Goal: Task Accomplishment & Management: Use online tool/utility

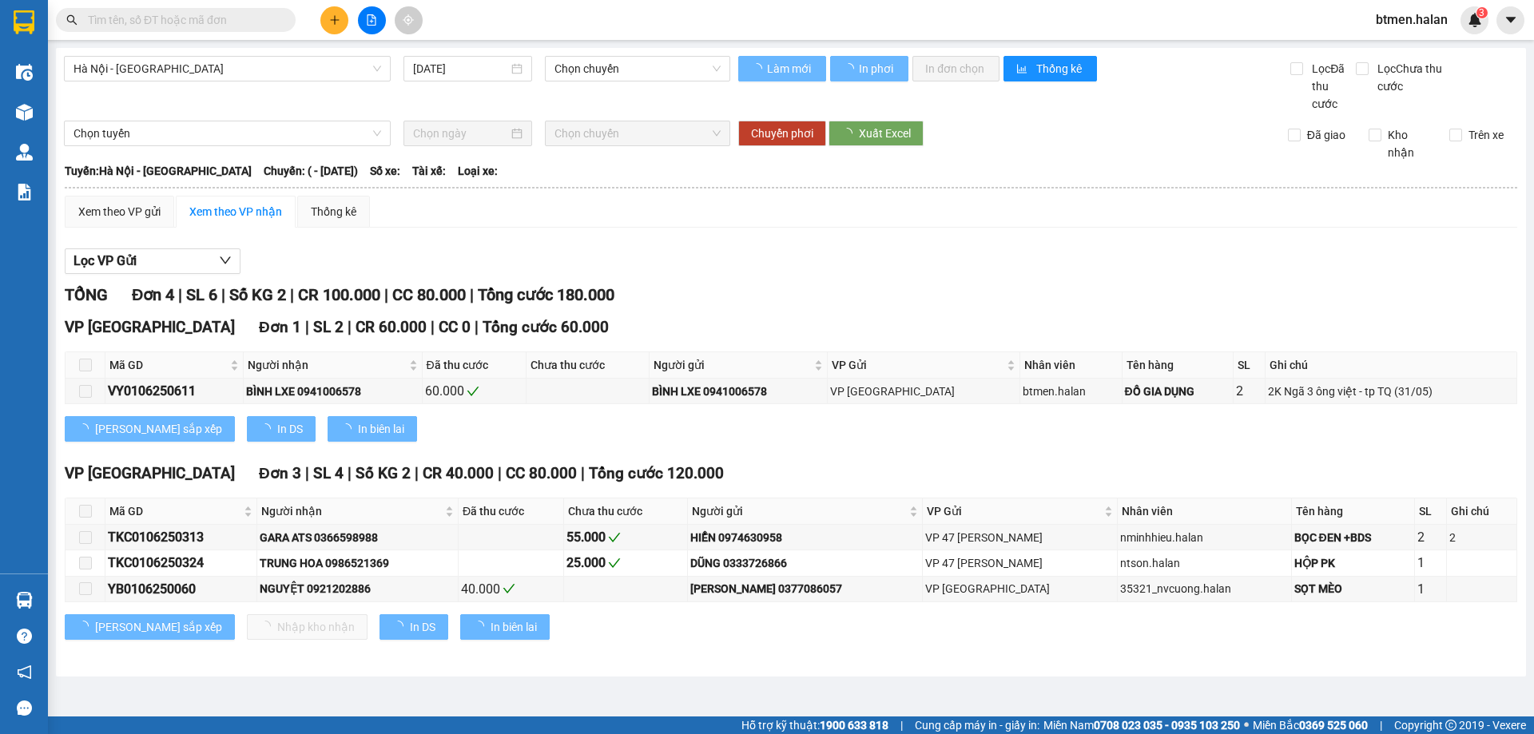
type input "[DATE]"
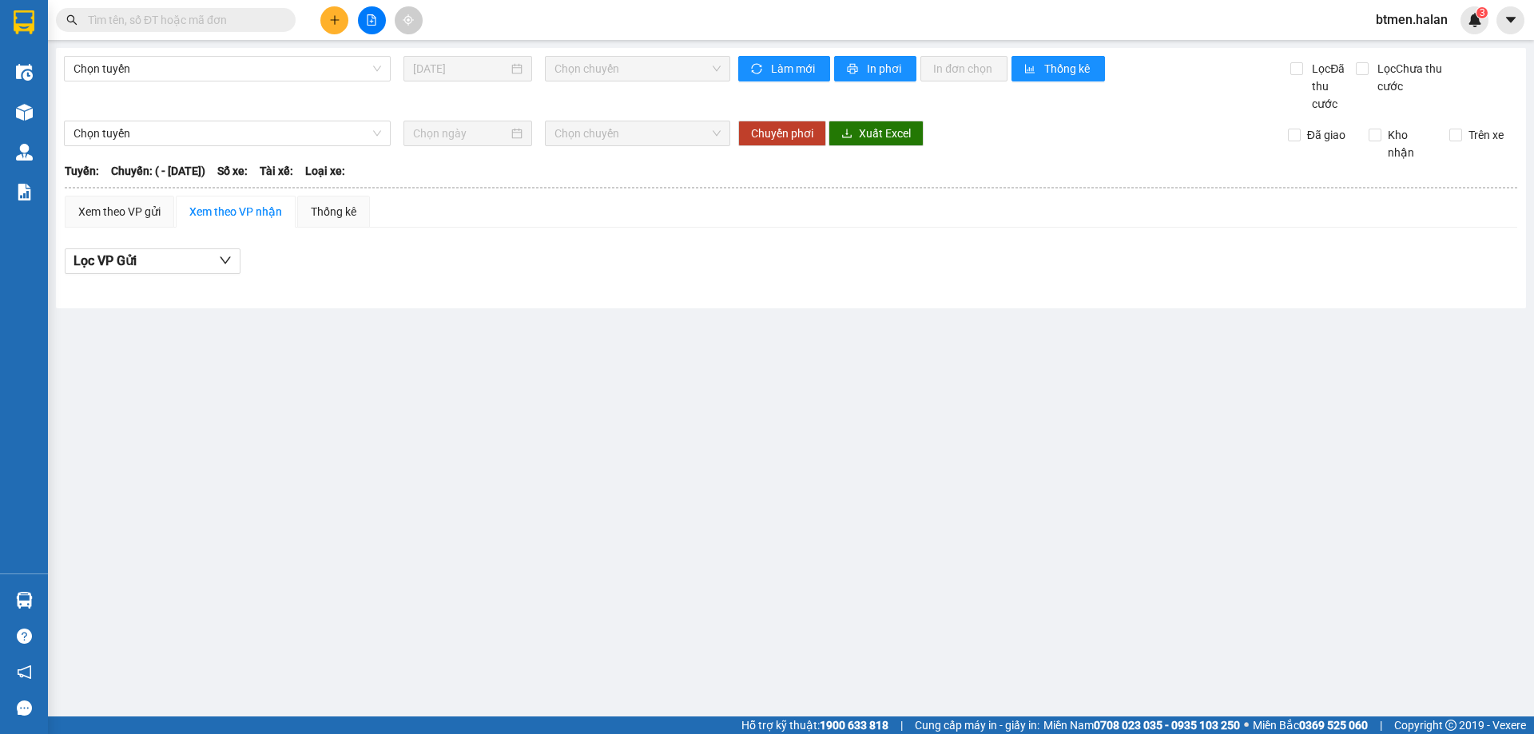
type input "01/06/2025"
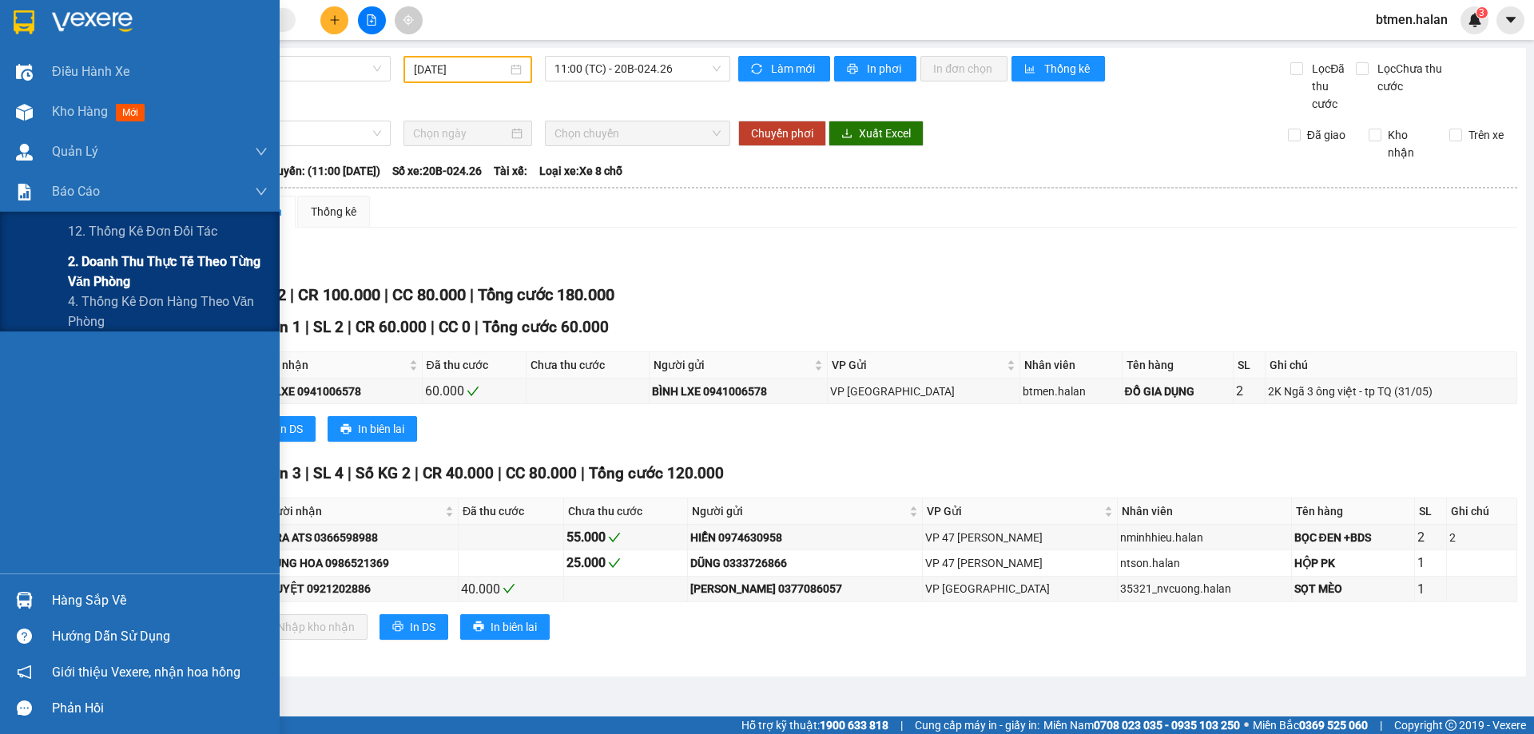
click at [96, 268] on span "2. Doanh thu thực tế theo từng văn phòng" at bounding box center [168, 272] width 200 height 40
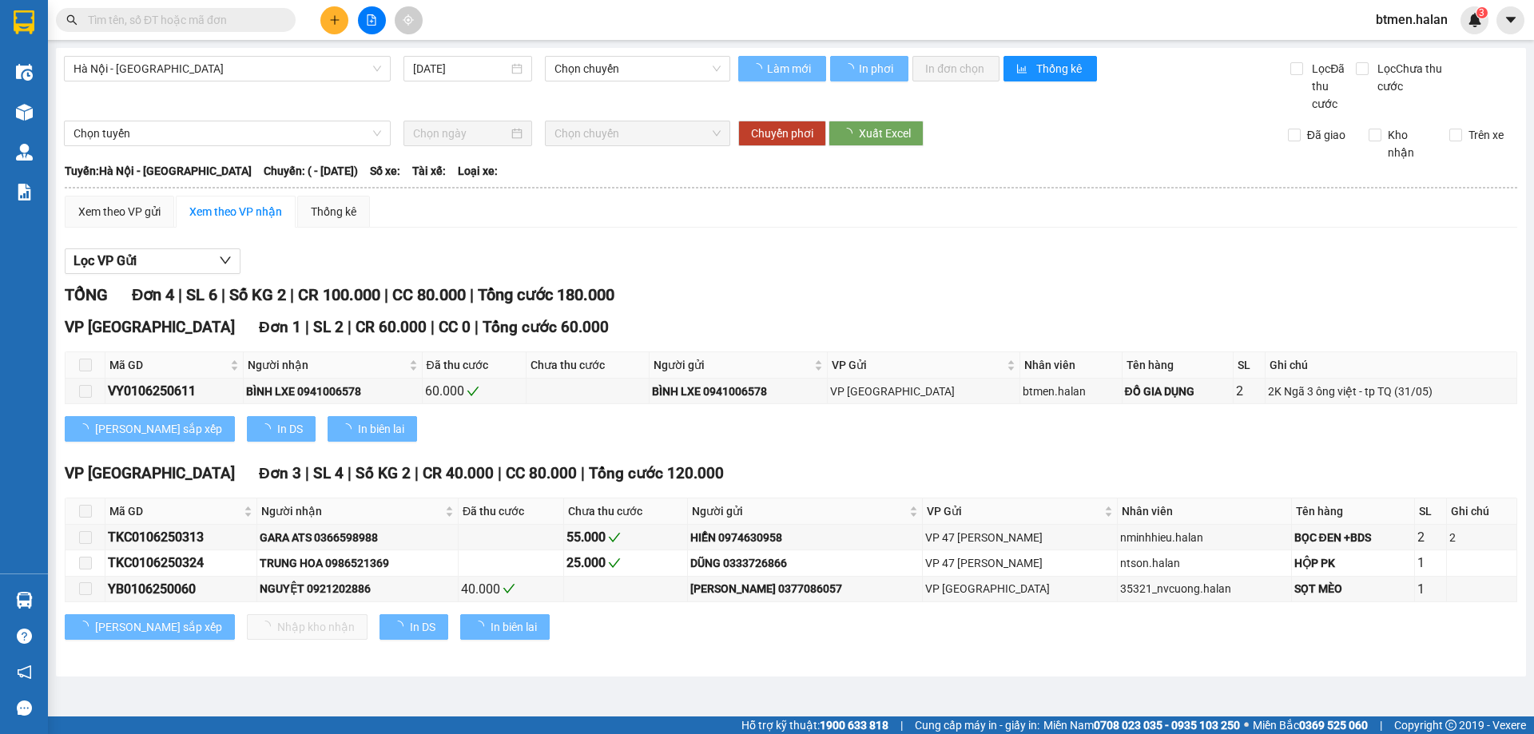
type input "[DATE]"
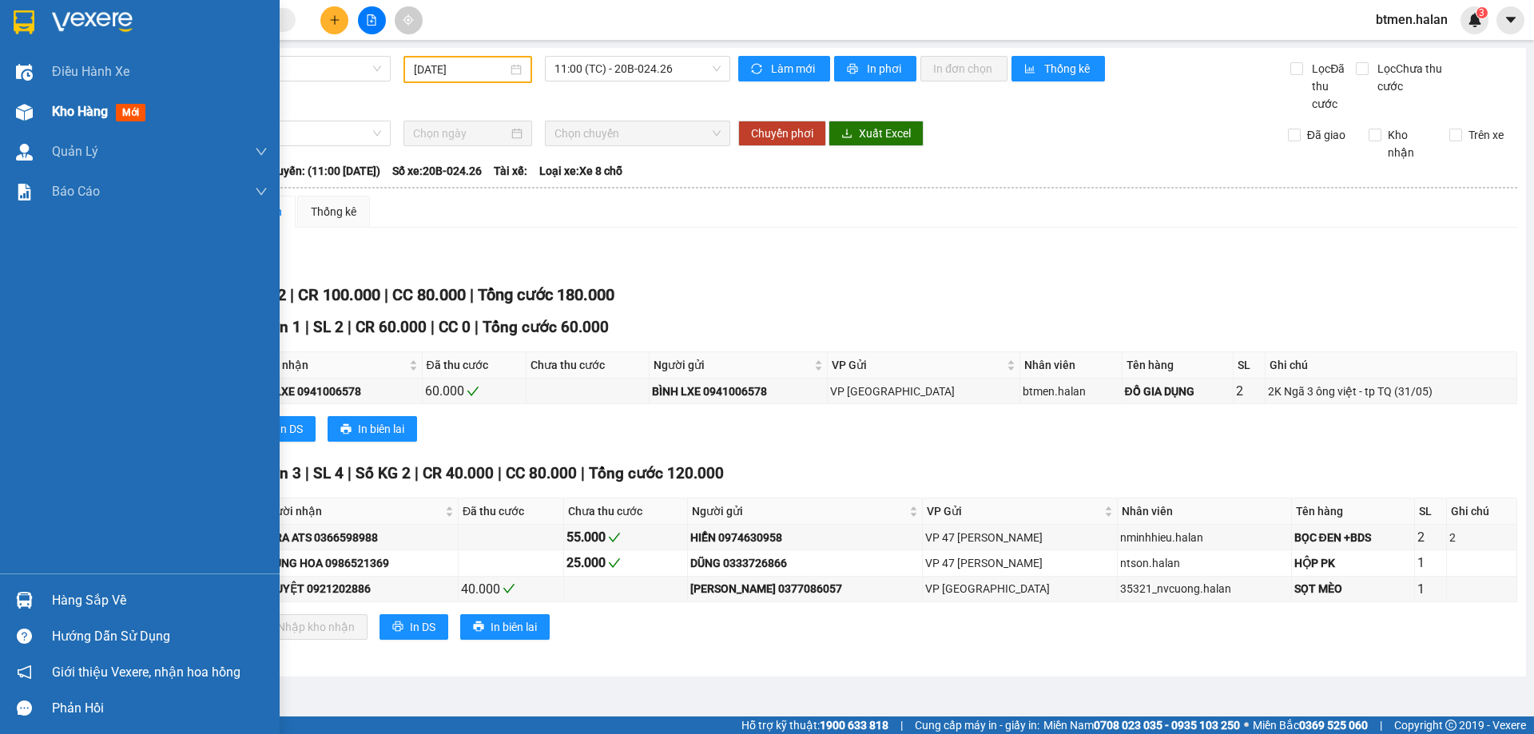
click at [49, 113] on div "Kho hàng mới" at bounding box center [140, 112] width 280 height 40
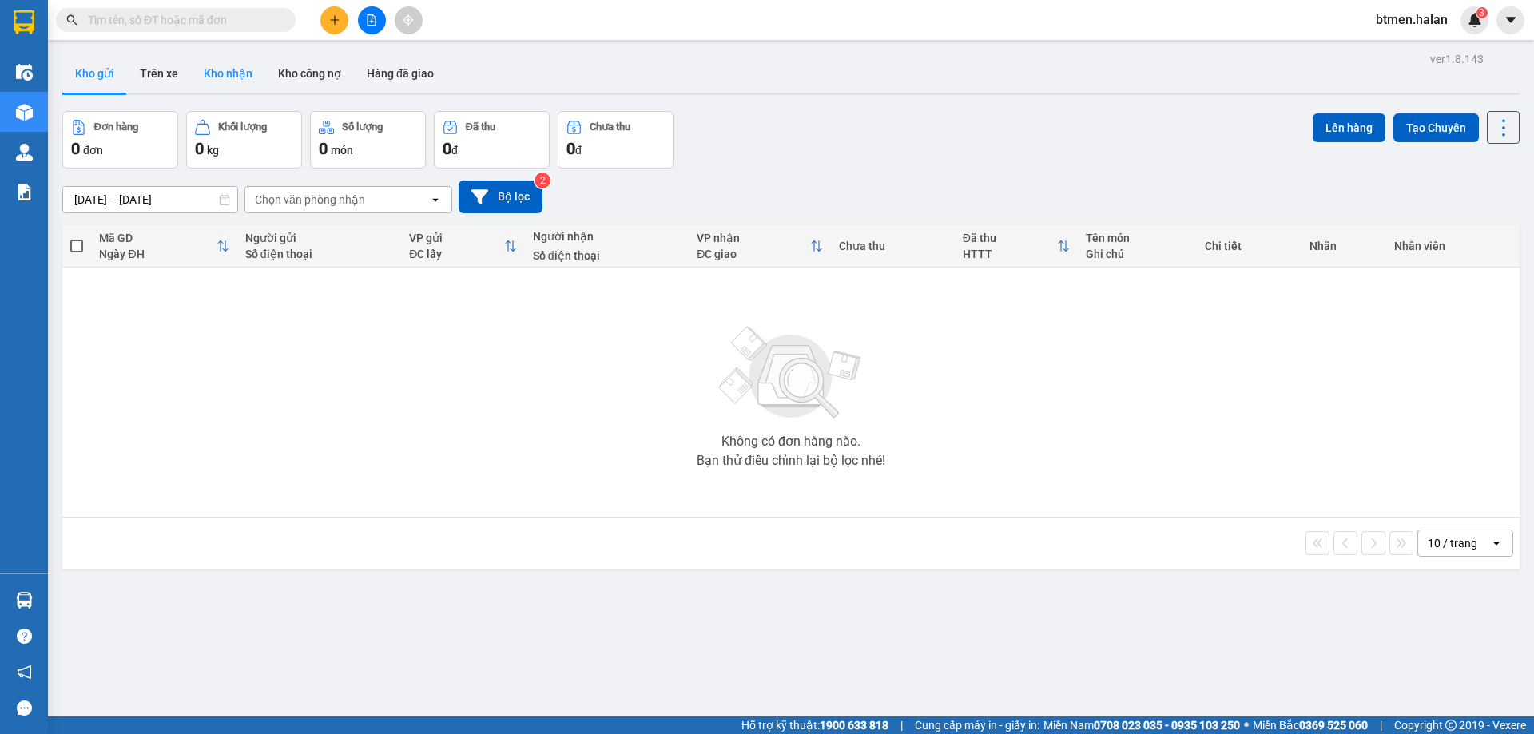
click at [217, 73] on button "Kho nhận" at bounding box center [228, 73] width 74 height 38
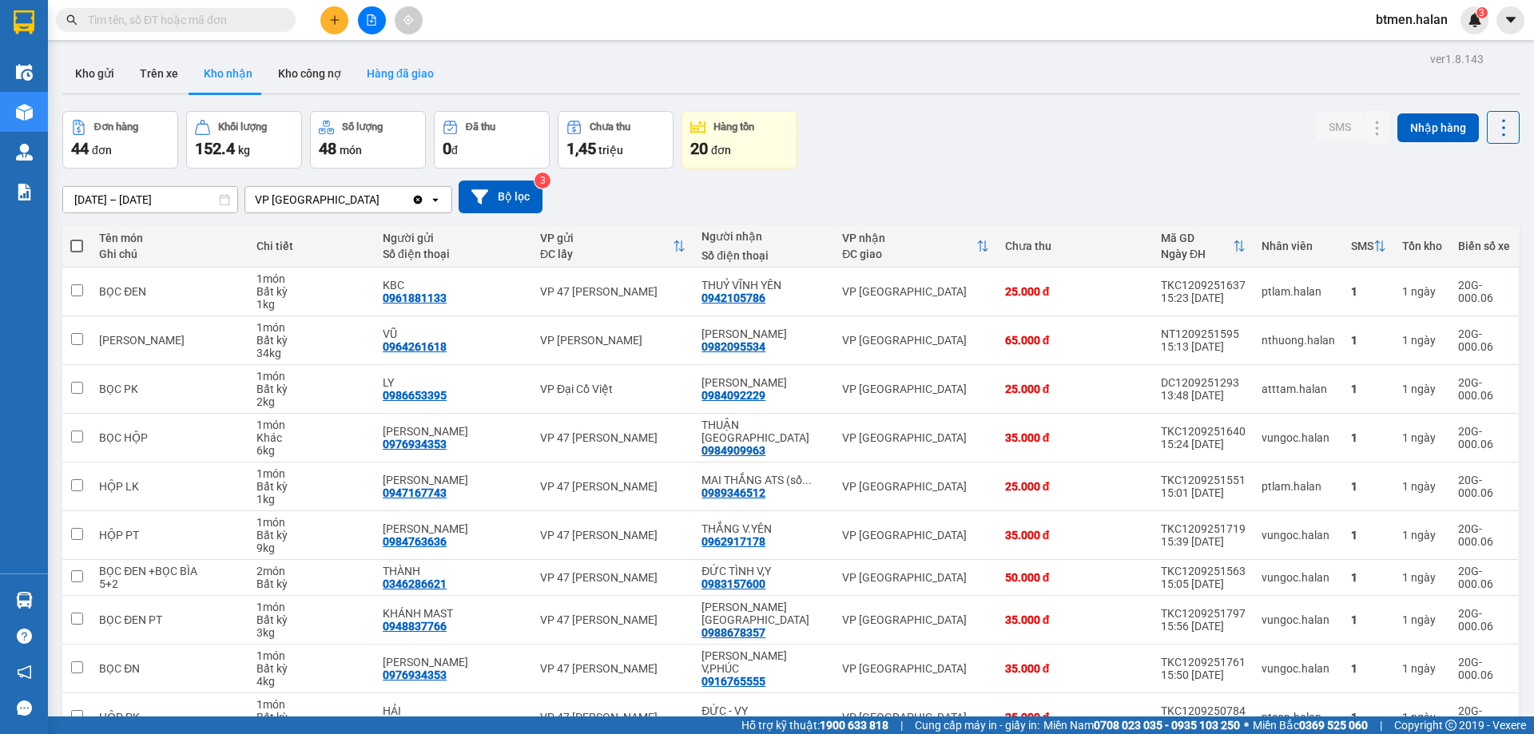
click at [401, 67] on button "Hàng đã giao" at bounding box center [400, 73] width 93 height 38
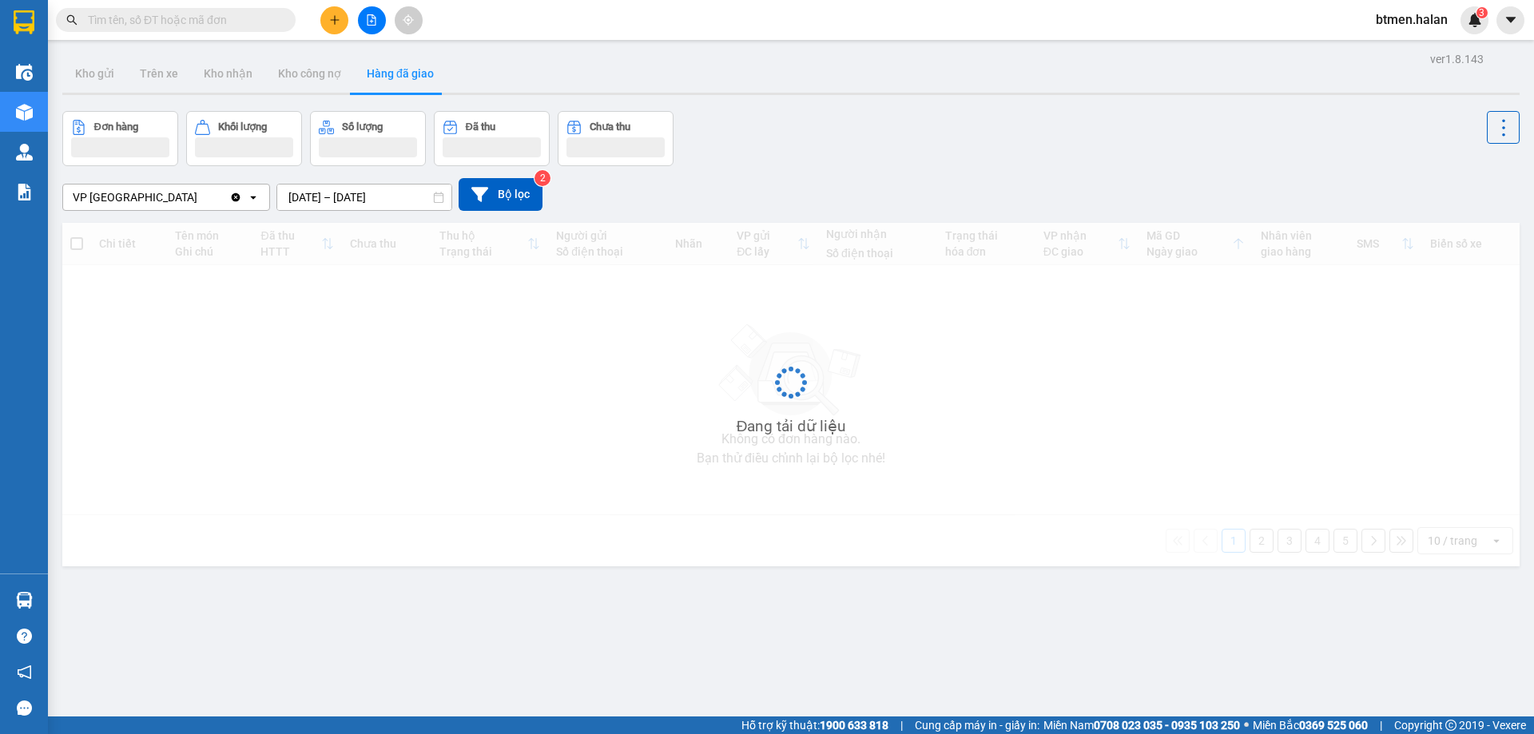
click at [369, 204] on div "ver 1.8.143 Kho gửi Trên xe Kho nhận Kho công nợ Hàng đã giao Đơn hàng Khối lượ…" at bounding box center [791, 415] width 1470 height 734
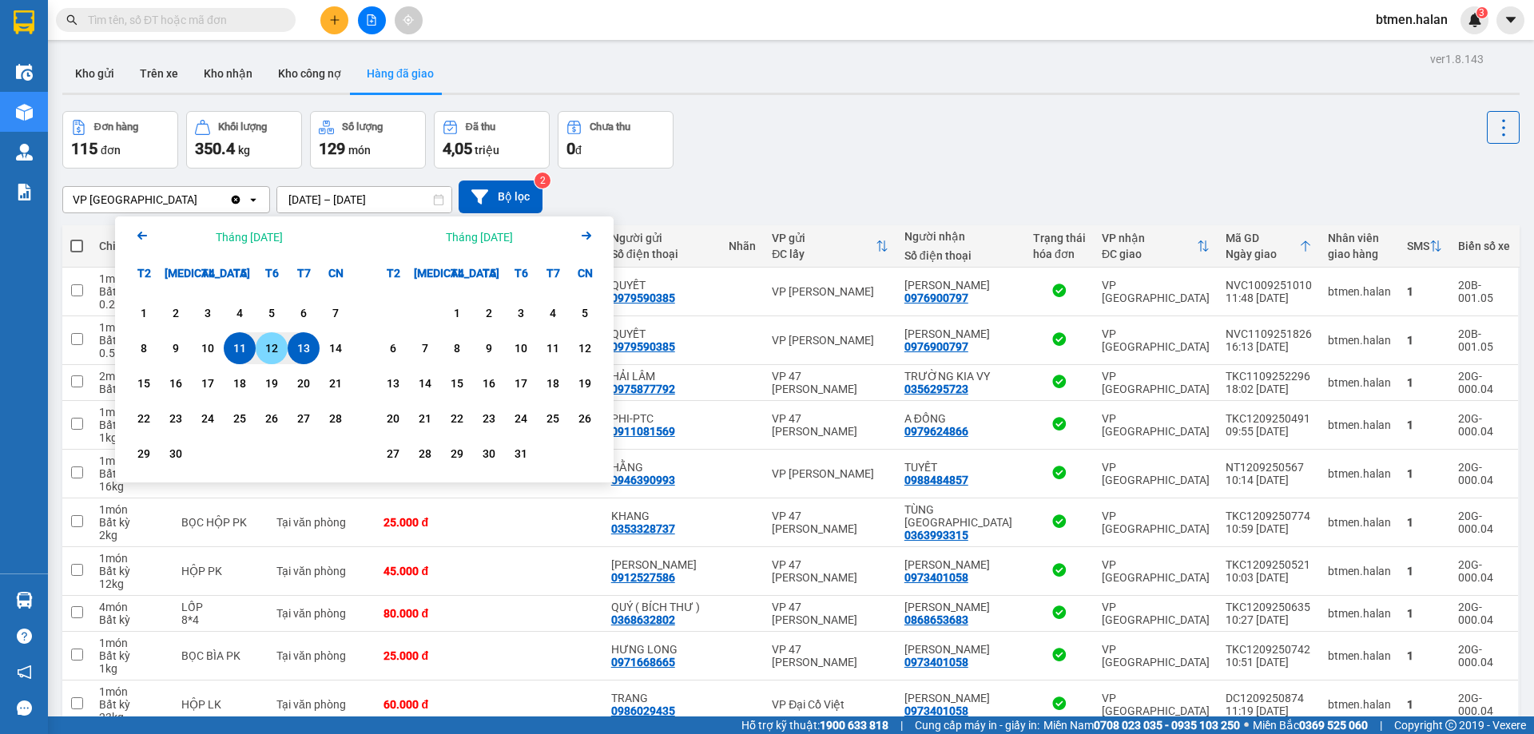
click at [278, 342] on div "12" at bounding box center [271, 348] width 22 height 19
type input "12/09/2025 – 12/09/2025"
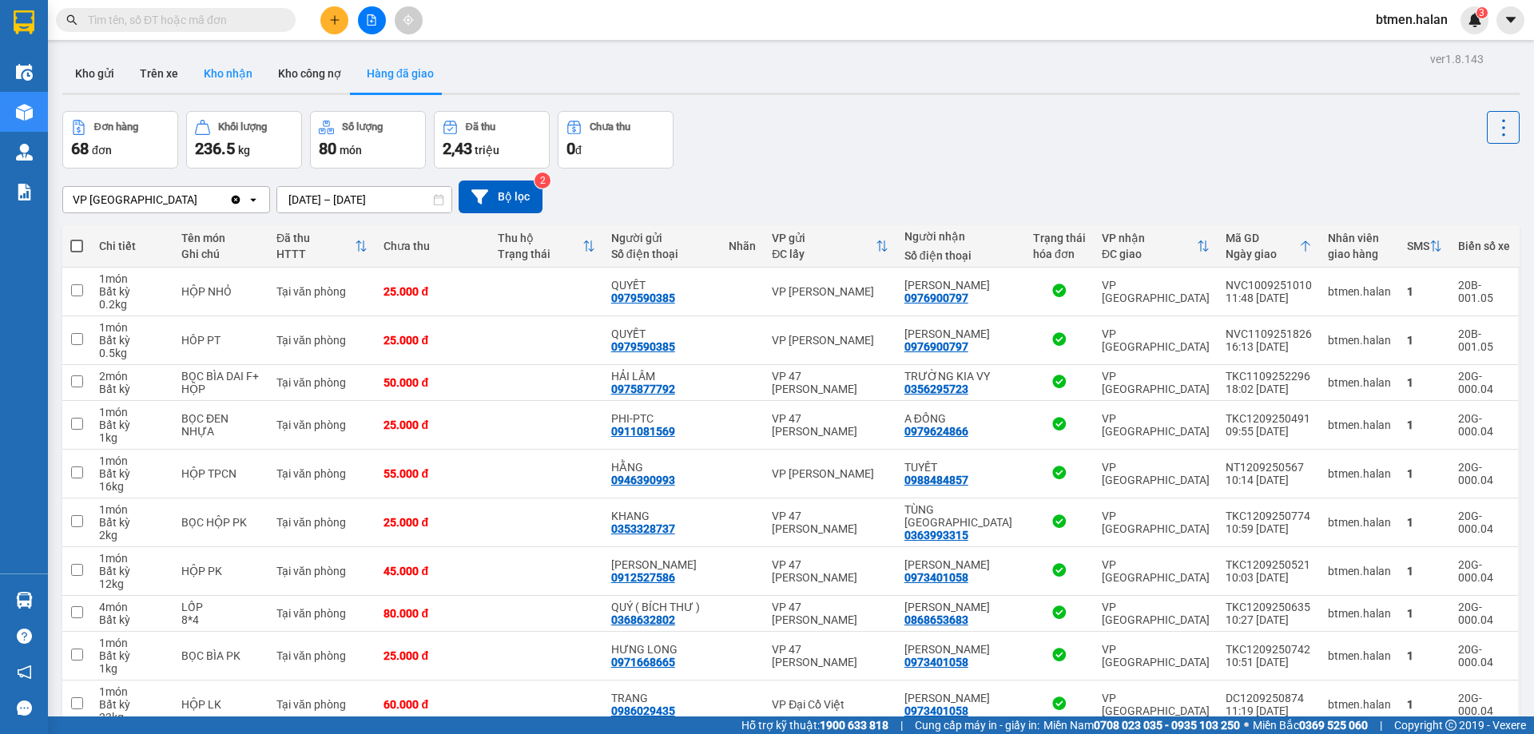
click at [210, 69] on button "Kho nhận" at bounding box center [228, 73] width 74 height 38
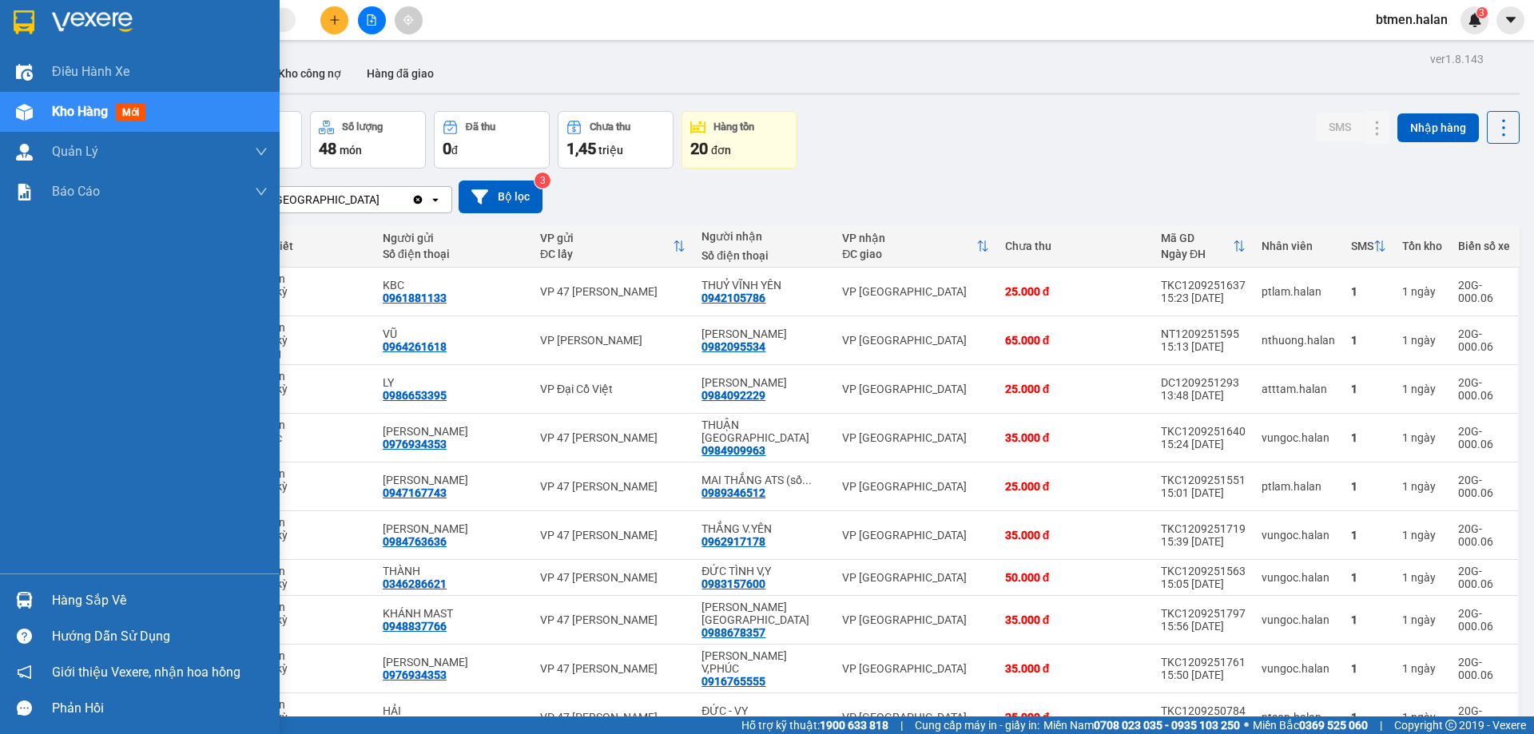
click at [87, 609] on div "Hàng sắp về" at bounding box center [160, 601] width 216 height 24
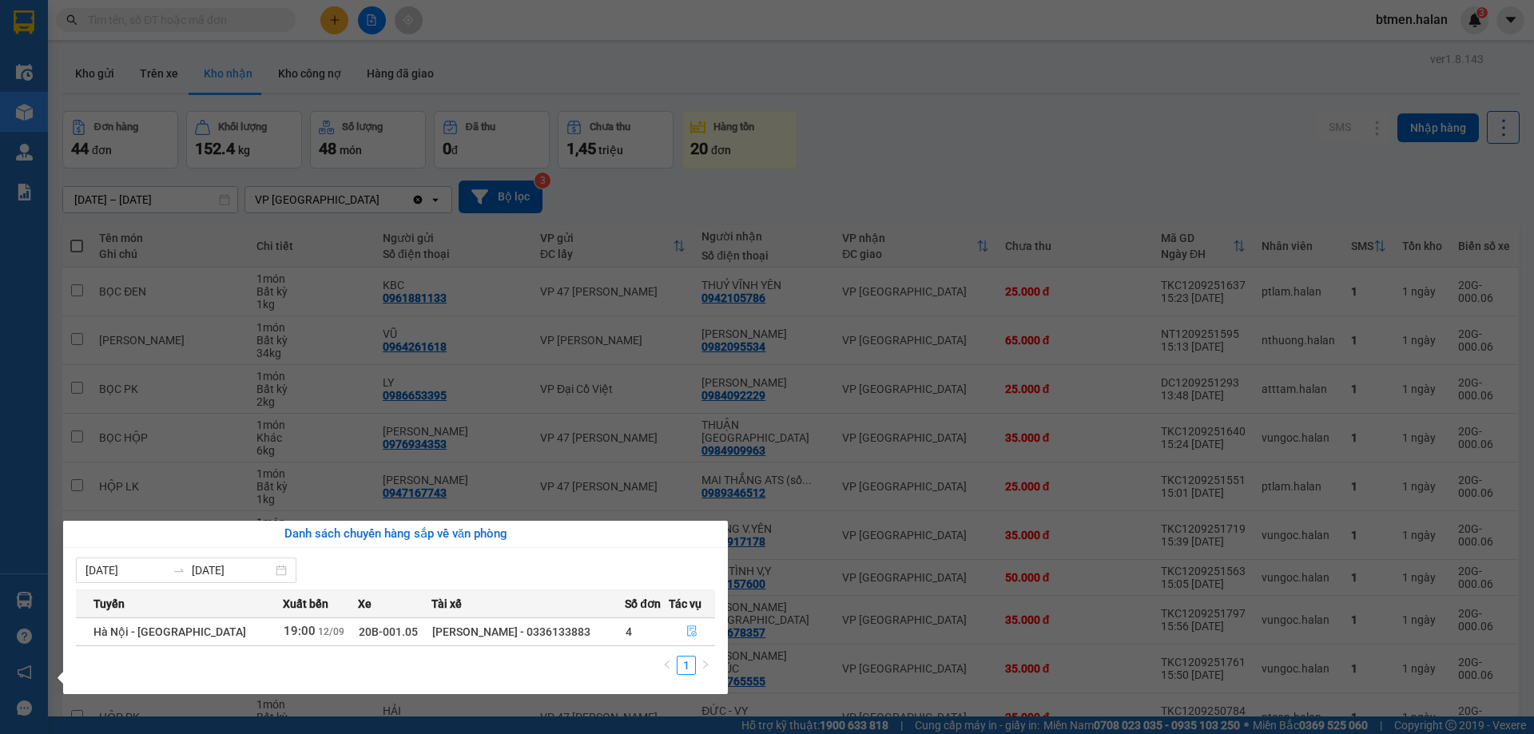
click at [686, 628] on icon "file-done" at bounding box center [691, 630] width 11 height 11
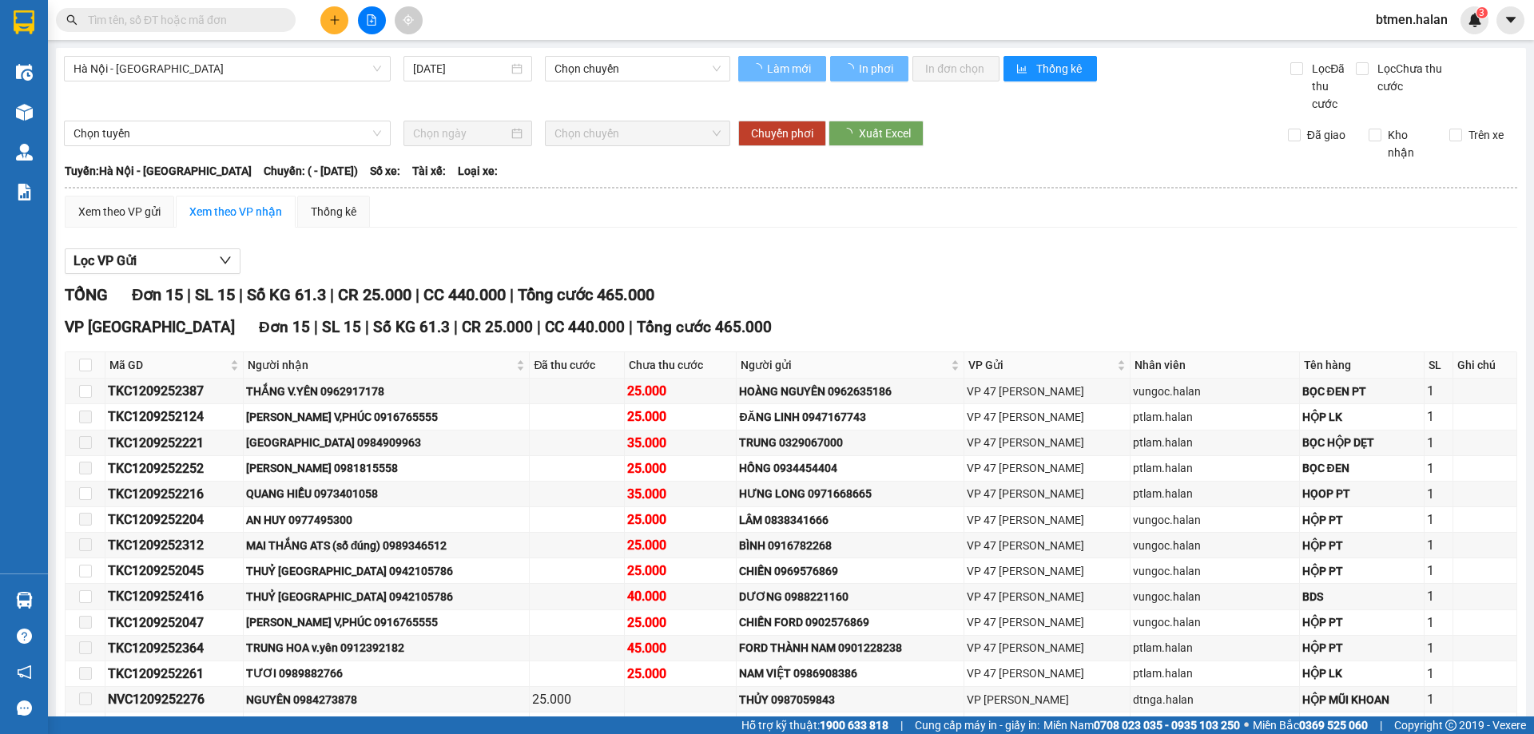
type input "12/09/2025"
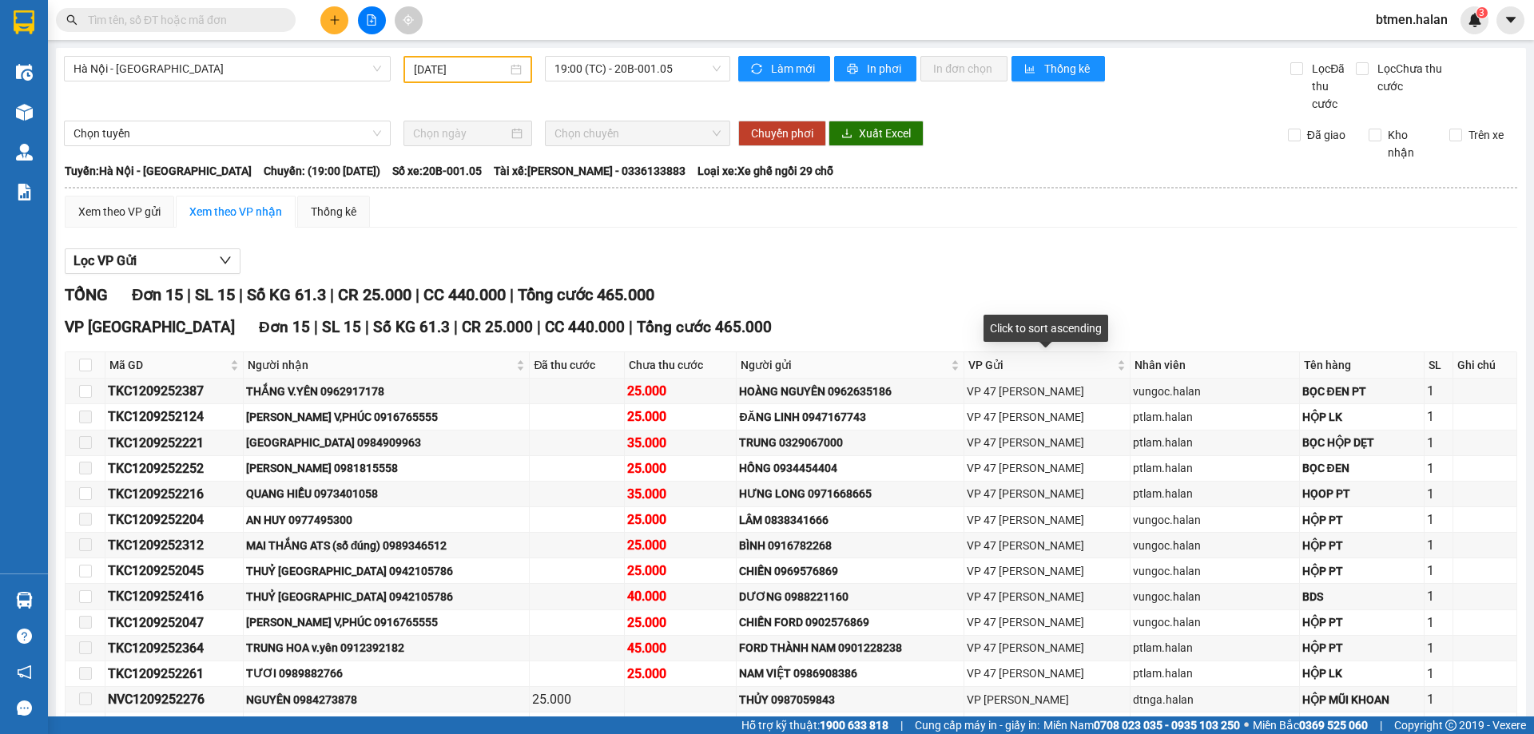
scroll to position [129, 0]
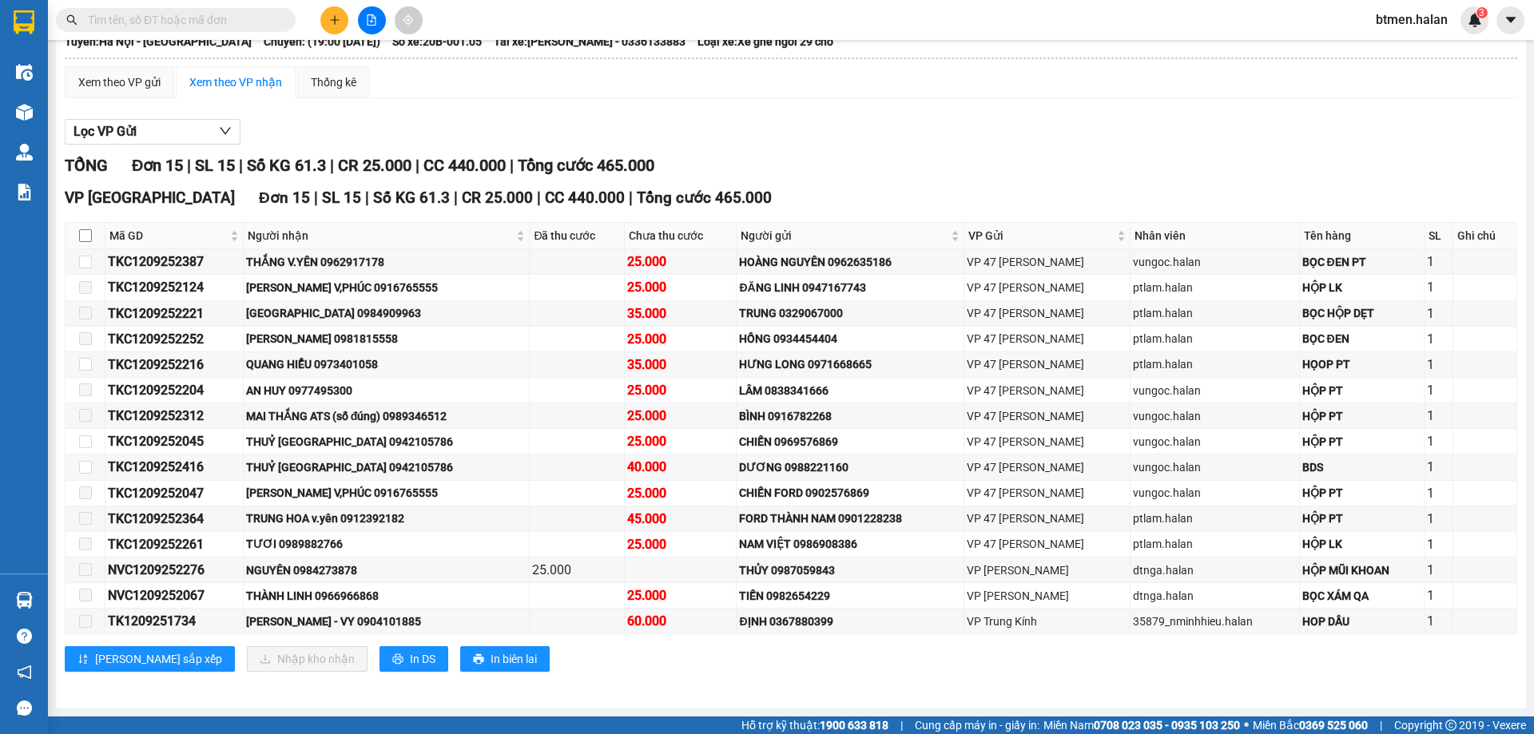
click at [83, 228] on label at bounding box center [85, 236] width 13 height 18
click at [83, 229] on input "checkbox" at bounding box center [85, 235] width 13 height 13
checkbox input "true"
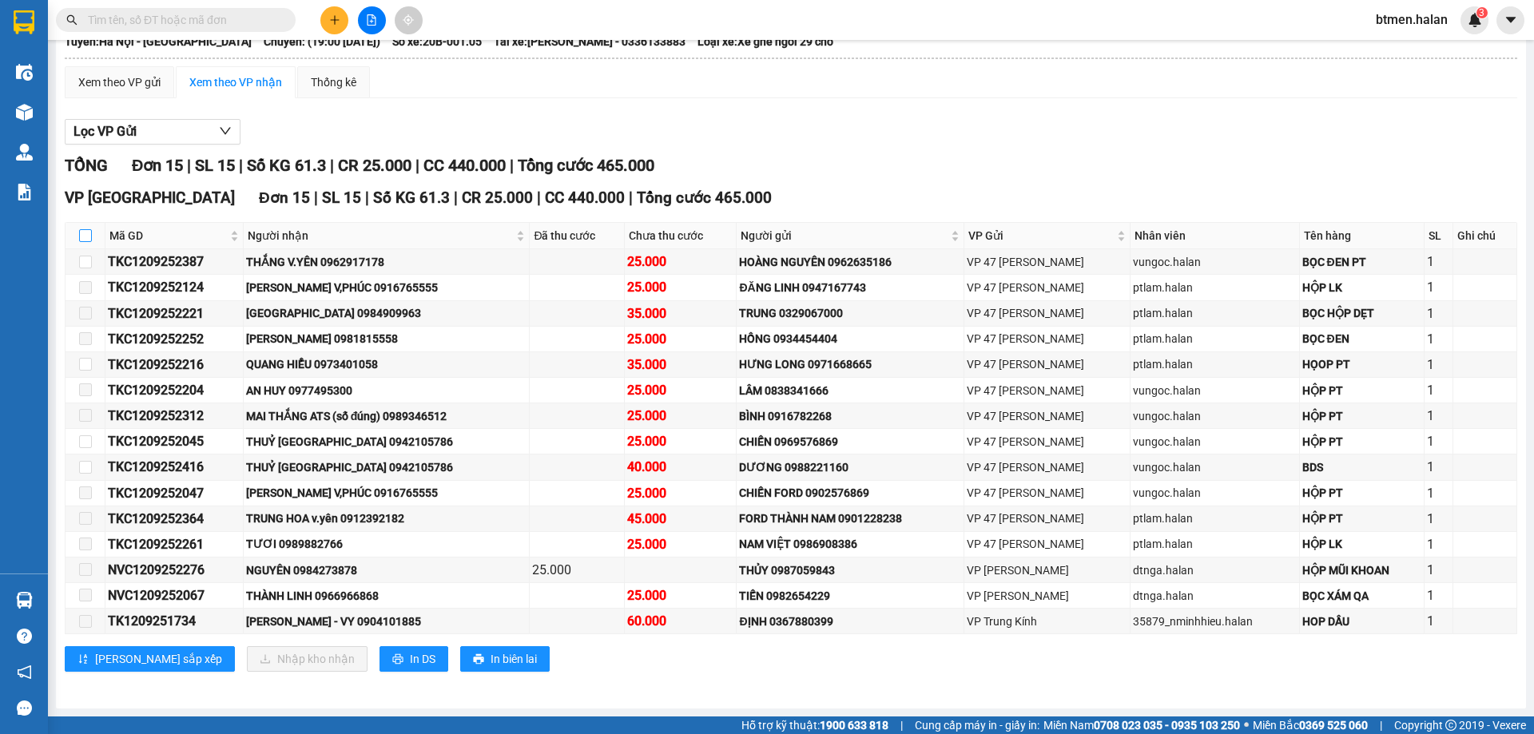
checkbox input "true"
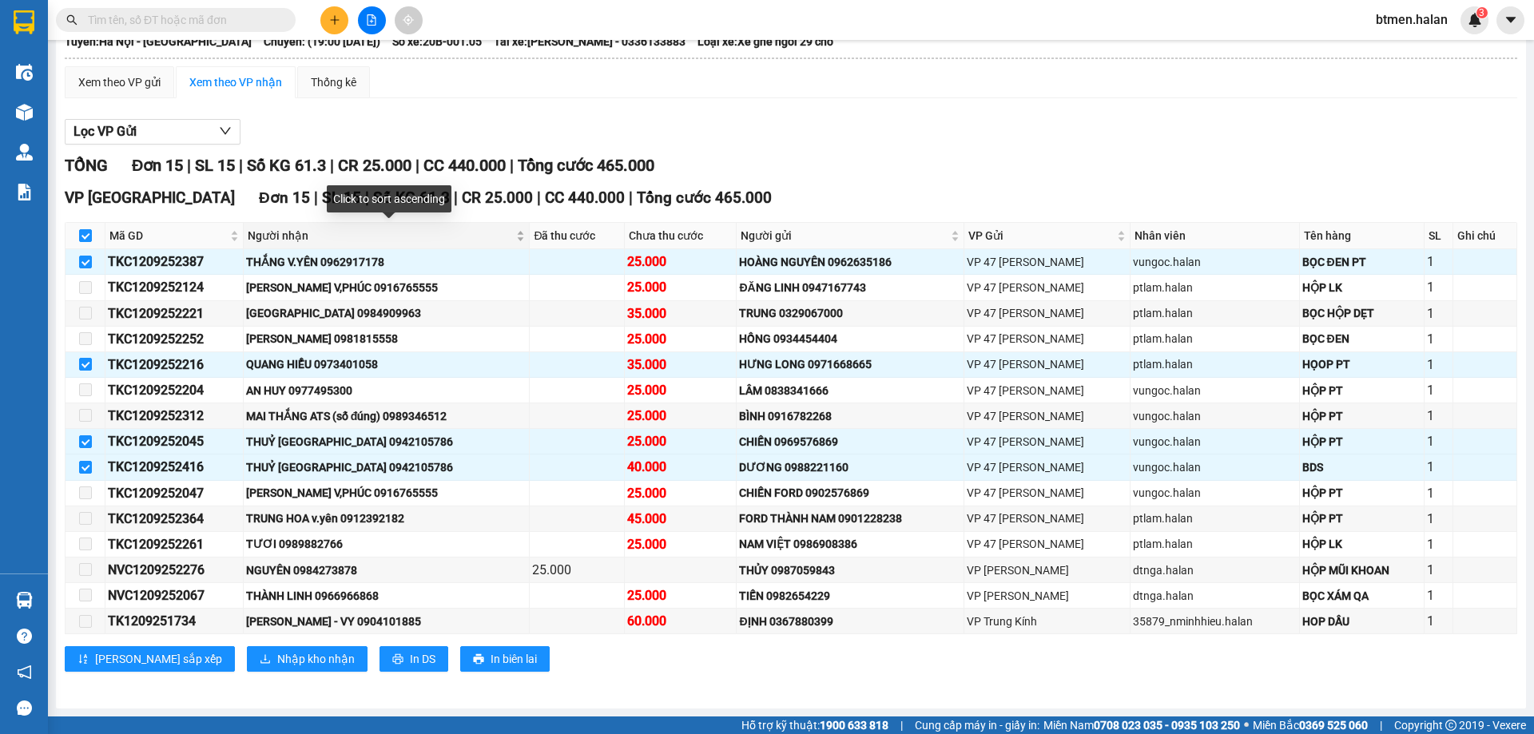
click at [268, 232] on span "Người nhận" at bounding box center [381, 236] width 266 height 18
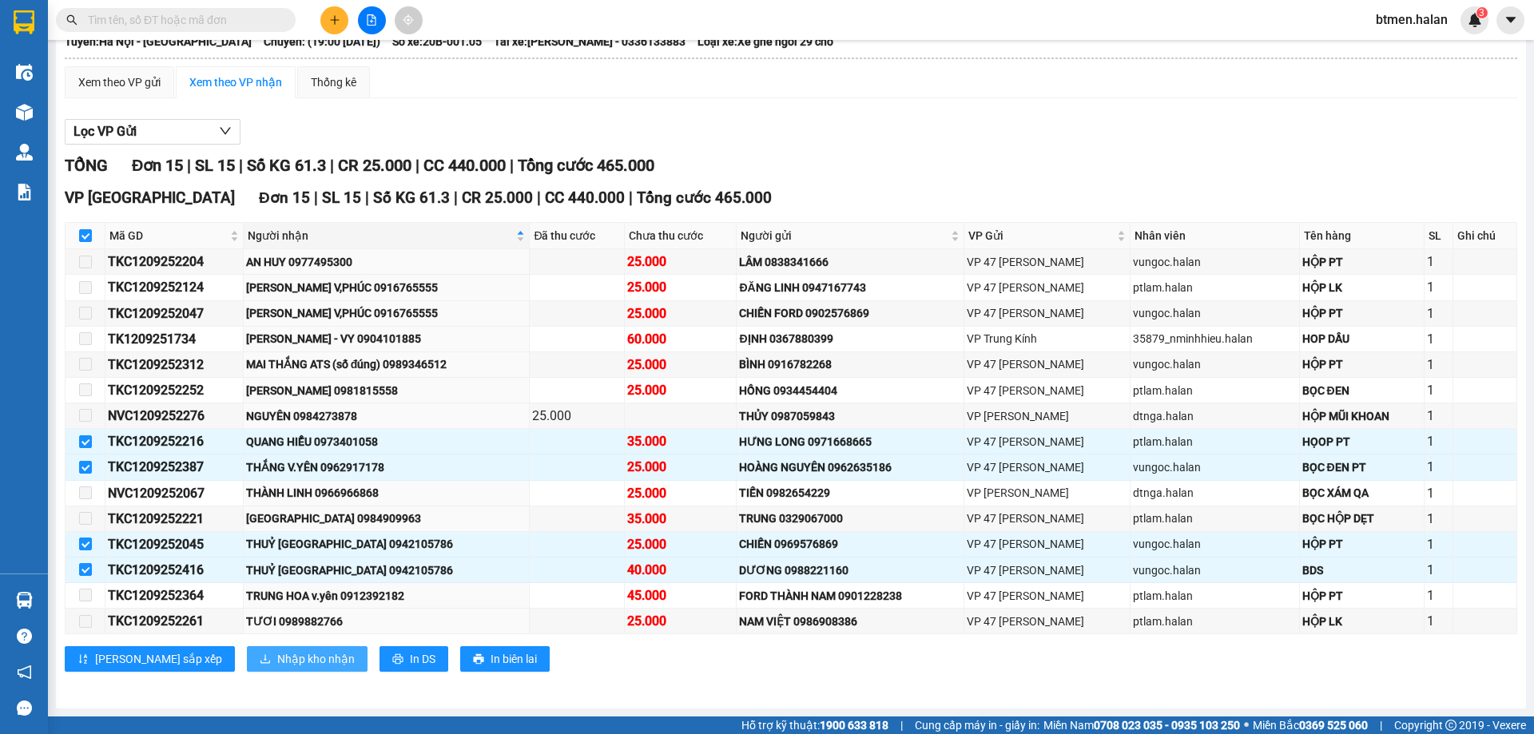
click at [277, 653] on span "Nhập kho nhận" at bounding box center [315, 659] width 77 height 18
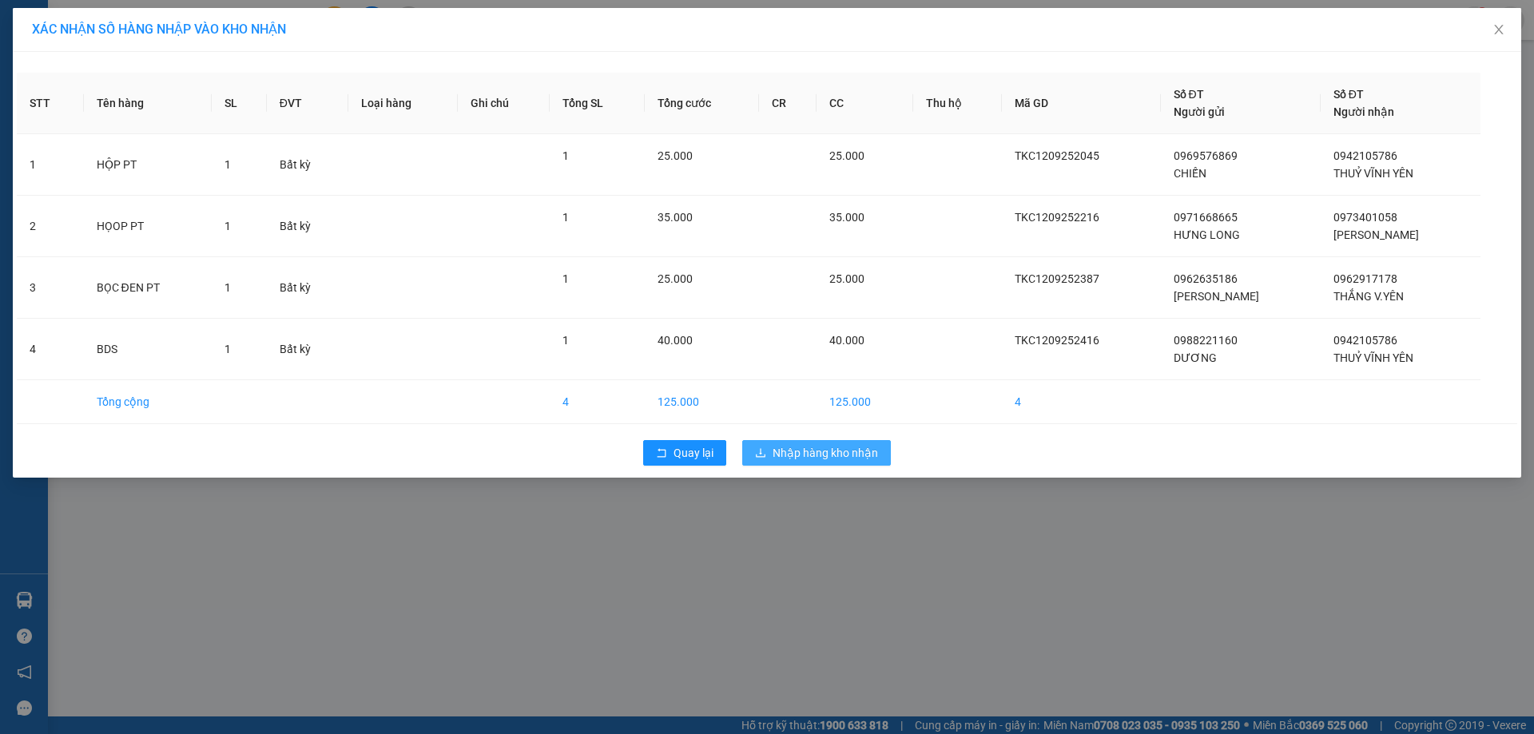
click at [867, 460] on span "Nhập hàng kho nhận" at bounding box center [824, 453] width 105 height 18
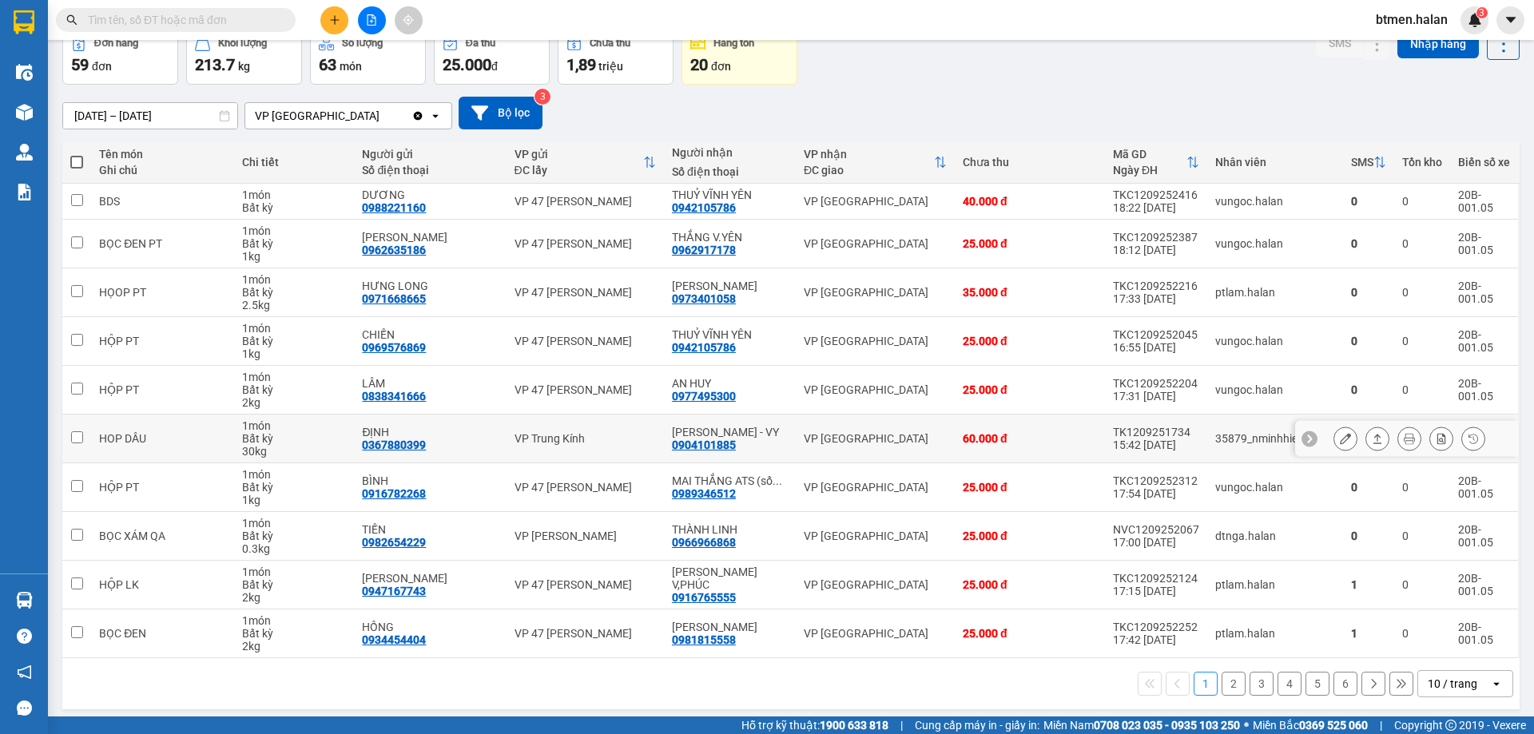
scroll to position [91, 0]
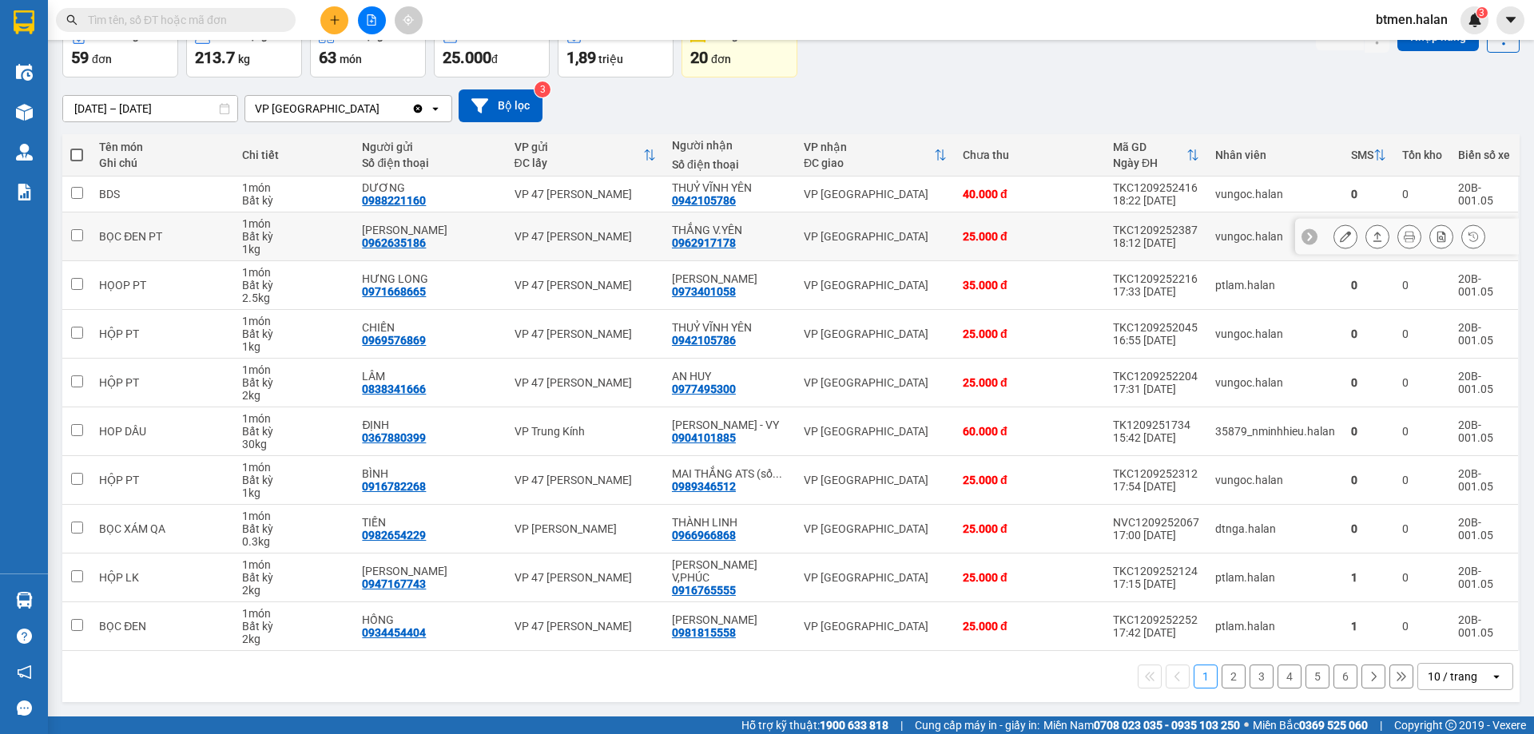
click at [1340, 235] on button at bounding box center [1345, 237] width 22 height 28
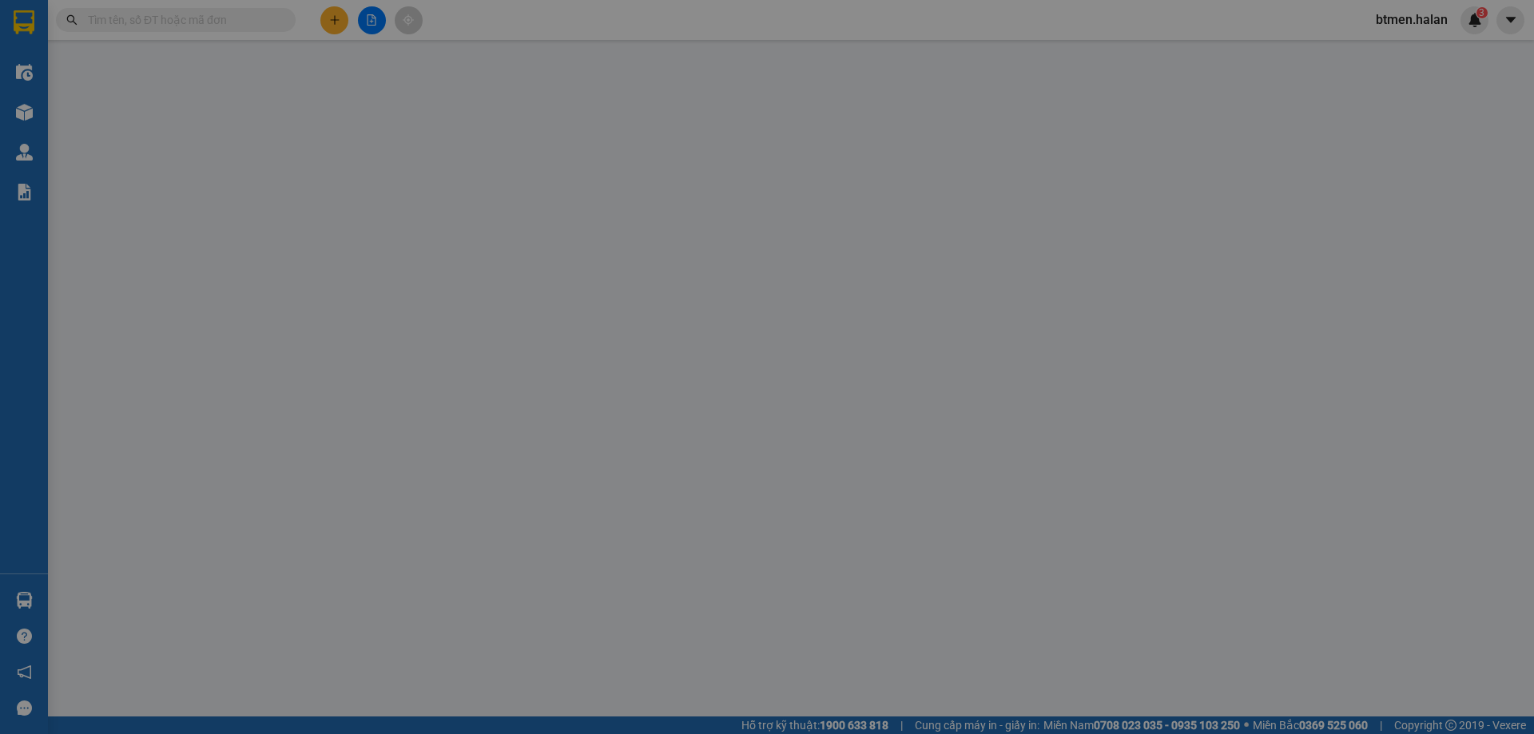
type input "0962635186"
type input "[PERSON_NAME]"
type input "0962917178"
type input "THẮNG V.YÊN"
type input "25.000"
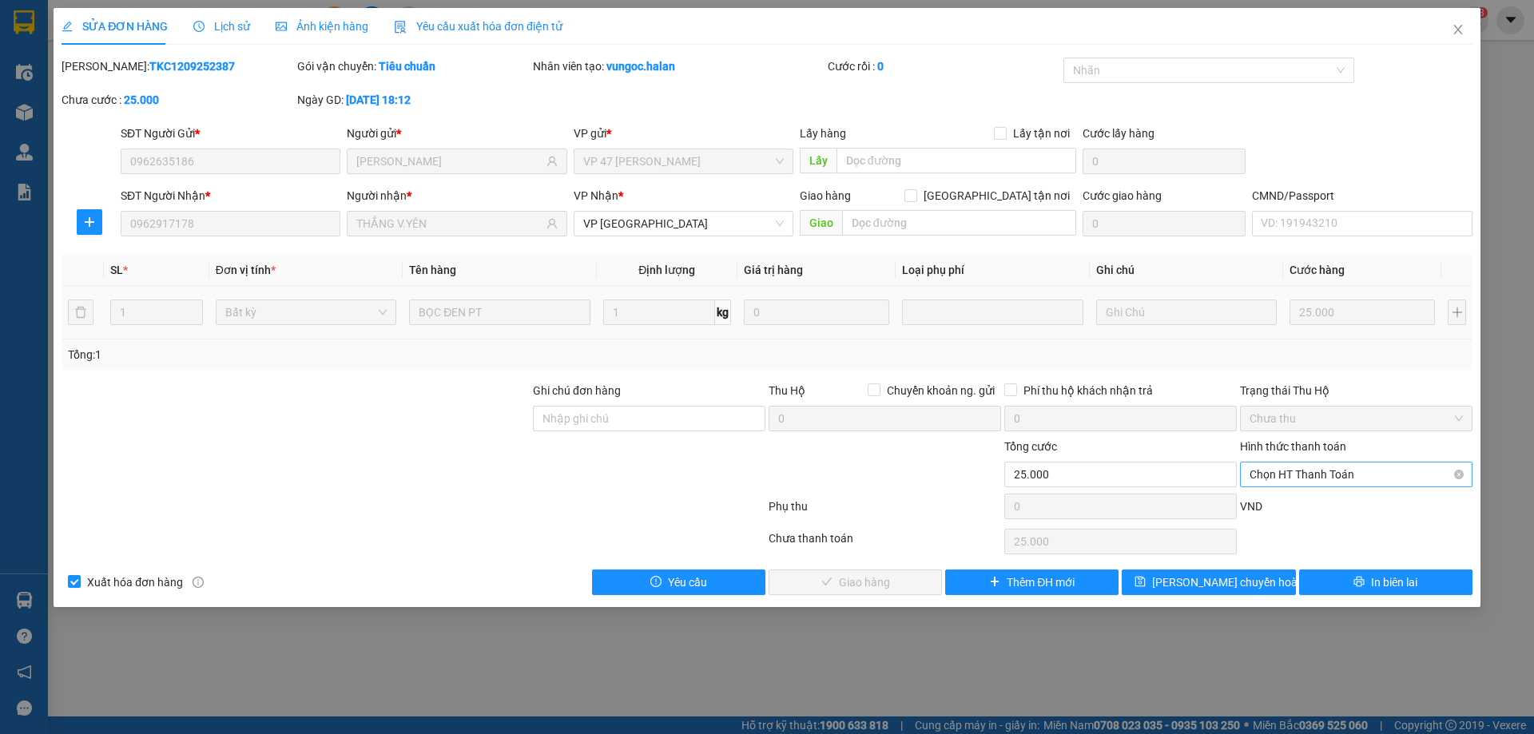
click at [1285, 464] on span "Chọn HT Thanh Toán" at bounding box center [1355, 474] width 213 height 24
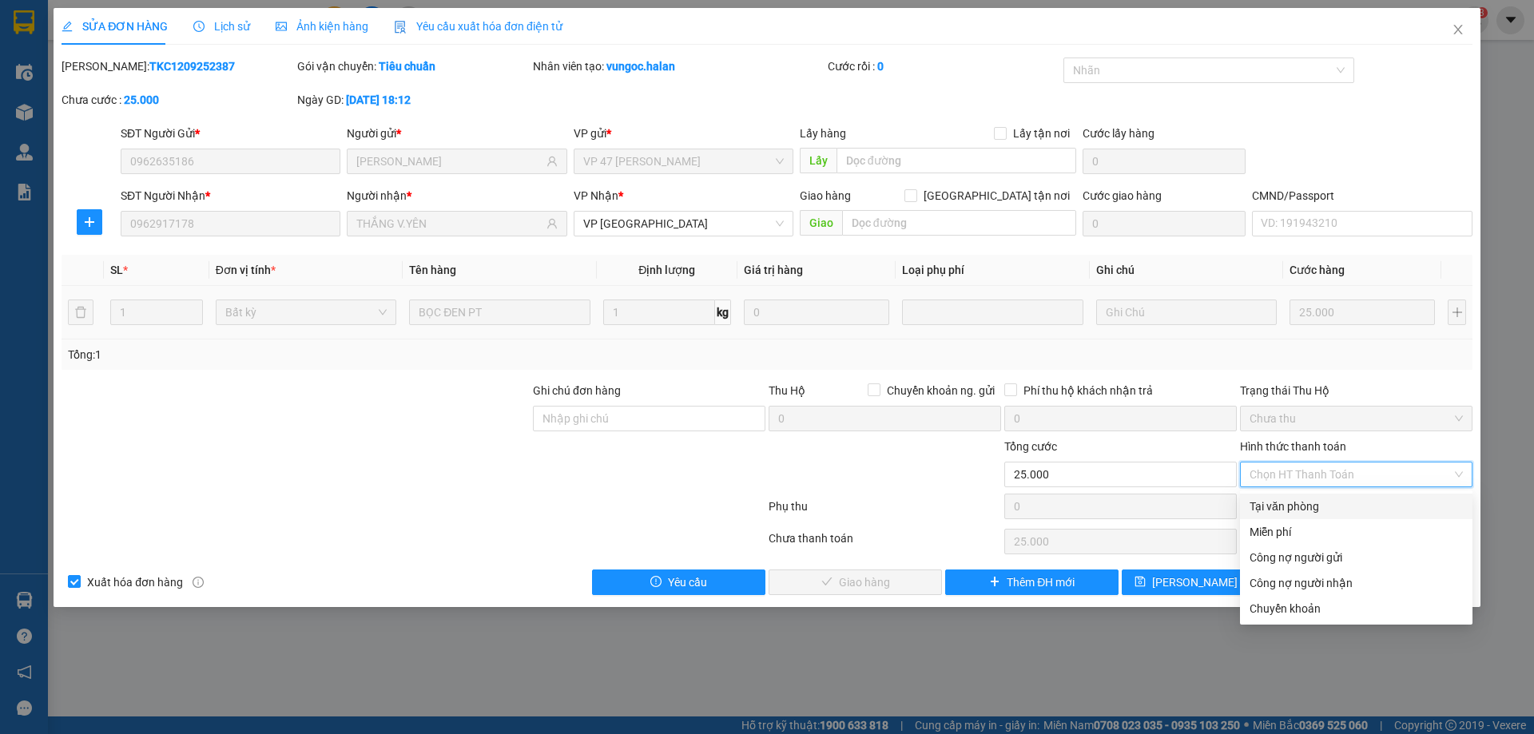
click at [1282, 506] on div "Tại văn phòng" at bounding box center [1355, 507] width 213 height 18
type input "0"
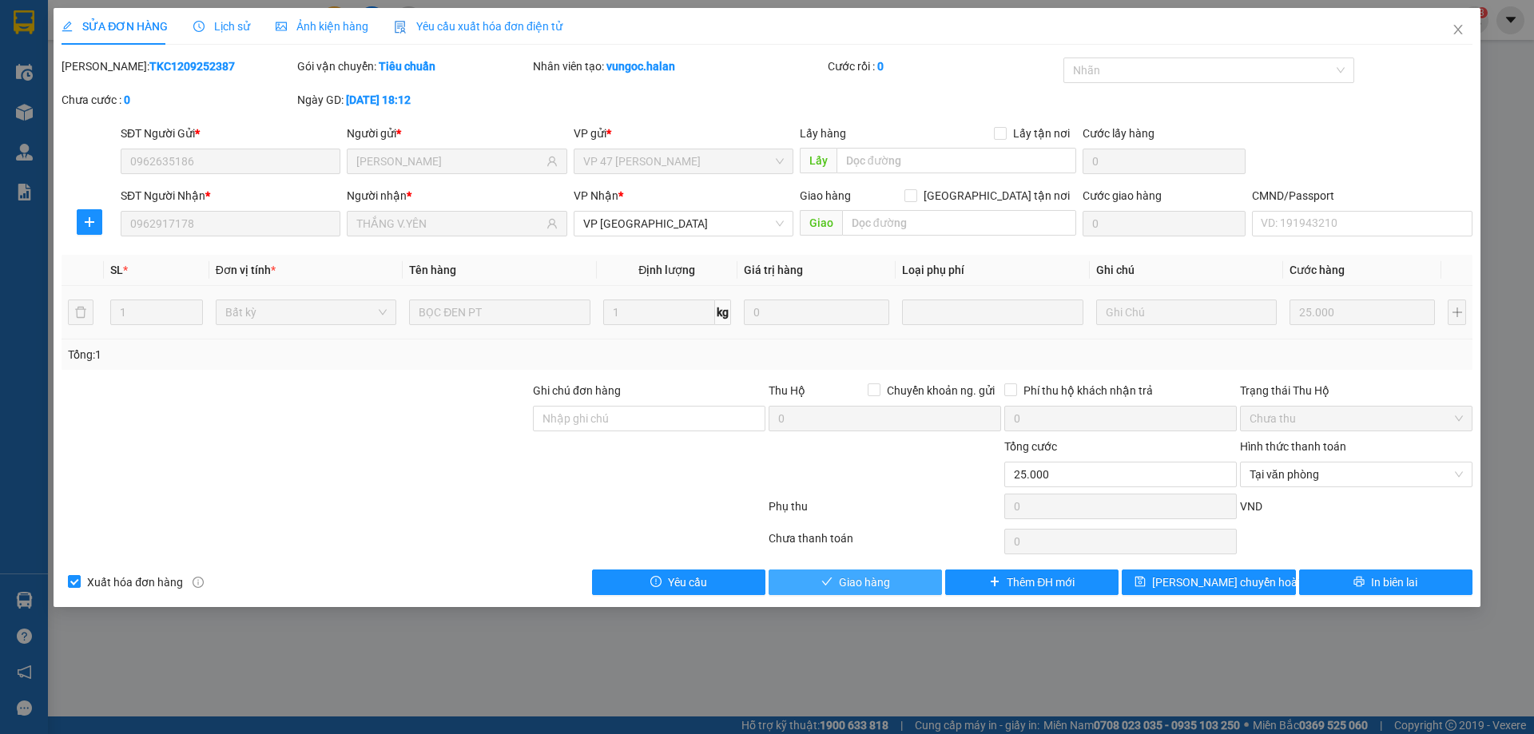
click at [895, 573] on button "Giao hàng" at bounding box center [854, 583] width 173 height 26
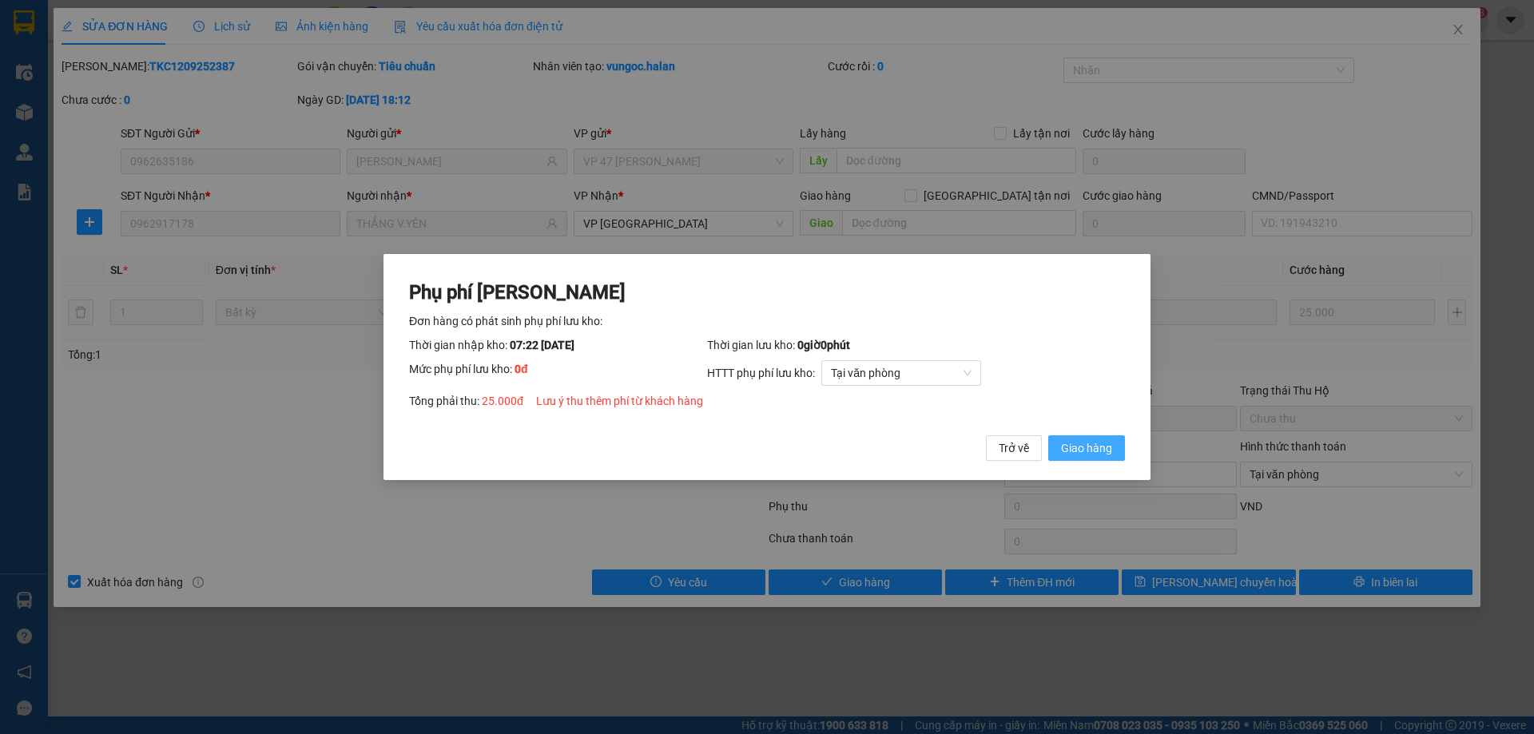
click at [1077, 446] on span "Giao hàng" at bounding box center [1086, 448] width 51 height 18
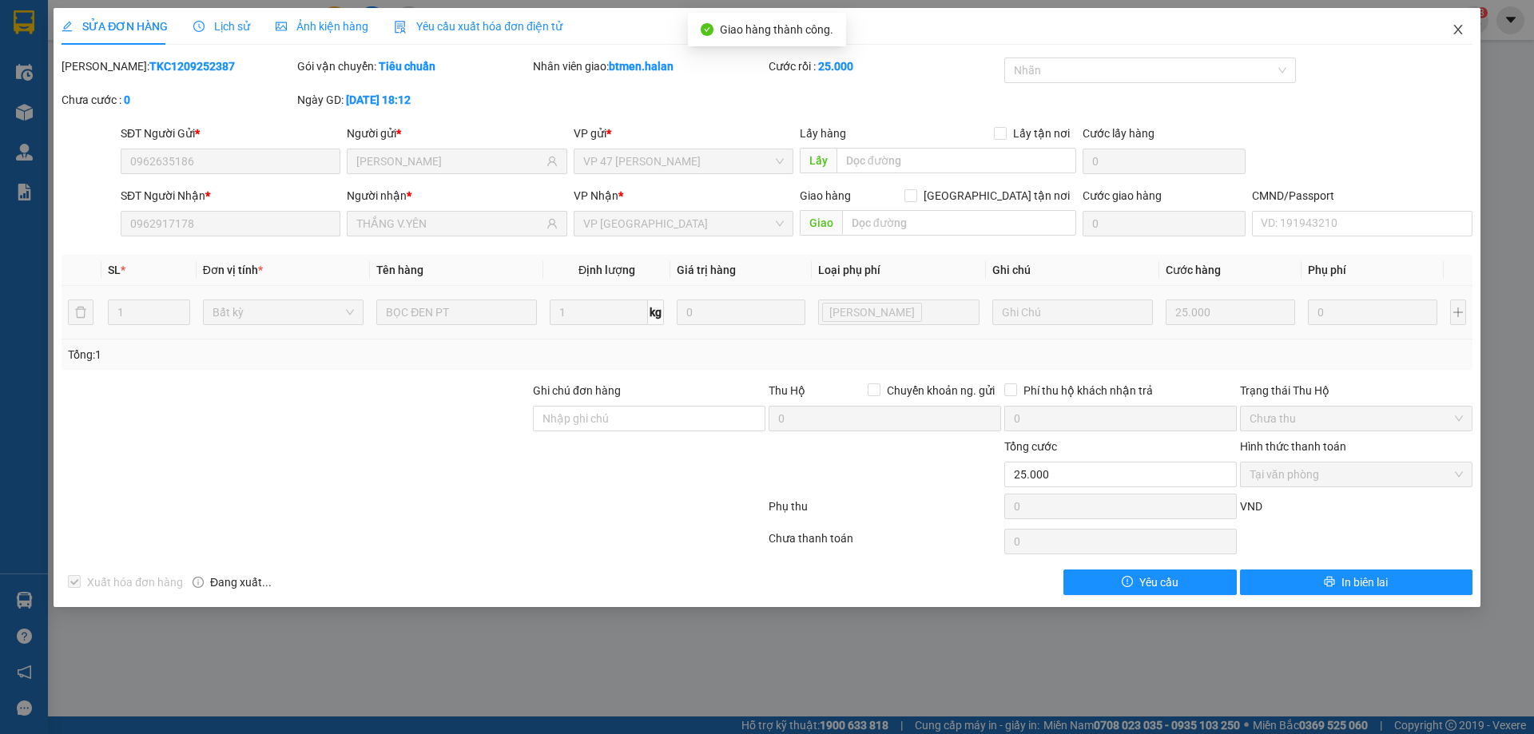
click at [1464, 28] on span "Close" at bounding box center [1457, 30] width 45 height 45
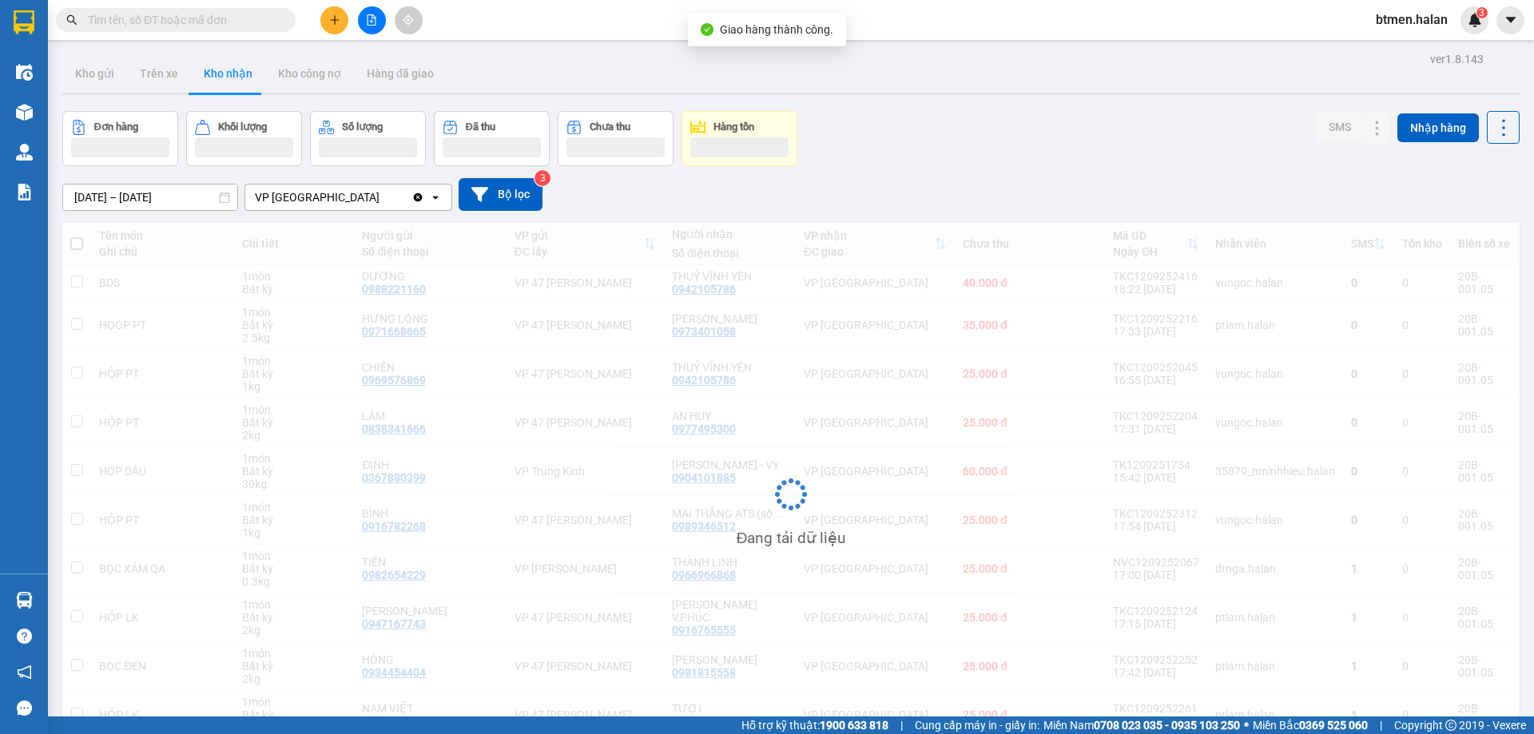
click at [235, 24] on input "text" at bounding box center [182, 20] width 189 height 18
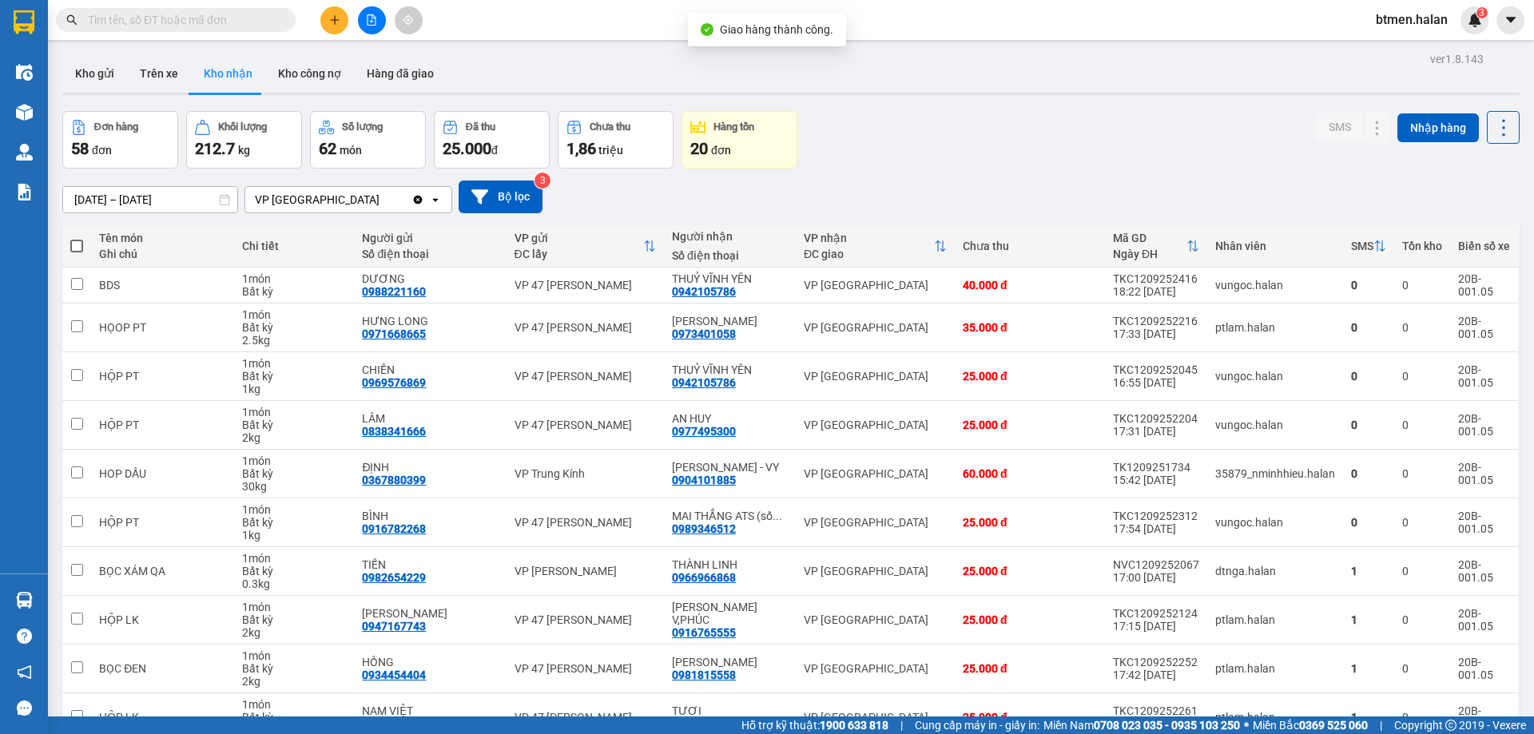
paste input "0962917178"
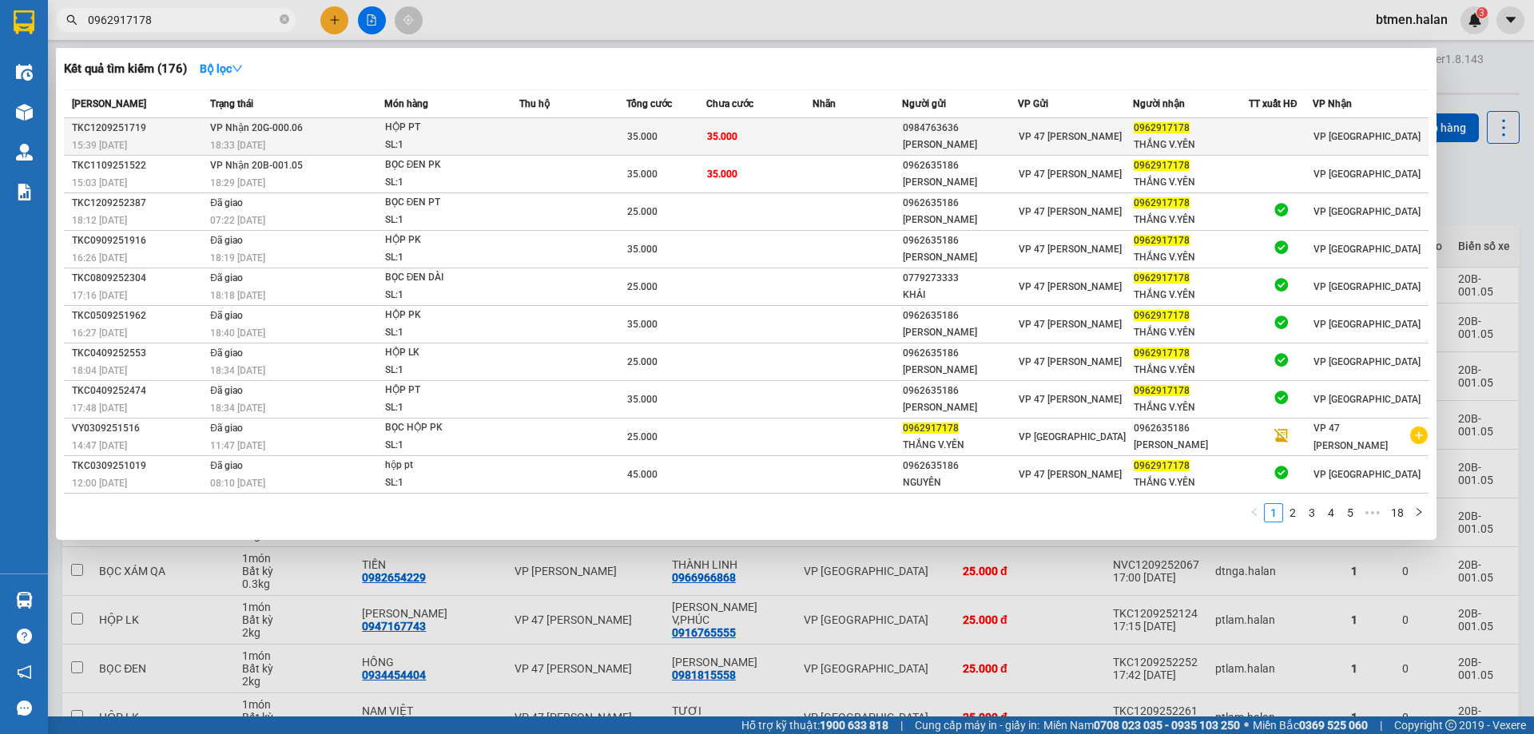
type input "0962917178"
click at [693, 141] on div "35.000" at bounding box center [666, 137] width 78 height 18
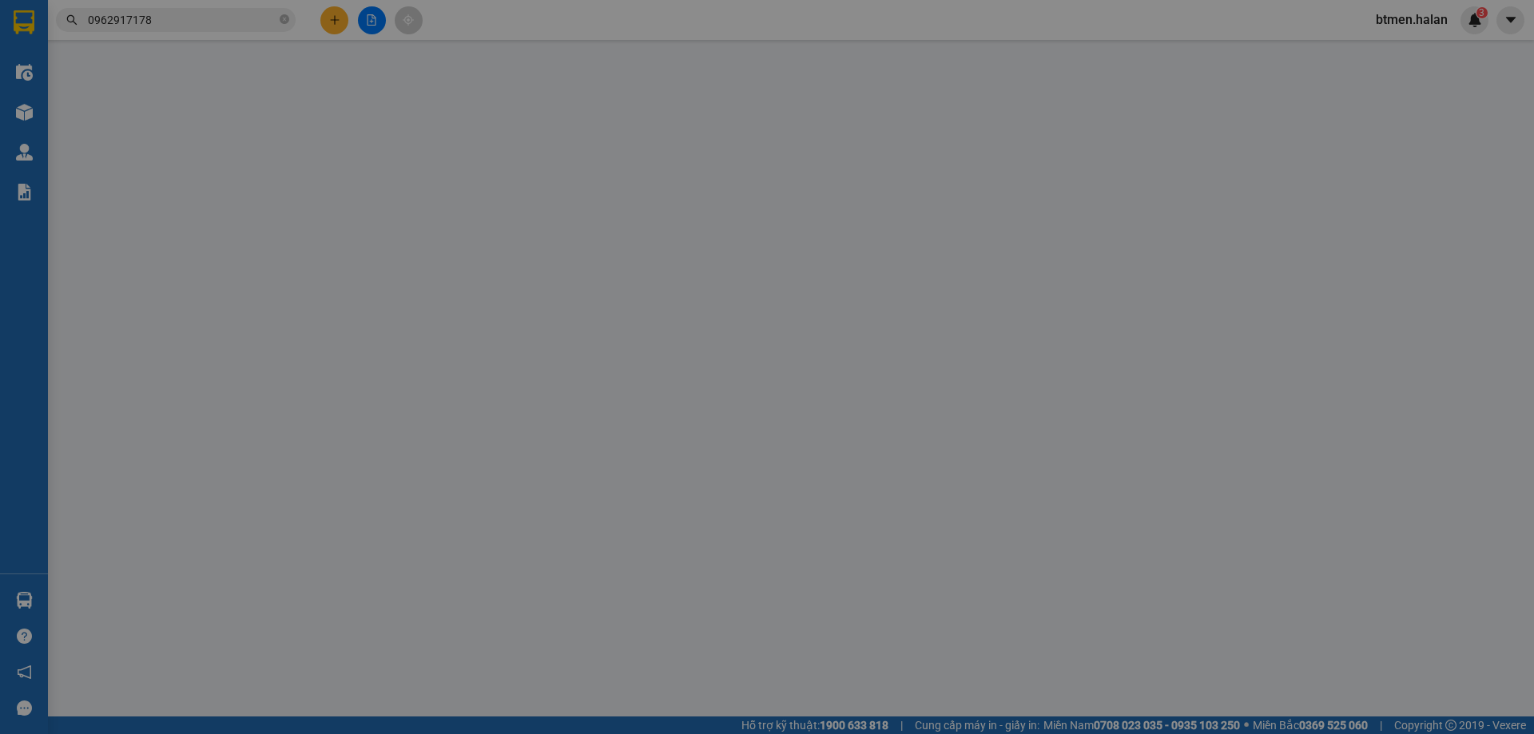
type input "0984763636"
type input "[PERSON_NAME]"
type input "0962917178"
type input "THẮNG V.YÊN"
type input "35.000"
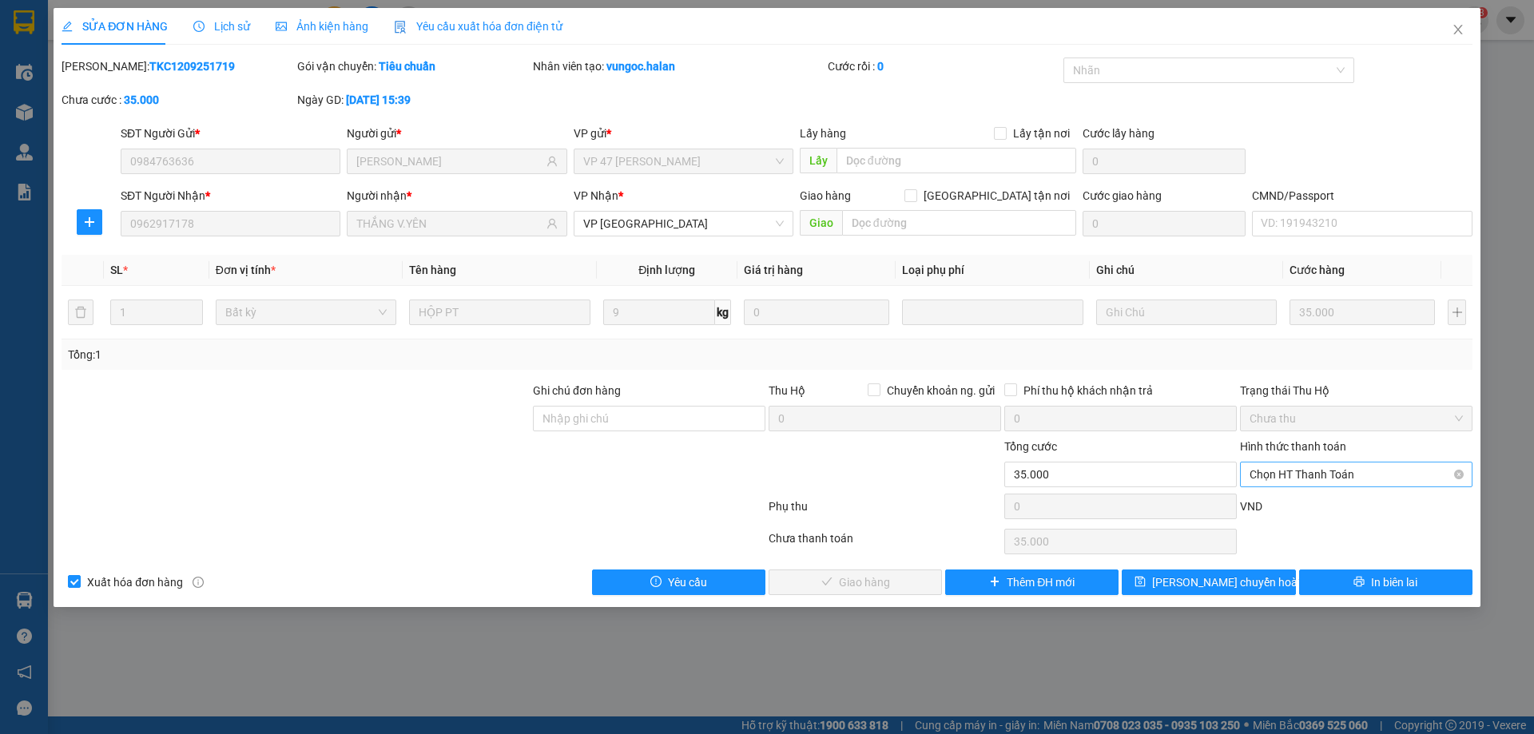
click at [1285, 468] on span "Chọn HT Thanh Toán" at bounding box center [1355, 474] width 213 height 24
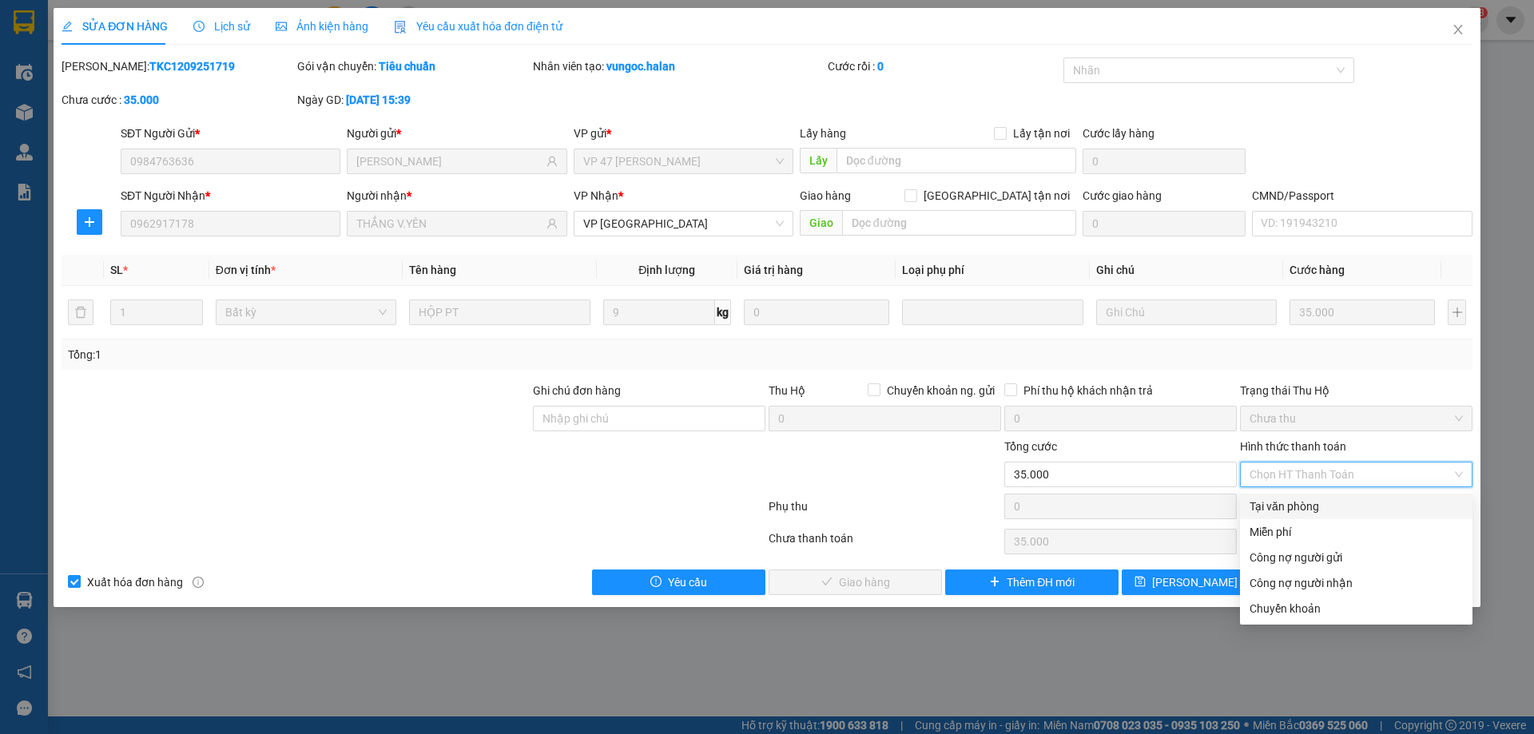
click at [1304, 507] on div "Tại văn phòng" at bounding box center [1355, 507] width 213 height 18
type input "0"
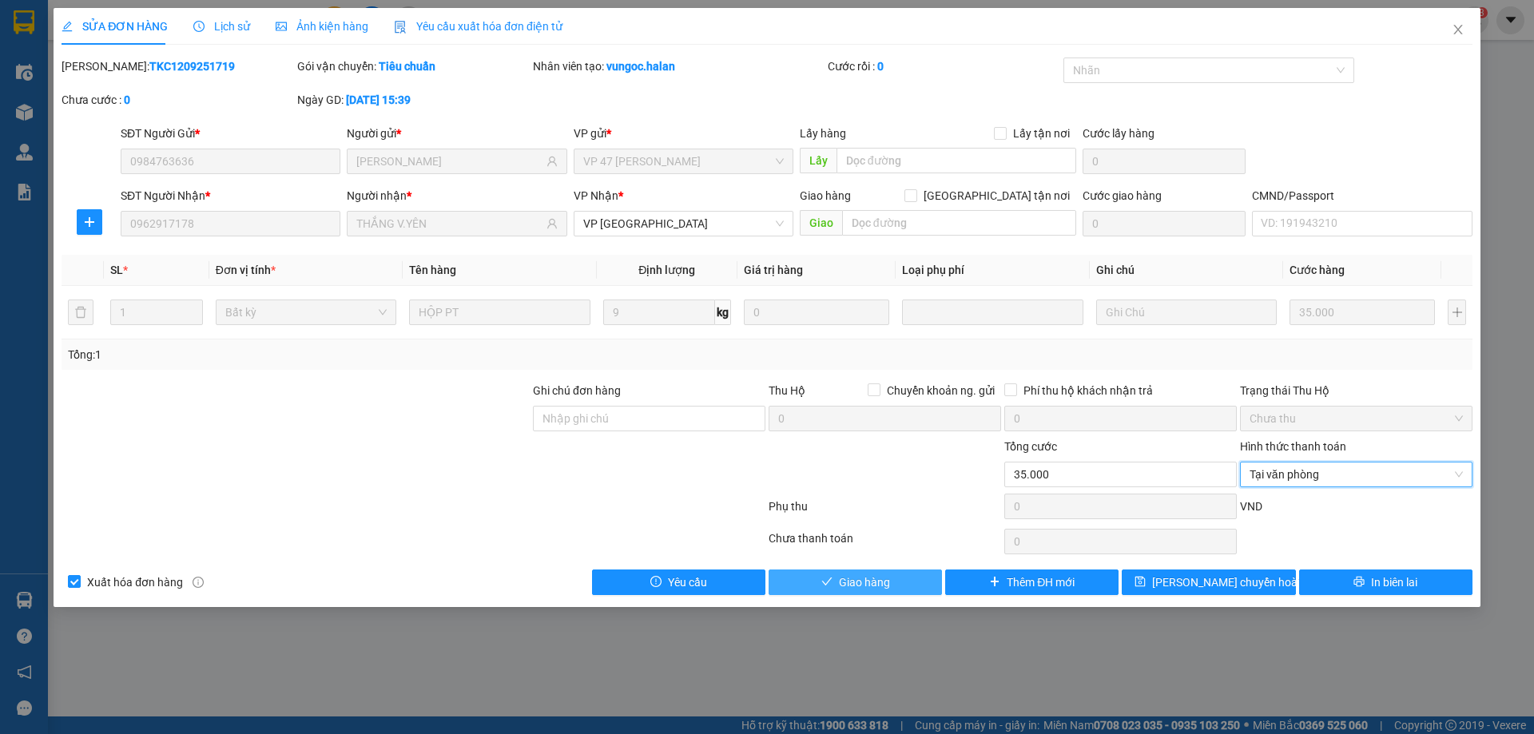
click at [907, 582] on button "Giao hàng" at bounding box center [854, 583] width 173 height 26
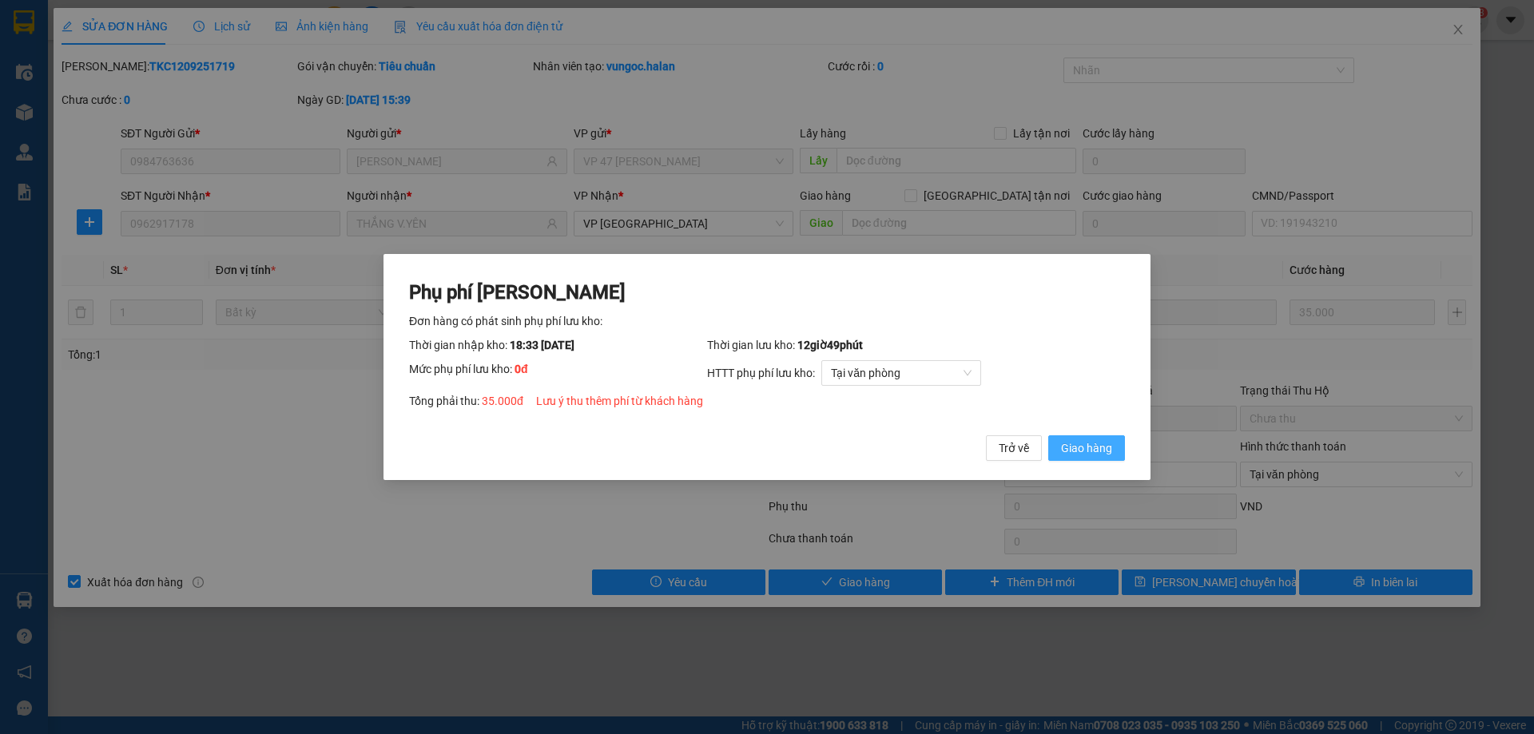
click at [1066, 440] on span "Giao hàng" at bounding box center [1086, 448] width 51 height 18
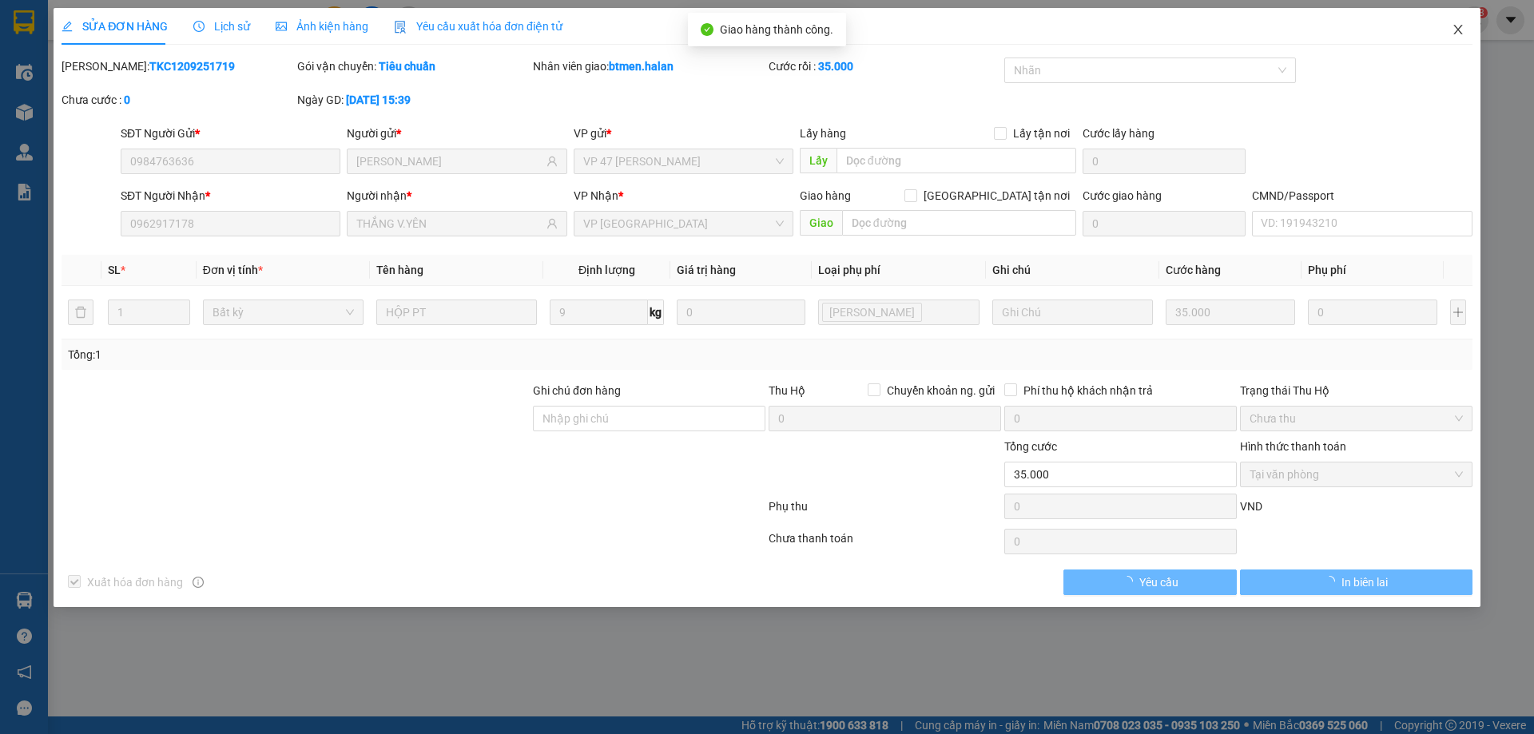
drag, startPoint x: 1458, startPoint y: 35, endPoint x: 431, endPoint y: 26, distance: 1027.3
click at [1459, 35] on icon "close" at bounding box center [1457, 29] width 13 height 13
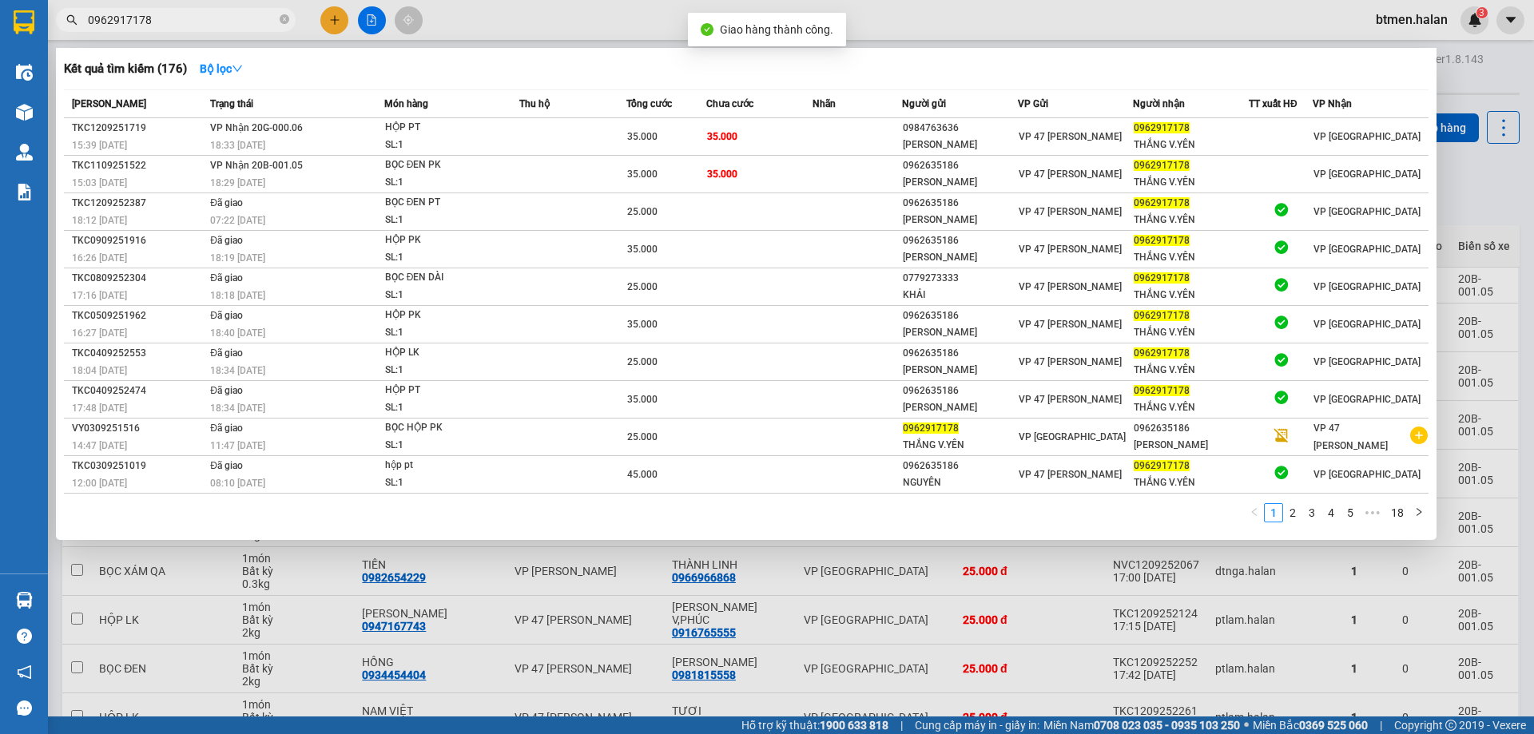
click at [230, 18] on input "0962917178" at bounding box center [182, 20] width 189 height 18
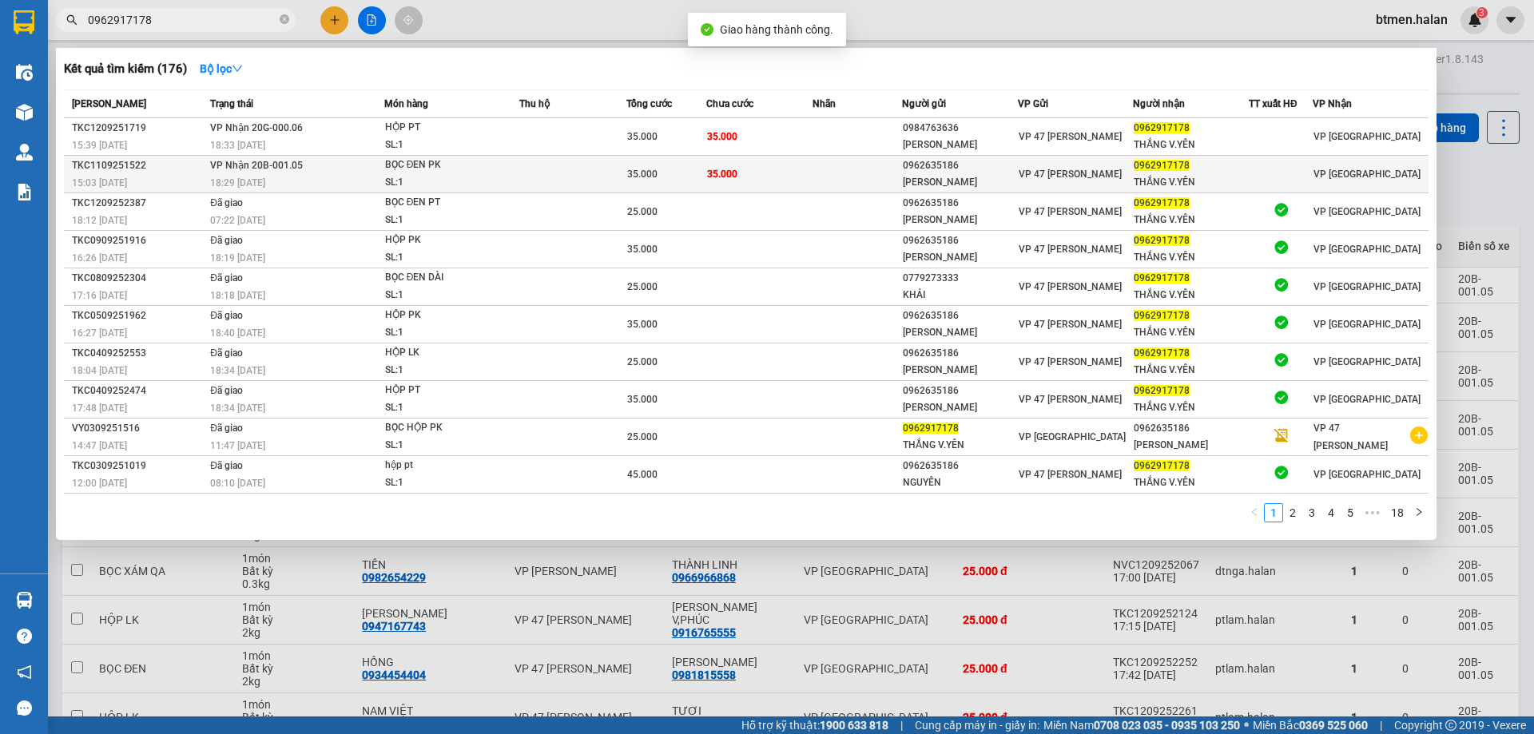
click at [644, 157] on td "35.000" at bounding box center [666, 175] width 80 height 38
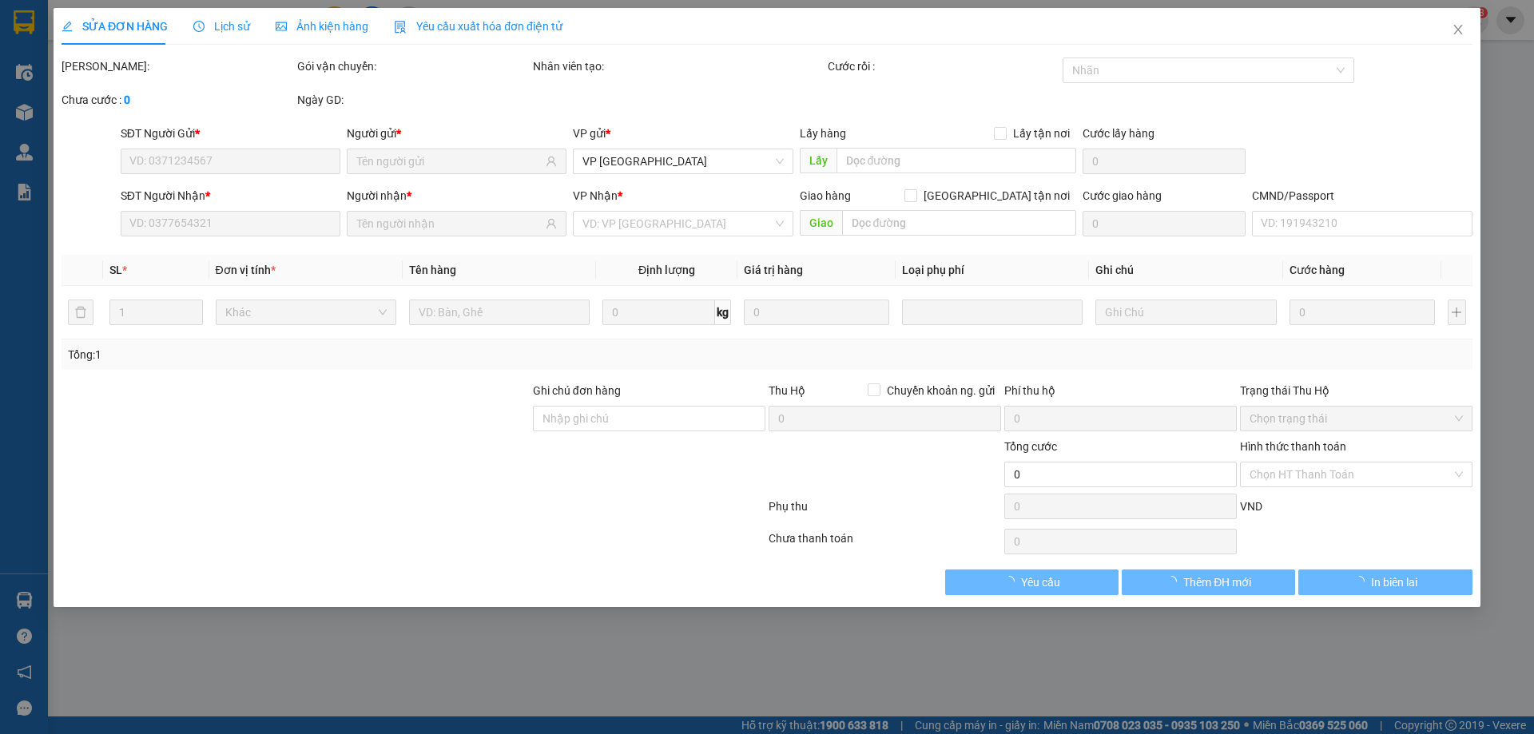
type input "0962635186"
type input "[PERSON_NAME]"
type input "0962917178"
type input "THẮNG V.YÊN"
type input "35.000"
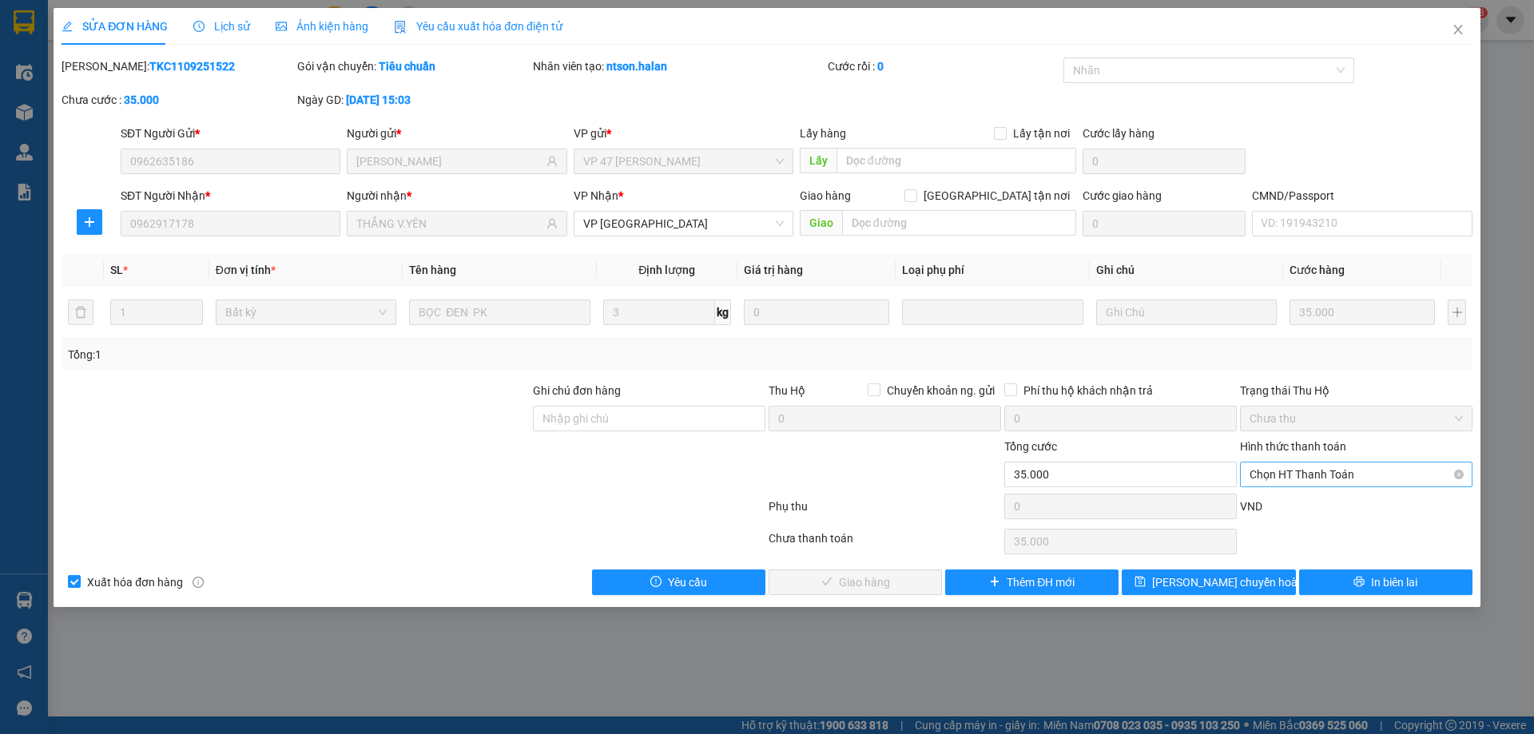
click at [1321, 474] on span "Chọn HT Thanh Toán" at bounding box center [1355, 474] width 213 height 24
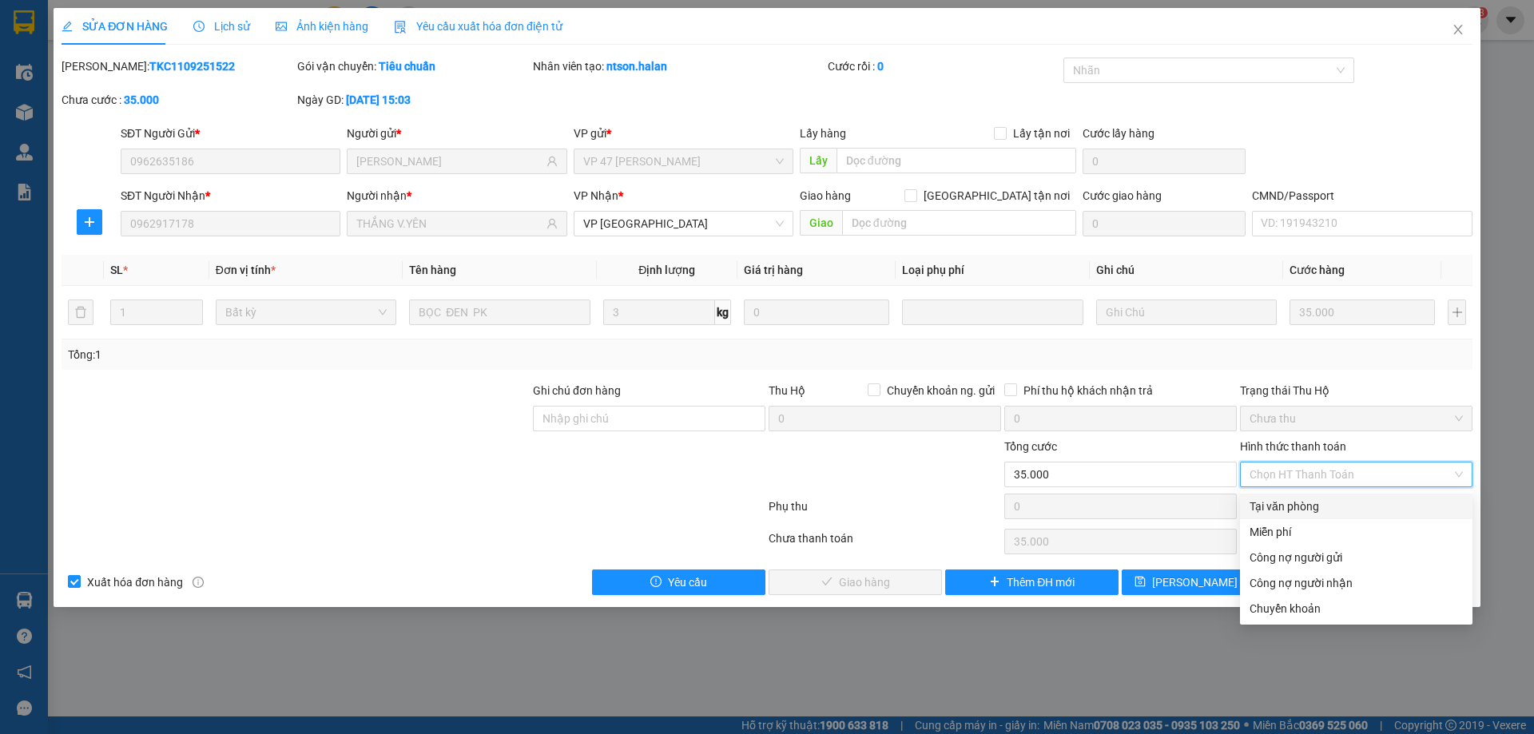
drag, startPoint x: 1292, startPoint y: 502, endPoint x: 888, endPoint y: 604, distance: 416.1
click at [1287, 503] on div "Tại văn phòng" at bounding box center [1355, 507] width 213 height 18
type input "0"
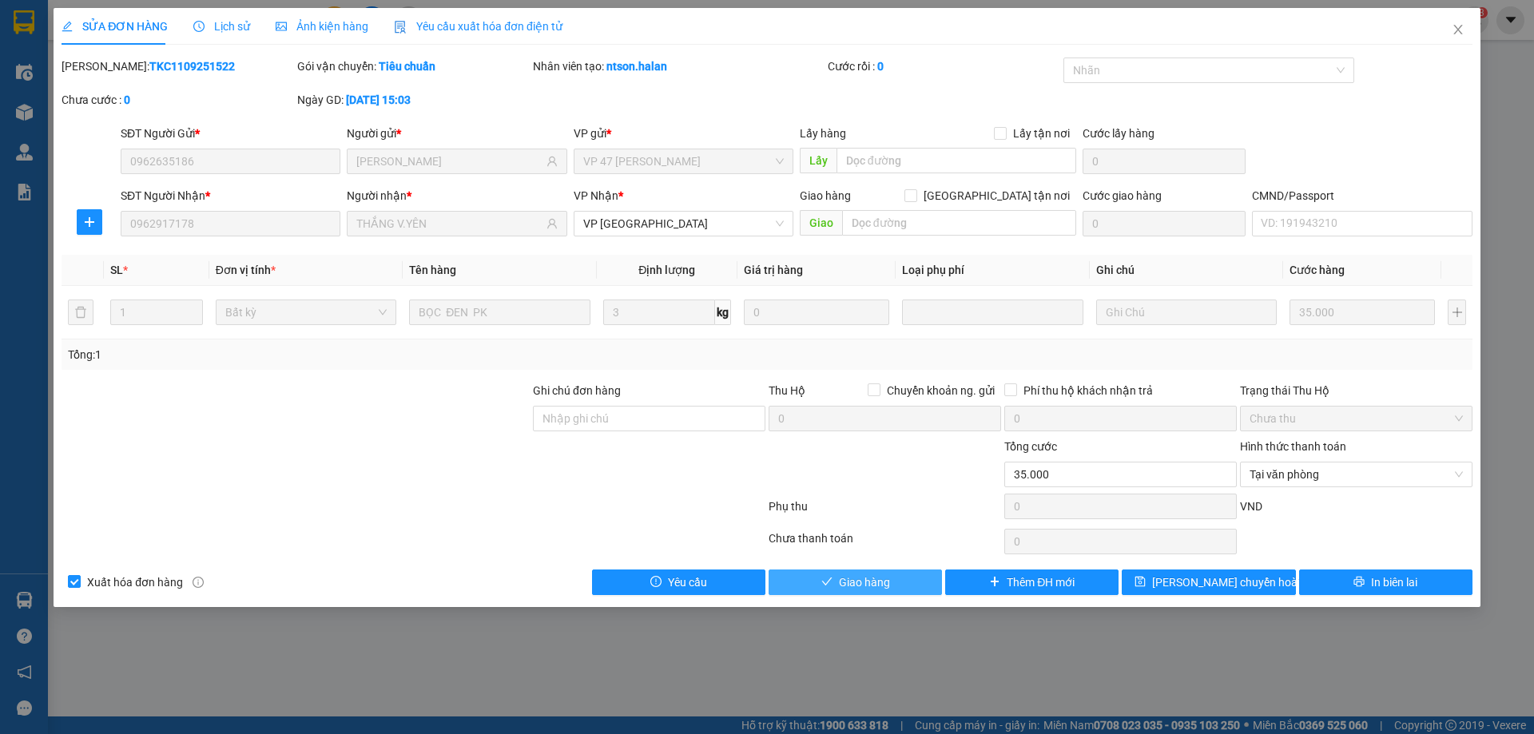
click at [871, 593] on button "Giao hàng" at bounding box center [854, 583] width 173 height 26
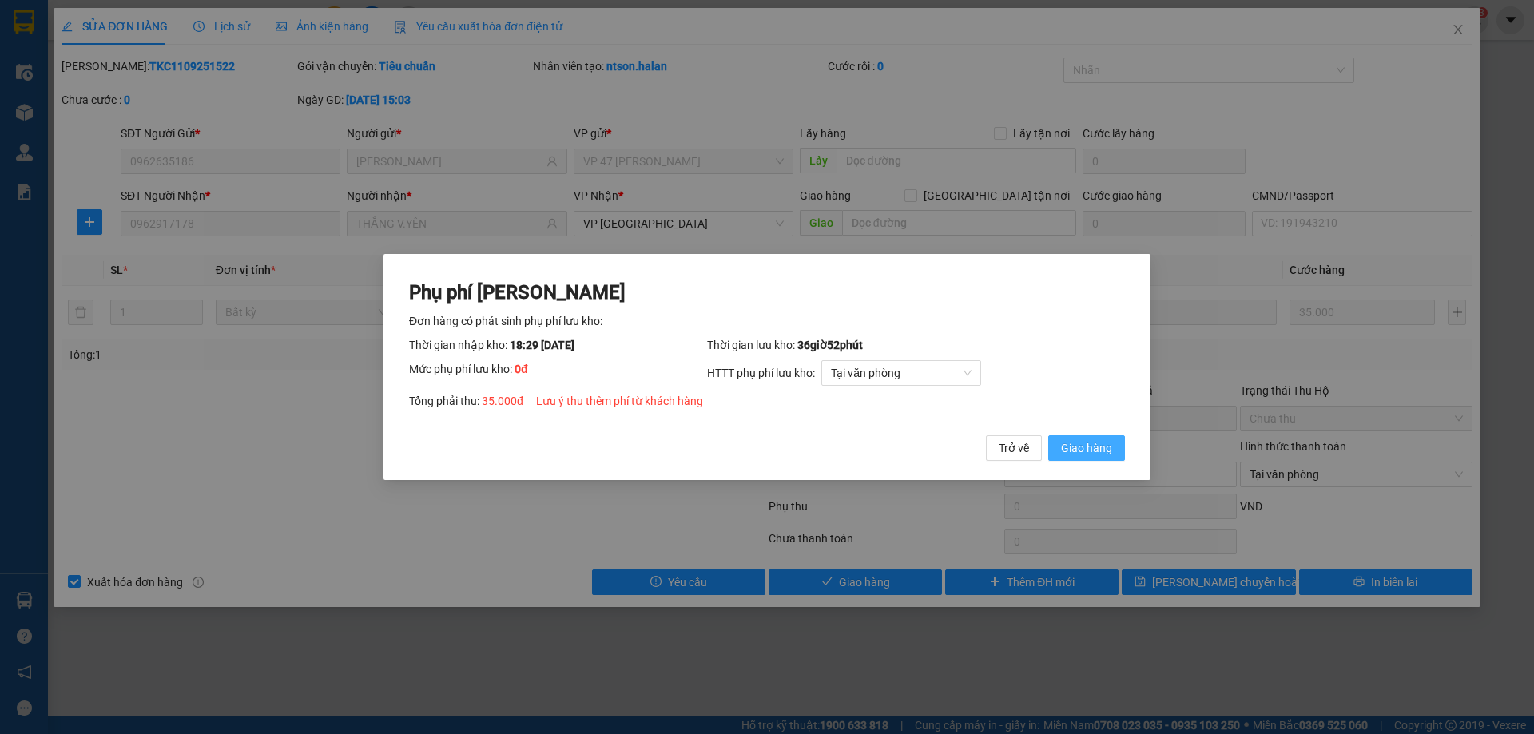
click at [1094, 439] on button "Giao hàng" at bounding box center [1086, 448] width 77 height 26
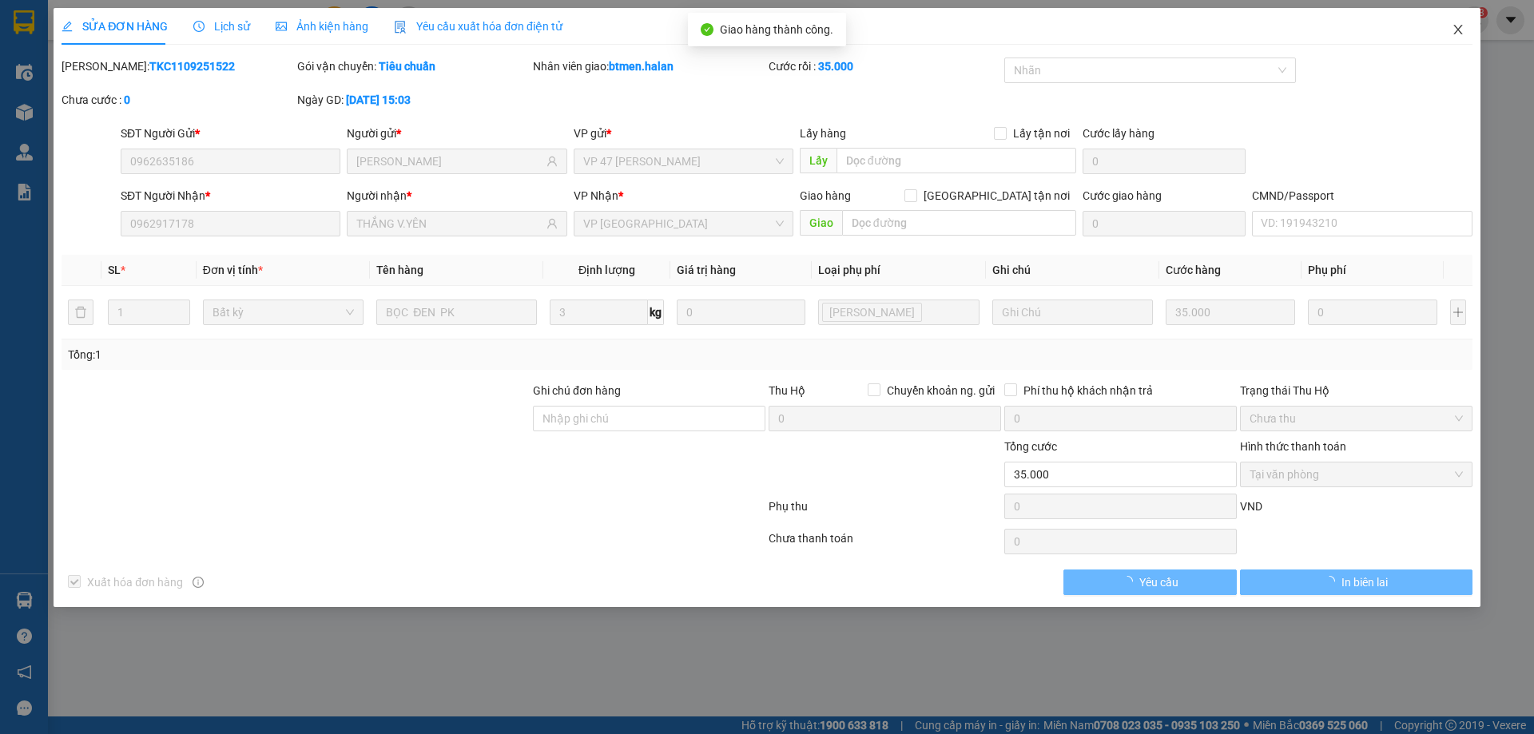
click at [1459, 28] on icon "close" at bounding box center [1457, 29] width 13 height 13
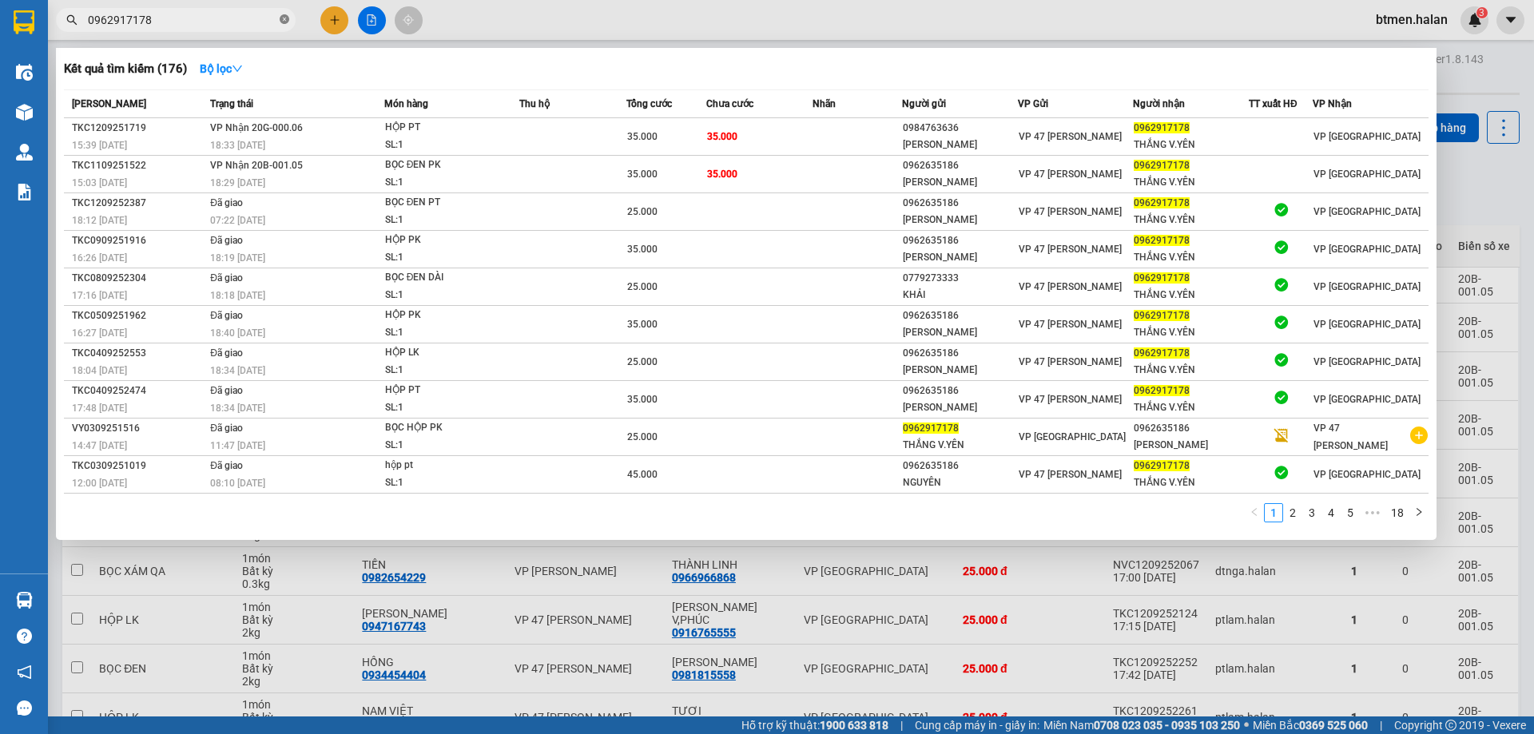
click at [288, 24] on icon "close-circle" at bounding box center [285, 19] width 10 height 10
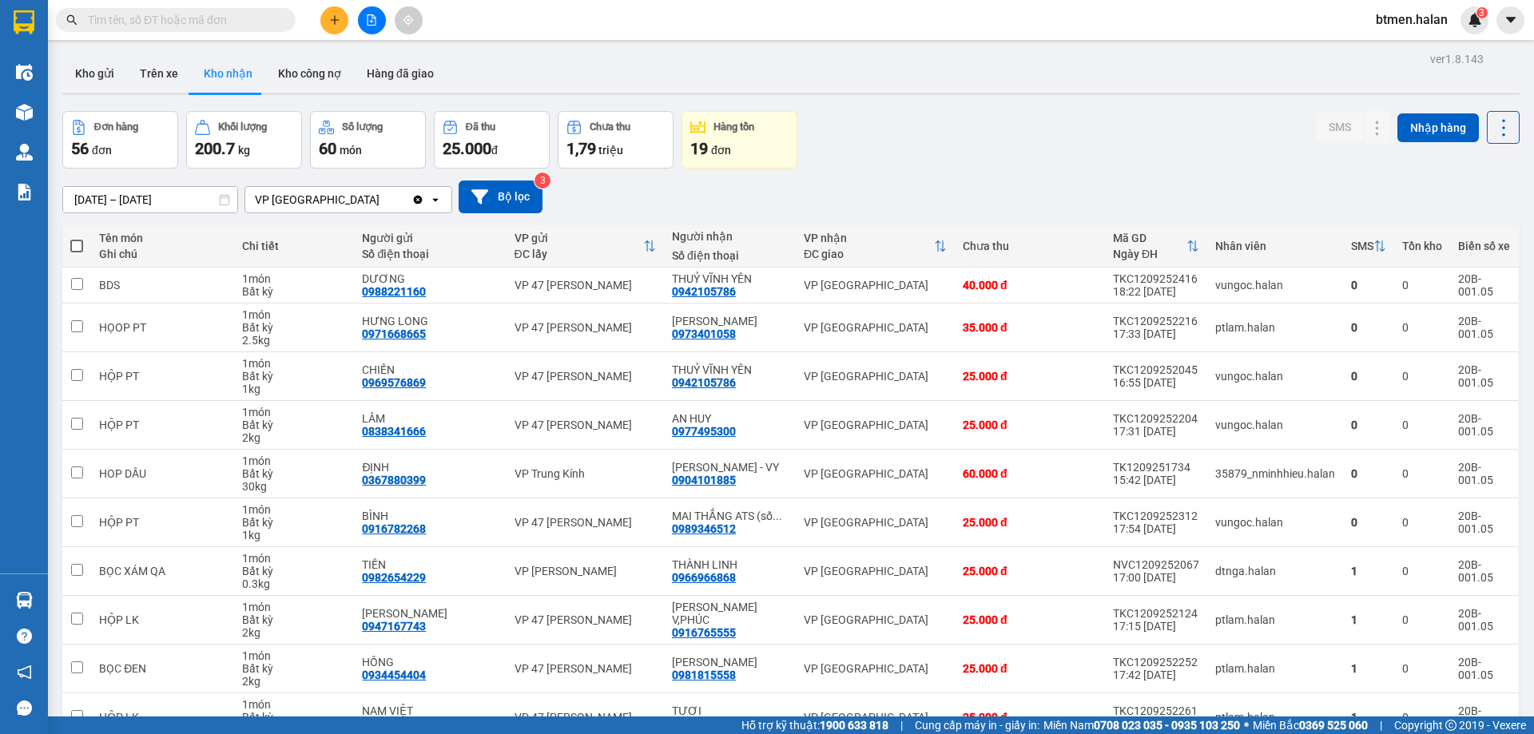
paste input "0962917178"
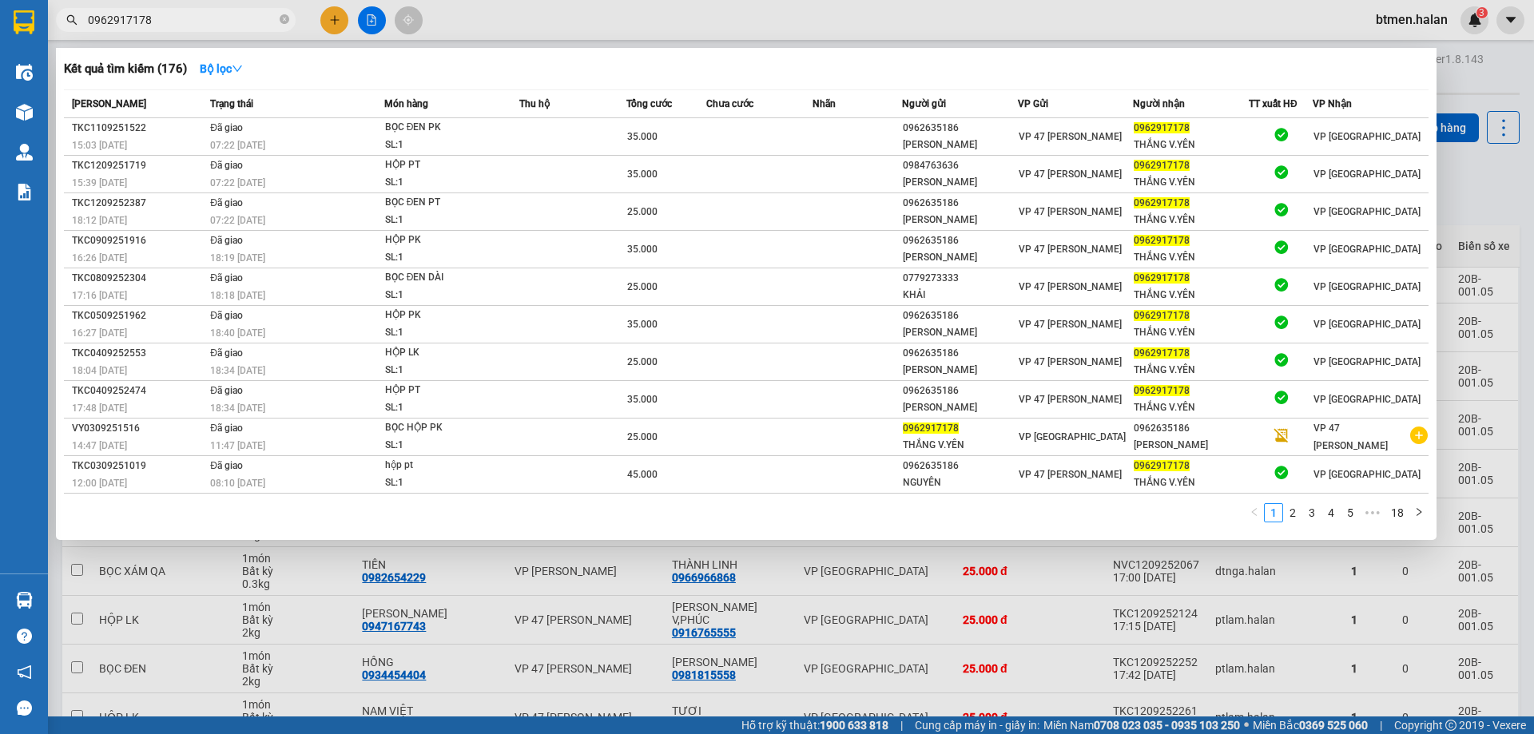
click at [1454, 101] on div at bounding box center [767, 367] width 1534 height 734
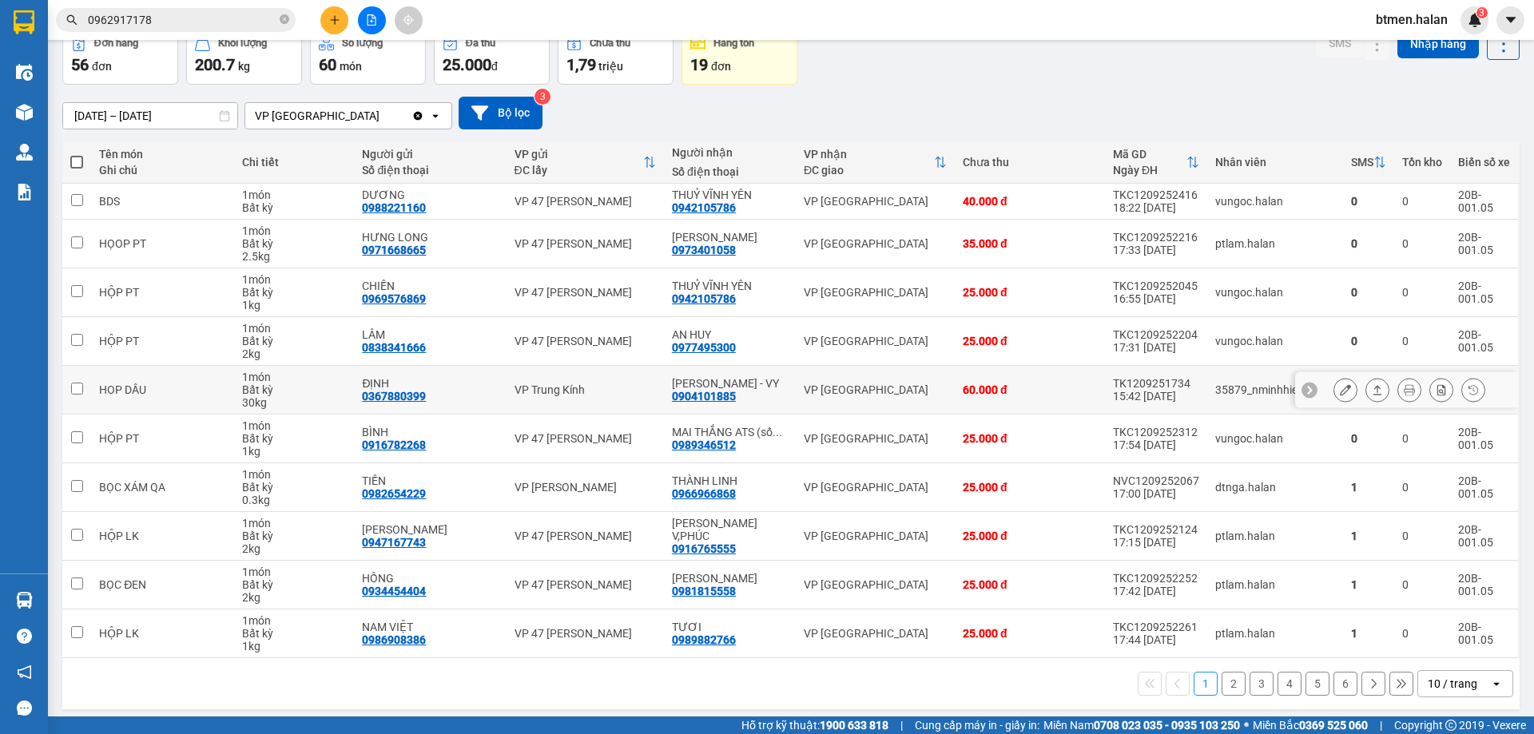
scroll to position [91, 0]
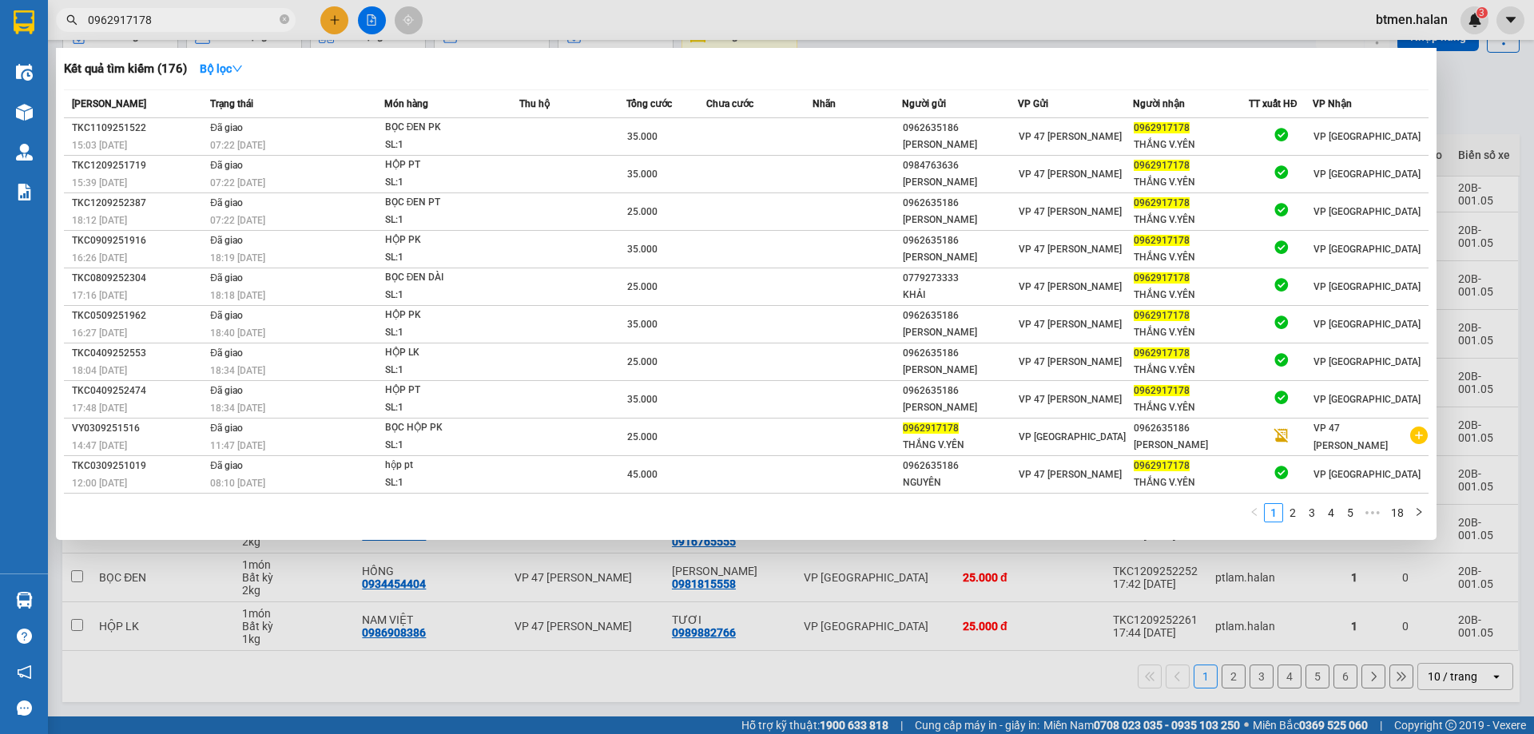
click at [199, 17] on input "0962917178" at bounding box center [182, 20] width 189 height 18
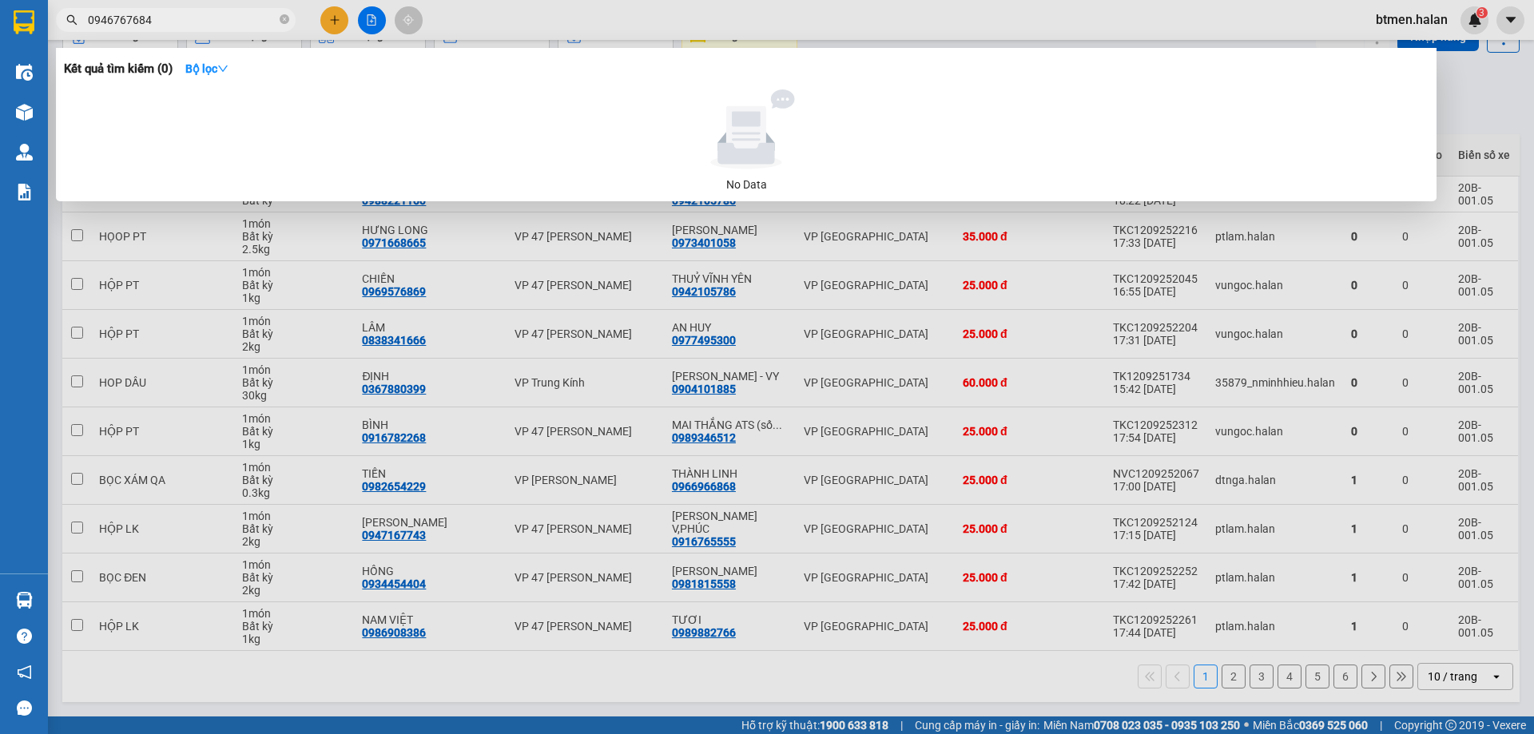
type input "0946767684"
click at [1469, 125] on div at bounding box center [767, 367] width 1534 height 734
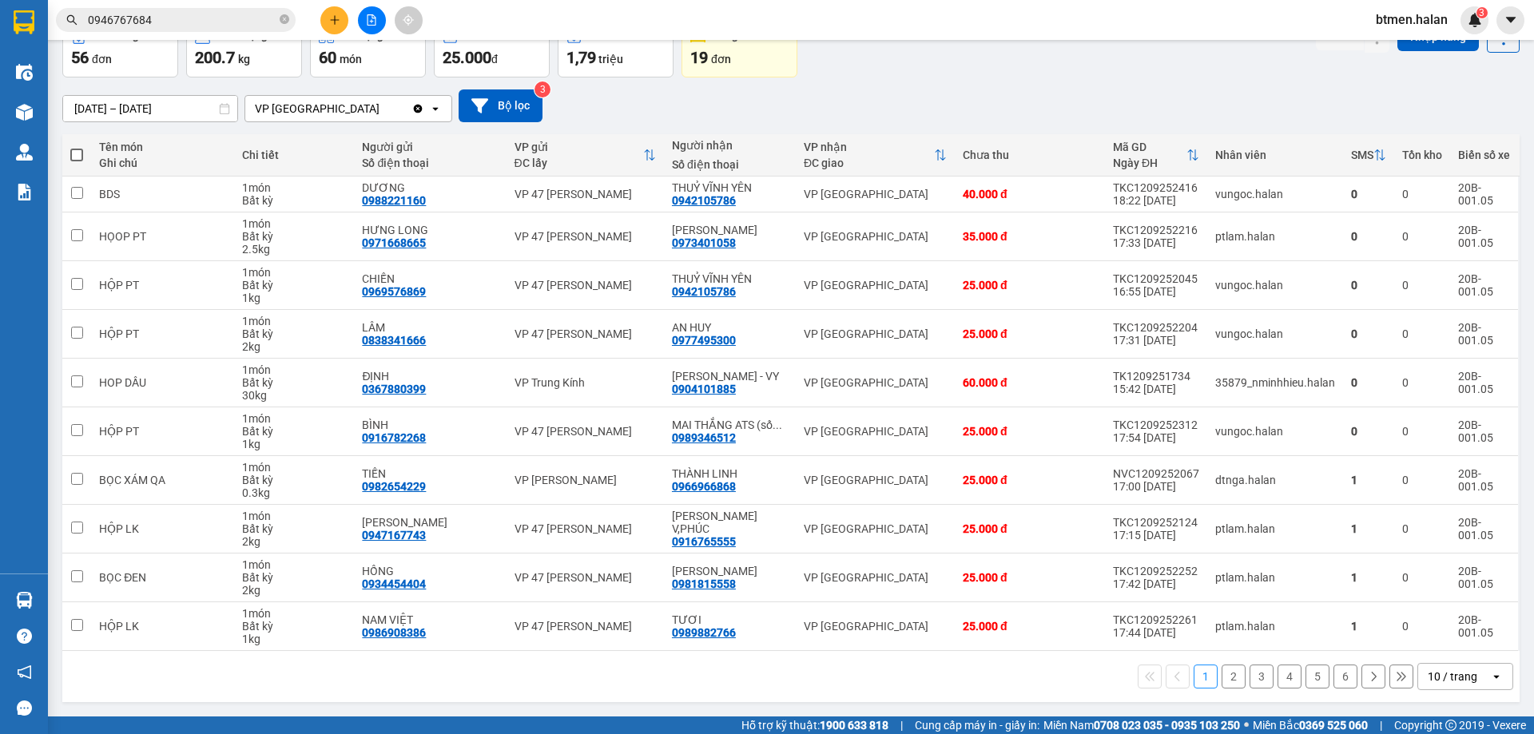
click at [1221, 674] on button "2" at bounding box center [1233, 677] width 24 height 24
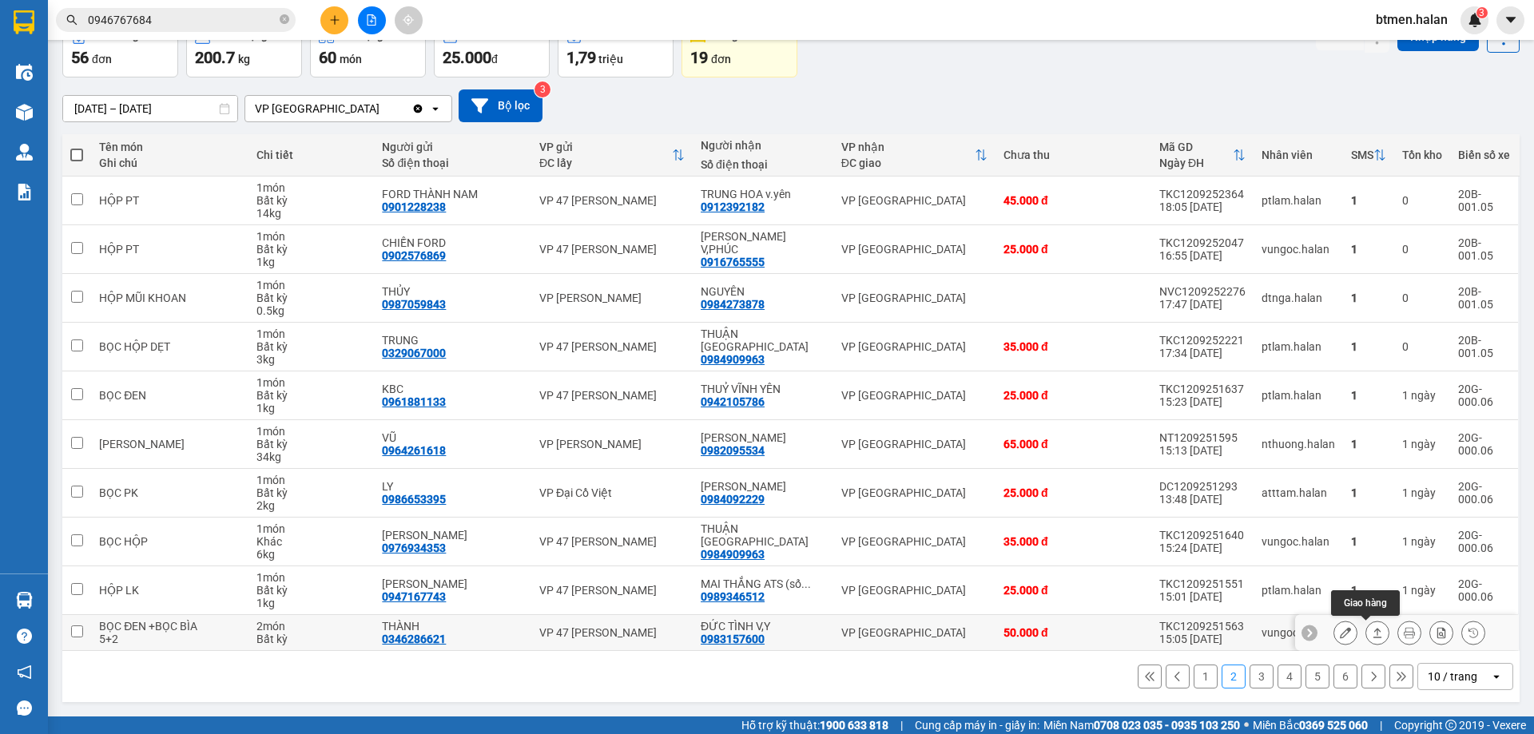
click at [1339, 633] on button at bounding box center [1345, 633] width 22 height 28
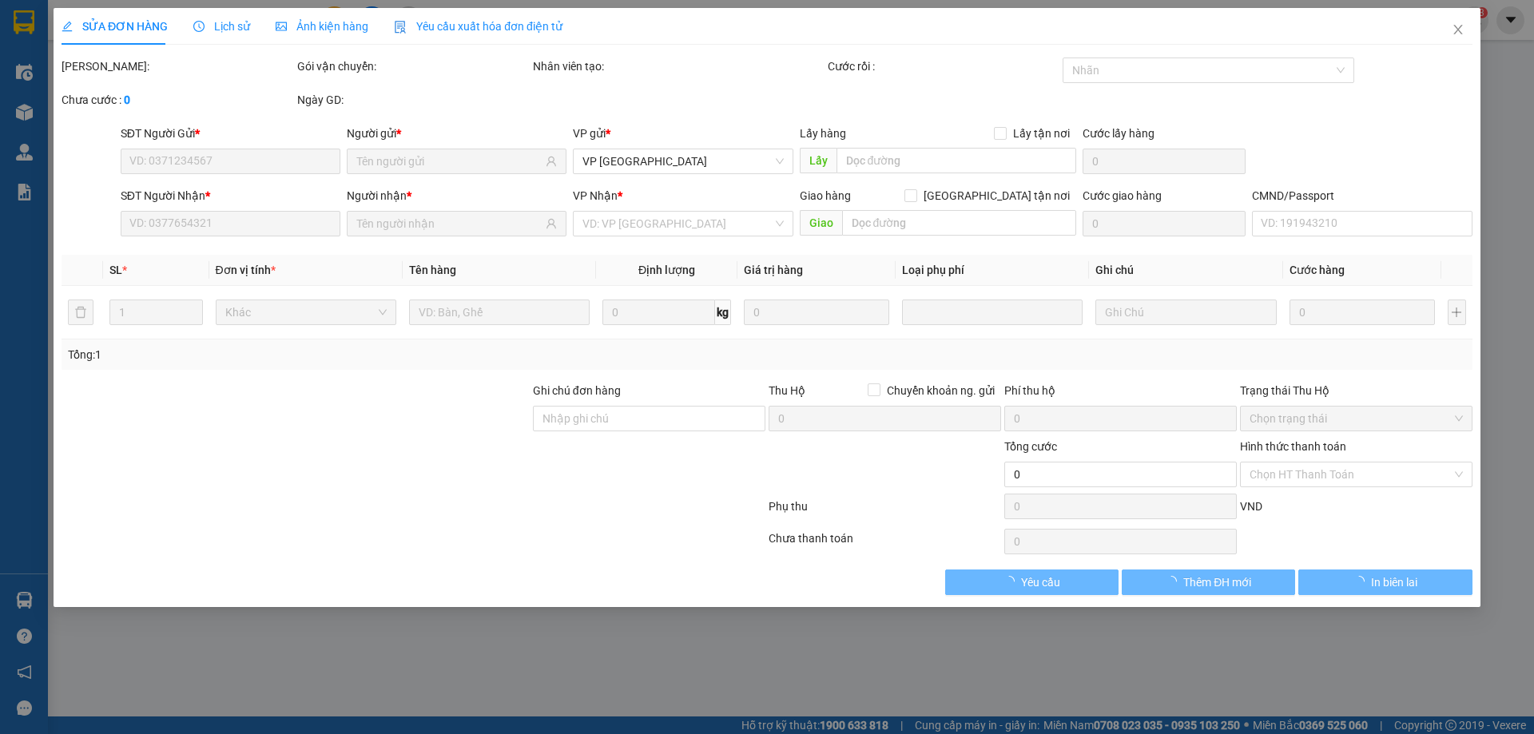
type input "0346286621"
type input "THÀNH"
type input "0983157600"
type input "ĐỨC TÌNH V,Y"
type input "50.000"
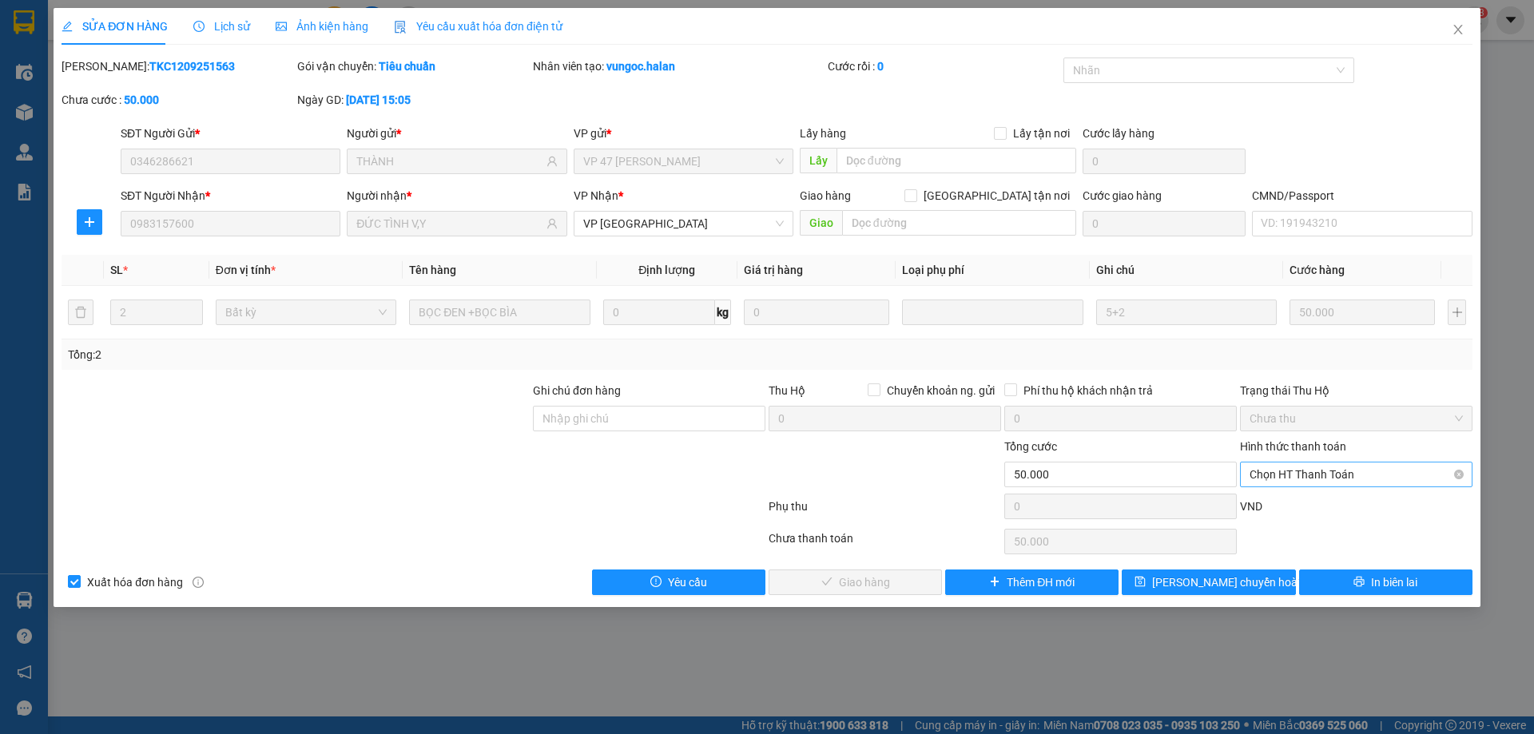
click at [1284, 480] on span "Chọn HT Thanh Toán" at bounding box center [1355, 474] width 213 height 24
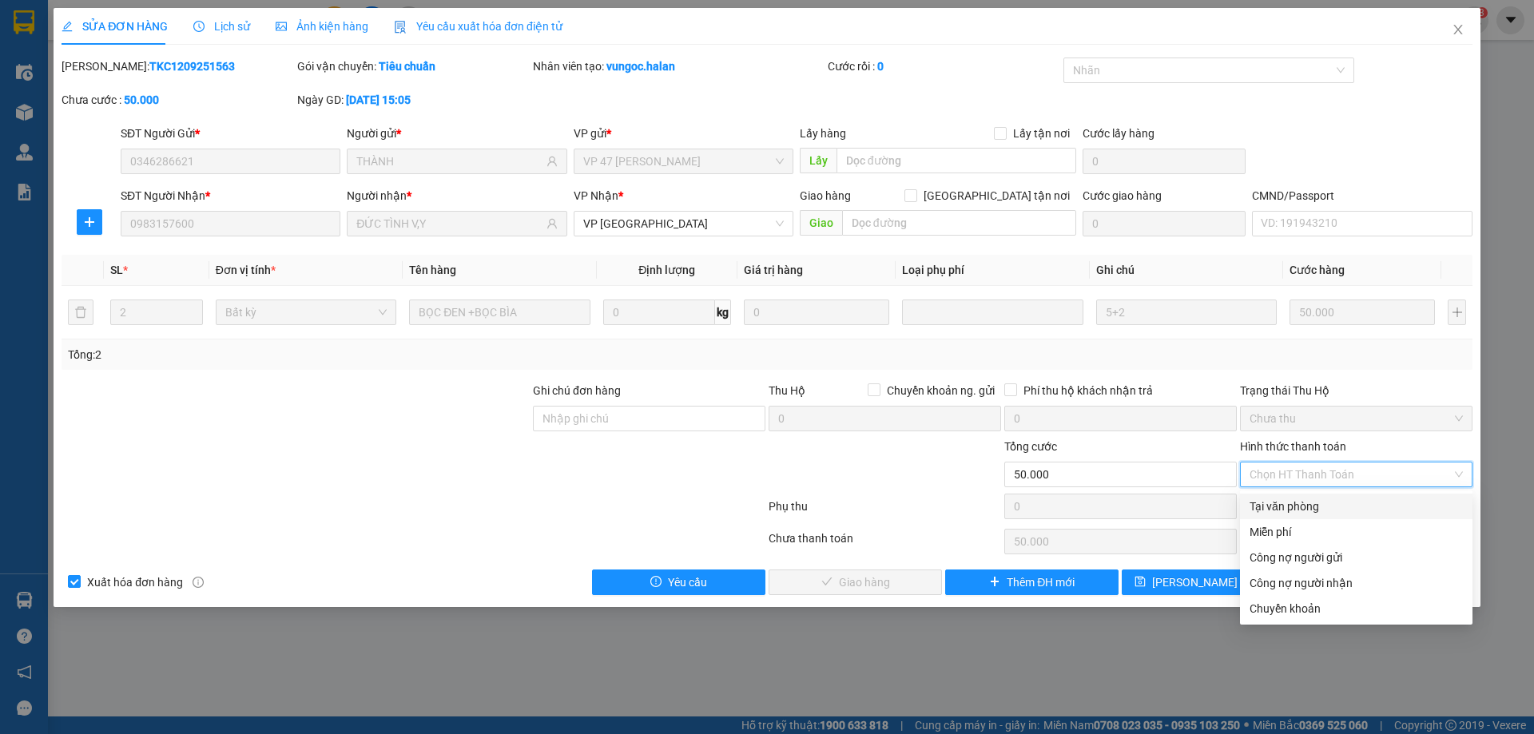
click at [1282, 513] on div "Tại văn phòng" at bounding box center [1355, 507] width 213 height 18
type input "0"
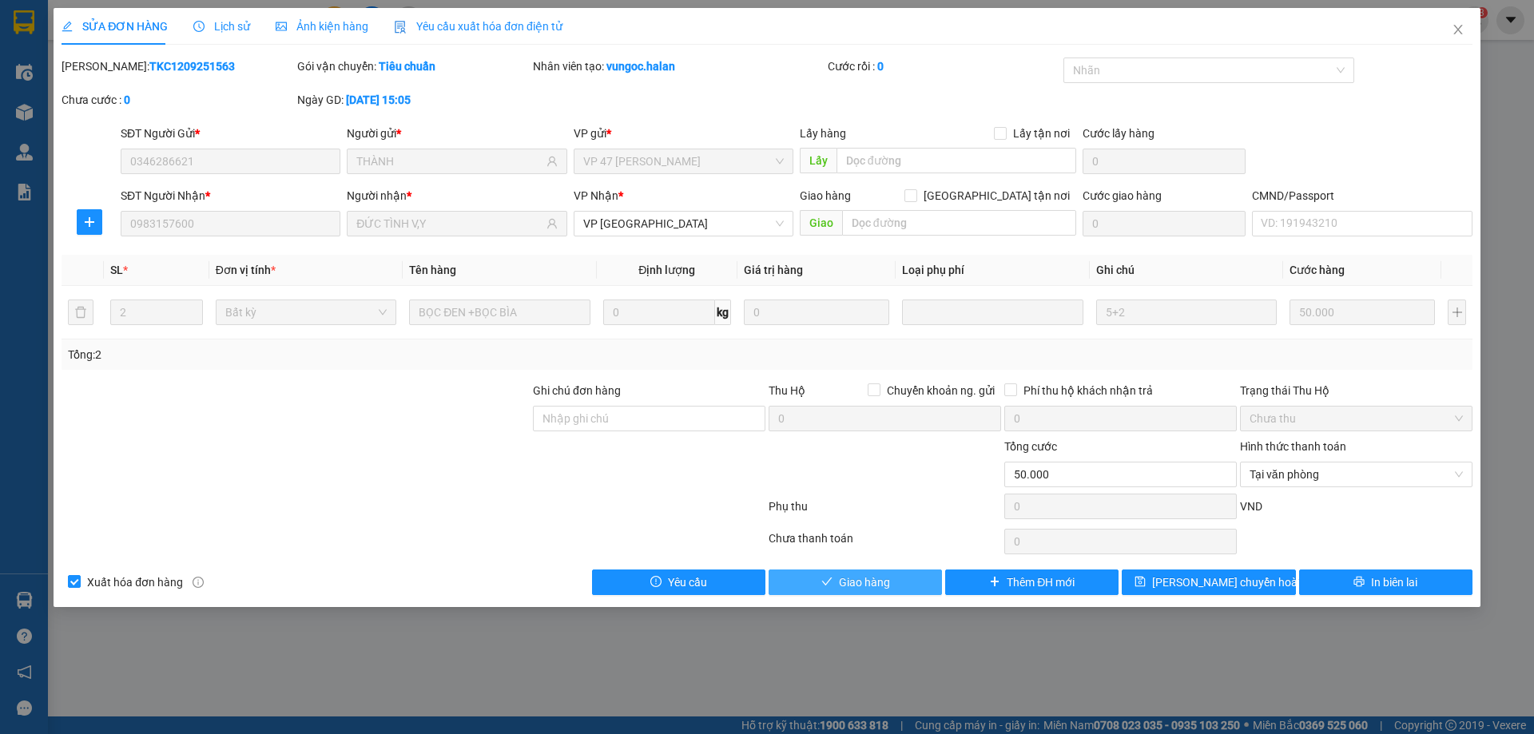
click at [907, 579] on button "Giao hàng" at bounding box center [854, 583] width 173 height 26
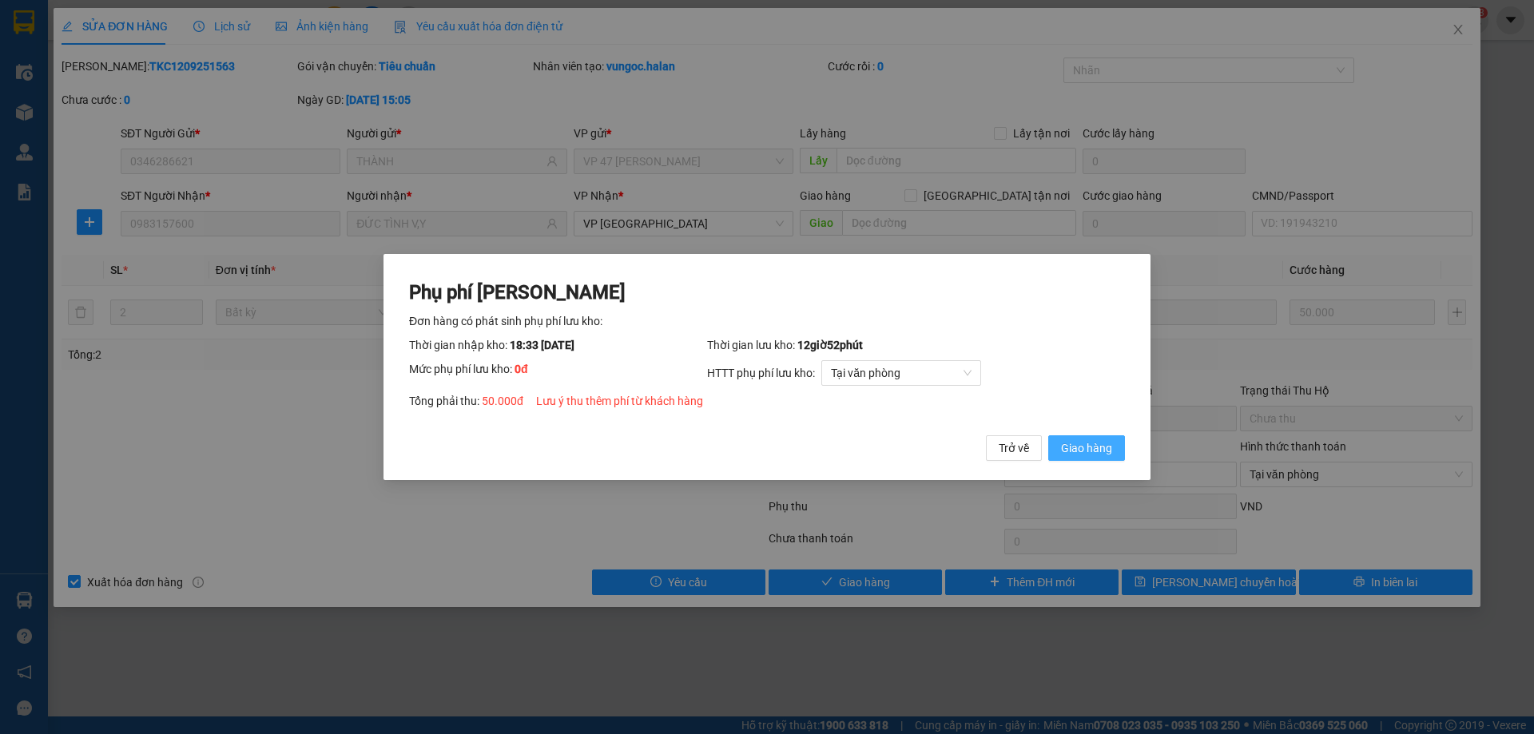
click at [1105, 450] on span "Giao hàng" at bounding box center [1086, 448] width 51 height 18
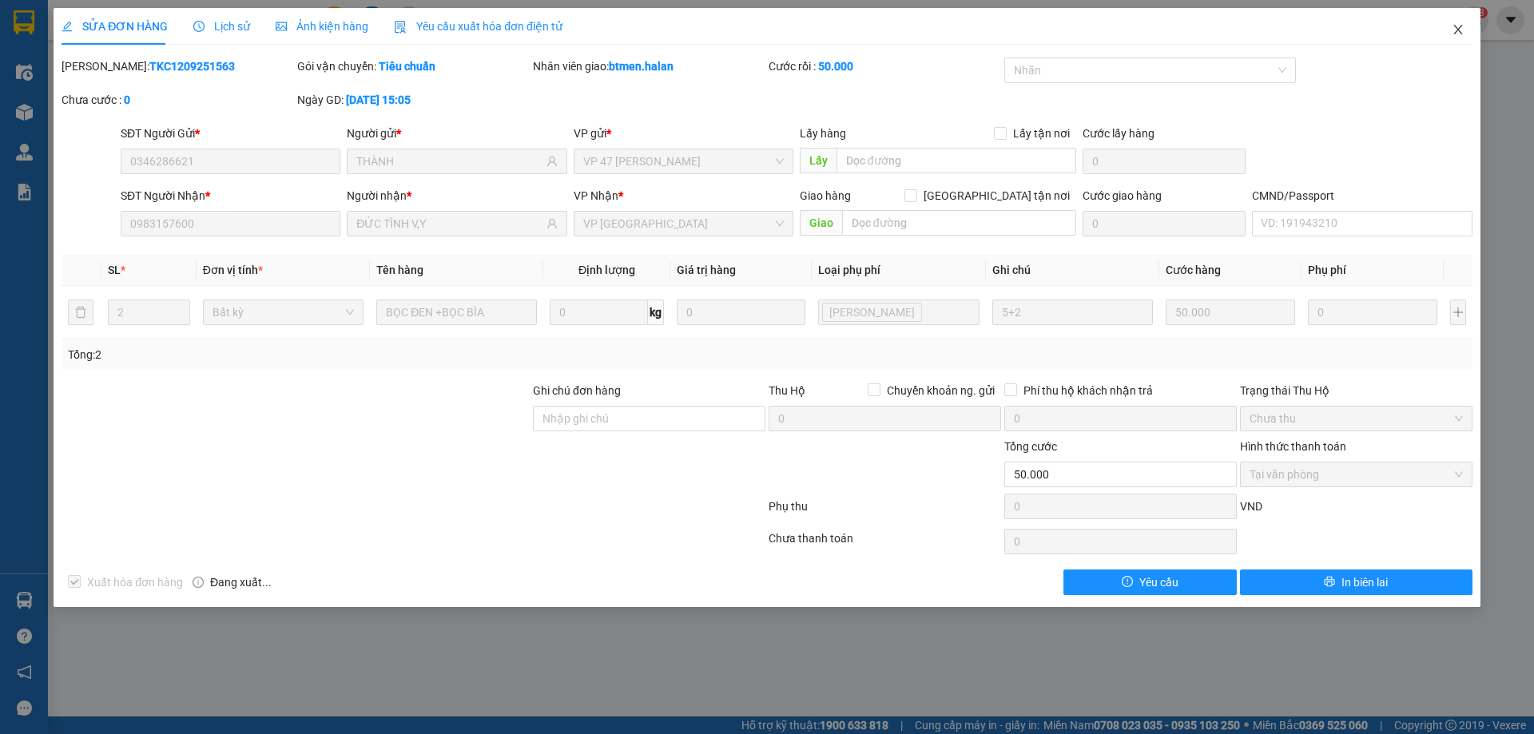
click at [1463, 34] on icon "close" at bounding box center [1457, 29] width 13 height 13
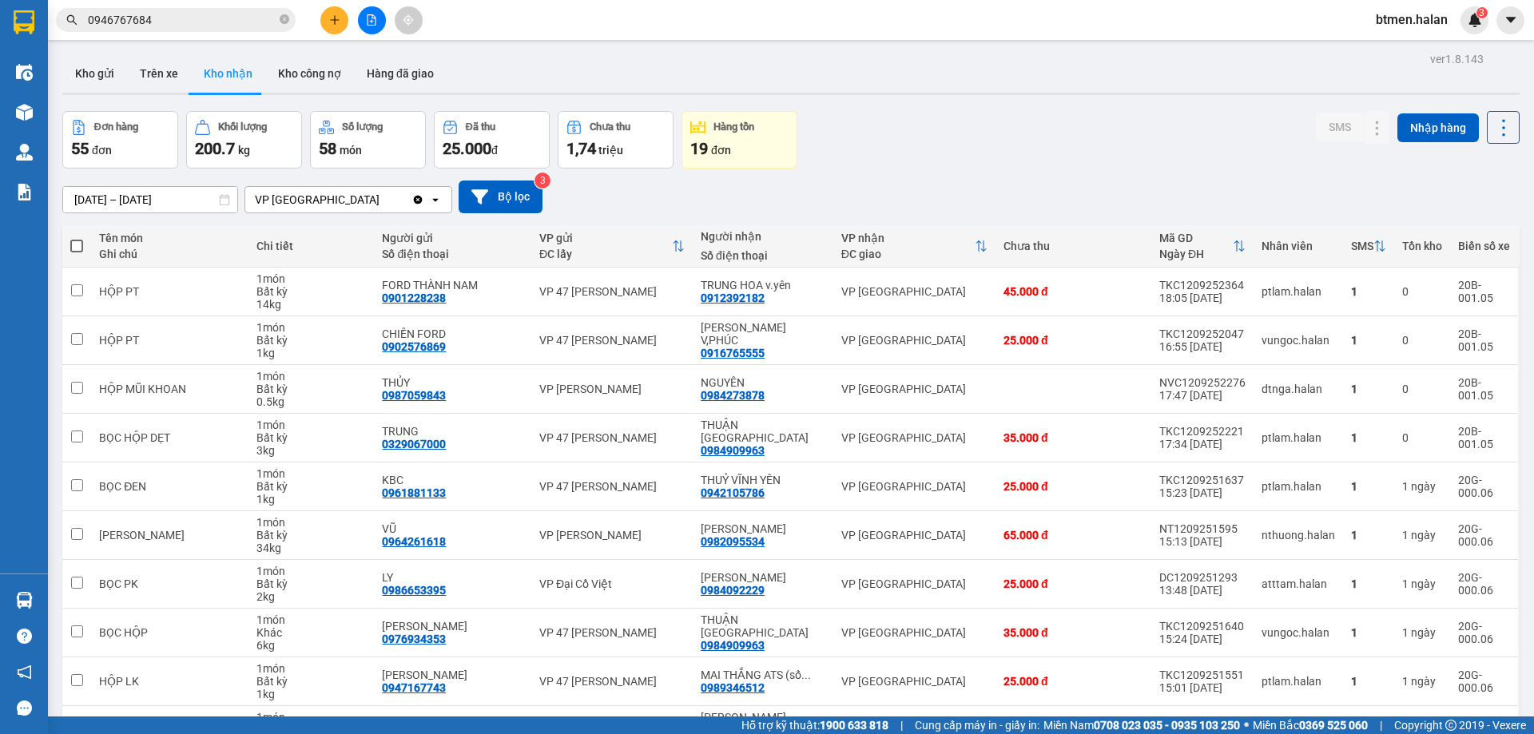
click at [199, 26] on input "0946767684" at bounding box center [182, 20] width 189 height 18
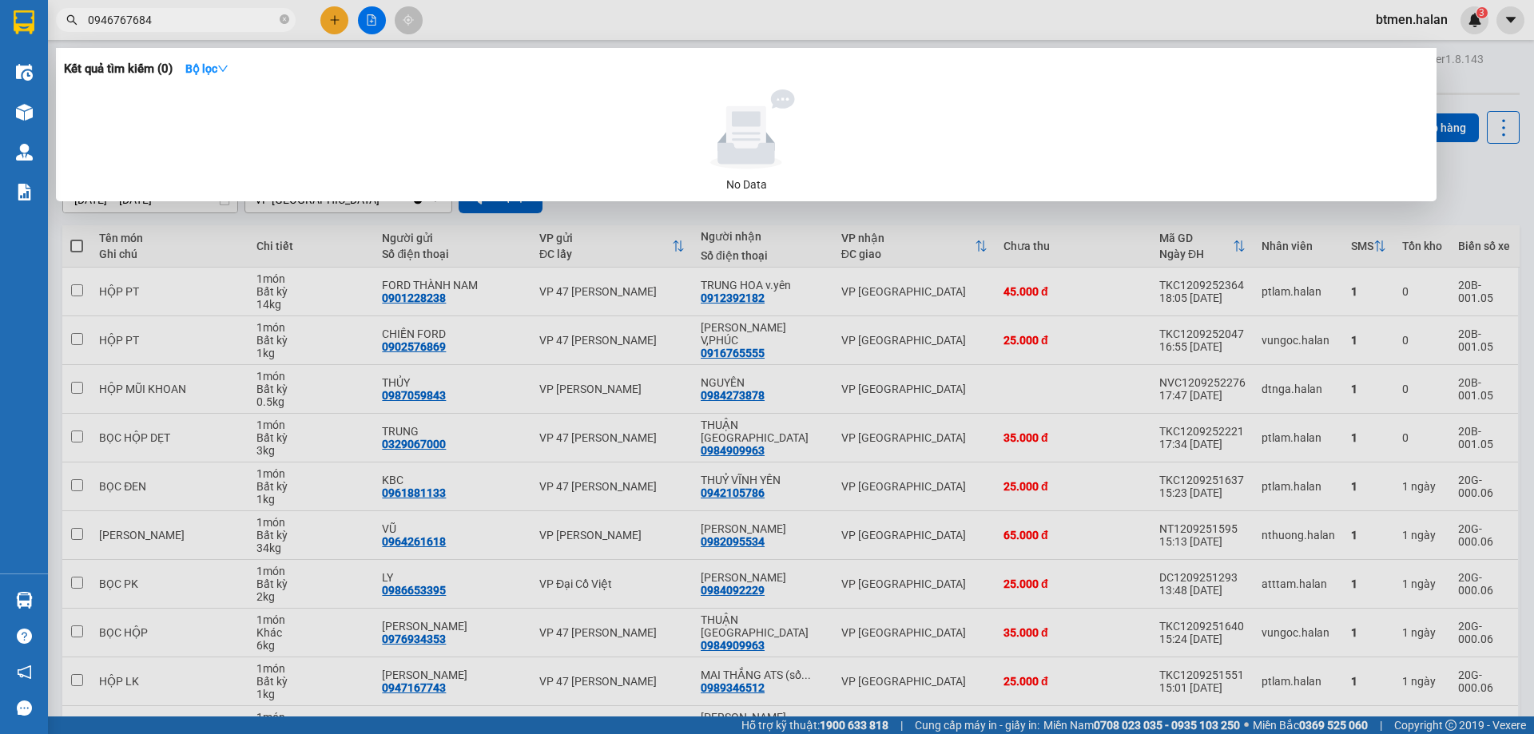
click at [199, 26] on input "0946767684" at bounding box center [182, 20] width 189 height 18
paste input "83157600"
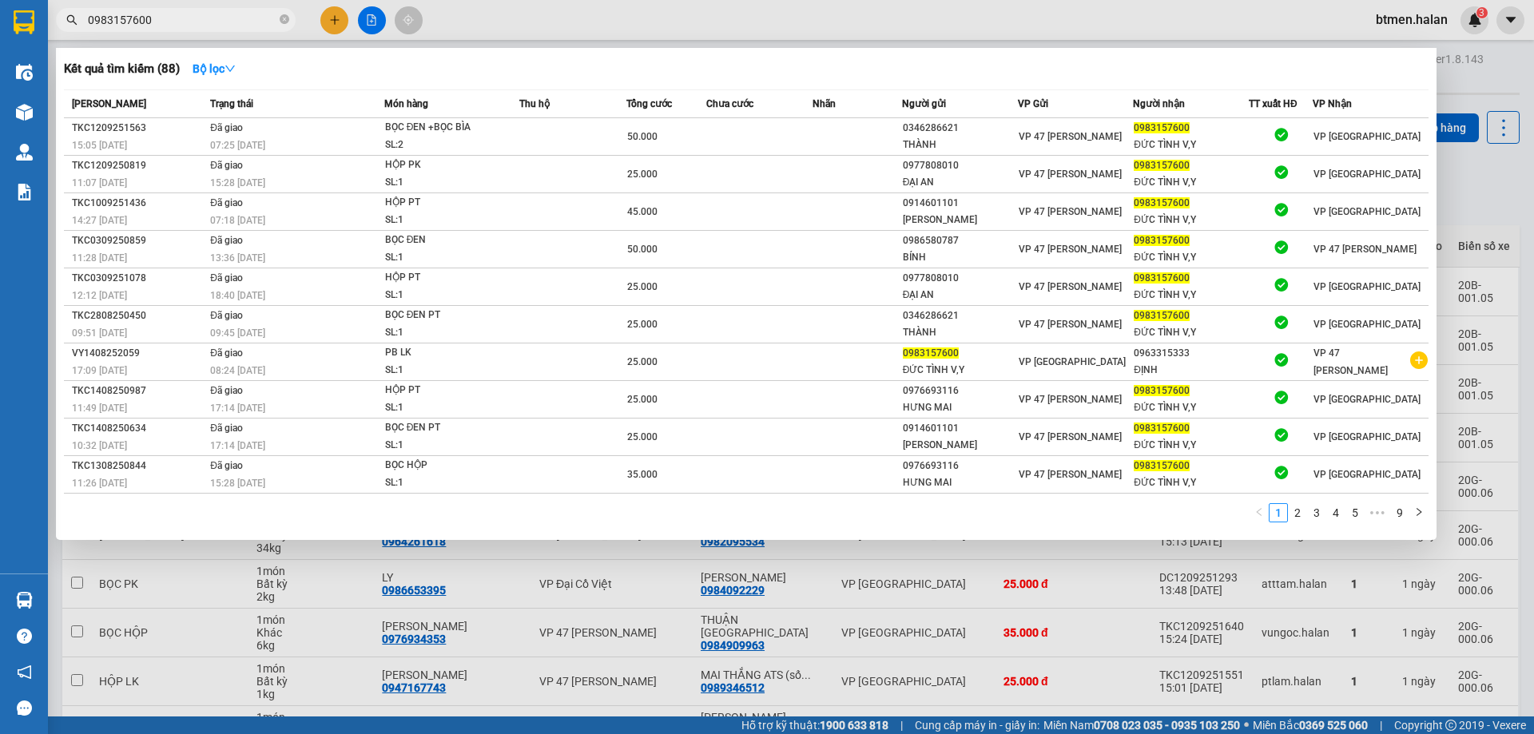
type input "0983157600"
click at [1487, 228] on div at bounding box center [767, 367] width 1534 height 734
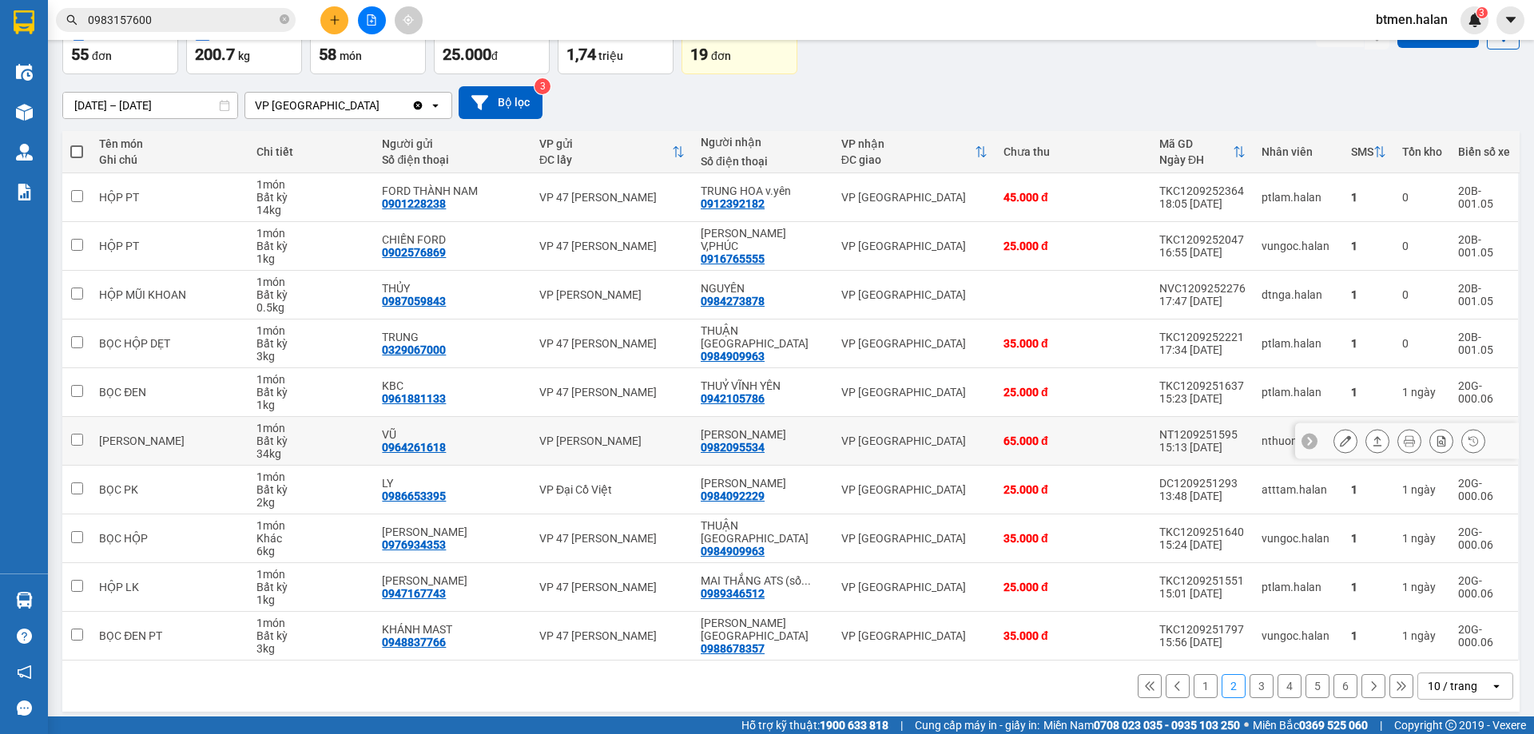
scroll to position [104, 0]
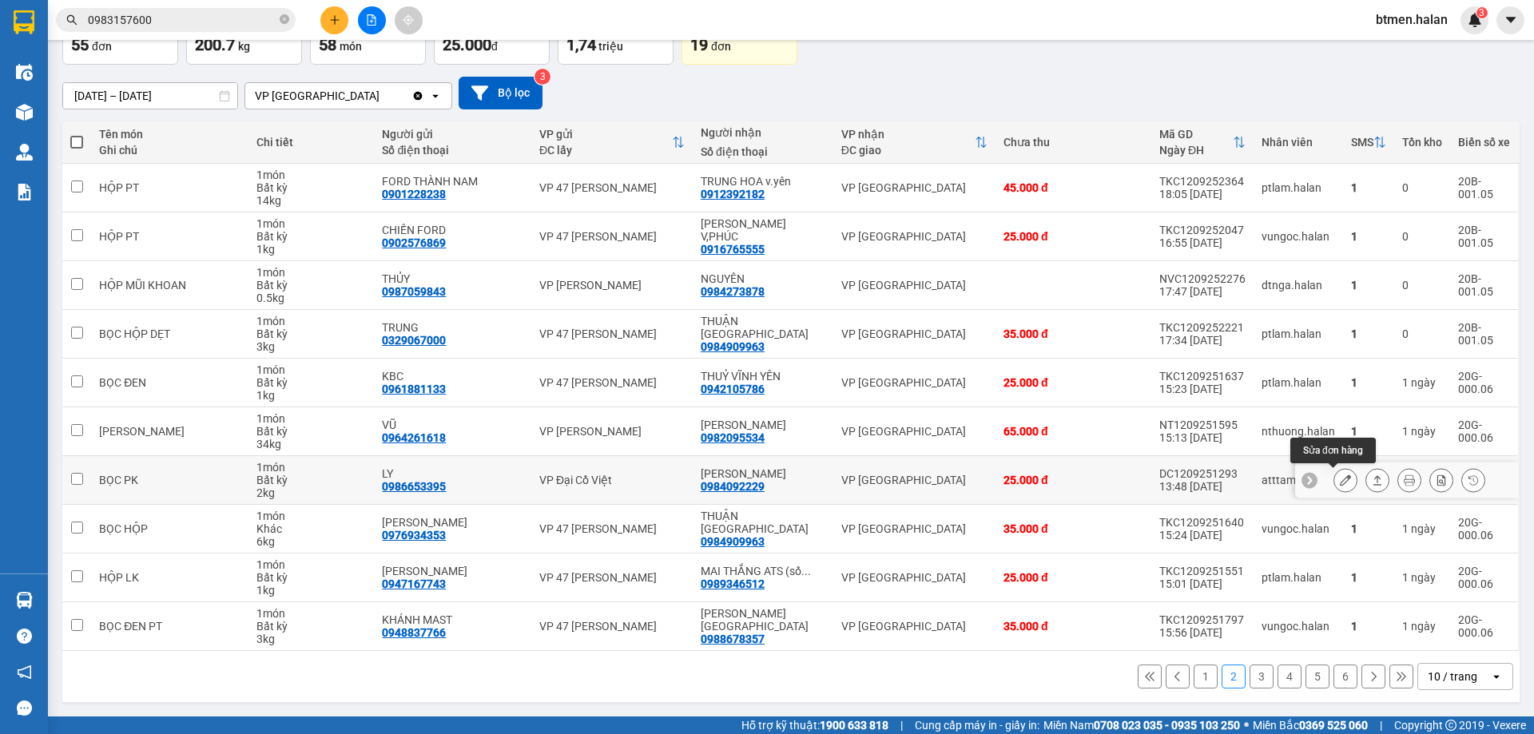
click at [1340, 483] on icon at bounding box center [1345, 479] width 11 height 11
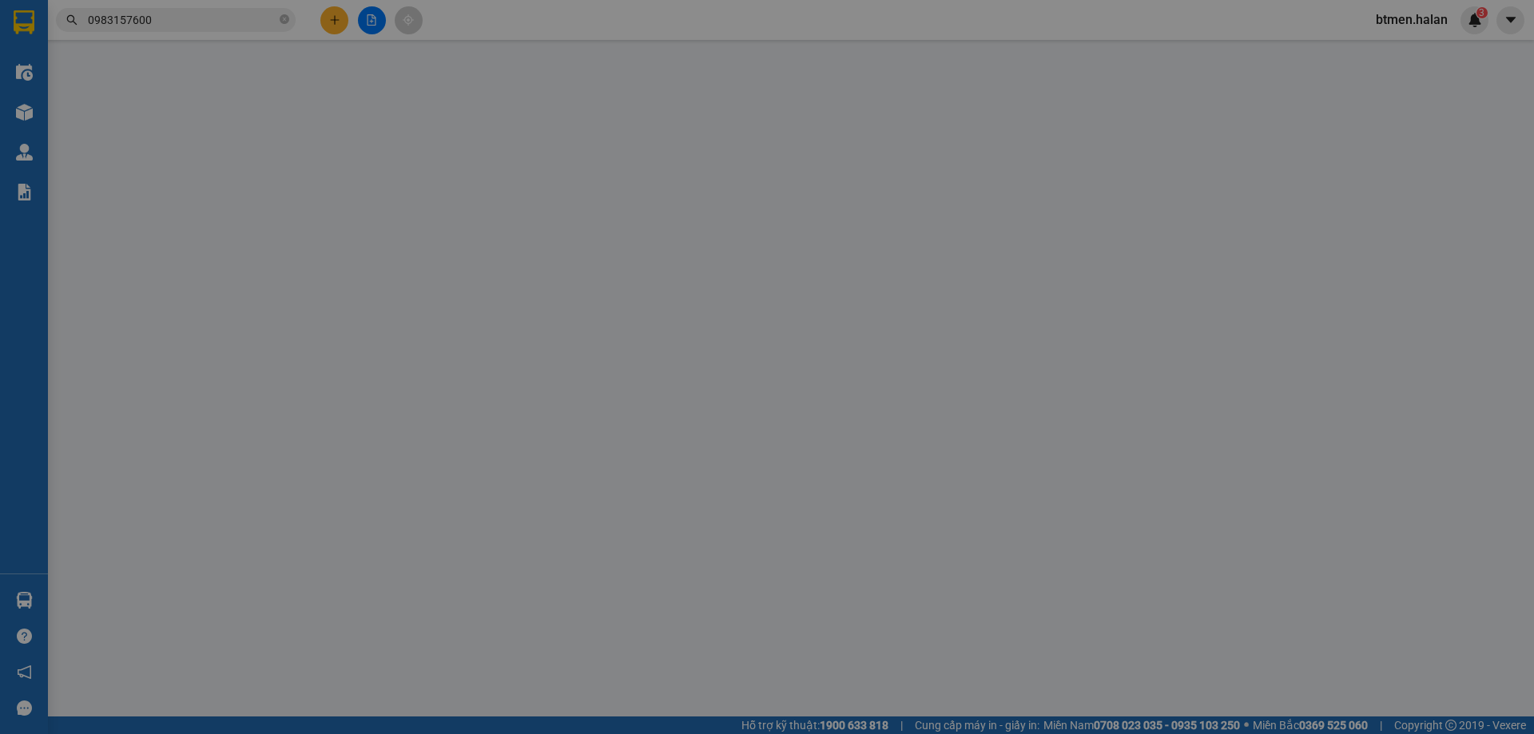
type input "0986653395"
type input "LY"
type input "0984092229"
type input "HẢI TUẤN"
type input "25.000"
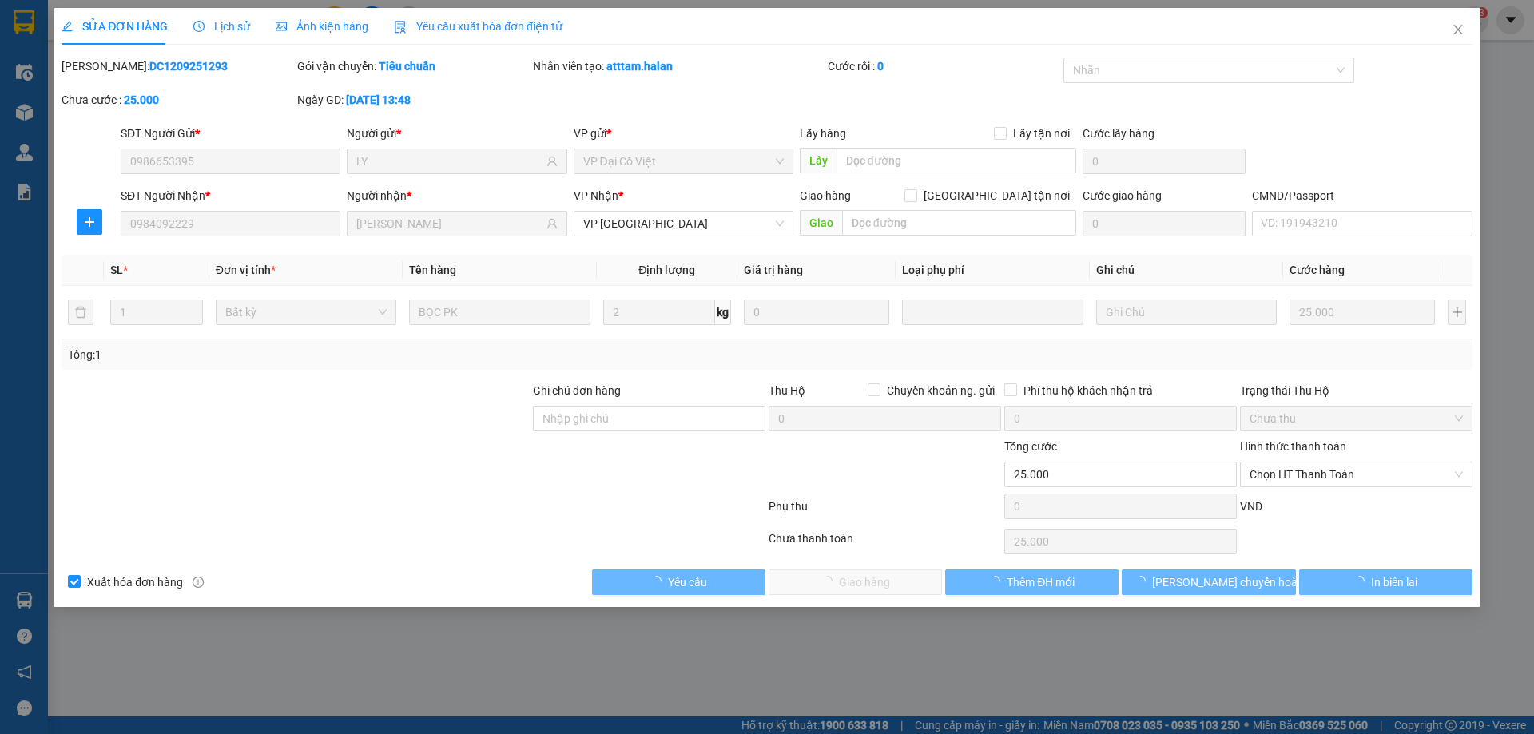
click at [1324, 469] on span "Chọn HT Thanh Toán" at bounding box center [1355, 474] width 213 height 24
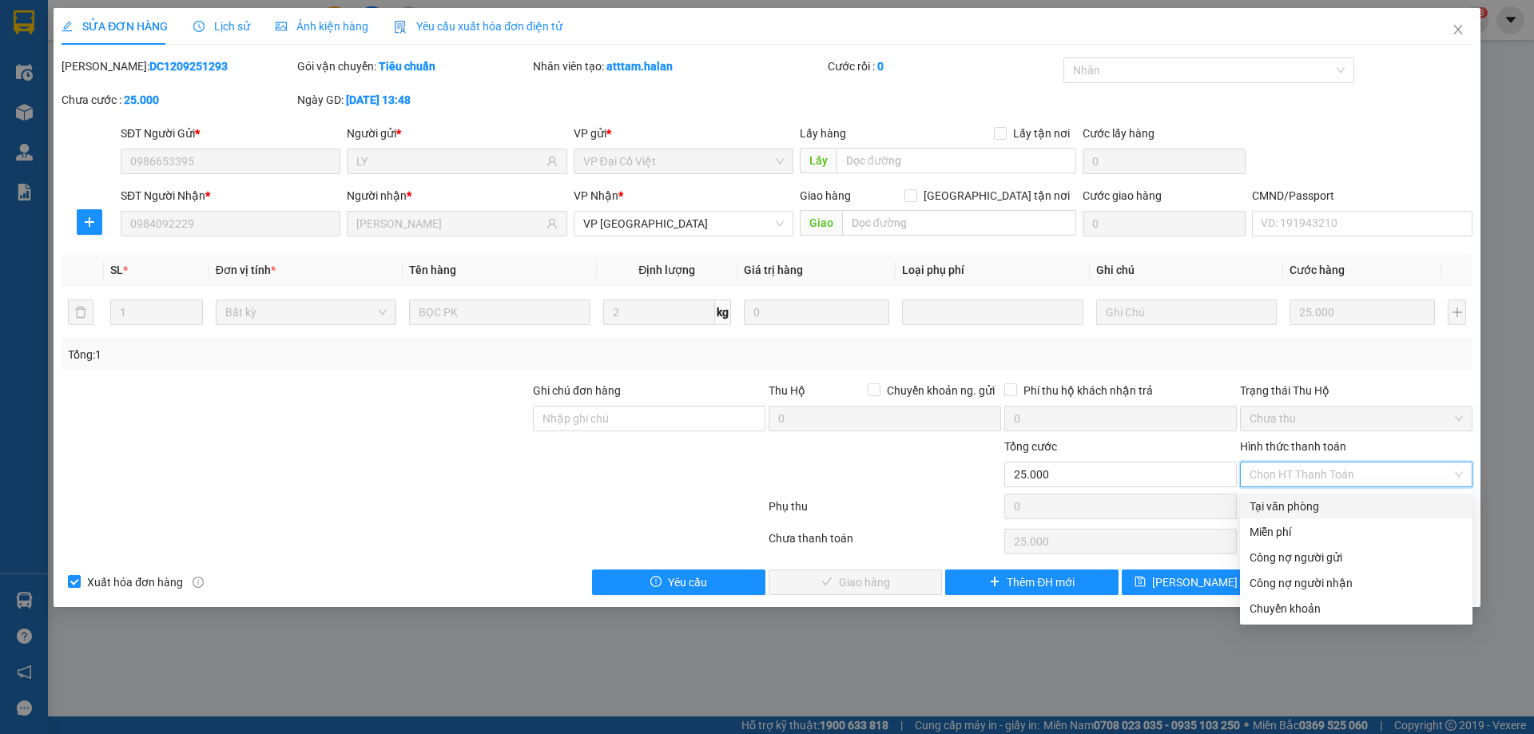
drag, startPoint x: 1320, startPoint y: 498, endPoint x: 1049, endPoint y: 566, distance: 279.9
click at [1318, 499] on div "Tại văn phòng" at bounding box center [1355, 507] width 213 height 18
type input "0"
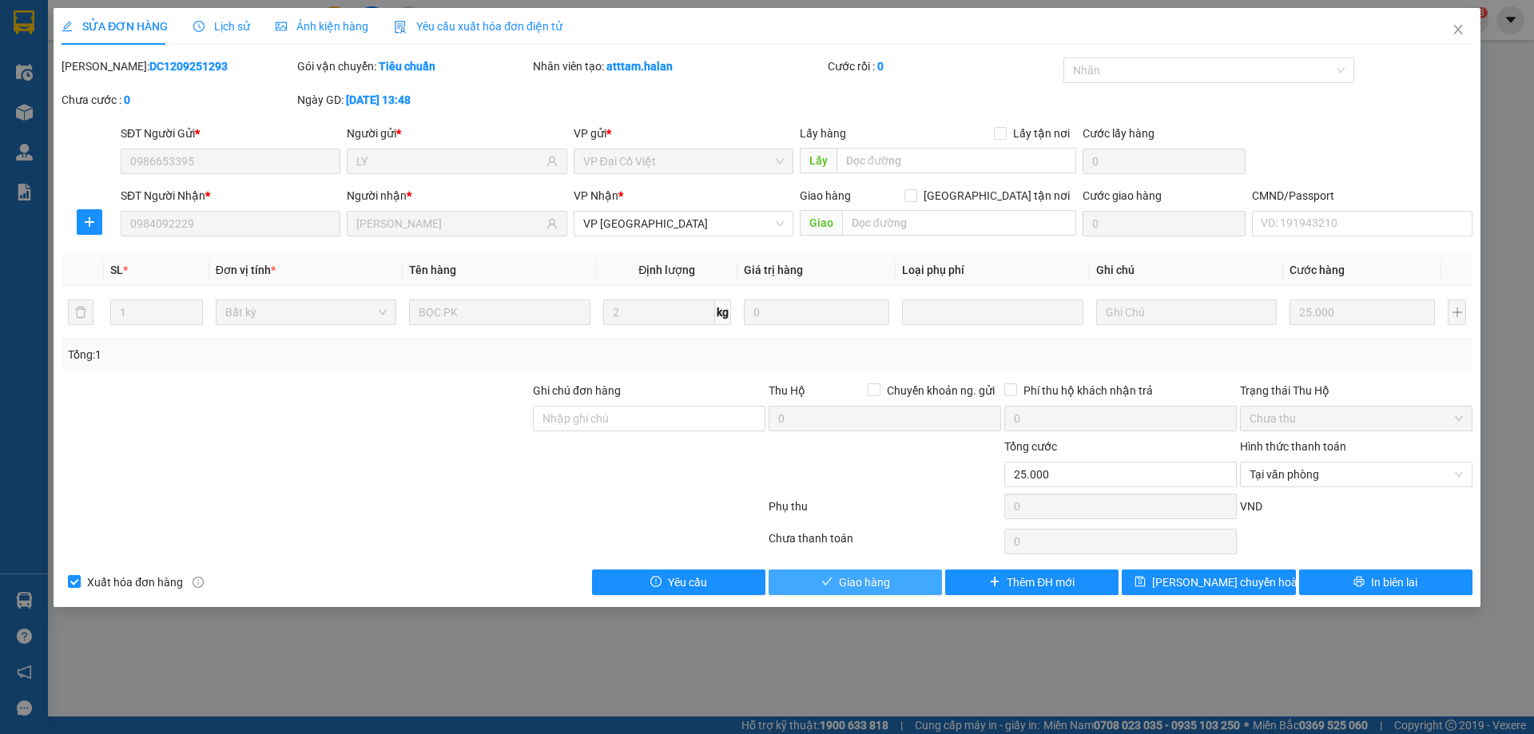
click at [889, 586] on span "Giao hàng" at bounding box center [864, 583] width 51 height 18
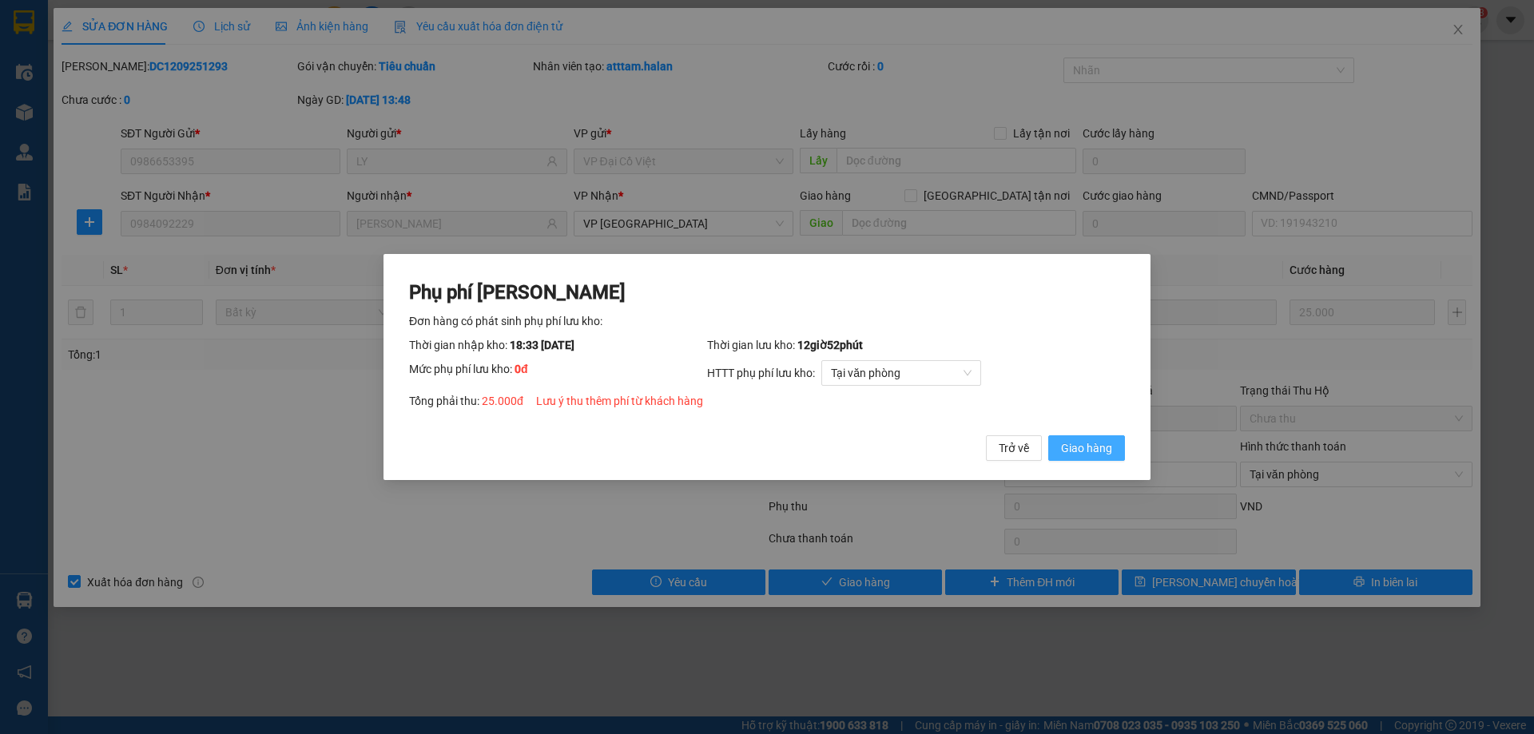
click at [1088, 457] on span "Giao hàng" at bounding box center [1086, 448] width 51 height 18
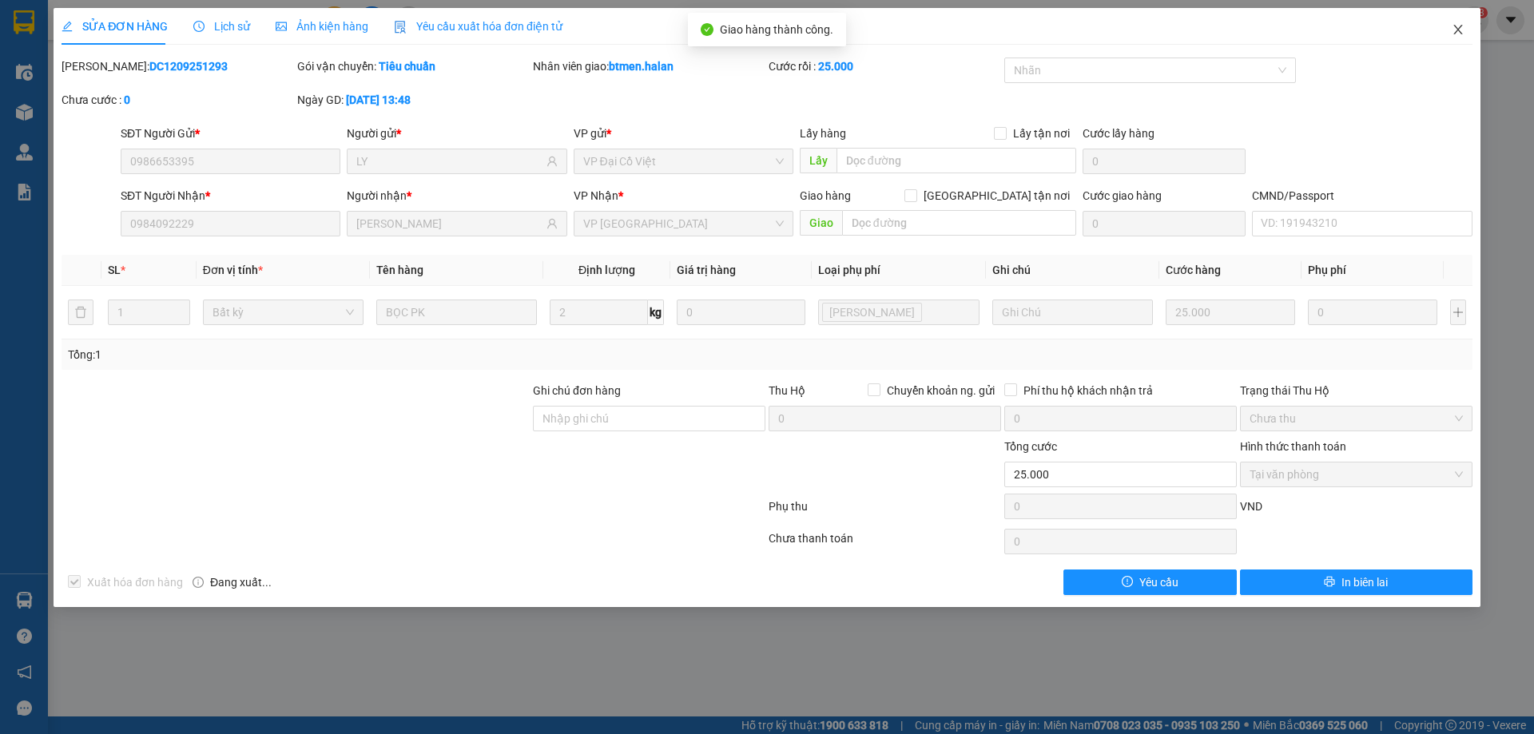
click at [1447, 27] on span "Close" at bounding box center [1457, 30] width 45 height 45
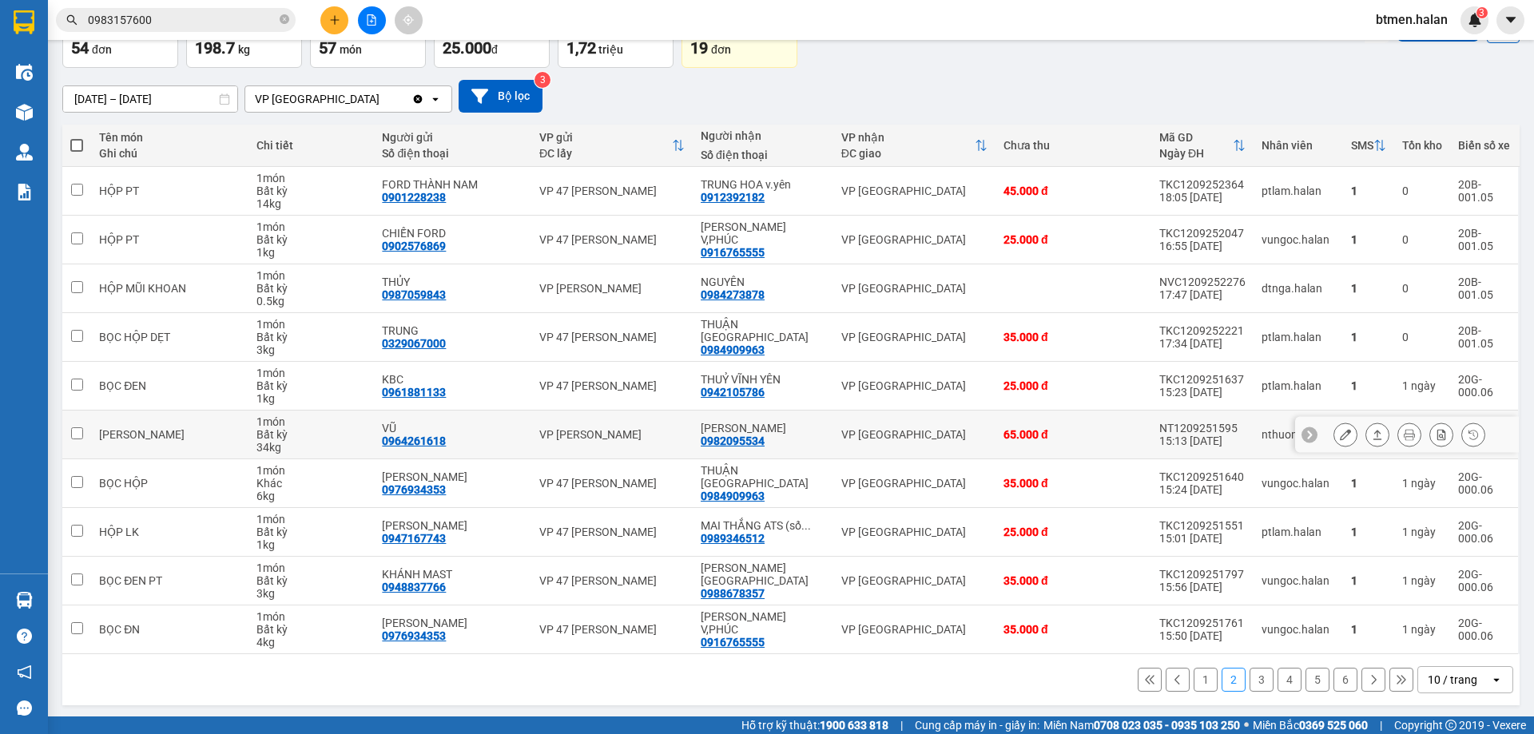
scroll to position [104, 0]
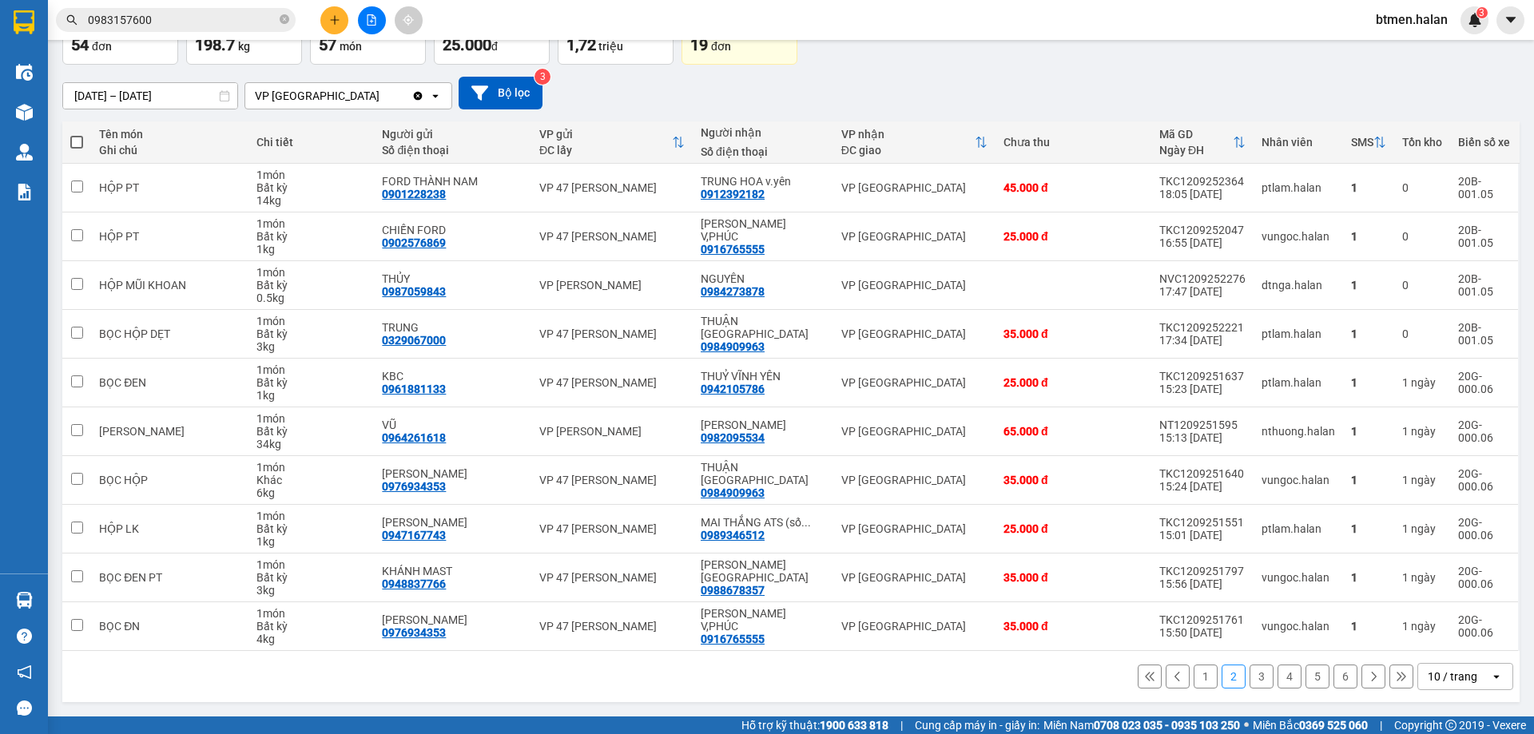
click at [1249, 673] on button "3" at bounding box center [1261, 677] width 24 height 24
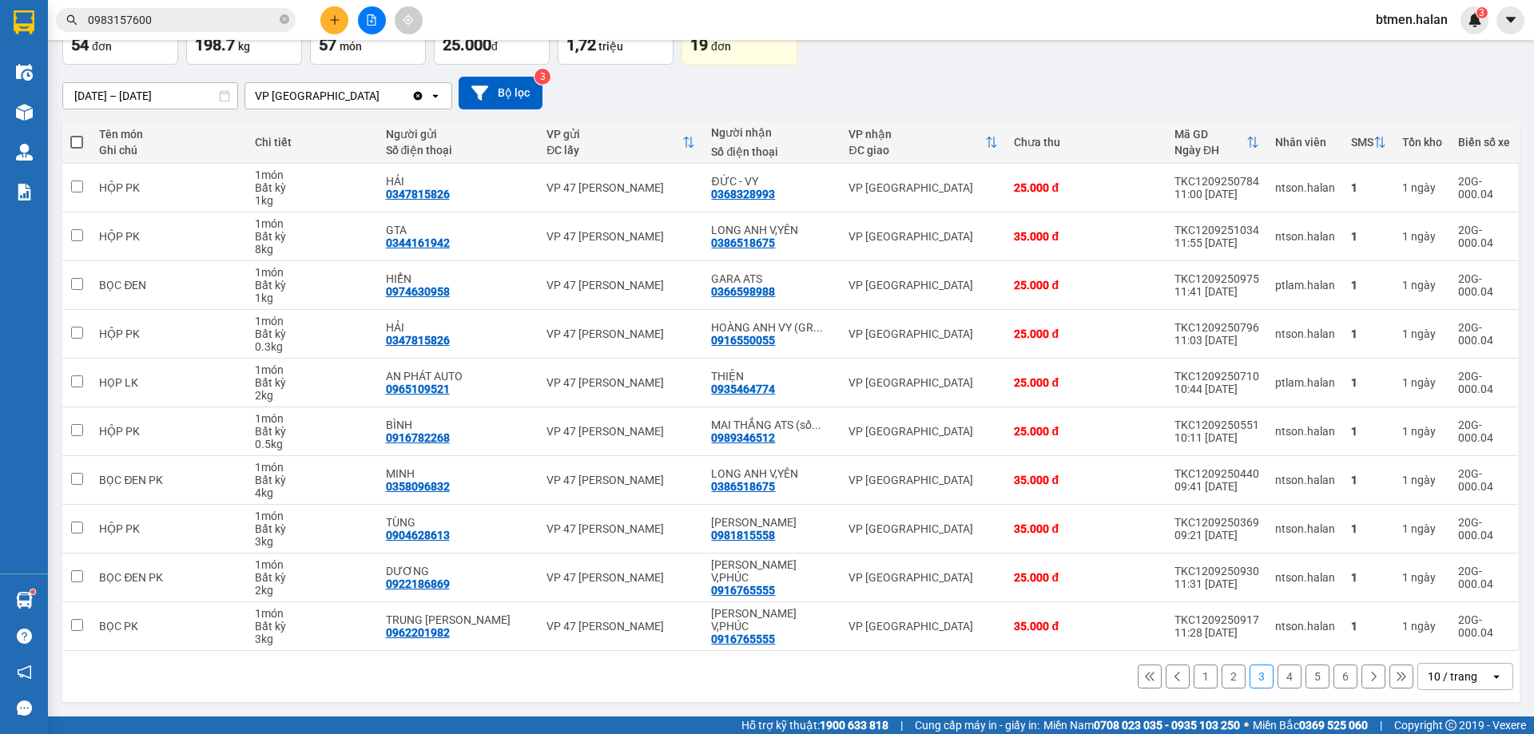
click at [1288, 673] on button "4" at bounding box center [1289, 677] width 24 height 24
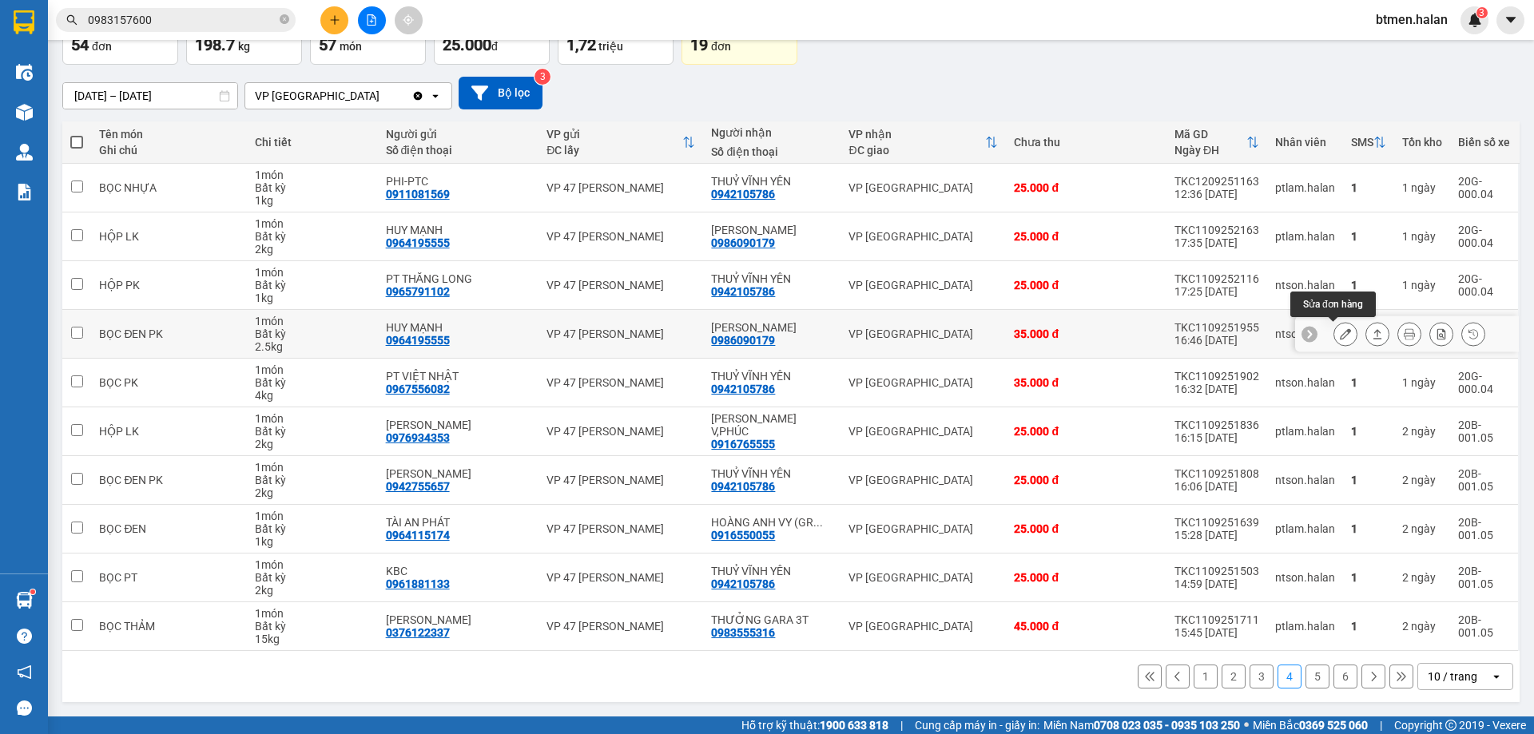
click at [1340, 337] on icon at bounding box center [1345, 333] width 11 height 11
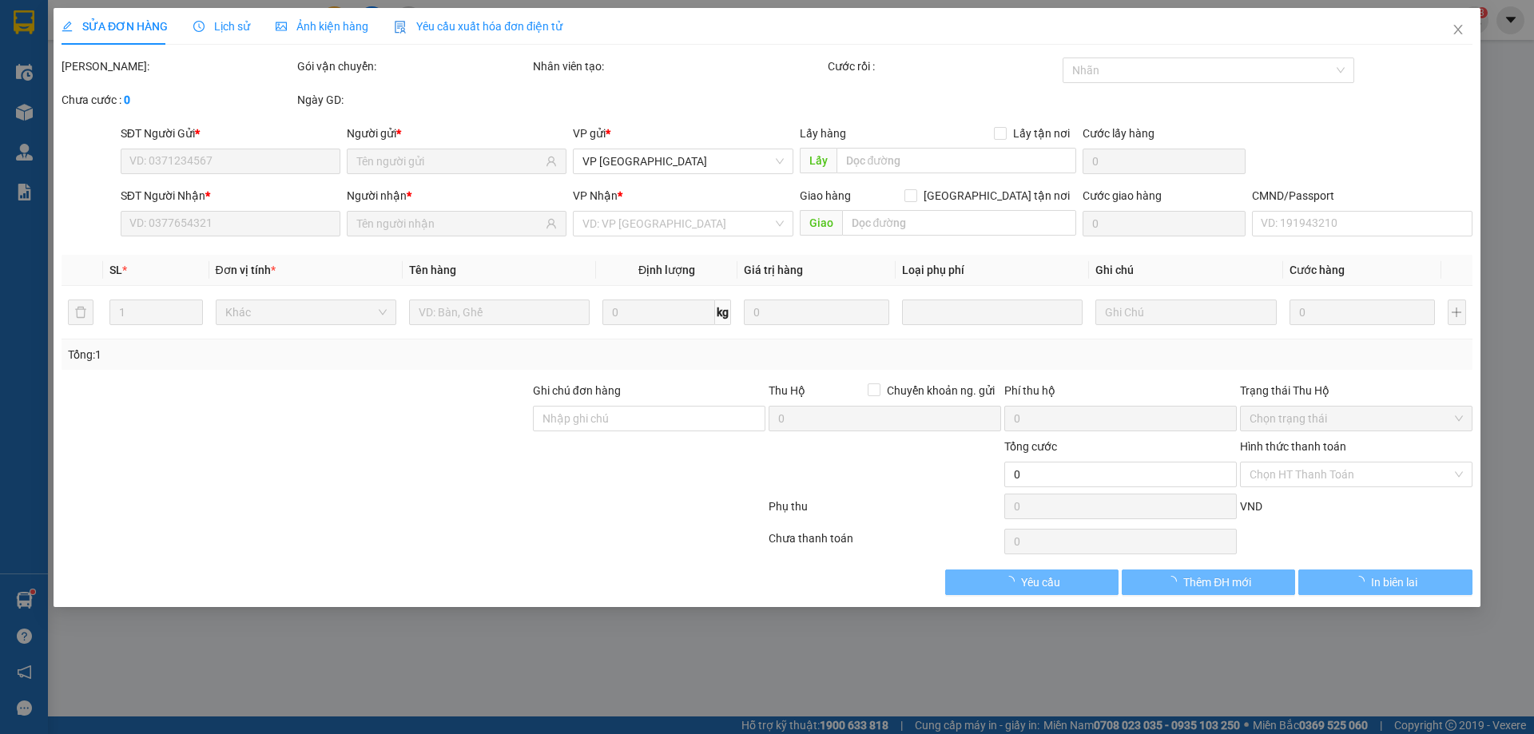
type input "0964195555"
type input "HUY MẠNH"
type input "0986090179"
type input "THẠCH VY"
type input "35.000"
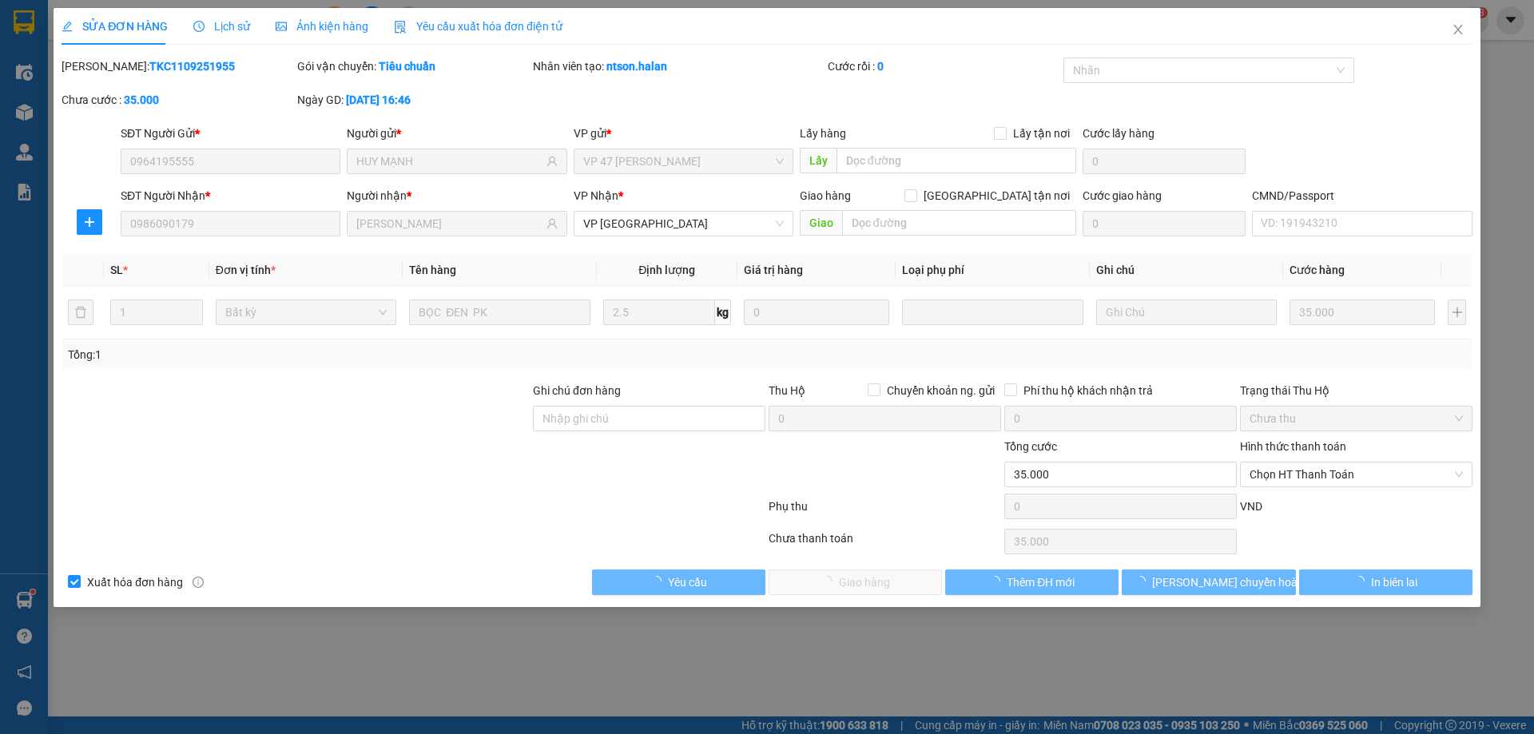
click at [1296, 476] on span "Chọn HT Thanh Toán" at bounding box center [1355, 474] width 213 height 24
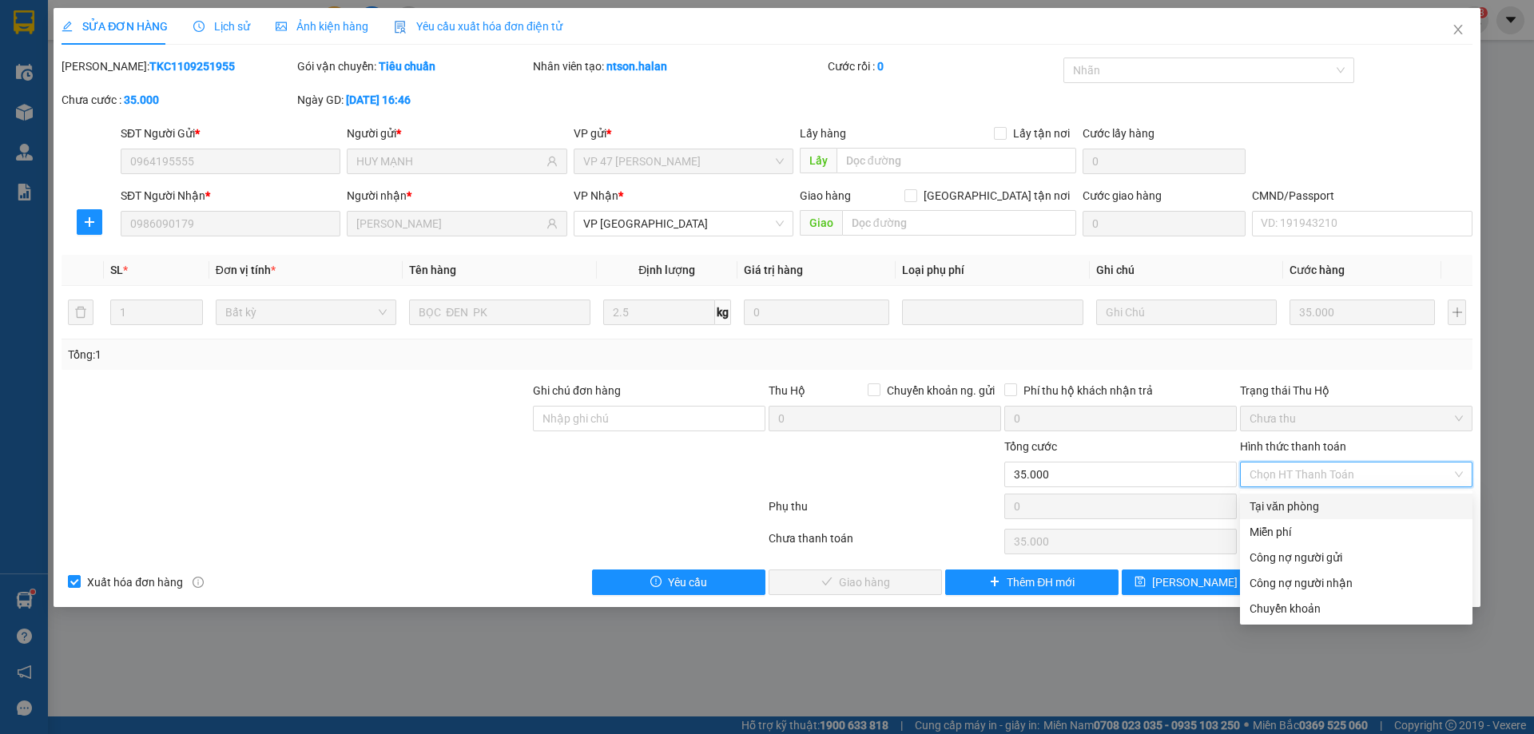
click at [1291, 503] on div "Tại văn phòng" at bounding box center [1355, 507] width 213 height 18
type input "0"
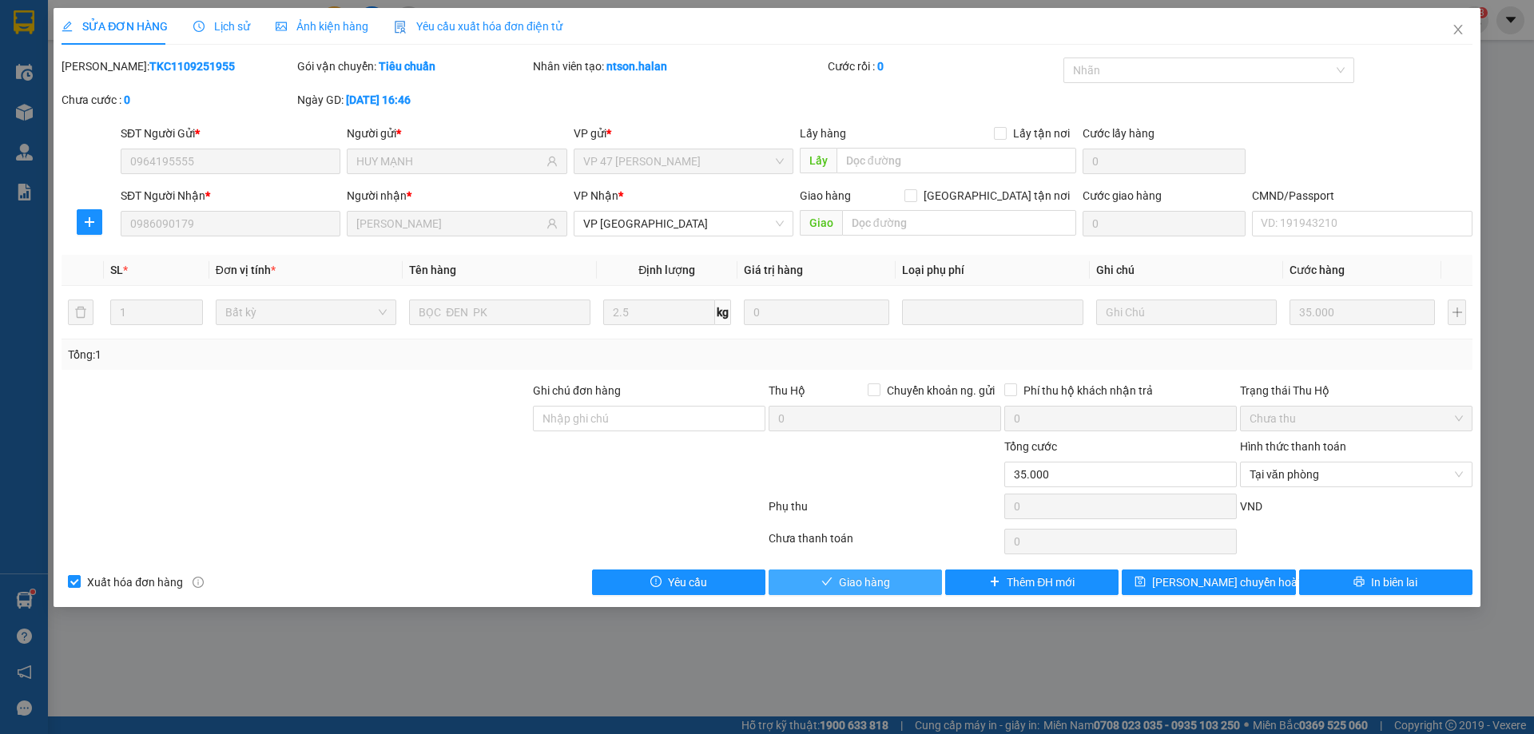
click at [910, 580] on button "Giao hàng" at bounding box center [854, 583] width 173 height 26
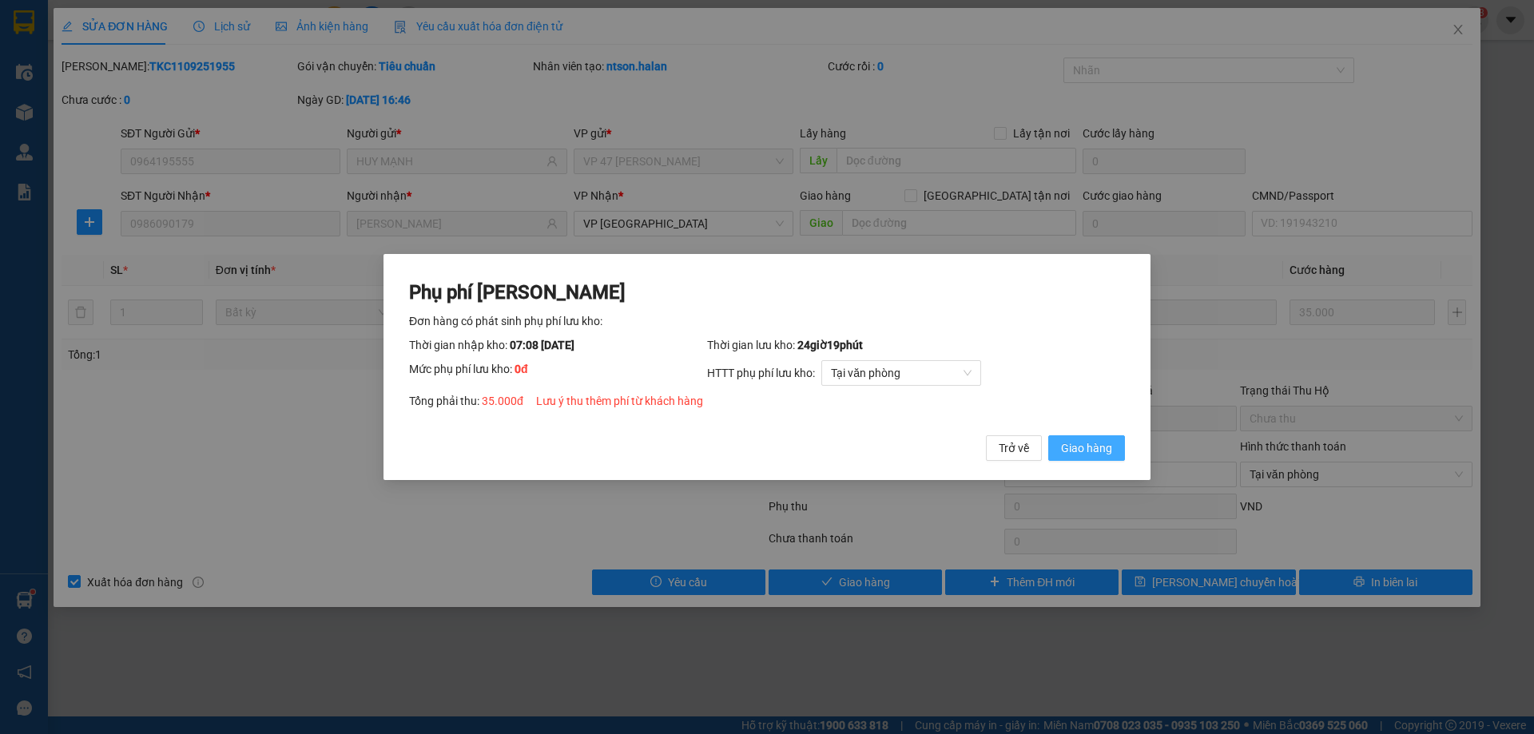
click at [1096, 438] on button "Giao hàng" at bounding box center [1086, 448] width 77 height 26
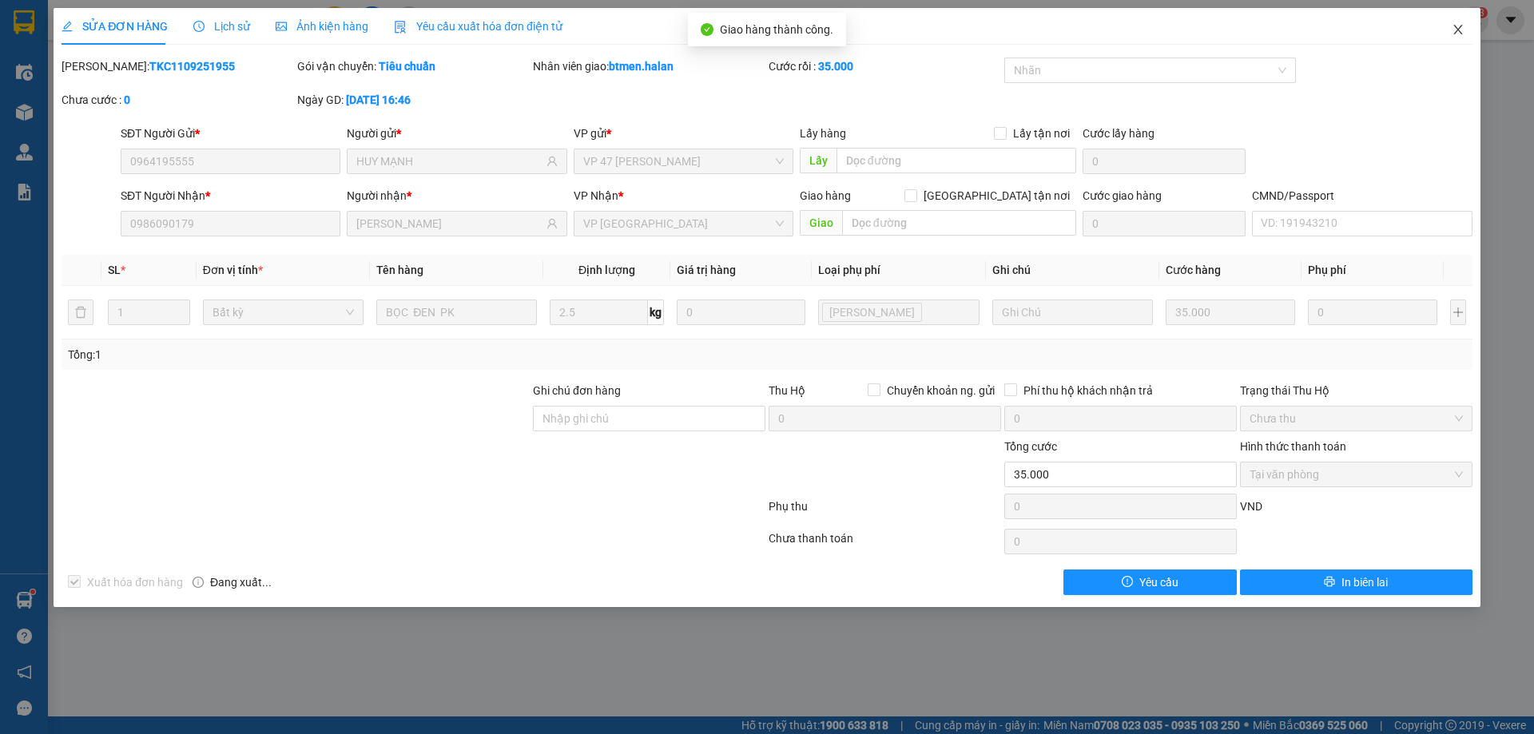
click at [1455, 35] on icon "close" at bounding box center [1457, 29] width 13 height 13
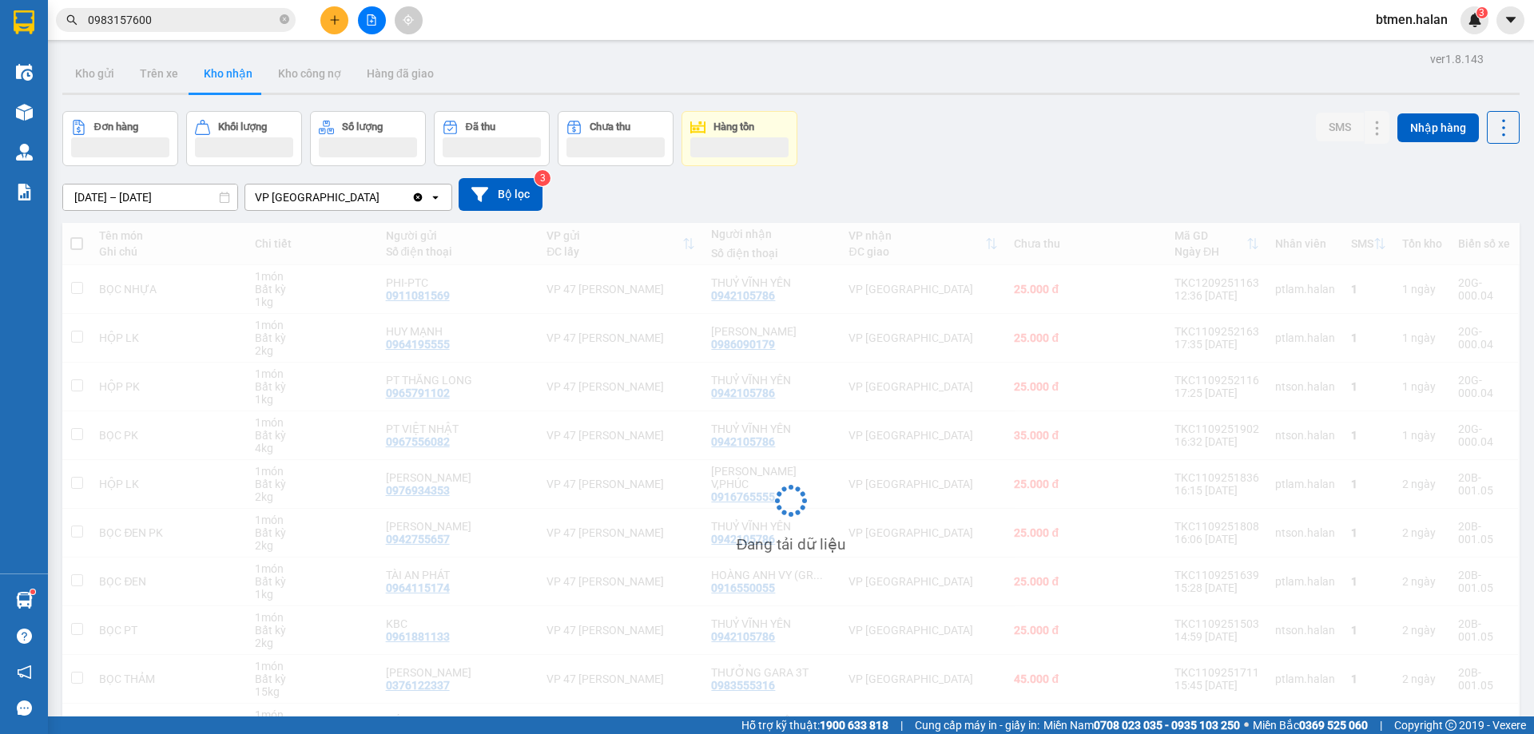
click at [217, 18] on input "0983157600" at bounding box center [182, 20] width 189 height 18
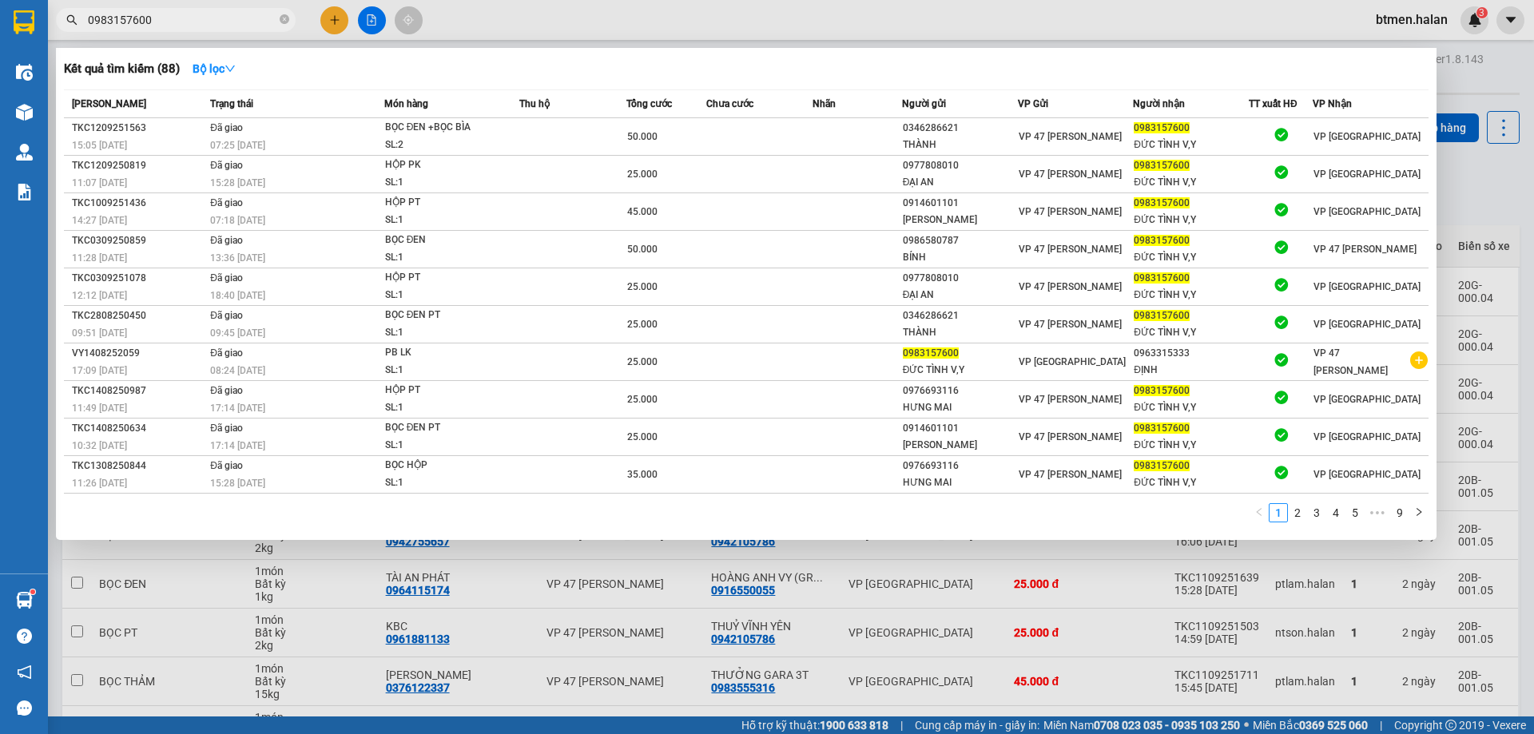
click at [217, 18] on input "0983157600" at bounding box center [182, 20] width 189 height 18
paste input "6090179"
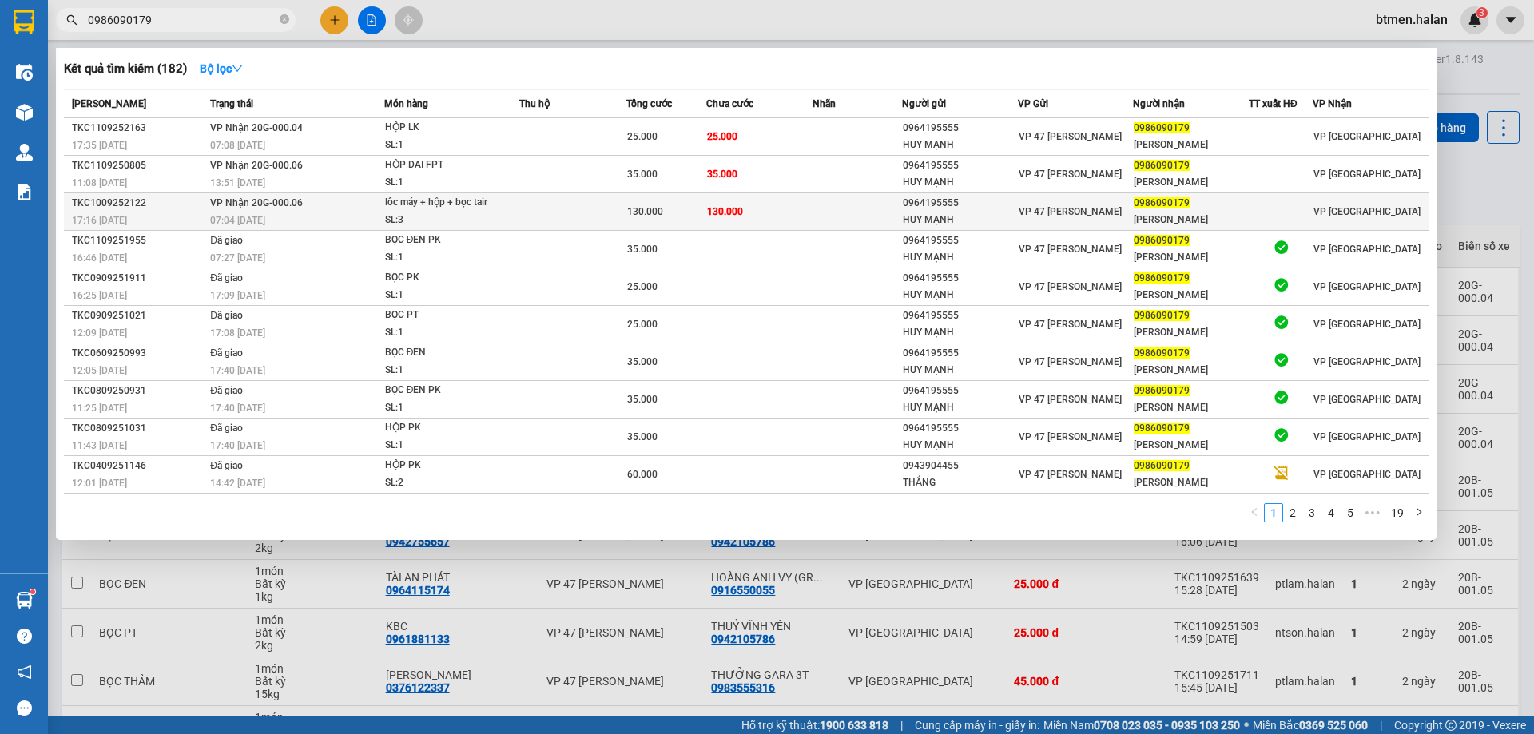
type input "0986090179"
click at [786, 208] on td "130.000" at bounding box center [759, 212] width 107 height 38
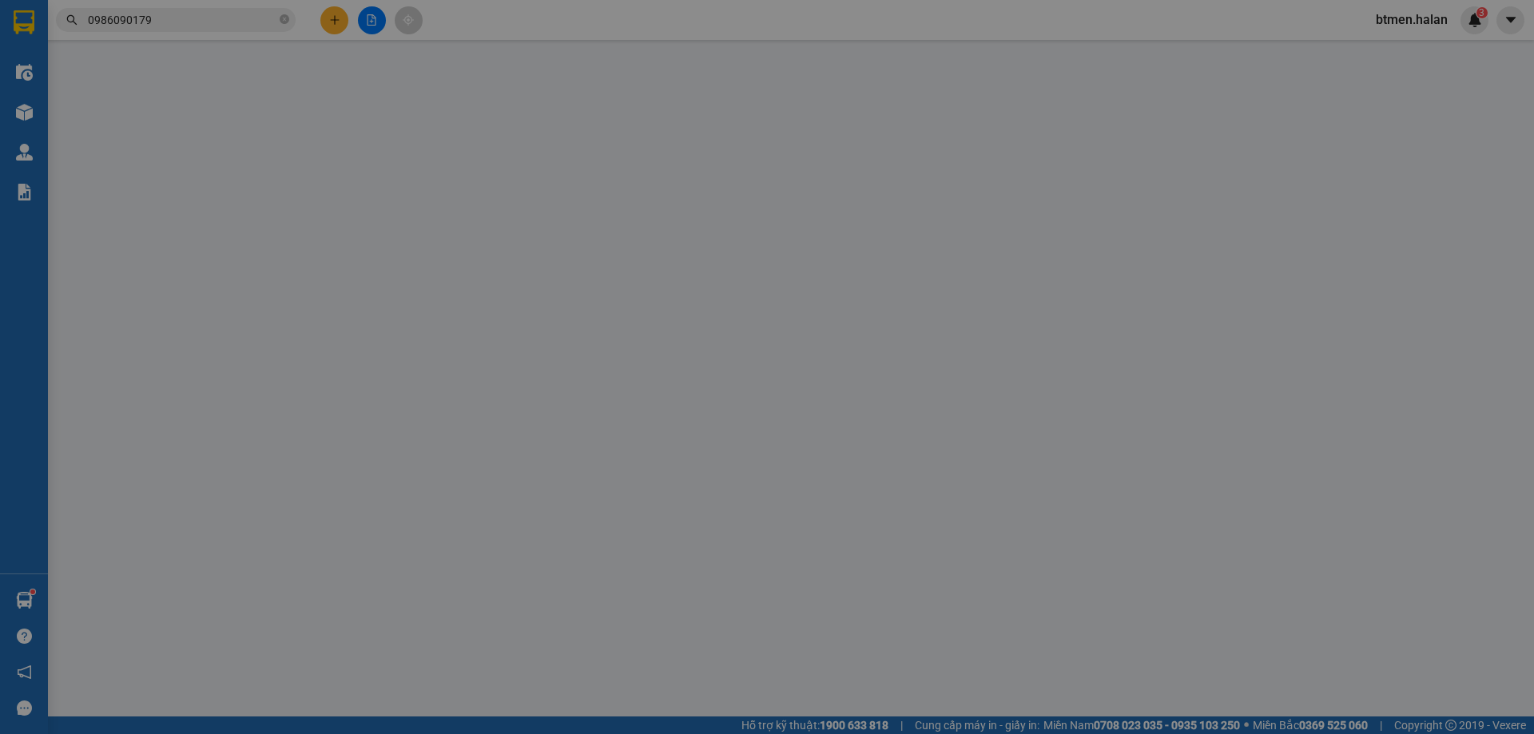
type input "0964195555"
type input "HUY MẠNH"
type input "0986090179"
type input "THẠCH VY"
type input "130.000"
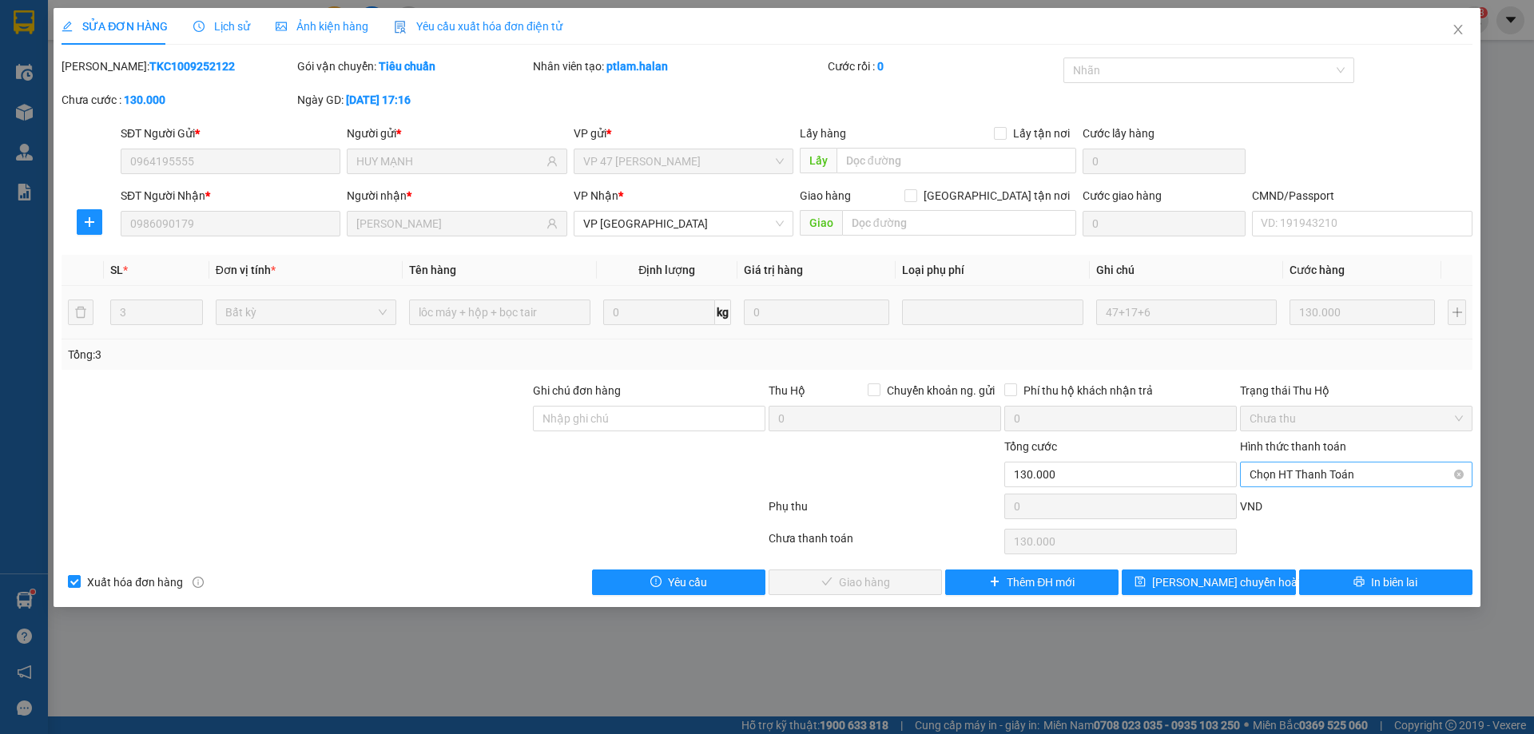
drag, startPoint x: 1291, startPoint y: 470, endPoint x: 1280, endPoint y: 490, distance: 22.5
click at [1292, 470] on span "Chọn HT Thanh Toán" at bounding box center [1355, 474] width 213 height 24
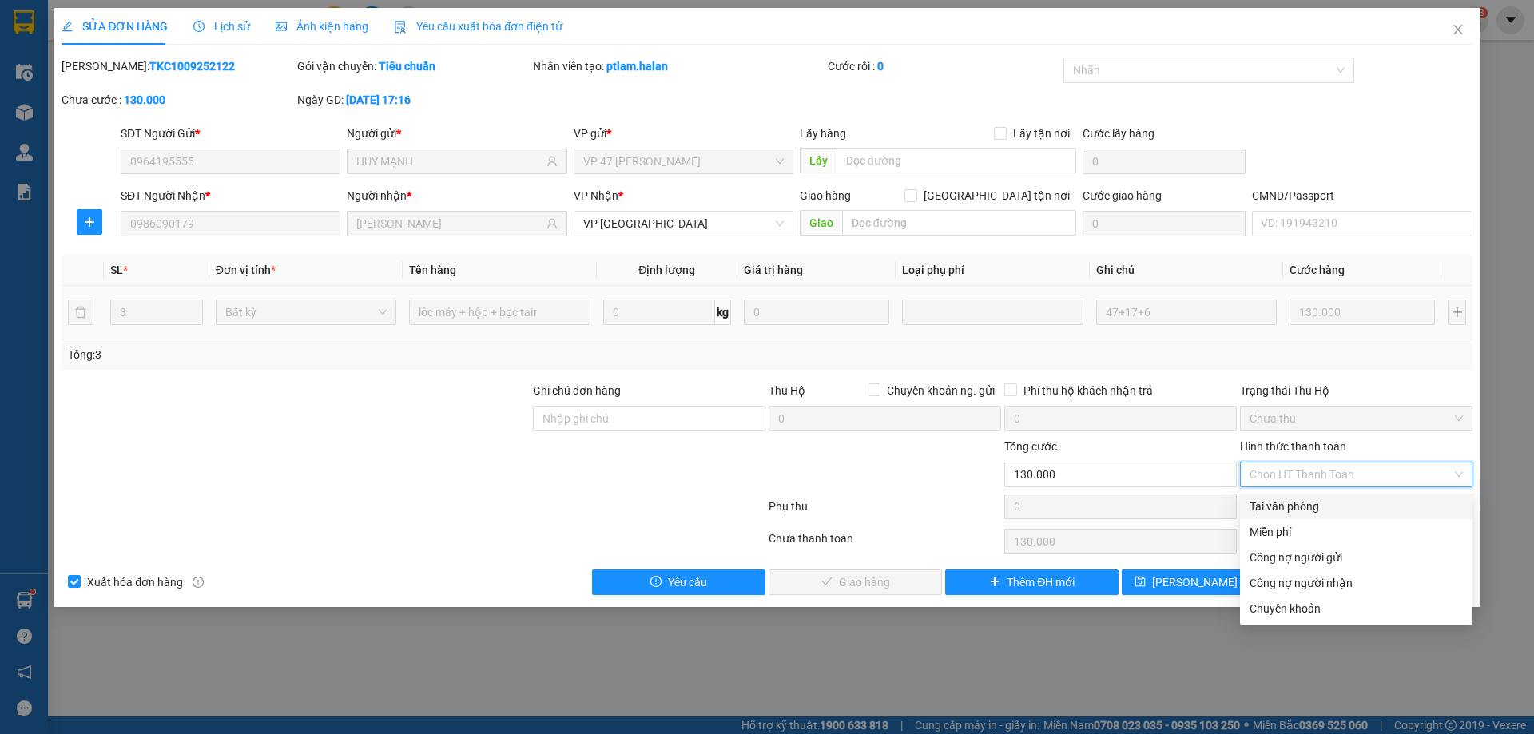
click at [1272, 506] on div "Tại văn phòng" at bounding box center [1355, 507] width 213 height 18
type input "0"
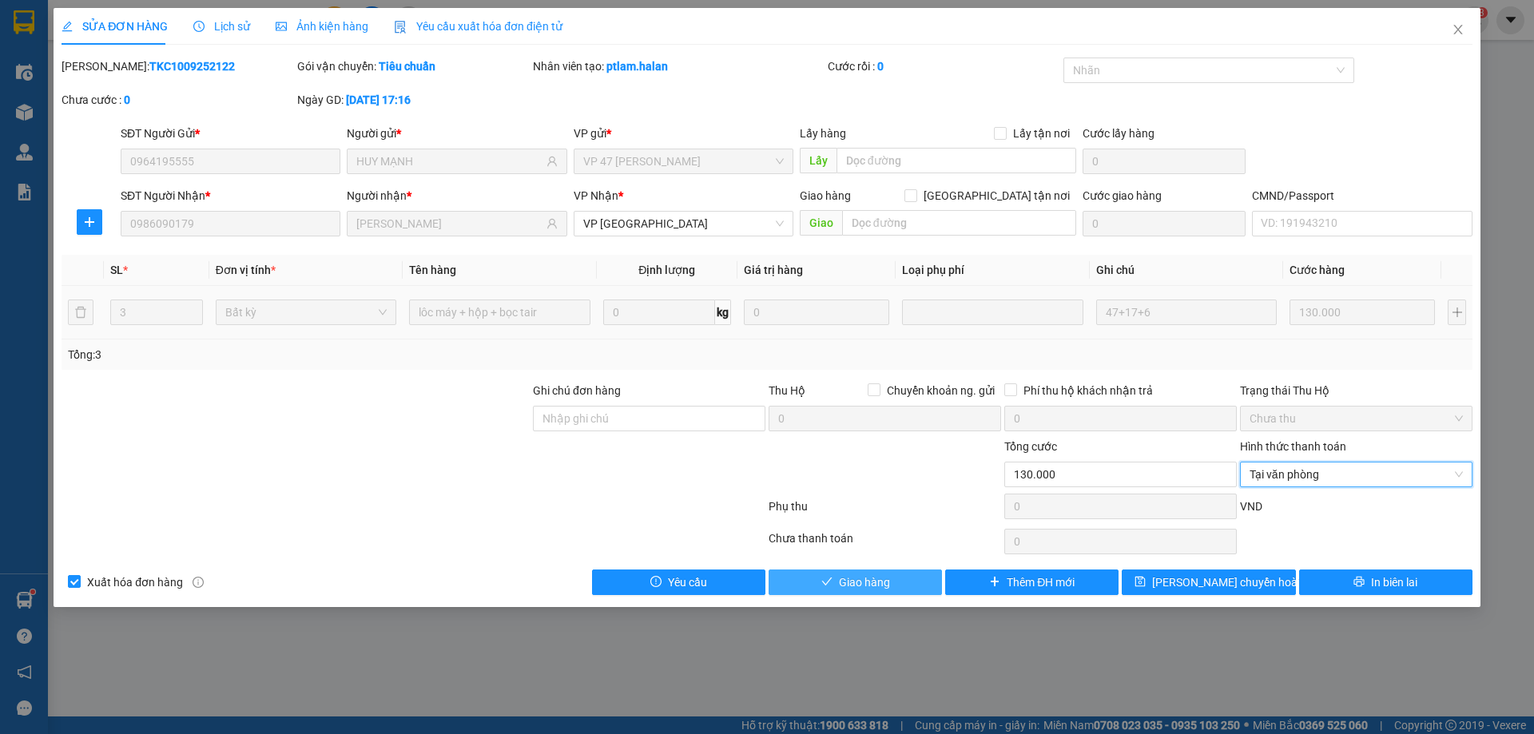
click at [901, 575] on button "Giao hàng" at bounding box center [854, 583] width 173 height 26
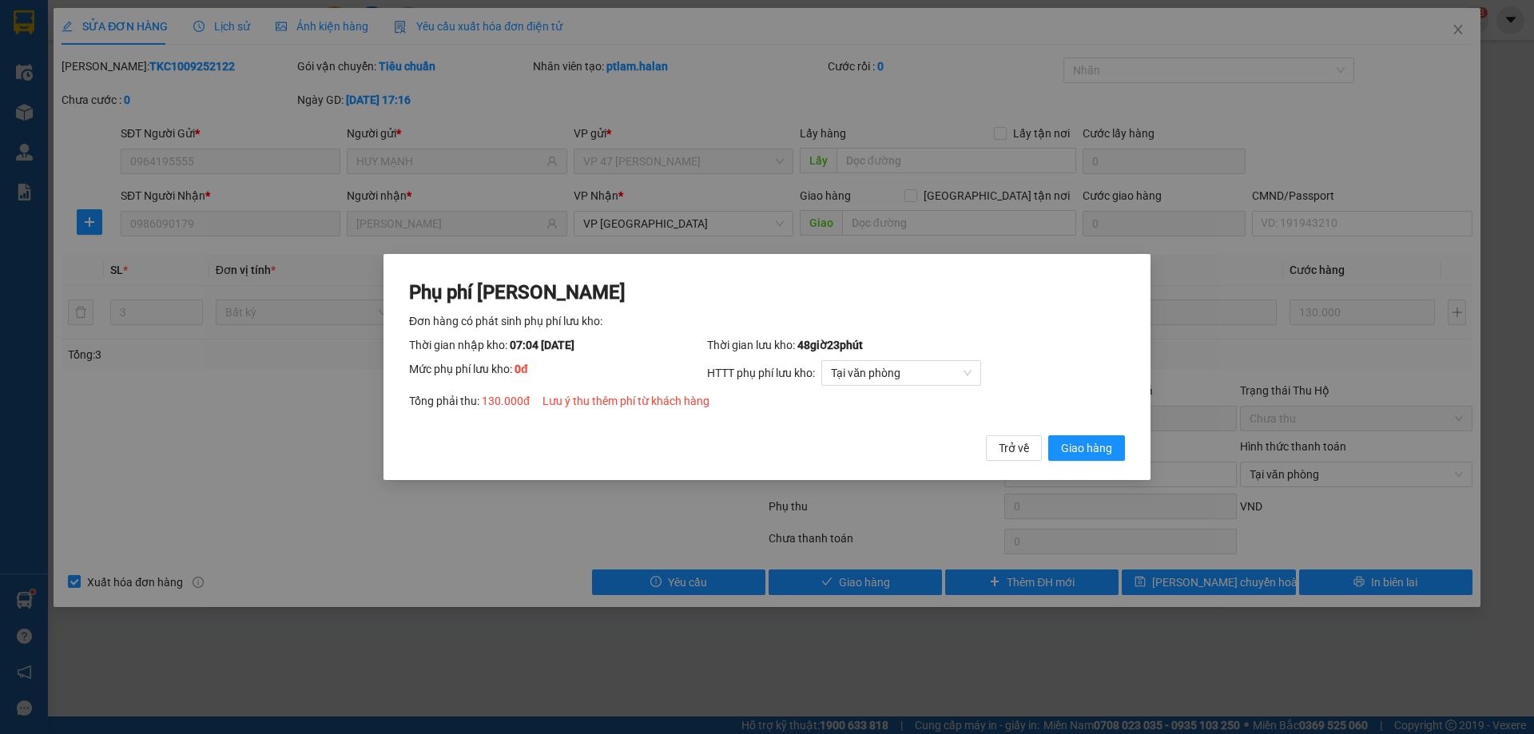
drag, startPoint x: 1090, startPoint y: 455, endPoint x: 1533, endPoint y: 4, distance: 632.6
click at [1098, 444] on span "Giao hàng" at bounding box center [1086, 448] width 51 height 18
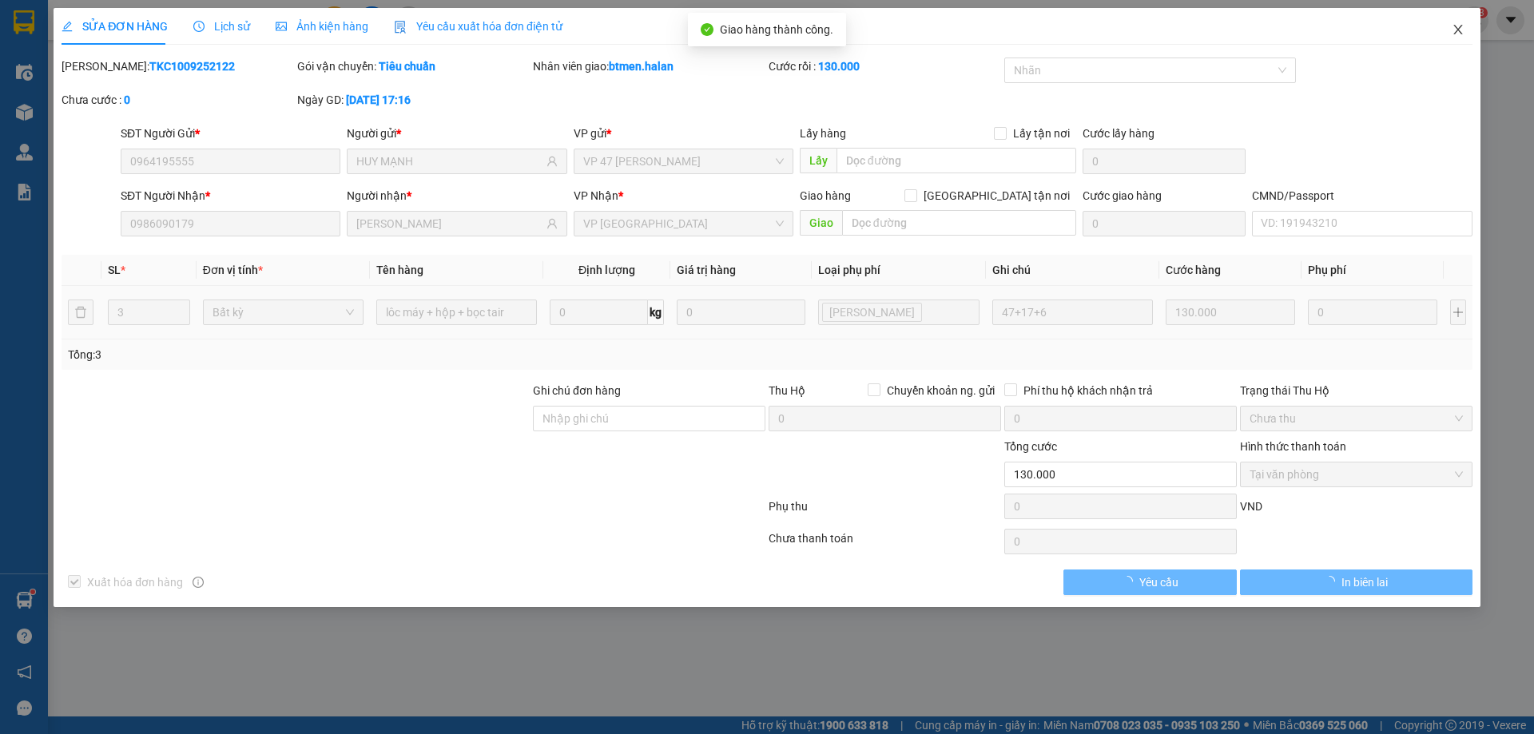
click at [1461, 30] on icon "close" at bounding box center [1457, 29] width 13 height 13
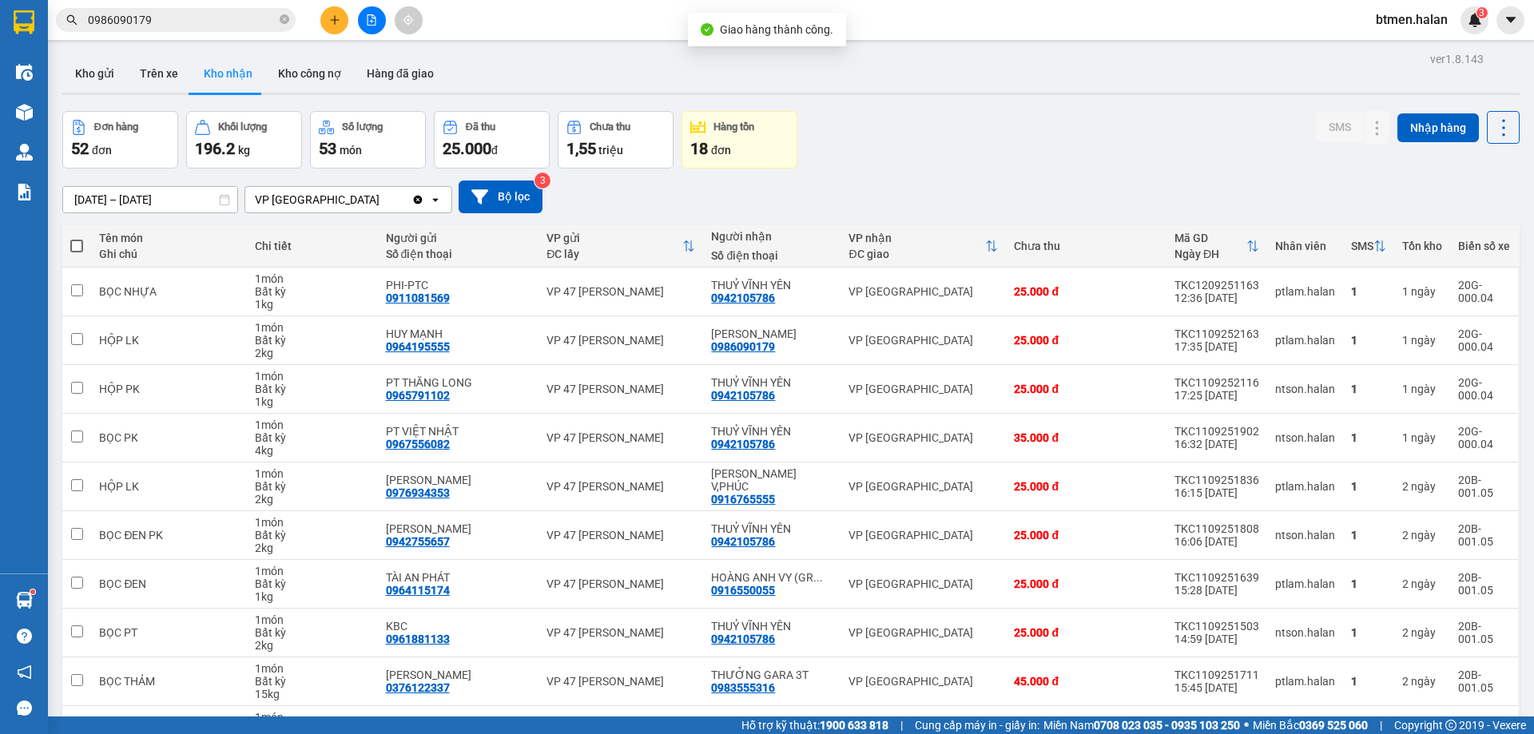
click at [150, 24] on input "0986090179" at bounding box center [182, 20] width 189 height 18
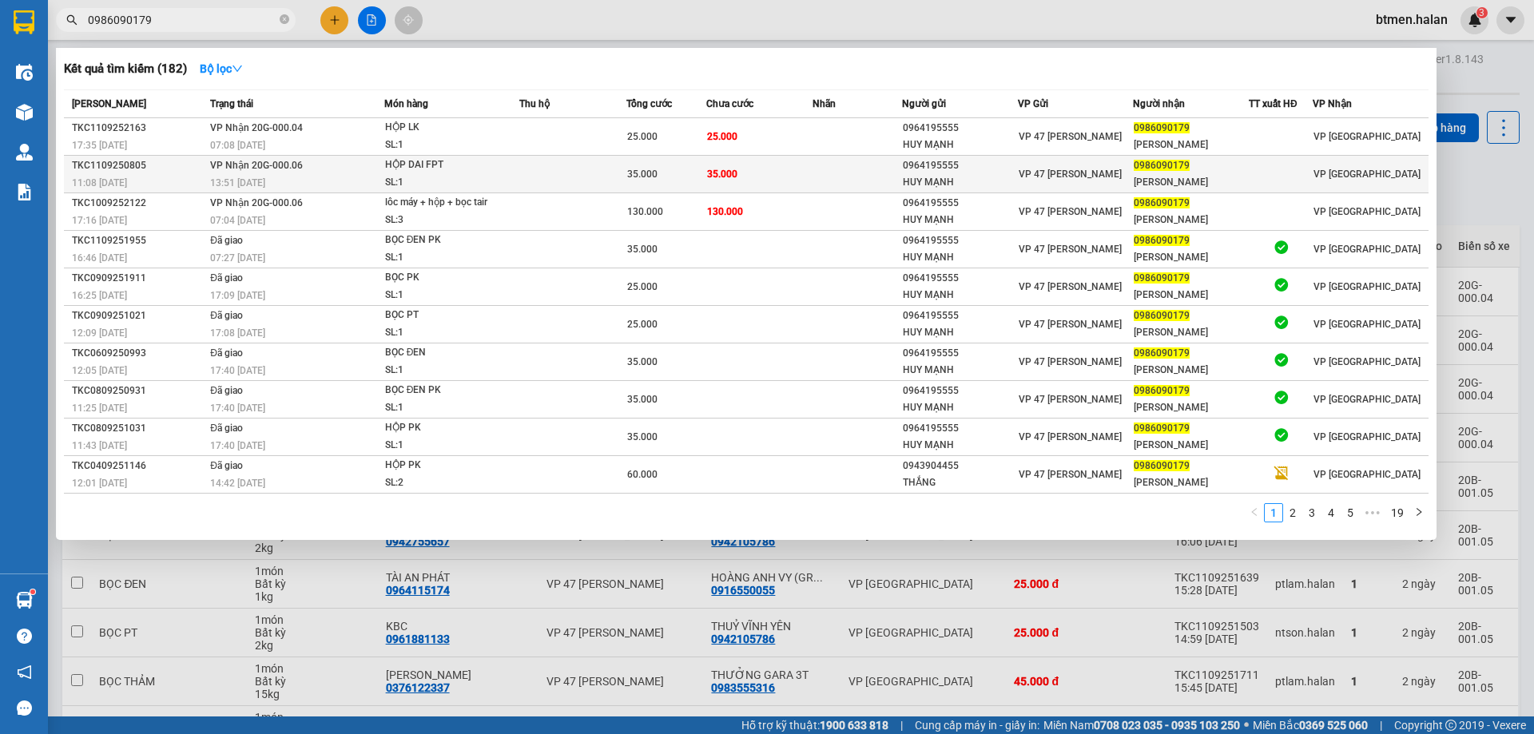
click at [820, 177] on td at bounding box center [856, 175] width 89 height 38
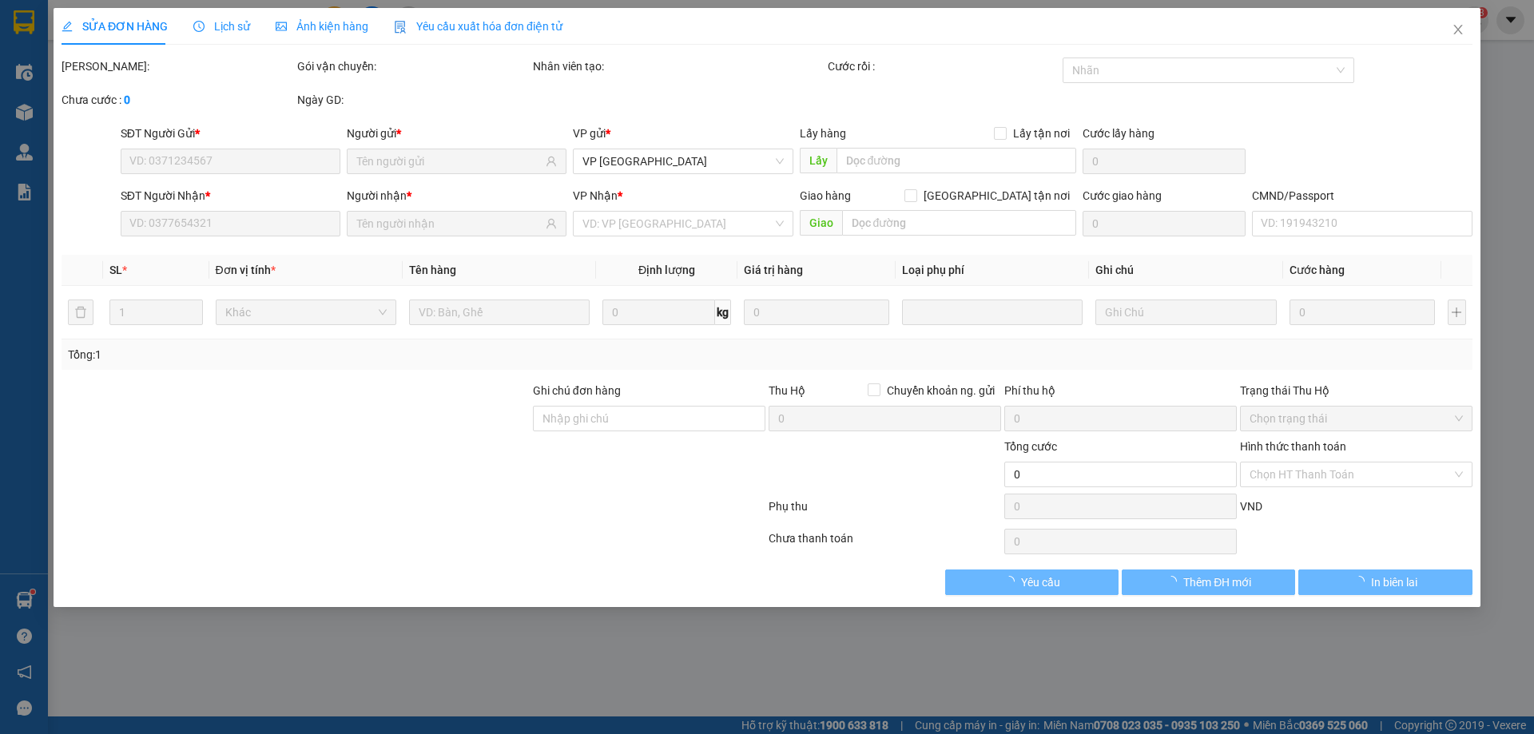
type input "0964195555"
type input "HUY MẠNH"
type input "0986090179"
type input "THẠCH VY"
type input "35.000"
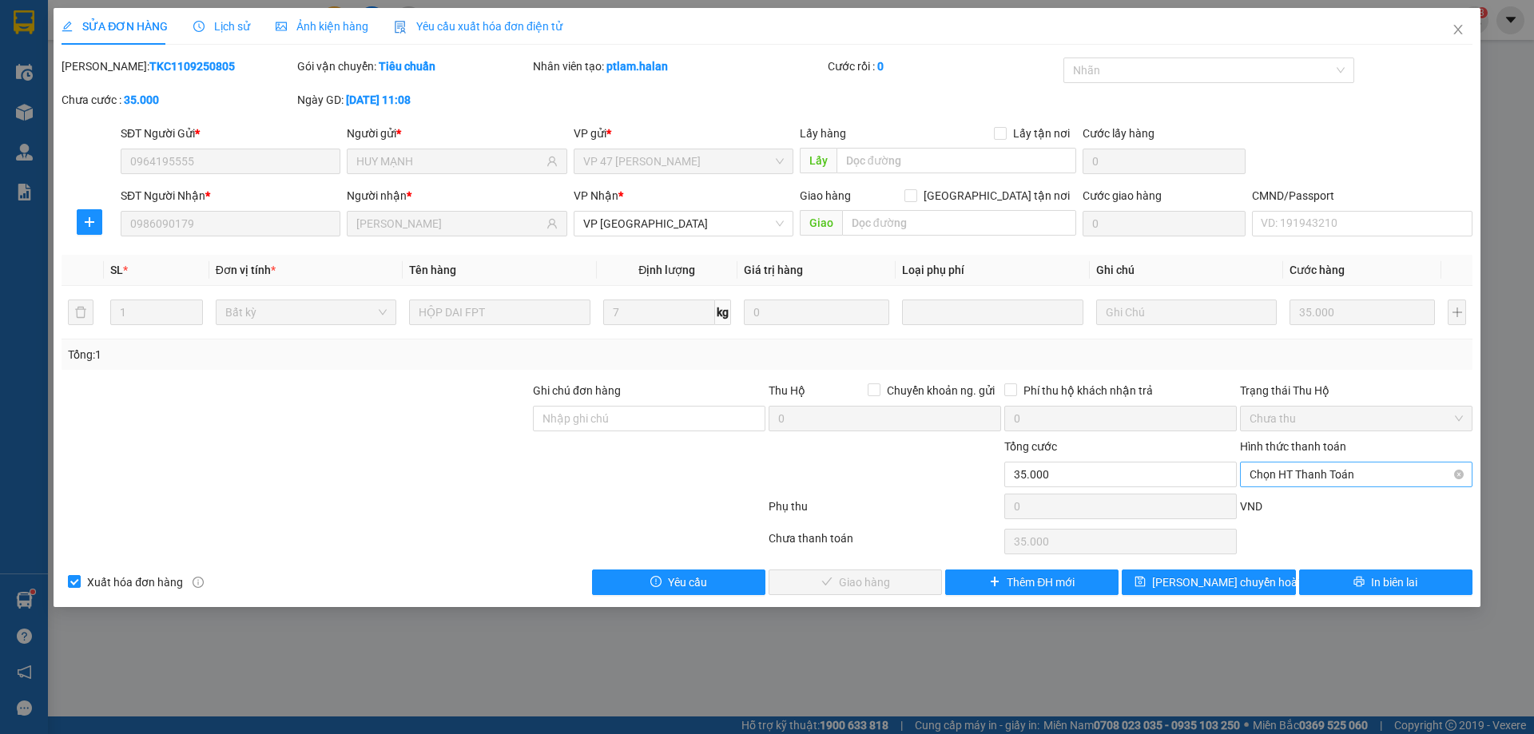
click at [1342, 474] on span "Chọn HT Thanh Toán" at bounding box center [1355, 474] width 213 height 24
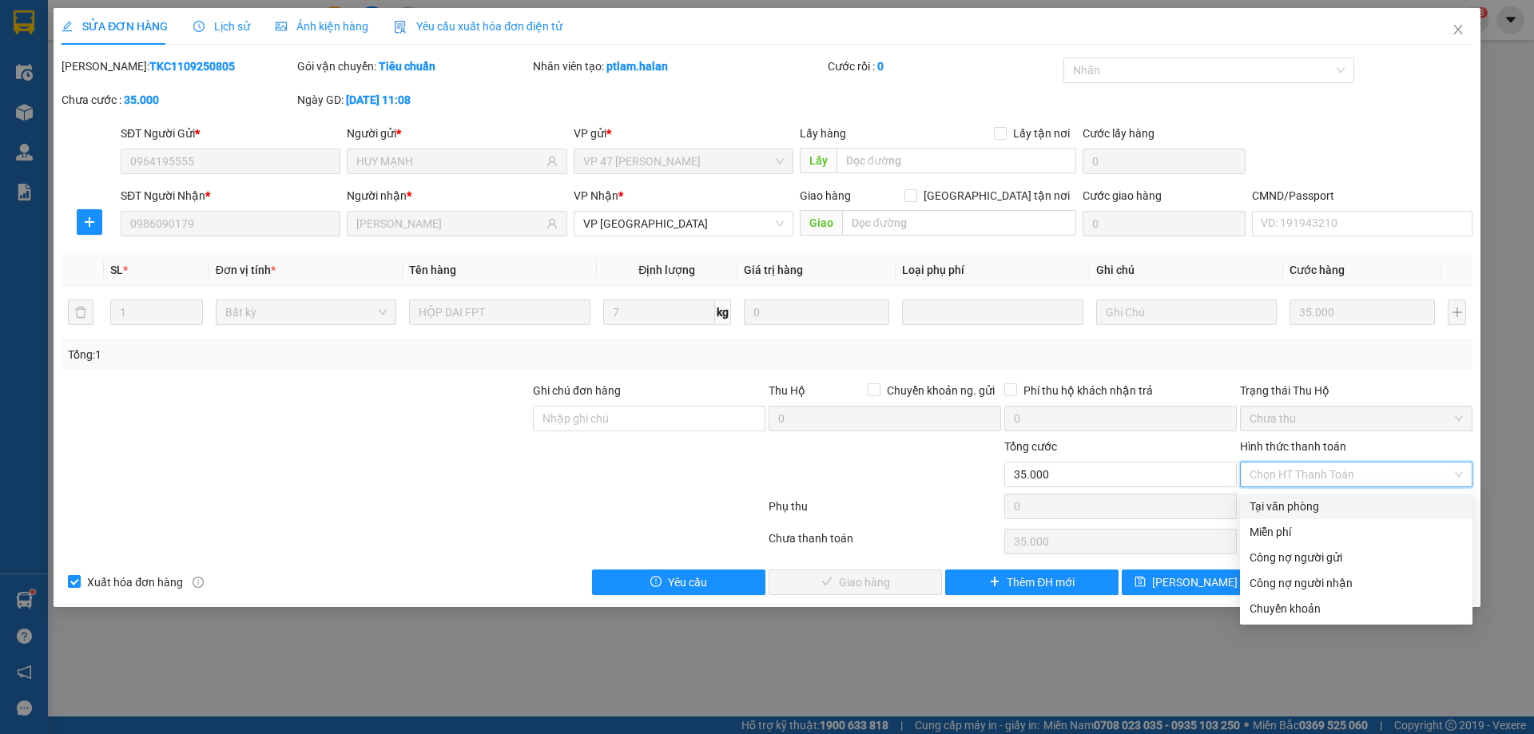
click at [1292, 501] on div "Tại văn phòng" at bounding box center [1355, 507] width 213 height 18
type input "0"
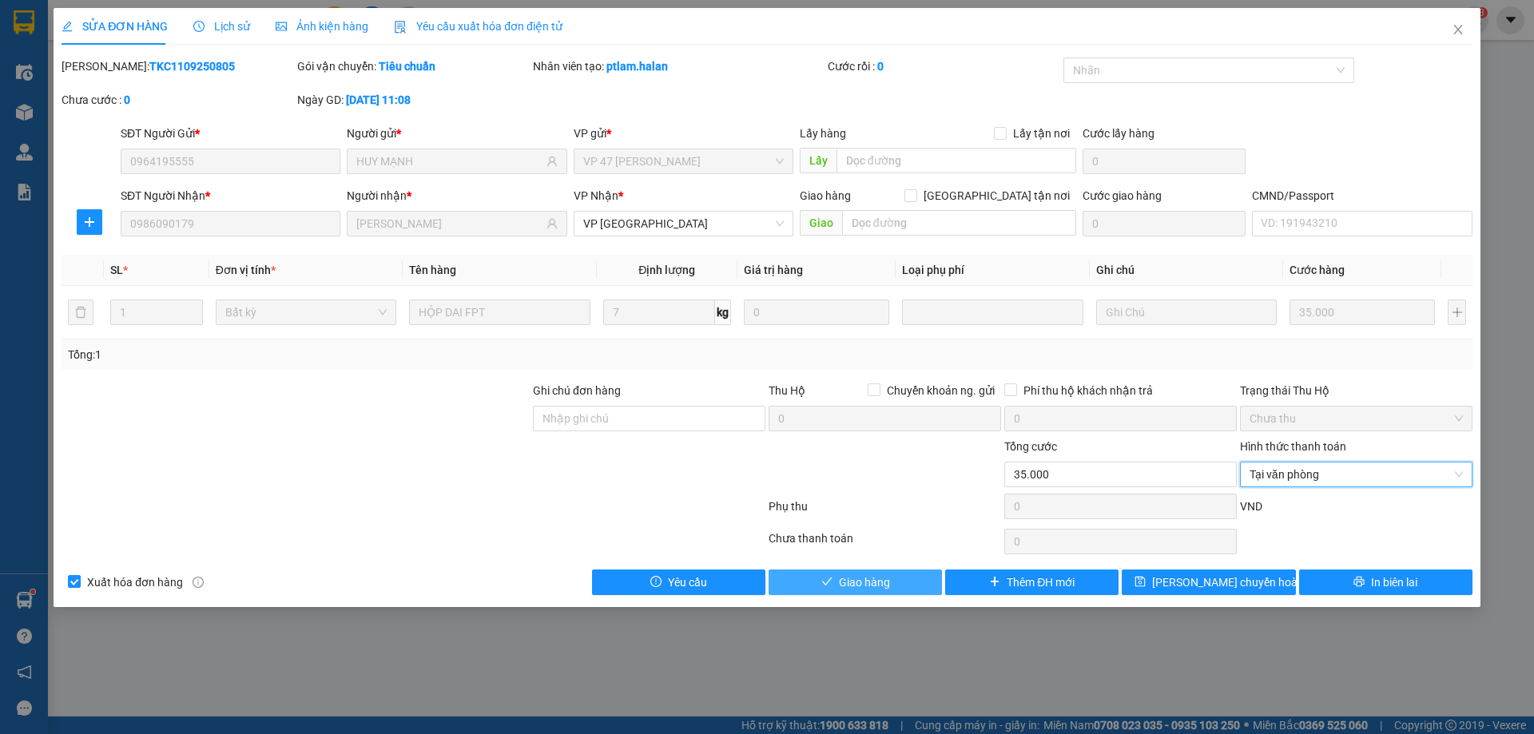
click at [780, 575] on button "Giao hàng" at bounding box center [854, 583] width 173 height 26
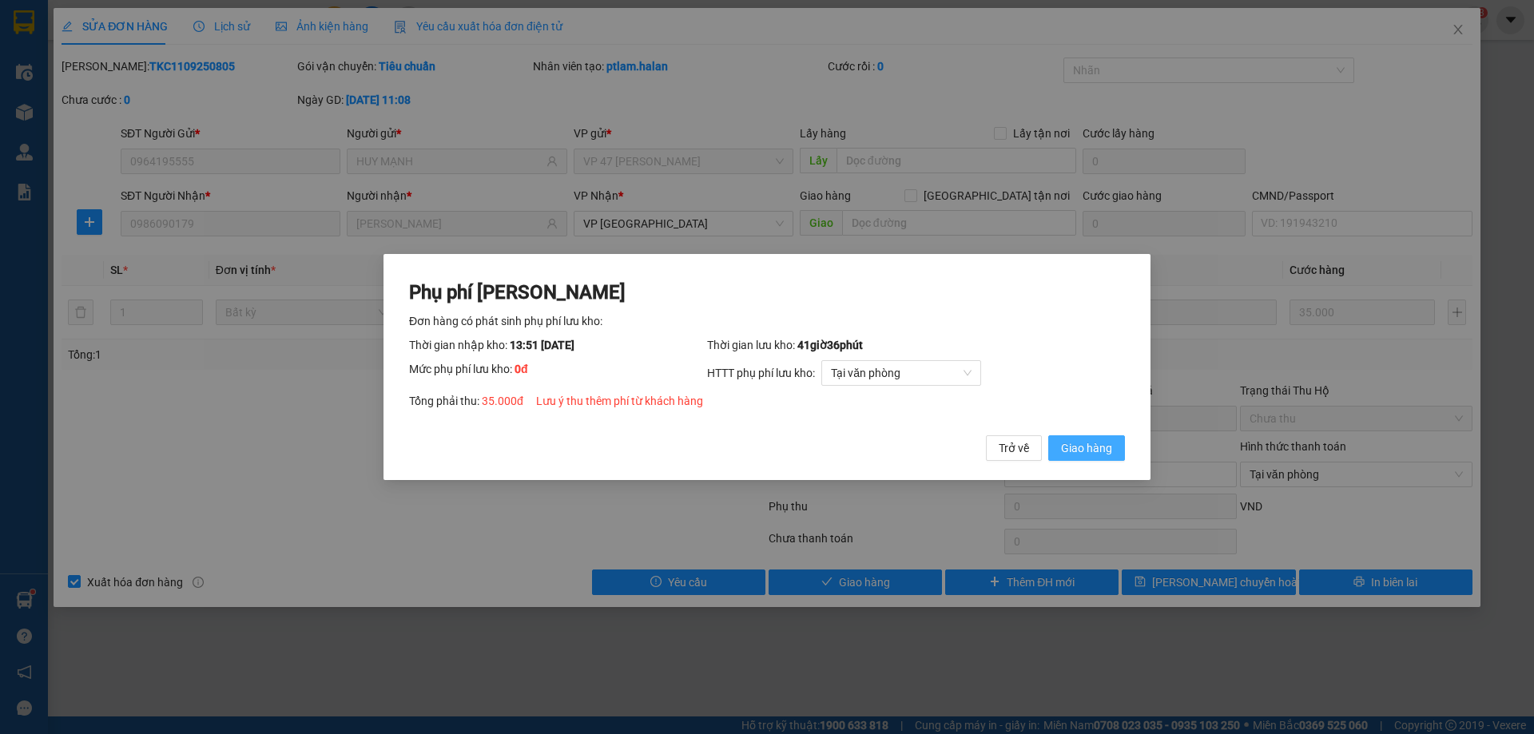
click at [1121, 439] on button "Giao hàng" at bounding box center [1086, 448] width 77 height 26
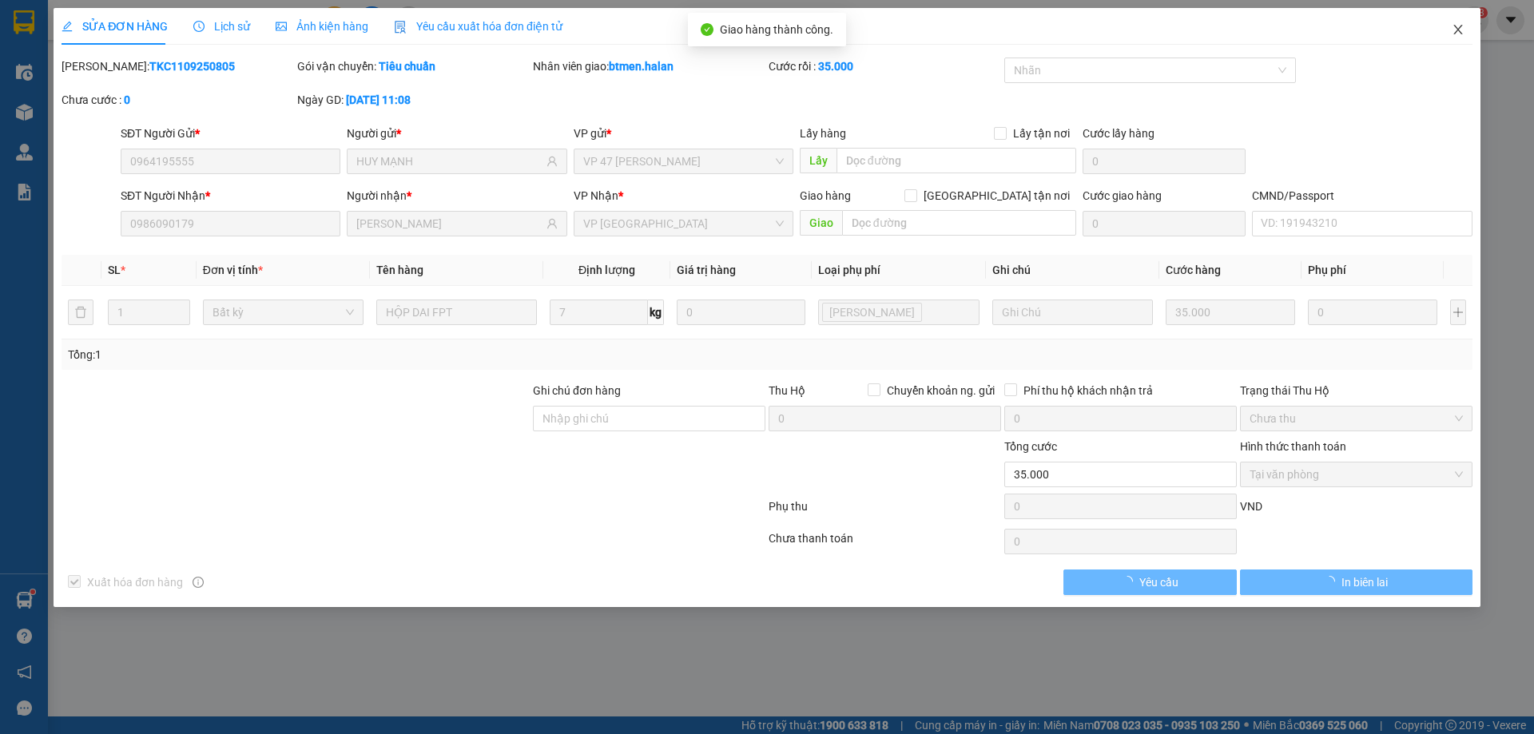
click at [1462, 35] on icon "close" at bounding box center [1457, 29] width 13 height 13
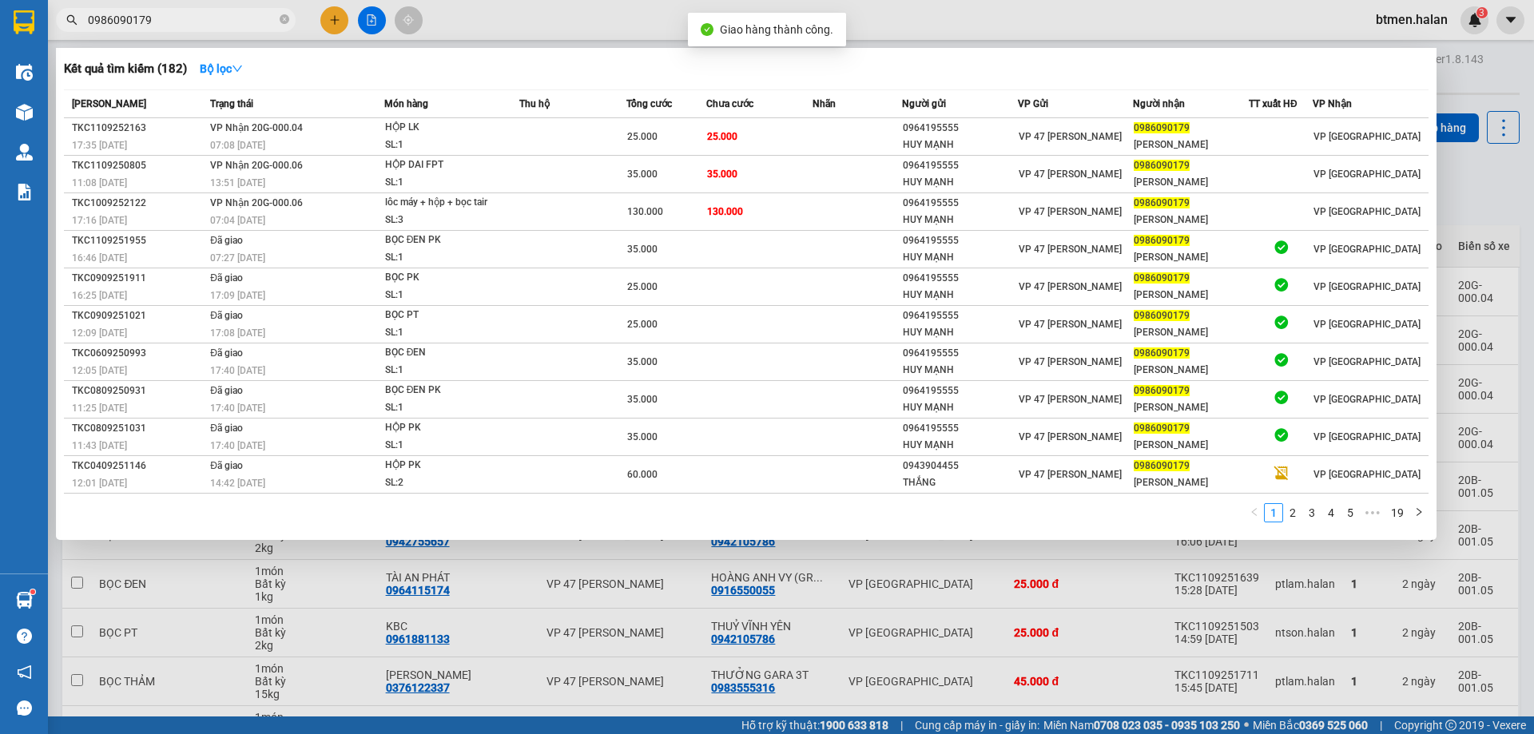
click at [220, 23] on input "0986090179" at bounding box center [182, 20] width 189 height 18
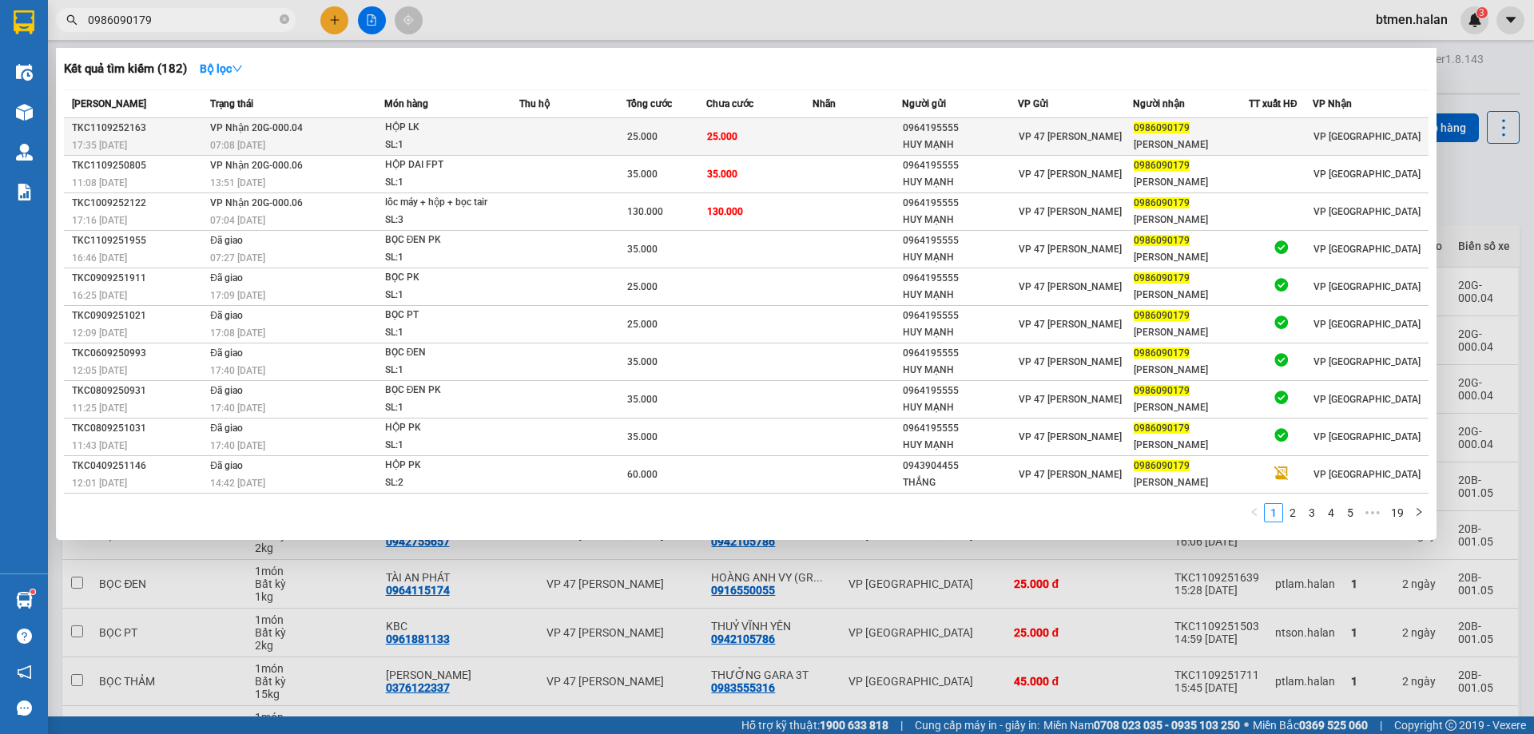
click at [777, 124] on td "25.000" at bounding box center [759, 137] width 107 height 38
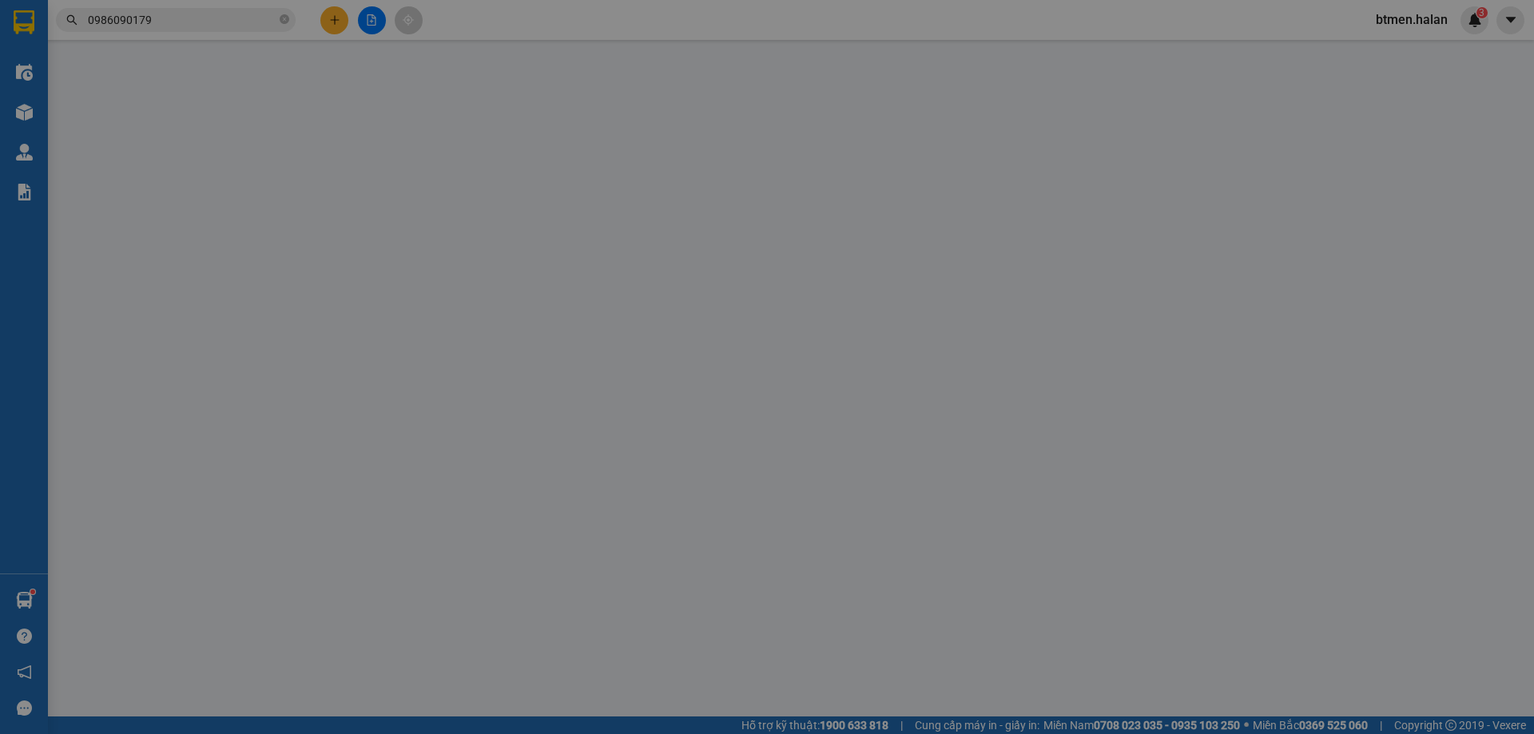
type input "0964195555"
type input "HUY MẠNH"
type input "0986090179"
type input "THẠCH VY"
type input "25.000"
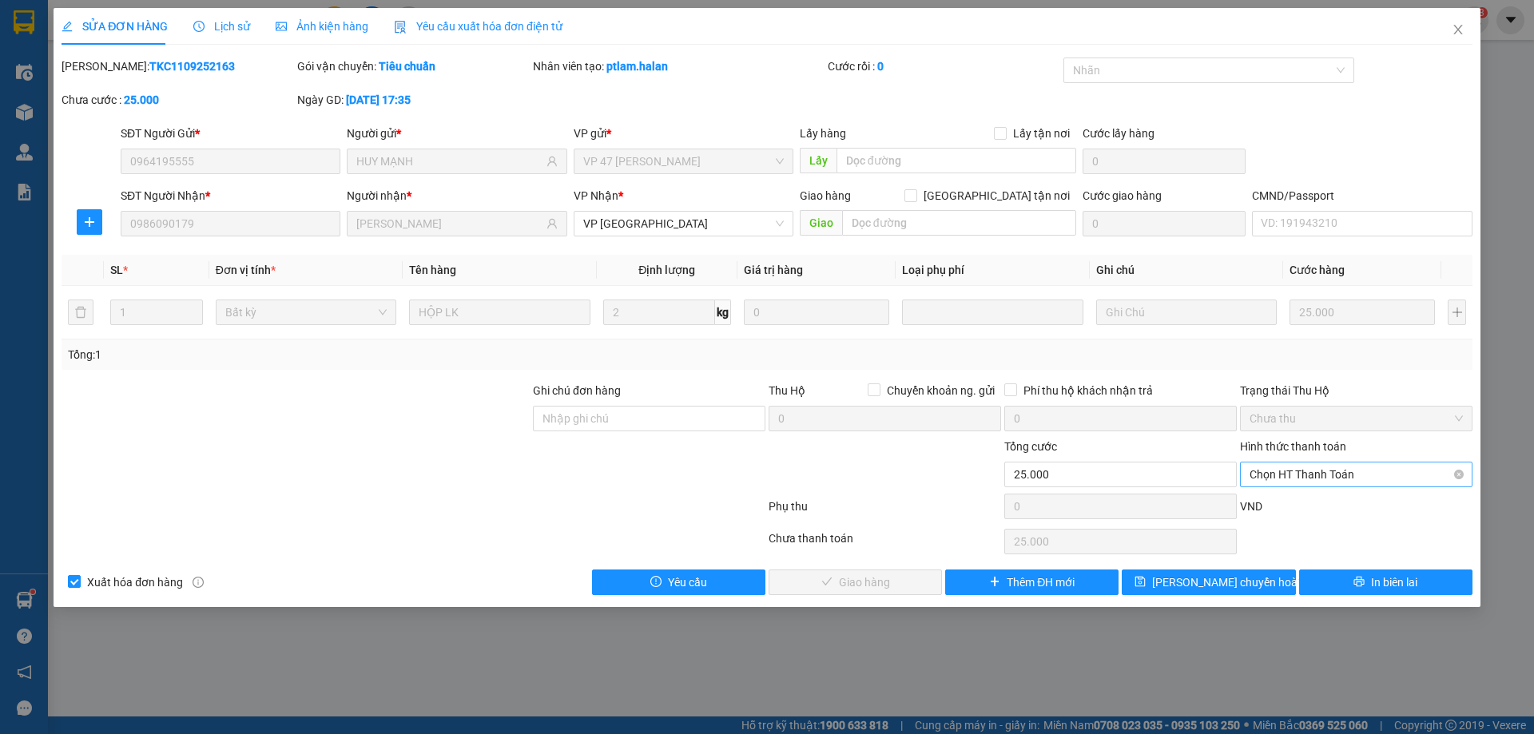
click at [1364, 471] on span "Chọn HT Thanh Toán" at bounding box center [1355, 474] width 213 height 24
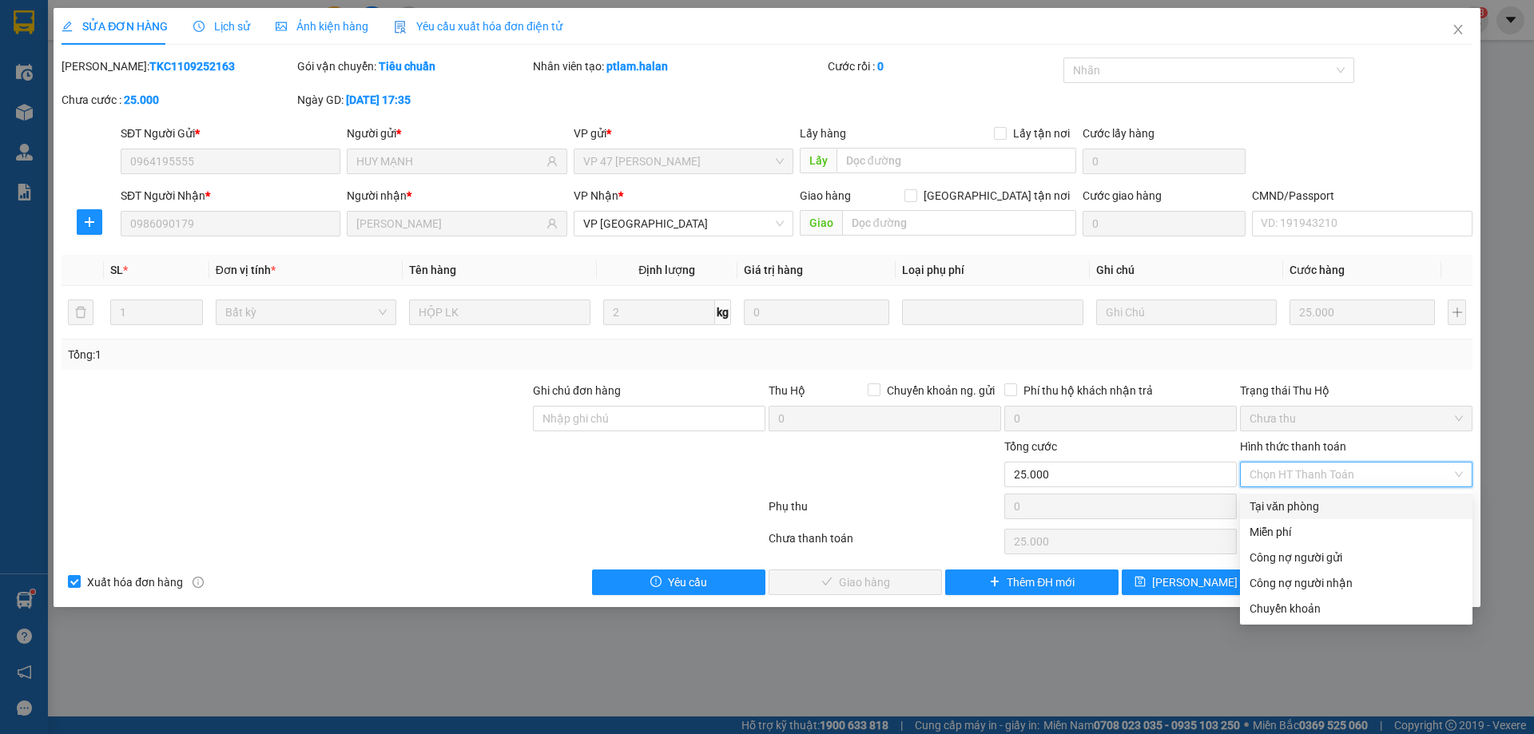
drag, startPoint x: 1342, startPoint y: 510, endPoint x: 1024, endPoint y: 571, distance: 323.8
click at [1341, 510] on div "Tại văn phòng" at bounding box center [1355, 507] width 213 height 18
type input "0"
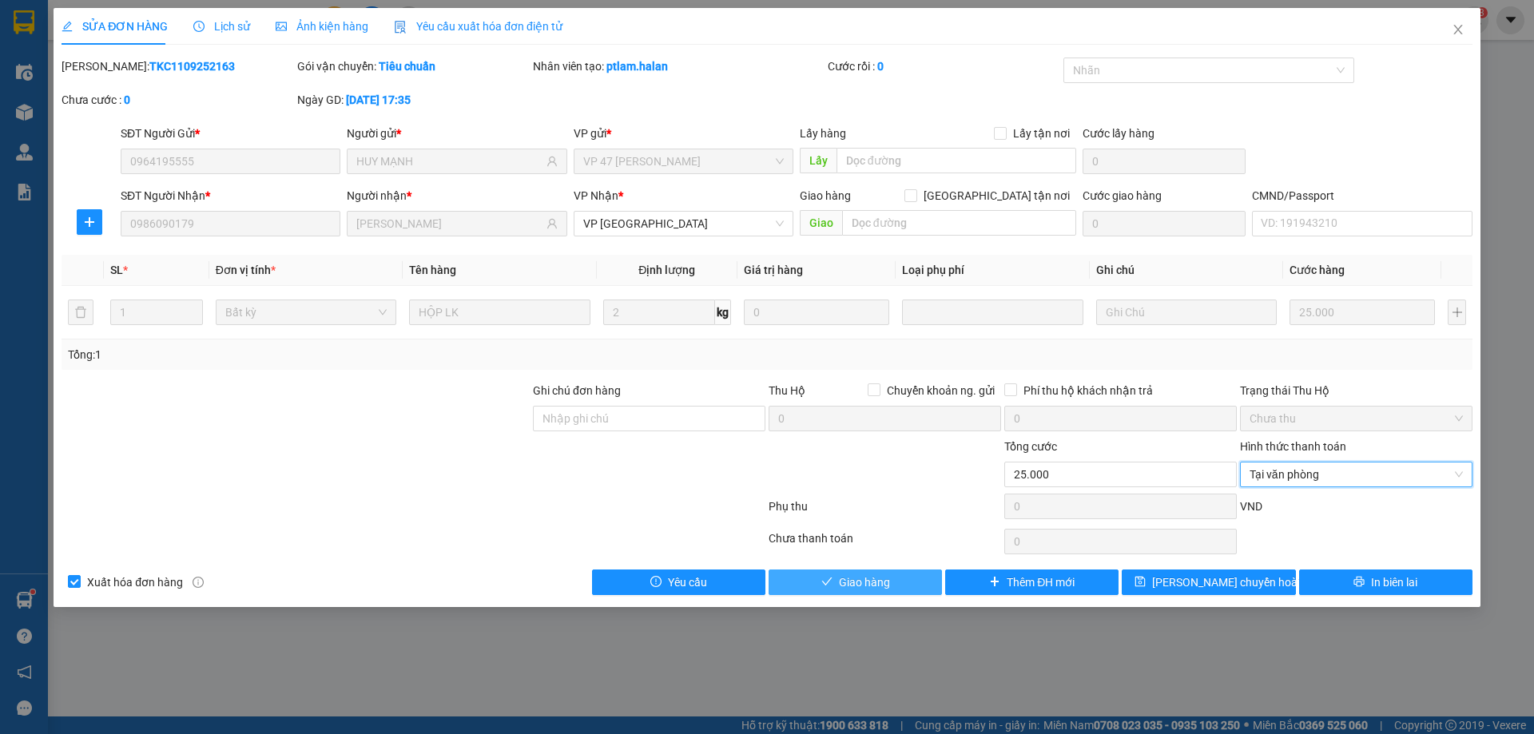
click at [887, 586] on span "Giao hàng" at bounding box center [864, 583] width 51 height 18
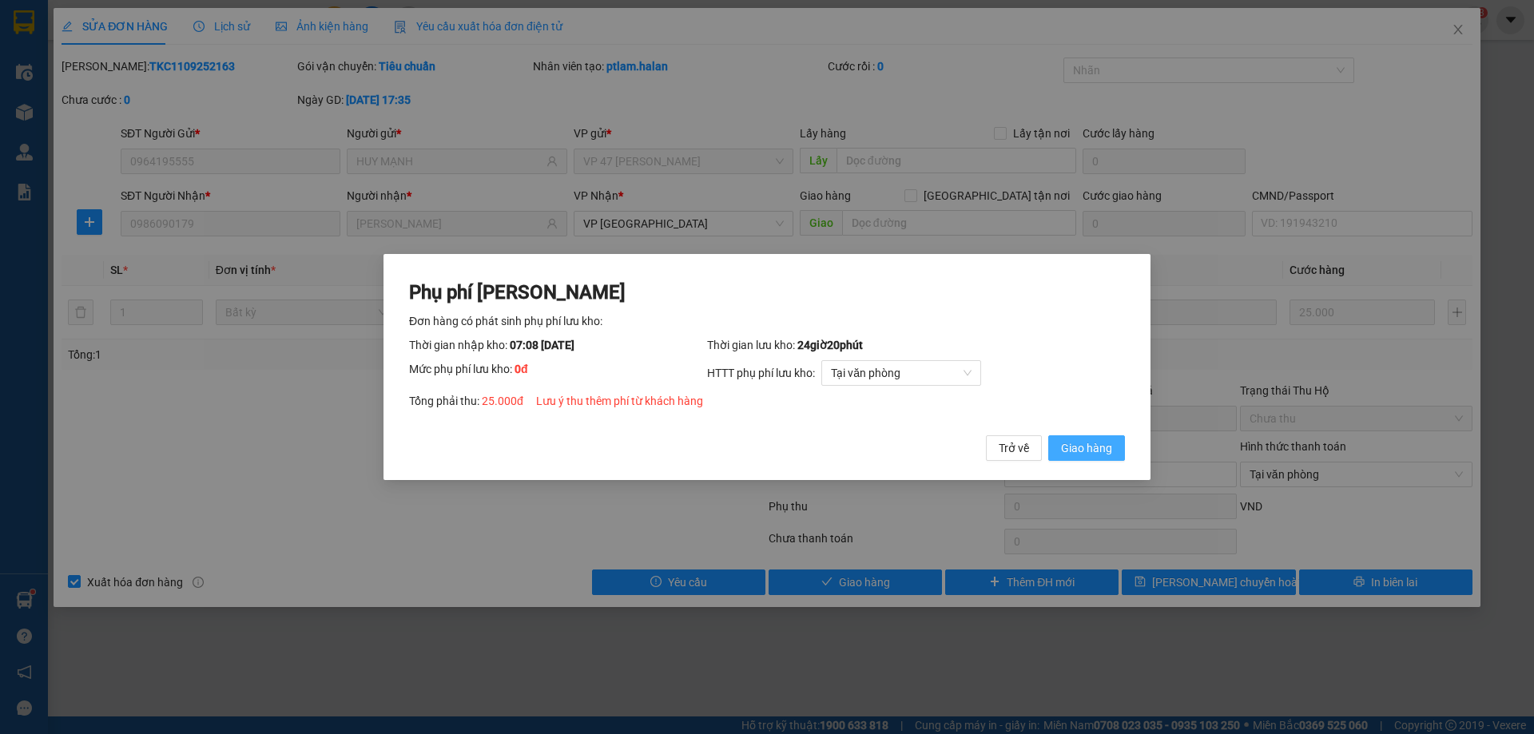
click at [1102, 439] on button "Giao hàng" at bounding box center [1086, 448] width 77 height 26
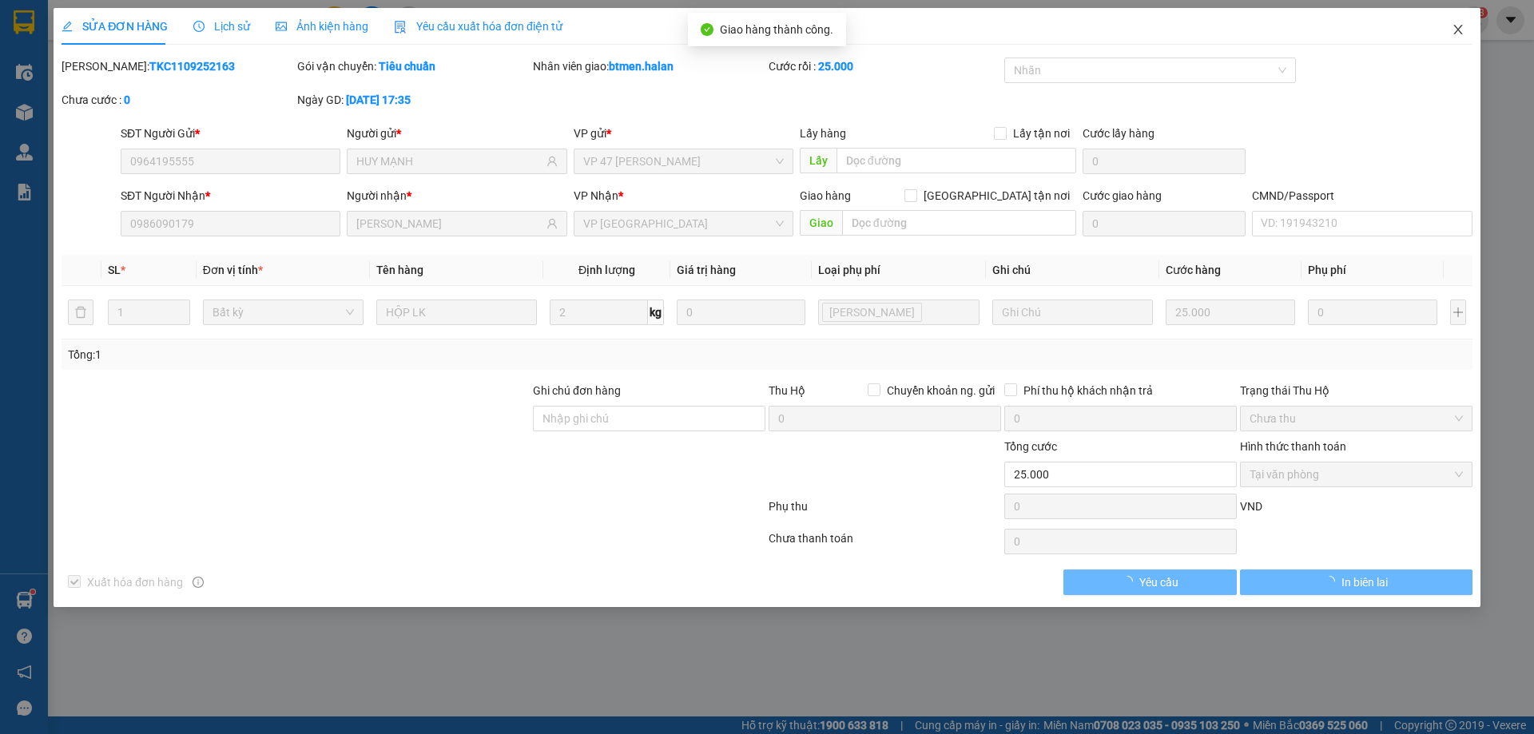
click at [1453, 27] on icon "close" at bounding box center [1457, 29] width 13 height 13
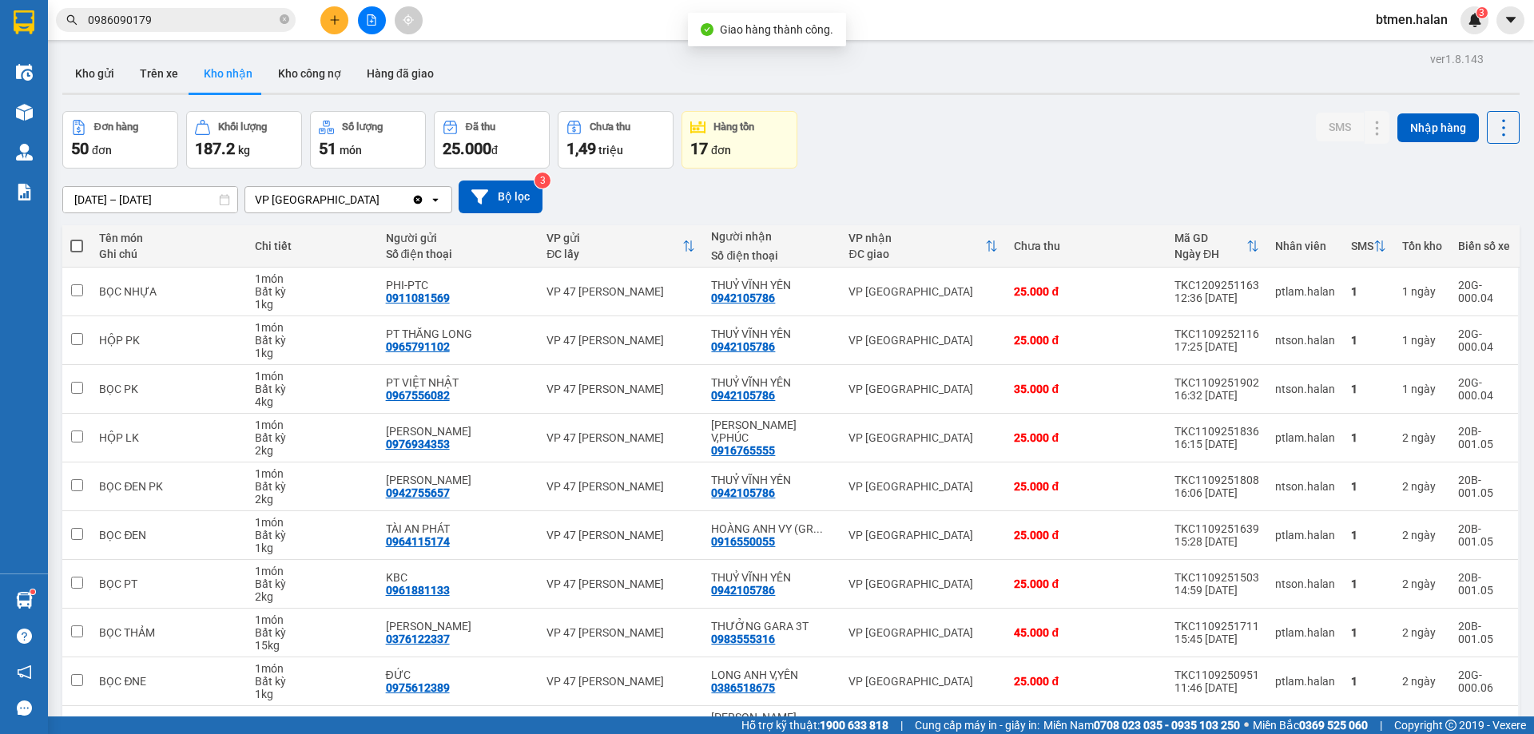
click at [292, 22] on span "0986090179" at bounding box center [176, 20] width 240 height 24
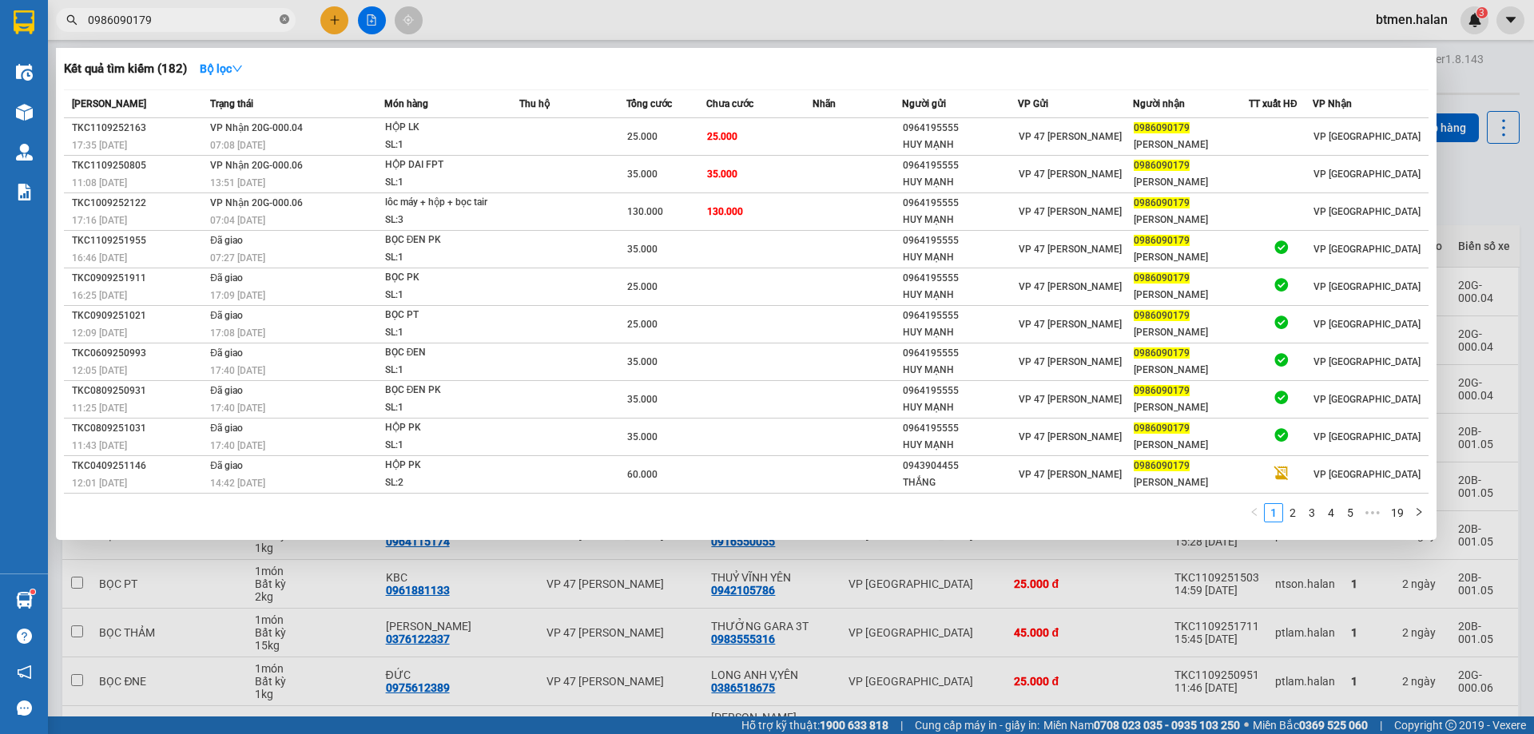
click at [288, 20] on icon "close-circle" at bounding box center [285, 19] width 10 height 10
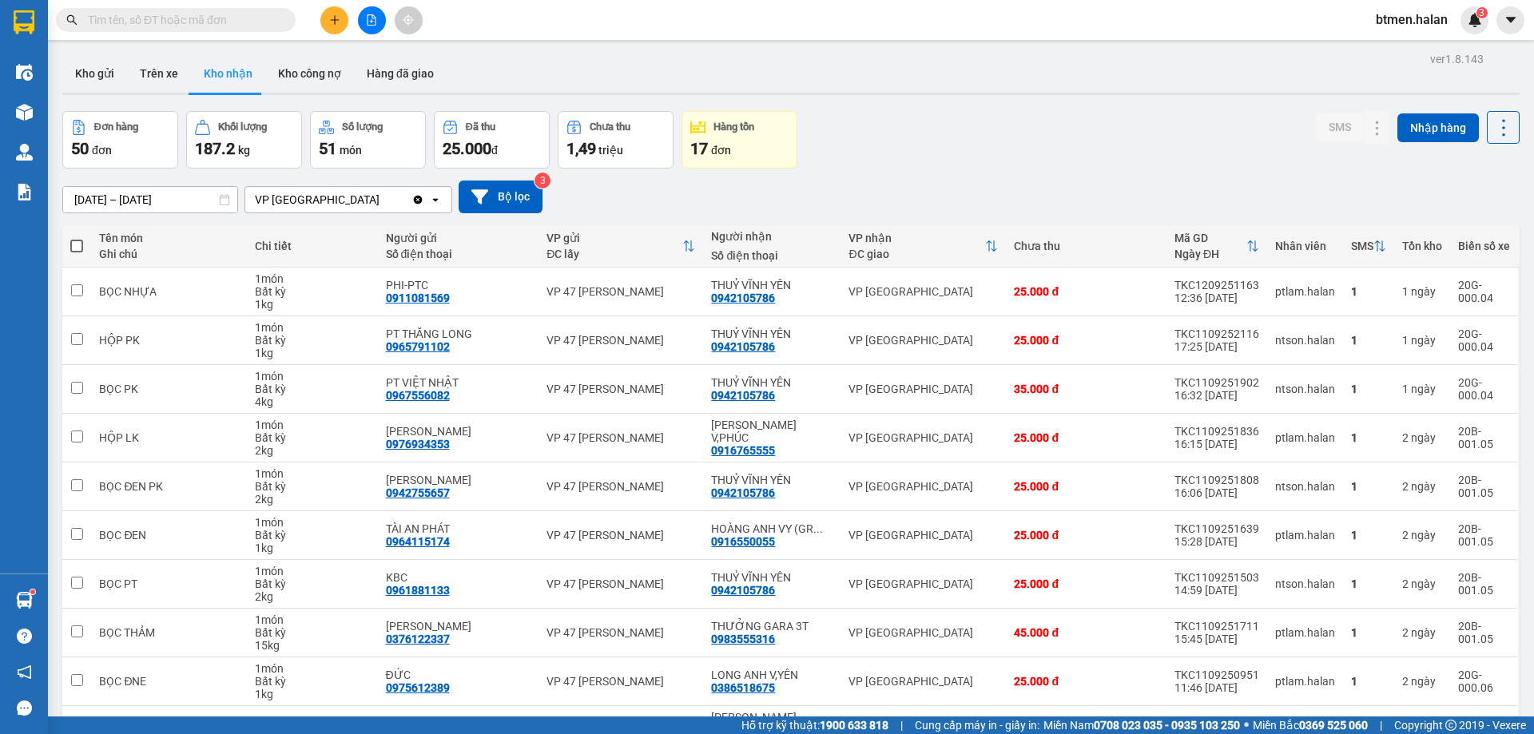
paste input "0986090179"
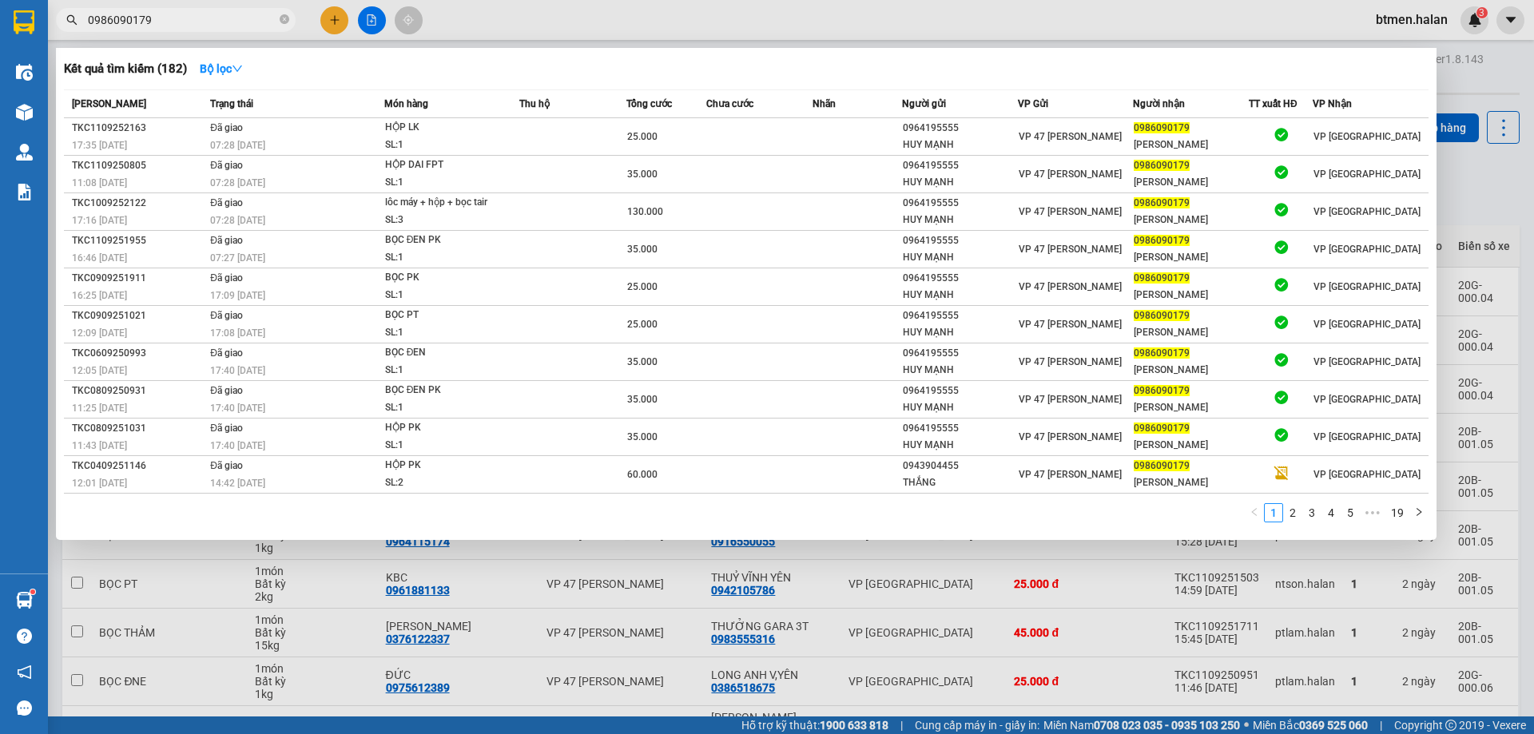
type input "0986090179"
click at [1494, 77] on div at bounding box center [767, 367] width 1534 height 734
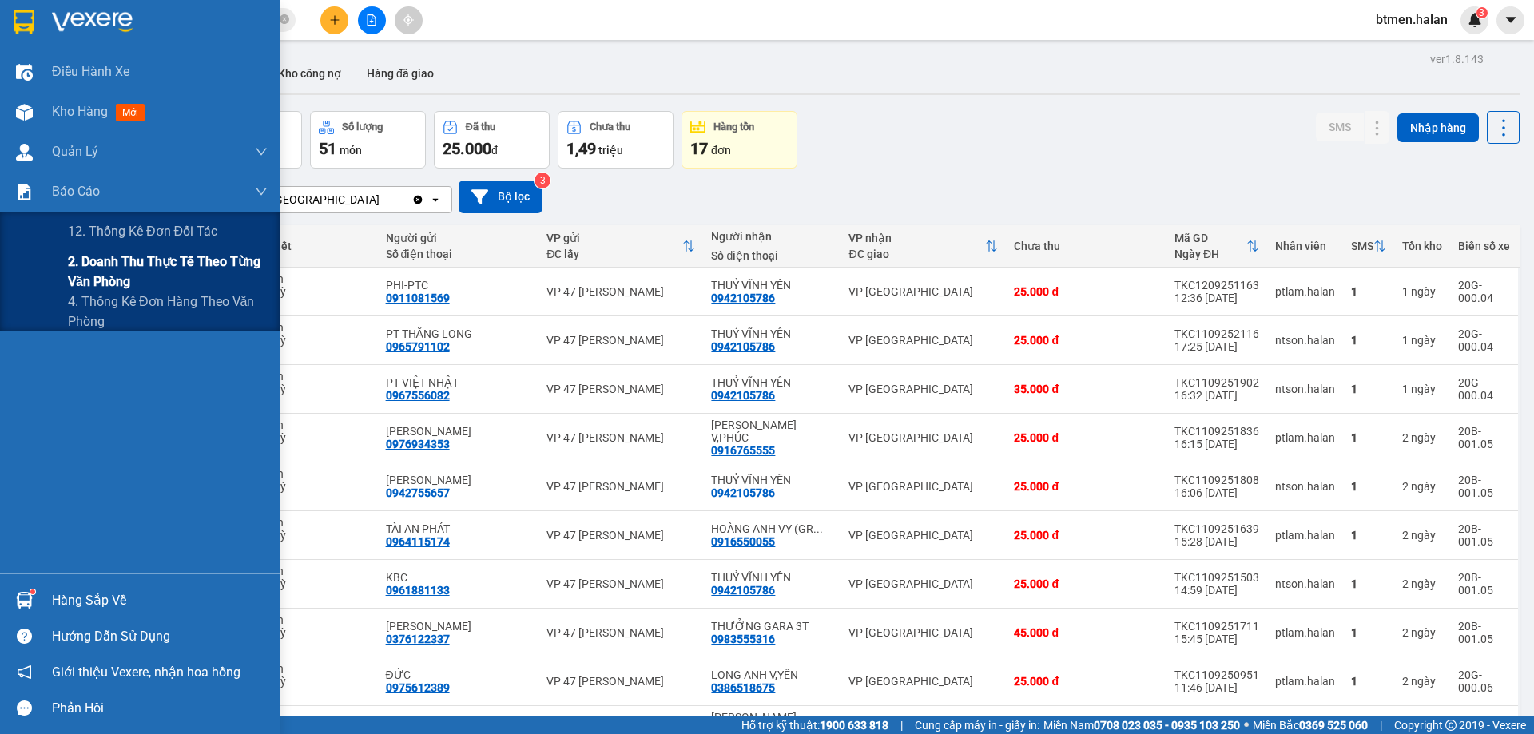
click at [113, 275] on span "2. Doanh thu thực tế theo từng văn phòng" at bounding box center [168, 272] width 200 height 40
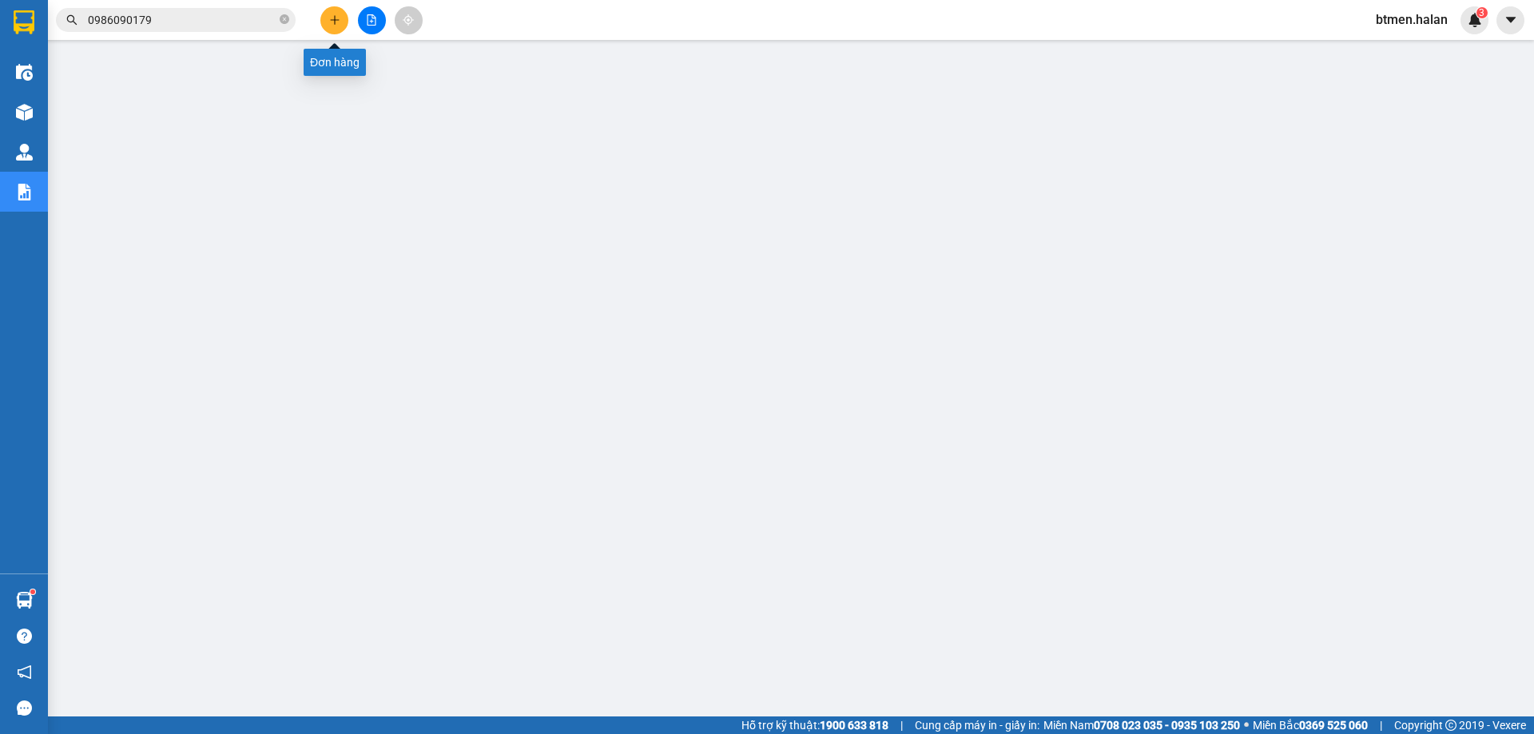
click at [334, 26] on button at bounding box center [334, 20] width 28 height 28
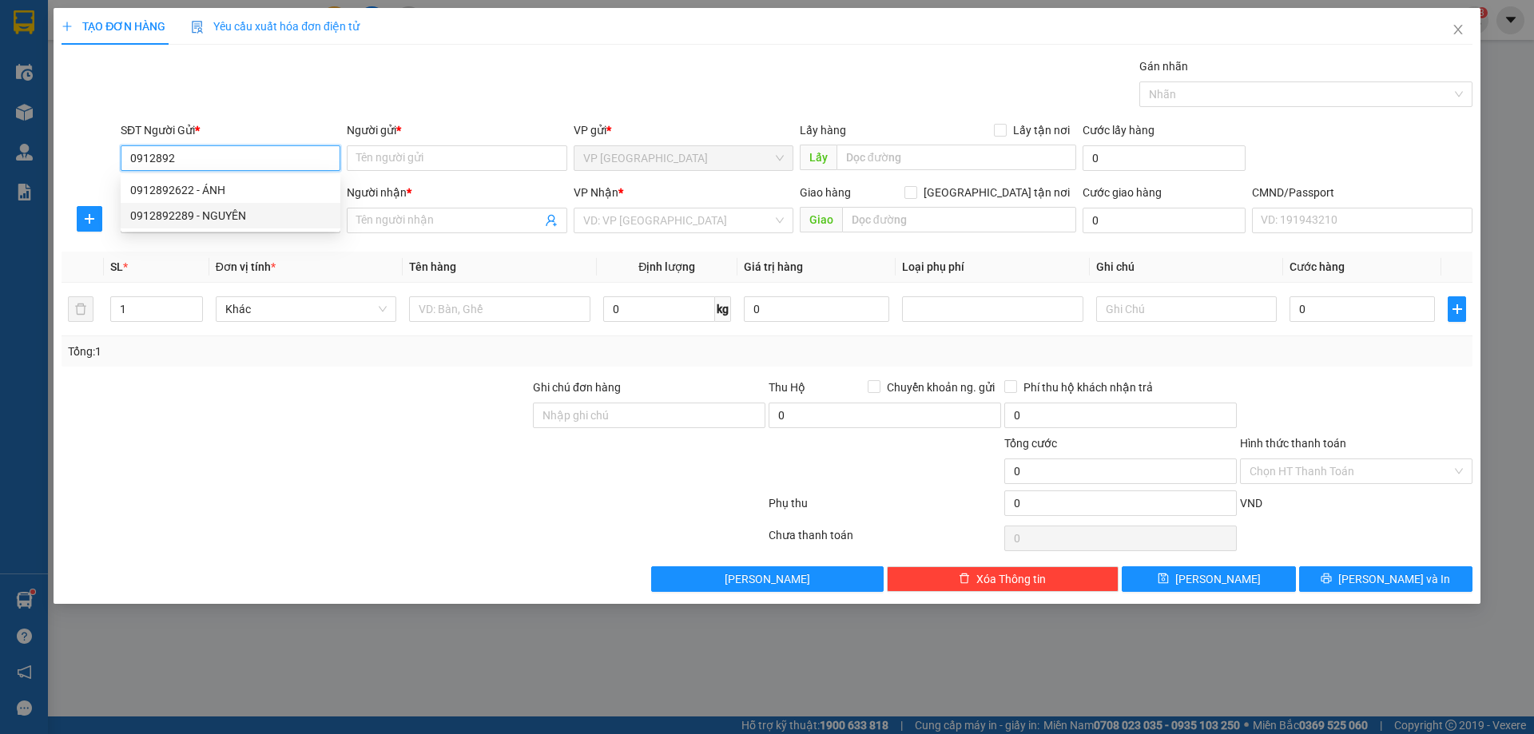
click at [240, 211] on div "0912892289 - NGUYÊN" at bounding box center [230, 216] width 200 height 18
type input "0912892289"
type input "NGUYÊN"
type input "0912892289"
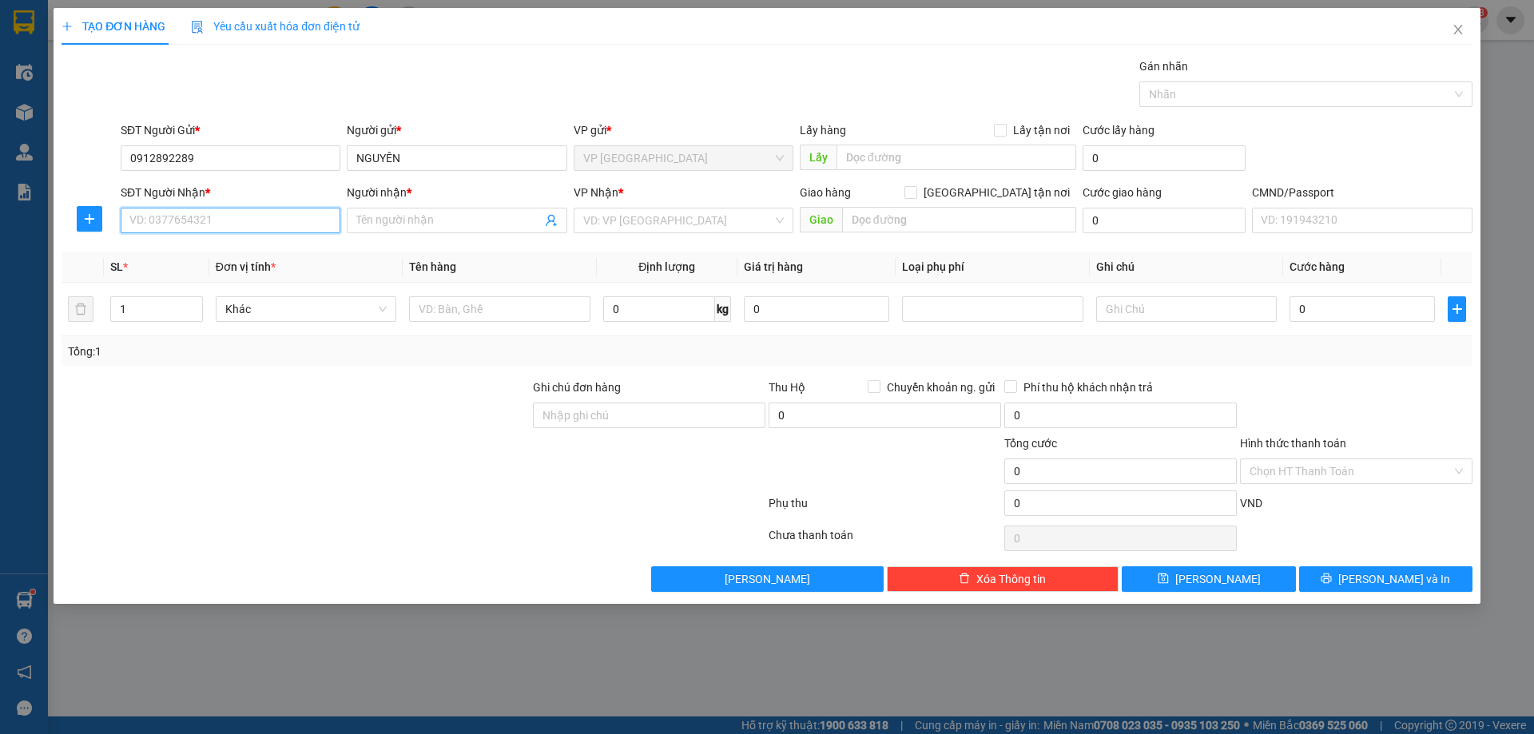
click at [240, 231] on input "SĐT Người Nhận *" at bounding box center [231, 221] width 220 height 26
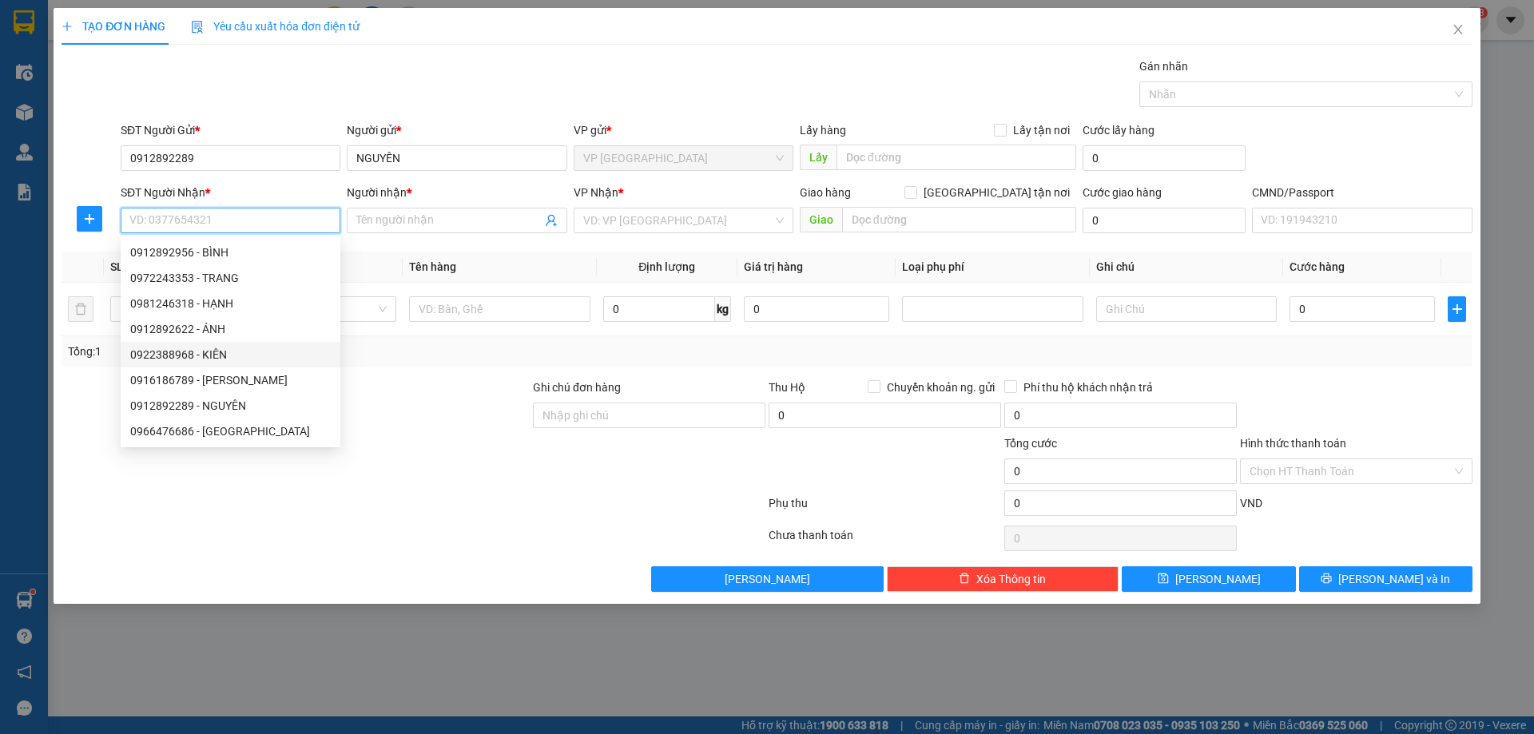
click at [248, 350] on div "0922388968 - KIÊN" at bounding box center [230, 355] width 200 height 18
type input "0922388968"
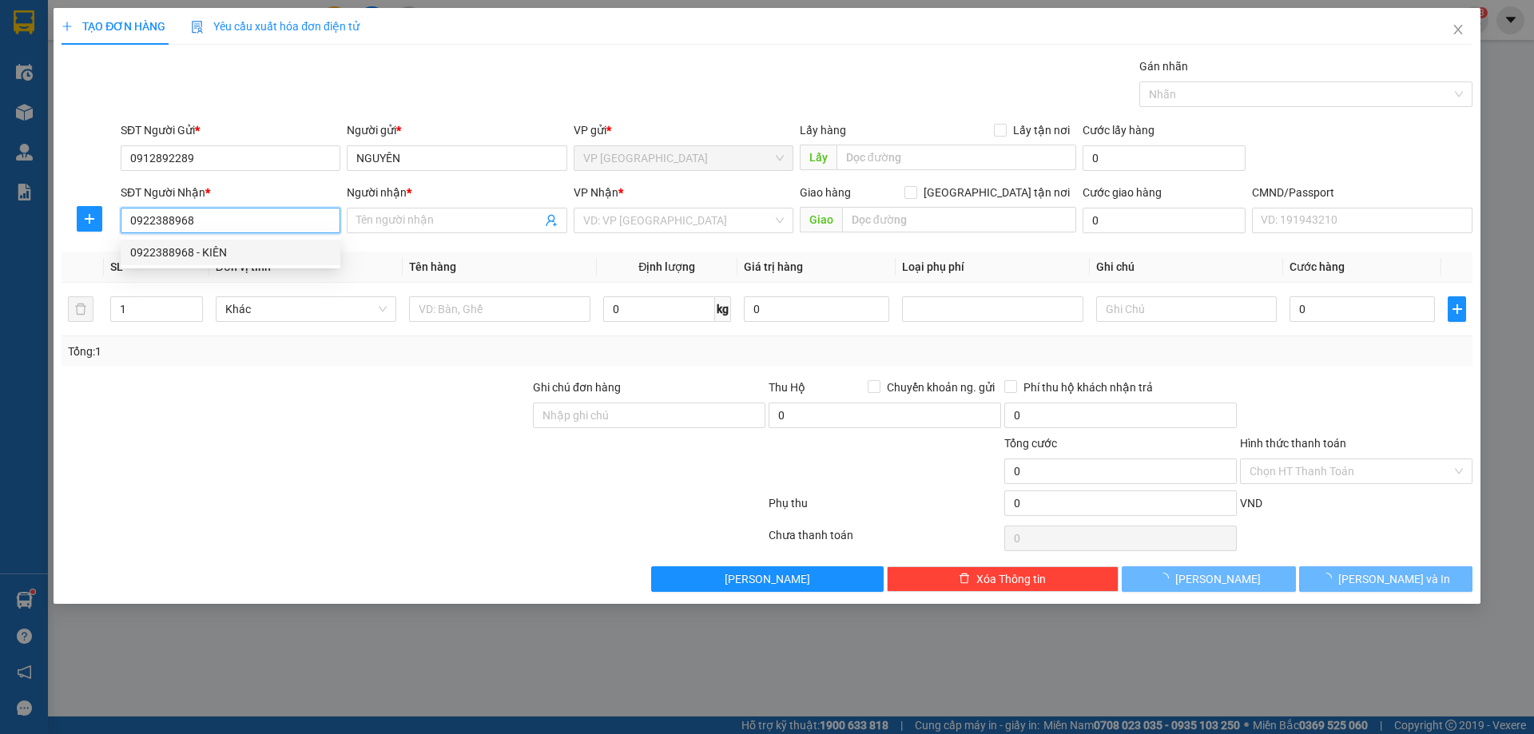
type input "KIÊN"
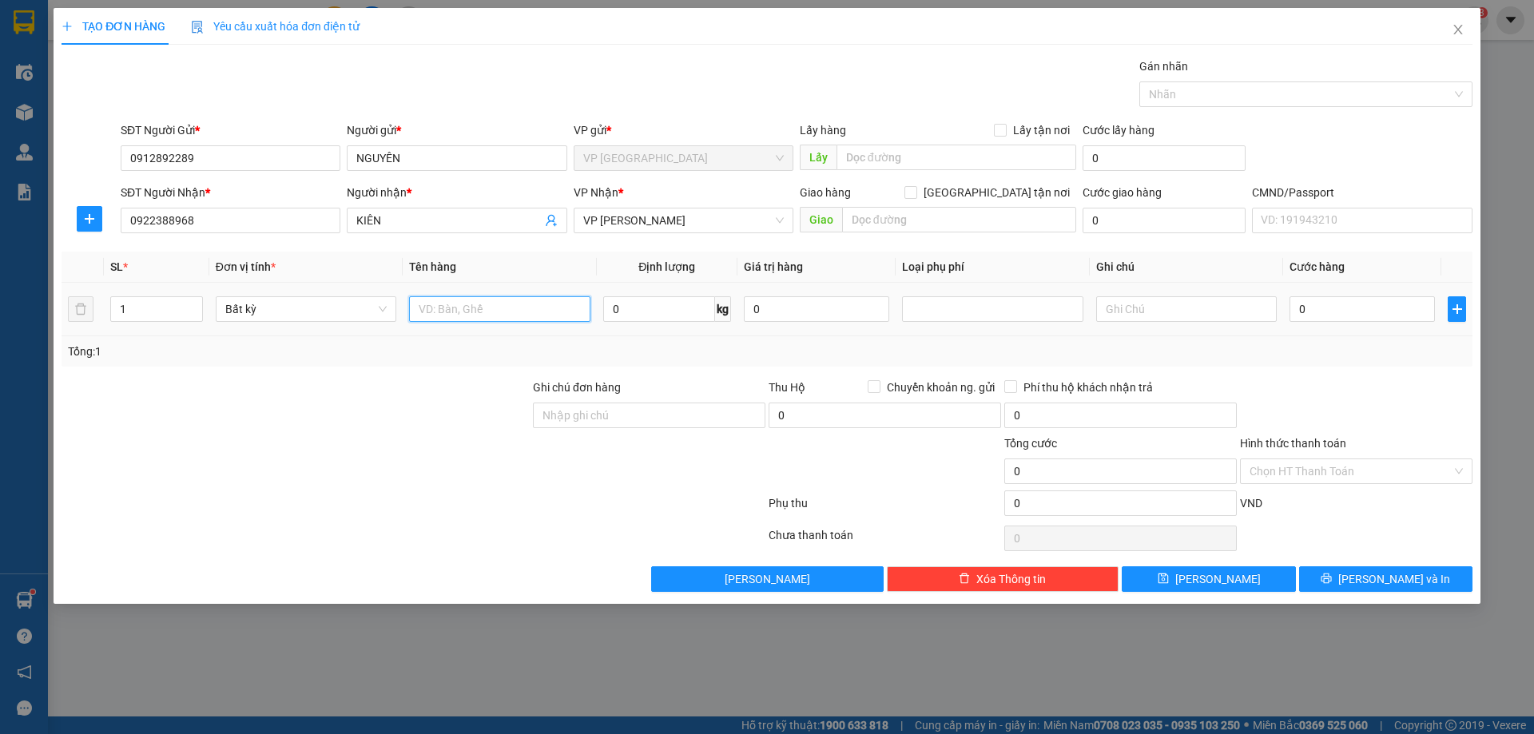
click at [463, 308] on input "text" at bounding box center [499, 309] width 181 height 26
drag, startPoint x: 486, startPoint y: 316, endPoint x: 373, endPoint y: 308, distance: 112.9
click at [373, 308] on tr "1 Bất kỳ bọc biển số 0 kg 0 0" at bounding box center [767, 310] width 1411 height 54
type input "BIỂN SỐ + TÚI CÚC TL"
click at [689, 305] on input "0" at bounding box center [659, 309] width 112 height 26
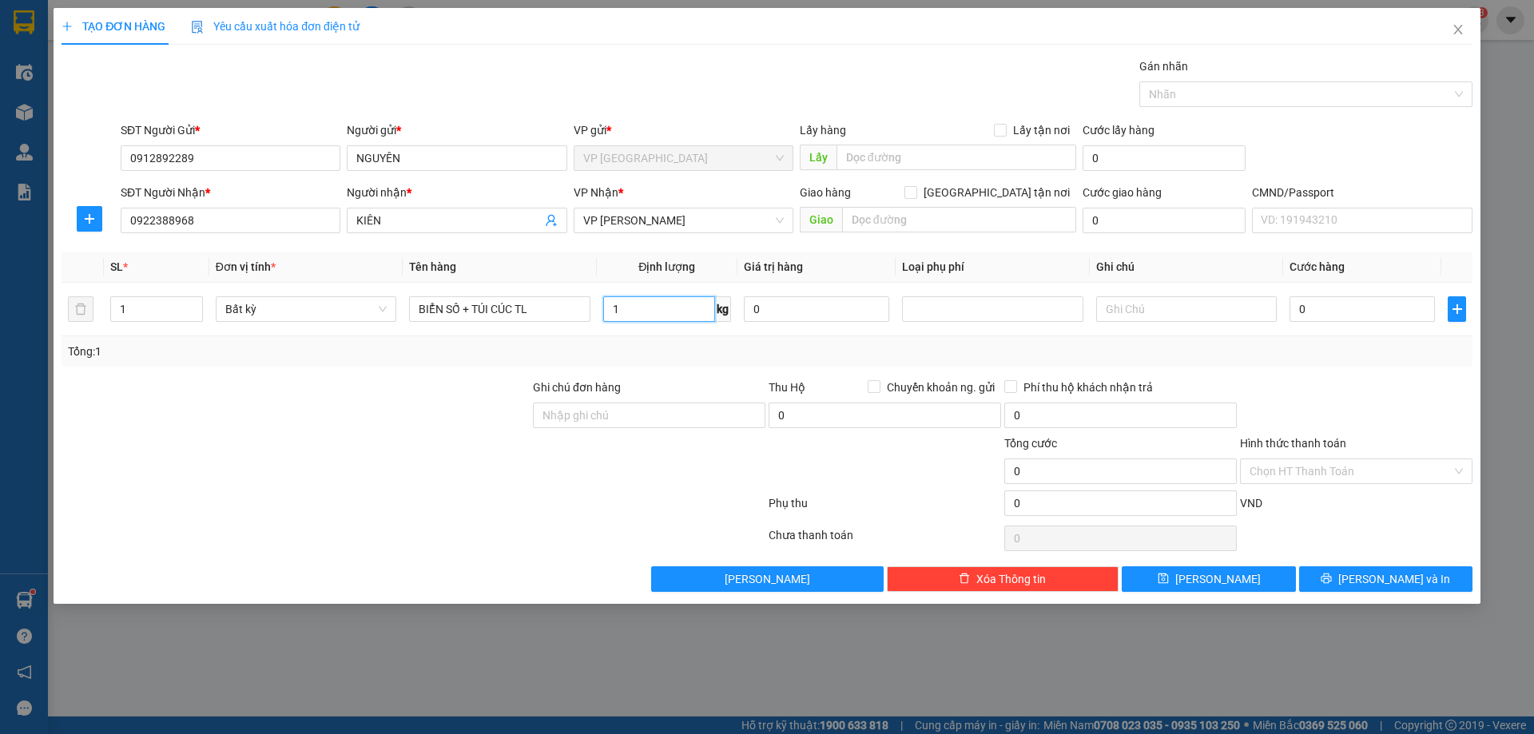
type input "1"
click at [1454, 393] on div at bounding box center [1356, 407] width 236 height 56
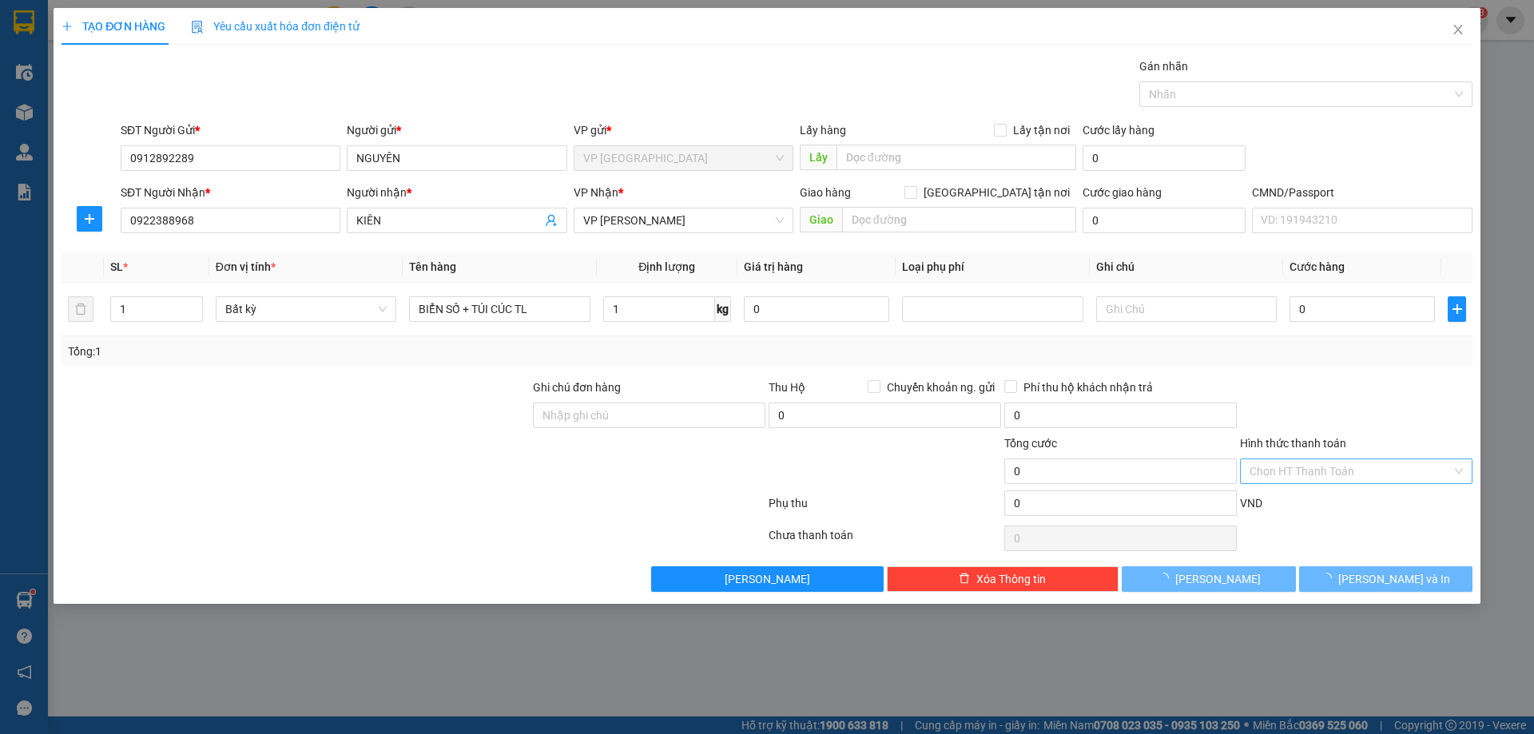
type input "25.000"
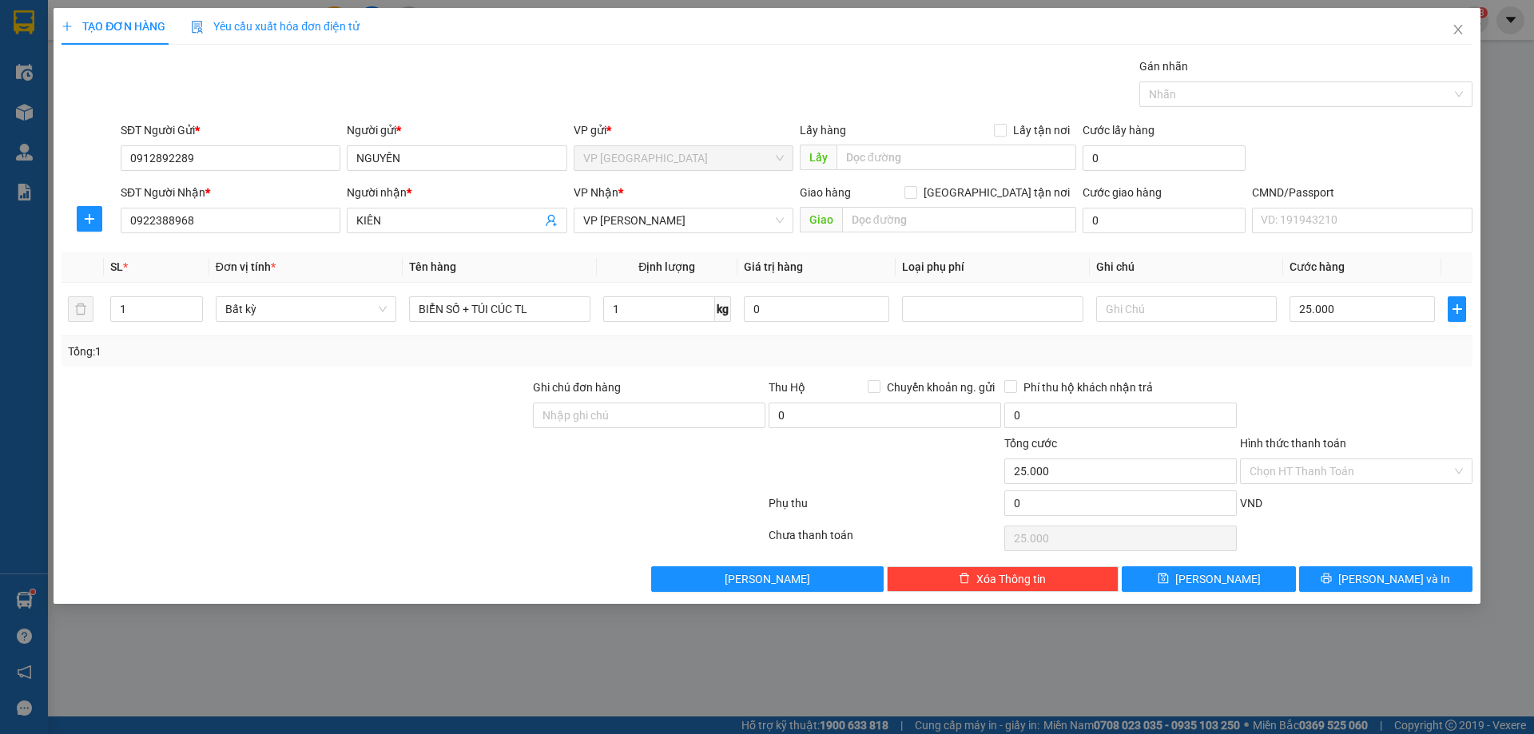
click at [1403, 487] on div "Hình thức thanh toán Chọn HT Thanh Toán" at bounding box center [1356, 463] width 232 height 56
click at [1383, 475] on input "Hình thức thanh toán" at bounding box center [1350, 471] width 202 height 24
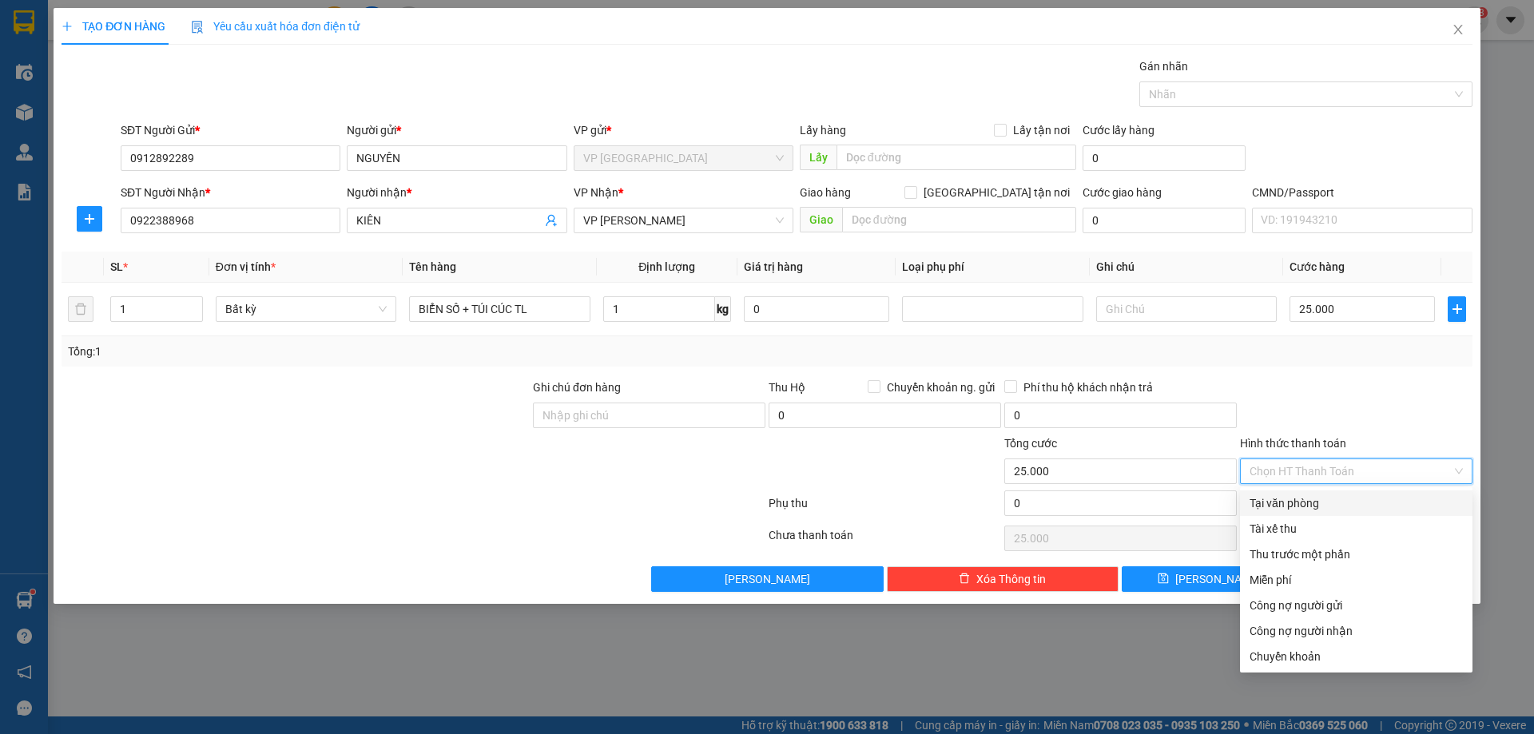
click at [1299, 493] on div "Tại văn phòng" at bounding box center [1356, 503] width 232 height 26
type input "0"
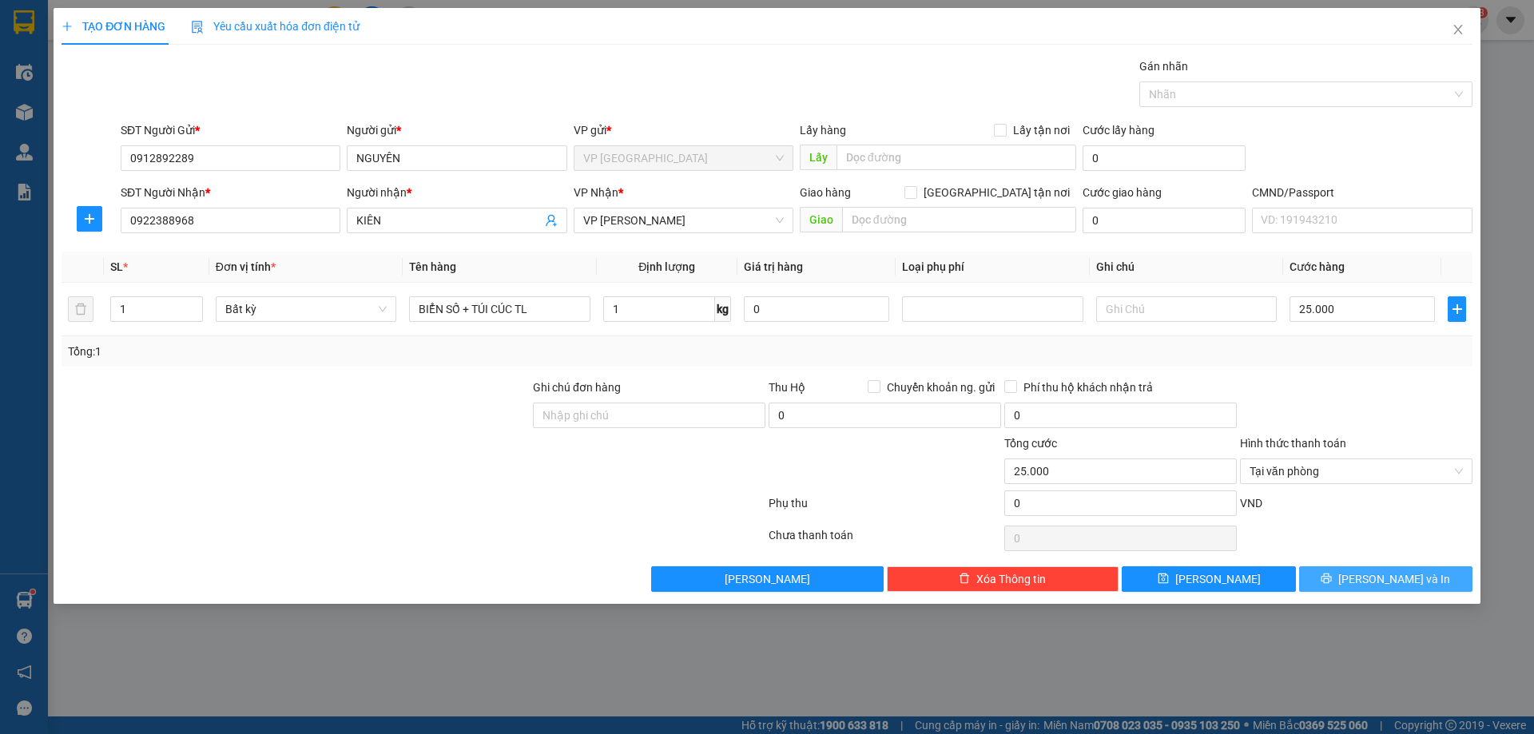
click at [1376, 580] on span "[PERSON_NAME] và In" at bounding box center [1394, 579] width 112 height 18
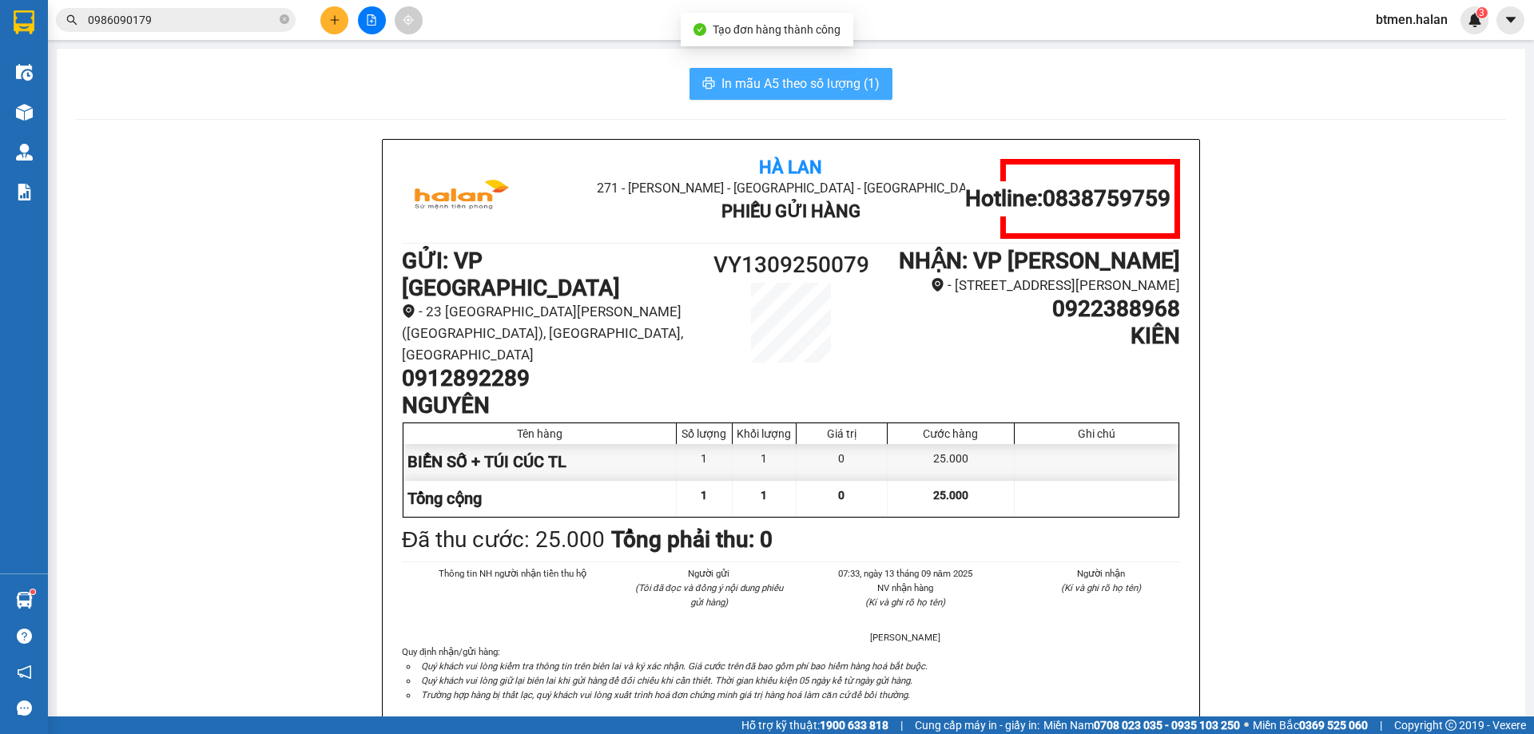
drag, startPoint x: 823, startPoint y: 69, endPoint x: 824, endPoint y: 77, distance: 8.0
click at [823, 71] on button "In mẫu A5 theo số lượng (1)" at bounding box center [790, 84] width 203 height 32
click at [824, 77] on span "In mẫu A5 theo số lượng (1)" at bounding box center [800, 83] width 158 height 20
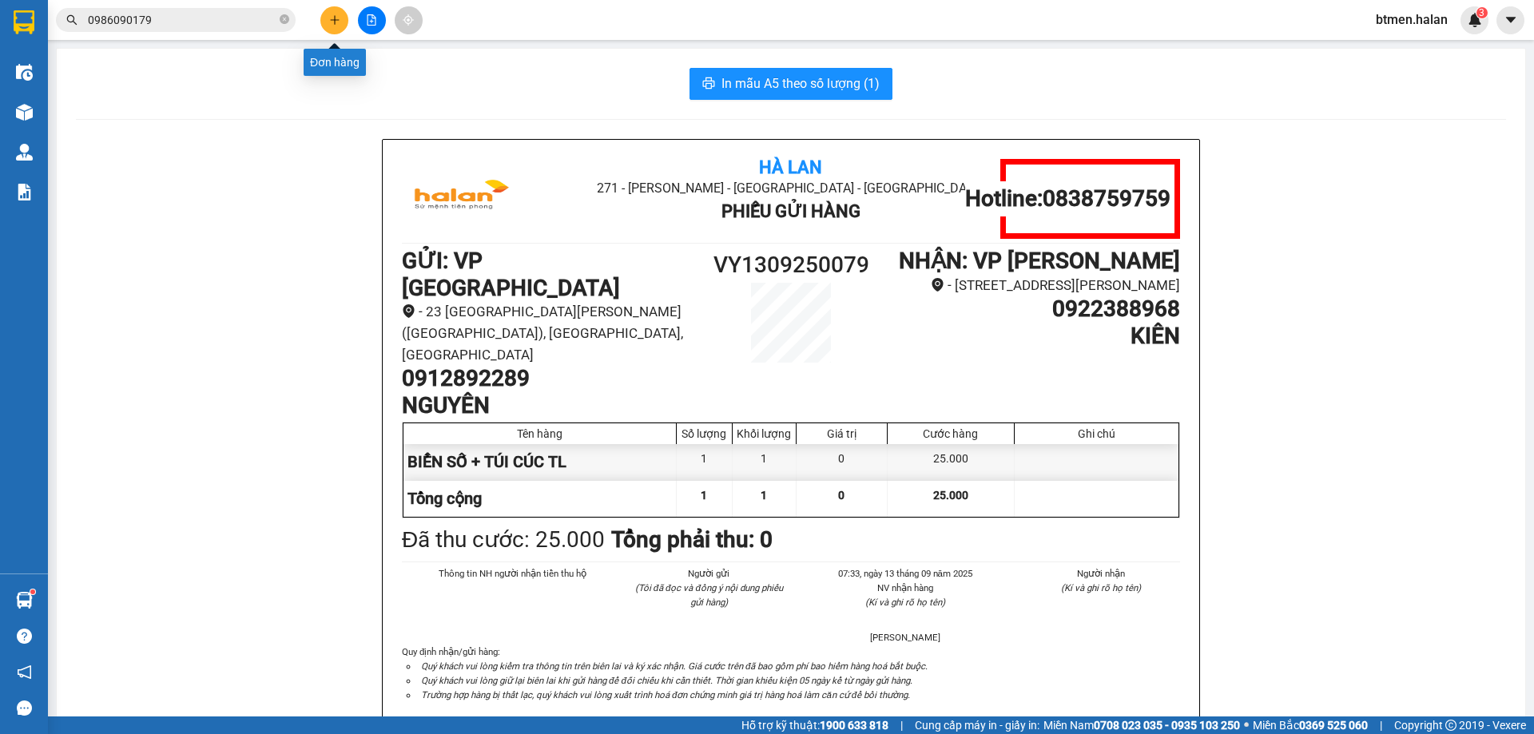
click at [342, 30] on button at bounding box center [334, 20] width 28 height 28
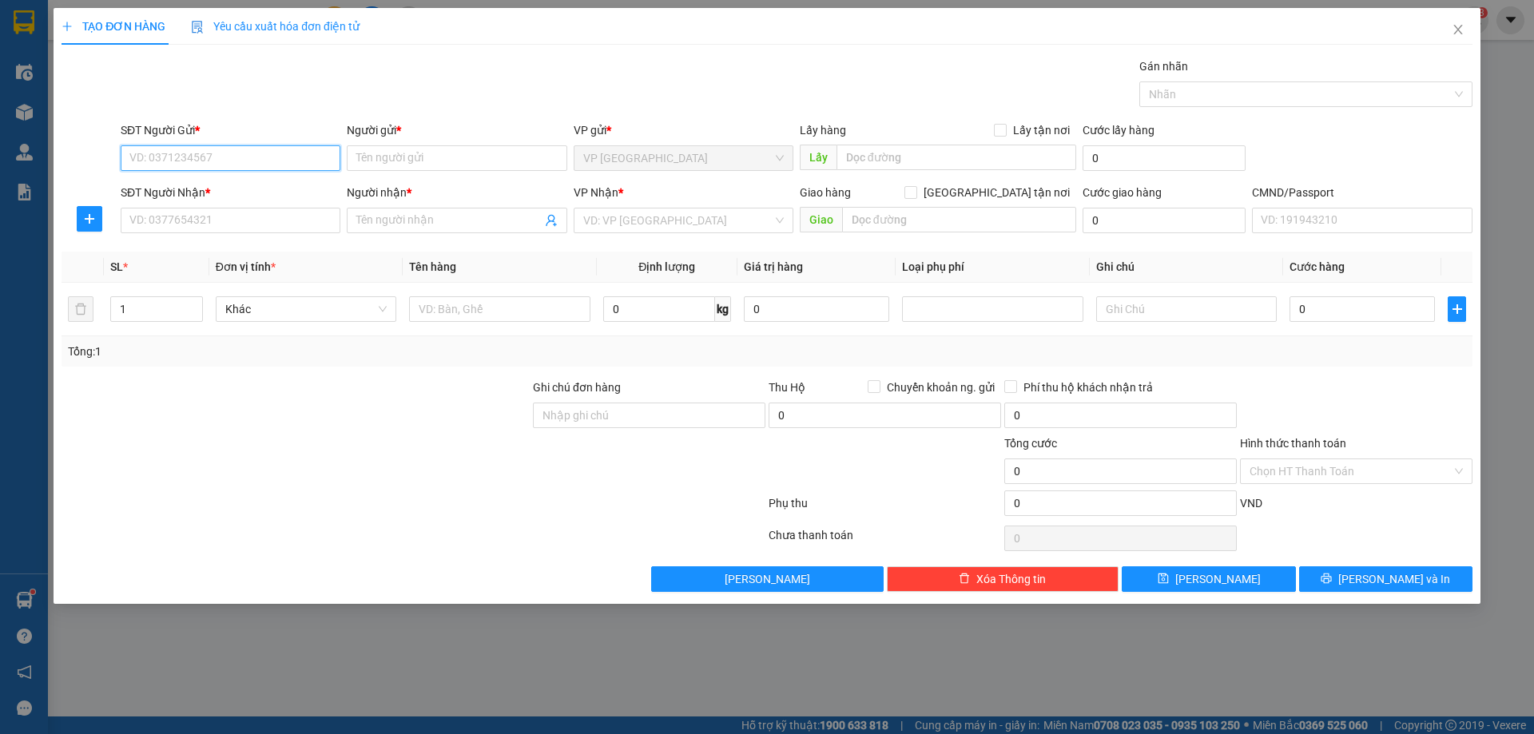
paste input "0962917178"
type input "0962917178"
click at [236, 195] on div "0962917178 - THẮNG V.YÊN" at bounding box center [230, 190] width 200 height 18
type input "THẮNG V.YÊN"
type input "0962917178"
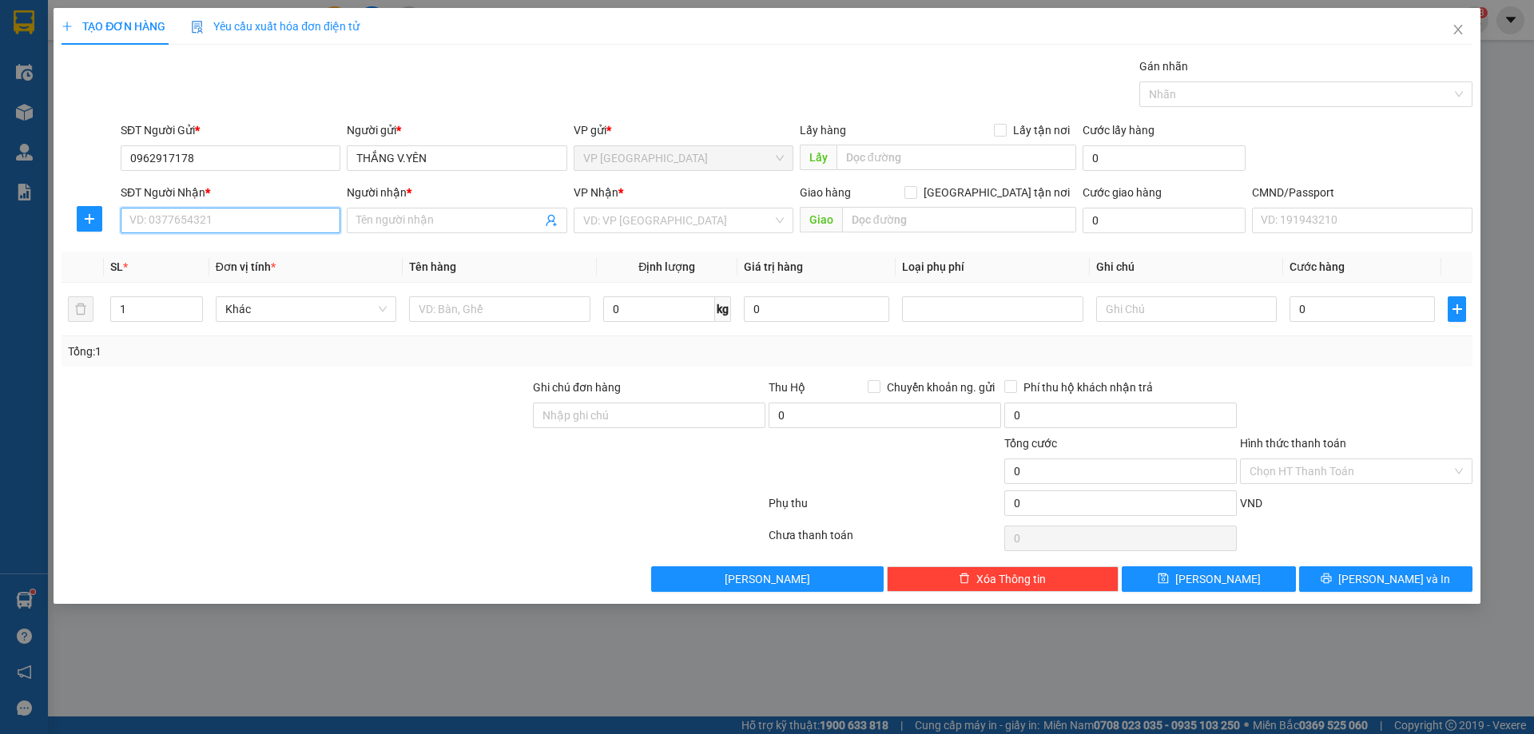
click at [263, 228] on input "SĐT Người Nhận *" at bounding box center [231, 221] width 220 height 26
click at [275, 275] on div "0962635186 - HOÀNG NGUYÊN" at bounding box center [230, 278] width 200 height 18
type input "0962635186"
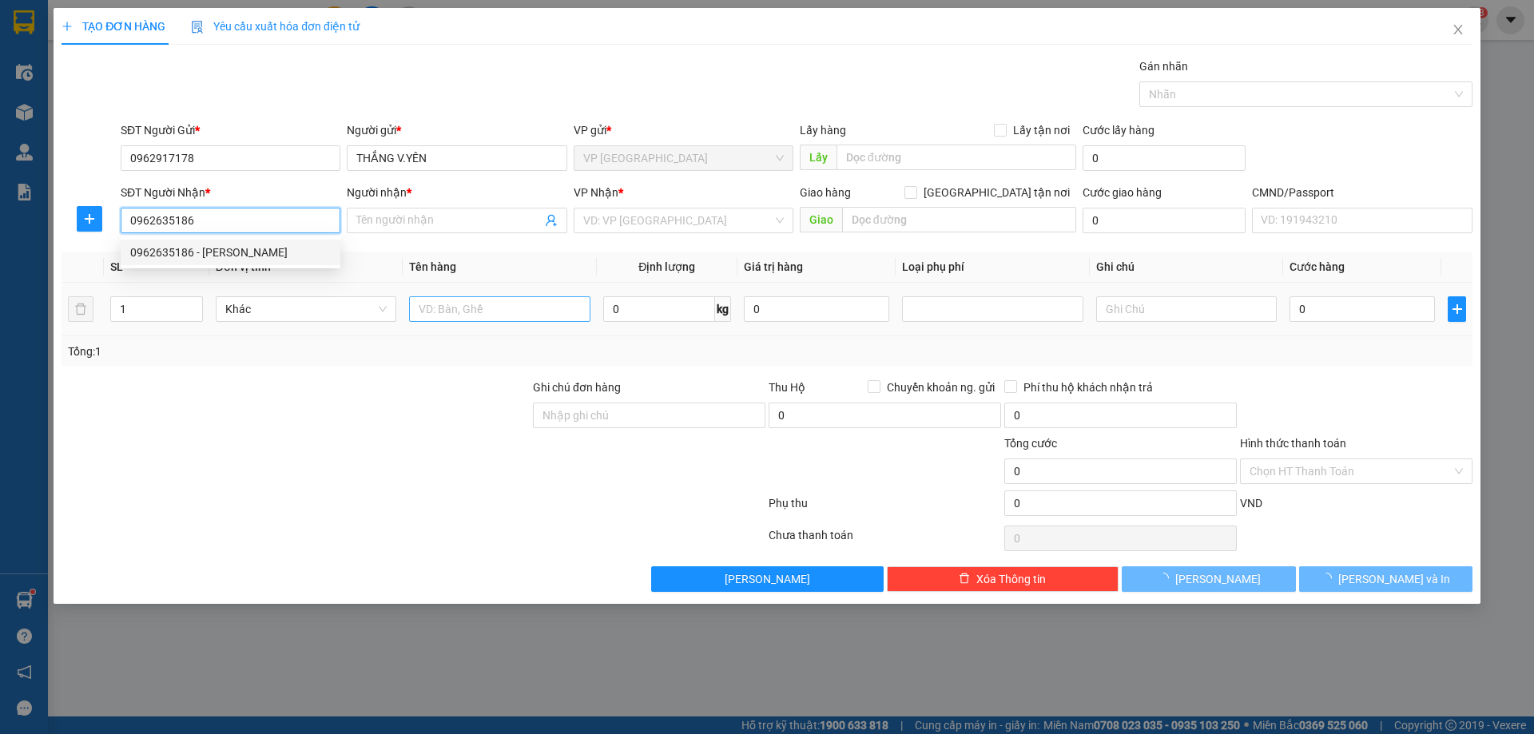
type input "[PERSON_NAME]"
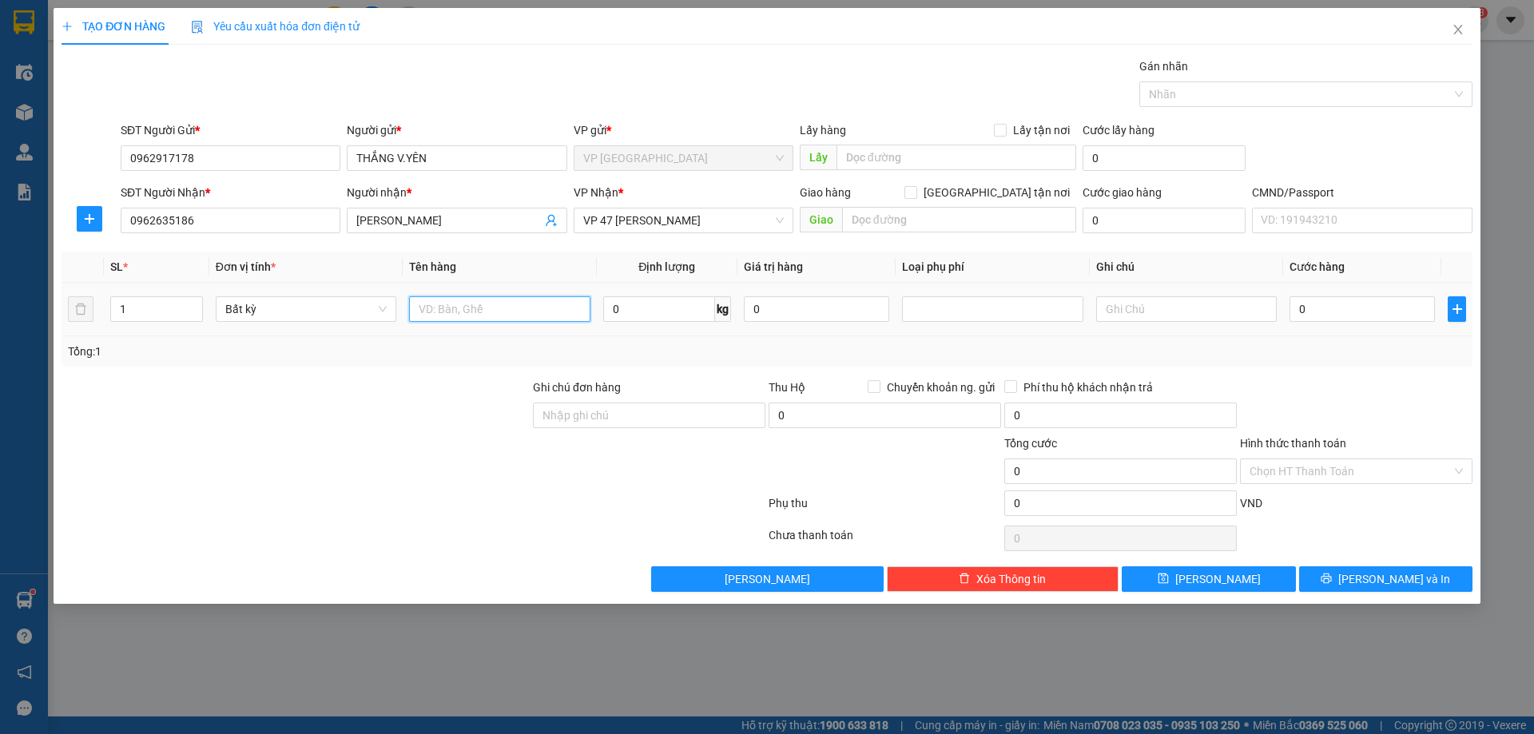
click at [440, 304] on input "text" at bounding box center [499, 309] width 181 height 26
type input "BỌC PK"
click at [657, 308] on input "0" at bounding box center [659, 309] width 112 height 26
type input "3"
click at [1262, 356] on div "Tổng: 1" at bounding box center [767, 352] width 1398 height 18
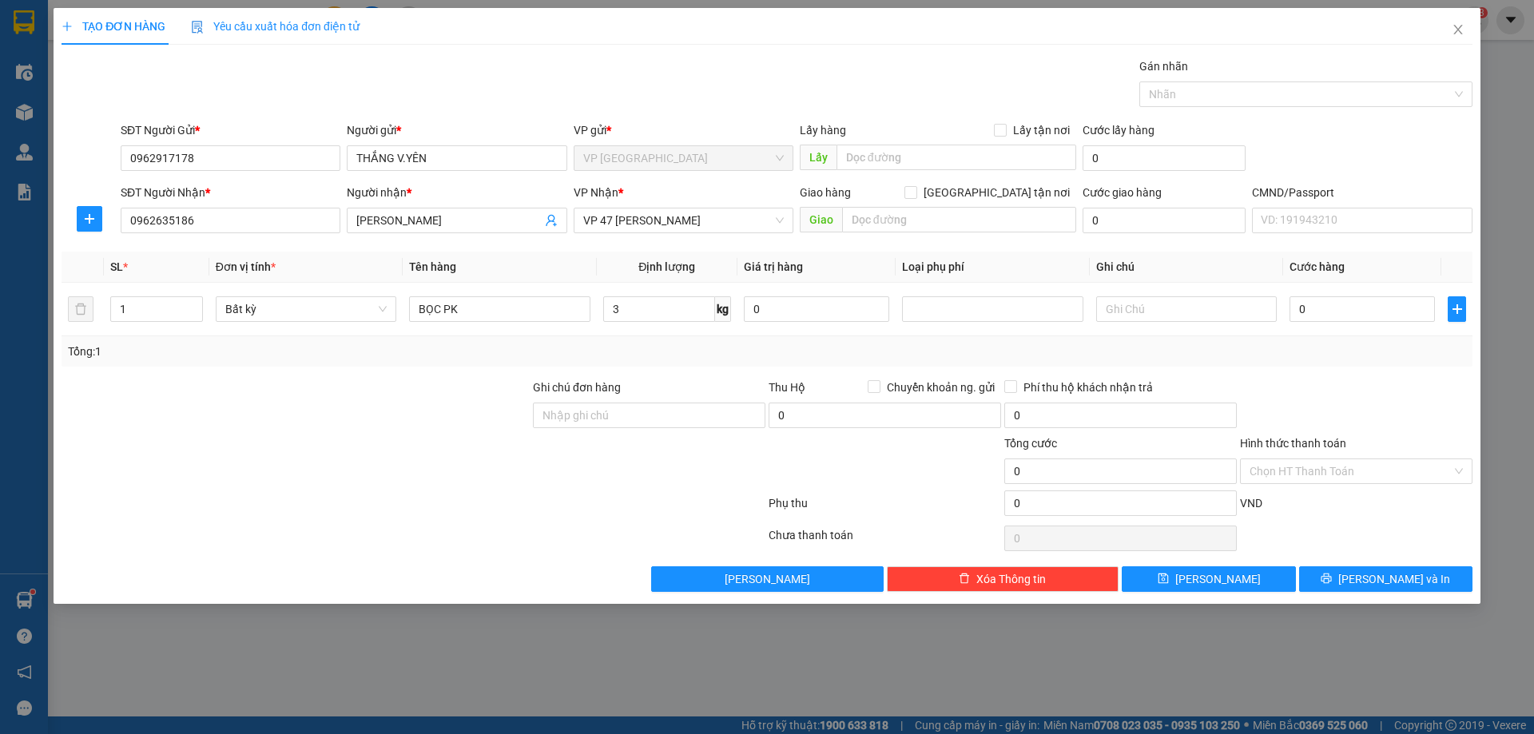
type input "35.000"
click at [1338, 572] on button "[PERSON_NAME] và In" at bounding box center [1385, 579] width 173 height 26
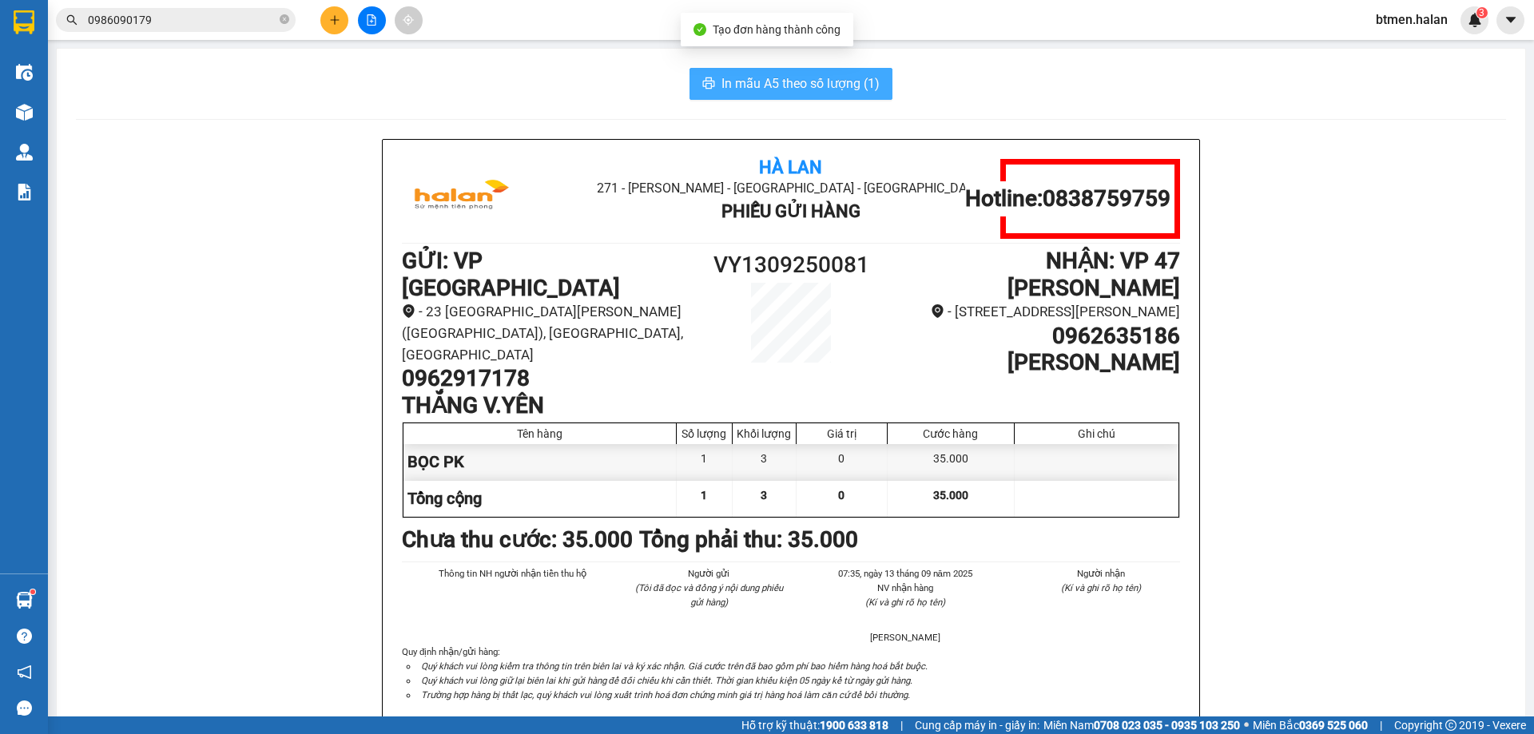
click at [840, 85] on span "In mẫu A5 theo số lượng (1)" at bounding box center [800, 83] width 158 height 20
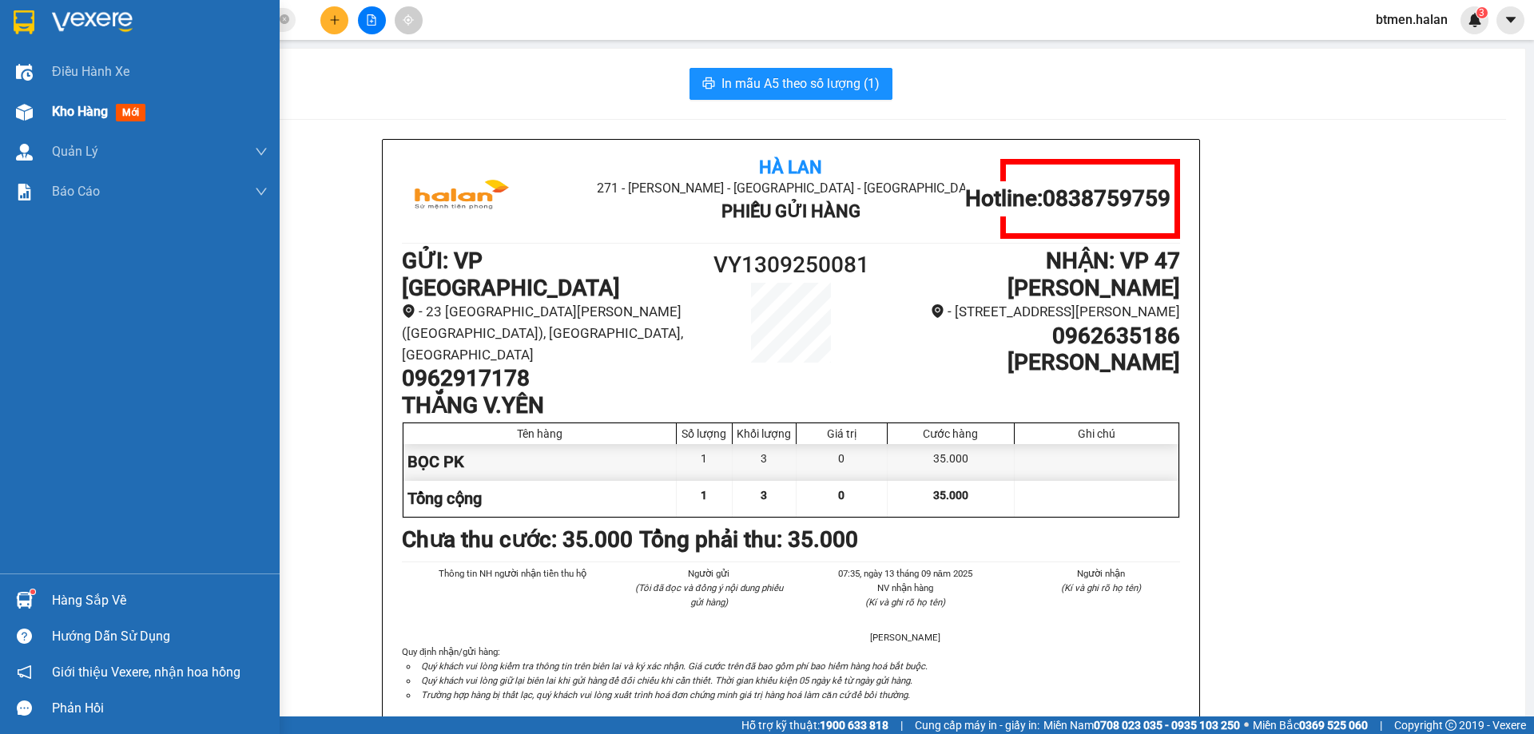
drag, startPoint x: 61, startPoint y: 113, endPoint x: 80, endPoint y: 119, distance: 20.2
click at [62, 113] on span "Kho hàng" at bounding box center [80, 111] width 56 height 15
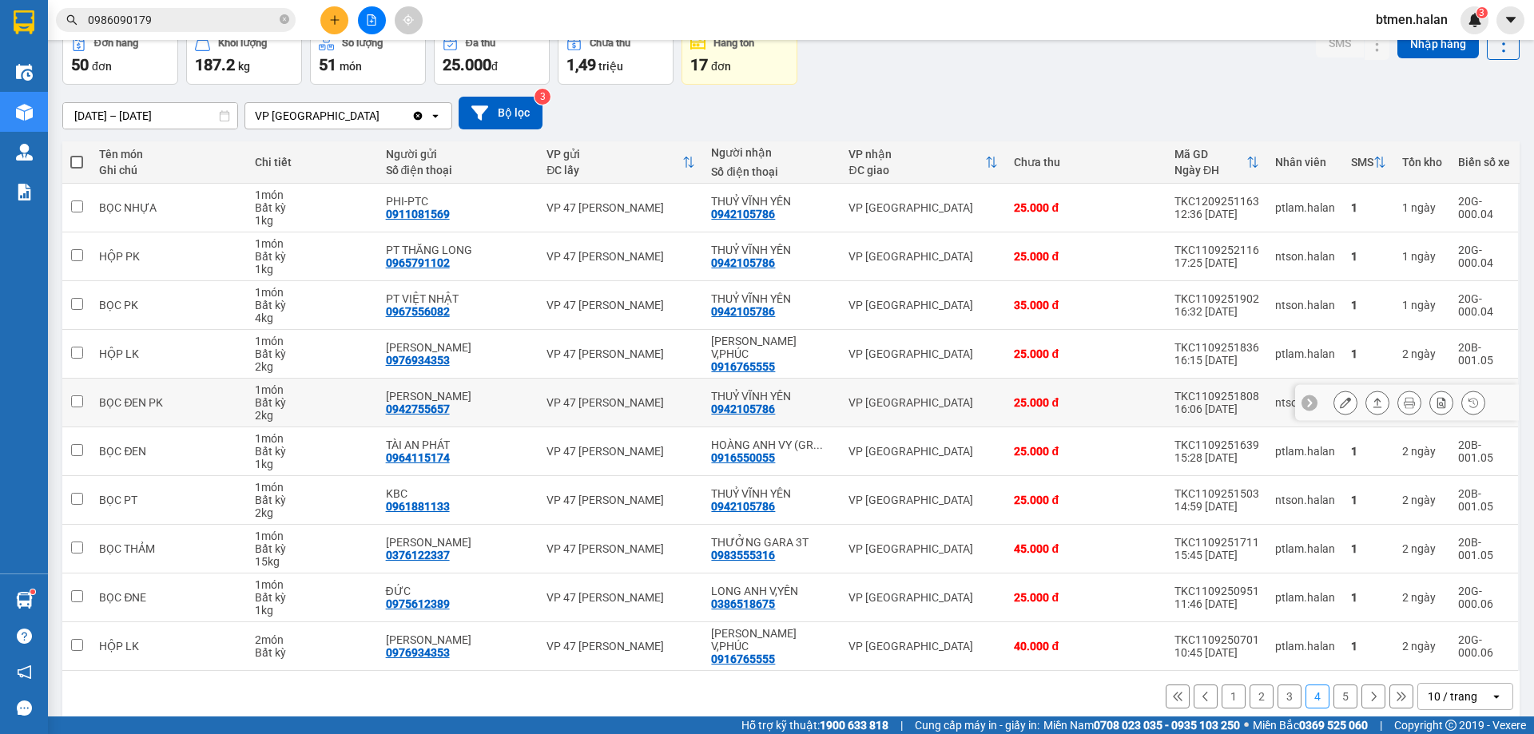
scroll to position [91, 0]
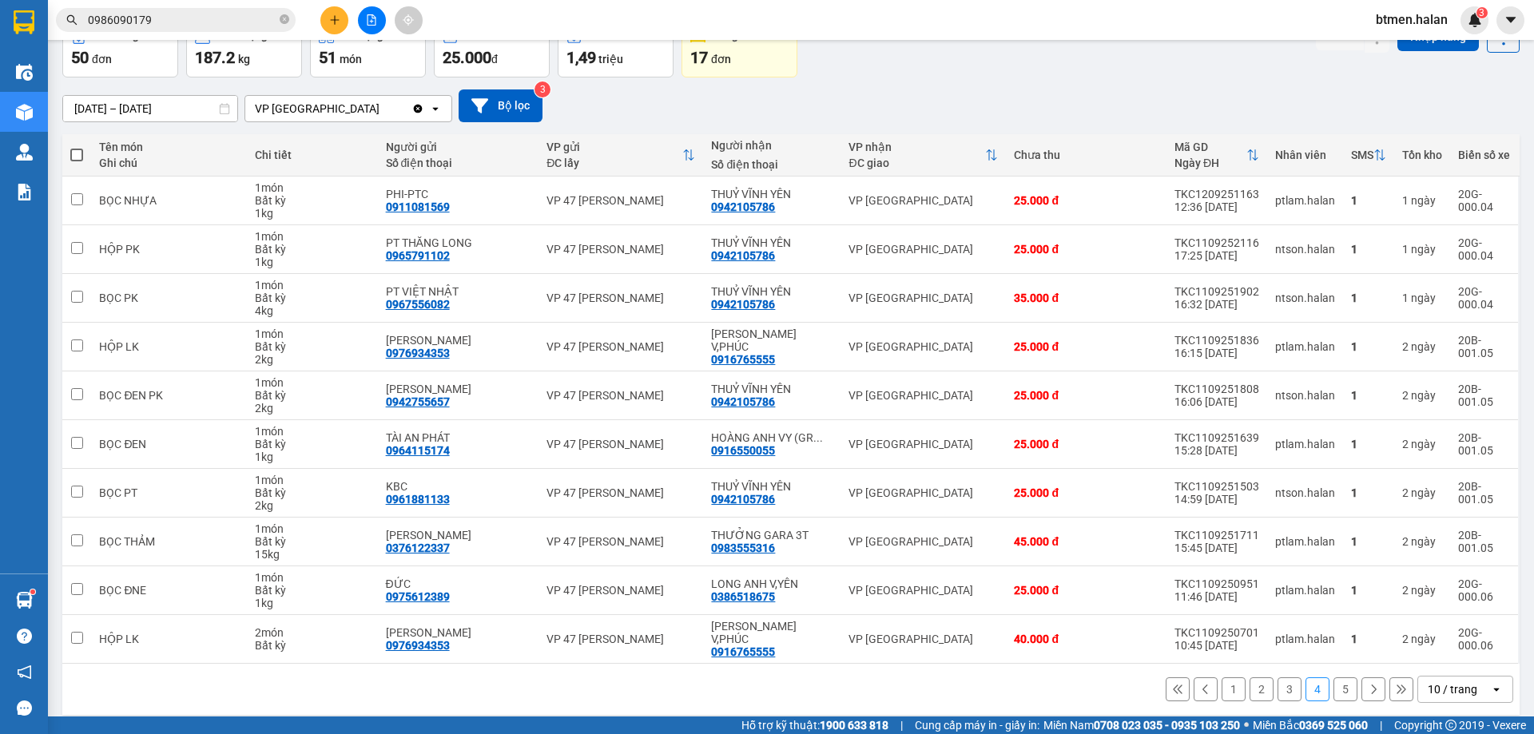
click at [1221, 677] on button "1" at bounding box center [1233, 689] width 24 height 24
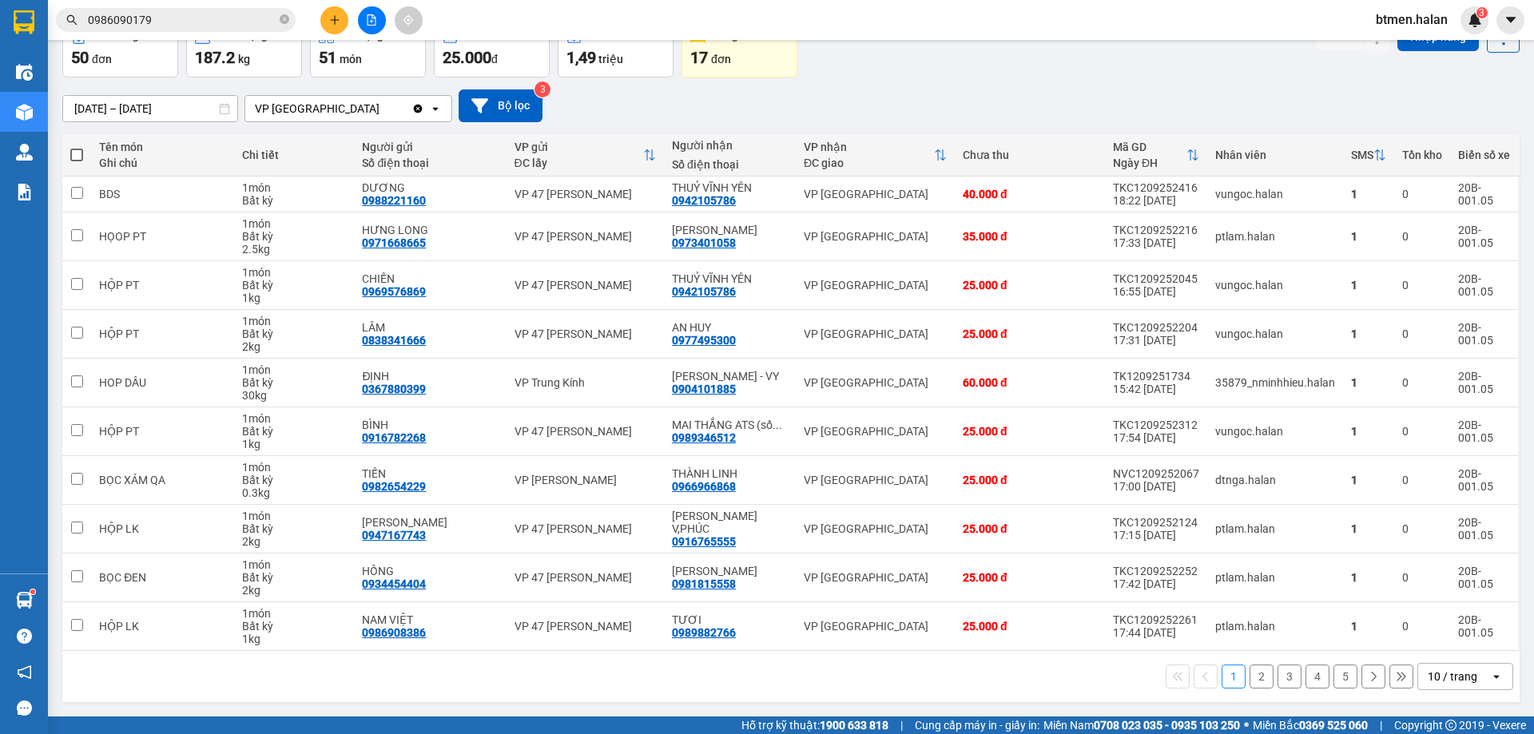
click at [1258, 675] on button "2" at bounding box center [1261, 677] width 24 height 24
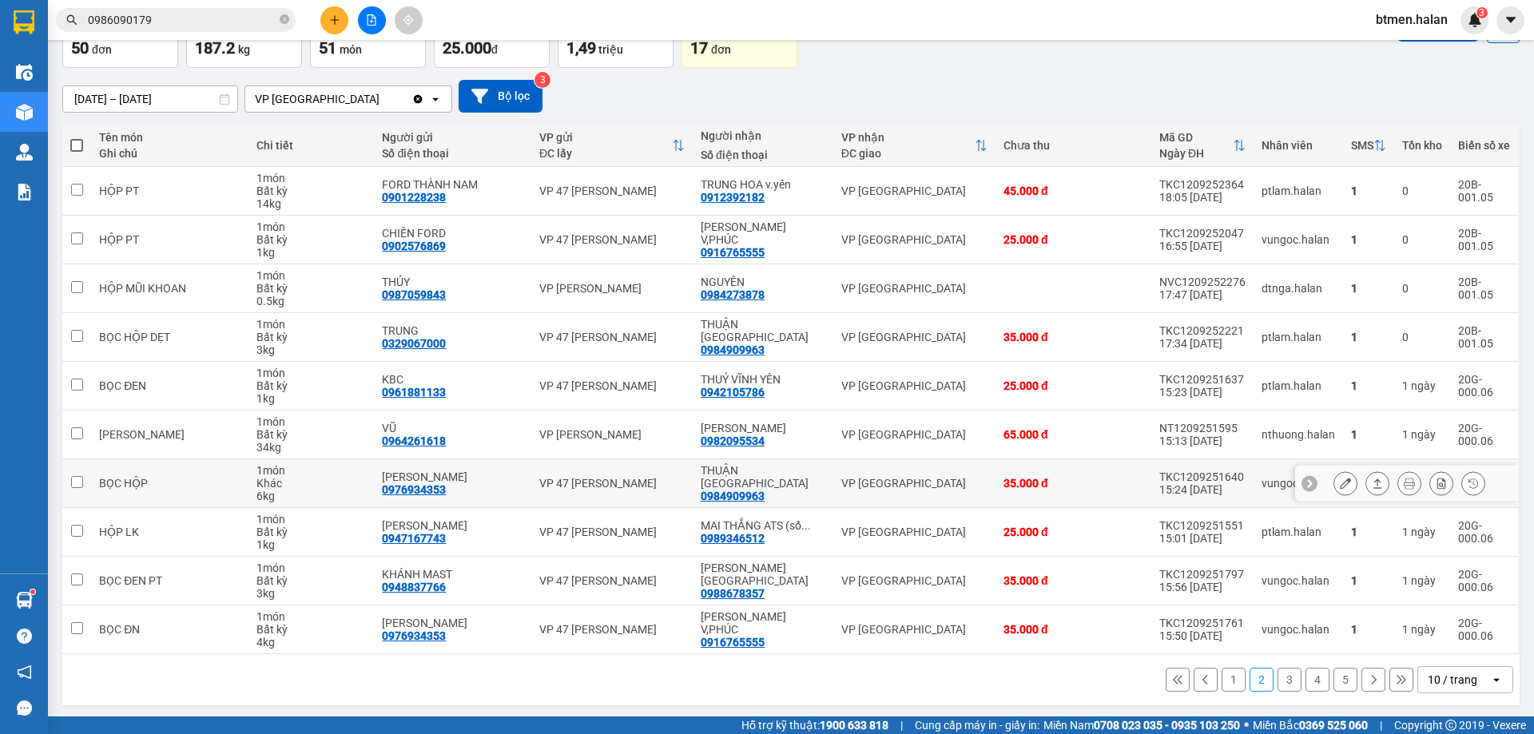
scroll to position [104, 0]
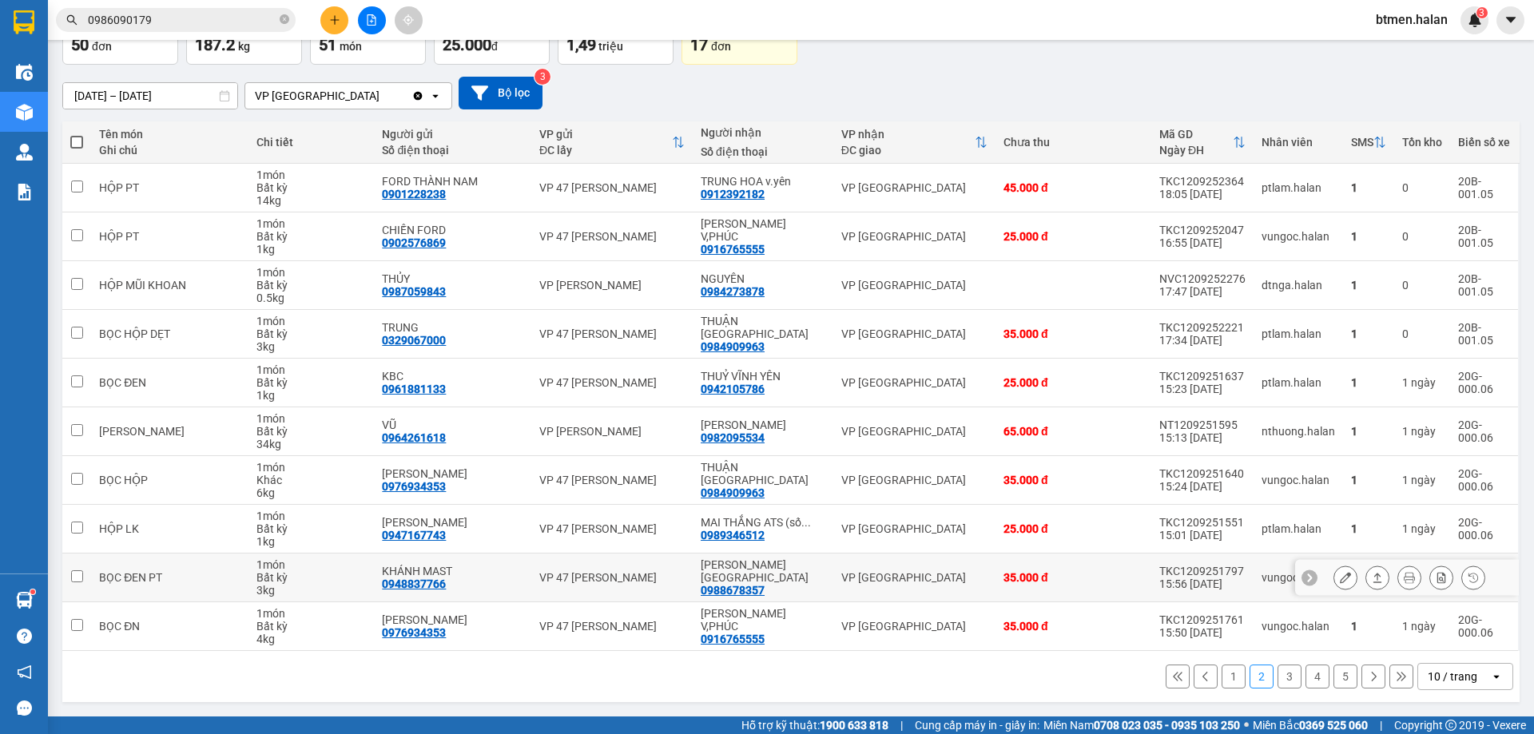
click at [748, 590] on div "0988678357" at bounding box center [733, 590] width 64 height 13
copy div "0988678357"
click at [280, 22] on icon "close-circle" at bounding box center [285, 19] width 10 height 10
paste input "0988678357"
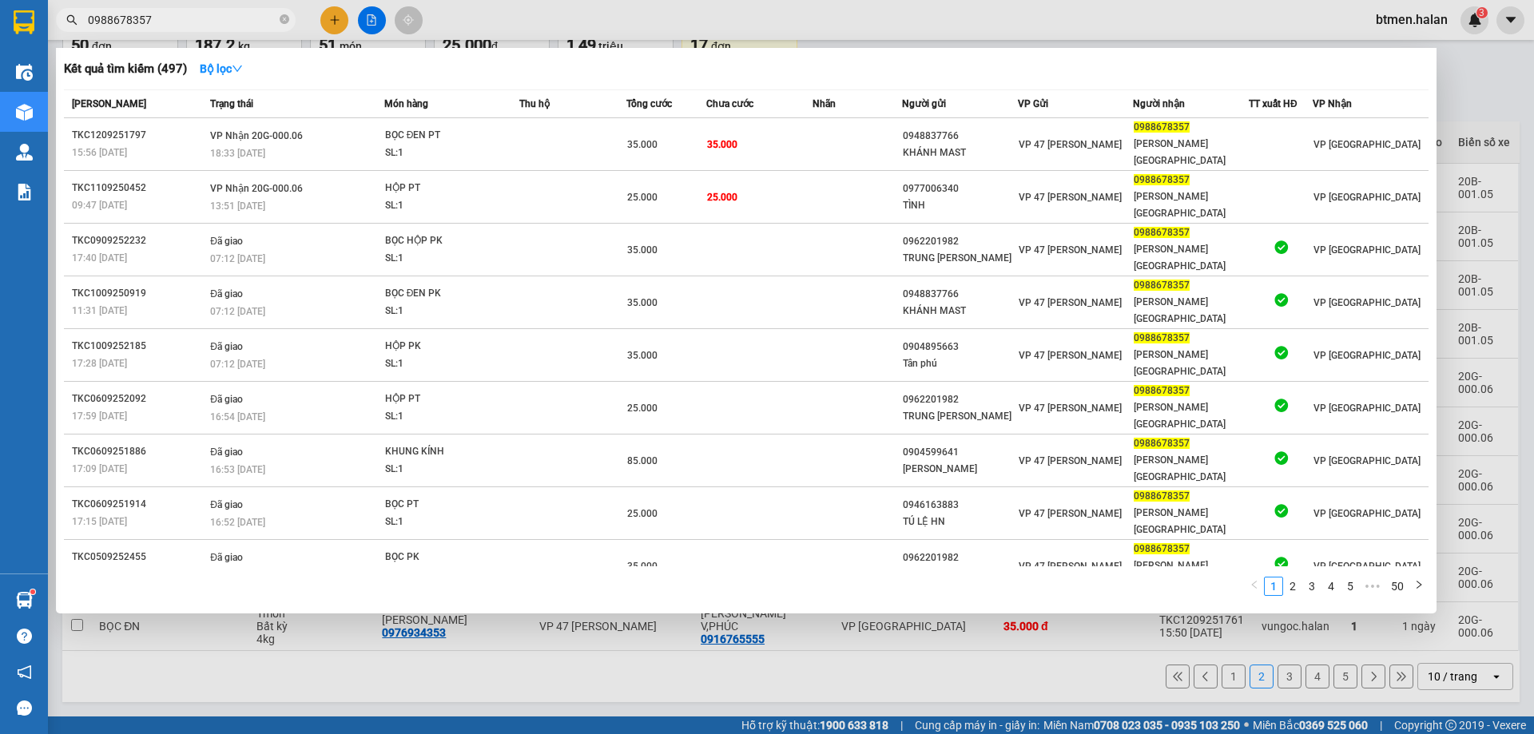
click at [1503, 45] on div at bounding box center [767, 367] width 1534 height 734
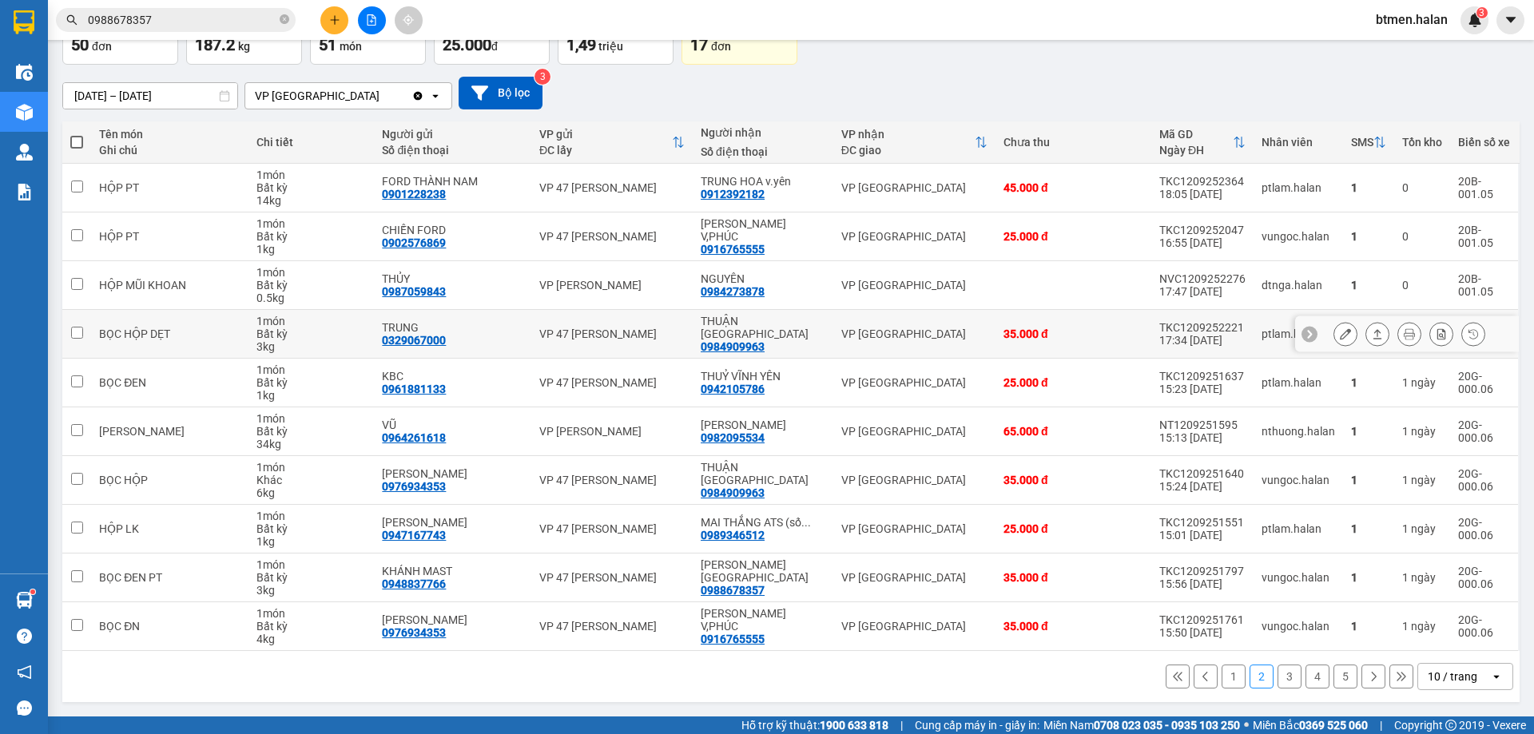
click at [744, 340] on div "0984909963" at bounding box center [733, 346] width 64 height 13
copy div "0984909963"
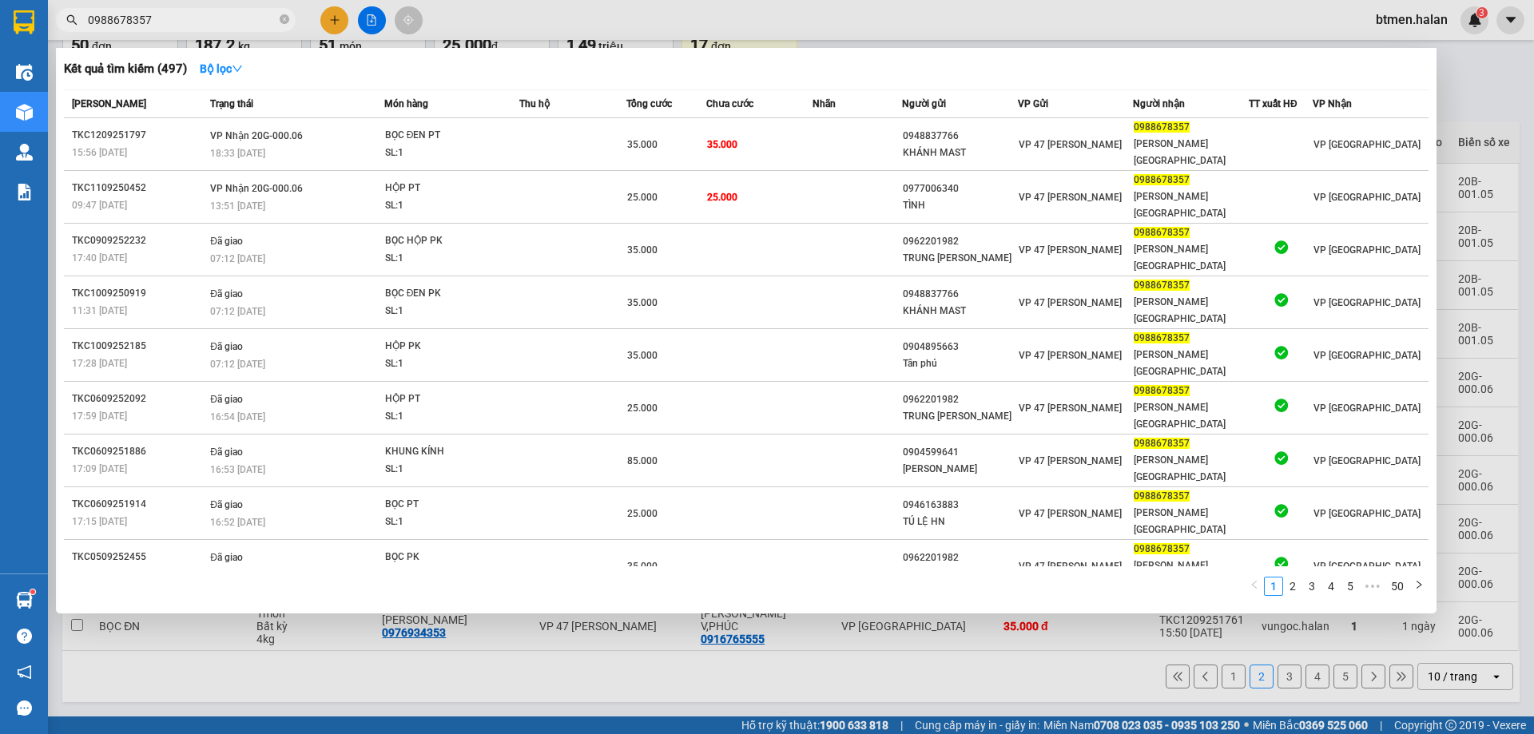
click at [176, 26] on input "0988678357" at bounding box center [182, 20] width 189 height 18
paste input "4909963"
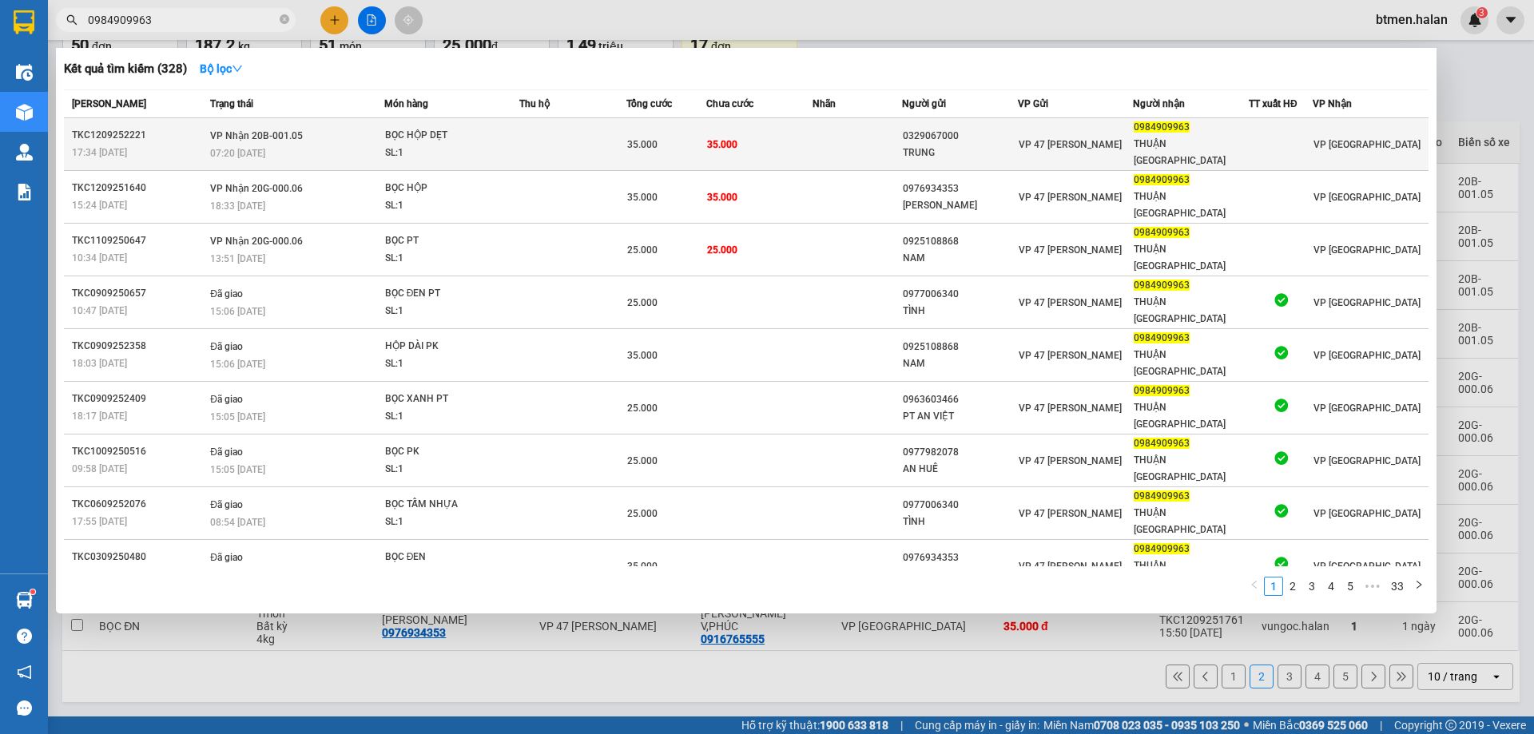
type input "0984909963"
click at [939, 145] on div "TRUNG" at bounding box center [960, 153] width 114 height 17
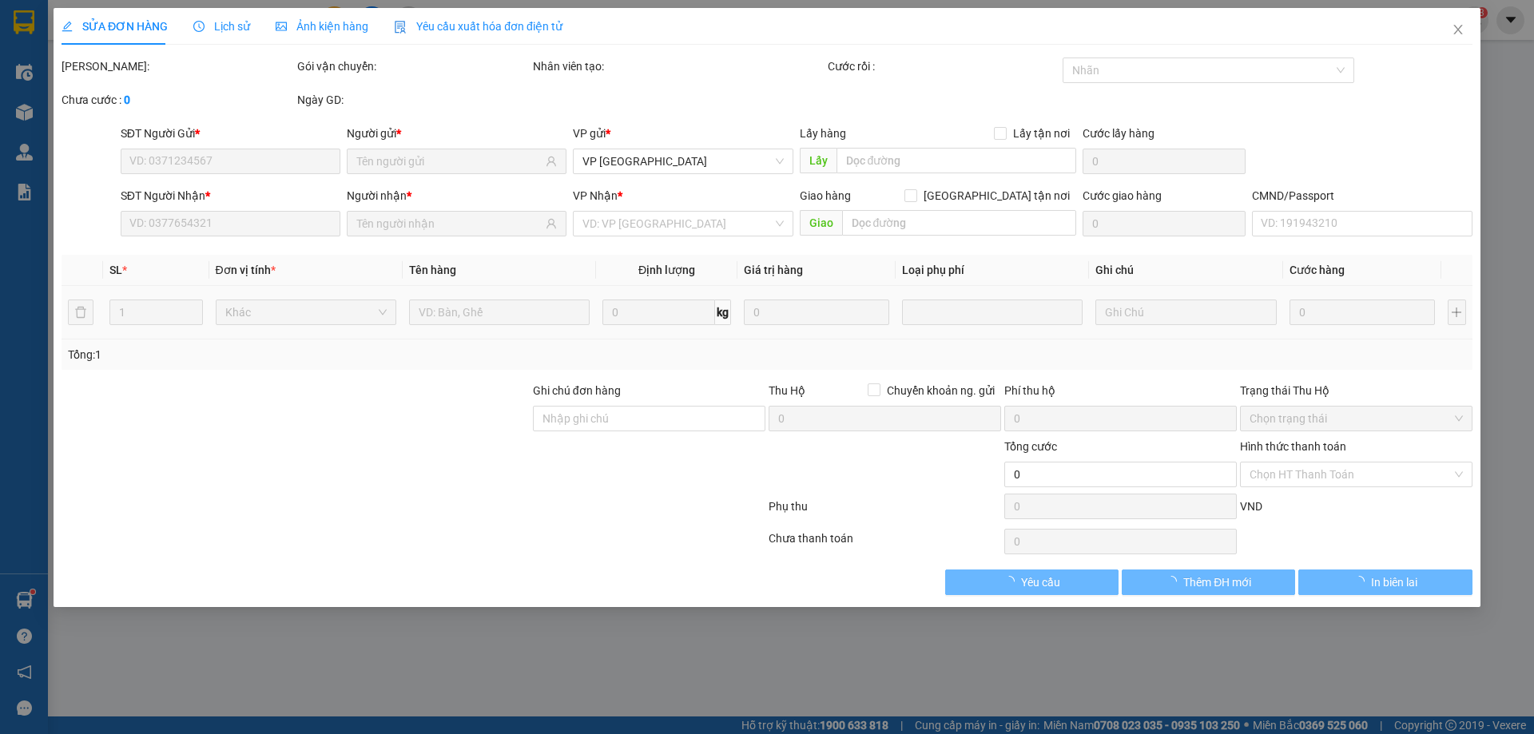
type input "0329067000"
type input "TRUNG"
type input "0984909963"
type input "THUẬN VĨNH YÊN"
type input "35.000"
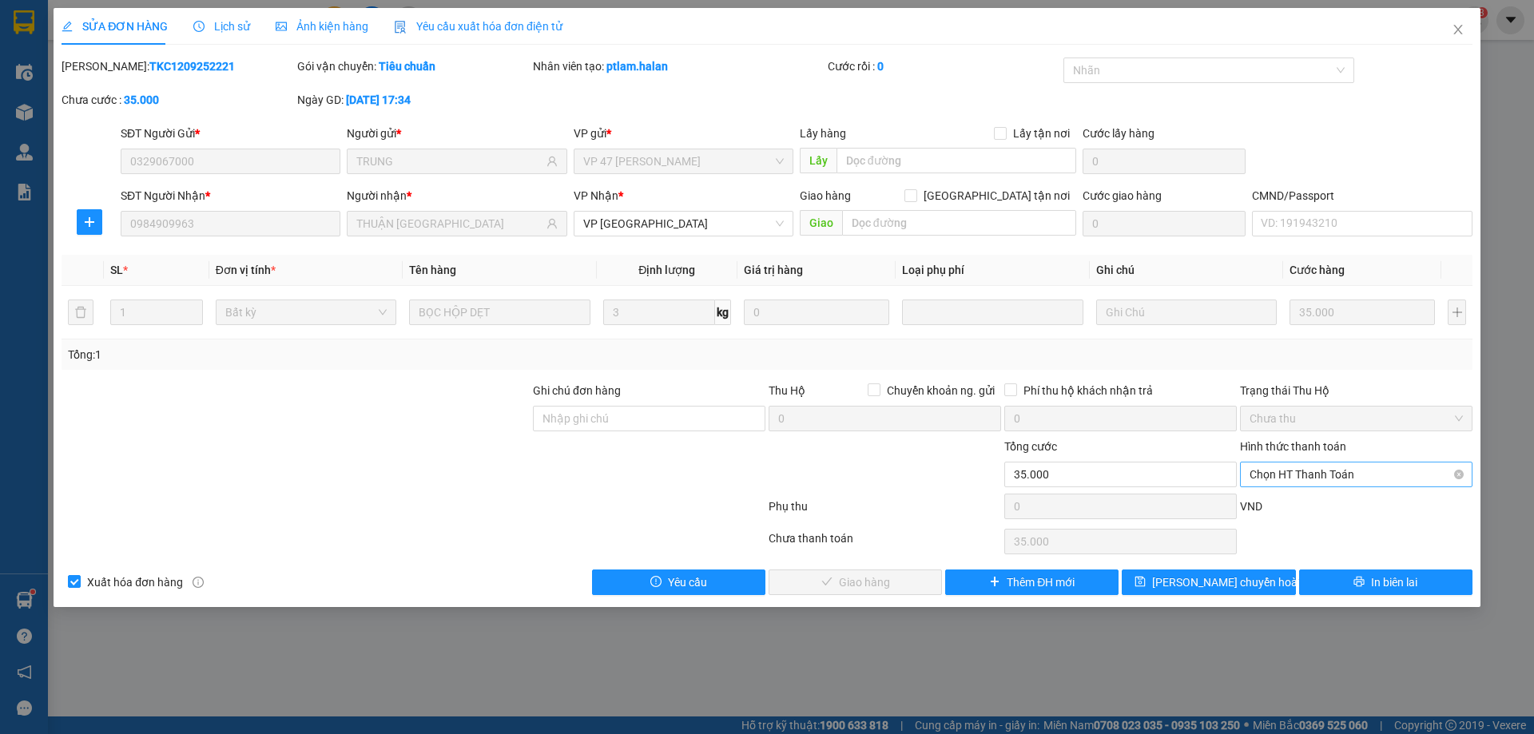
click at [1294, 473] on span "Chọn HT Thanh Toán" at bounding box center [1355, 474] width 213 height 24
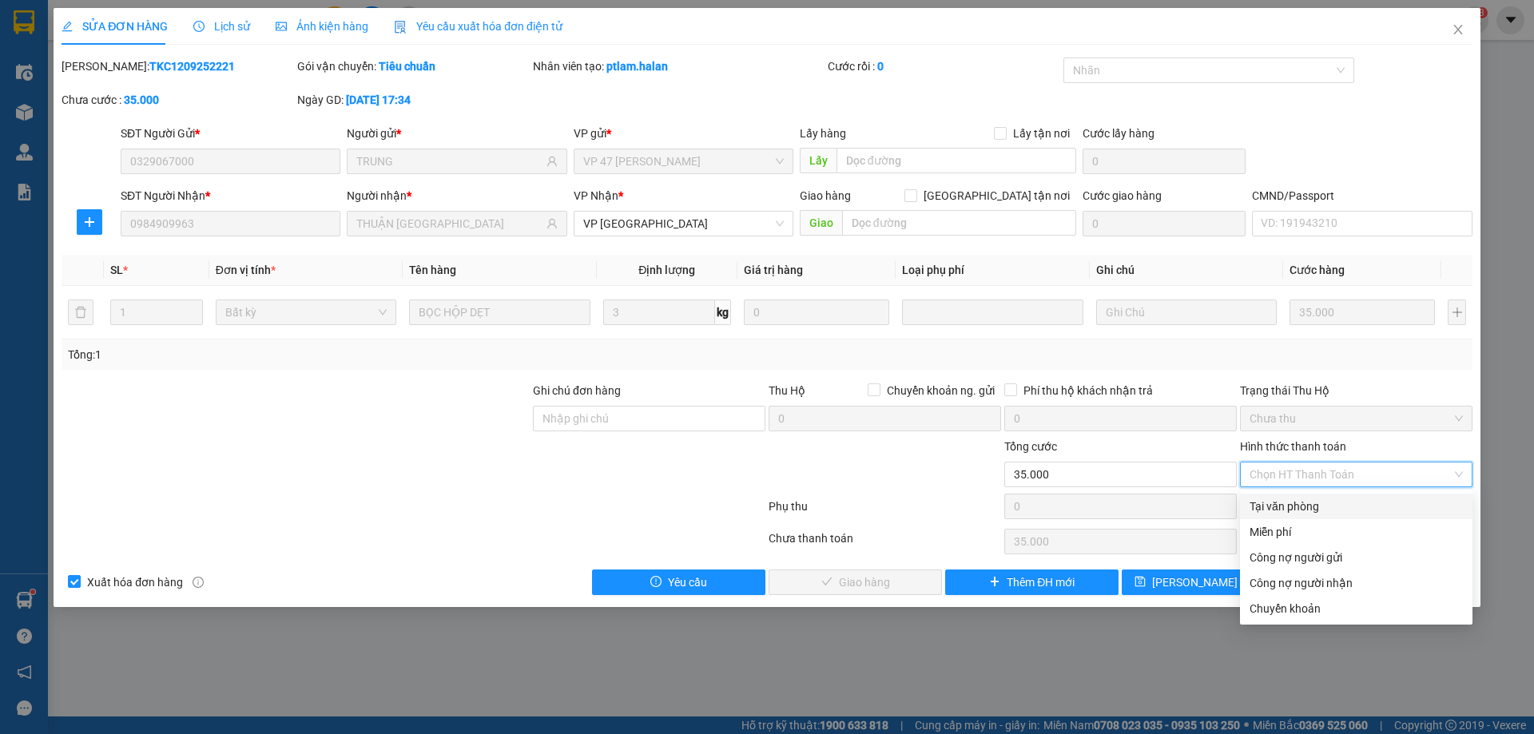
click at [1291, 499] on div "Tại văn phòng" at bounding box center [1355, 507] width 213 height 18
type input "0"
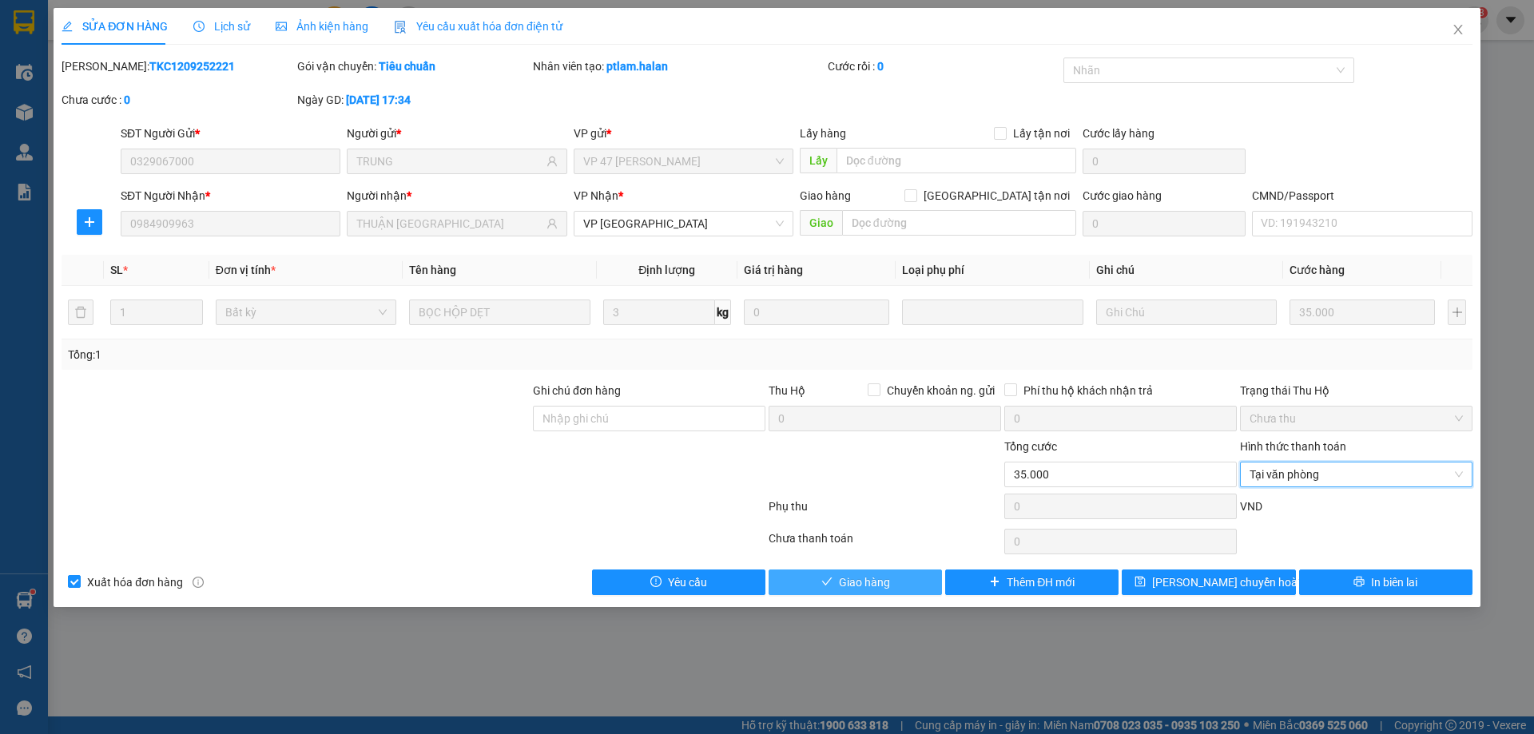
drag, startPoint x: 903, startPoint y: 567, endPoint x: 898, endPoint y: 592, distance: 25.2
click at [901, 567] on div "Total Paid Fee 0 Total UnPaid Fee 35.000 Cash Collection Total Fee Mã ĐH: TKC12…" at bounding box center [767, 327] width 1411 height 538
click at [898, 592] on button "Giao hàng" at bounding box center [854, 583] width 173 height 26
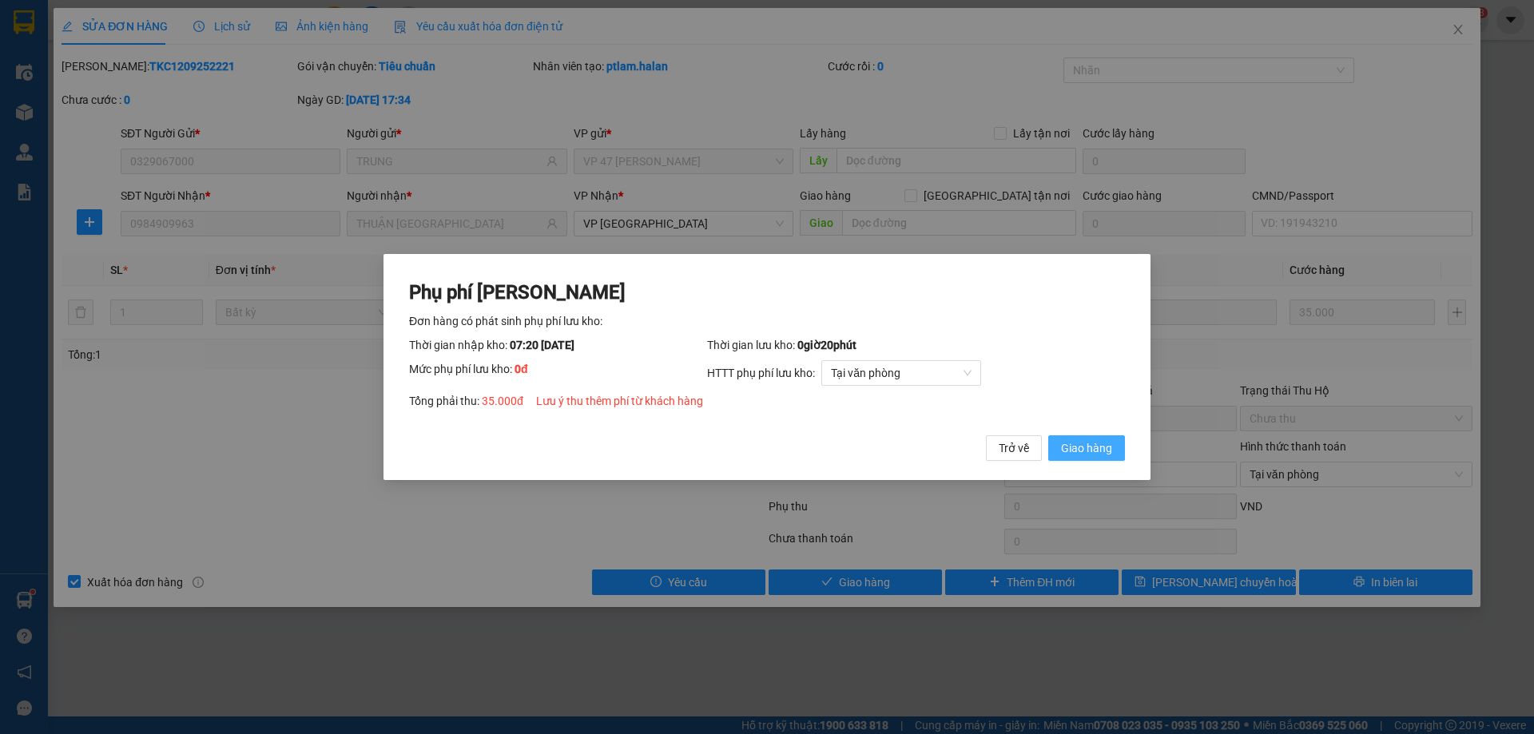
click at [1095, 449] on span "Giao hàng" at bounding box center [1086, 448] width 51 height 18
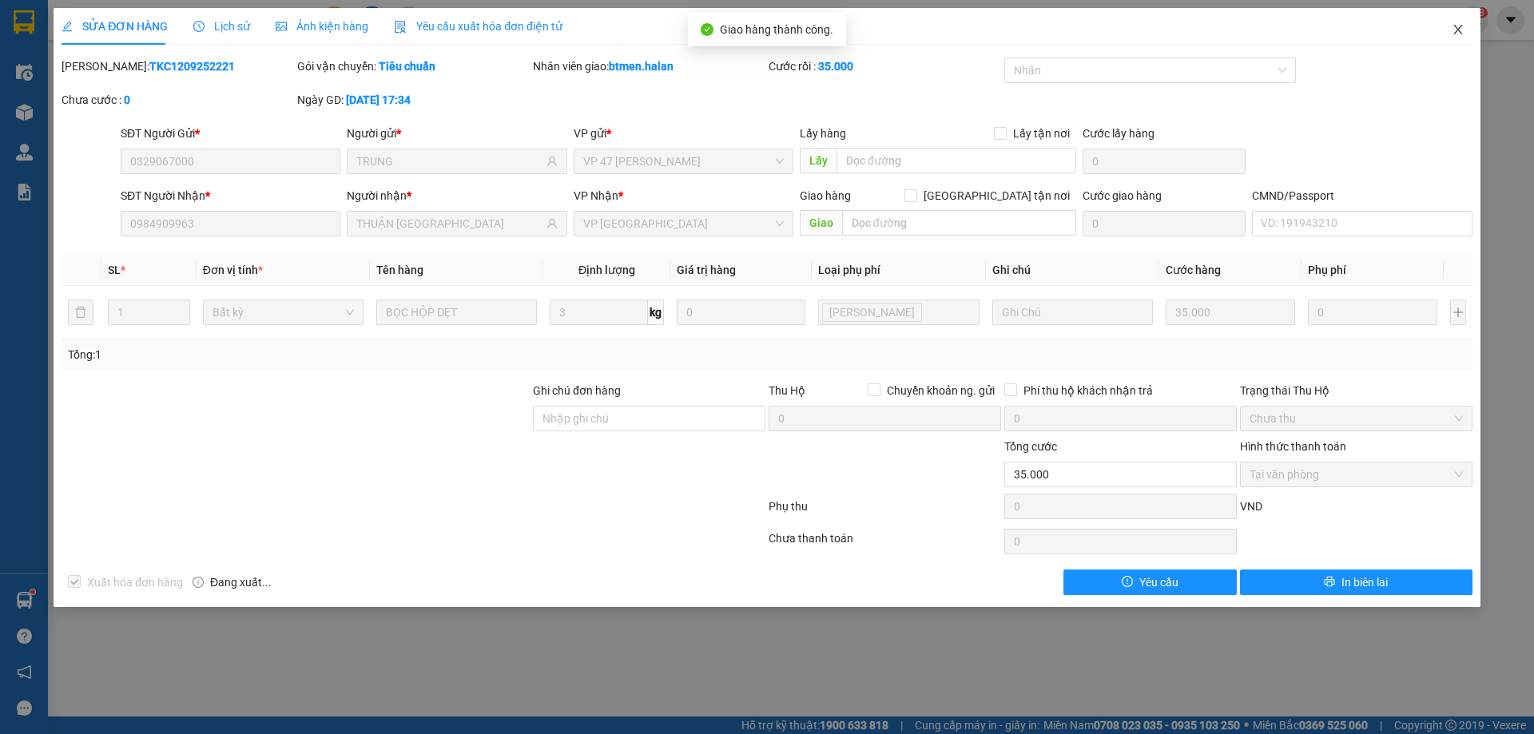
click at [1454, 29] on icon "close" at bounding box center [1457, 29] width 13 height 13
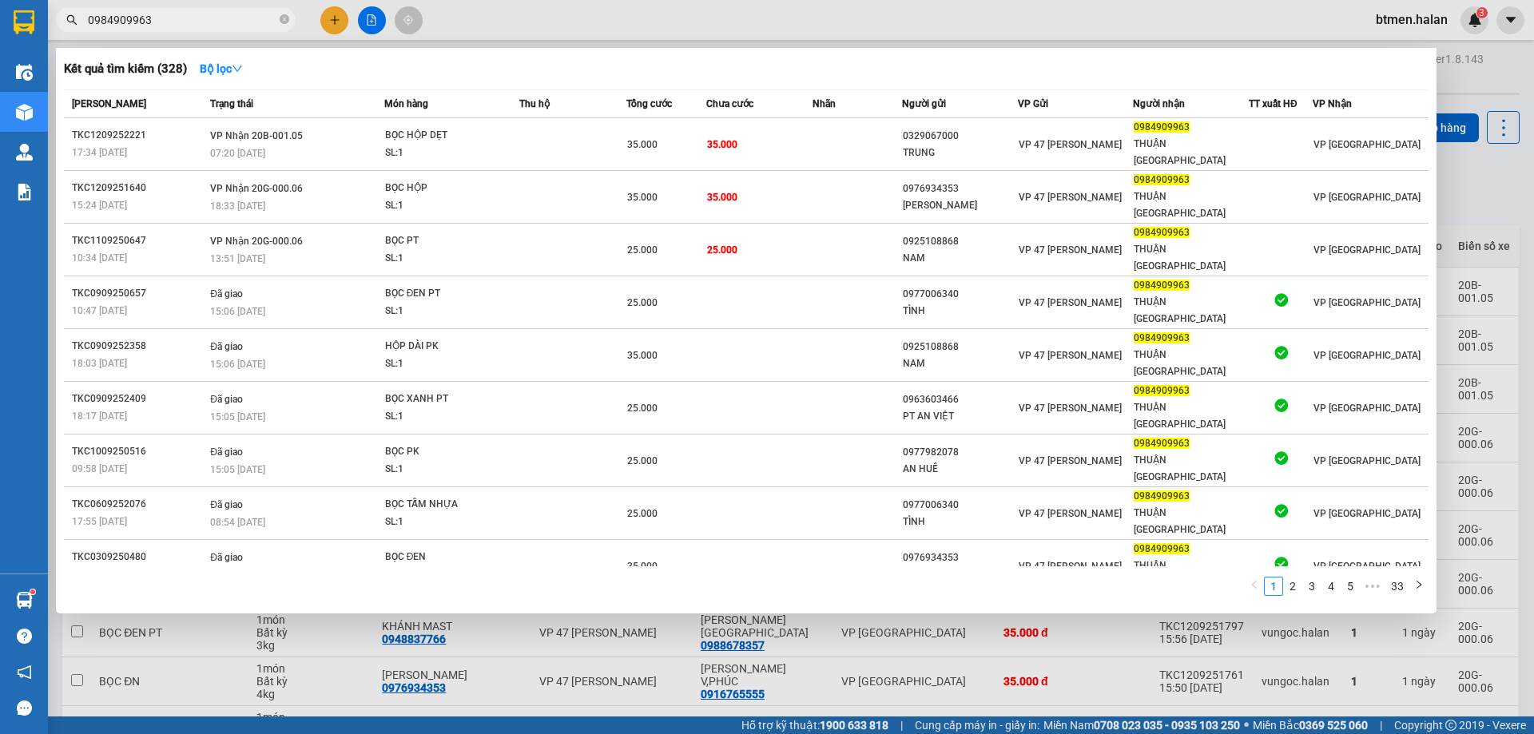
click at [191, 13] on input "0984909963" at bounding box center [182, 20] width 189 height 18
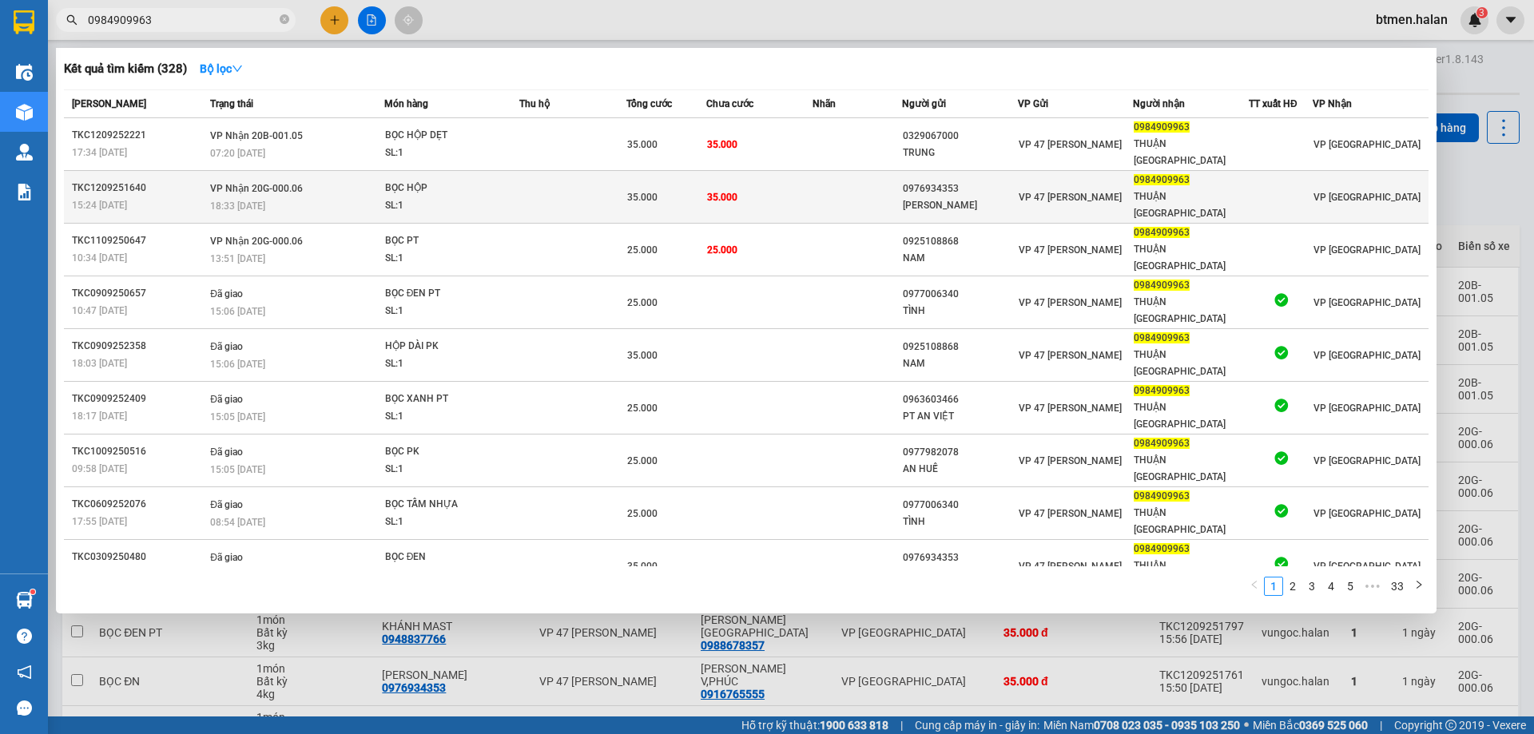
click at [835, 171] on td at bounding box center [856, 197] width 89 height 53
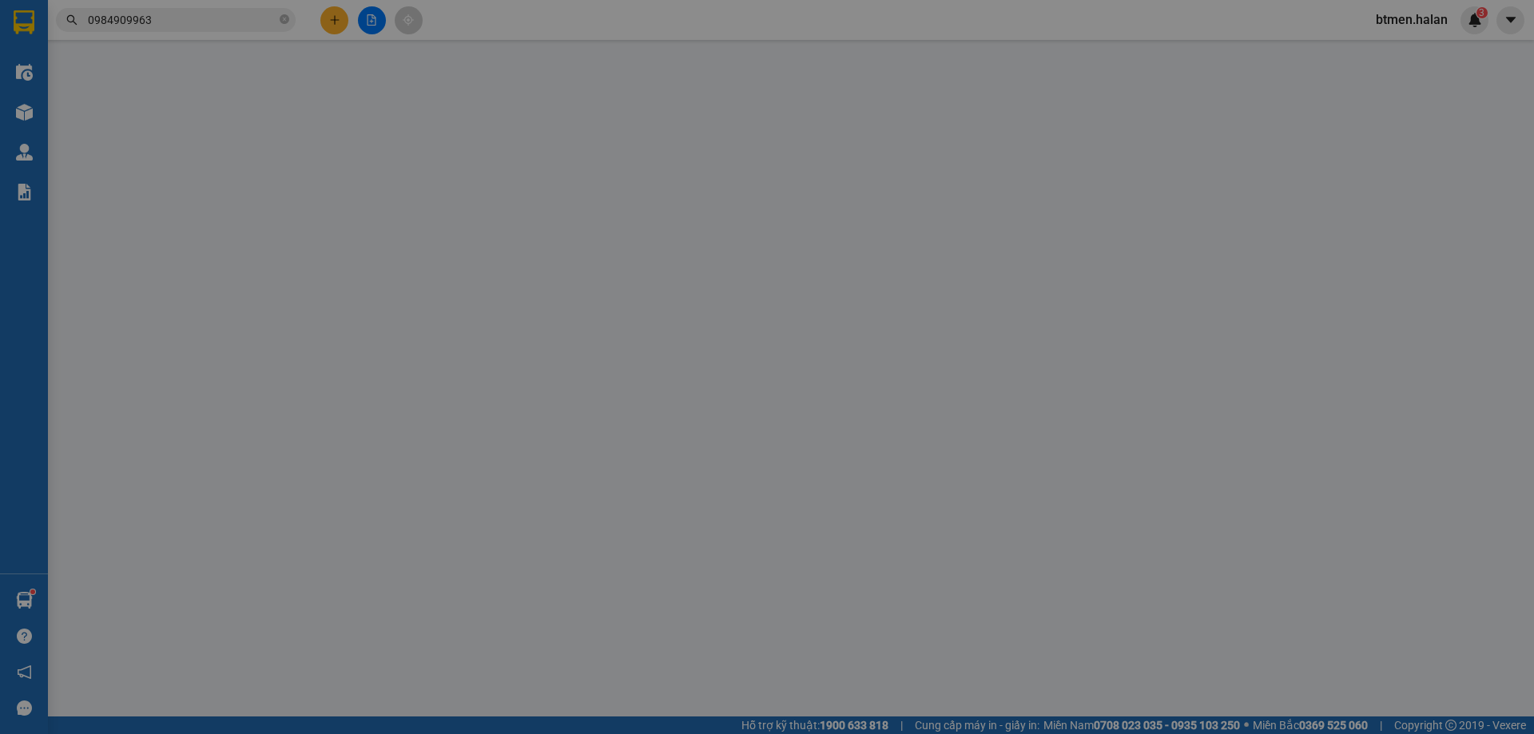
type input "0976934353"
type input "[PERSON_NAME]"
type input "0984909963"
type input "THUẬN VĨNH YÊN"
type input "35.000"
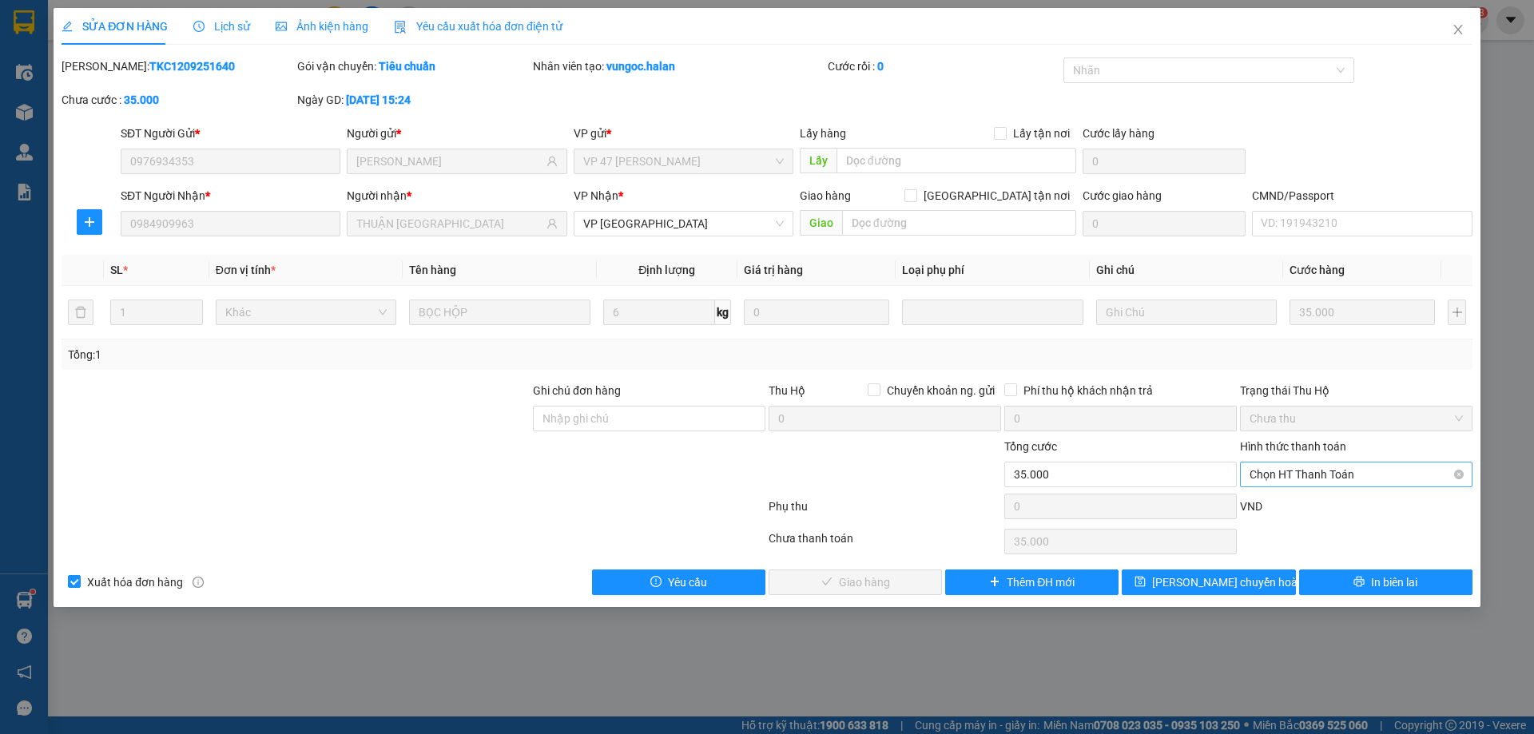
click at [1328, 476] on span "Chọn HT Thanh Toán" at bounding box center [1355, 474] width 213 height 24
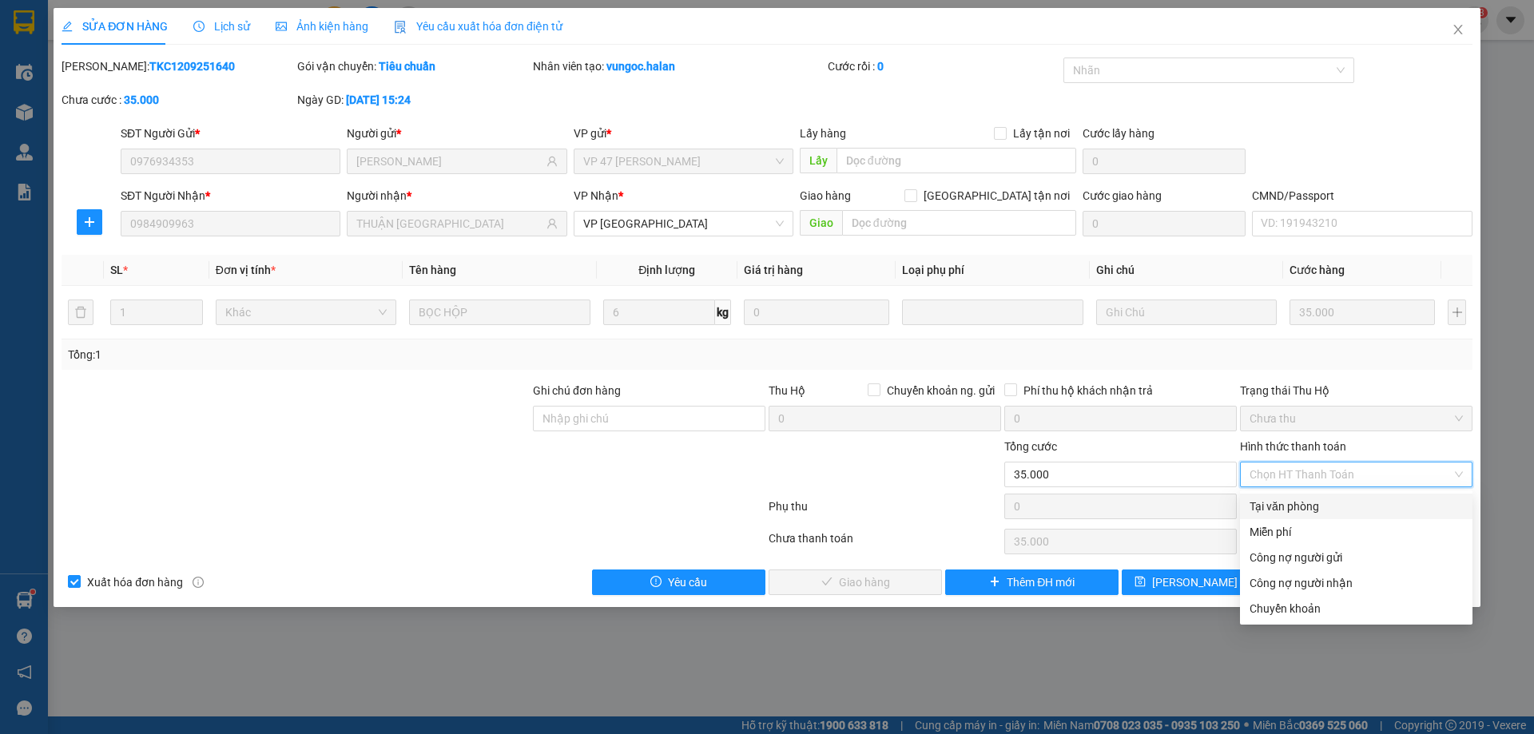
drag, startPoint x: 1317, startPoint y: 494, endPoint x: 1222, endPoint y: 524, distance: 99.5
click at [1317, 495] on div "Tại văn phòng" at bounding box center [1356, 507] width 232 height 26
type input "0"
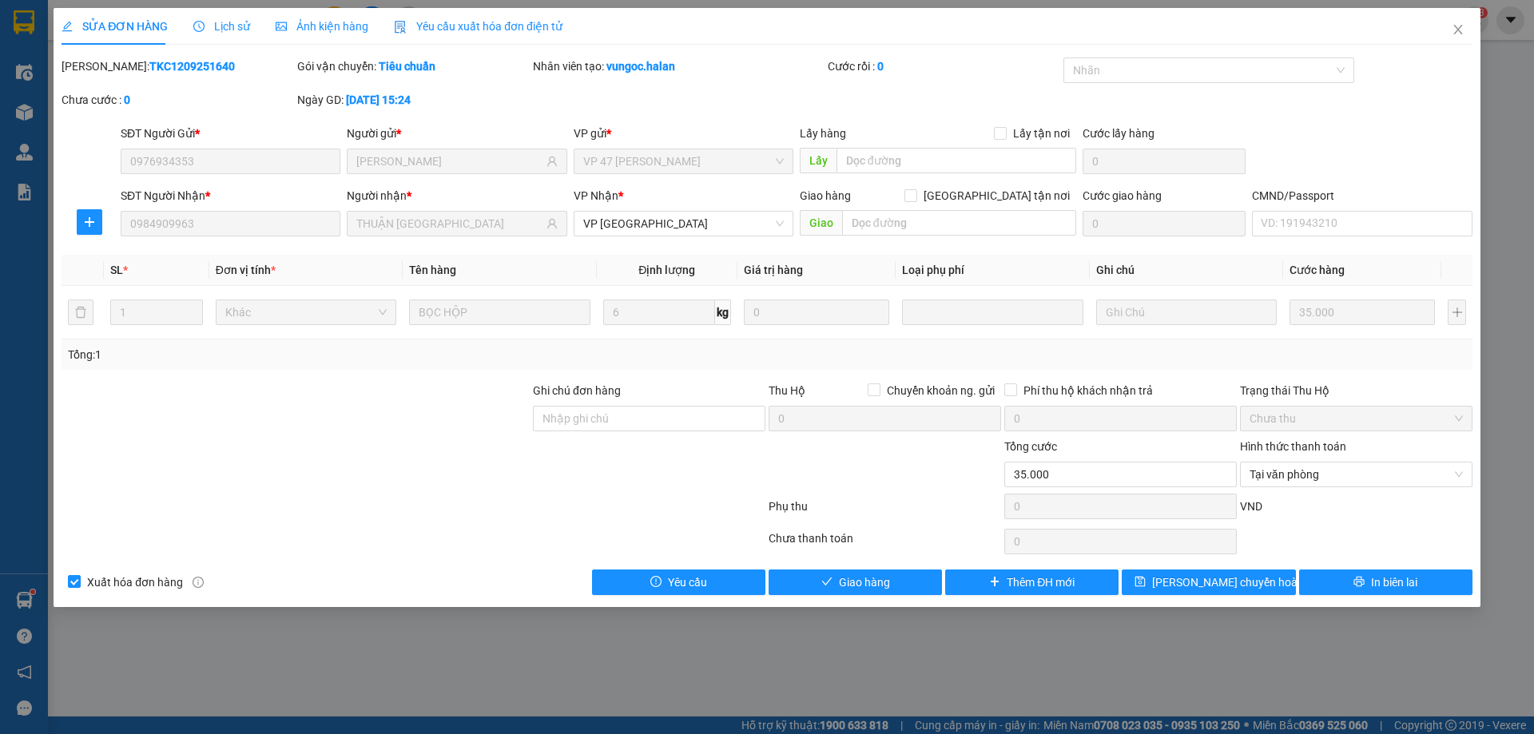
click at [848, 595] on div "SỬA ĐƠN HÀNG Lịch sử Ảnh kiện hàng Yêu cầu xuất hóa đơn điện tử Total Paid Fee …" at bounding box center [767, 307] width 1427 height 599
click at [859, 587] on span "Giao hàng" at bounding box center [864, 583] width 51 height 18
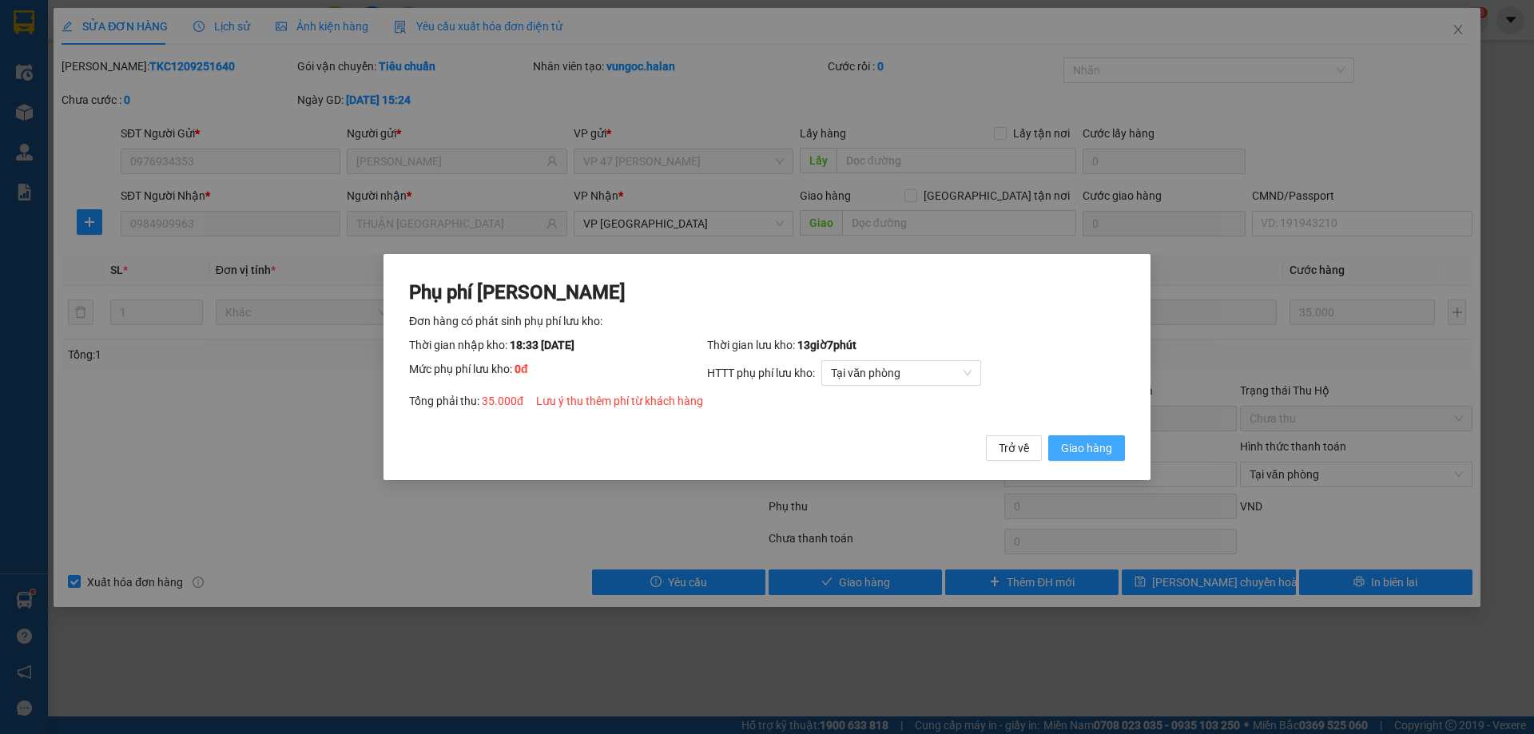
click at [1105, 441] on span "Giao hàng" at bounding box center [1086, 448] width 51 height 18
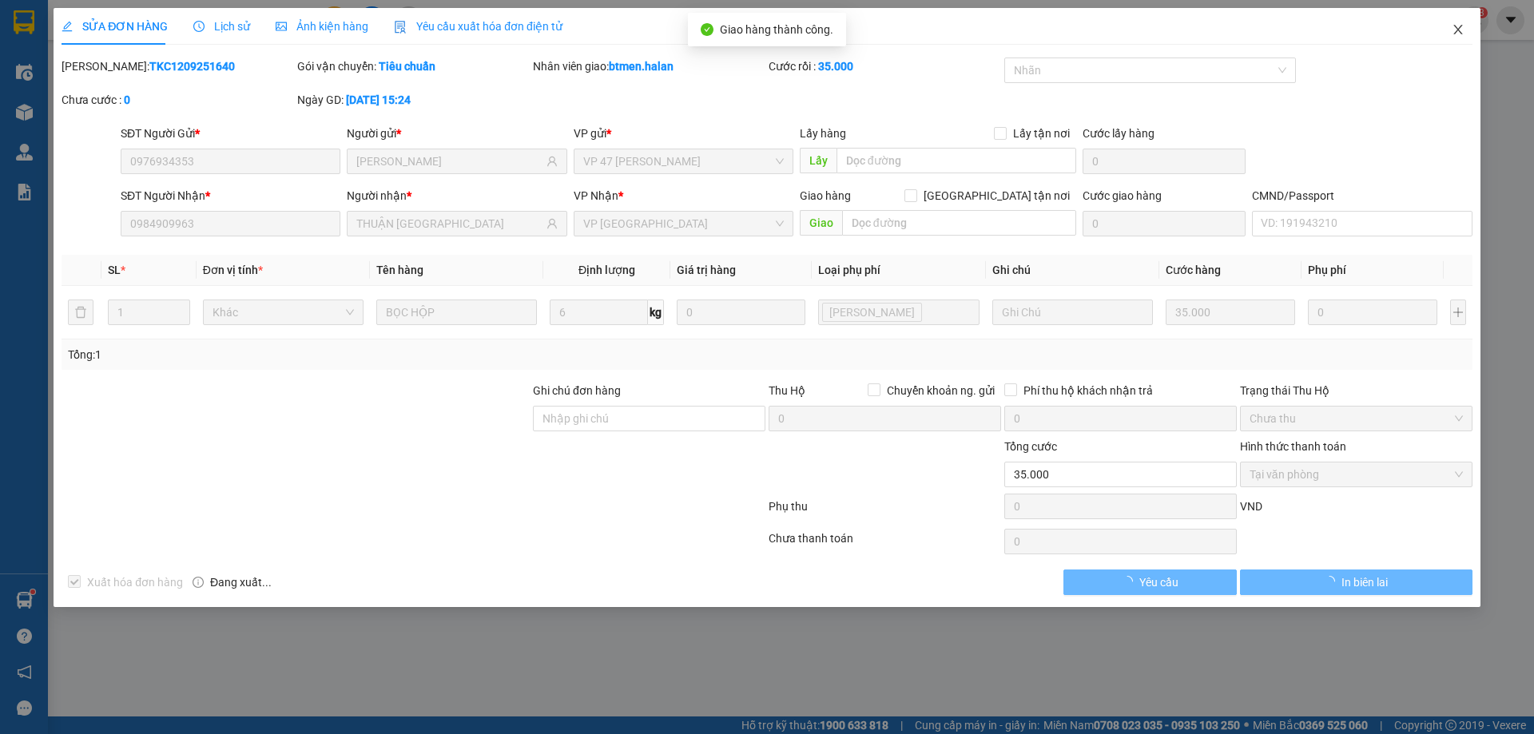
click at [1458, 22] on span "Close" at bounding box center [1457, 30] width 45 height 45
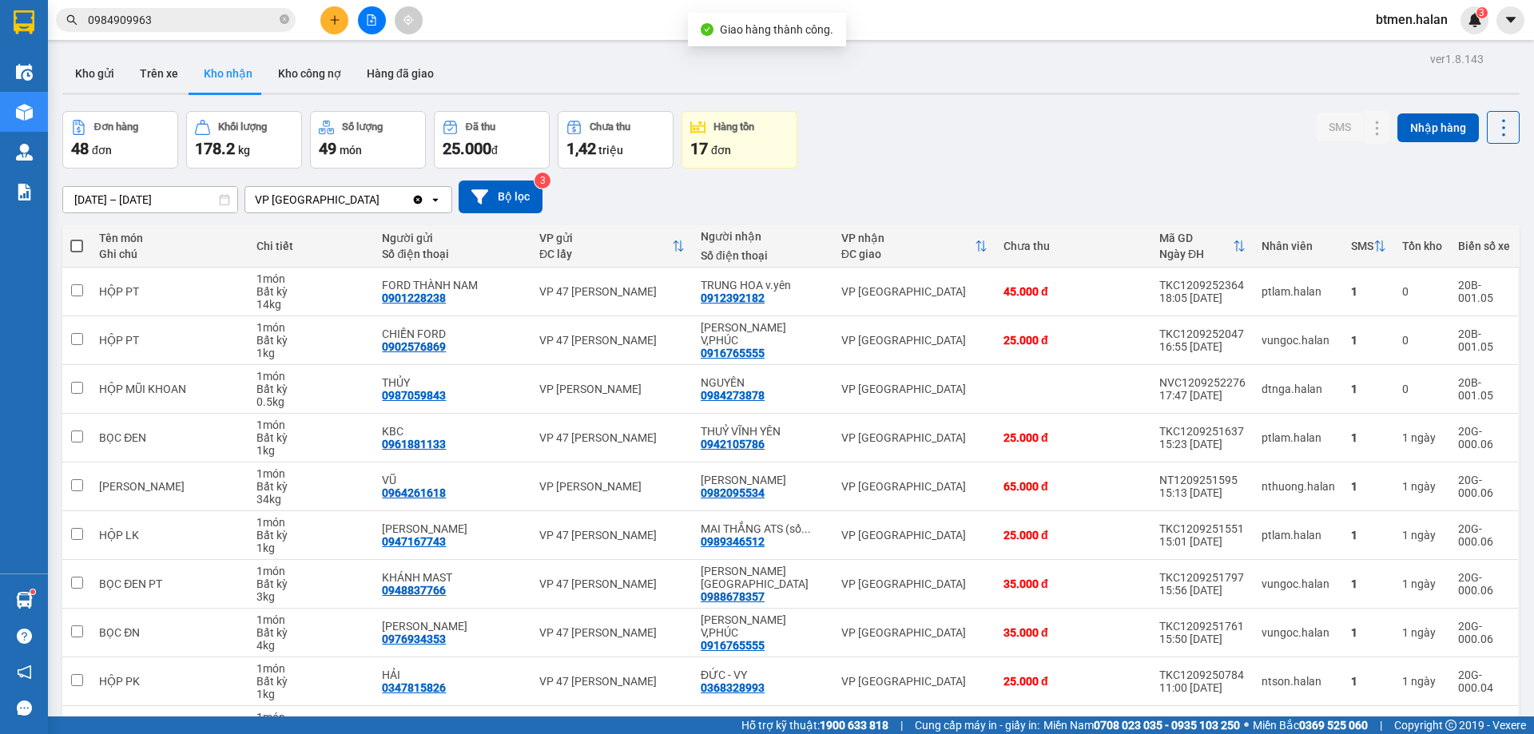
click at [219, 21] on input "0984909963" at bounding box center [182, 20] width 189 height 18
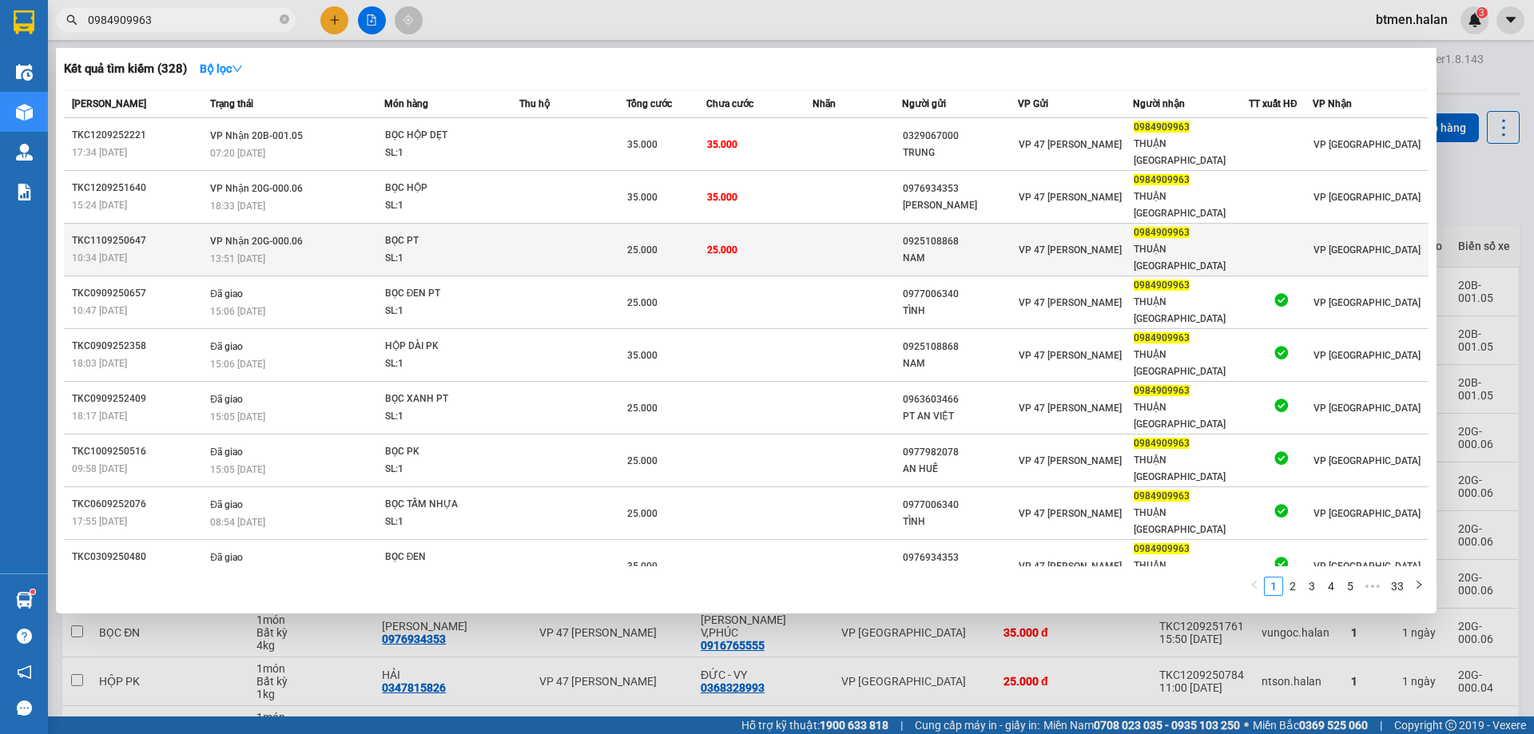
click at [794, 224] on td "25.000" at bounding box center [759, 250] width 107 height 53
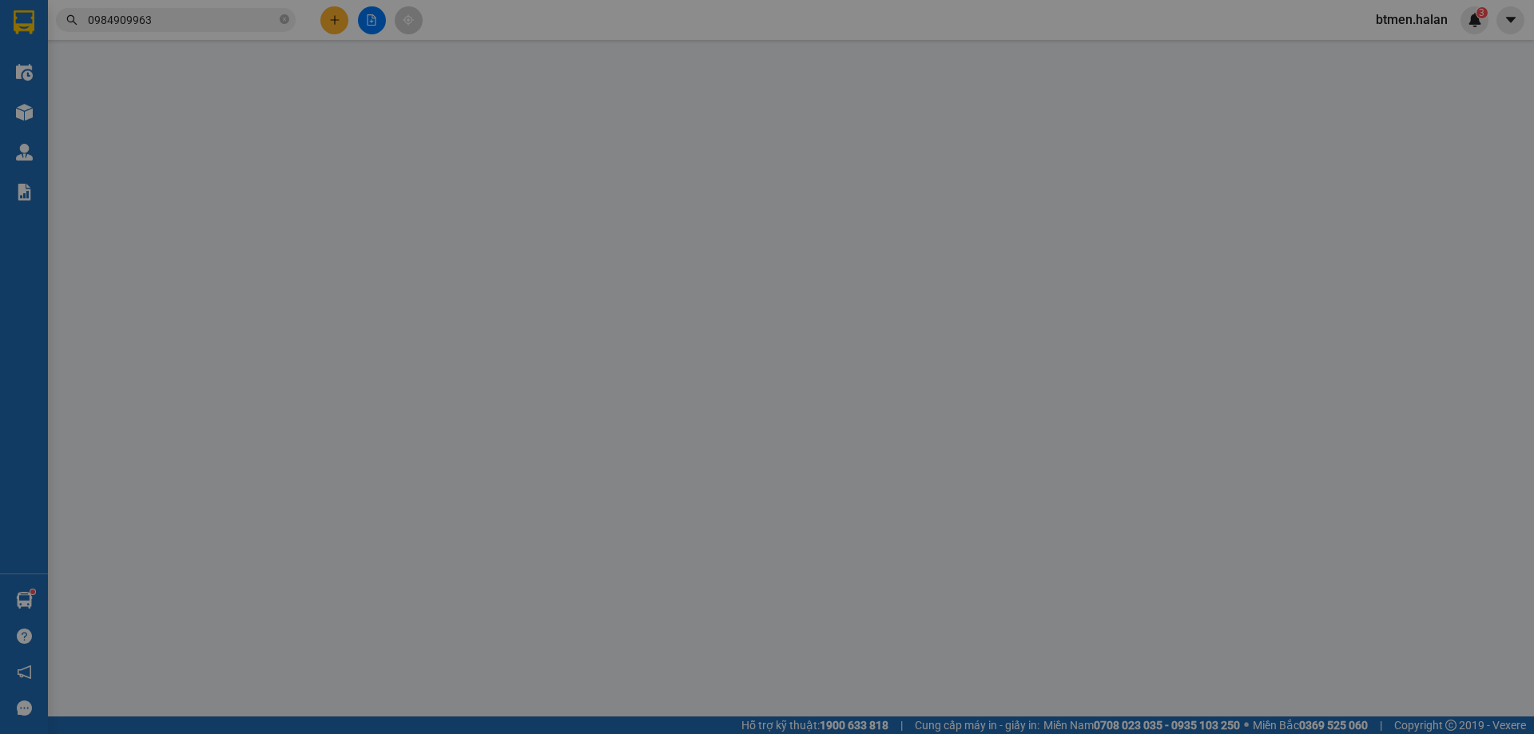
type input "0925108868"
type input "NAM"
type input "0984909963"
type input "THUẬN VĨNH YÊN"
type input "25.000"
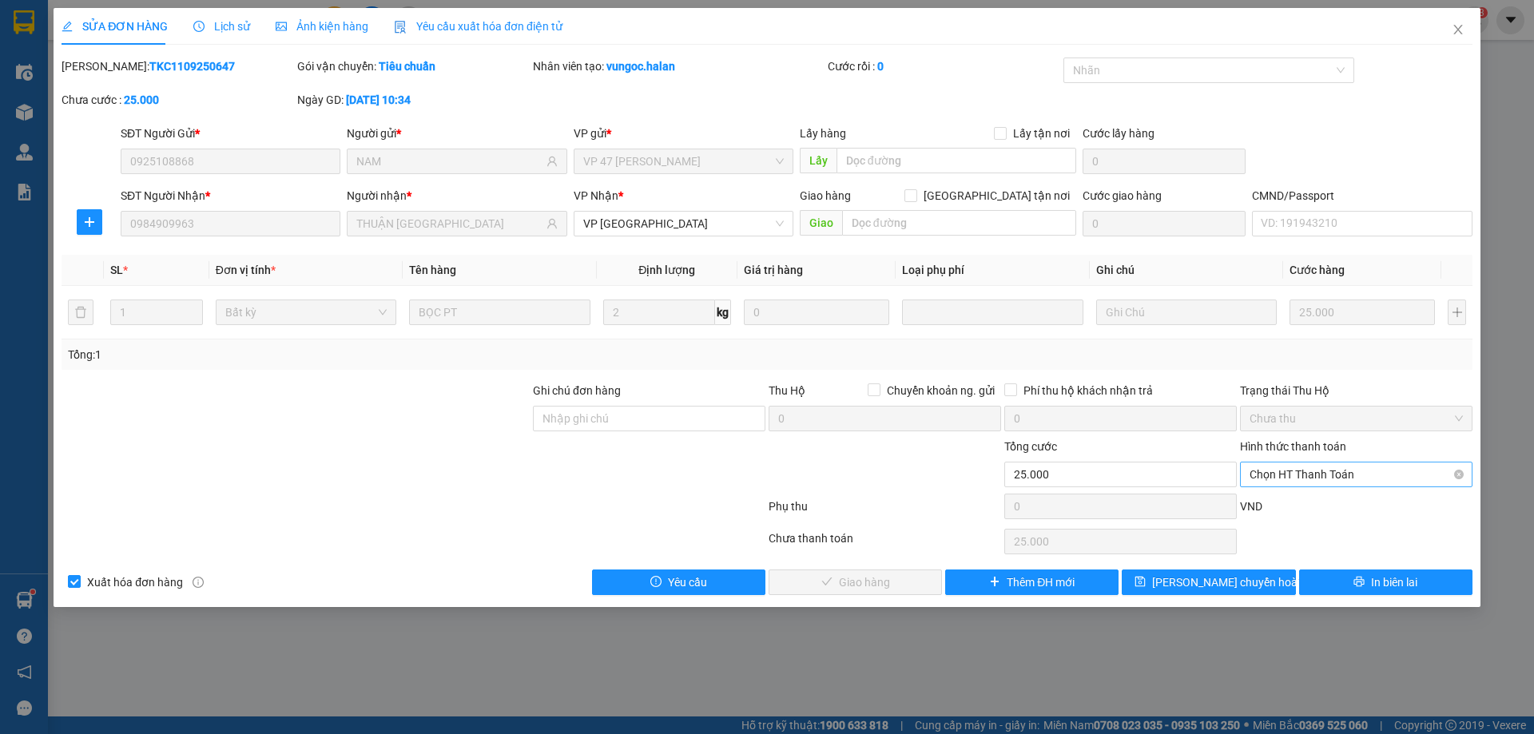
click at [1304, 478] on span "Chọn HT Thanh Toán" at bounding box center [1355, 474] width 213 height 24
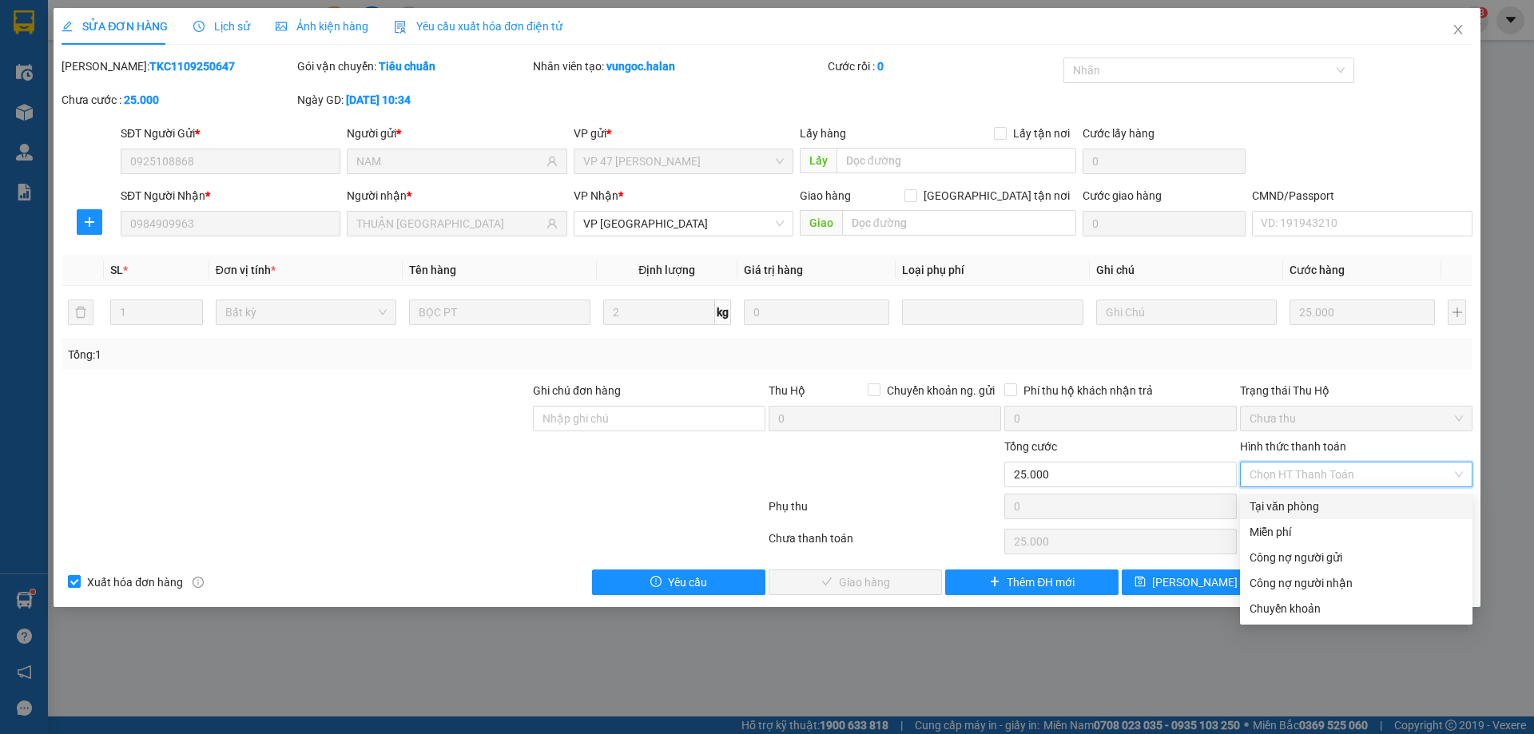
drag, startPoint x: 1300, startPoint y: 499, endPoint x: 928, endPoint y: 607, distance: 386.8
click at [1297, 500] on div "Tại văn phòng" at bounding box center [1355, 507] width 213 height 18
type input "0"
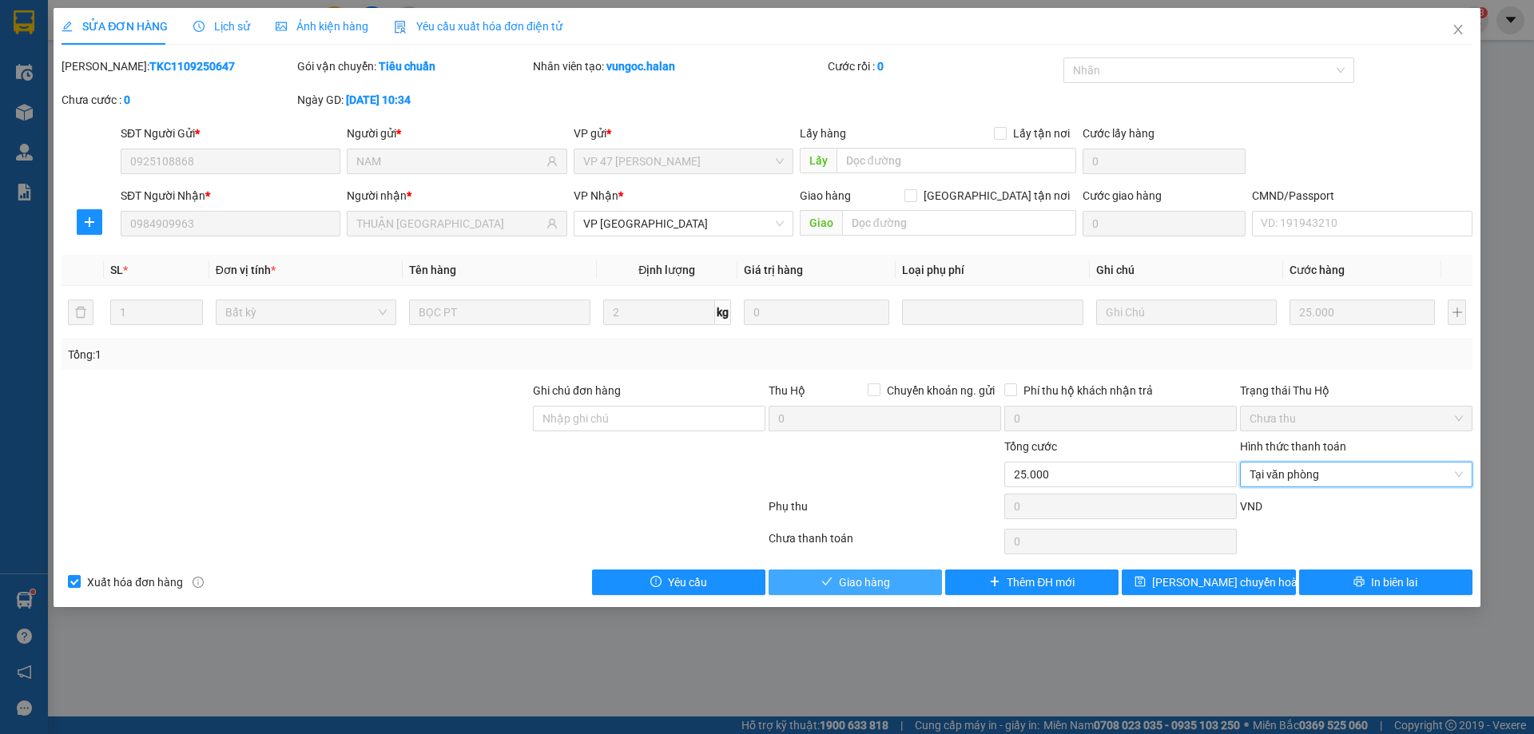
click at [931, 584] on button "Giao hàng" at bounding box center [854, 583] width 173 height 26
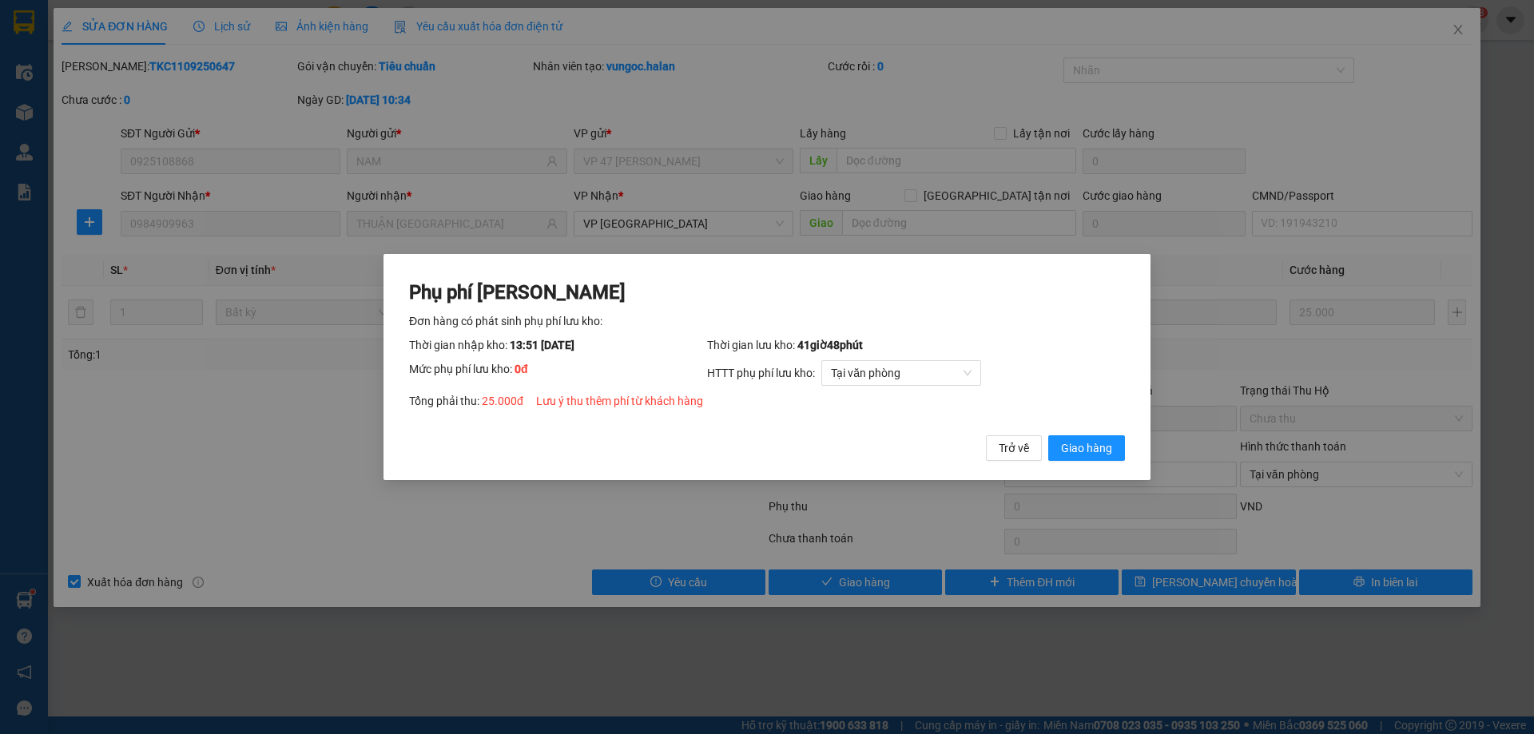
drag, startPoint x: 1086, startPoint y: 443, endPoint x: 1208, endPoint y: 278, distance: 205.1
click at [1088, 441] on span "Giao hàng" at bounding box center [1086, 448] width 51 height 18
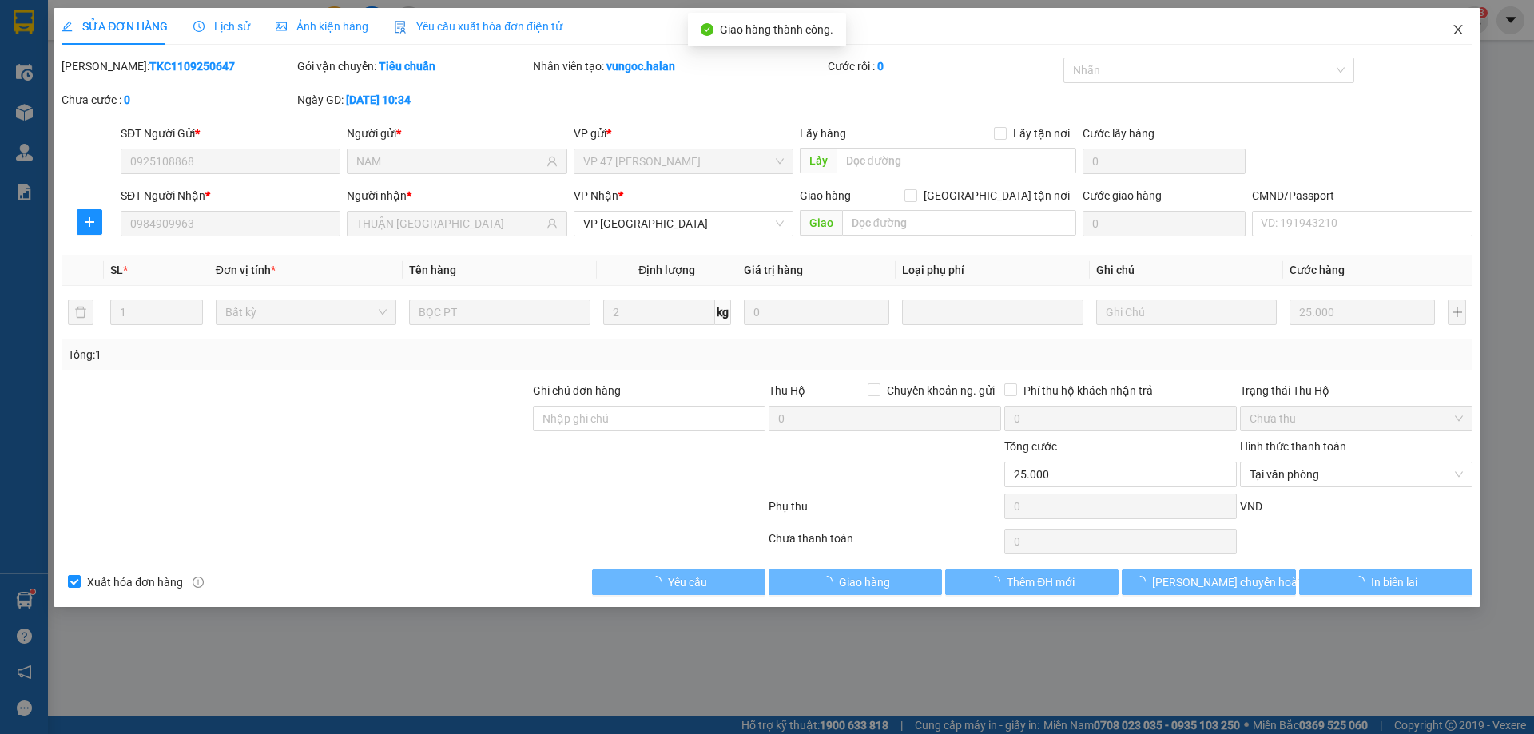
click at [1455, 26] on icon "close" at bounding box center [1457, 29] width 13 height 13
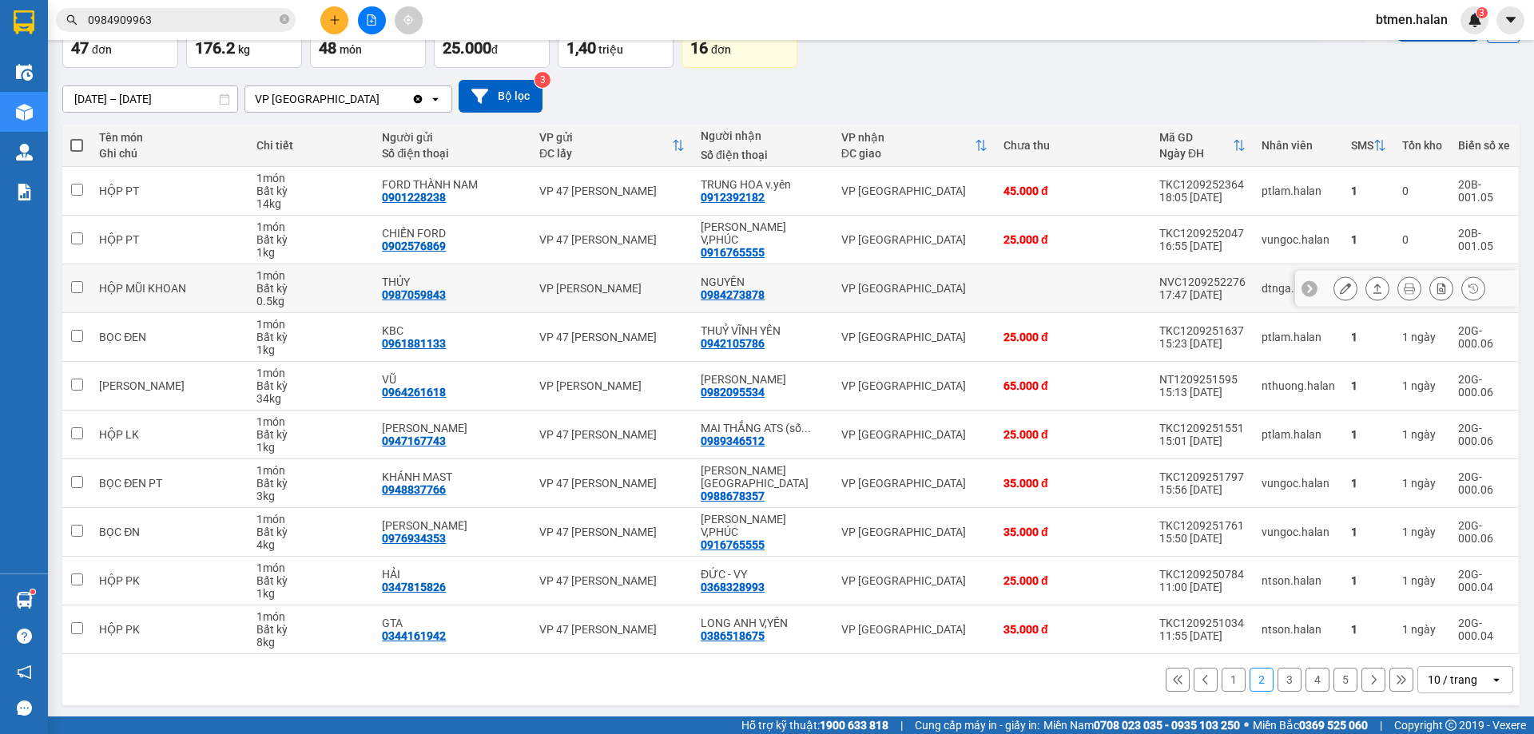
scroll to position [104, 0]
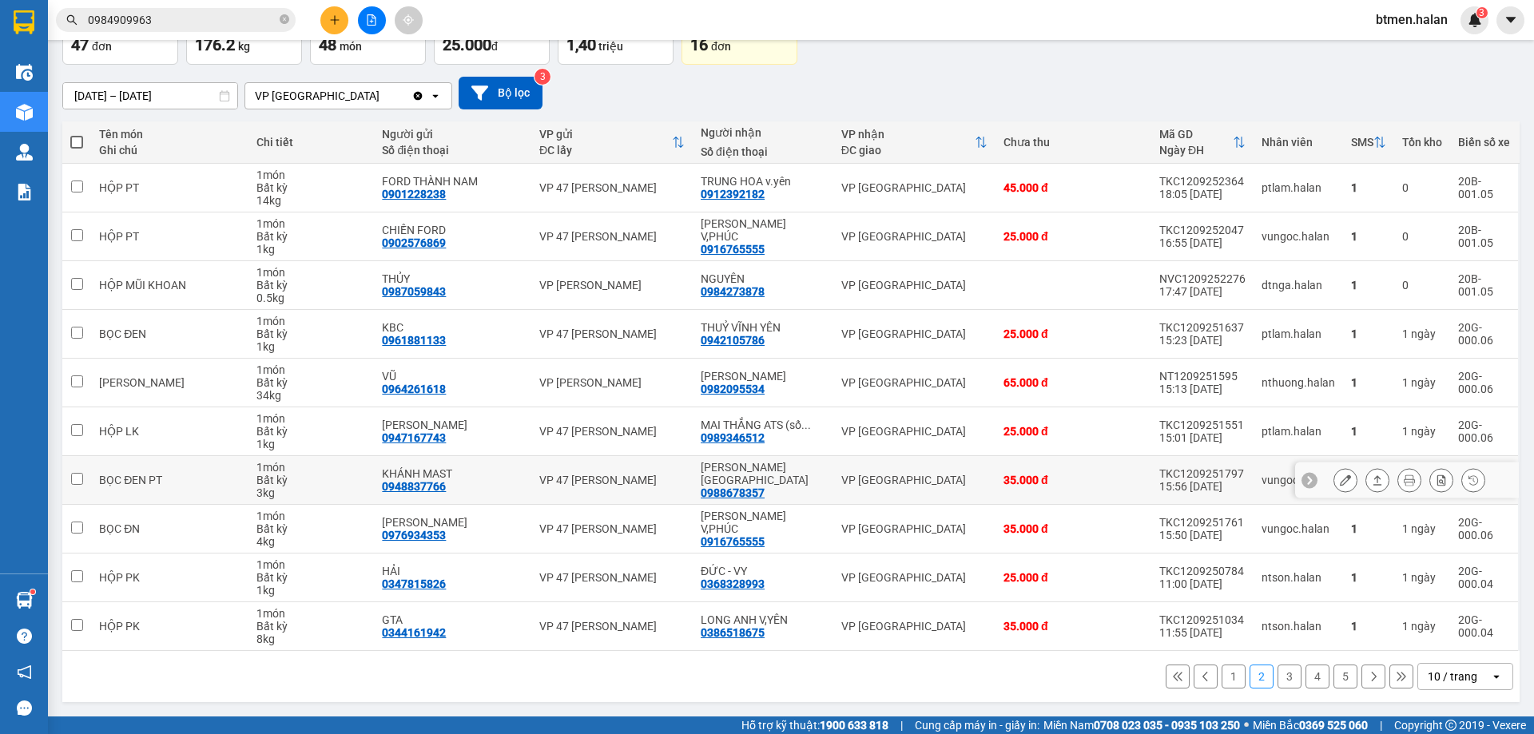
click at [1340, 478] on icon at bounding box center [1345, 479] width 11 height 11
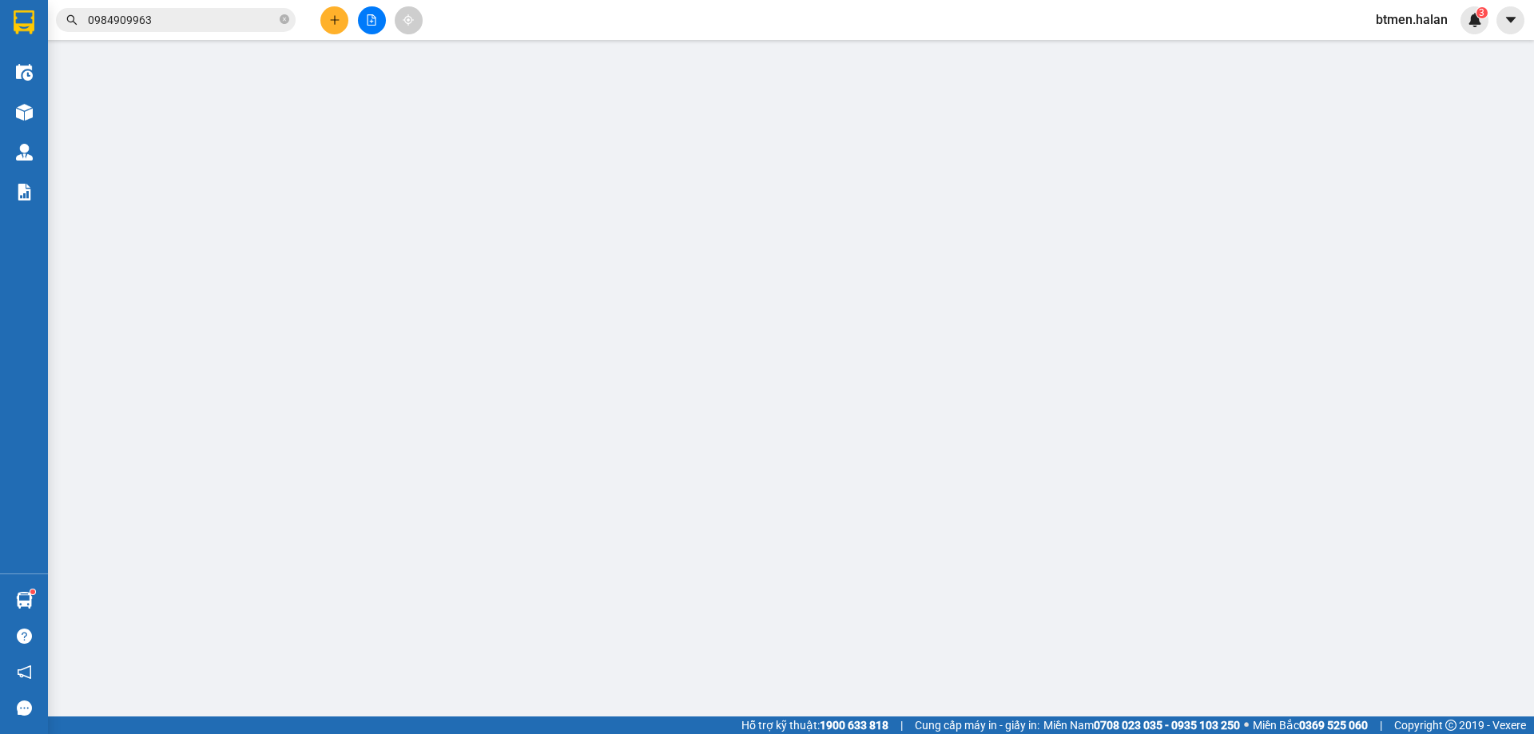
type input "0948837766"
type input "KHÁNH MAST"
type input "0988678357"
type input "HUY VĨNH YÊN"
type input "35.000"
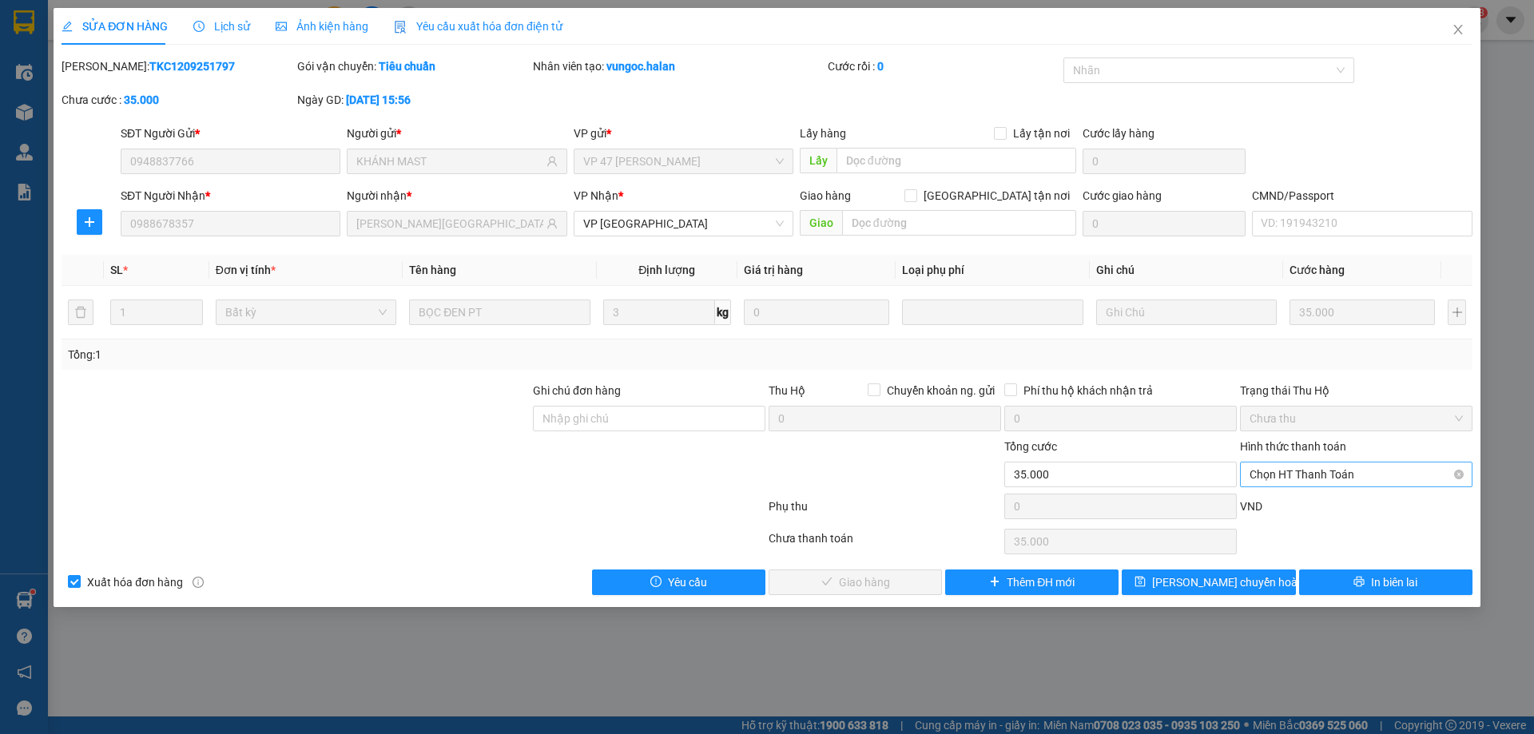
click at [1339, 469] on span "Chọn HT Thanh Toán" at bounding box center [1355, 474] width 213 height 24
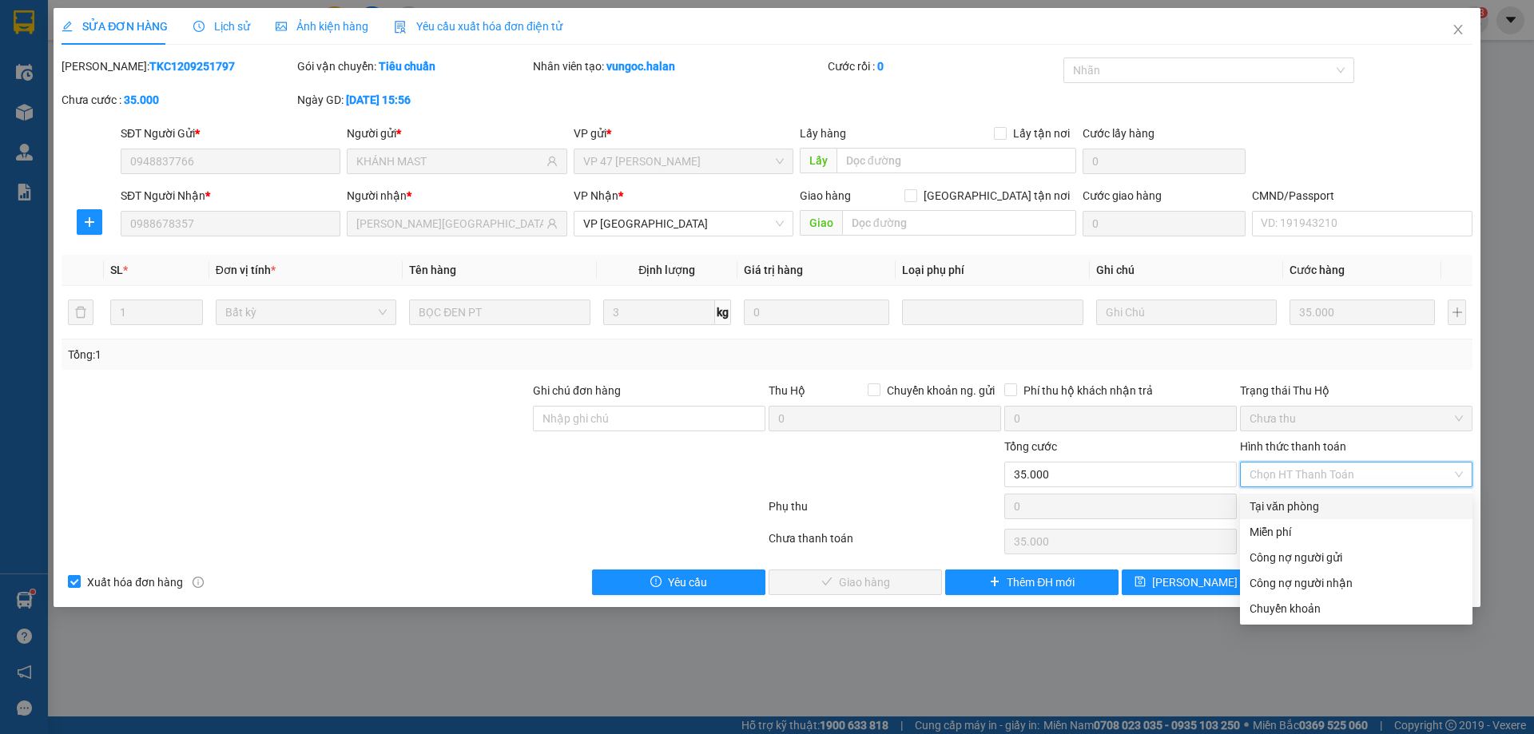
click at [1327, 495] on div "Tại văn phòng" at bounding box center [1356, 507] width 232 height 26
type input "0"
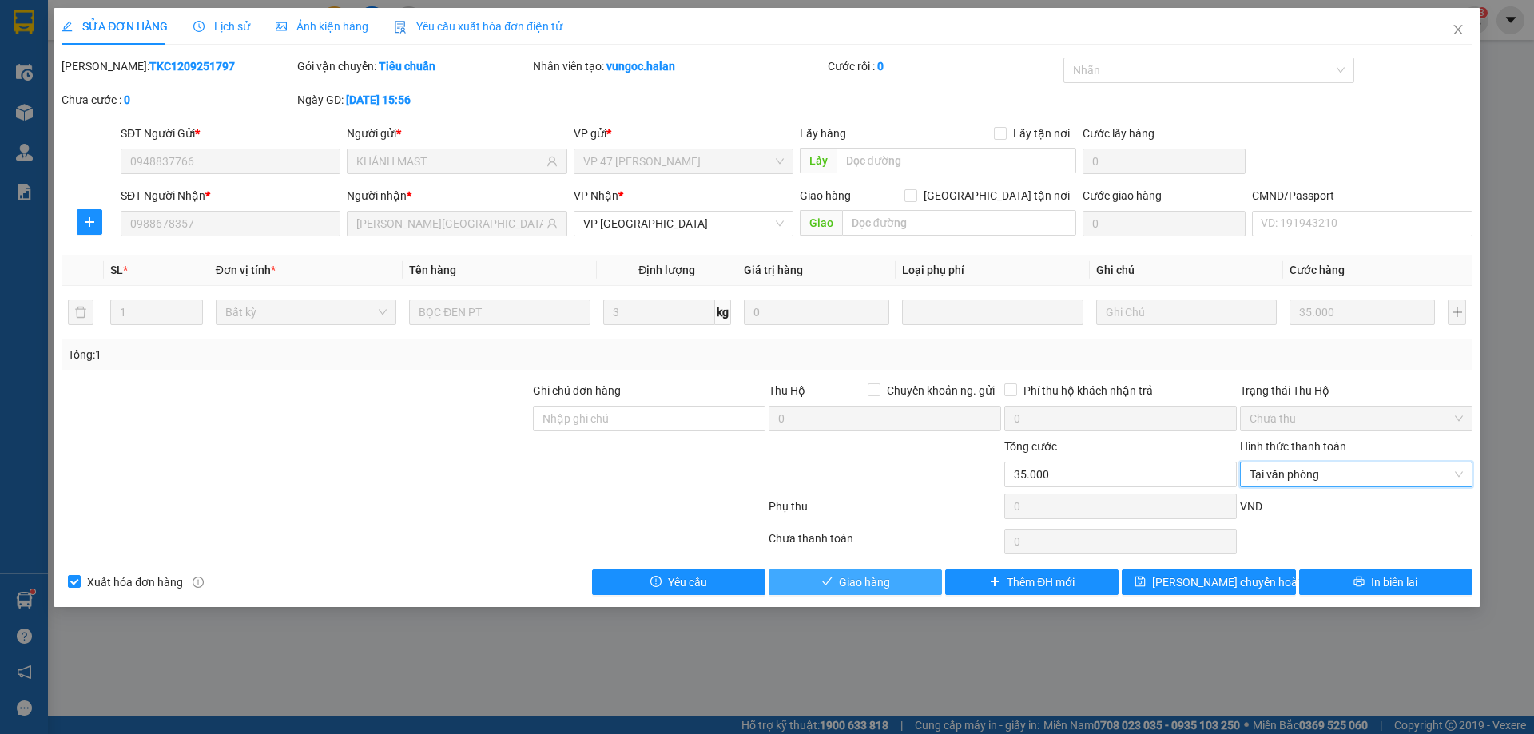
click at [828, 582] on icon "check" at bounding box center [826, 581] width 11 height 11
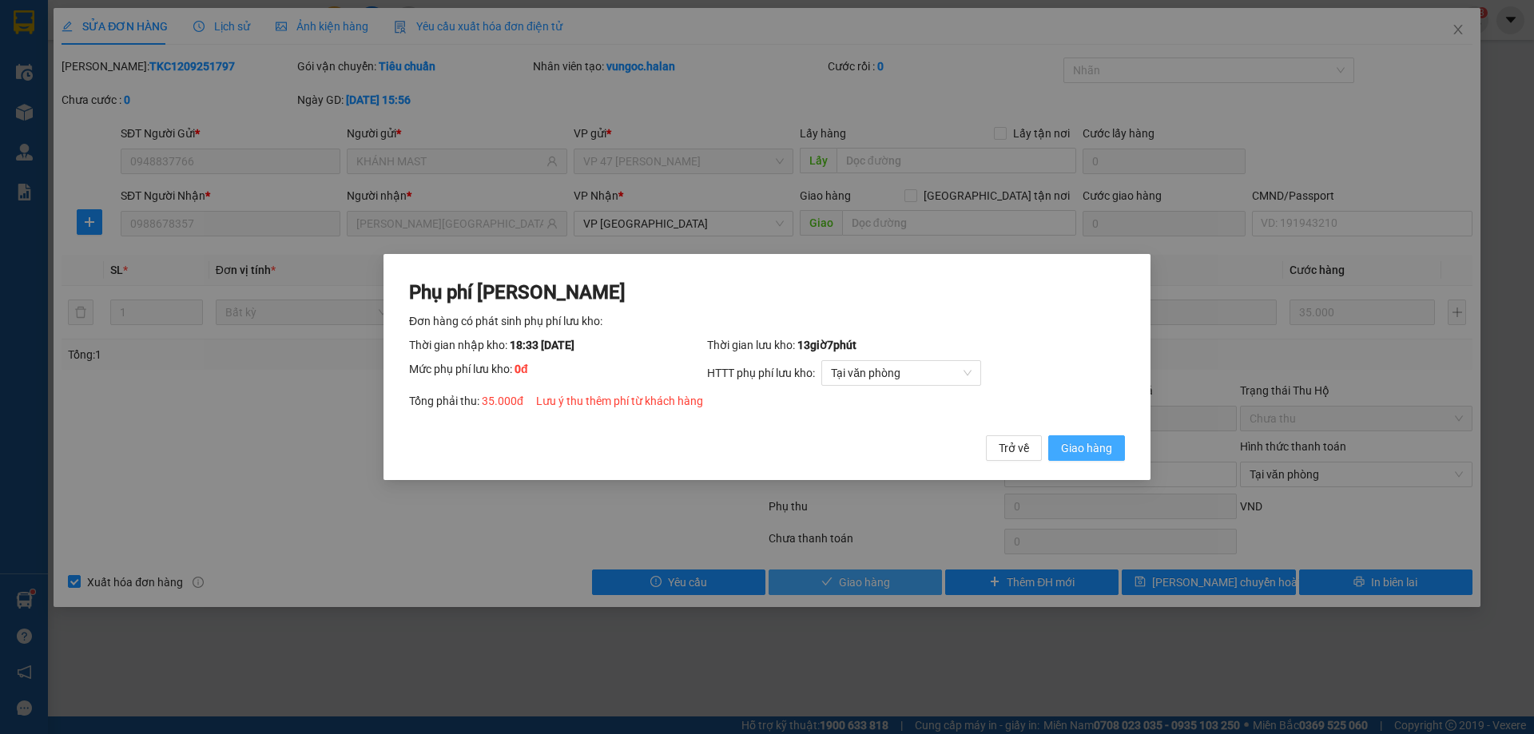
click at [1110, 454] on span "Giao hàng" at bounding box center [1086, 448] width 51 height 18
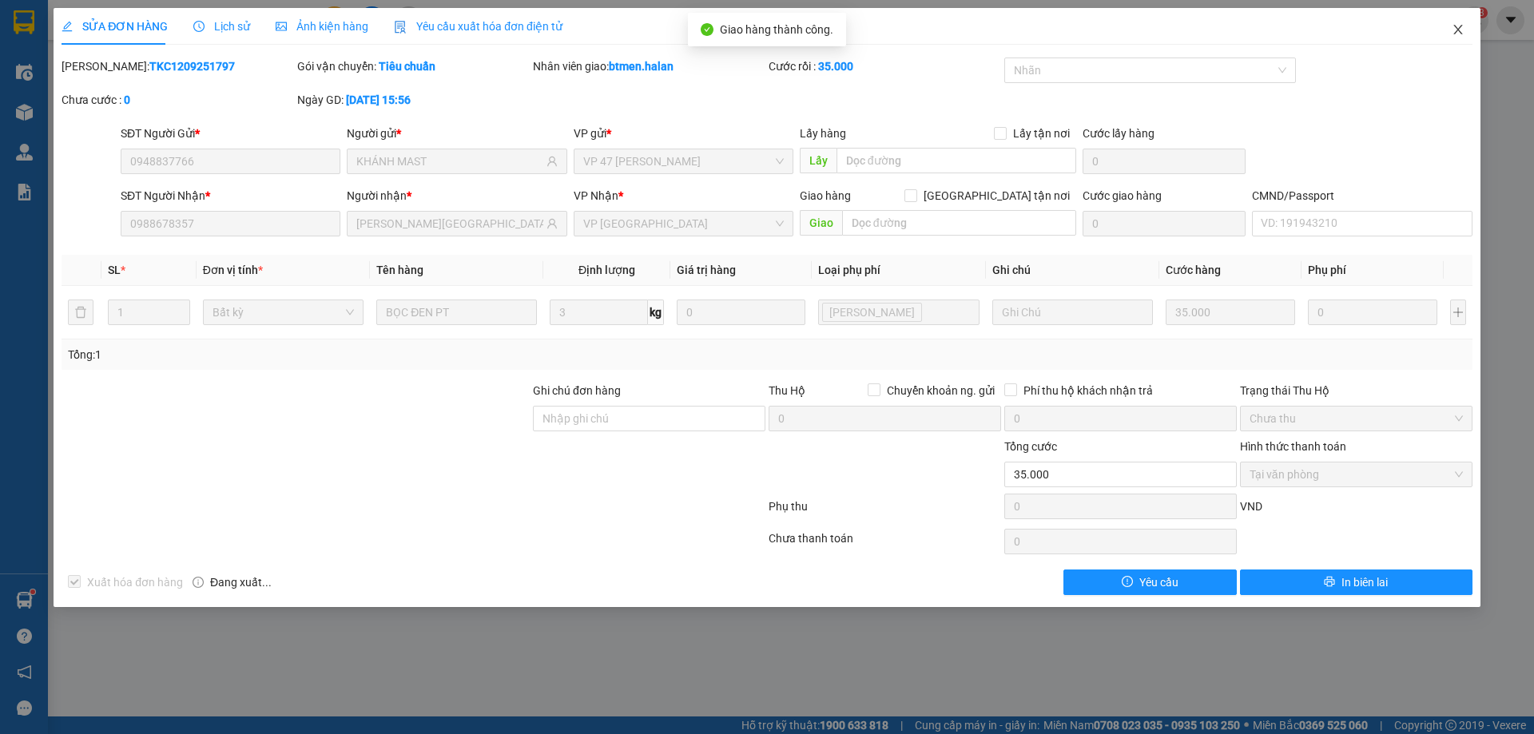
click at [1452, 34] on icon "close" at bounding box center [1457, 29] width 13 height 13
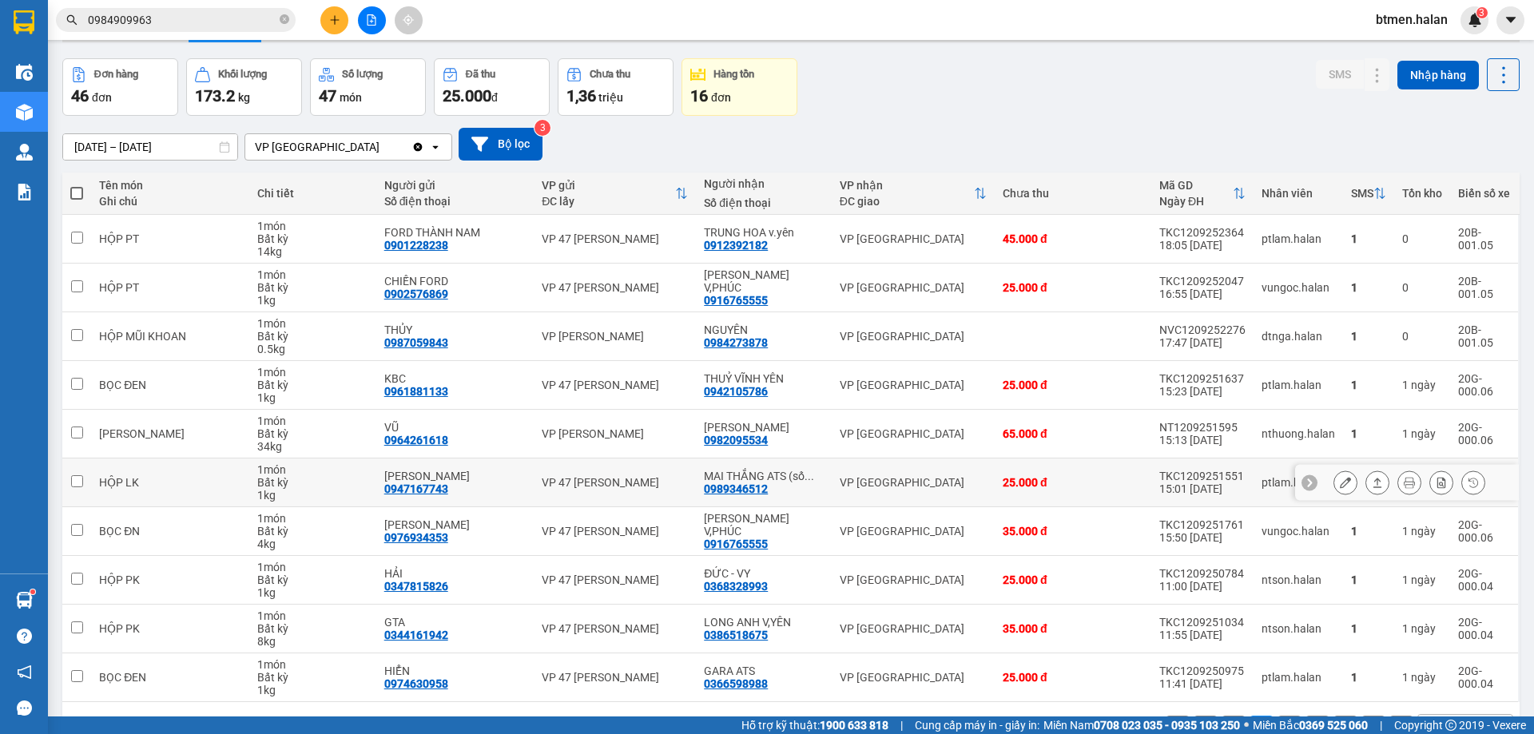
scroll to position [104, 0]
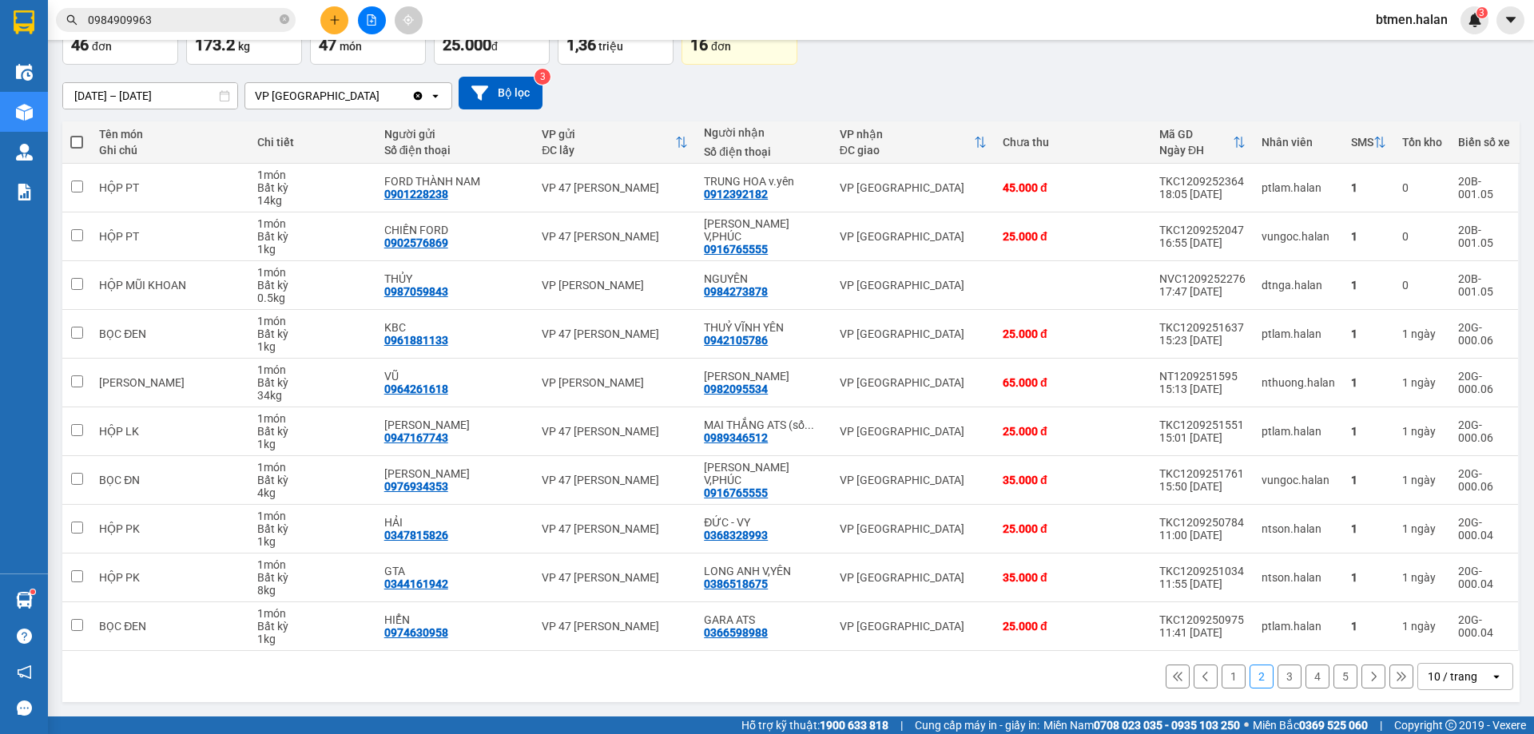
click at [1333, 680] on button "5" at bounding box center [1345, 677] width 24 height 24
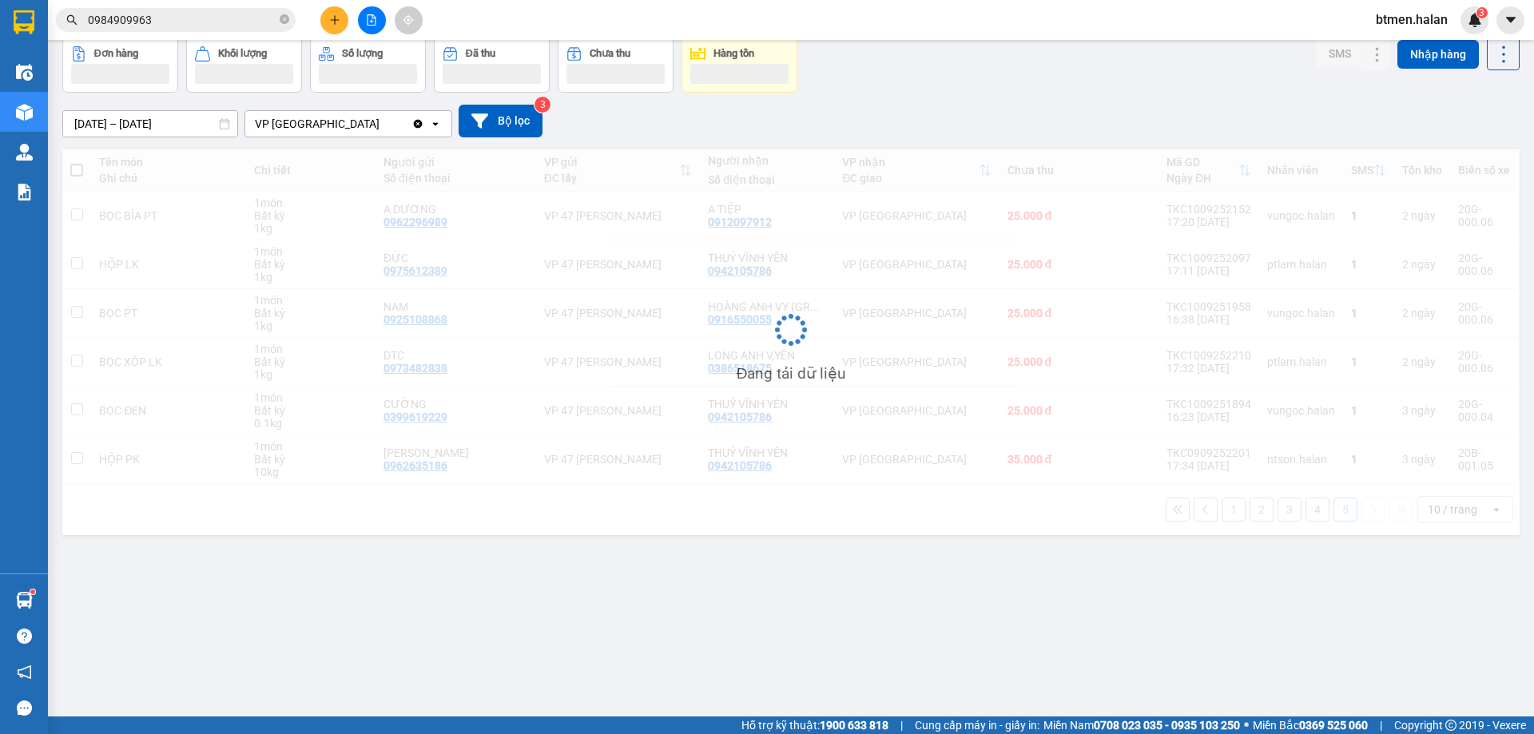
scroll to position [73, 0]
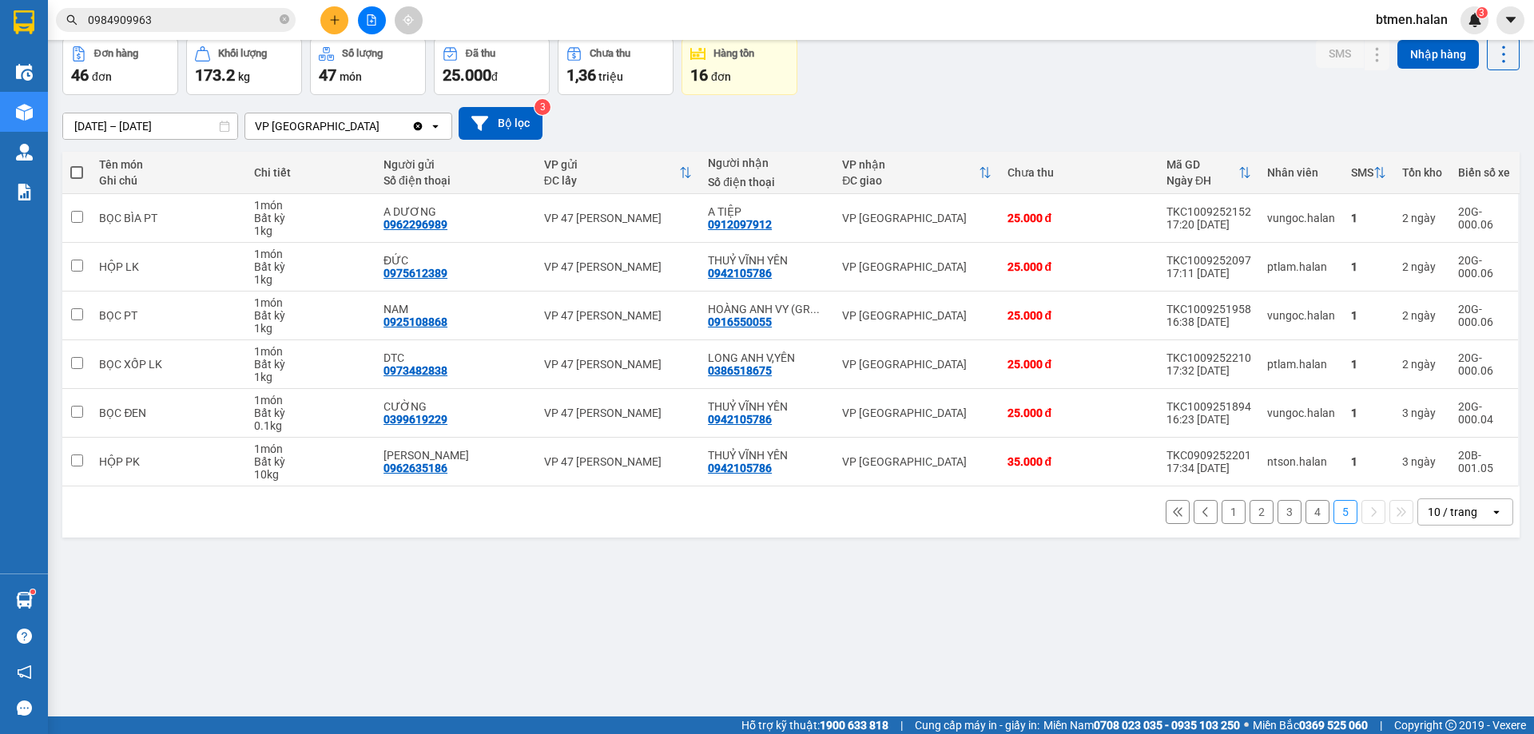
click at [1305, 512] on button "4" at bounding box center [1317, 512] width 24 height 24
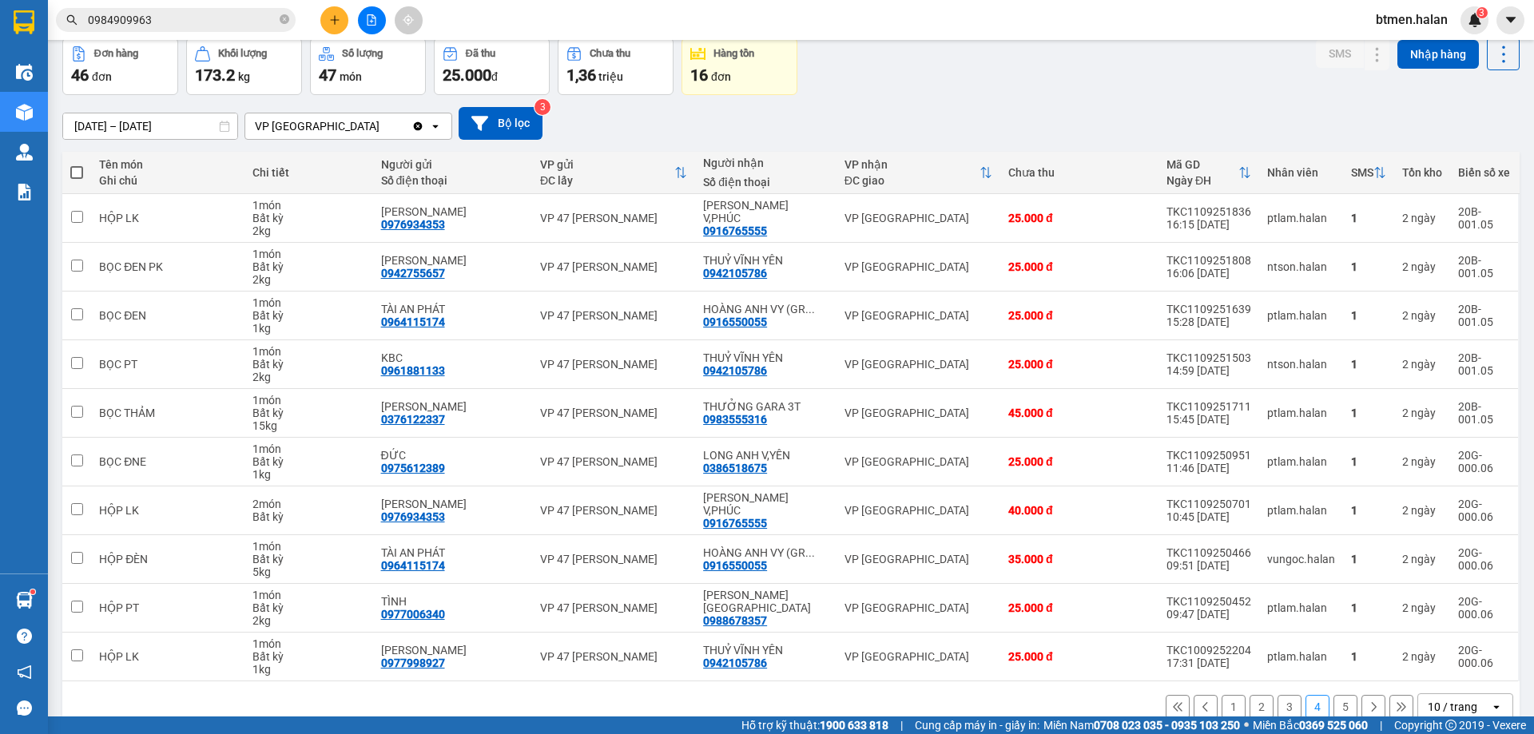
click at [1280, 695] on button "3" at bounding box center [1289, 707] width 24 height 24
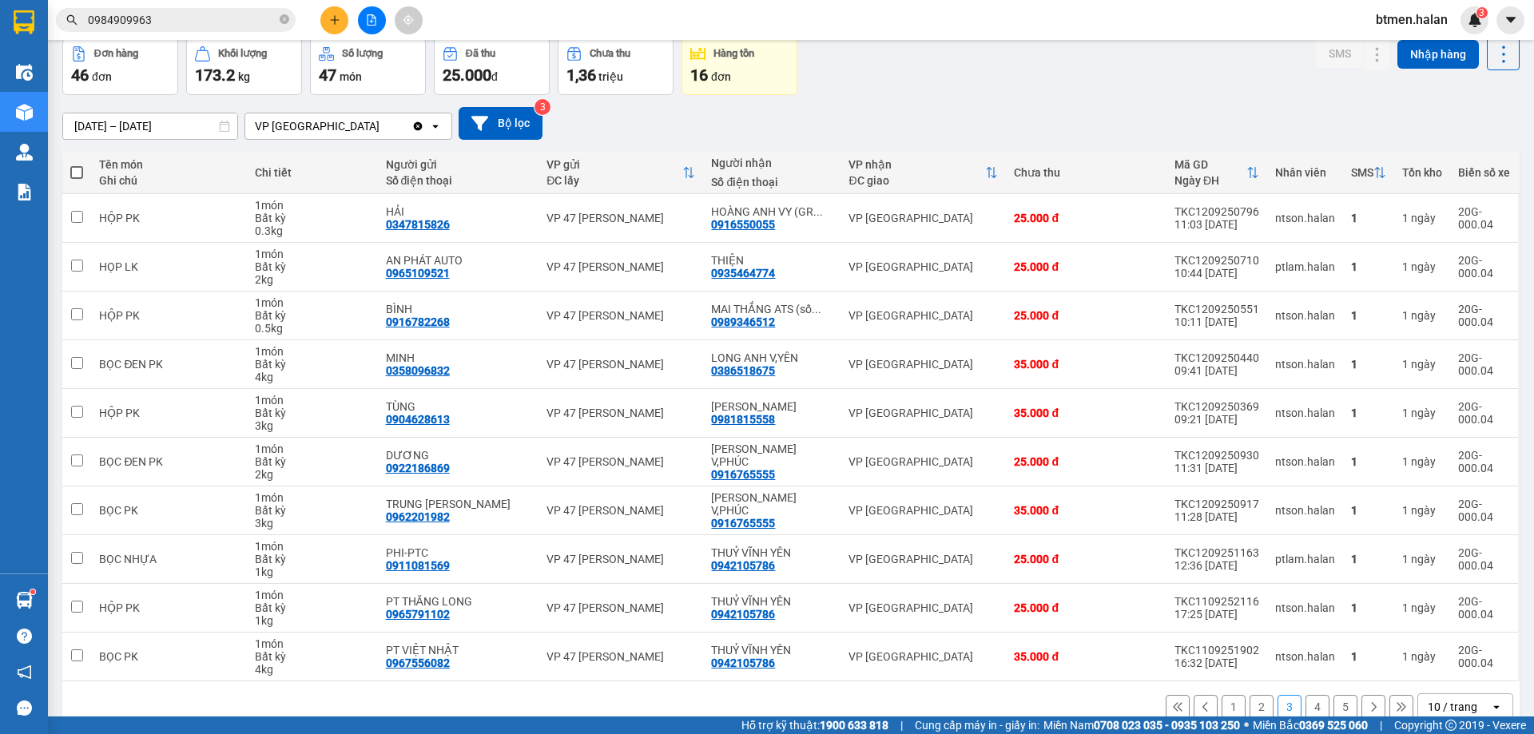
click at [1249, 709] on button "2" at bounding box center [1261, 707] width 24 height 24
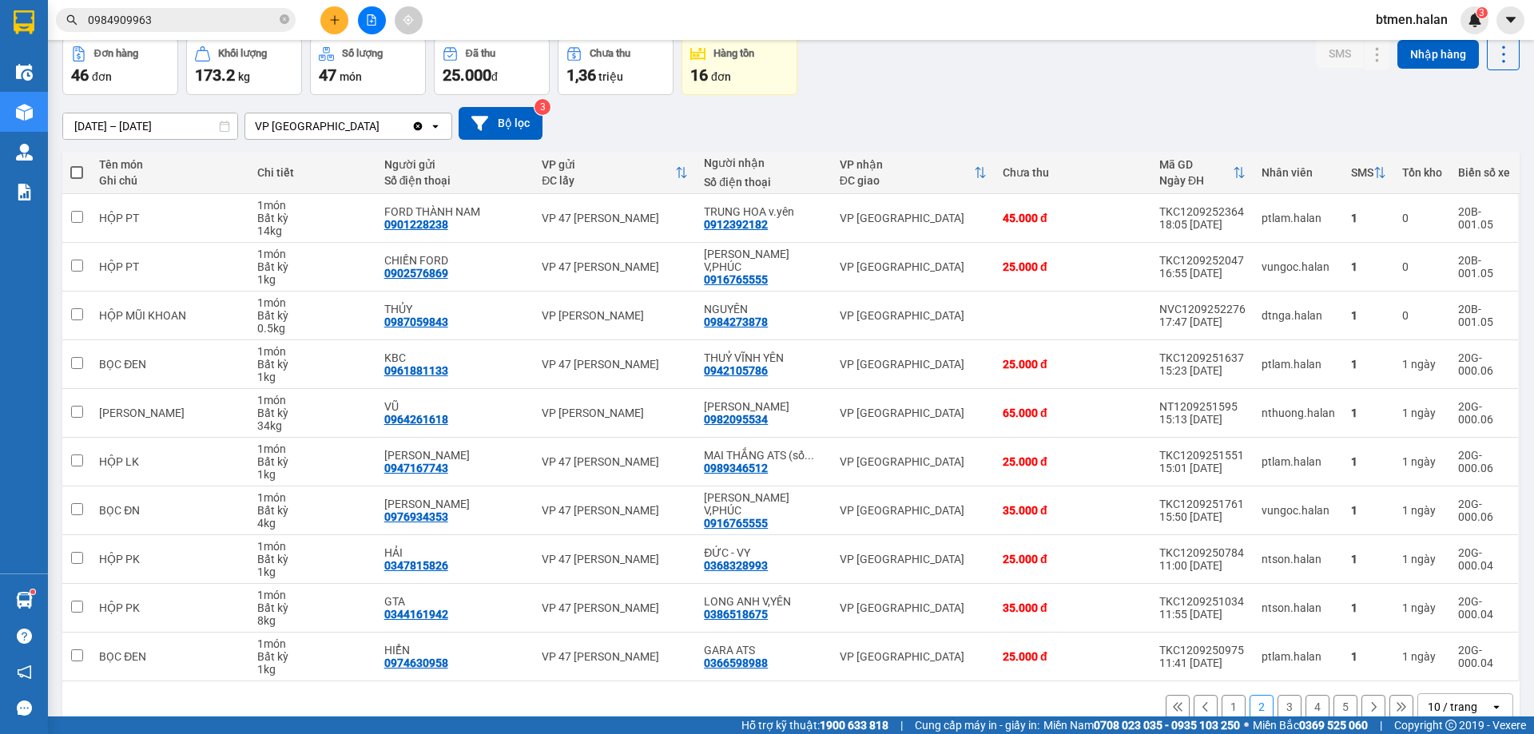
scroll to position [0, 0]
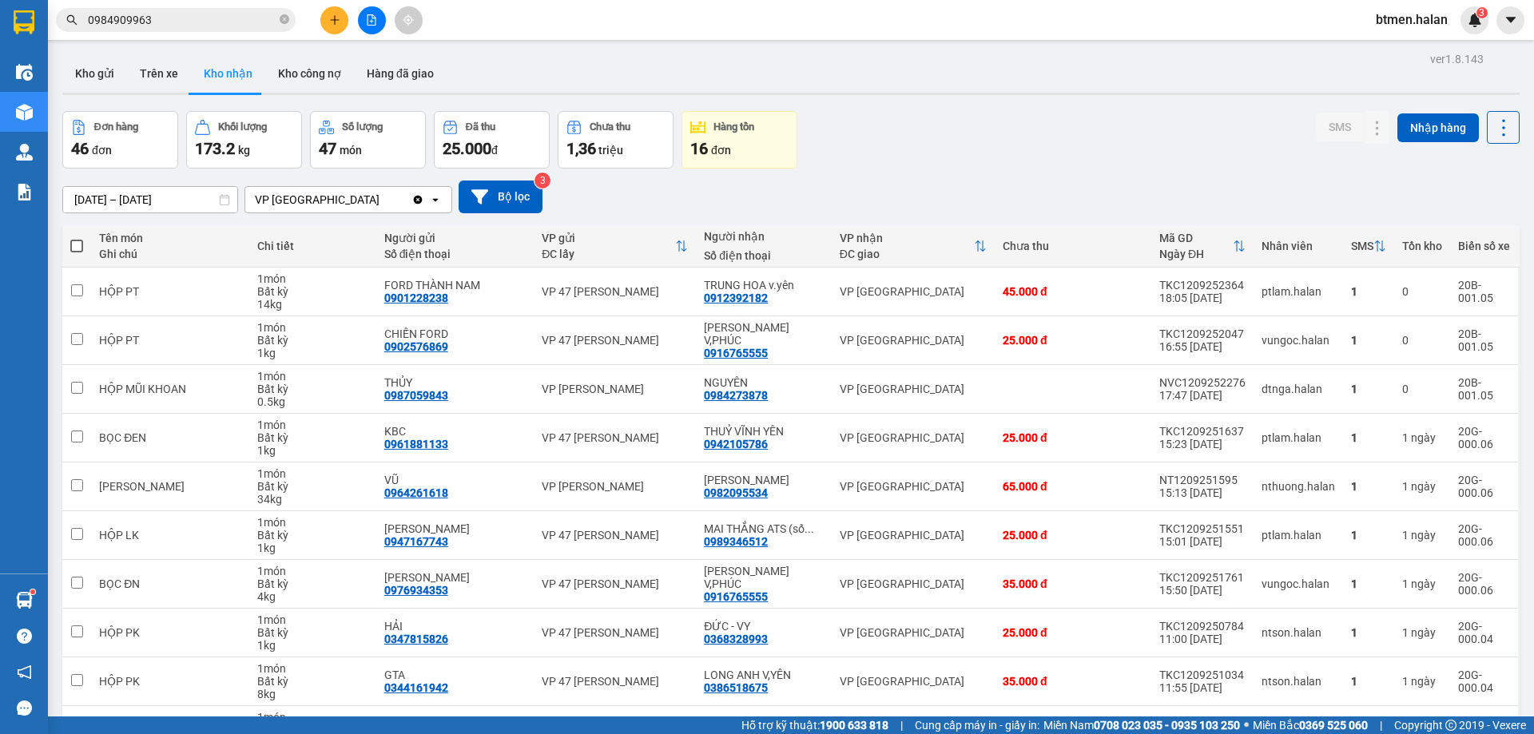
click at [379, 66] on button "Hàng đã giao" at bounding box center [400, 73] width 93 height 38
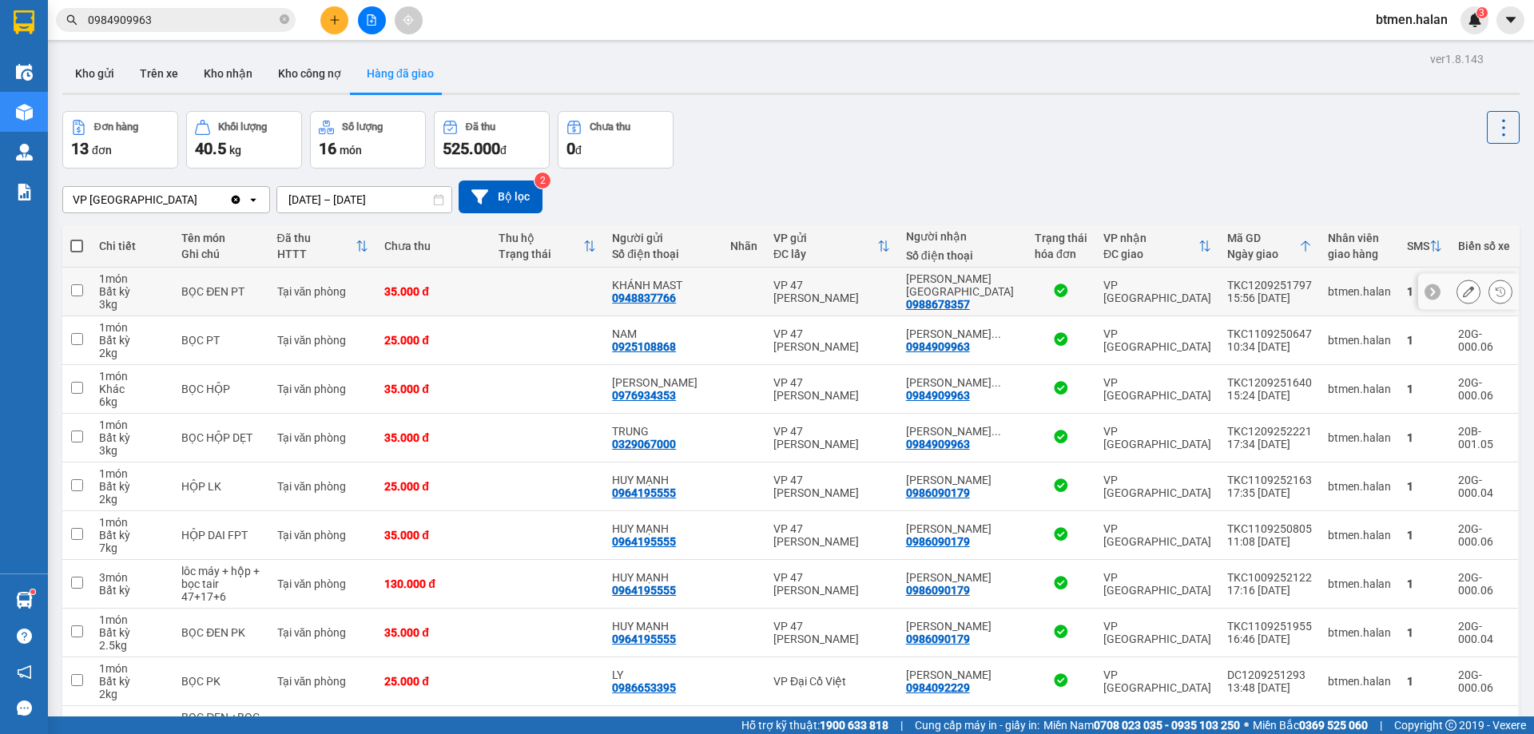
click at [970, 300] on div "0988678357" at bounding box center [938, 304] width 64 height 13
copy div "0988678357"
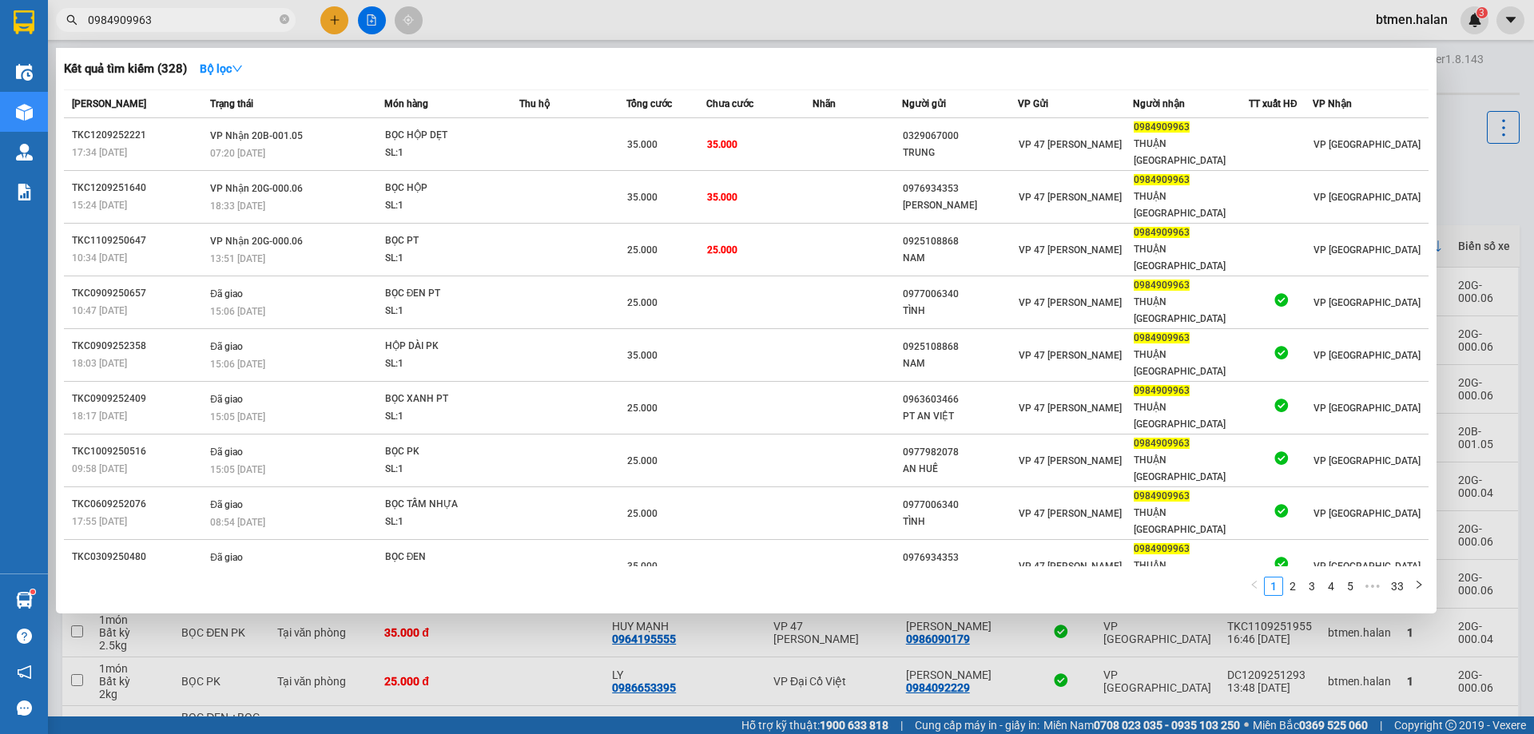
click at [256, 25] on input "0984909963" at bounding box center [182, 20] width 189 height 18
paste input "8678357"
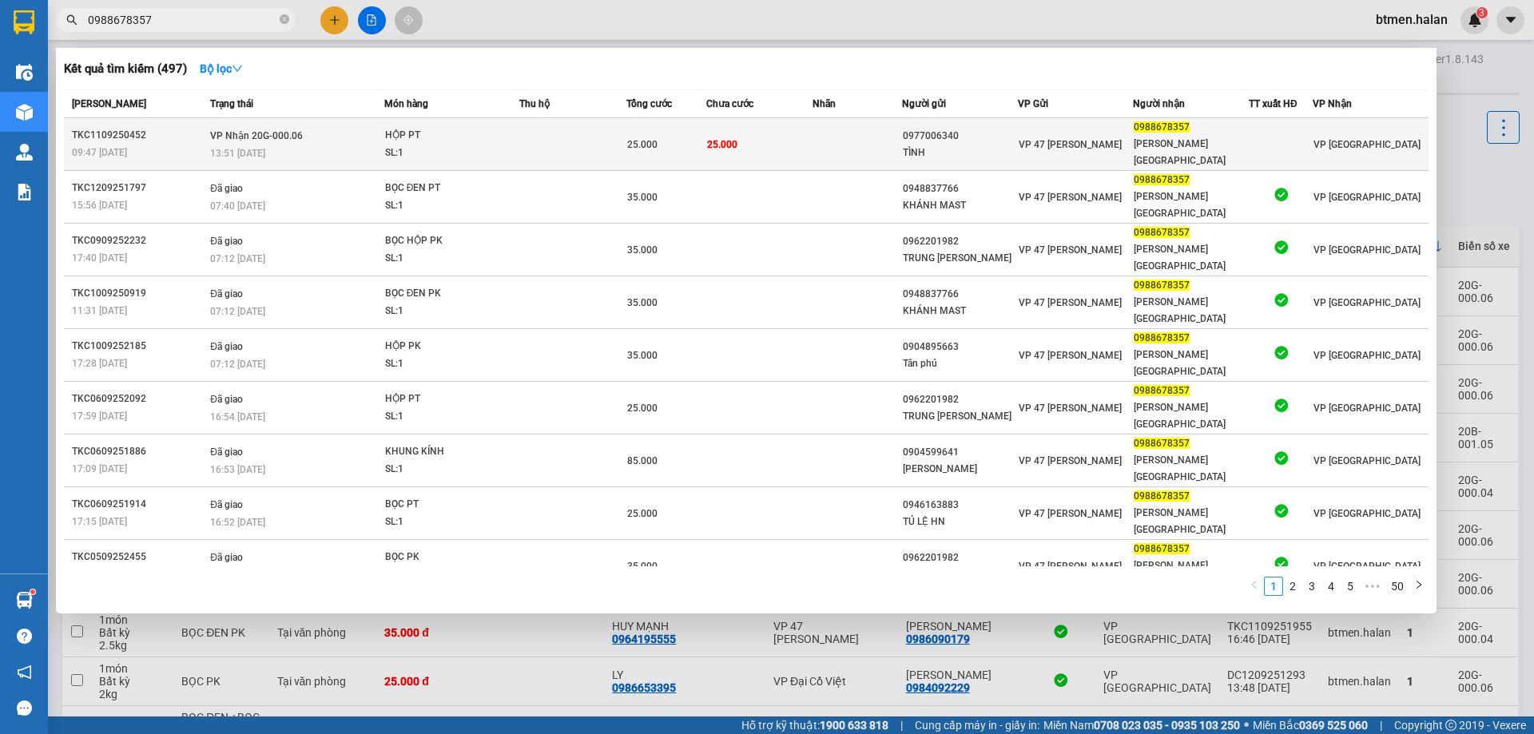
type input "0988678357"
click at [891, 135] on td at bounding box center [856, 144] width 89 height 53
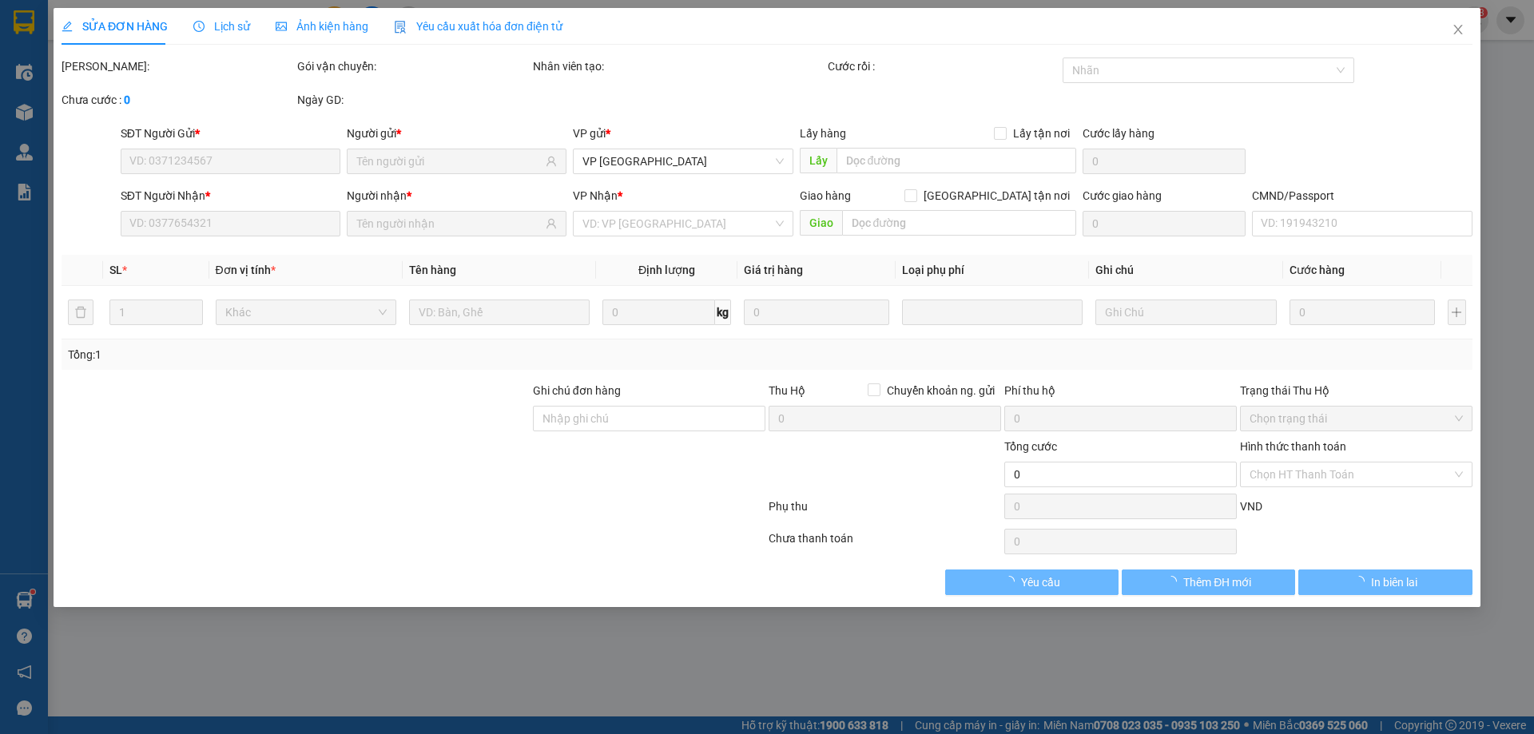
type input "0977006340"
type input "TÌNH"
type input "0988678357"
type input "HUY VĨNH YÊN"
type input "25.000"
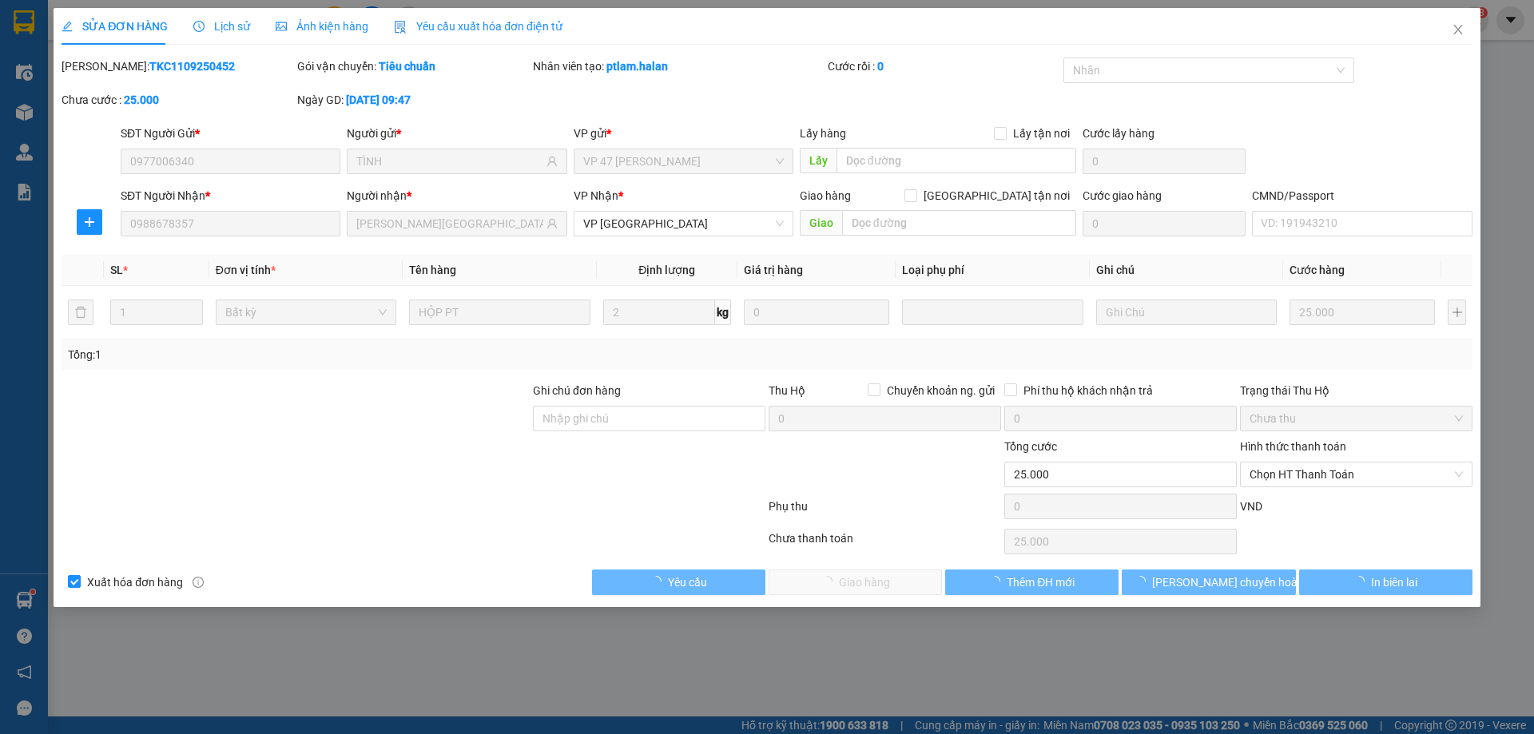
click at [1348, 476] on span "Chọn HT Thanh Toán" at bounding box center [1355, 474] width 213 height 24
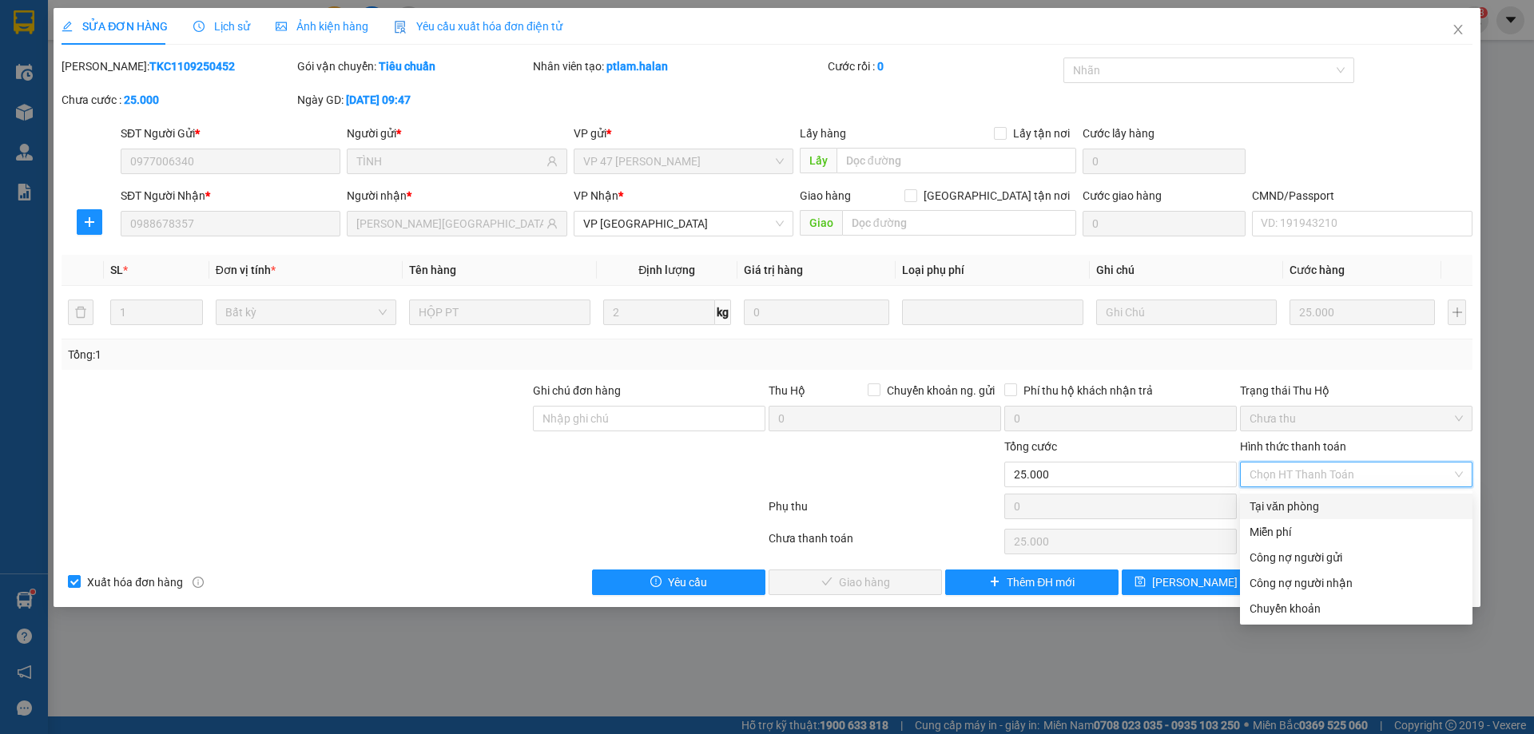
click at [1328, 502] on div "Tại văn phòng" at bounding box center [1355, 507] width 213 height 18
type input "0"
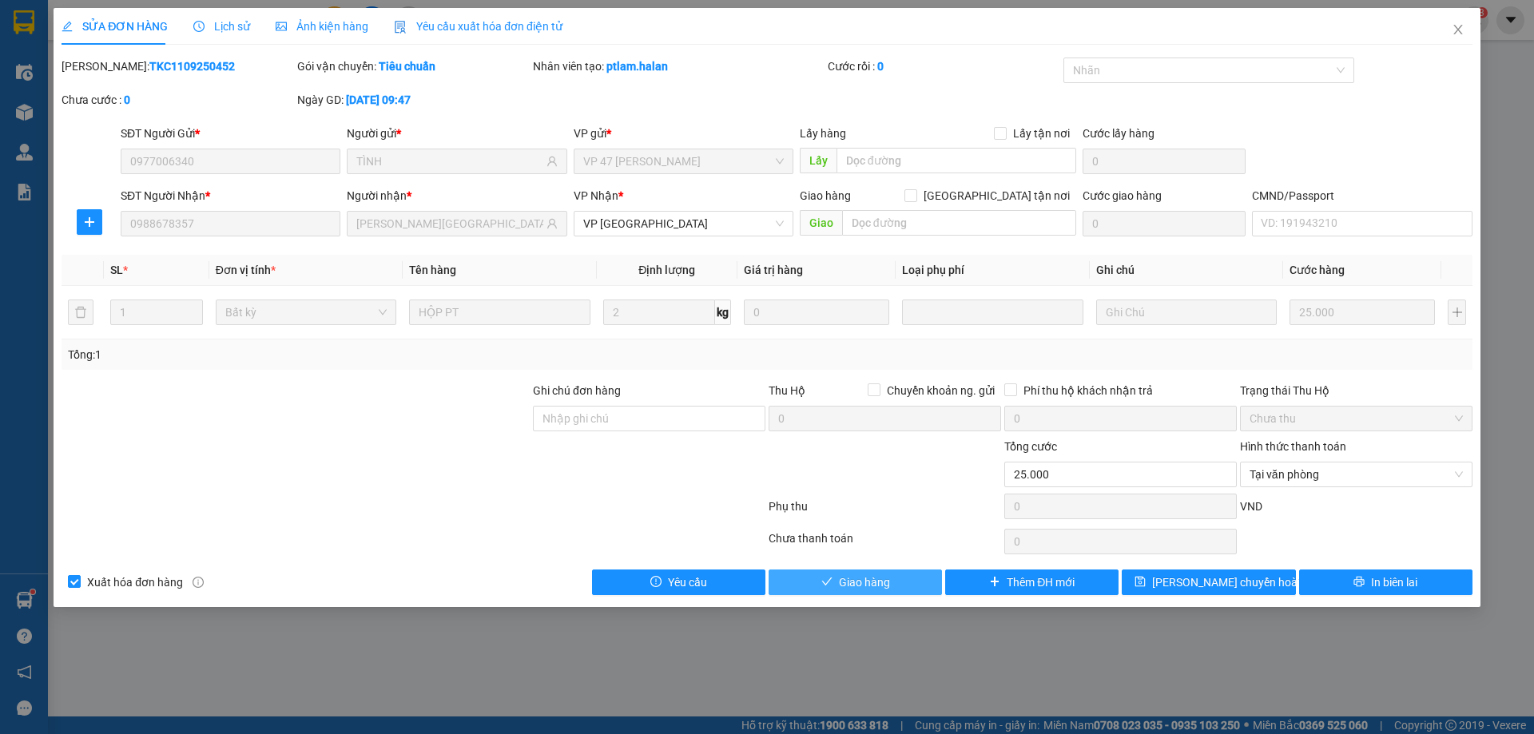
click at [923, 576] on button "Giao hàng" at bounding box center [854, 583] width 173 height 26
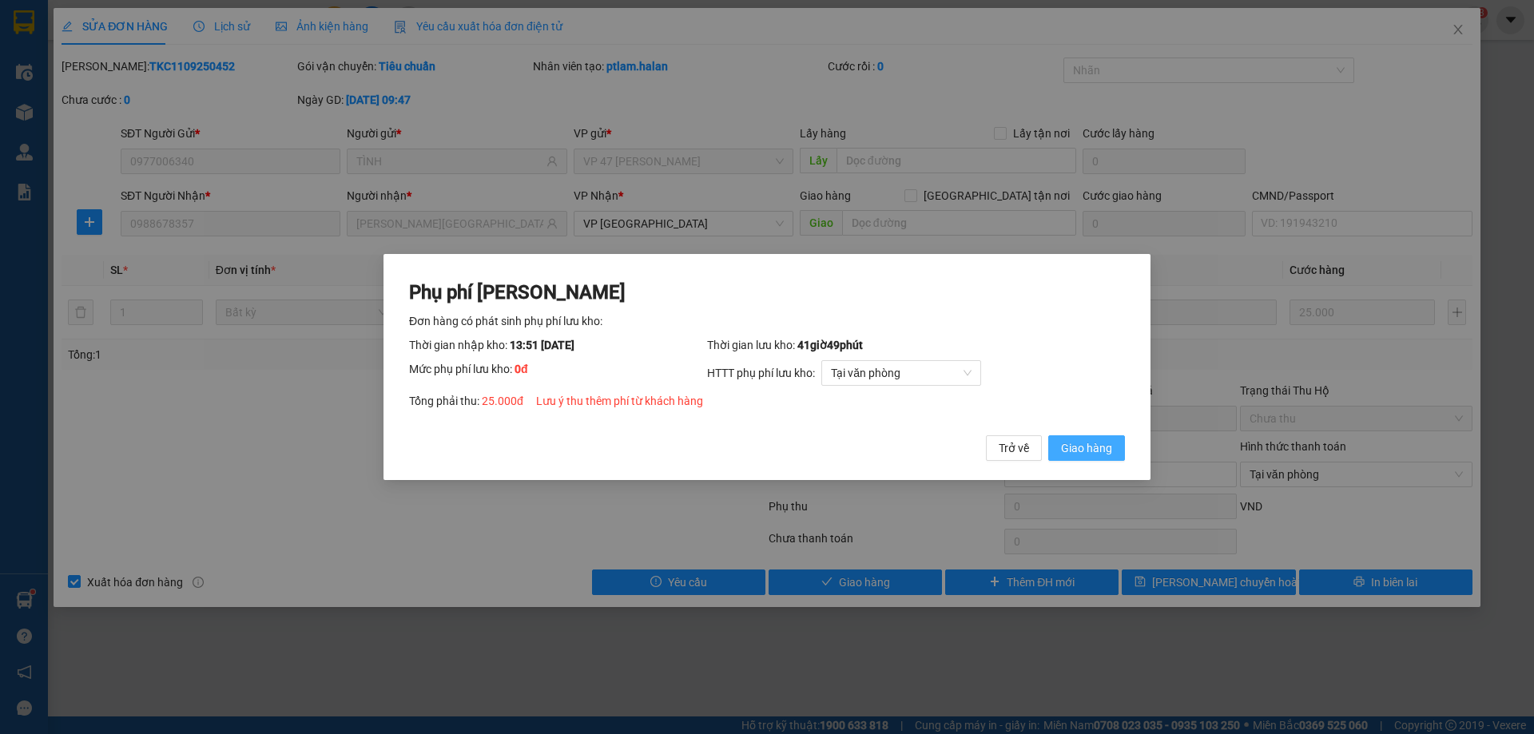
click at [1116, 451] on button "Giao hàng" at bounding box center [1086, 448] width 77 height 26
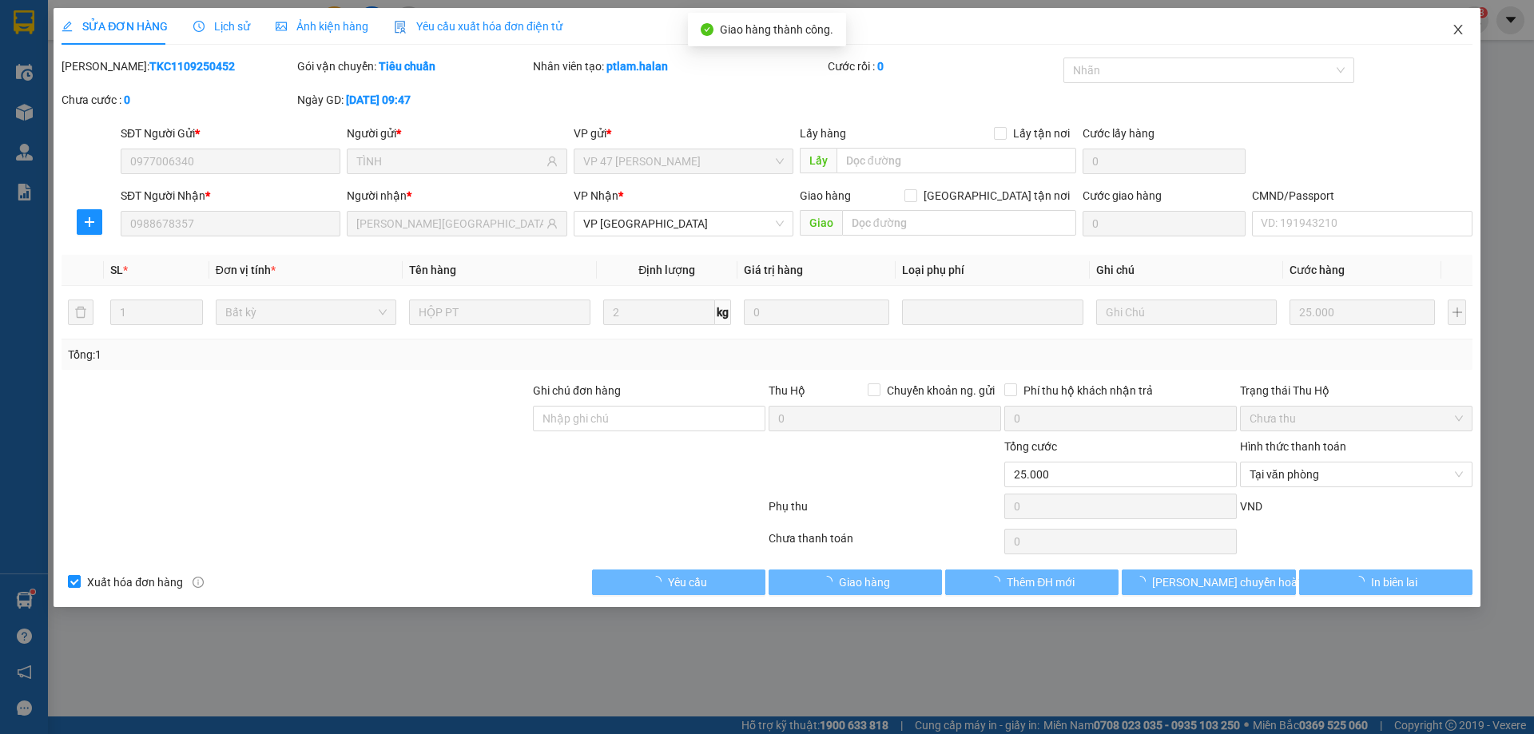
click at [1455, 18] on span "Close" at bounding box center [1457, 30] width 45 height 45
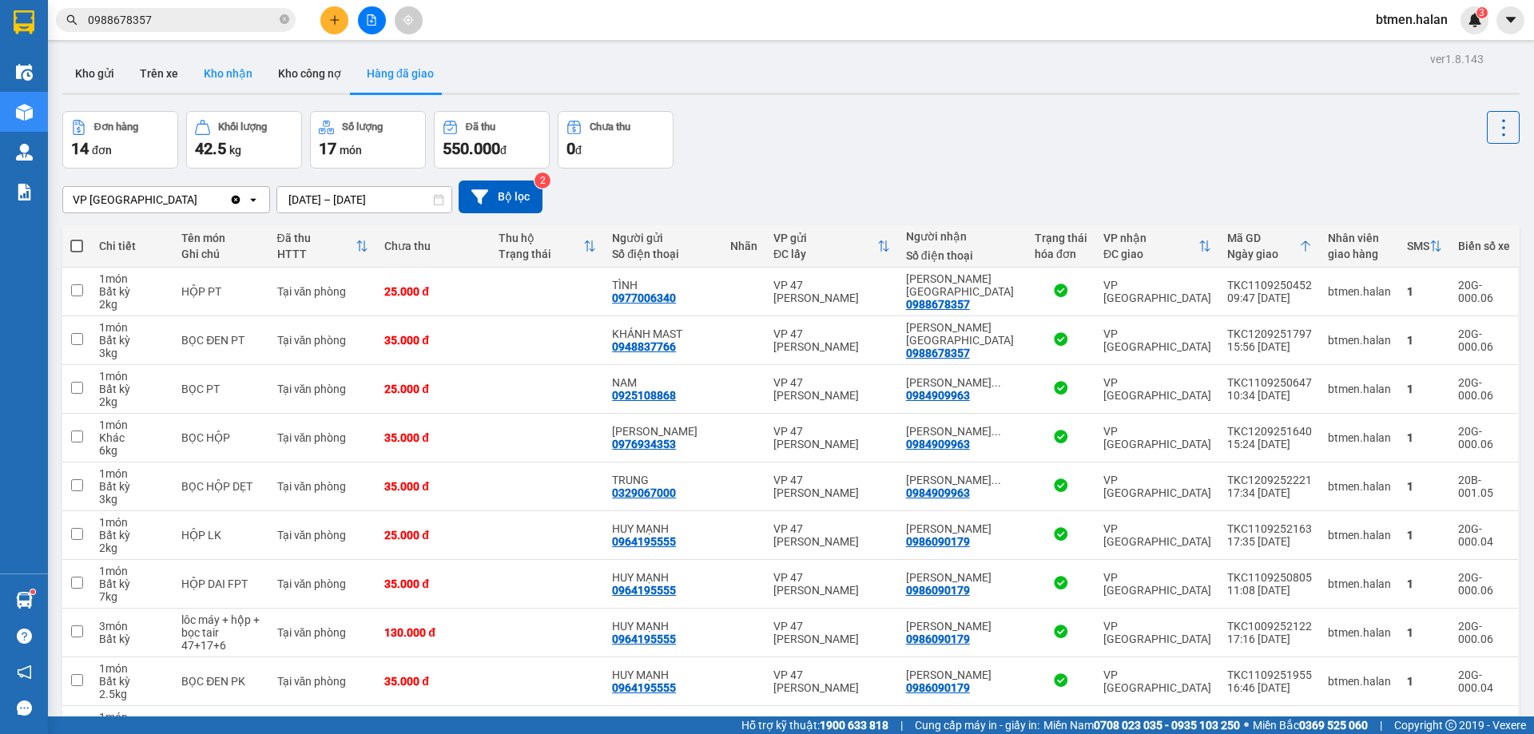
click at [216, 73] on button "Kho nhận" at bounding box center [228, 73] width 74 height 38
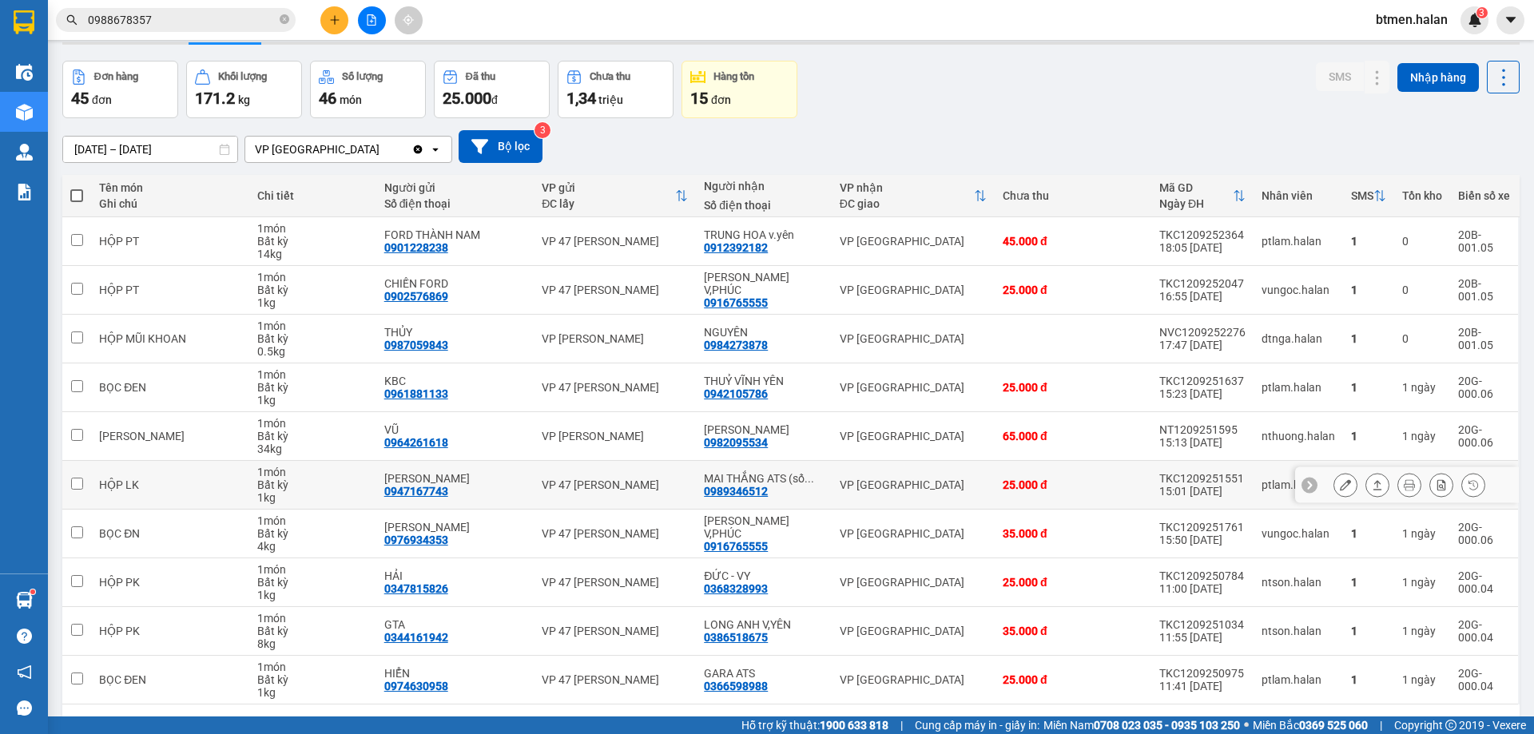
scroll to position [104, 0]
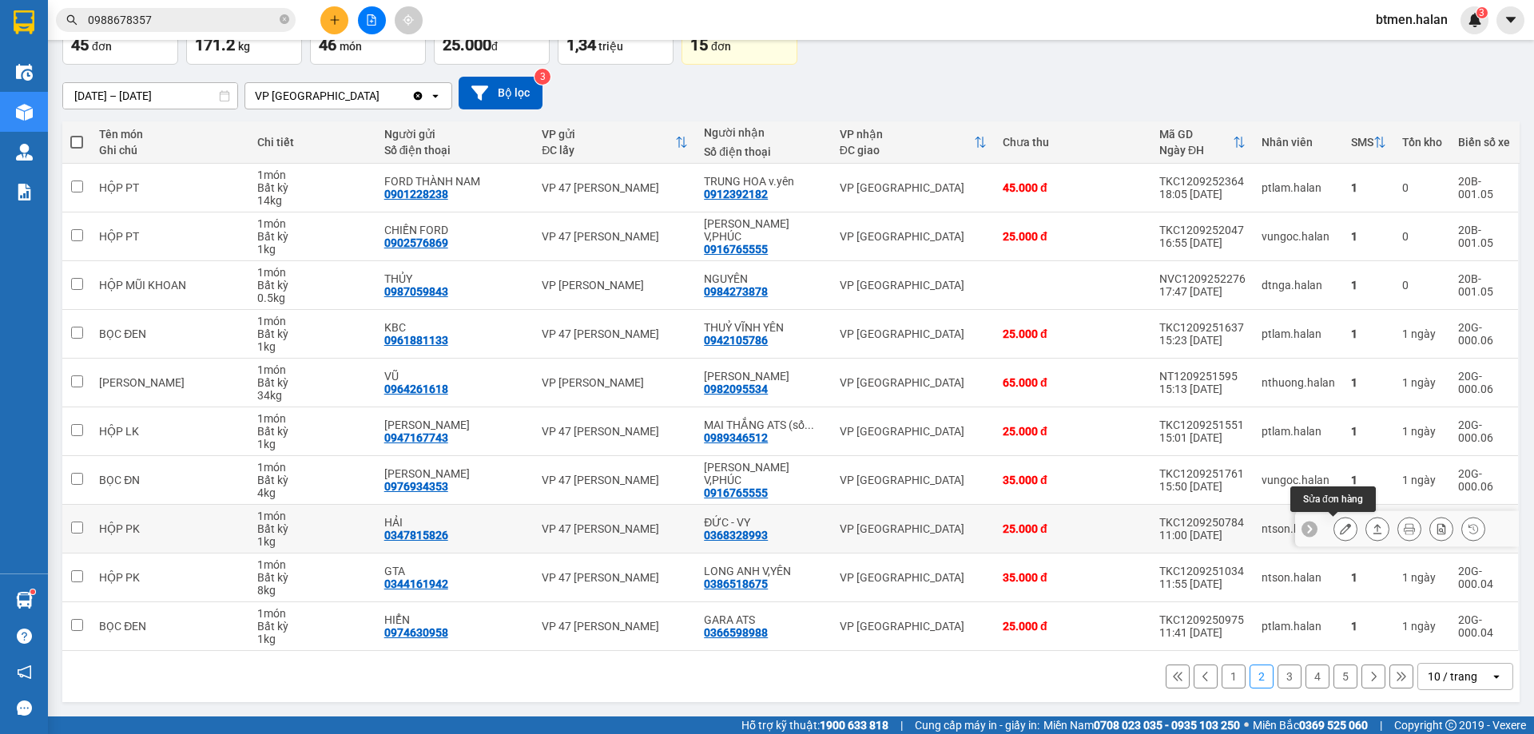
click at [1334, 529] on button at bounding box center [1345, 529] width 22 height 28
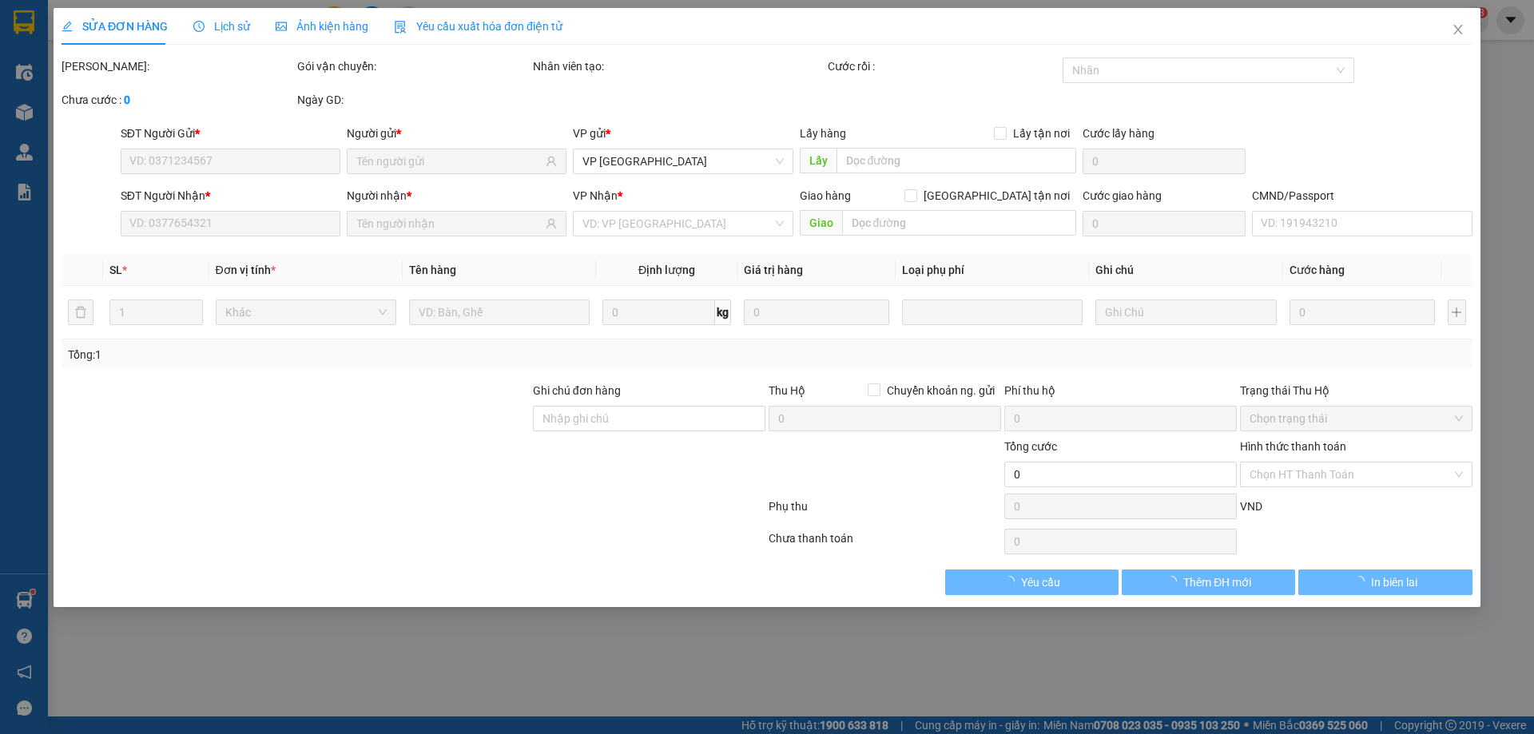
type input "0347815826"
type input "HẢI"
type input "0368328993"
type input "ĐỨC - VY"
type input "25.000"
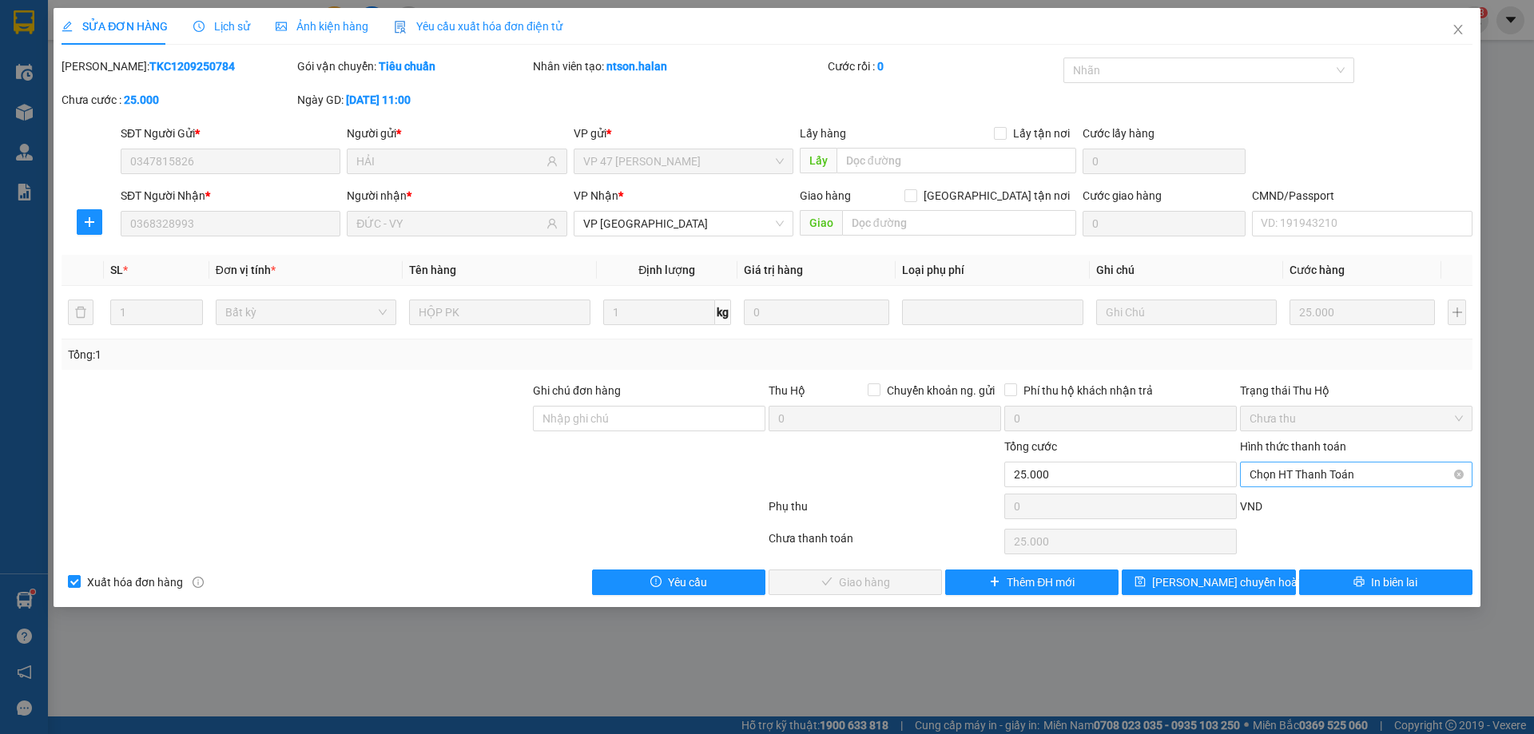
click at [1321, 472] on span "Chọn HT Thanh Toán" at bounding box center [1355, 474] width 213 height 24
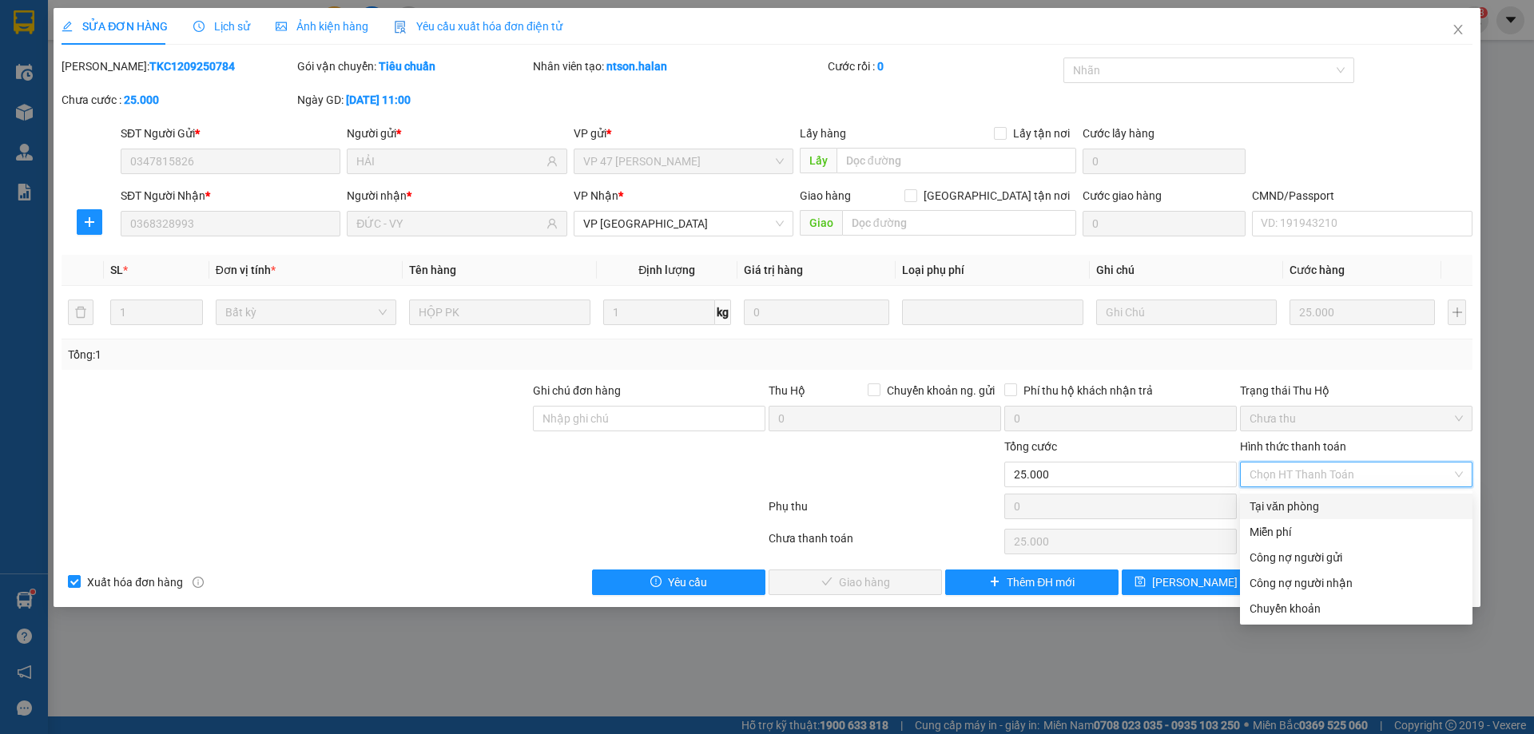
click at [1313, 503] on div "Tại văn phòng" at bounding box center [1355, 507] width 213 height 18
type input "0"
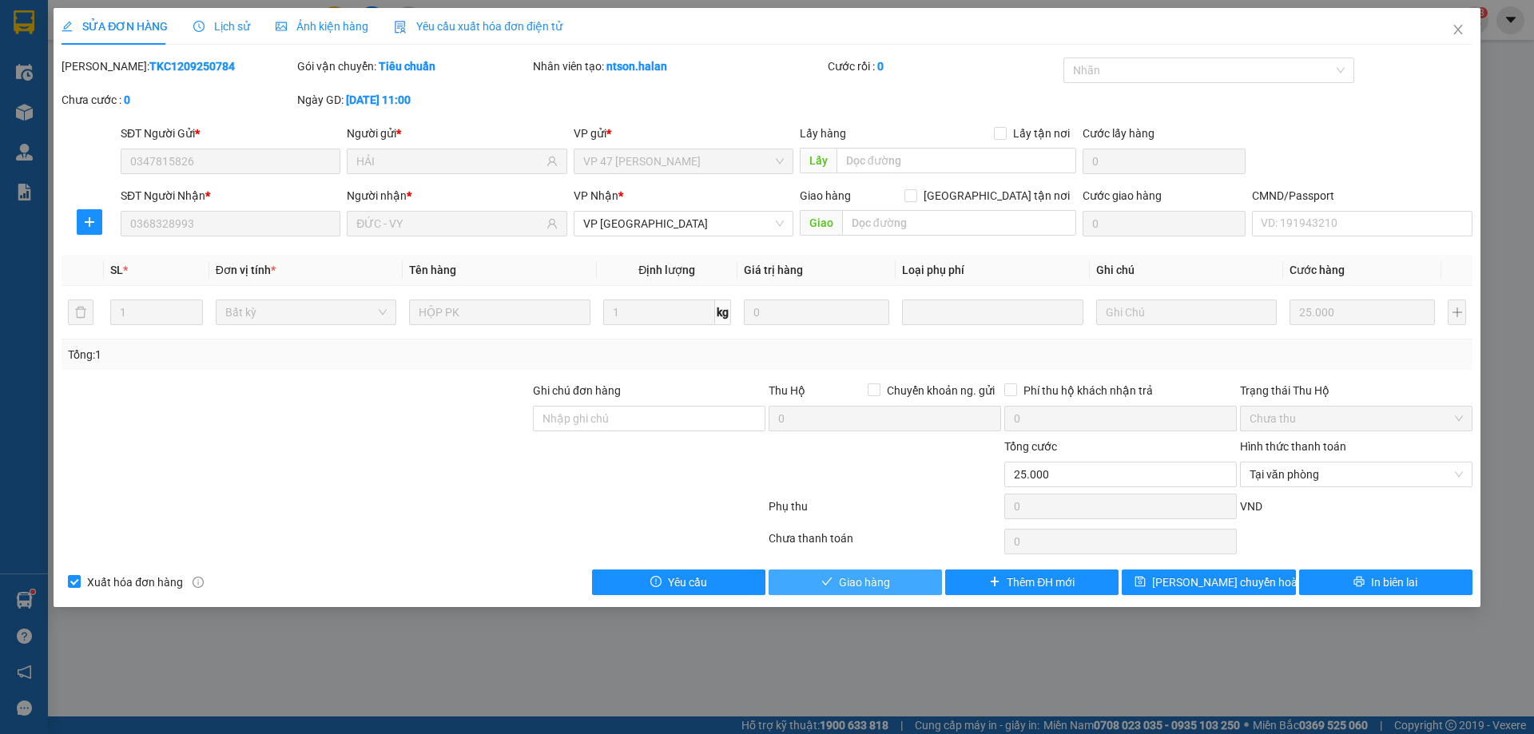
click at [907, 579] on button "Giao hàng" at bounding box center [854, 583] width 173 height 26
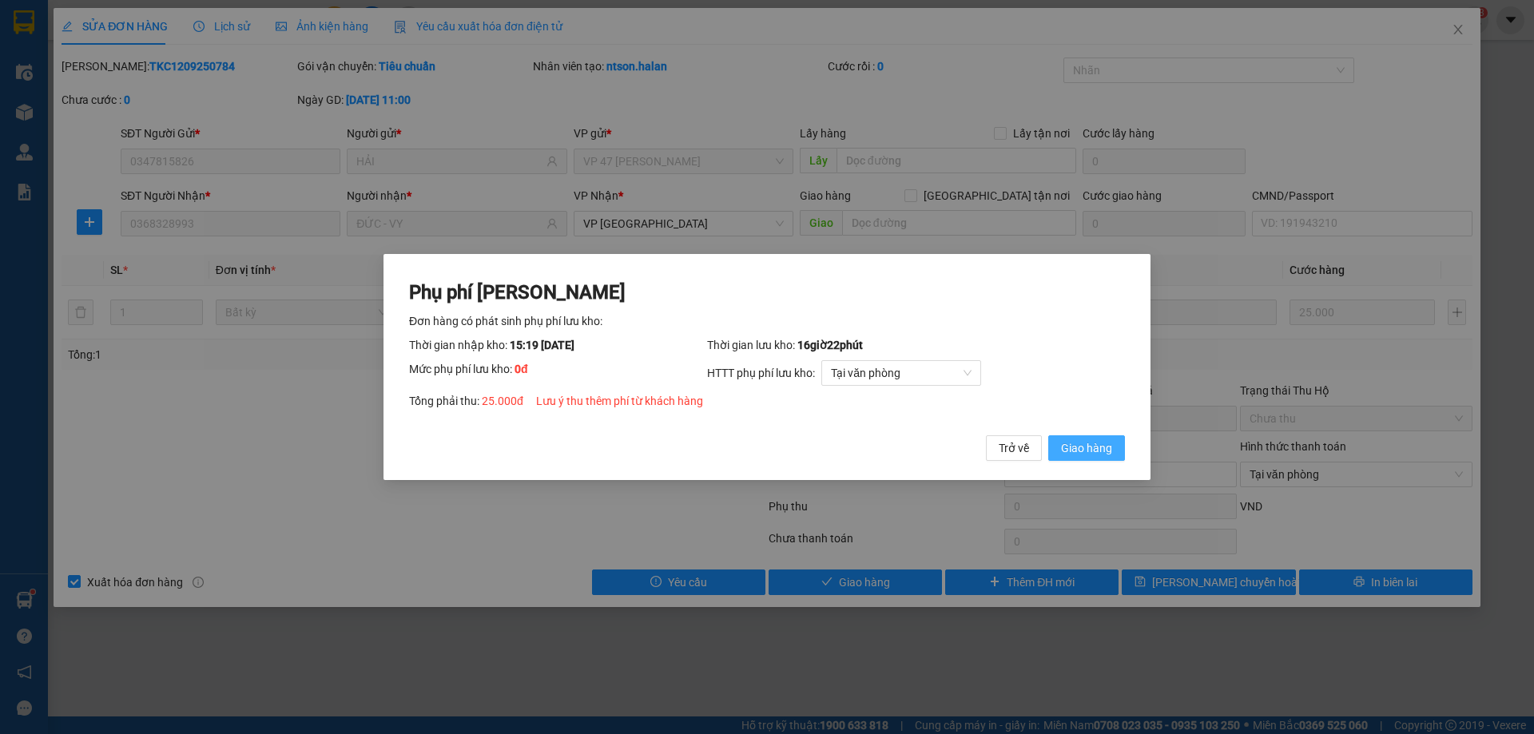
drag, startPoint x: 1083, startPoint y: 445, endPoint x: 1172, endPoint y: 367, distance: 118.3
click at [1085, 443] on span "Giao hàng" at bounding box center [1086, 448] width 51 height 18
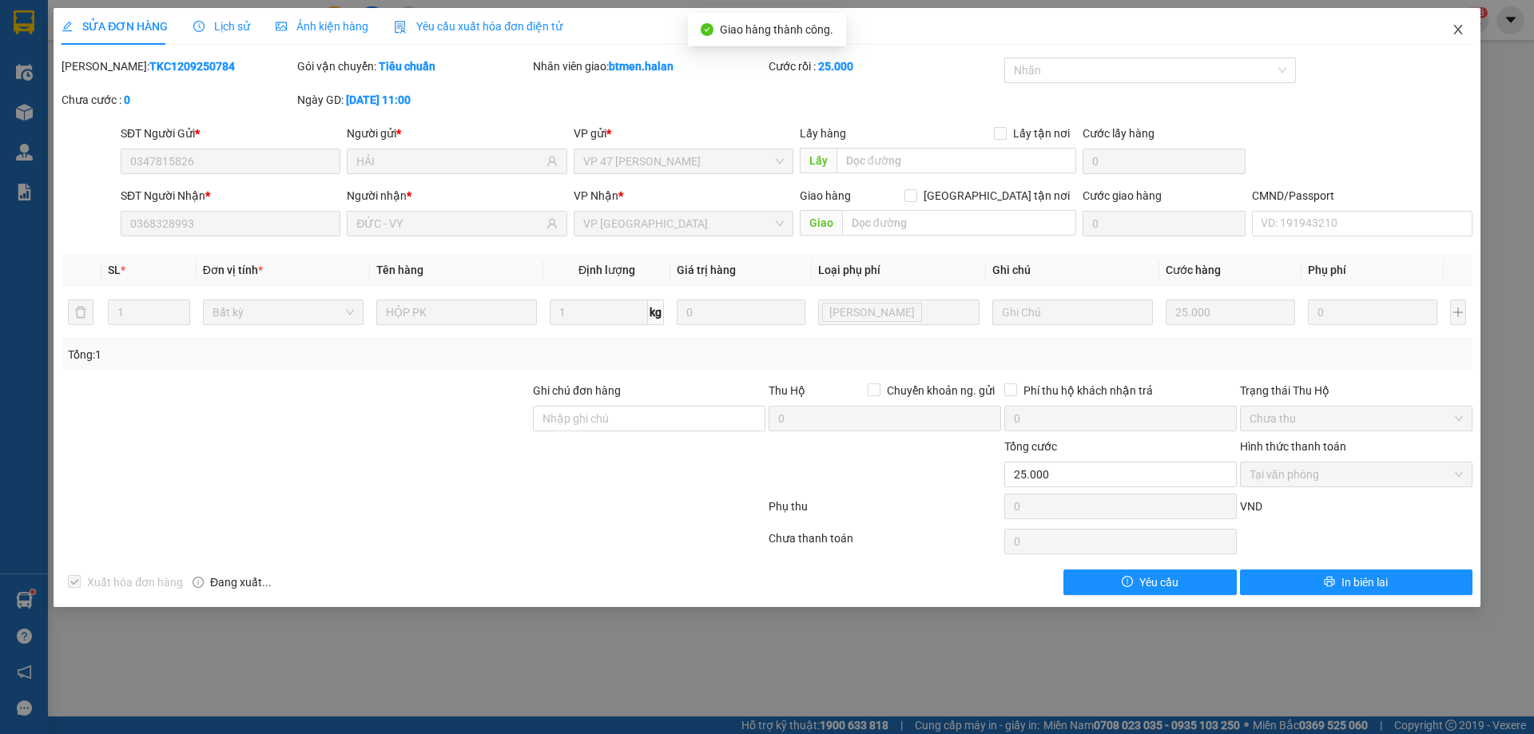
click at [1449, 32] on span "Close" at bounding box center [1457, 30] width 45 height 45
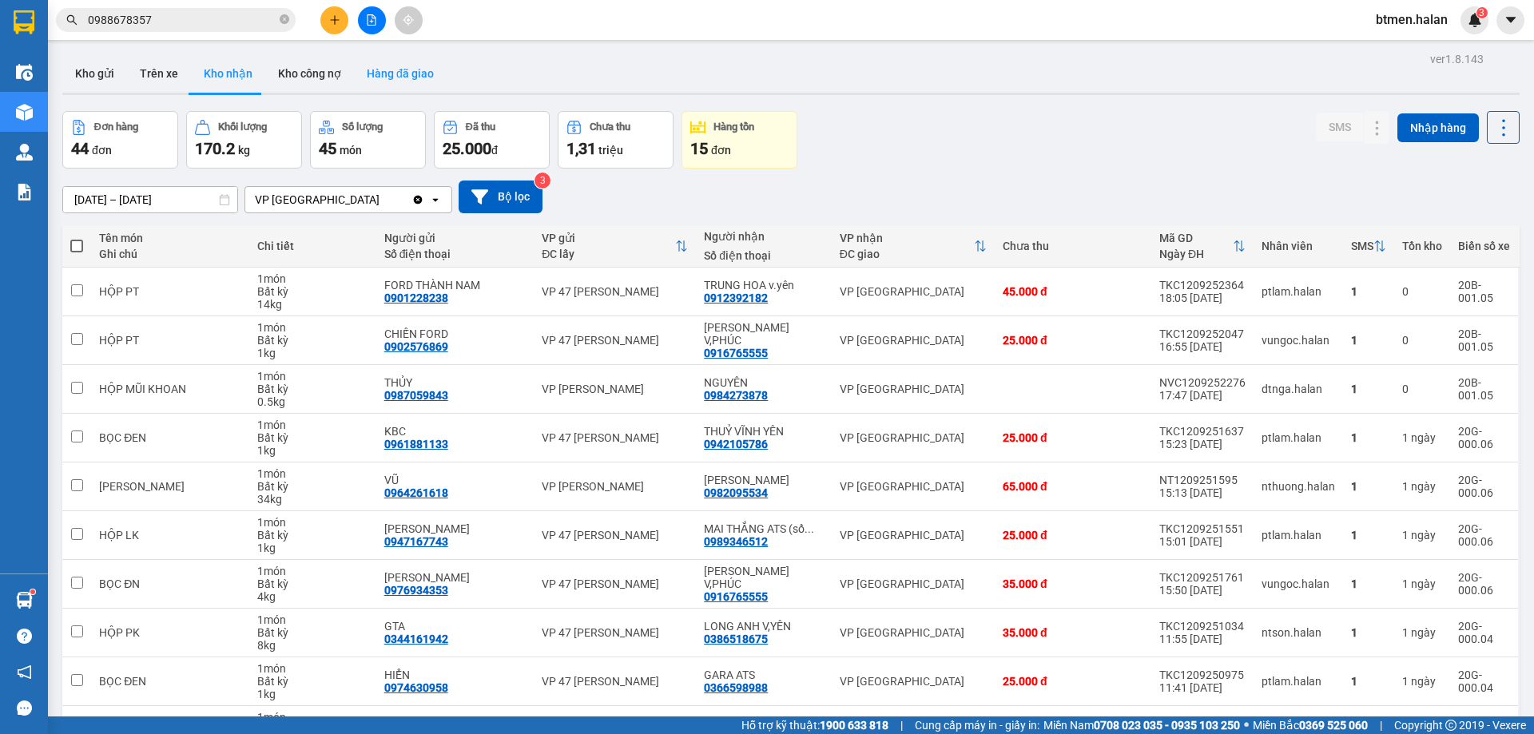
click at [439, 73] on button "Hàng đã giao" at bounding box center [400, 73] width 93 height 38
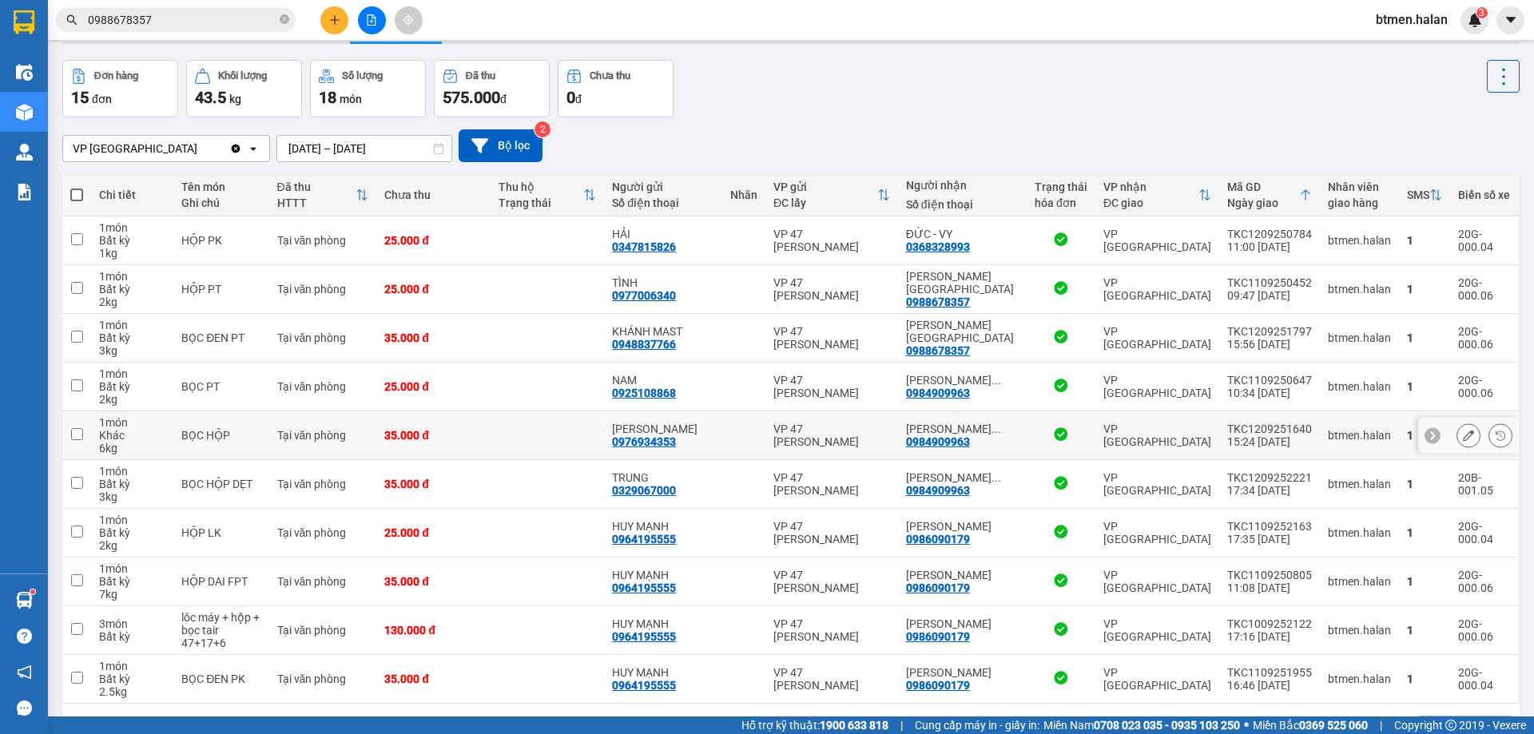
scroll to position [104, 0]
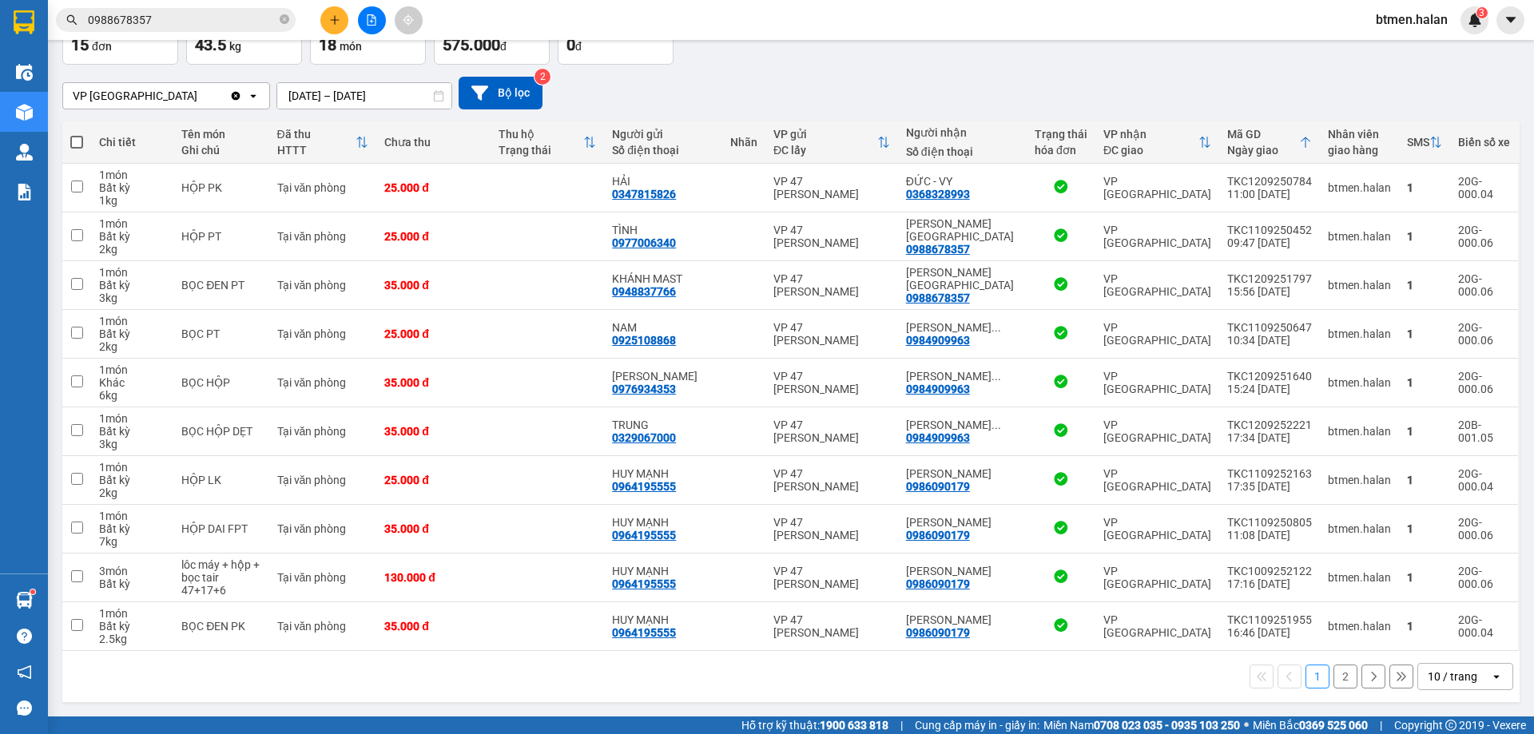
click at [1340, 678] on button "2" at bounding box center [1345, 677] width 24 height 24
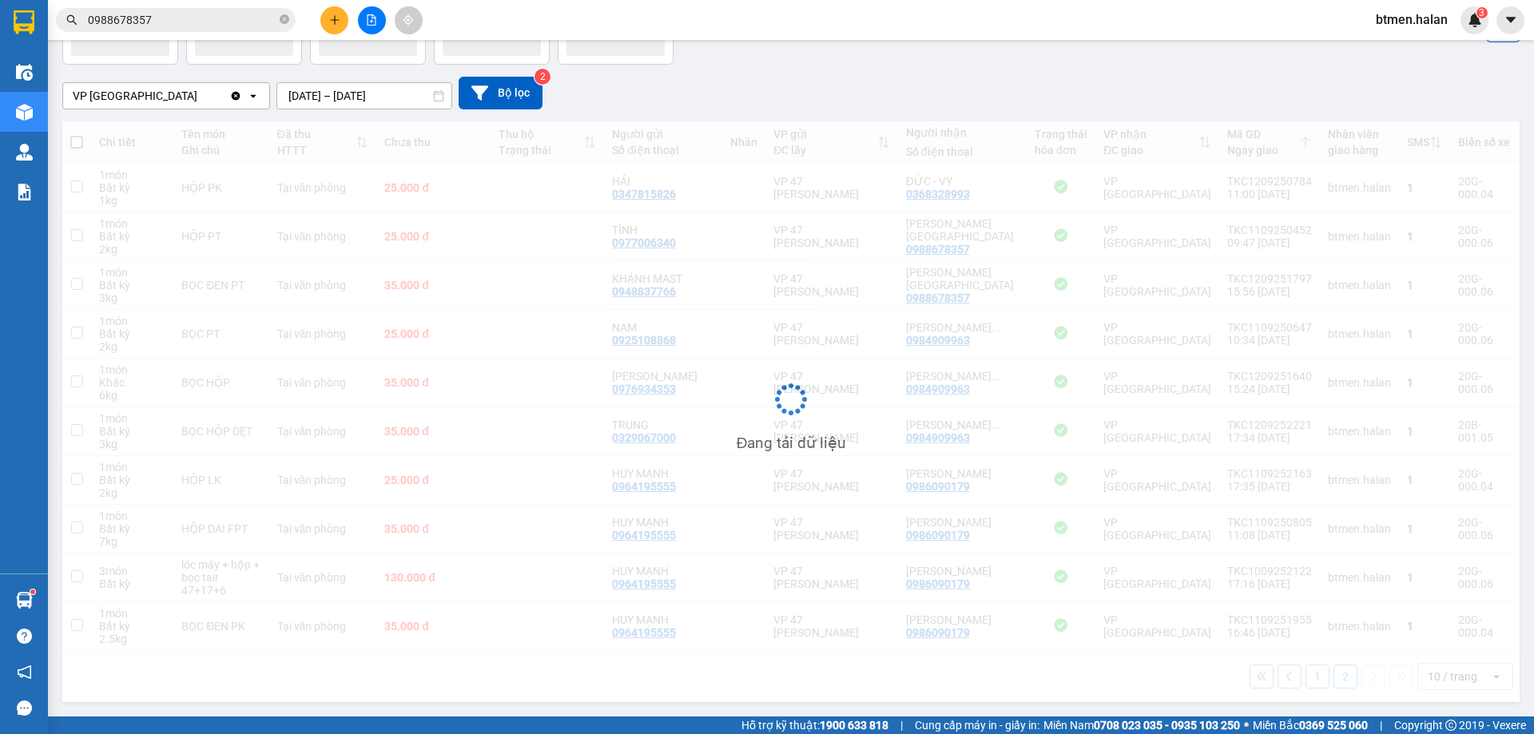
scroll to position [73, 0]
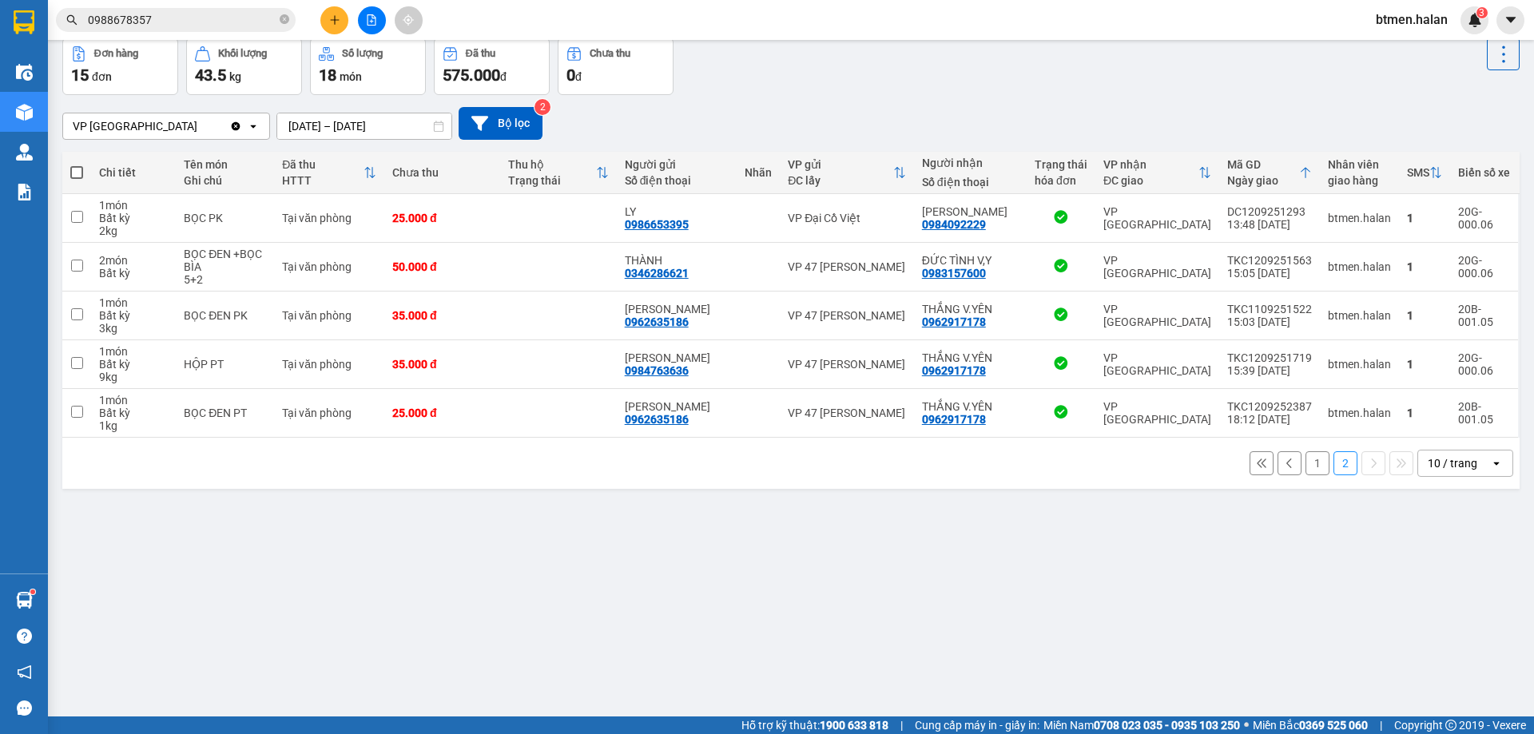
click at [1305, 462] on button "1" at bounding box center [1317, 463] width 24 height 24
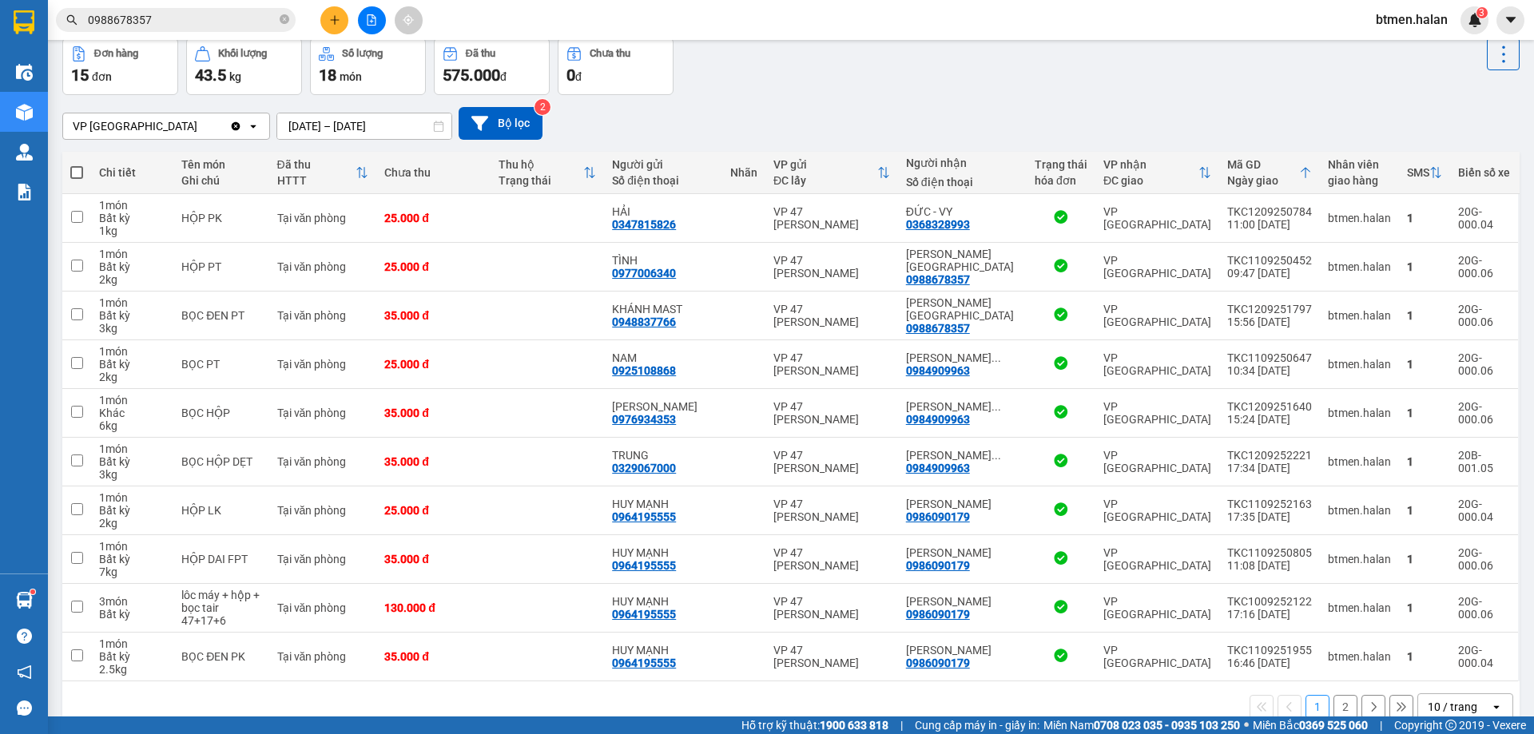
click at [921, 135] on div "VP Vĩnh Yên Clear value open 13/09/2025 – 13/09/2025 Press the down arrow key t…" at bounding box center [790, 123] width 1457 height 33
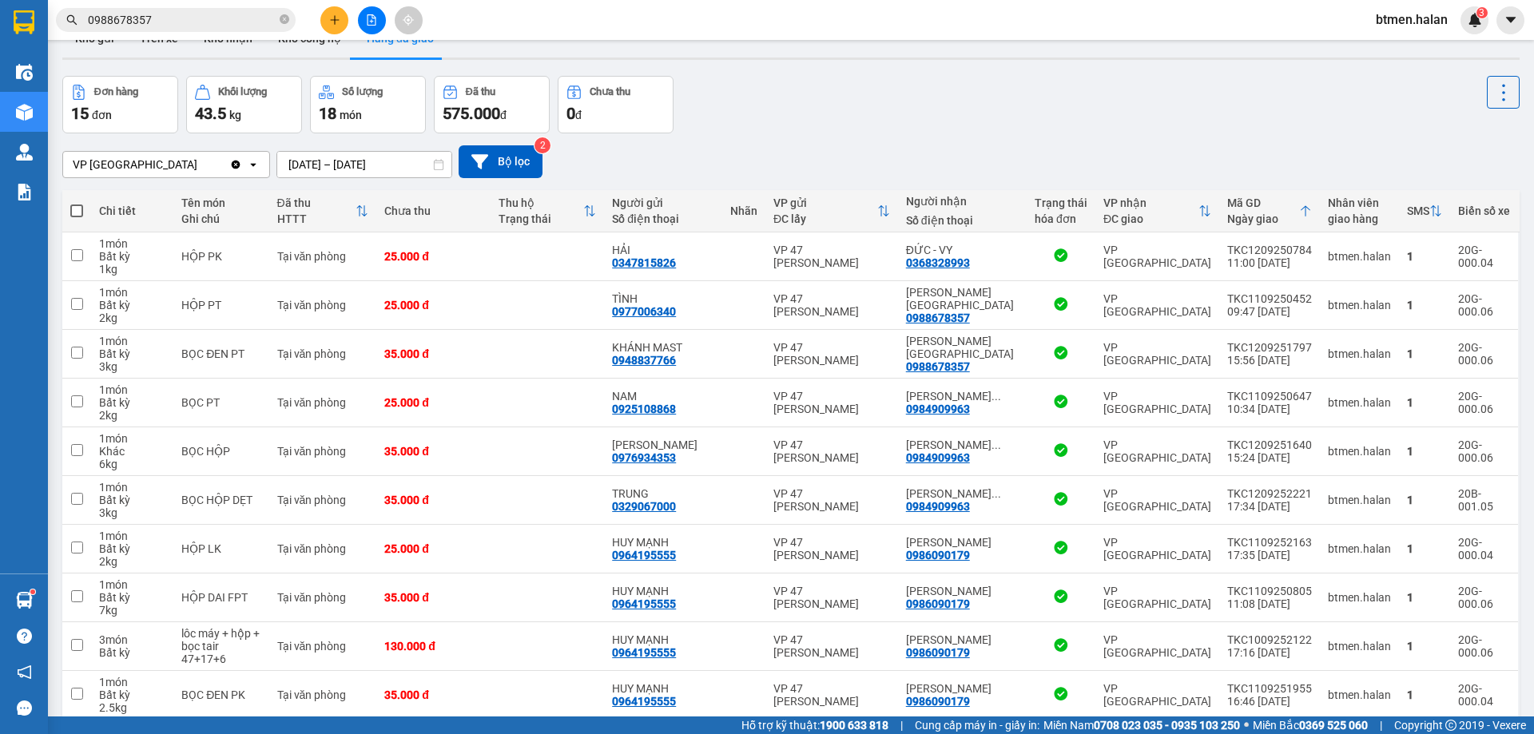
scroll to position [0, 0]
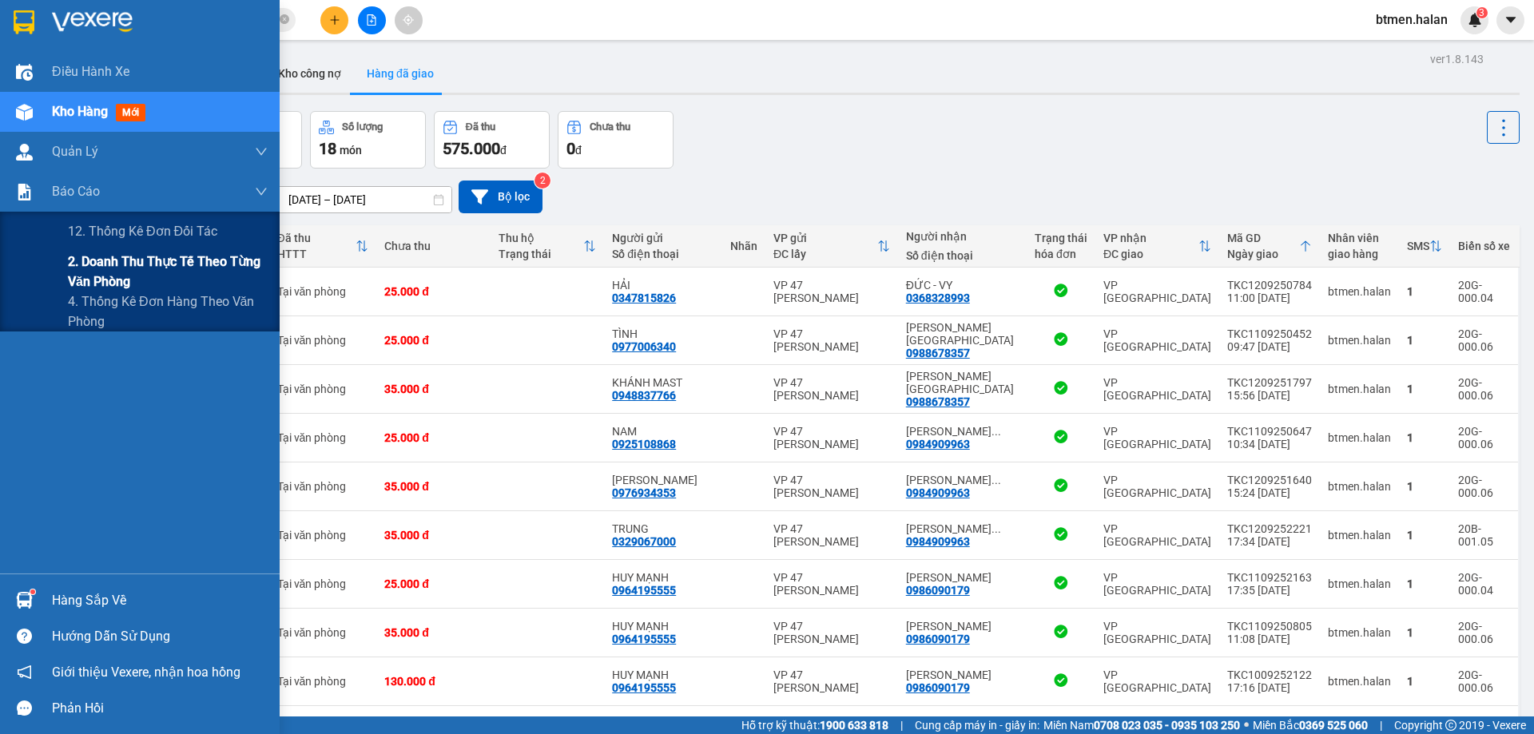
click at [103, 268] on span "2. Doanh thu thực tế theo từng văn phòng" at bounding box center [168, 272] width 200 height 40
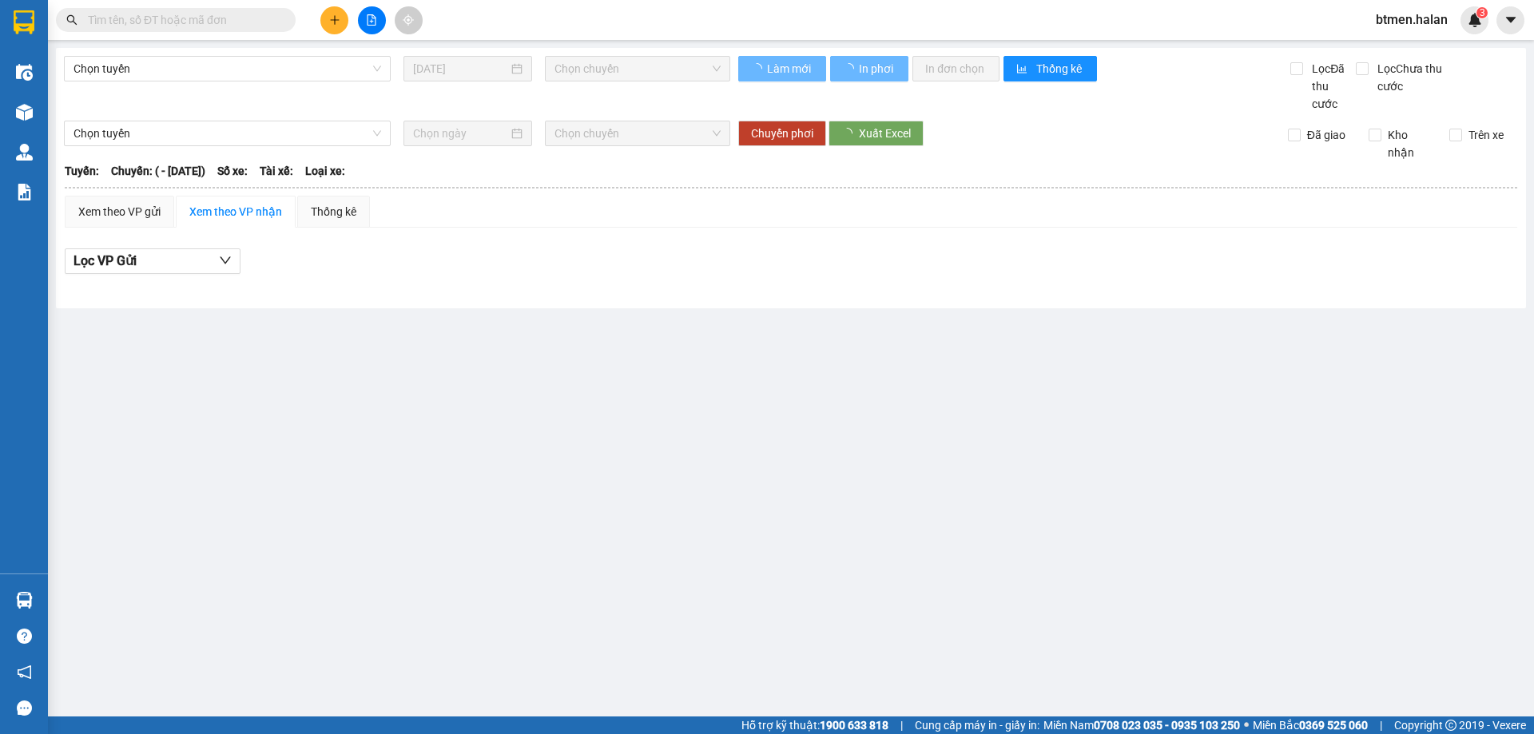
type input "[DATE]"
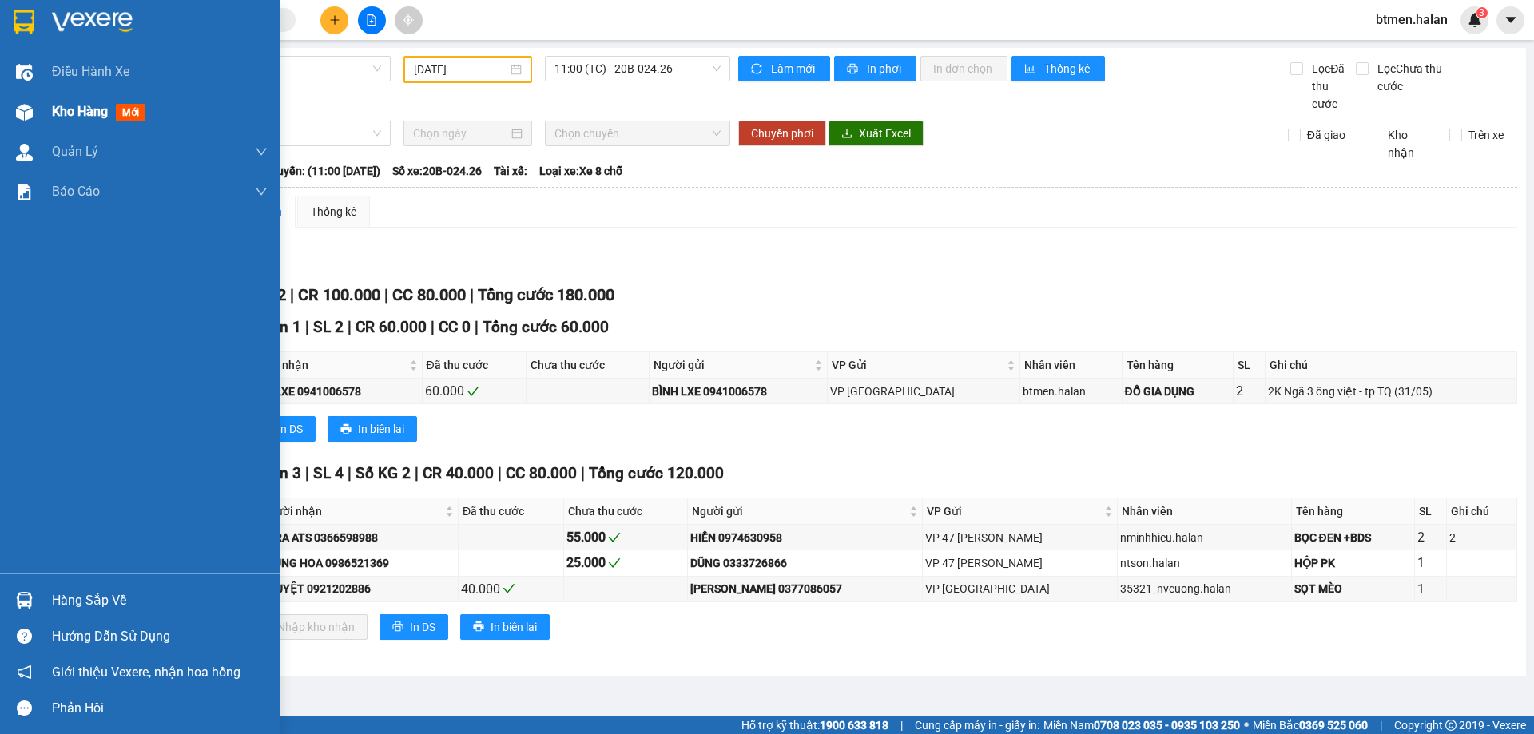
click at [30, 102] on div at bounding box center [24, 112] width 28 height 28
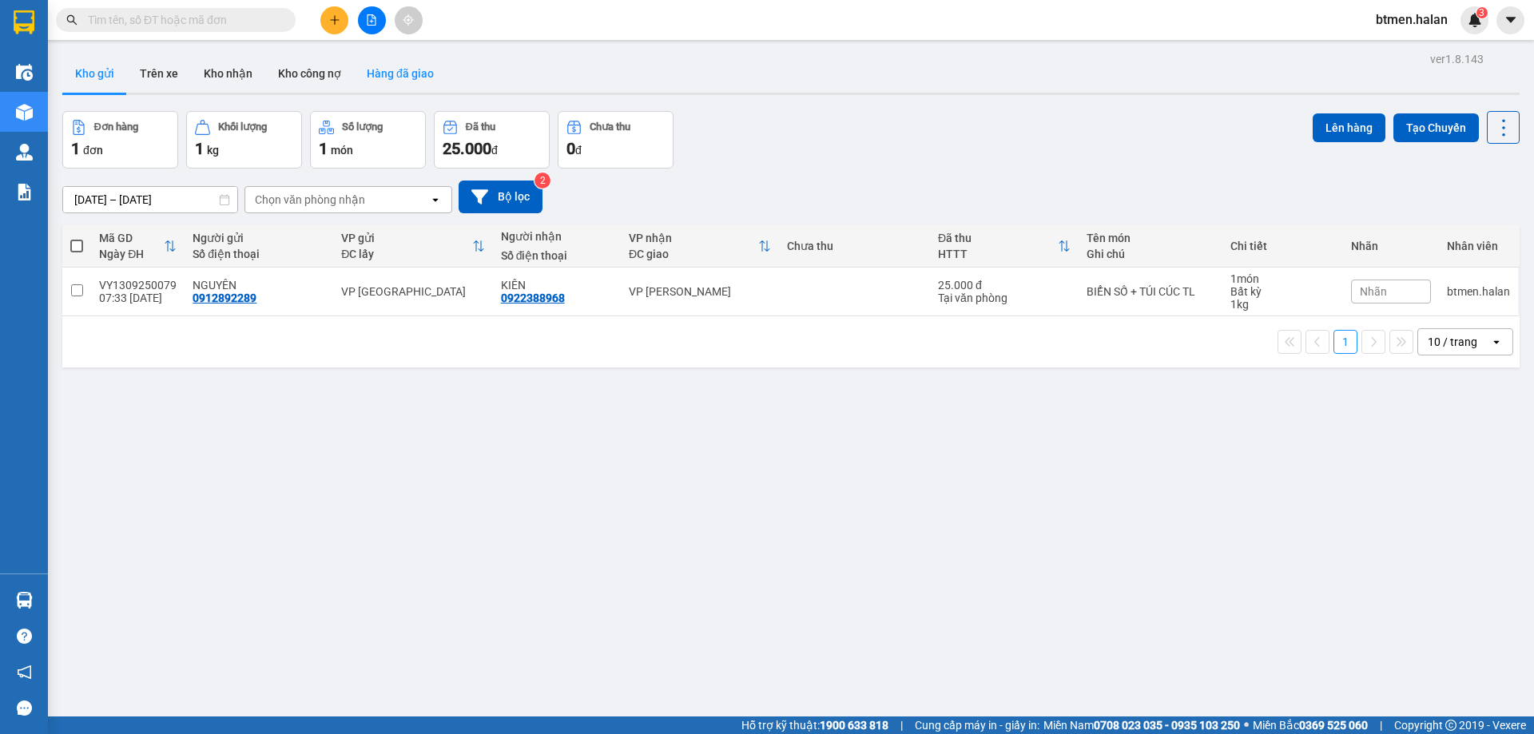
drag, startPoint x: 379, startPoint y: 75, endPoint x: 615, endPoint y: 196, distance: 264.7
click at [380, 74] on button "Hàng đã giao" at bounding box center [400, 73] width 93 height 38
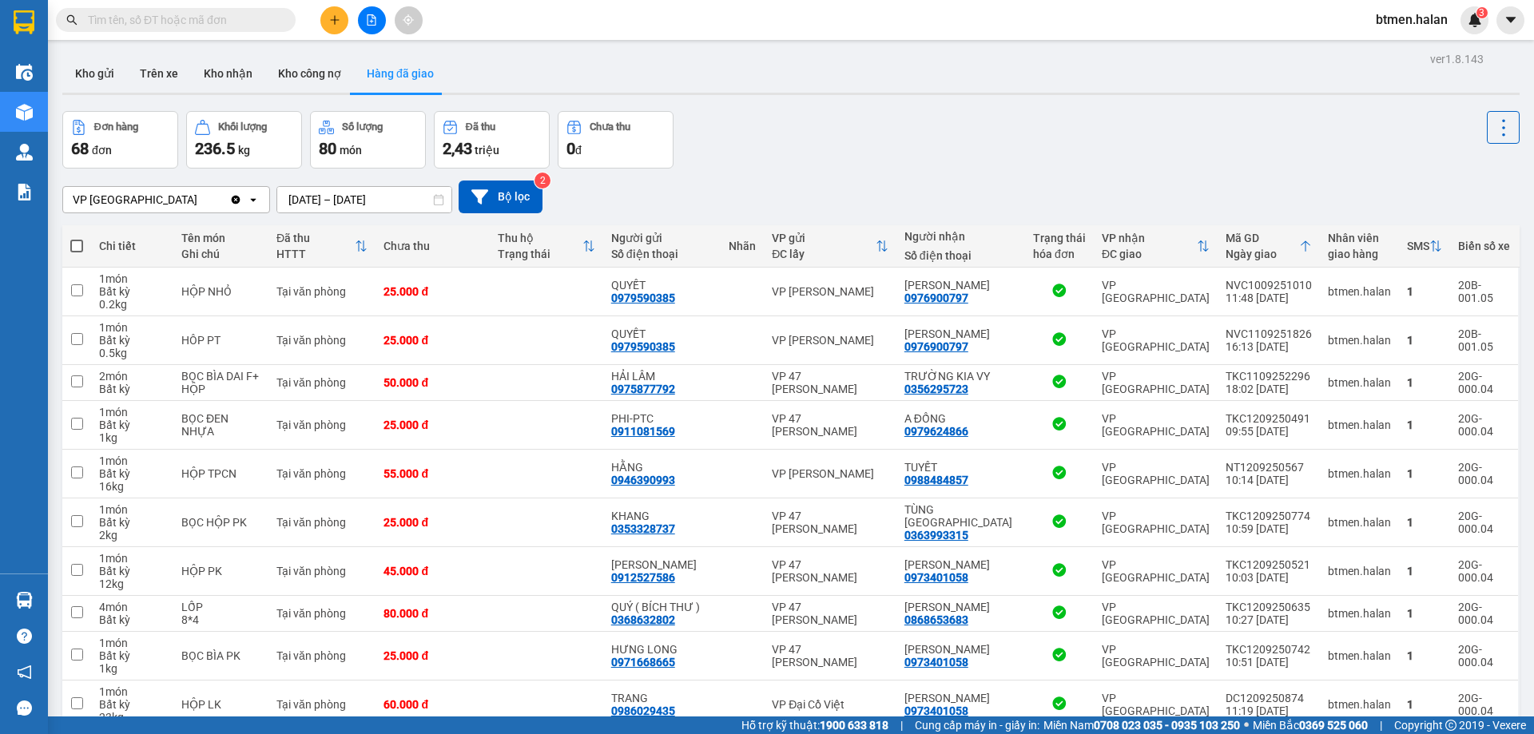
click at [339, 201] on input "[DATE] – [DATE]" at bounding box center [364, 200] width 174 height 26
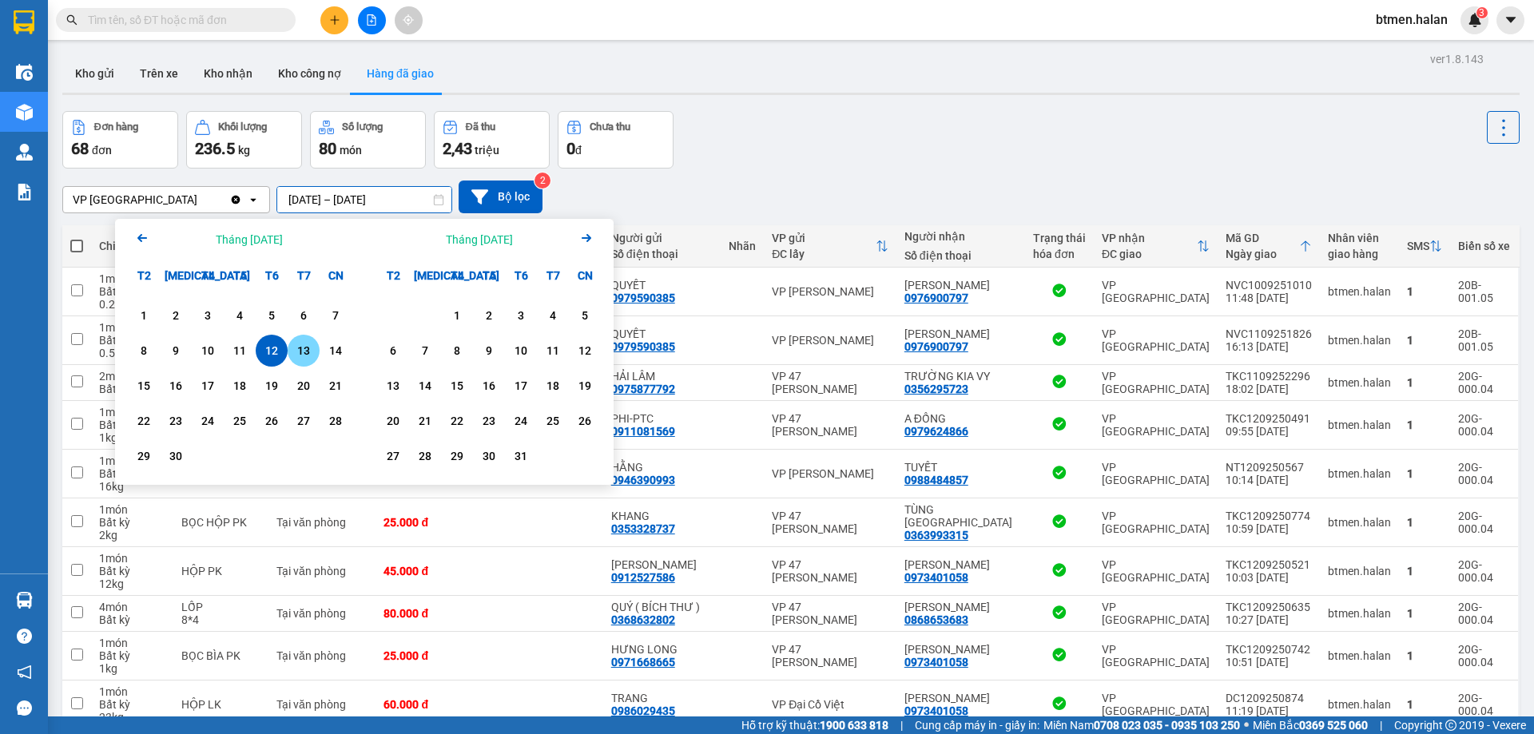
click at [304, 357] on div "13" at bounding box center [303, 350] width 22 height 19
type input "[DATE] – [DATE]"
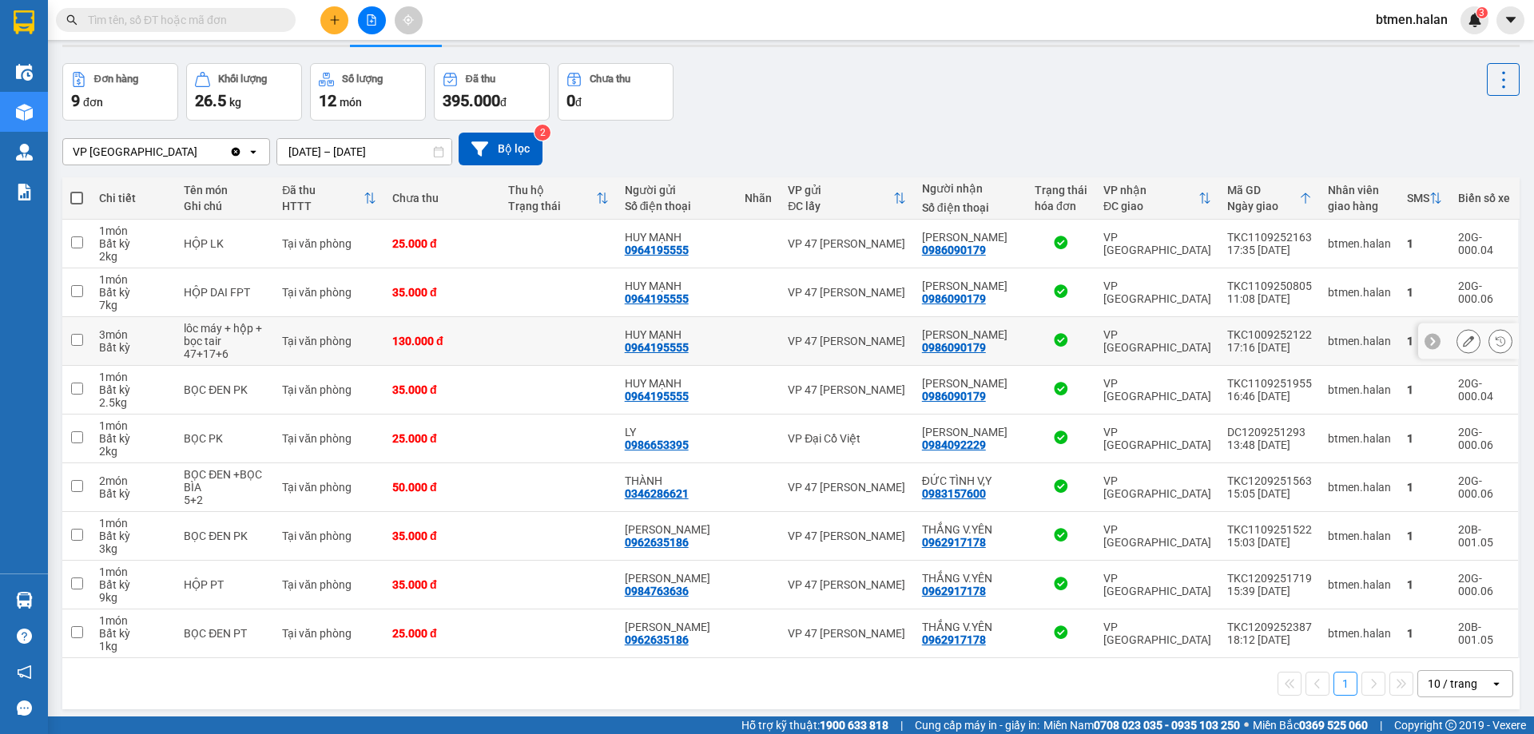
scroll to position [73, 0]
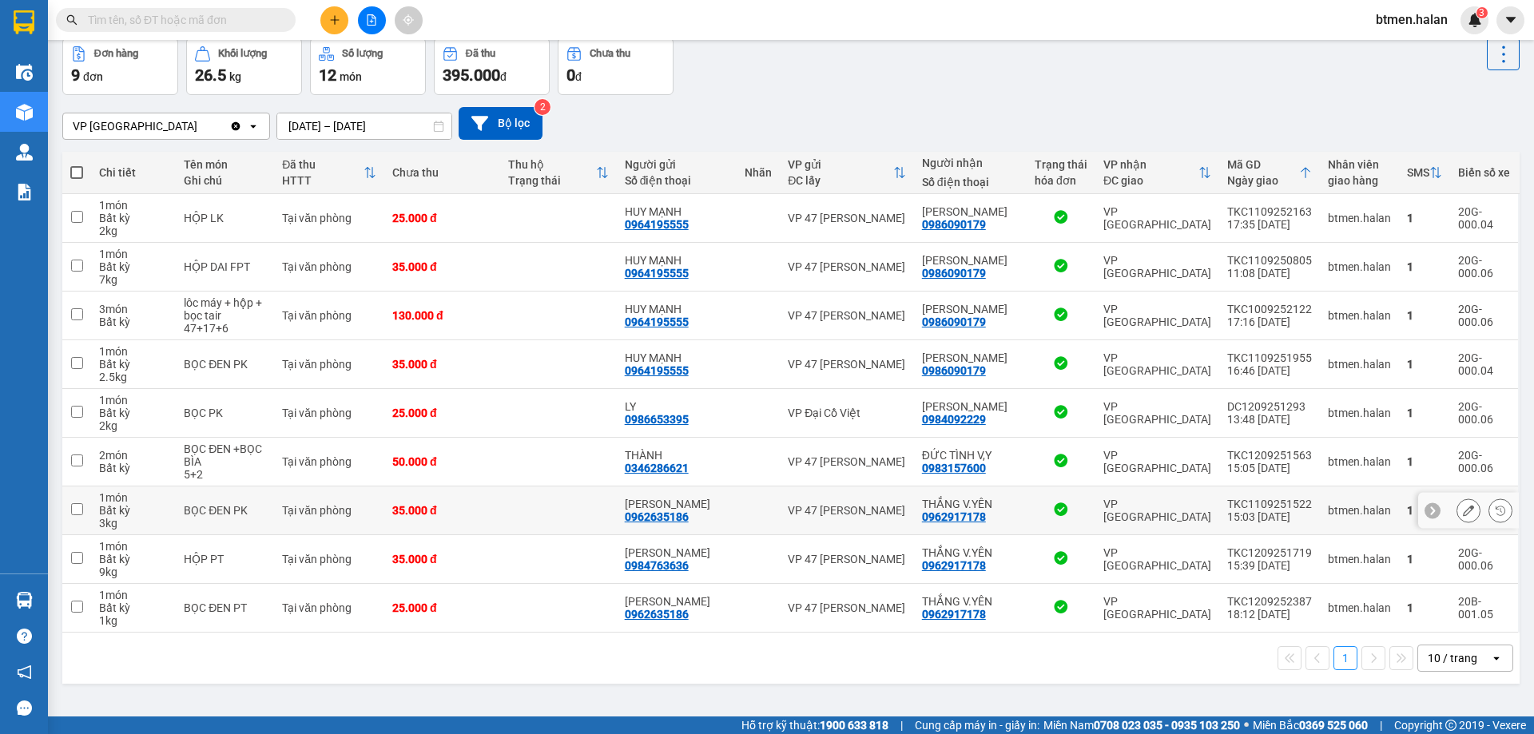
click at [971, 518] on div "0962917178" at bounding box center [954, 516] width 64 height 13
copy div "0962917178"
click at [324, 10] on div at bounding box center [372, 20] width 120 height 28
click at [335, 14] on button at bounding box center [334, 20] width 28 height 28
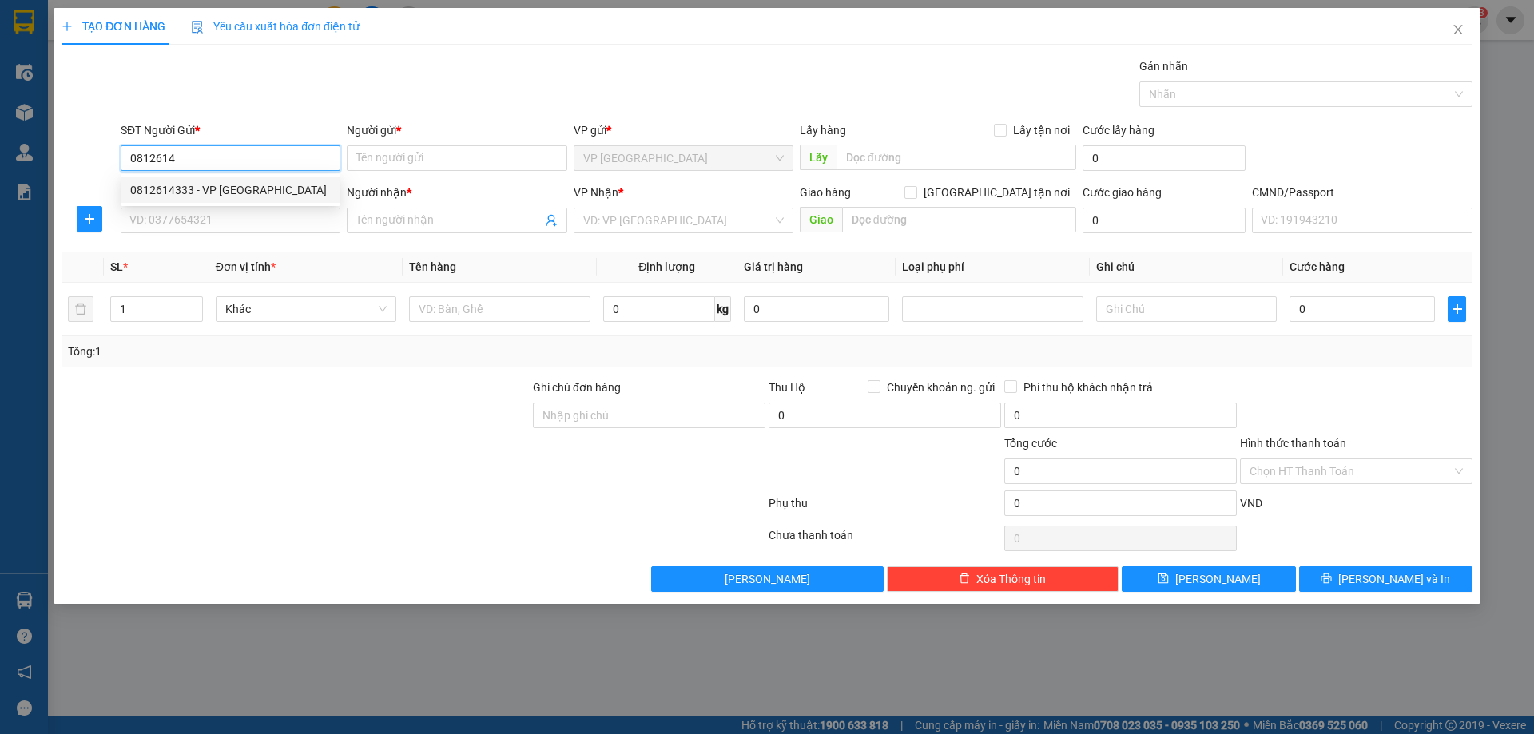
click at [220, 189] on div "0812614333 - VP VĨNH YÊN" at bounding box center [230, 190] width 200 height 18
type input "0812614333"
type input "VP [GEOGRAPHIC_DATA]"
type input "0812614333"
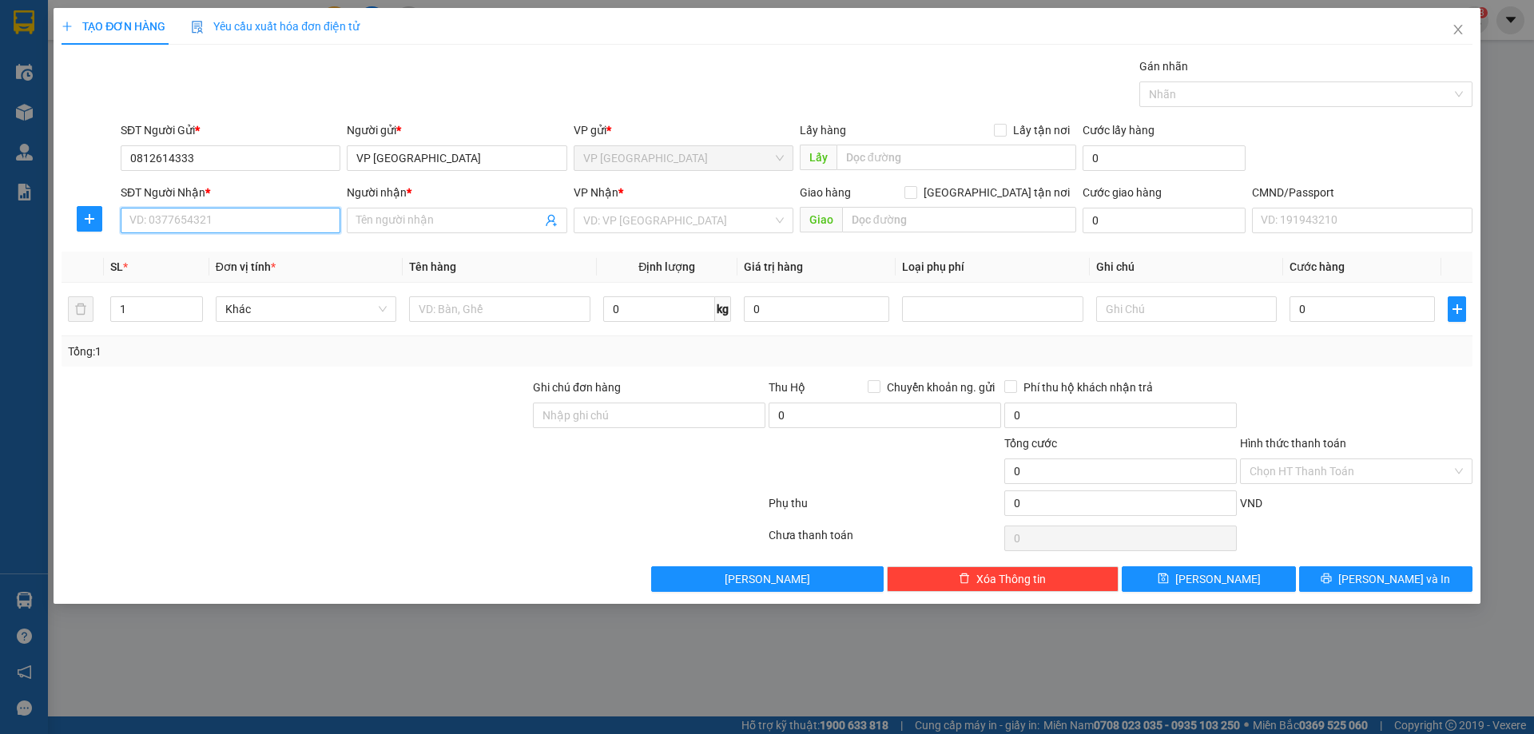
click at [218, 209] on input "SĐT Người Nhận *" at bounding box center [231, 221] width 220 height 26
click at [87, 216] on icon "plus" at bounding box center [89, 218] width 13 height 13
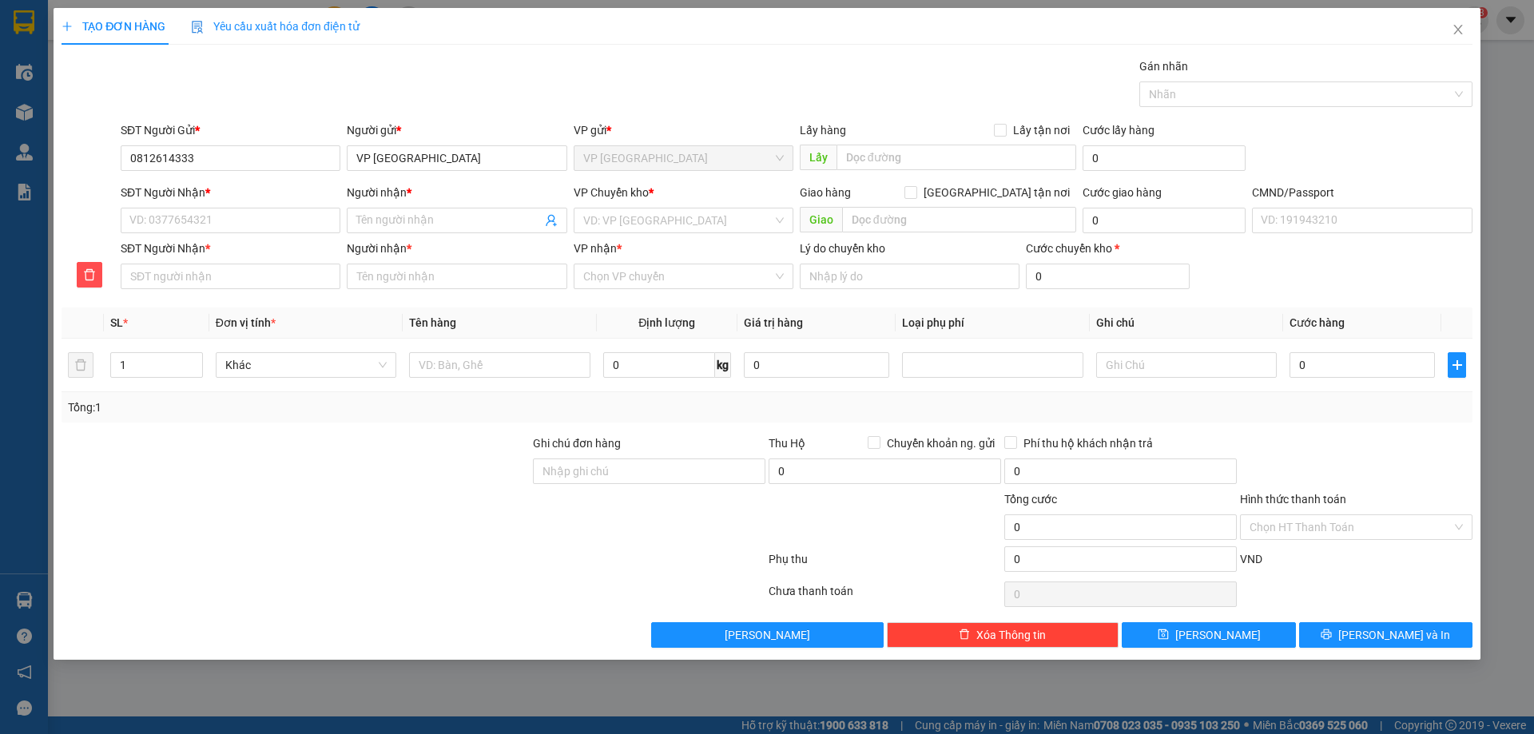
click at [193, 253] on div "SĐT Người Nhận *" at bounding box center [231, 249] width 220 height 18
click at [193, 264] on input "SĐT Người Nhận *" at bounding box center [231, 277] width 220 height 26
click at [191, 217] on input "SĐT Người Nhận *" at bounding box center [231, 221] width 220 height 26
click at [211, 257] on div "0988900284 - NGỌC KT" at bounding box center [230, 253] width 200 height 18
type input "0988900284"
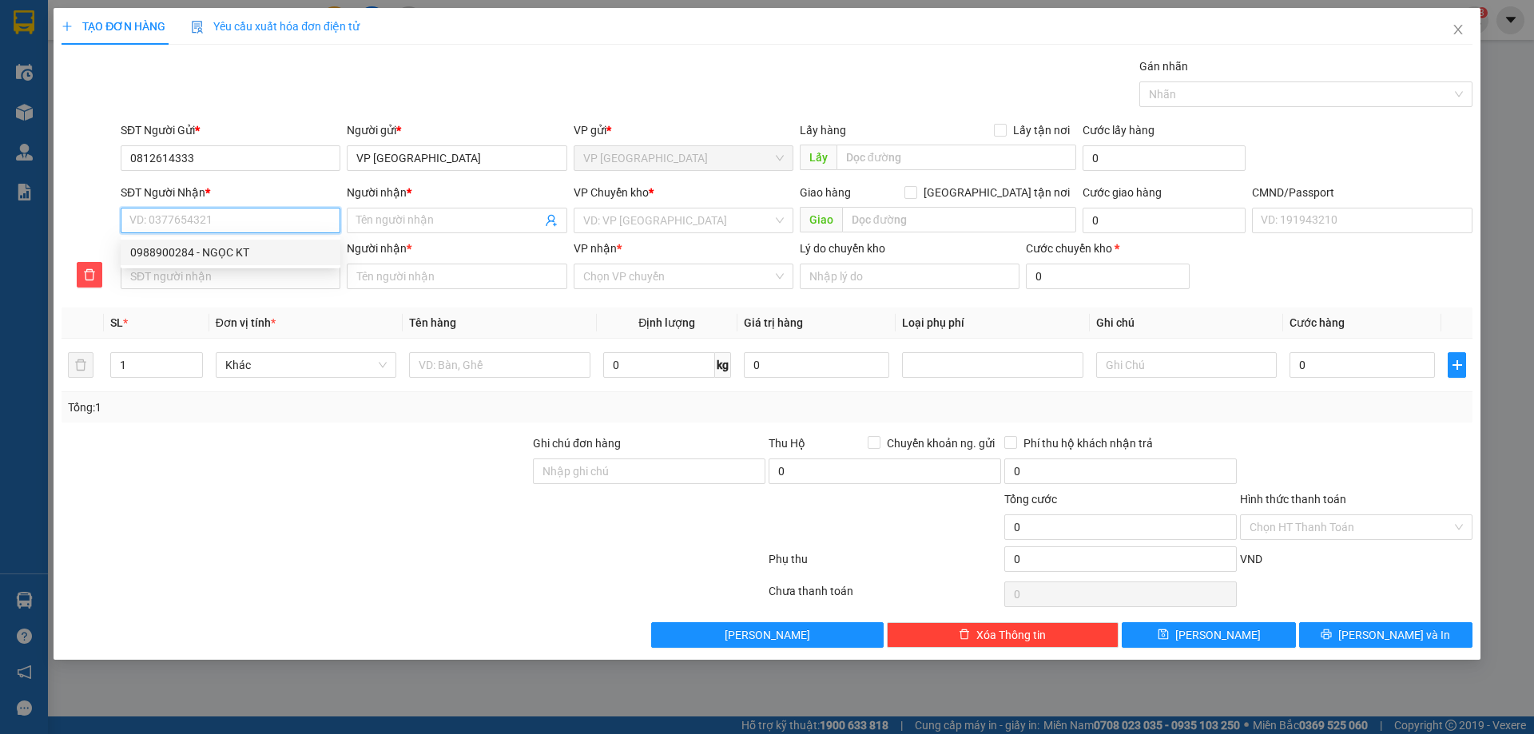
type input "0988900284"
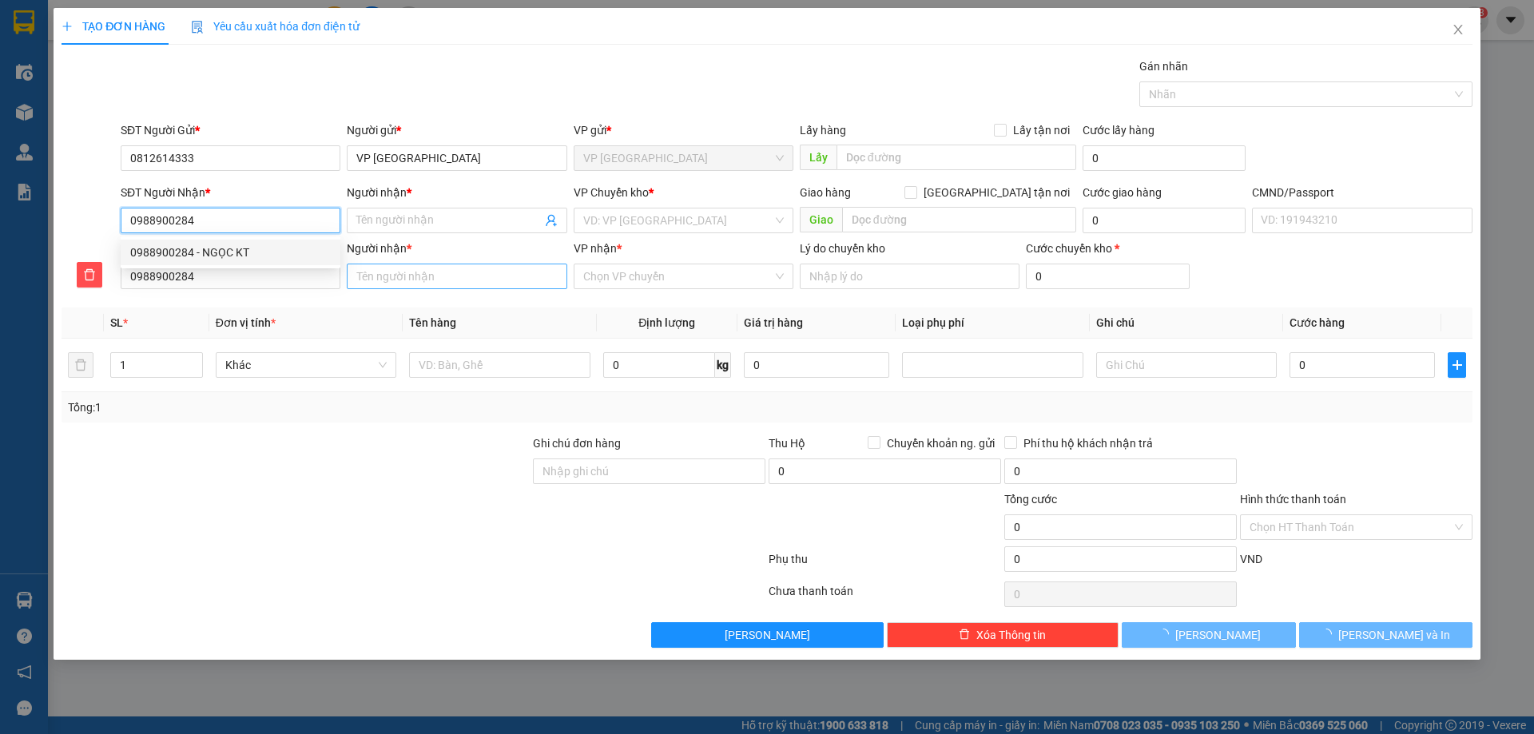
type input "NGỌC KT"
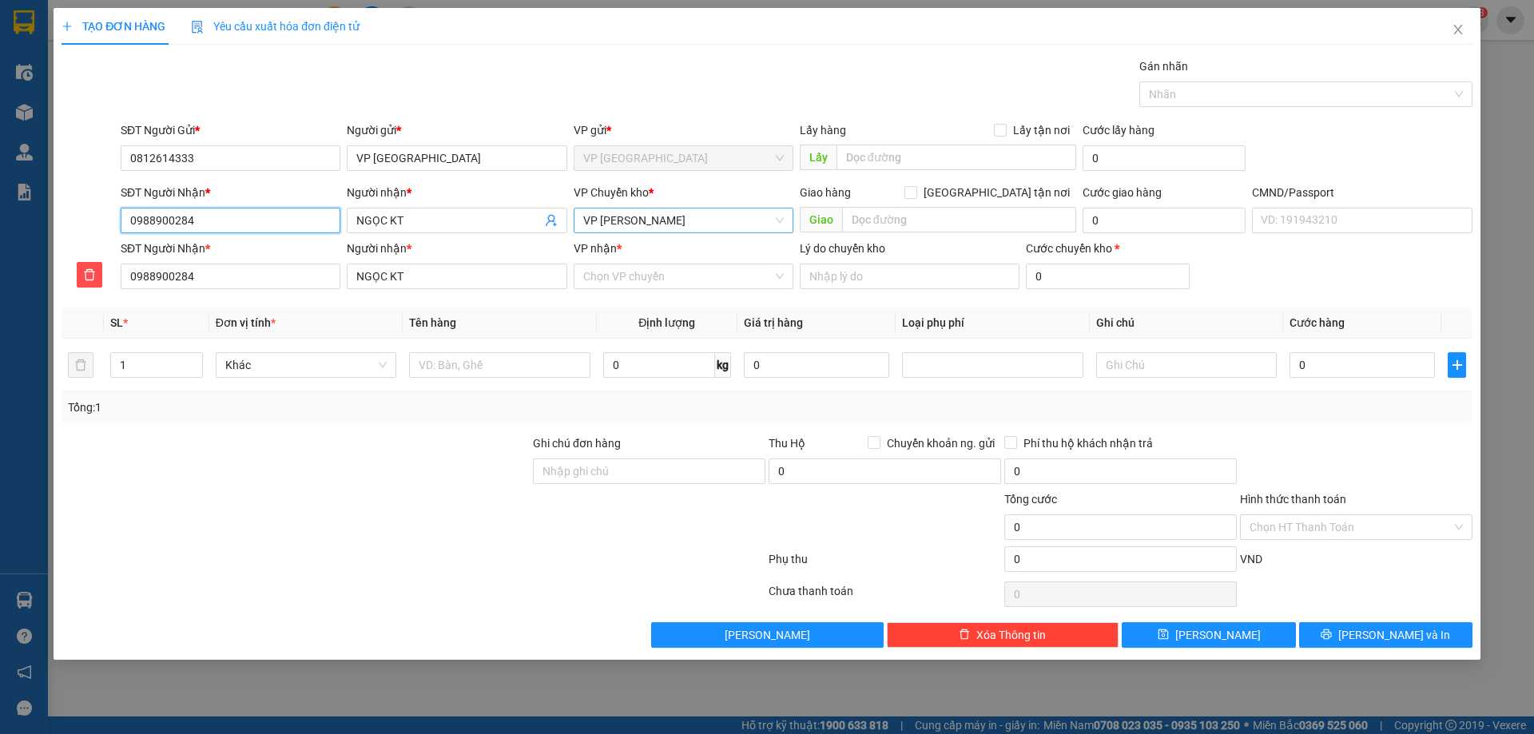
click at [609, 223] on span "VP Hoàng Gia" at bounding box center [683, 220] width 200 height 24
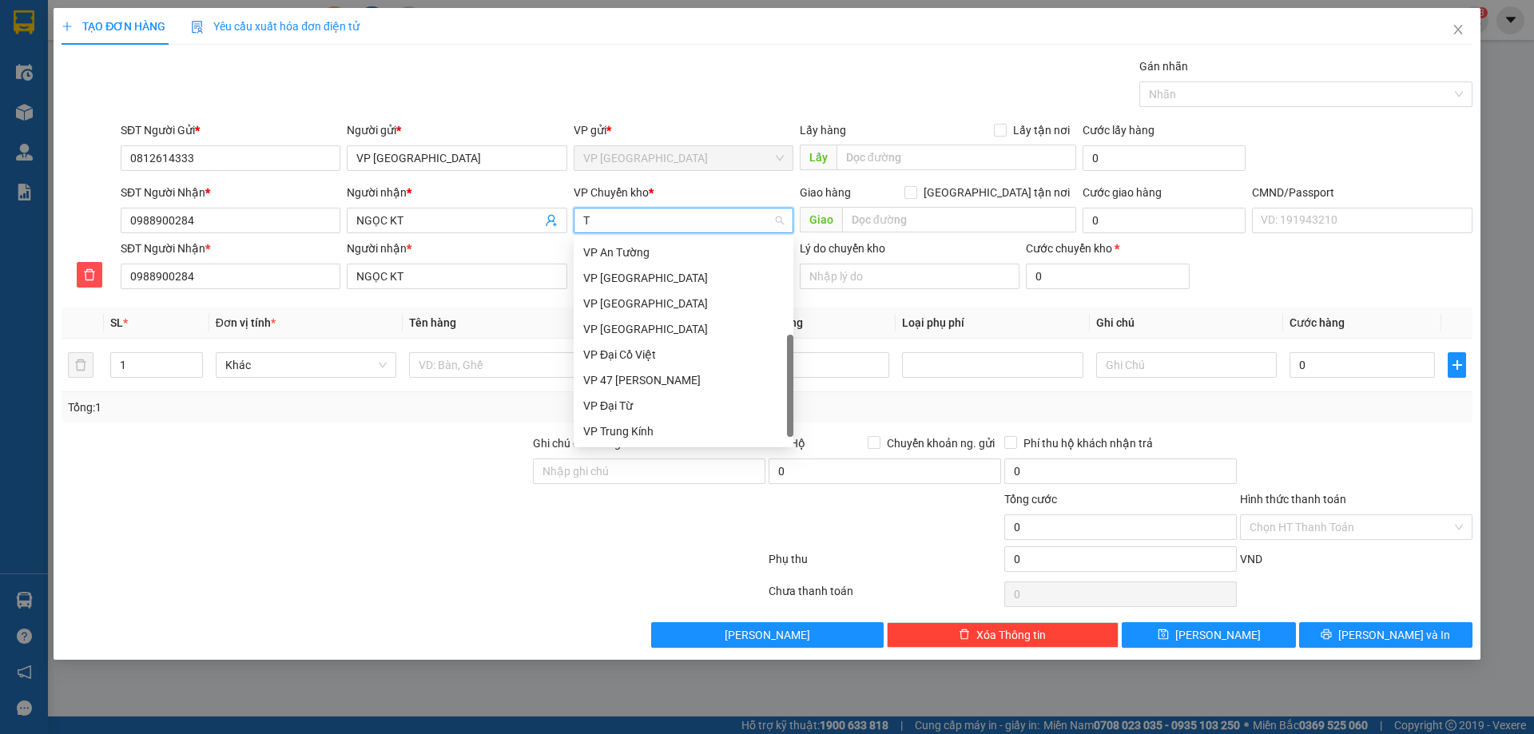
scroll to position [160, 0]
type input "TR"
click at [632, 365] on div "VP Trung Kính" at bounding box center [684, 355] width 220 height 26
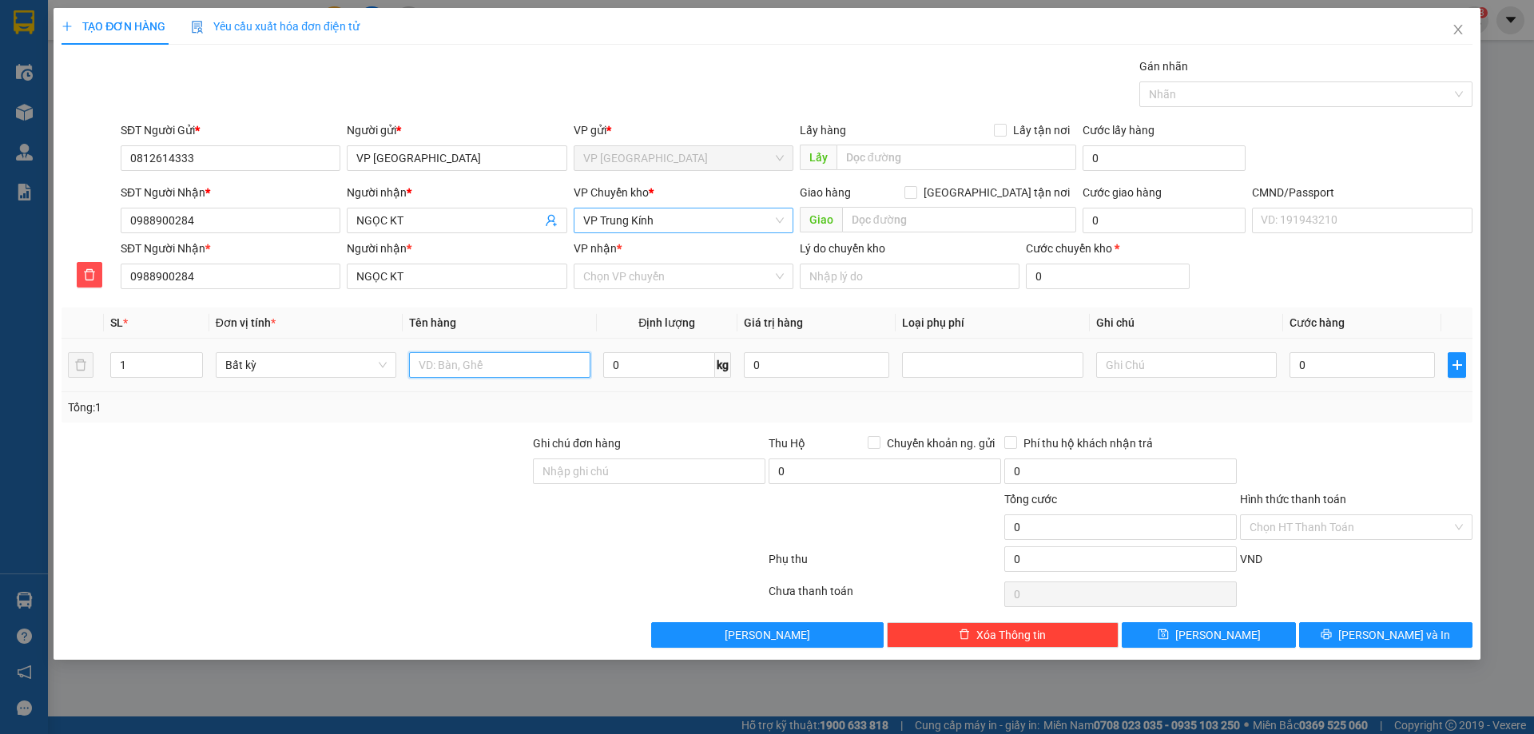
click at [538, 367] on input "text" at bounding box center [499, 365] width 181 height 26
type input "PB BC N12/09"
click at [1300, 532] on input "Hình thức thanh toán" at bounding box center [1350, 527] width 202 height 24
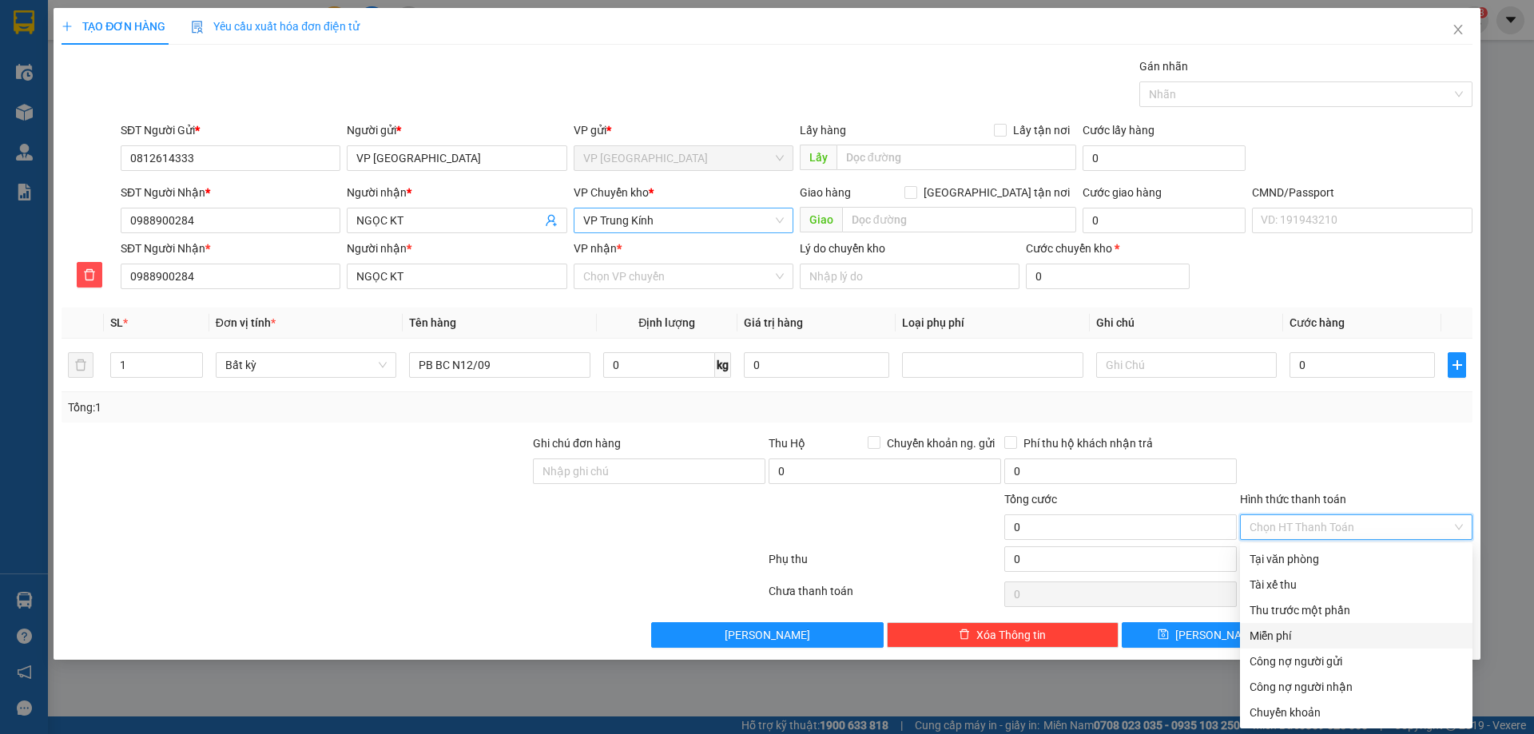
click at [1284, 625] on div "Miễn phí" at bounding box center [1356, 636] width 232 height 26
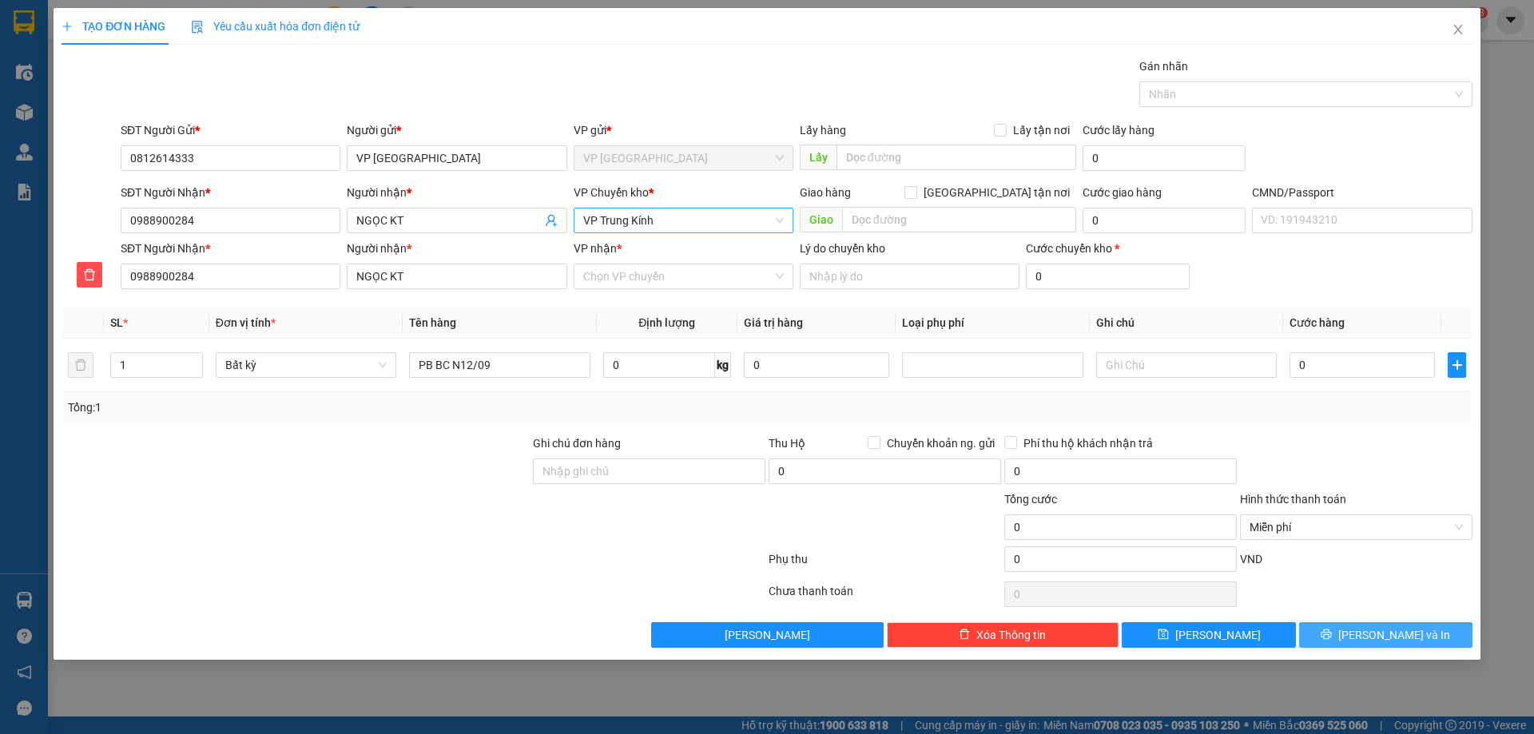
click at [1332, 637] on icon "printer" at bounding box center [1325, 634] width 11 height 11
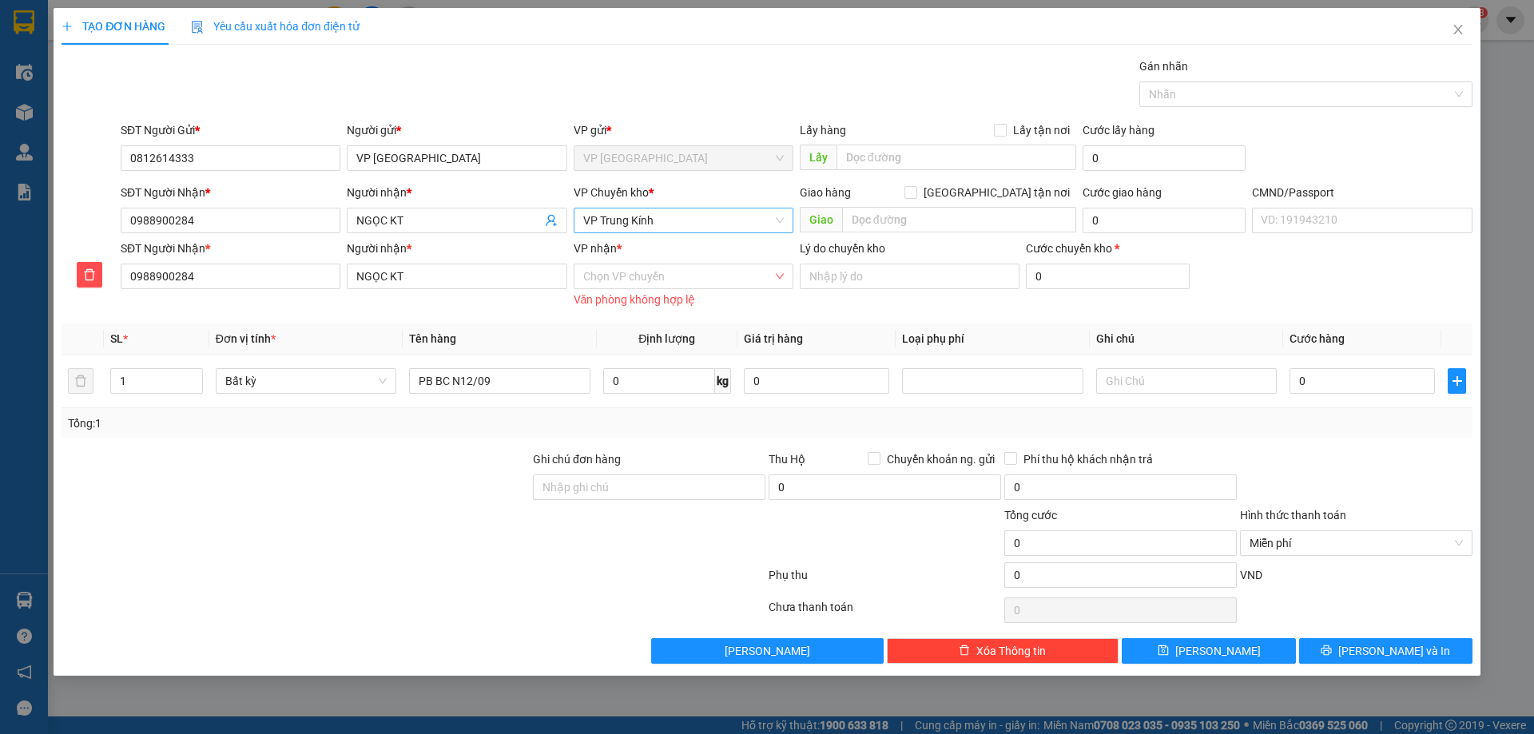
click at [687, 260] on div "VP nhận *" at bounding box center [684, 252] width 220 height 24
click at [660, 285] on input "VP nhận *" at bounding box center [677, 276] width 189 height 24
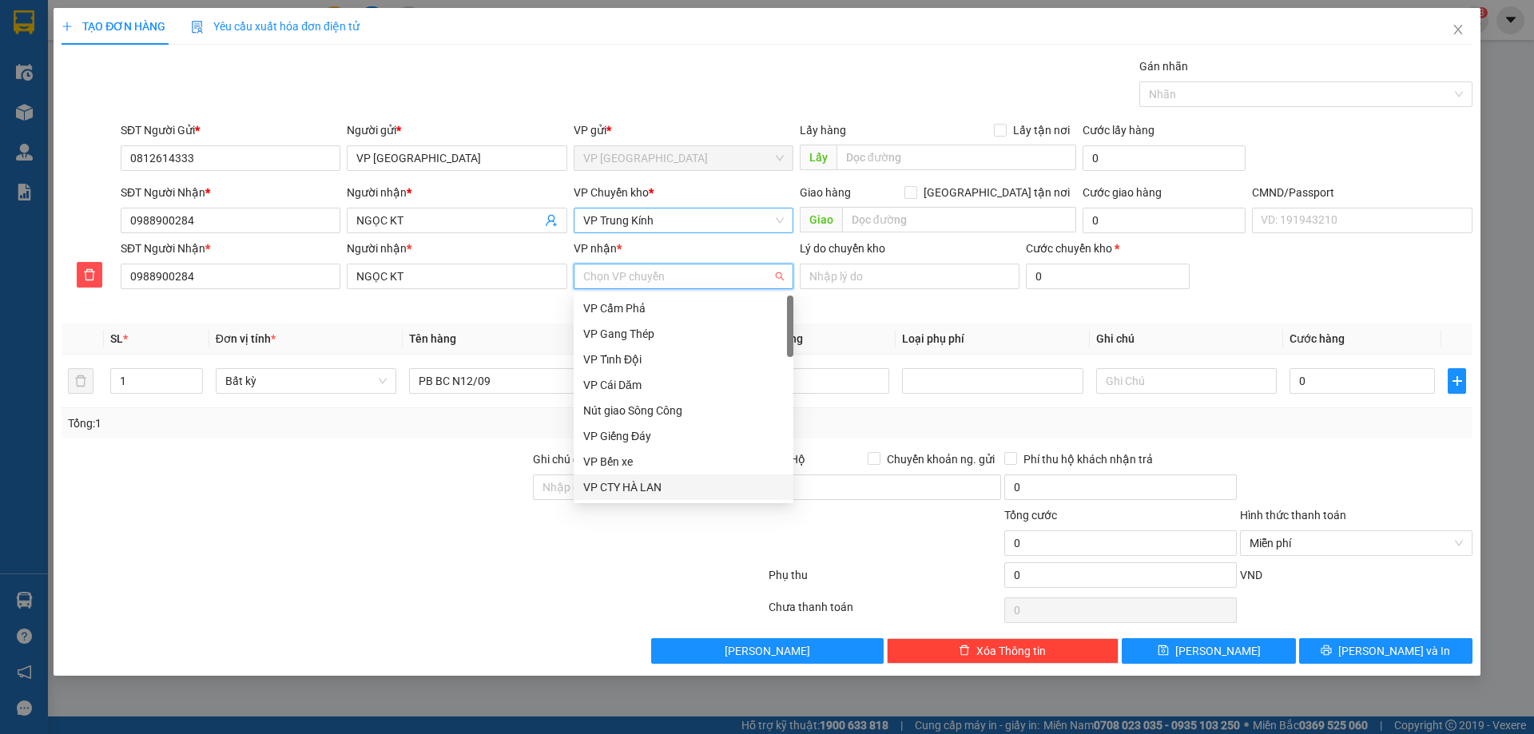
click at [651, 477] on div "VP CTY HÀ LAN" at bounding box center [684, 487] width 220 height 26
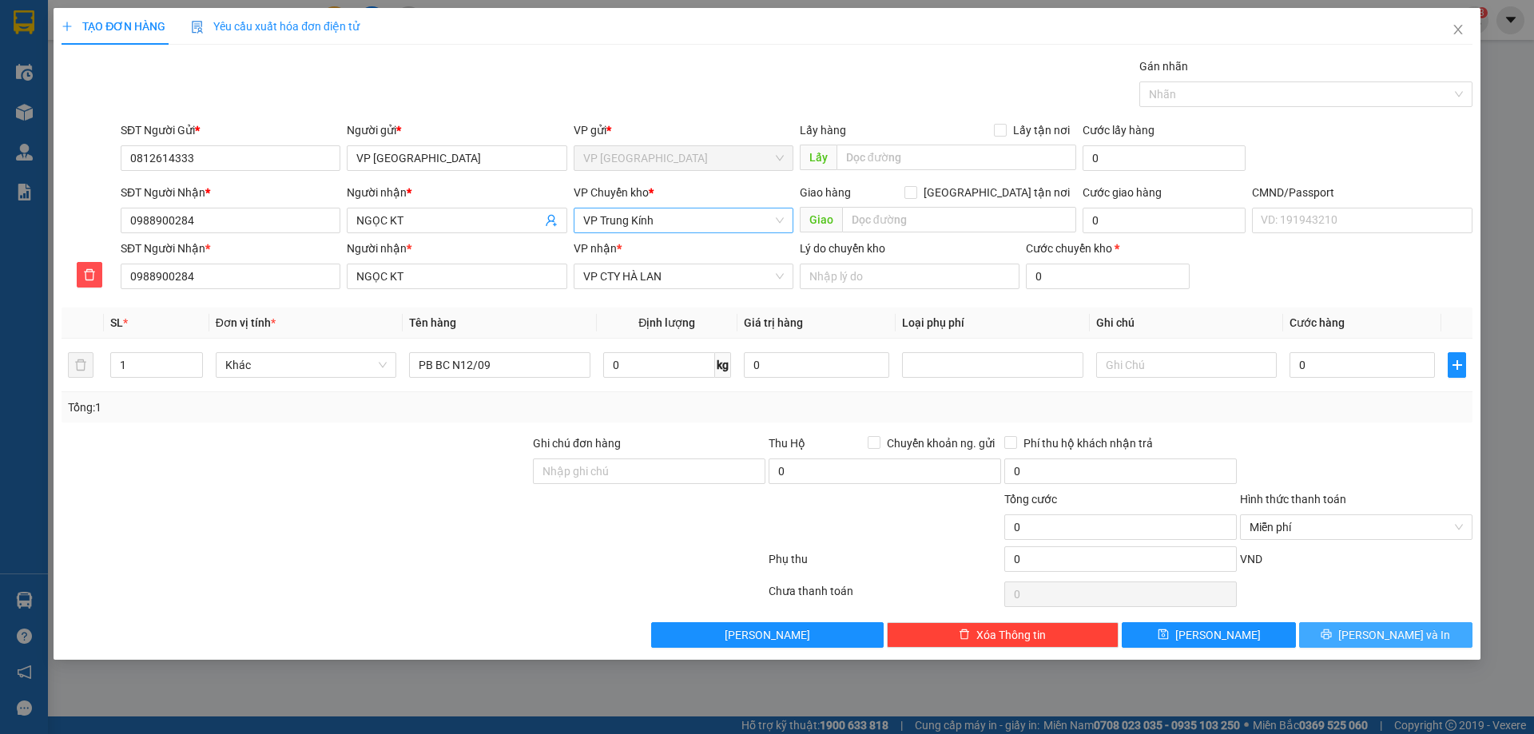
click at [1356, 622] on button "[PERSON_NAME] và In" at bounding box center [1385, 635] width 173 height 26
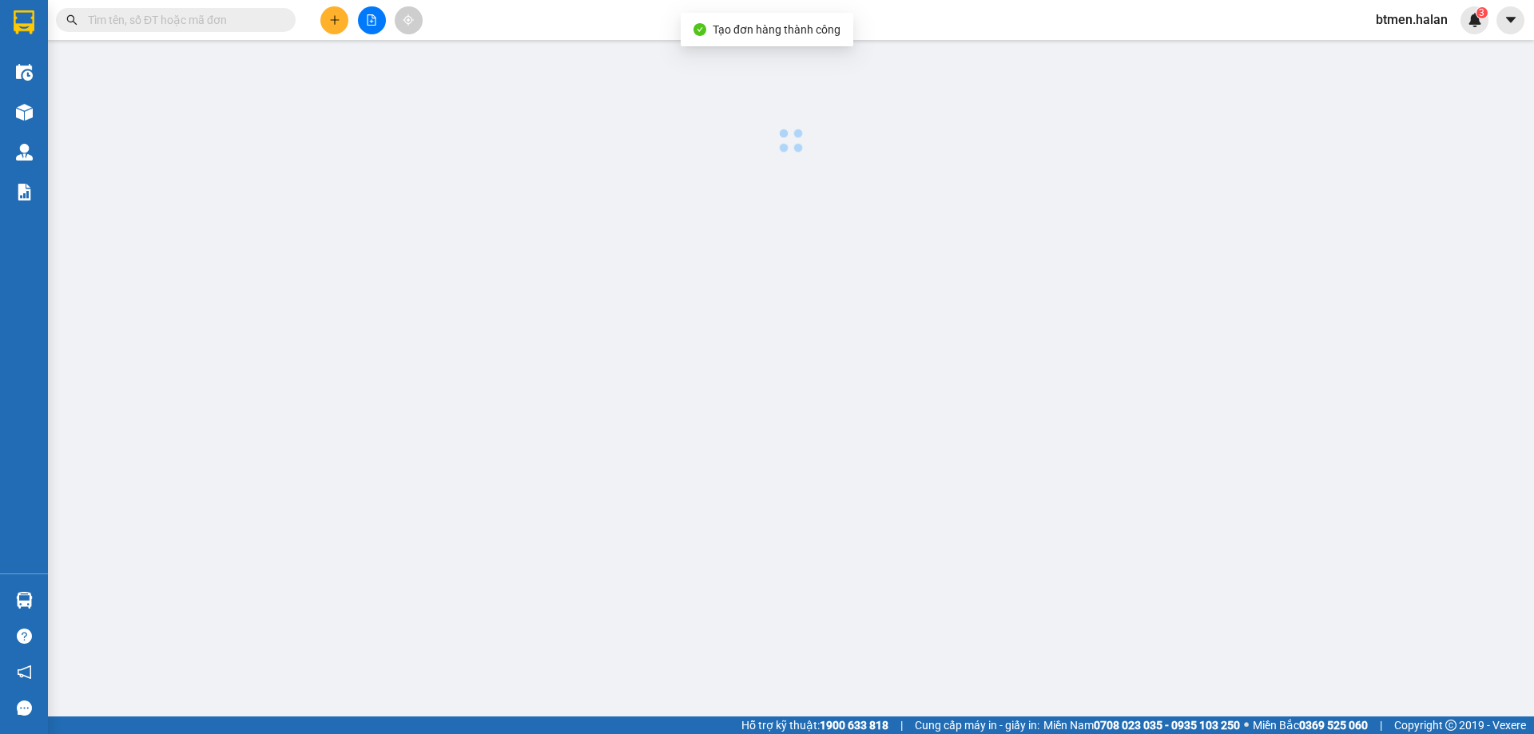
click at [1353, 627] on main at bounding box center [767, 358] width 1534 height 717
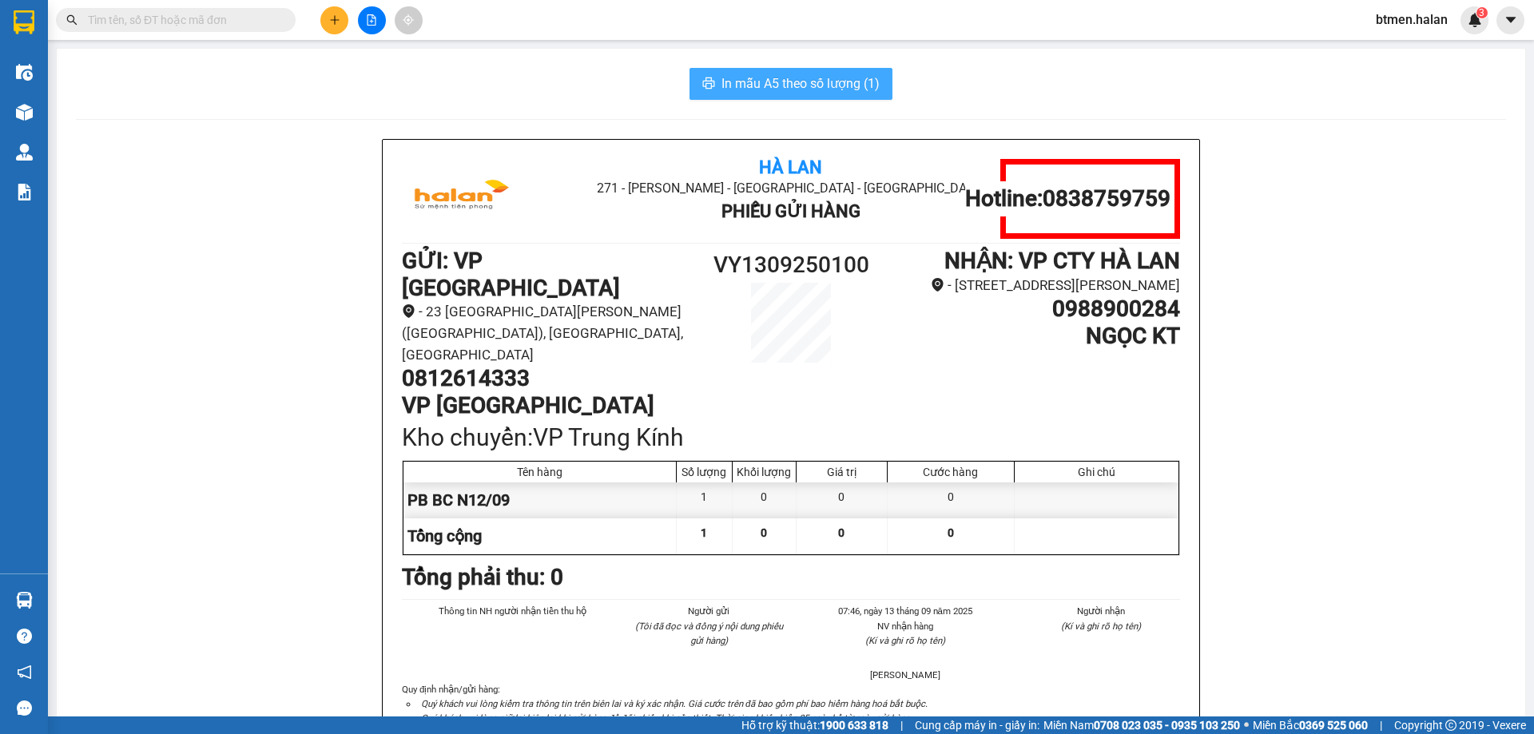
click at [804, 74] on span "In mẫu A5 theo số lượng (1)" at bounding box center [800, 83] width 158 height 20
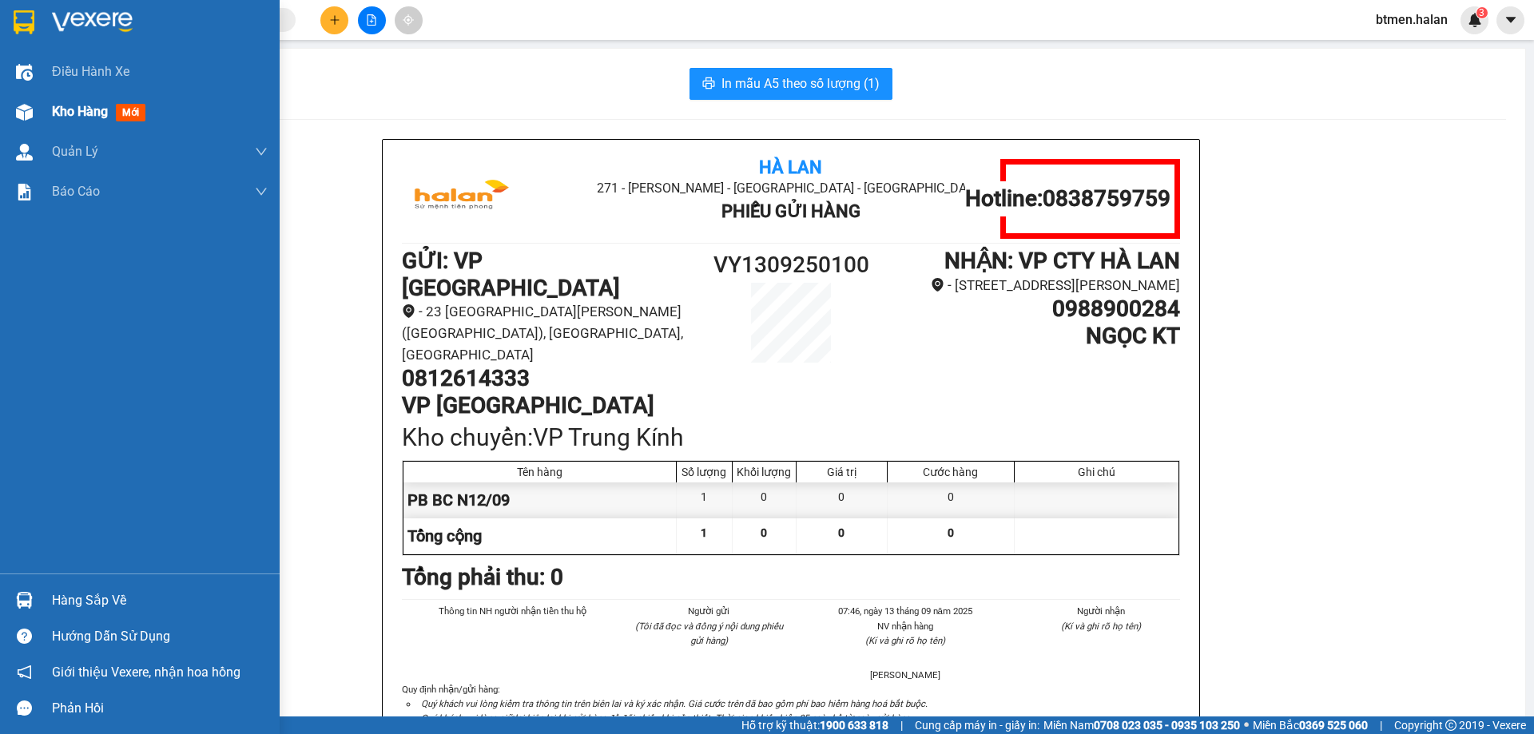
click at [44, 112] on div "Kho hàng mới" at bounding box center [140, 112] width 280 height 40
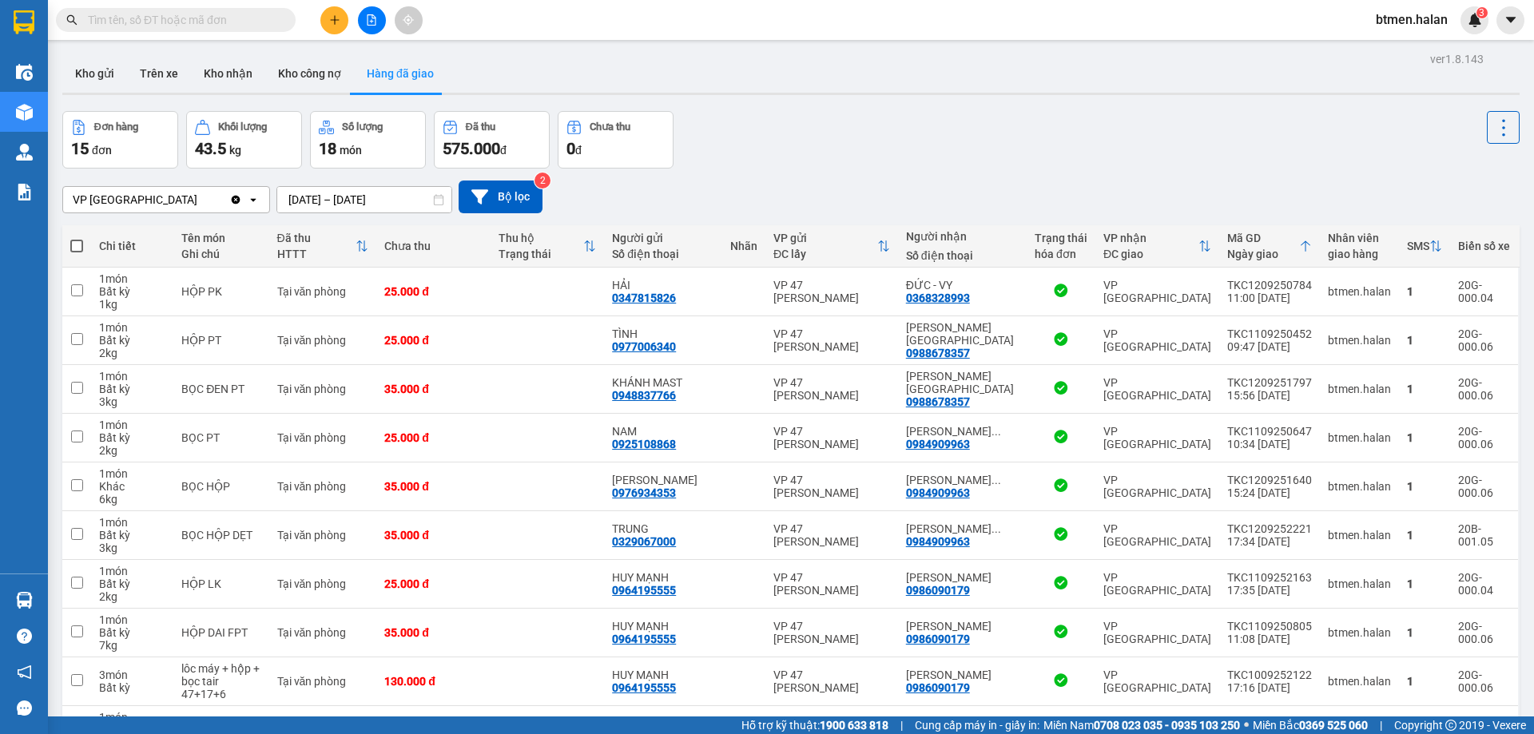
click at [1074, 149] on div "Đơn hàng 15 đơn Khối lượng 43.5 kg Số lượng 18 món Đã thu 575.000 đ Chưa thu 0 đ" at bounding box center [790, 140] width 1457 height 58
click at [236, 71] on button "Kho nhận" at bounding box center [228, 73] width 74 height 38
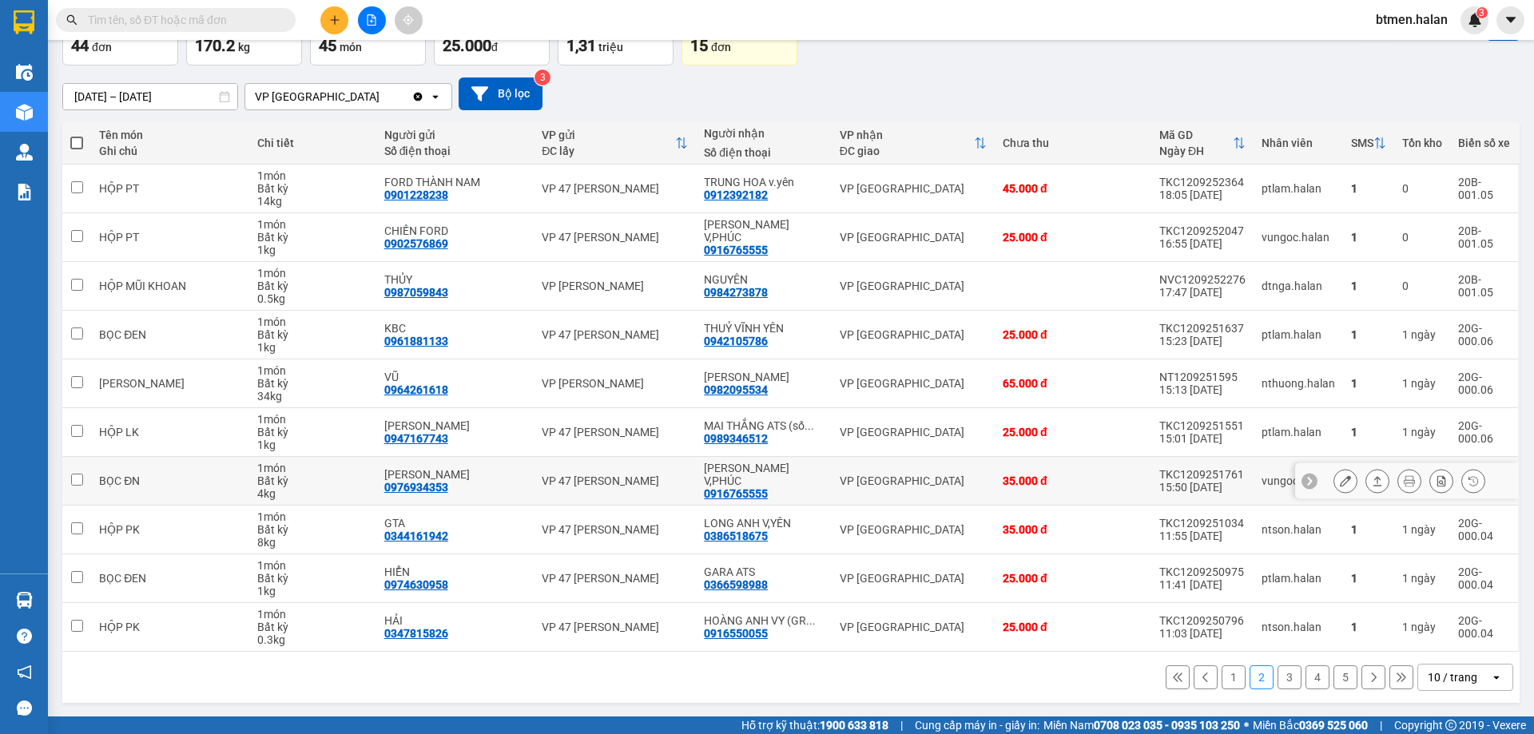
scroll to position [104, 0]
click at [1221, 678] on button "1" at bounding box center [1233, 677] width 24 height 24
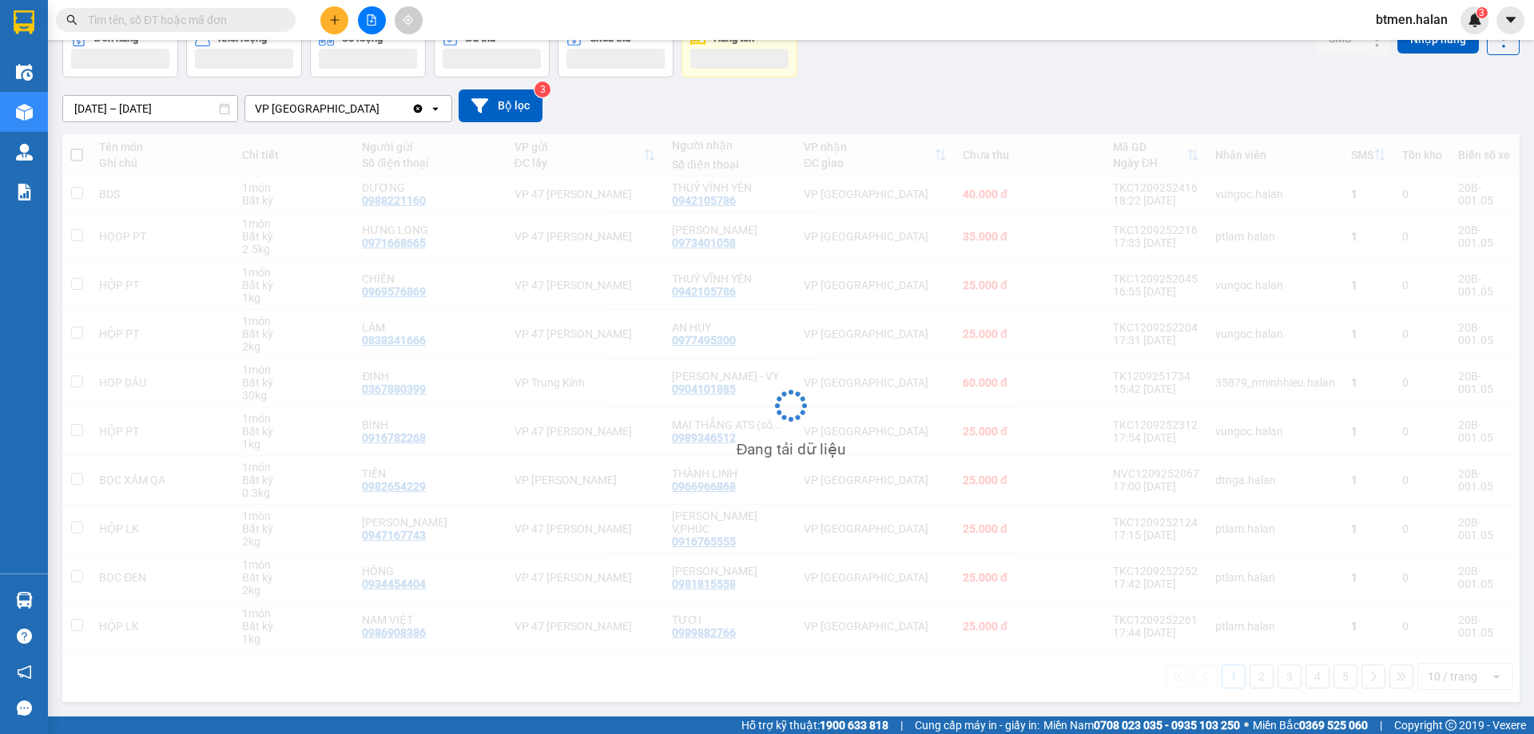
scroll to position [91, 0]
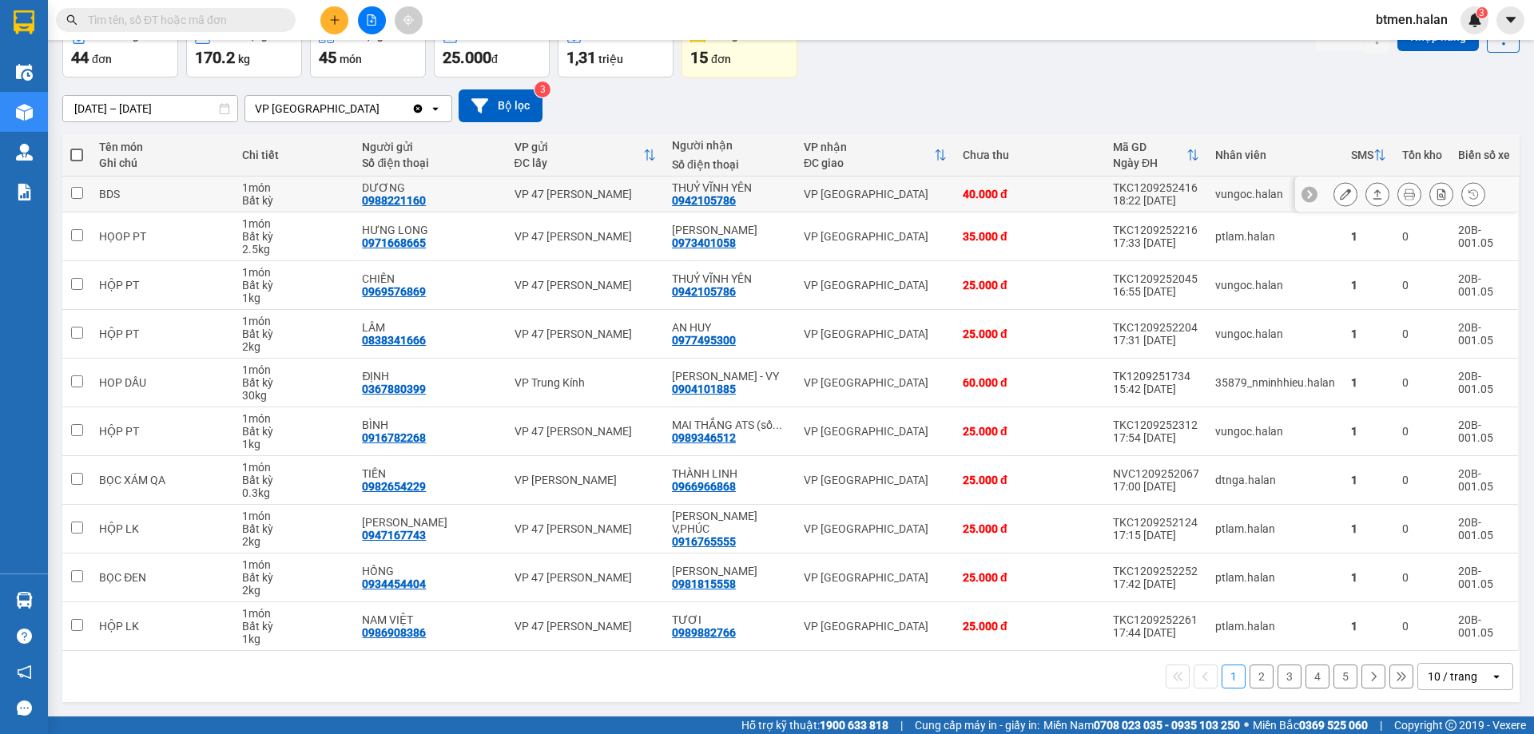
click at [704, 199] on div "0942105786" at bounding box center [704, 200] width 64 height 13
copy div "0942105786"
click at [216, 26] on input "text" at bounding box center [182, 20] width 189 height 18
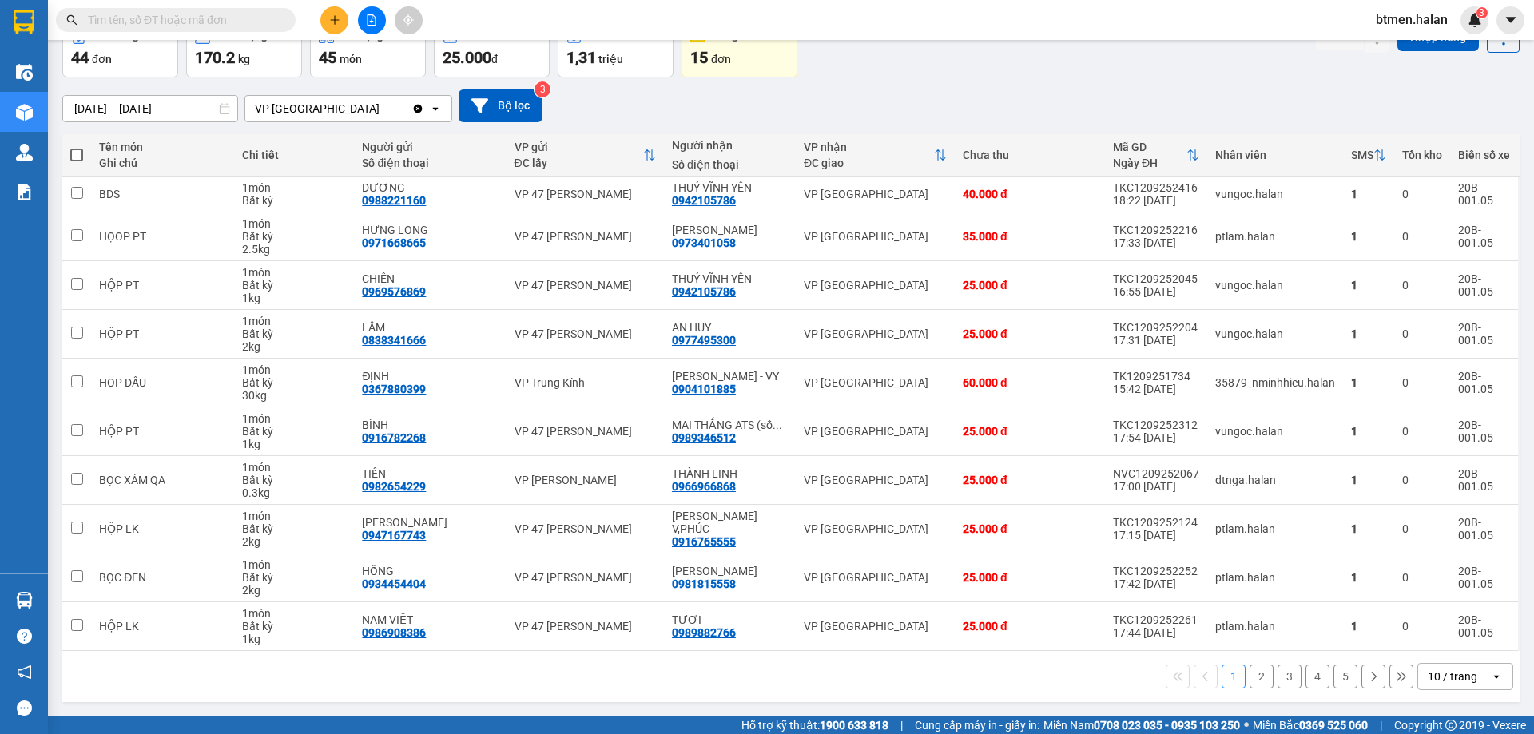
paste input "0942105786"
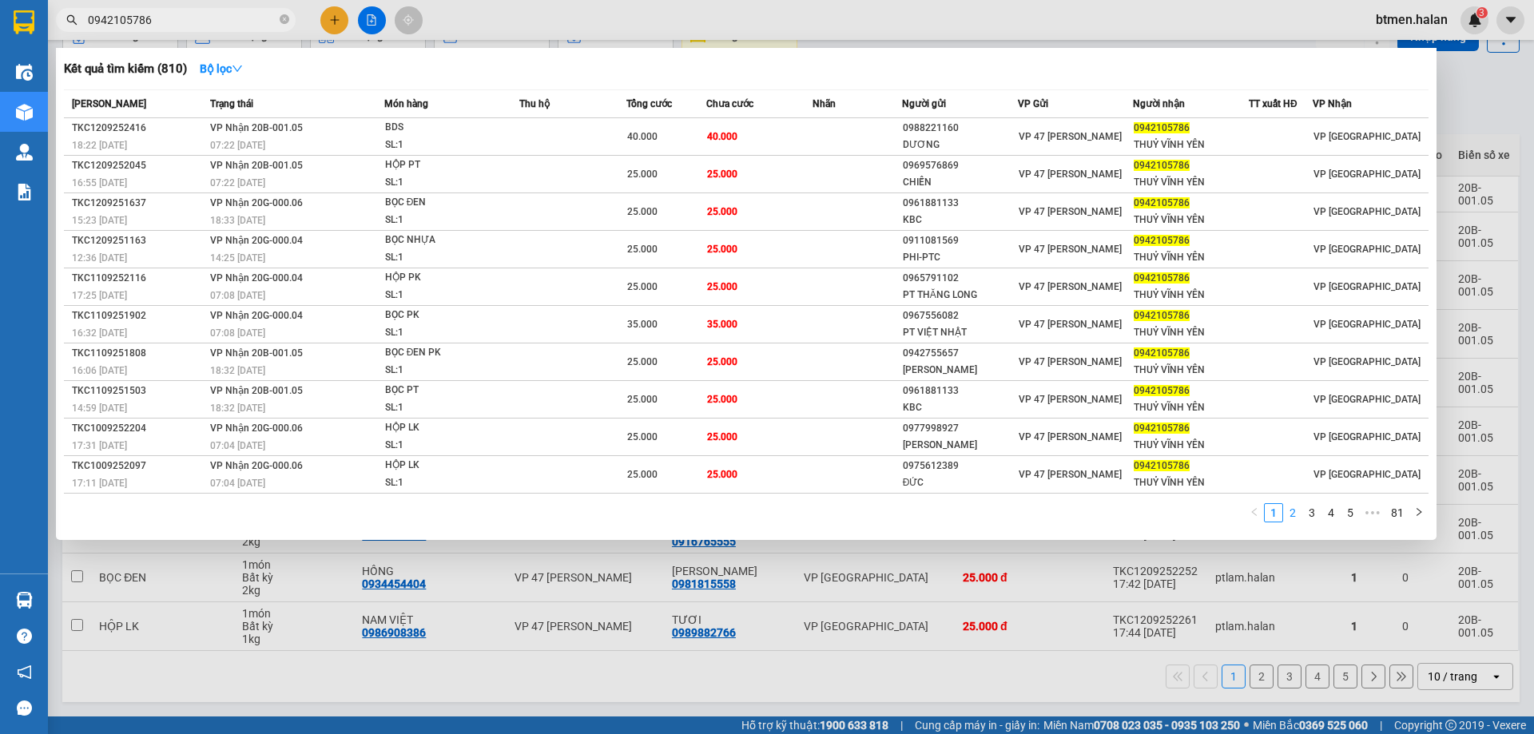
click at [1288, 517] on link "2" at bounding box center [1293, 513] width 18 height 18
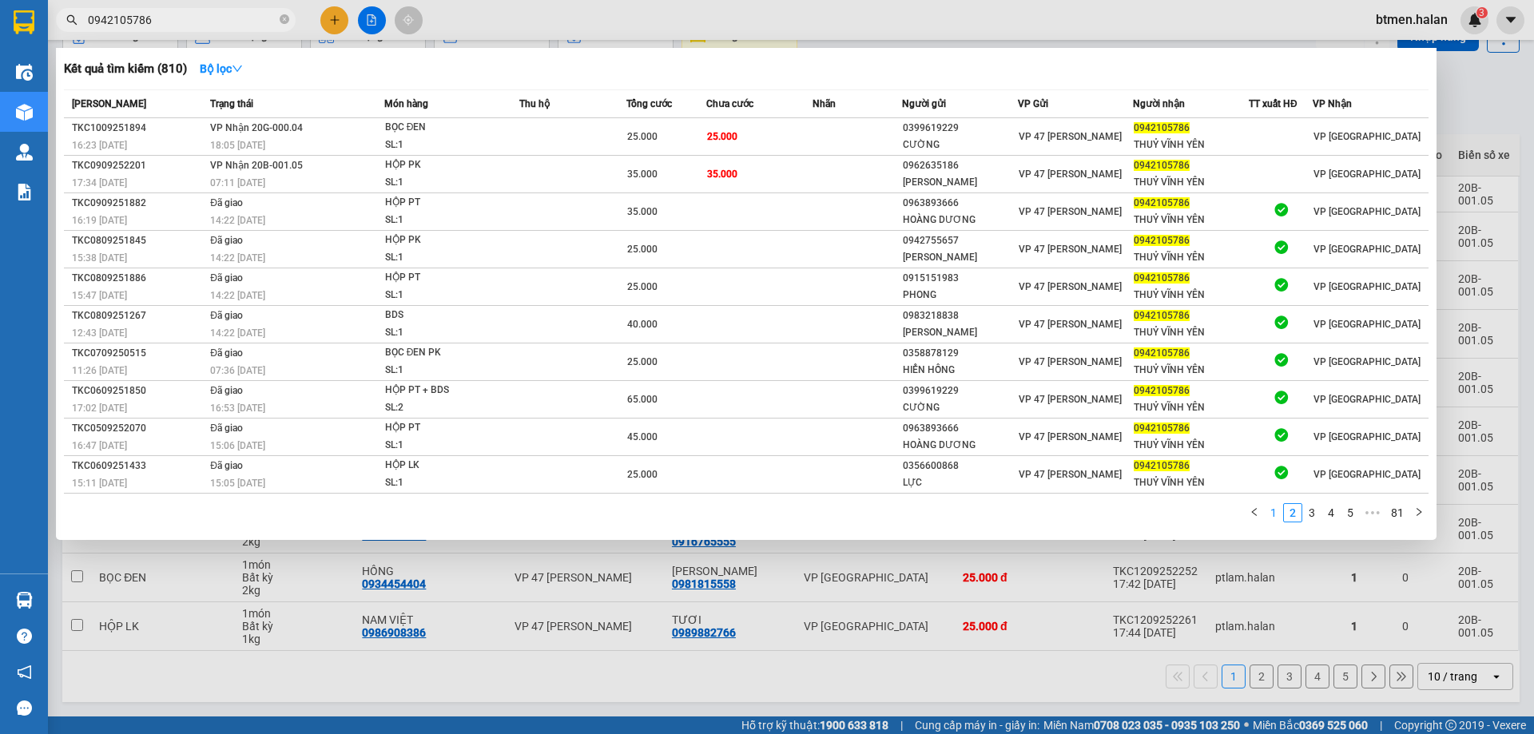
click at [1271, 514] on link "1" at bounding box center [1273, 513] width 18 height 18
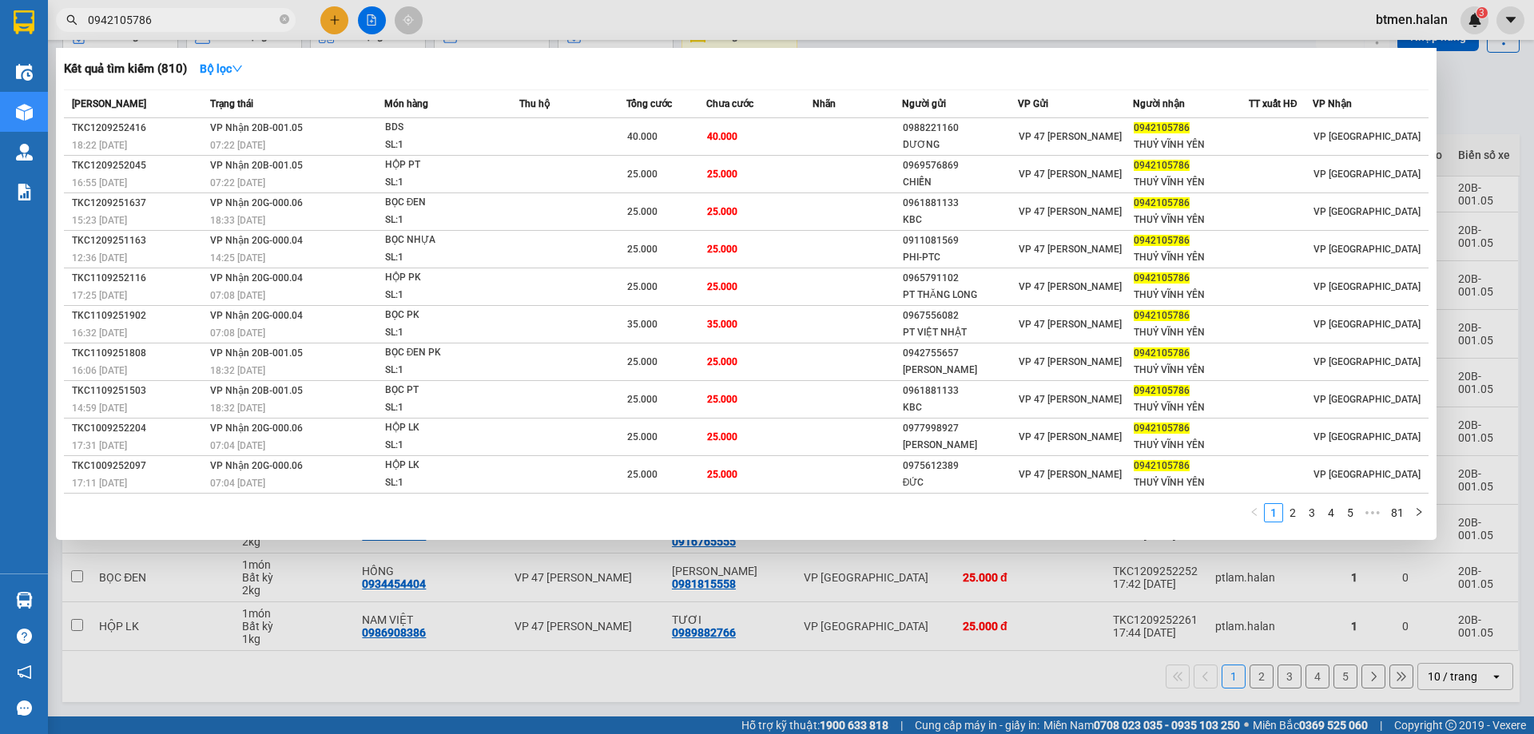
click at [1467, 131] on div at bounding box center [767, 367] width 1534 height 734
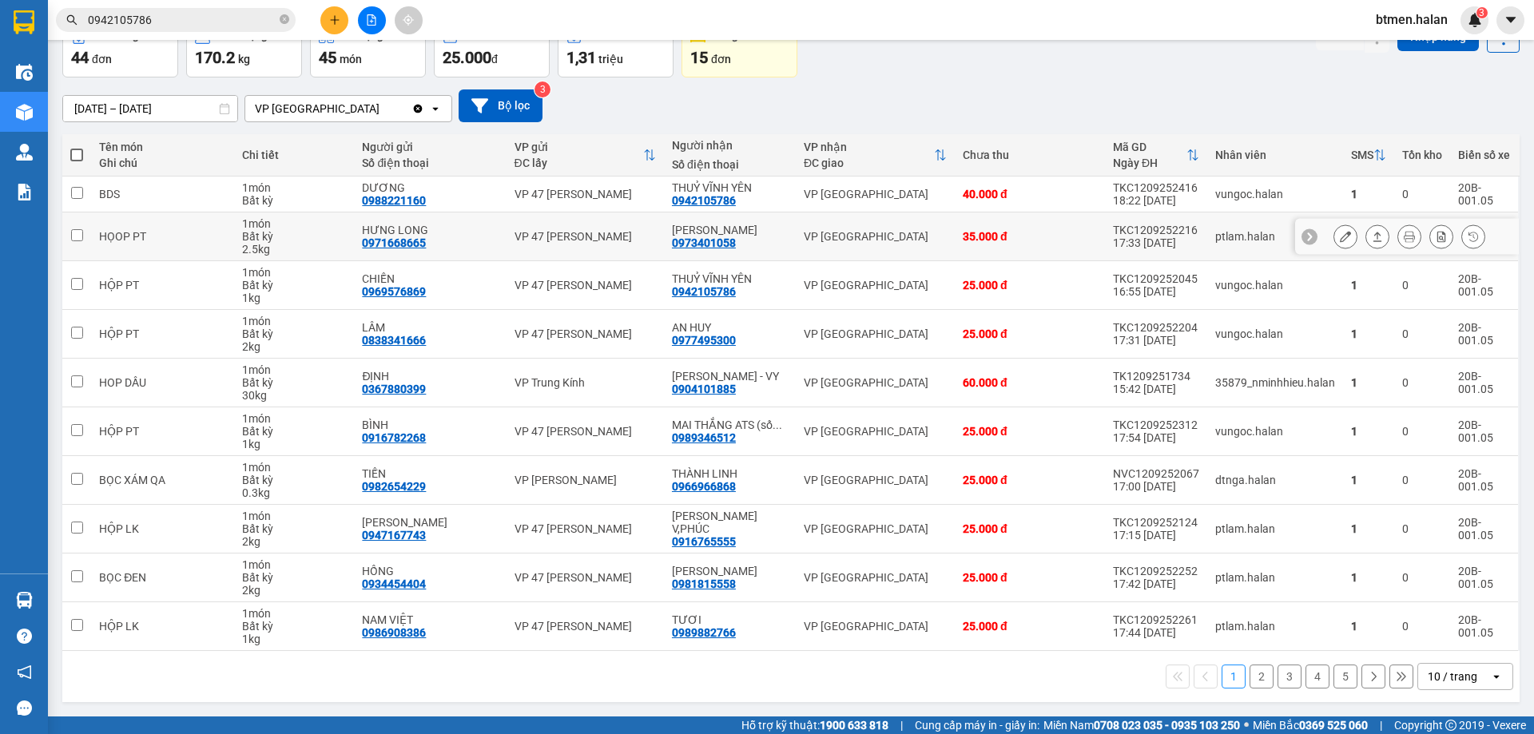
click at [721, 244] on div "0973401058" at bounding box center [704, 242] width 64 height 13
copy div "0973401058"
click at [186, 27] on input "0942105786" at bounding box center [182, 20] width 189 height 18
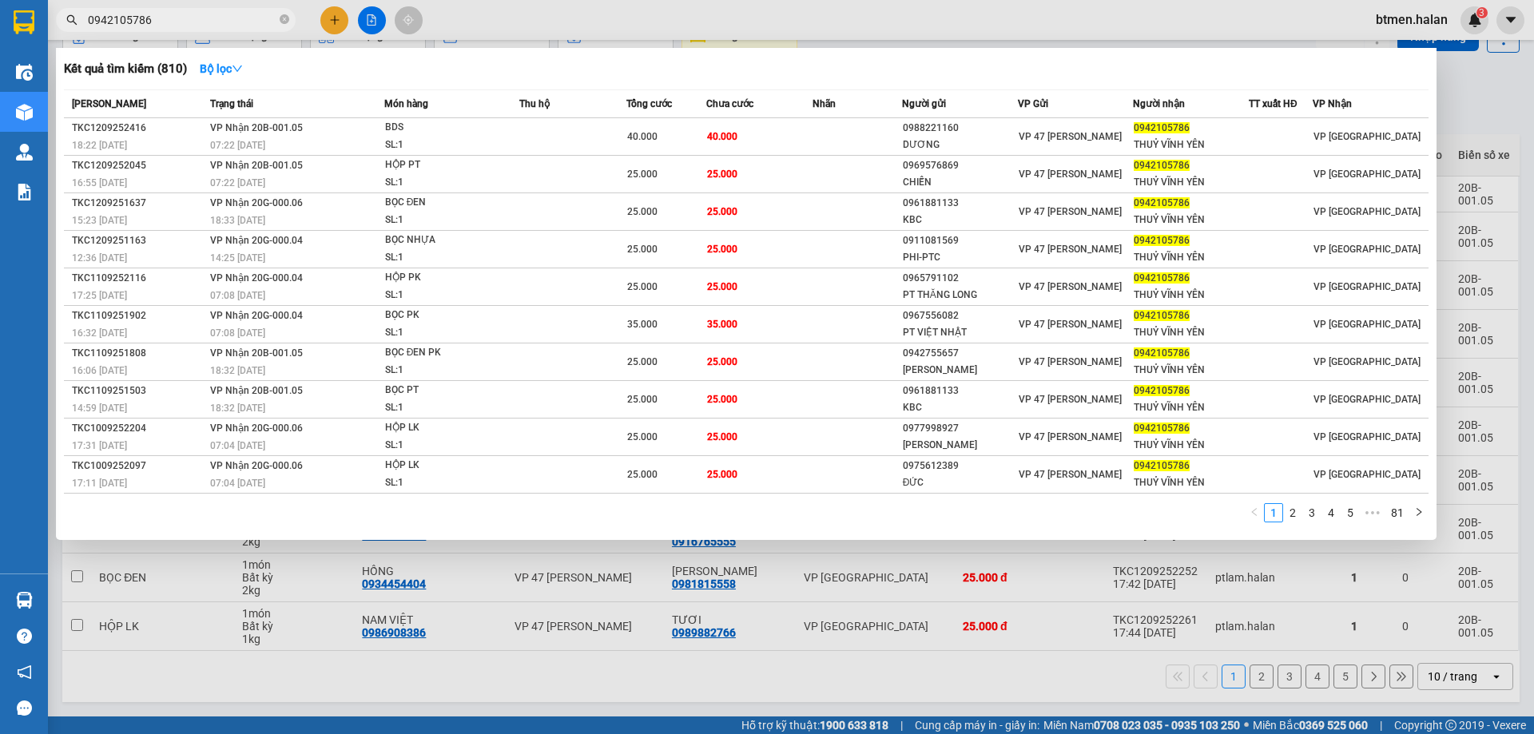
click at [186, 27] on input "0942105786" at bounding box center [182, 20] width 189 height 18
paste input "73401058"
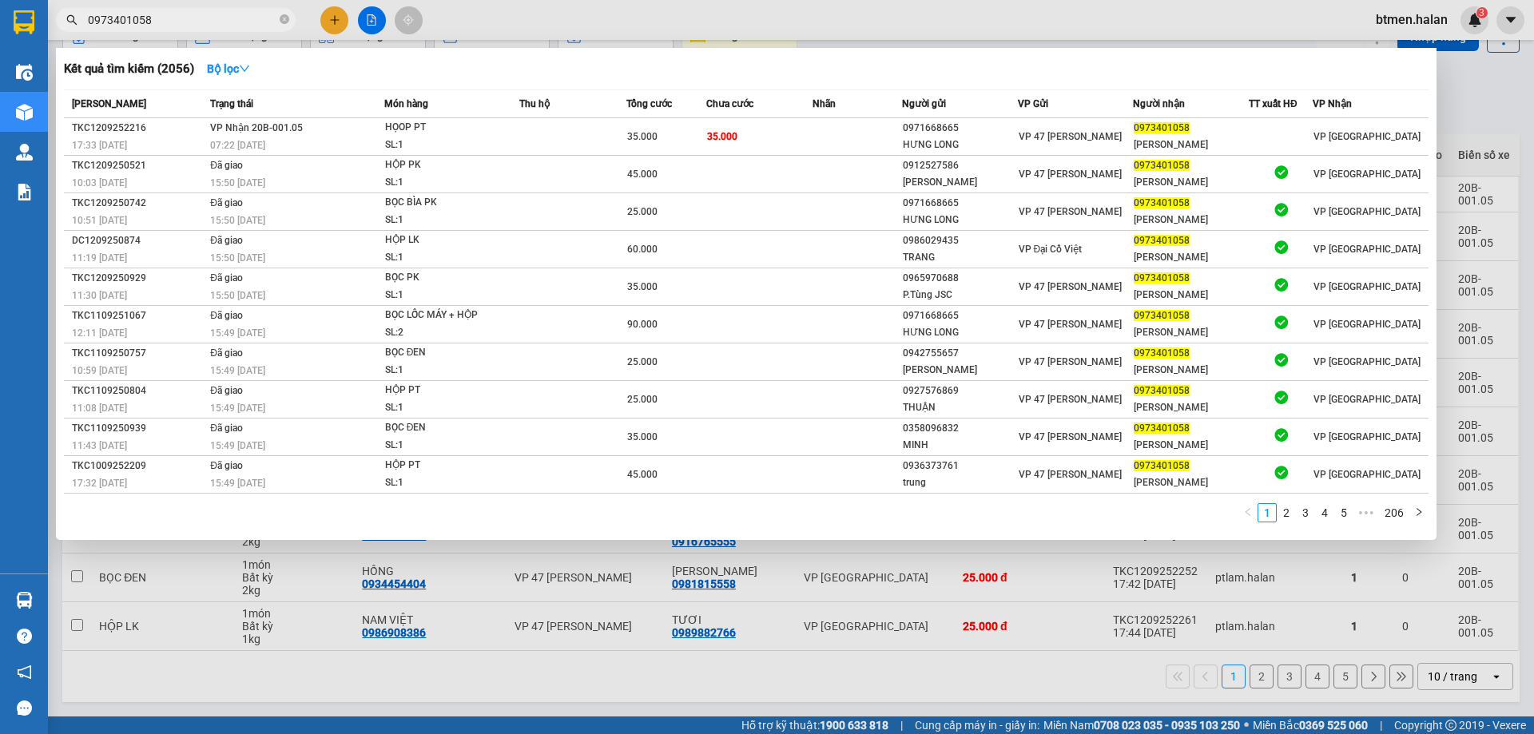
type input "0973401058"
click at [1472, 90] on div at bounding box center [767, 367] width 1534 height 734
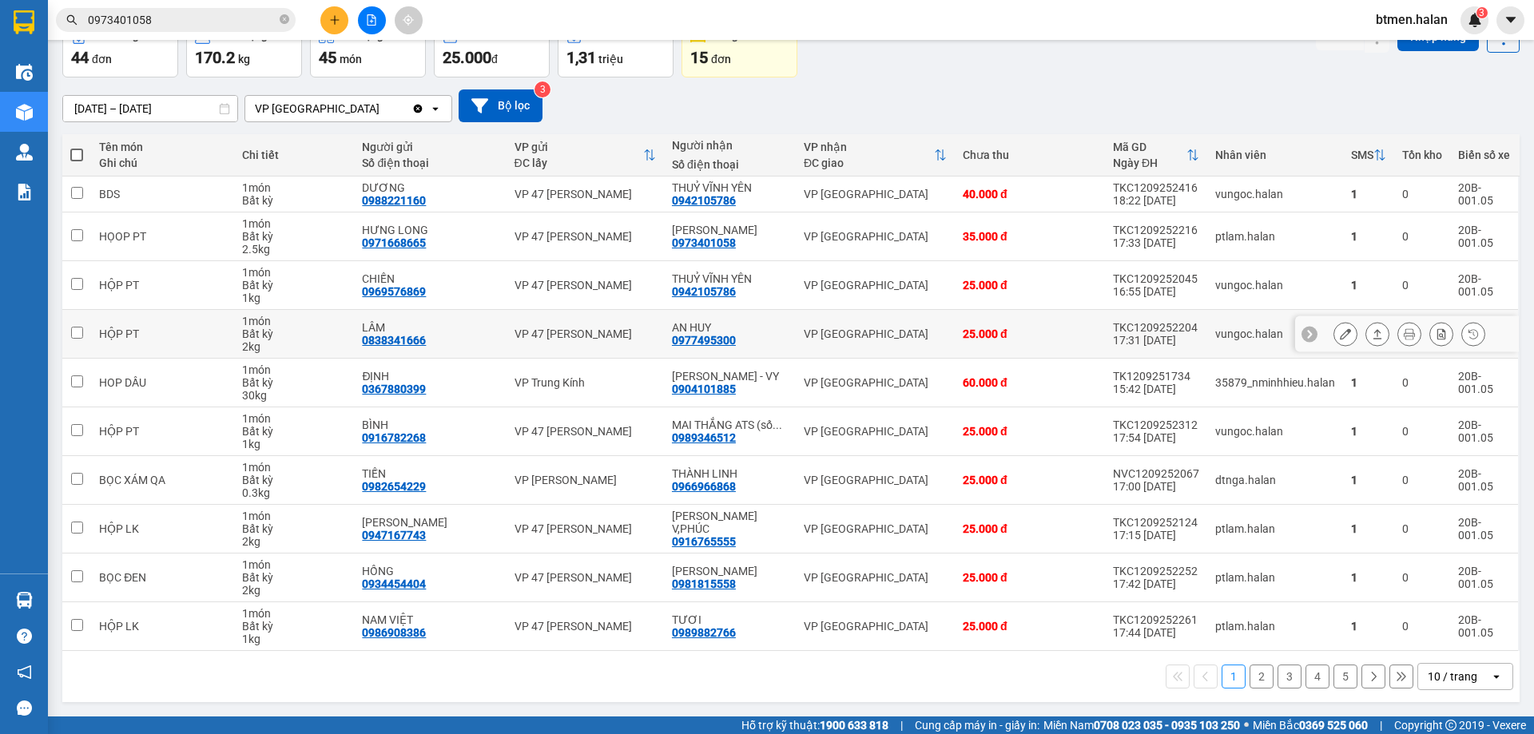
click at [724, 343] on div "0977495300" at bounding box center [704, 340] width 64 height 13
copy div "0977495300"
click at [713, 393] on div "0904101885" at bounding box center [704, 389] width 64 height 13
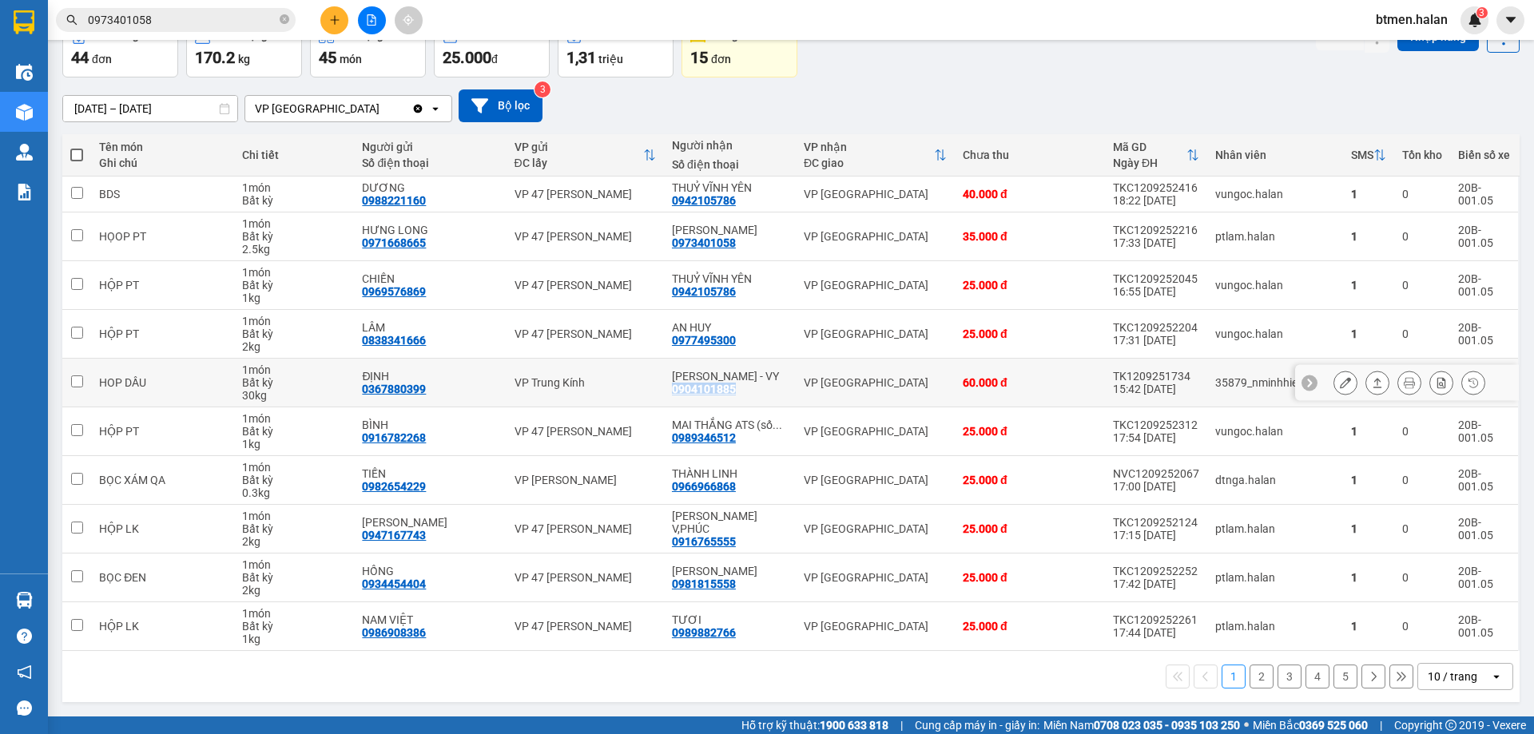
copy div "0904101885"
click at [194, 30] on span "0973401058" at bounding box center [176, 20] width 240 height 24
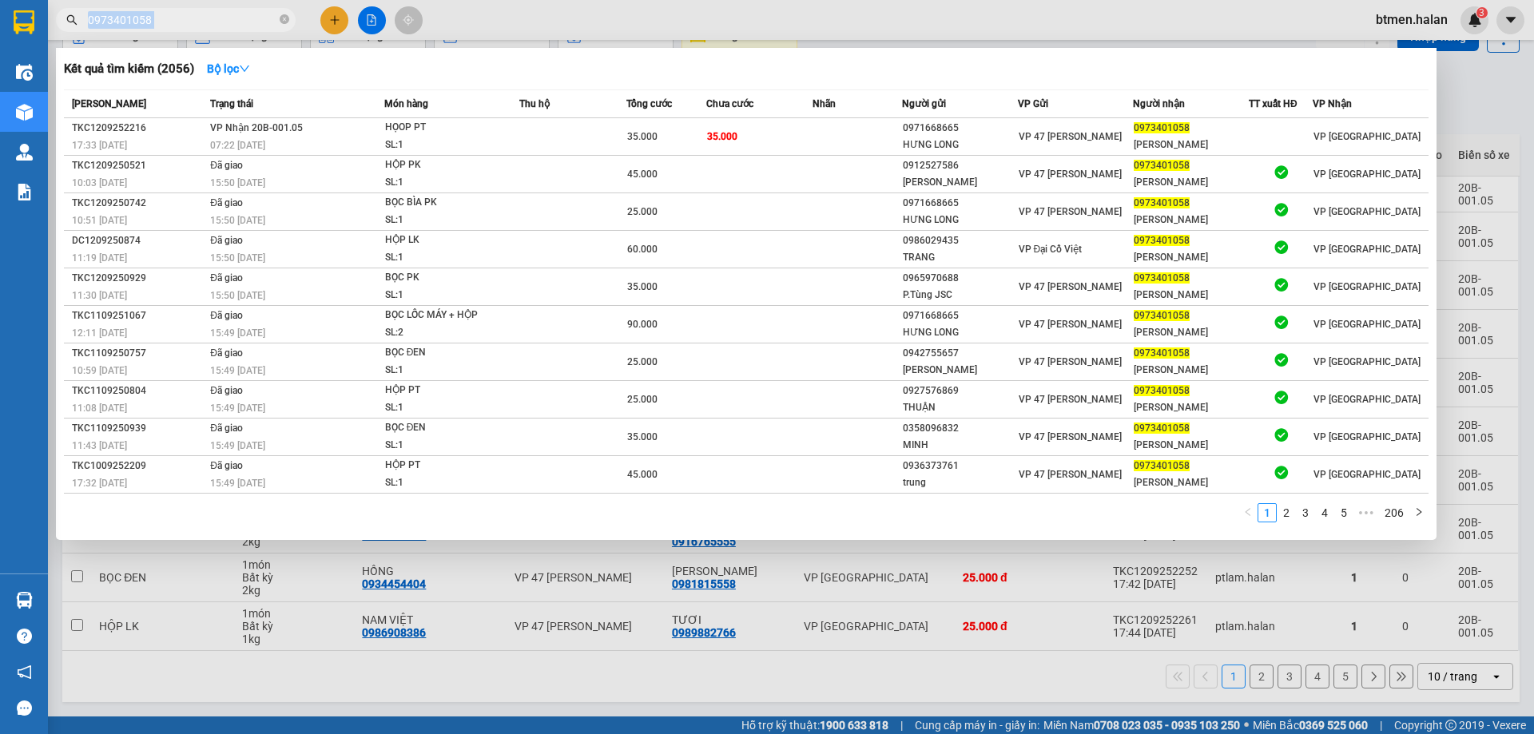
click at [194, 30] on span "0973401058" at bounding box center [176, 20] width 240 height 24
click at [285, 15] on icon "close-circle" at bounding box center [285, 19] width 10 height 10
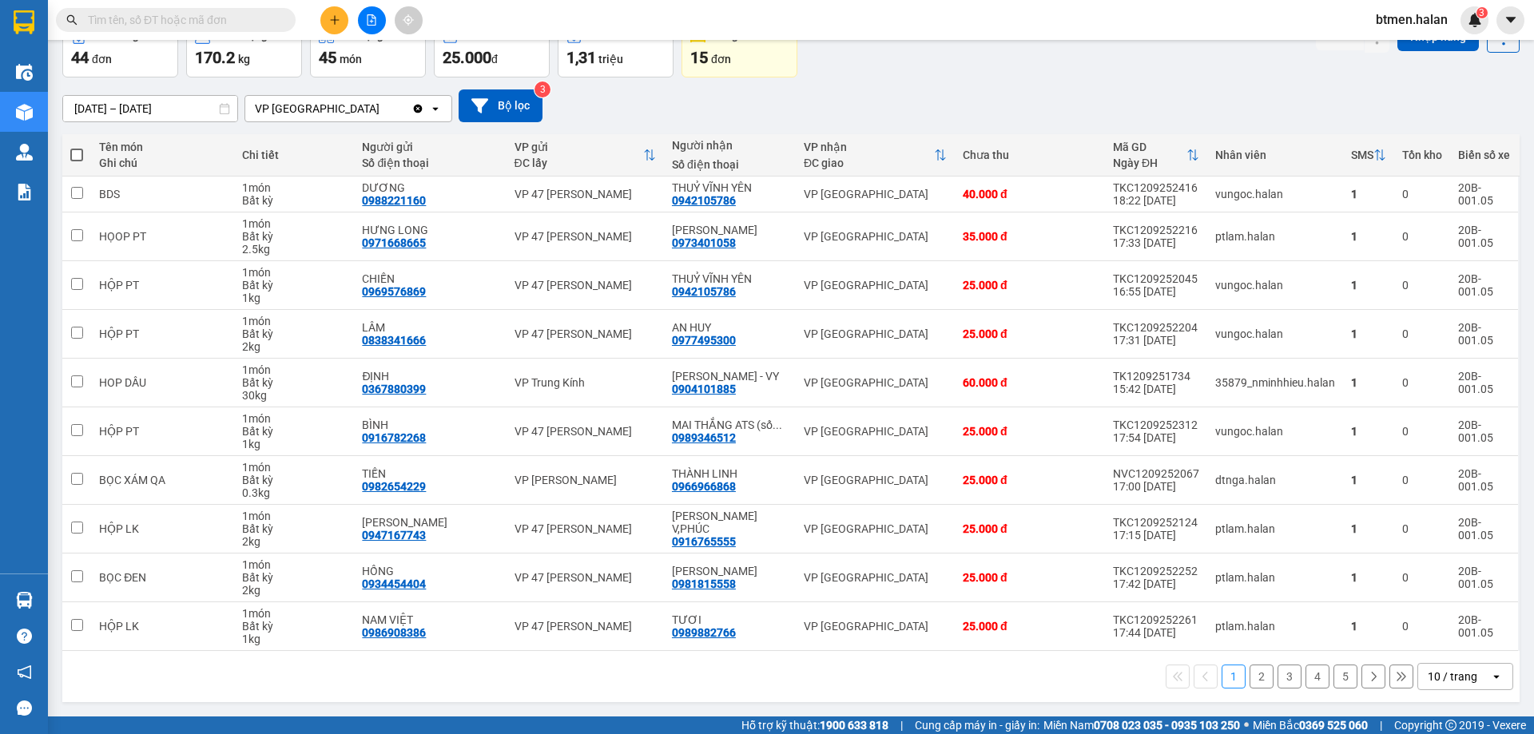
paste input "0904101885"
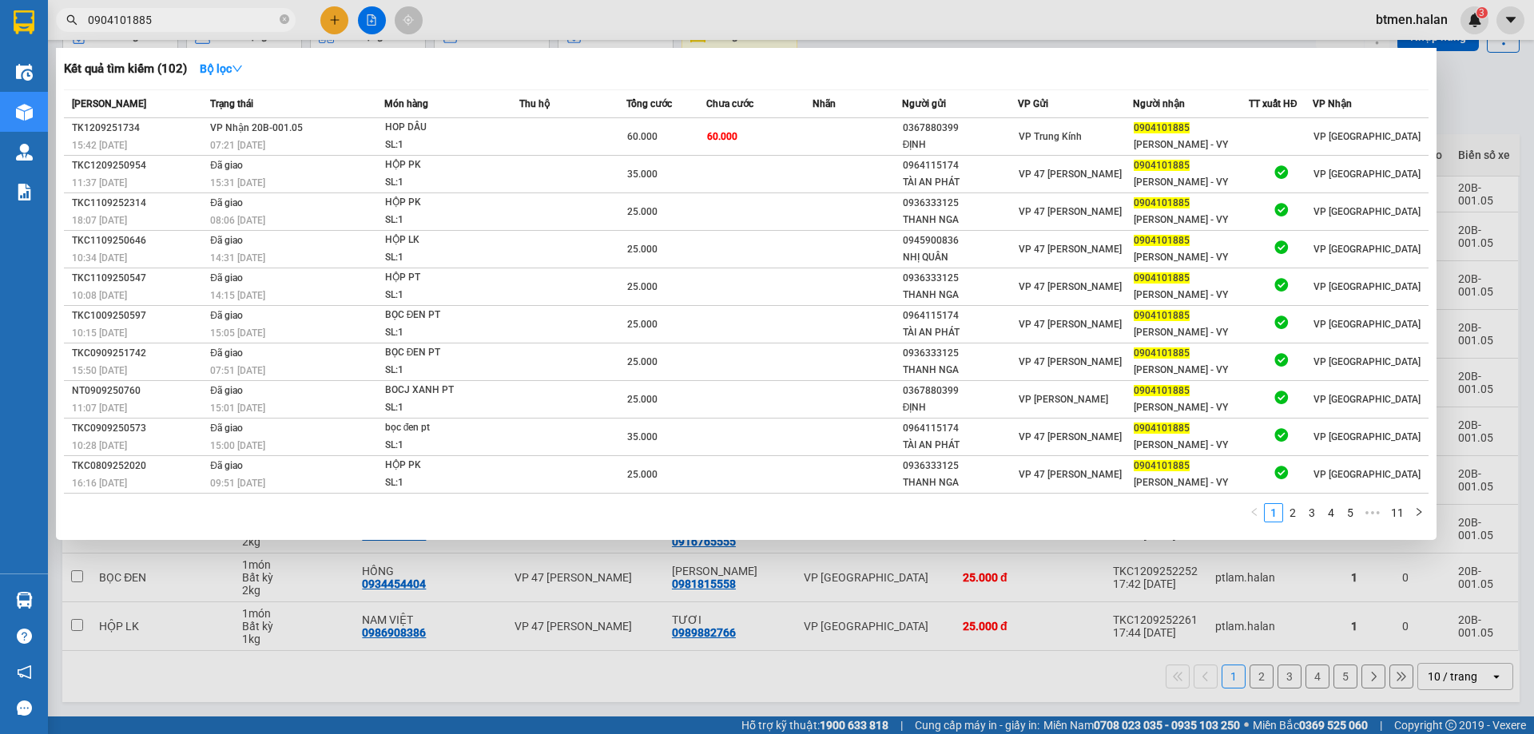
click at [1467, 127] on div at bounding box center [767, 367] width 1534 height 734
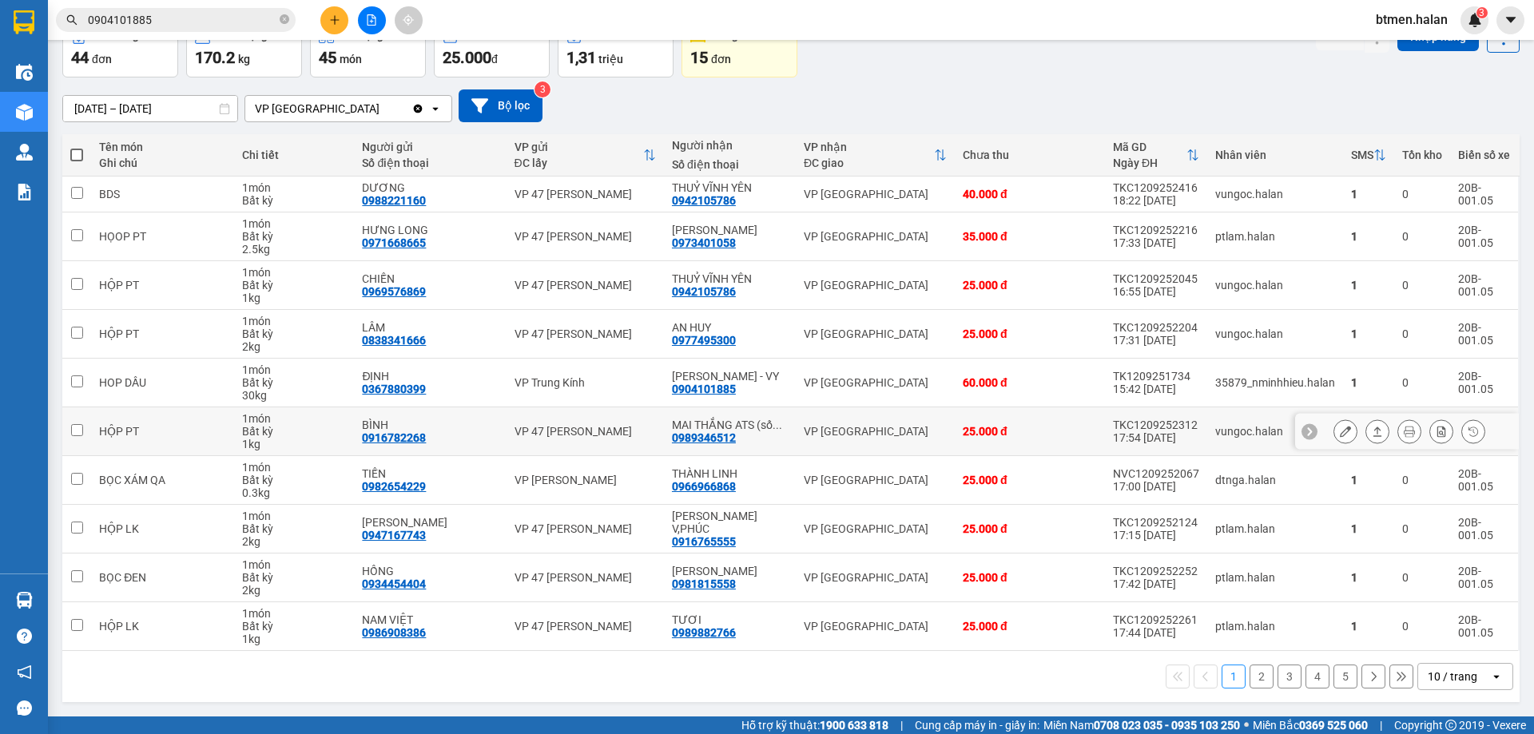
click at [728, 438] on div "0989346512" at bounding box center [704, 437] width 64 height 13
copy div "0989346512"
click at [142, 19] on input "0904101885" at bounding box center [182, 20] width 189 height 18
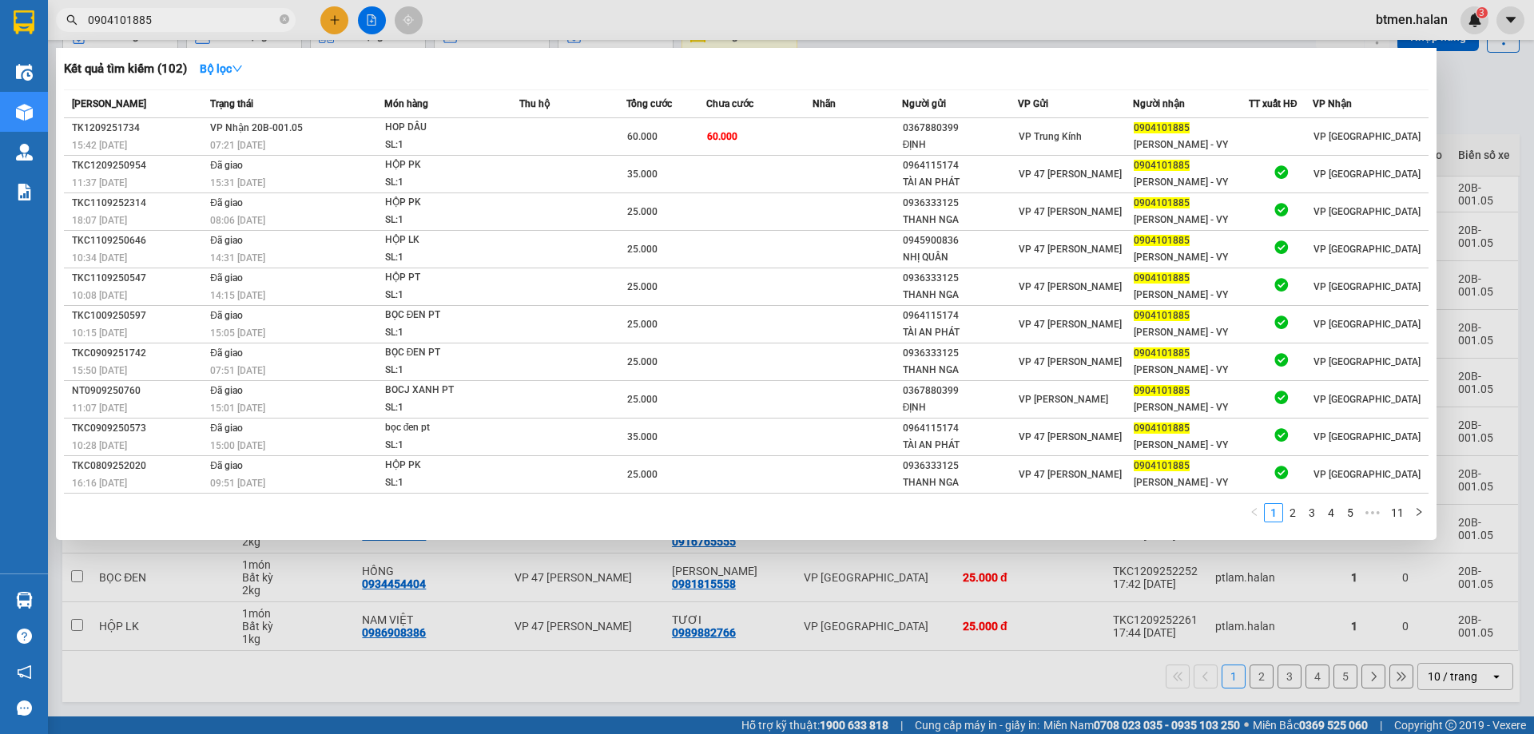
click at [142, 19] on input "0904101885" at bounding box center [182, 20] width 189 height 18
paste input "89346512"
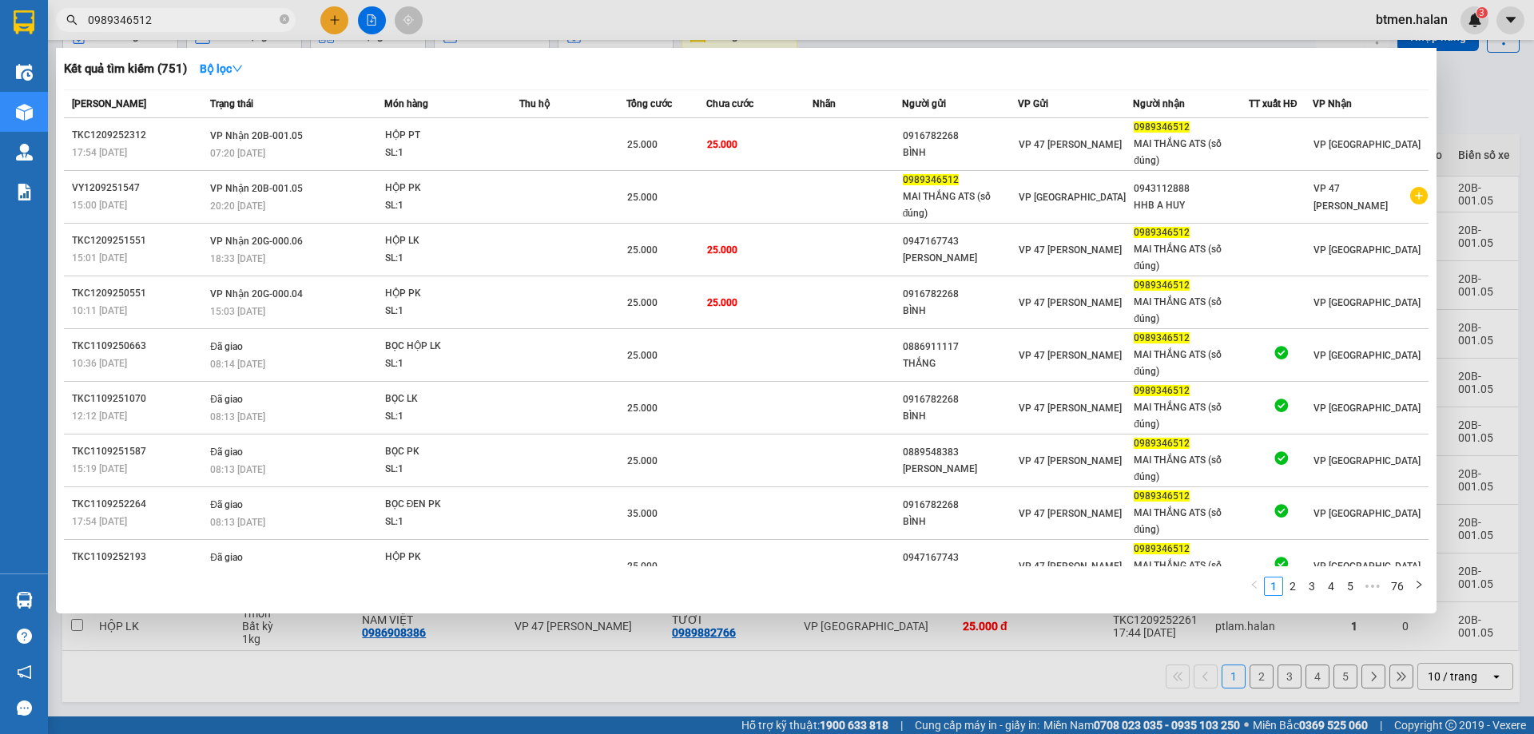
type input "0989346512"
click at [1485, 91] on div at bounding box center [767, 367] width 1534 height 734
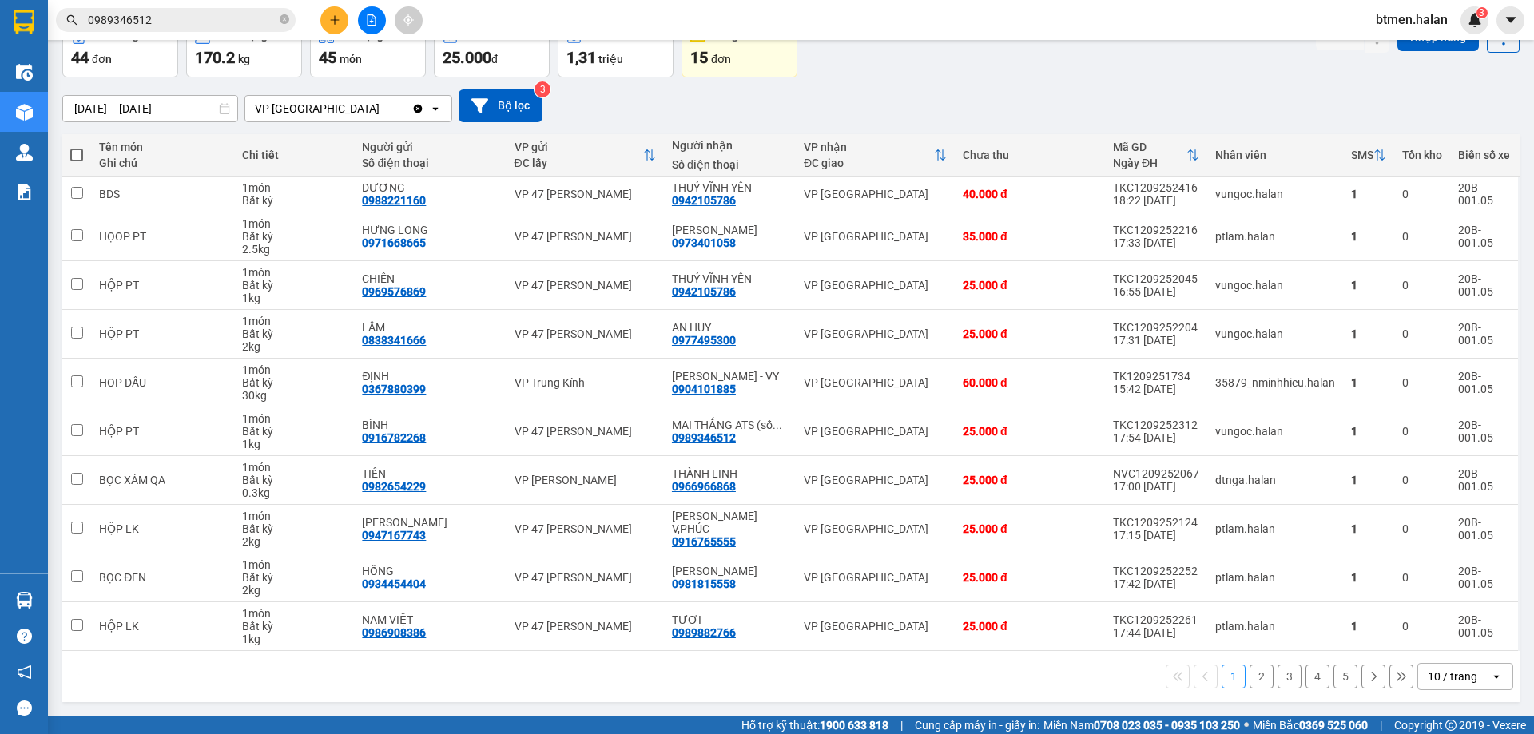
click at [1255, 685] on button "2" at bounding box center [1261, 677] width 24 height 24
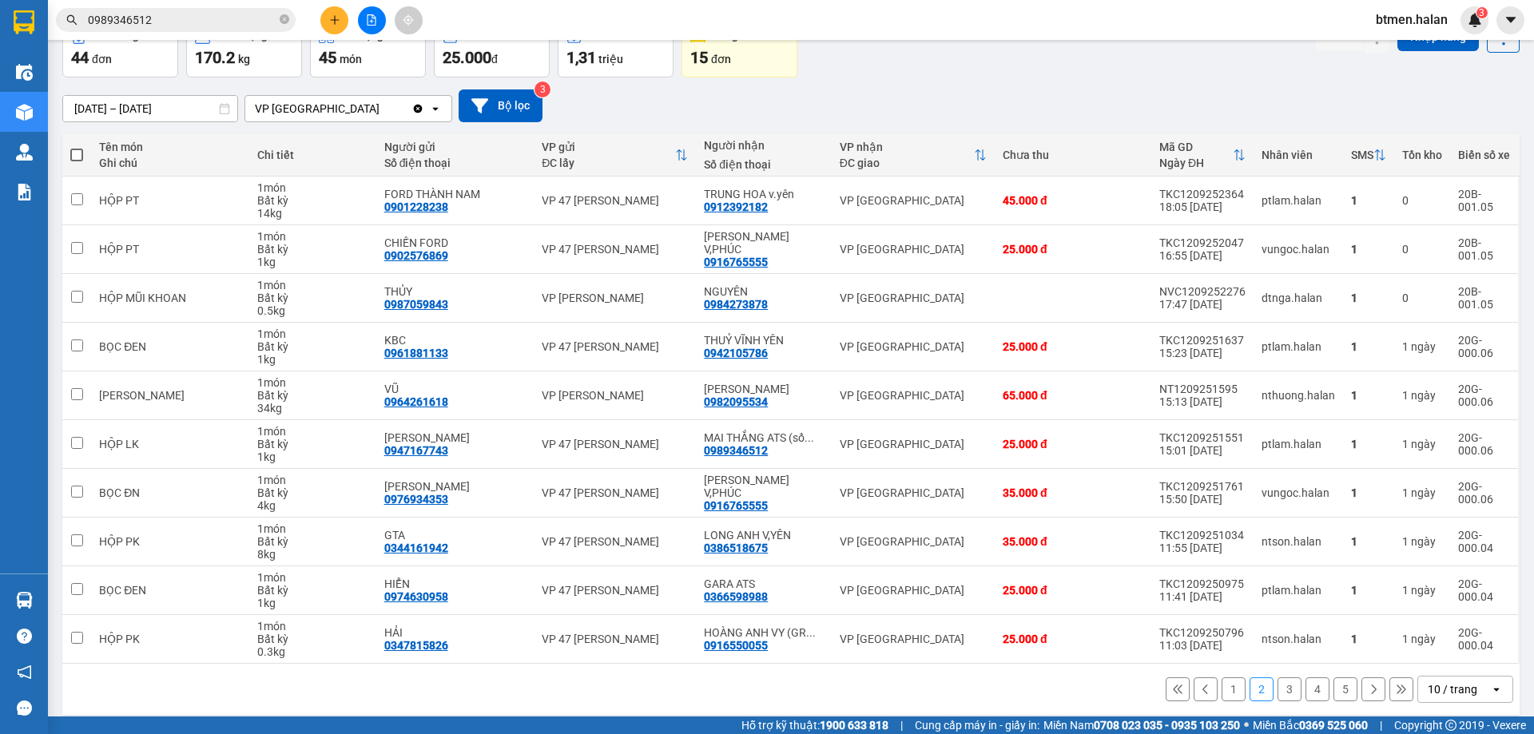
click at [1221, 685] on button "1" at bounding box center [1233, 689] width 24 height 24
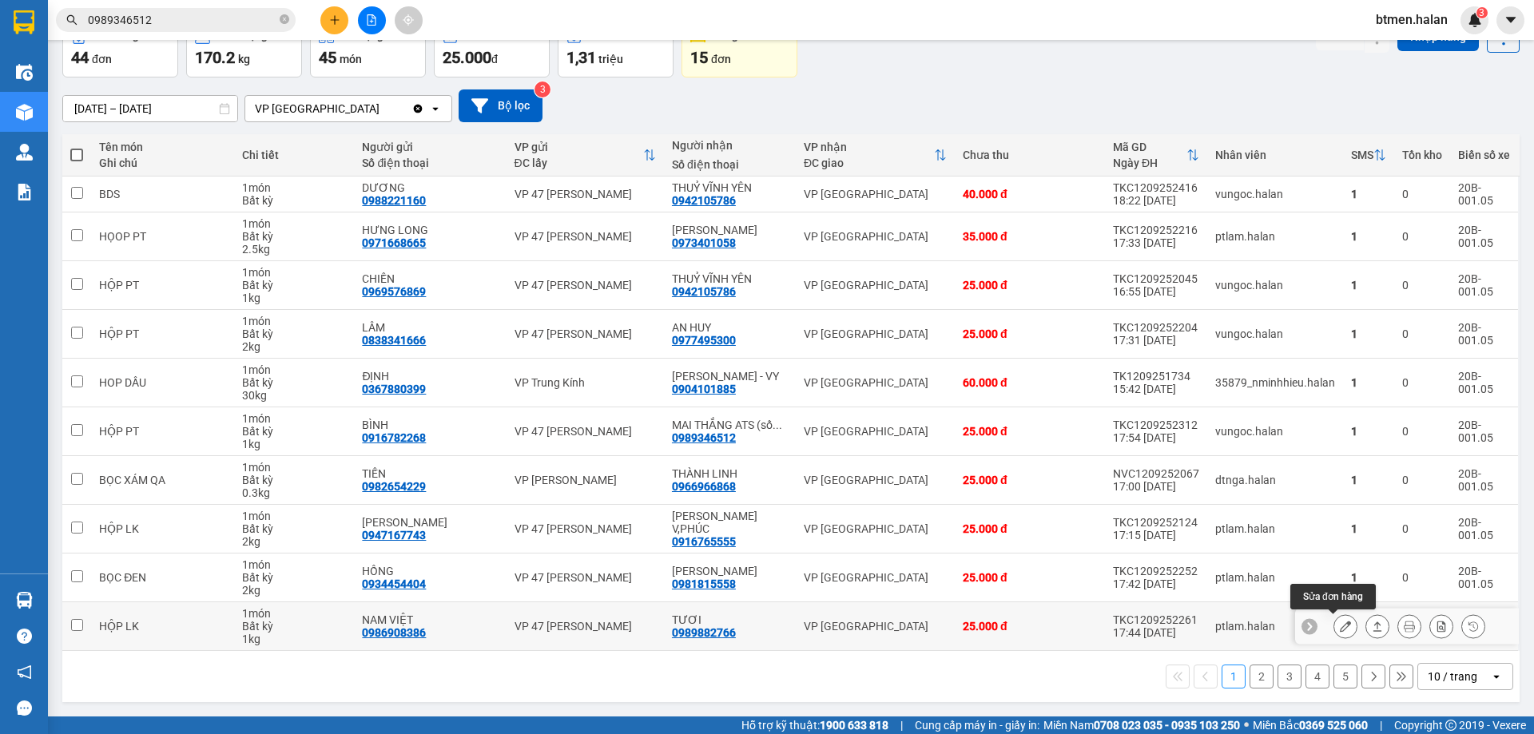
click at [1340, 628] on icon at bounding box center [1345, 626] width 11 height 11
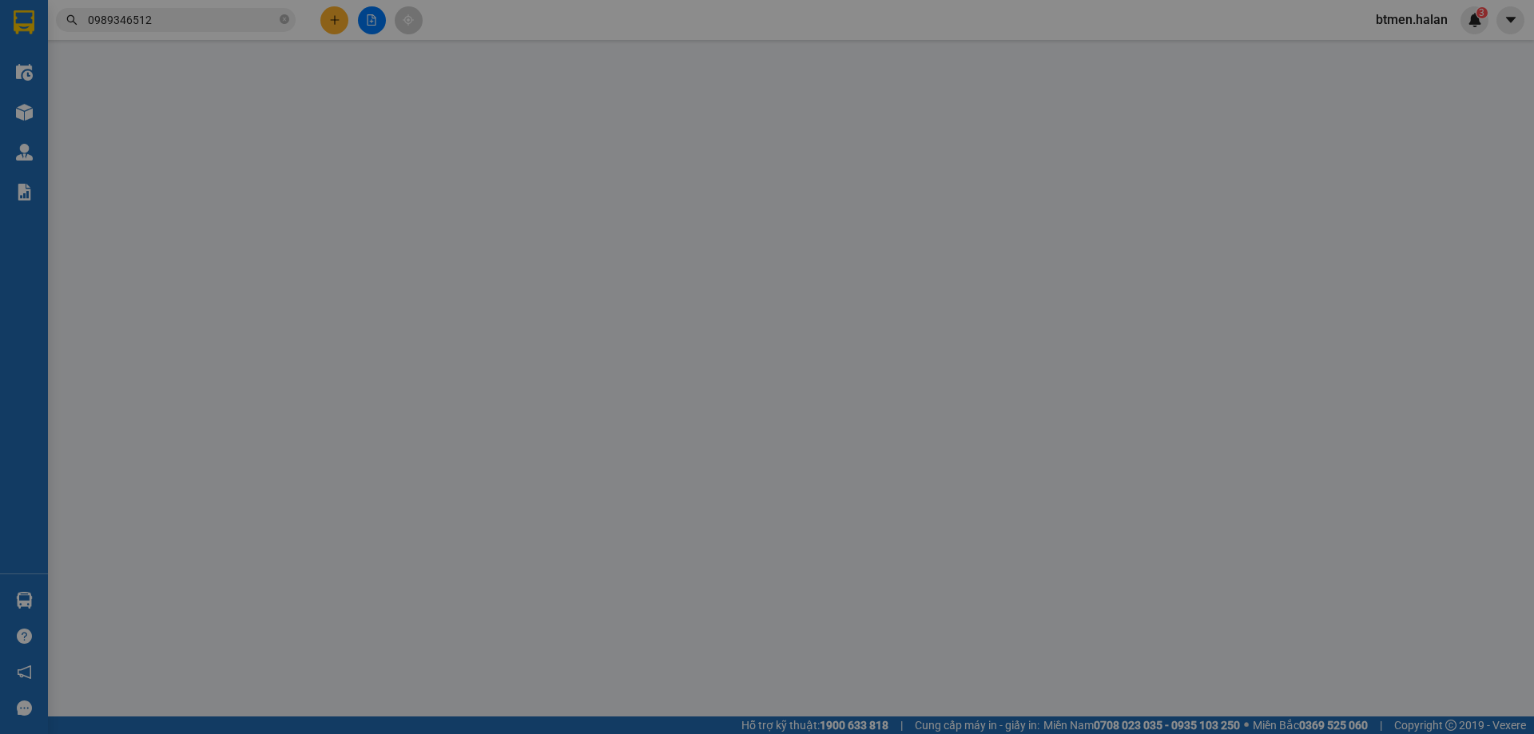
type input "0986908386"
type input "NAM VIỆT"
type input "0989882766"
type input "TƯƠI"
type input "25.000"
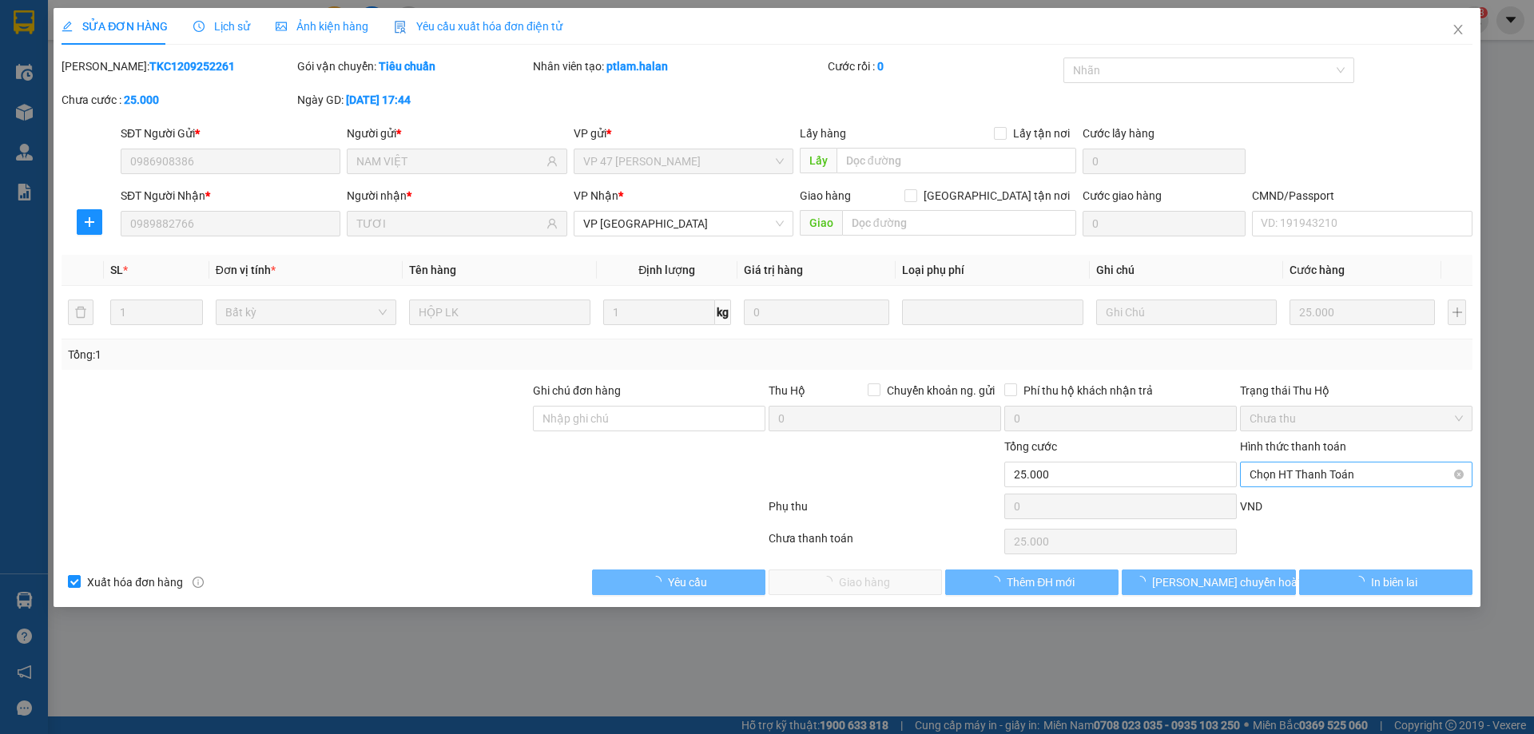
click at [1323, 478] on span "Chọn HT Thanh Toán" at bounding box center [1355, 474] width 213 height 24
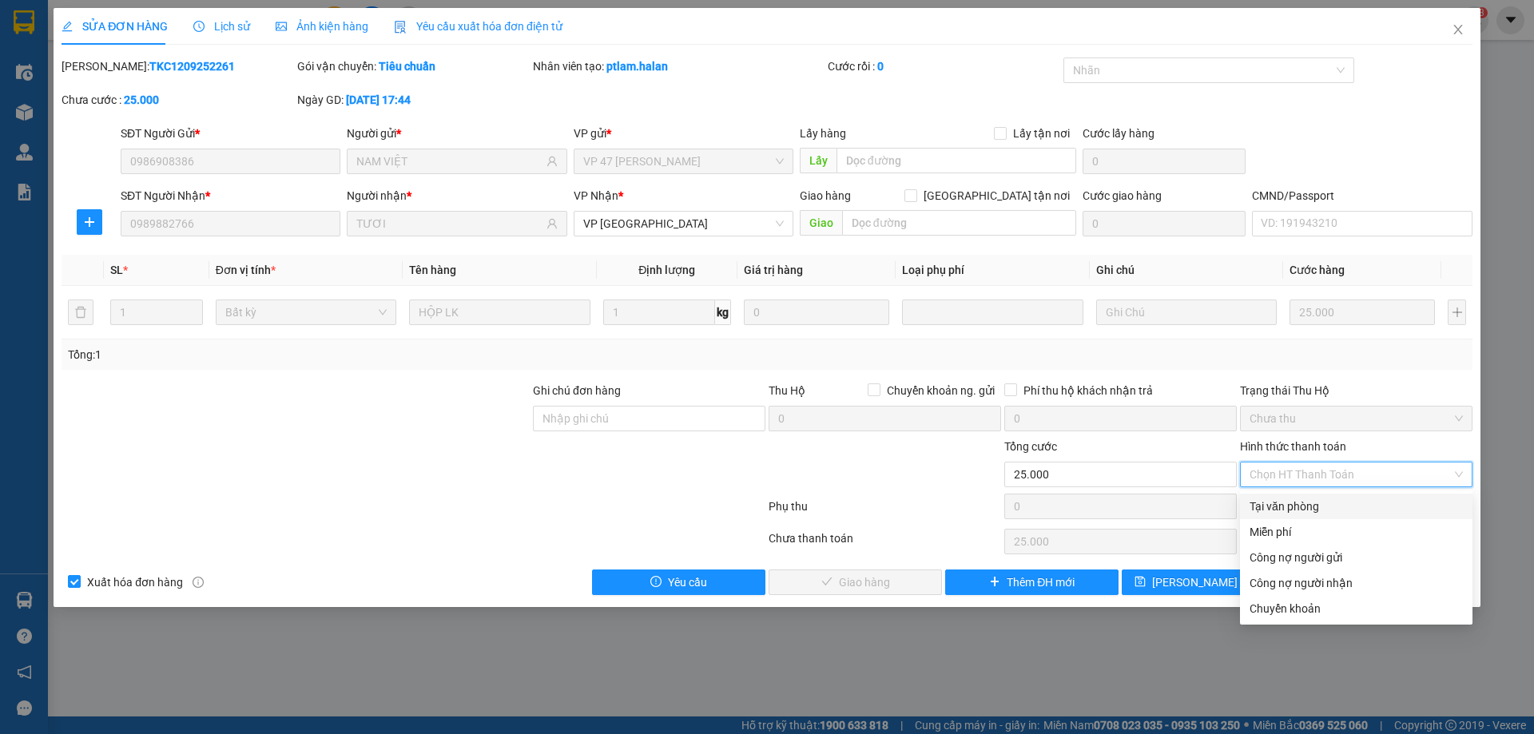
click at [1295, 506] on div "Tại văn phòng" at bounding box center [1355, 507] width 213 height 18
type input "0"
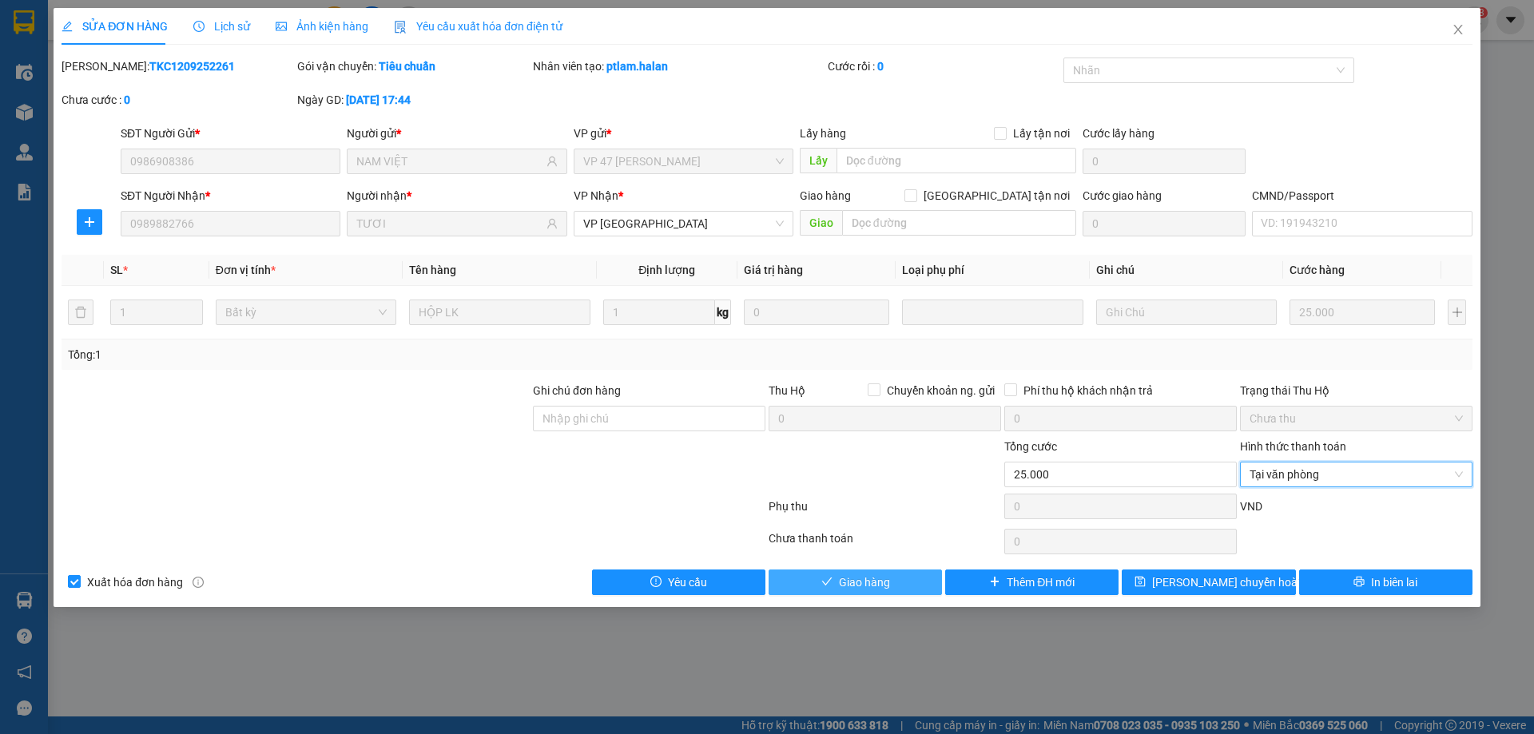
click at [806, 582] on button "Giao hàng" at bounding box center [854, 583] width 173 height 26
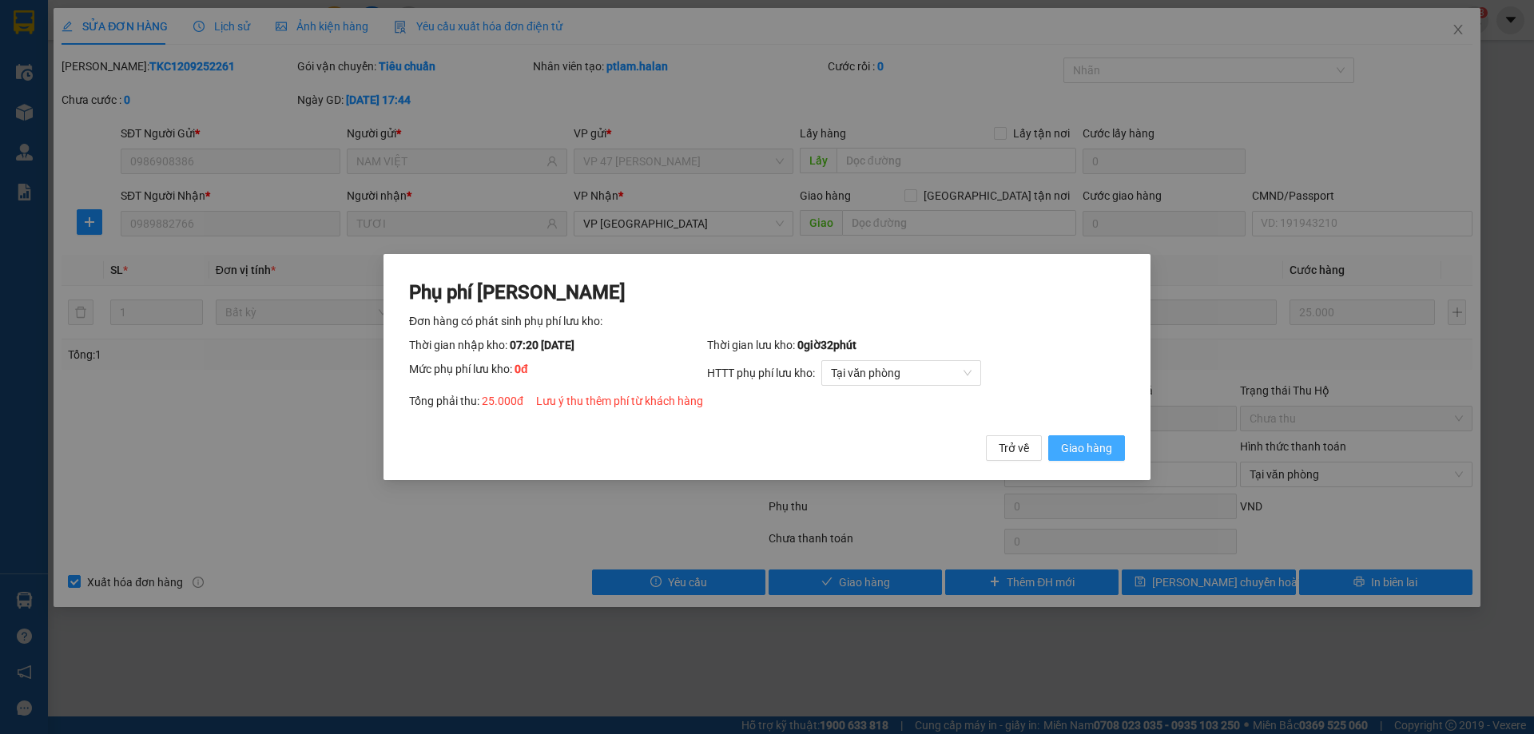
click at [1055, 453] on button "Giao hàng" at bounding box center [1086, 448] width 77 height 26
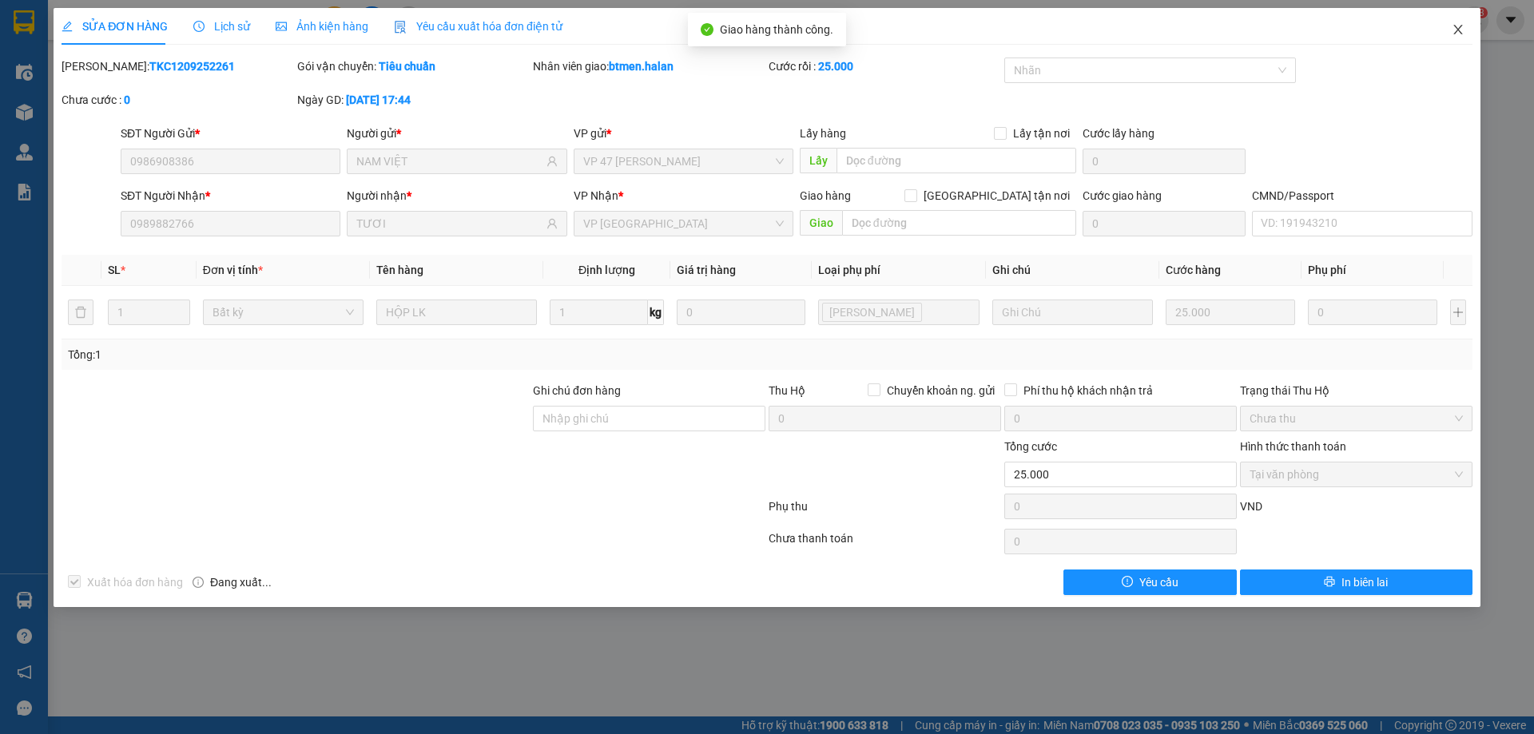
click at [1469, 28] on span "Close" at bounding box center [1457, 30] width 45 height 45
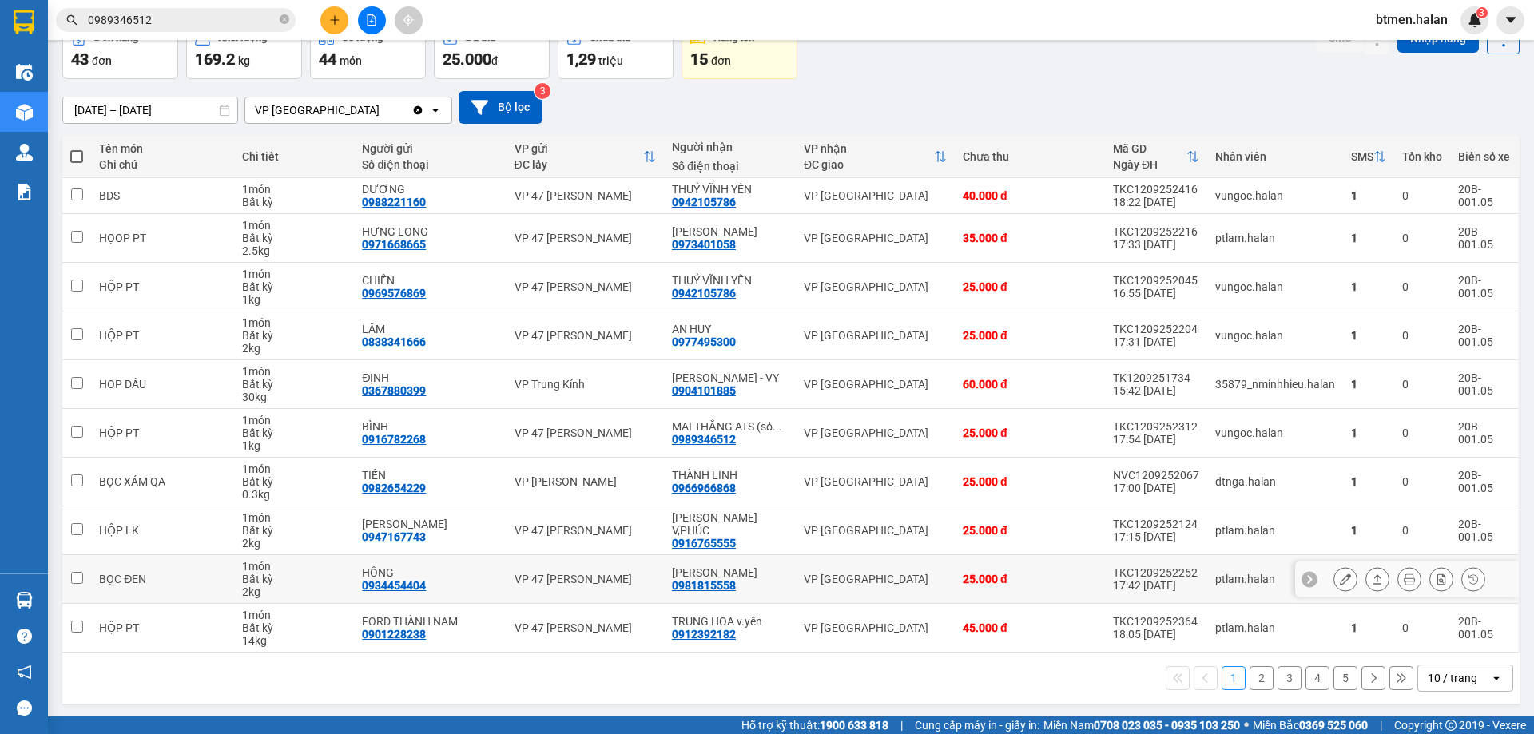
scroll to position [91, 0]
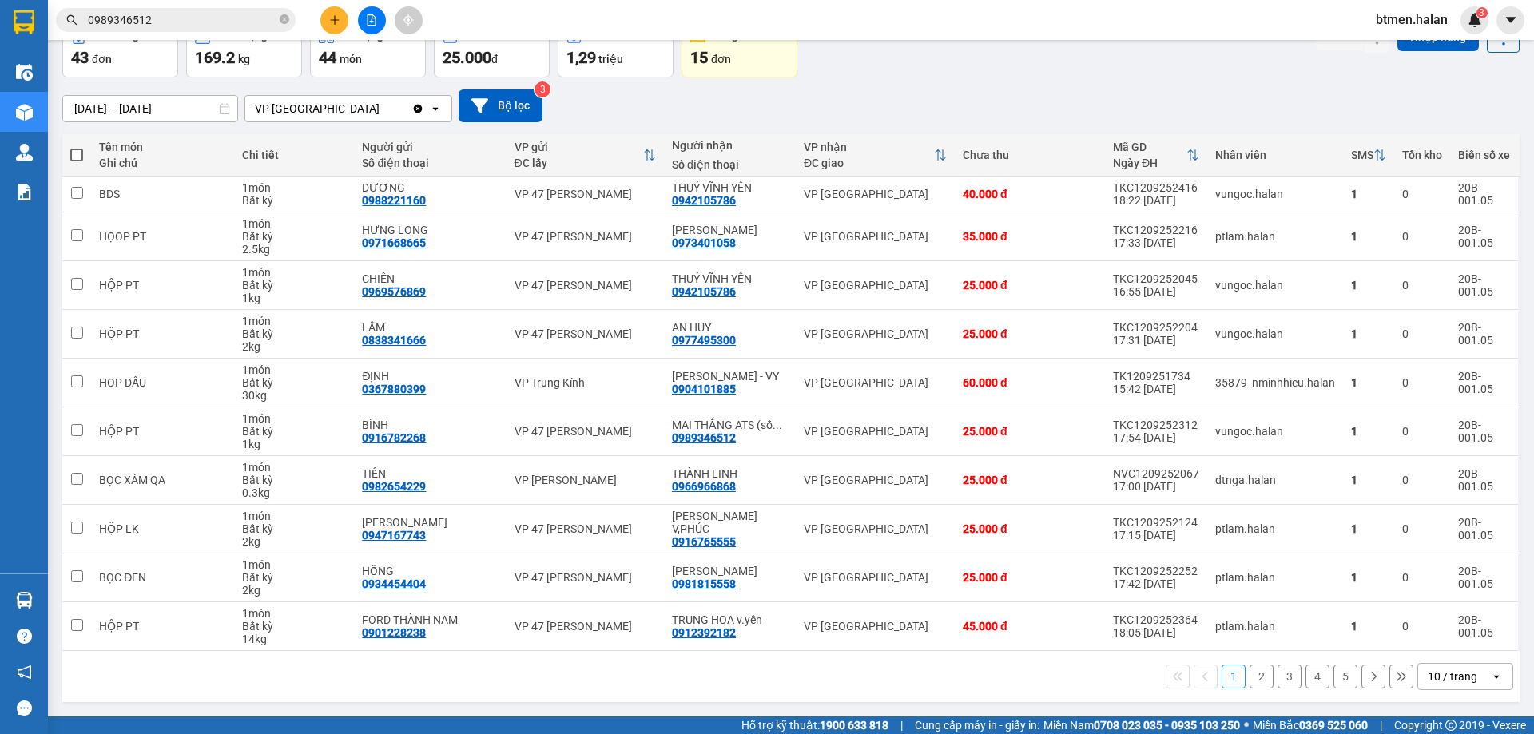
click at [1254, 673] on button "2" at bounding box center [1261, 677] width 24 height 24
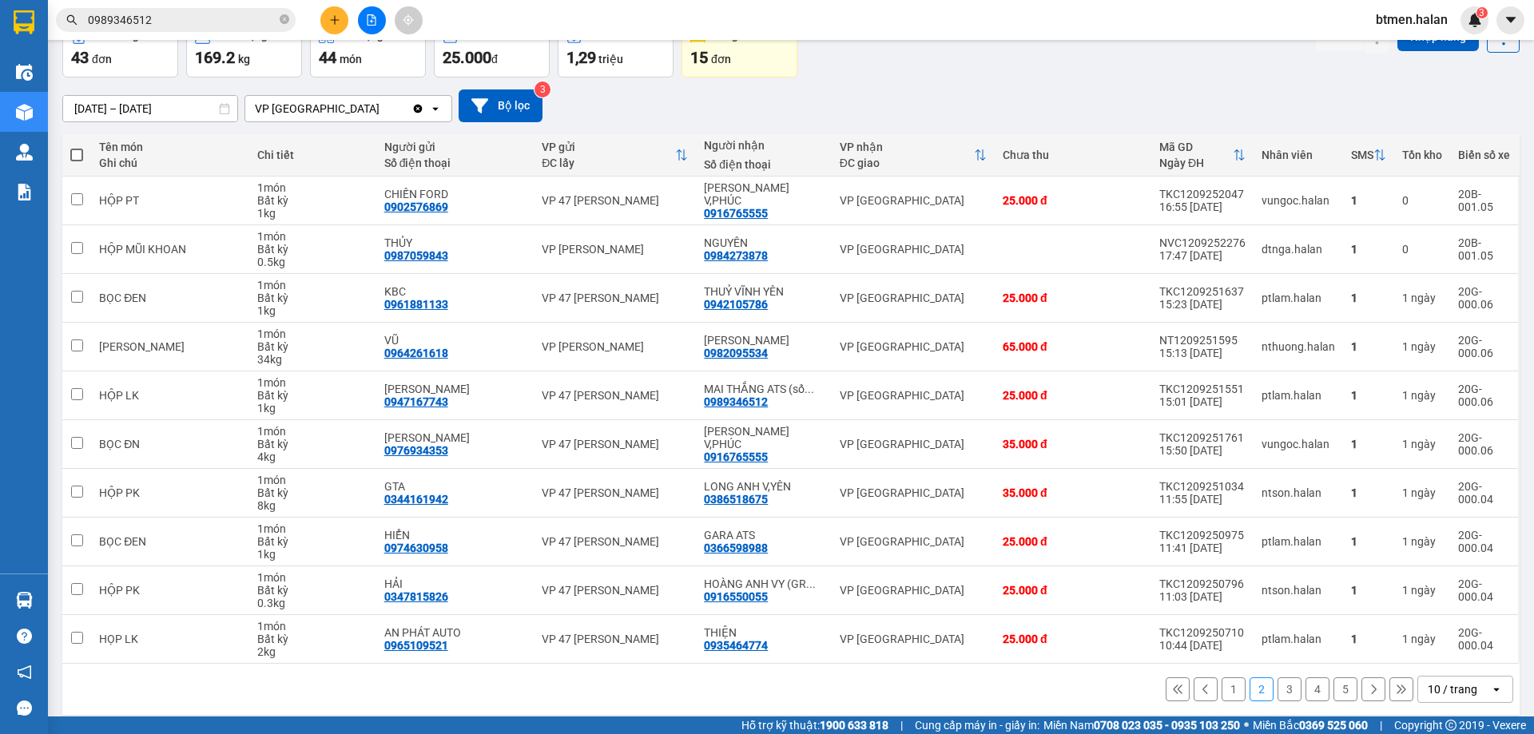
click at [1277, 691] on button "3" at bounding box center [1289, 689] width 24 height 24
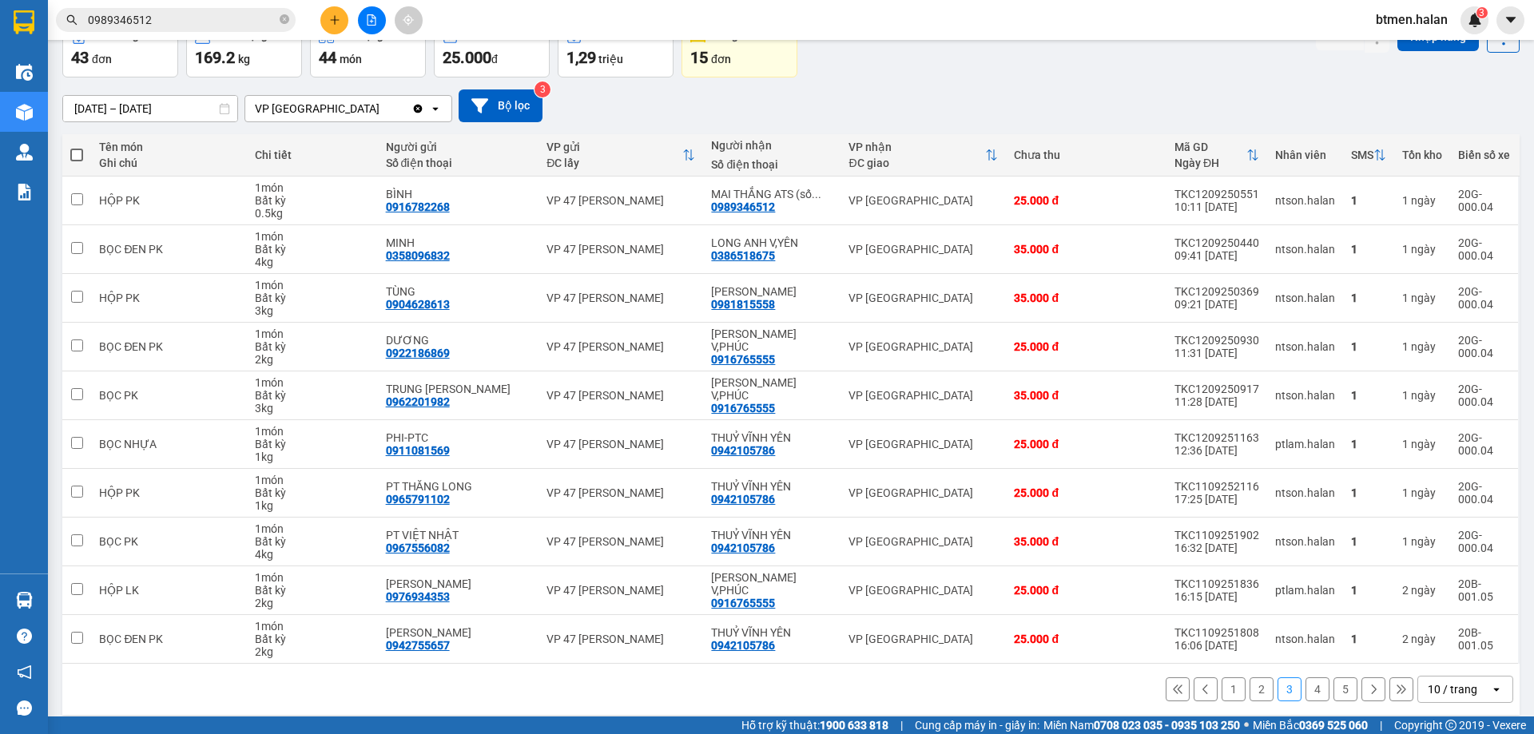
click at [1310, 690] on button "4" at bounding box center [1317, 689] width 24 height 24
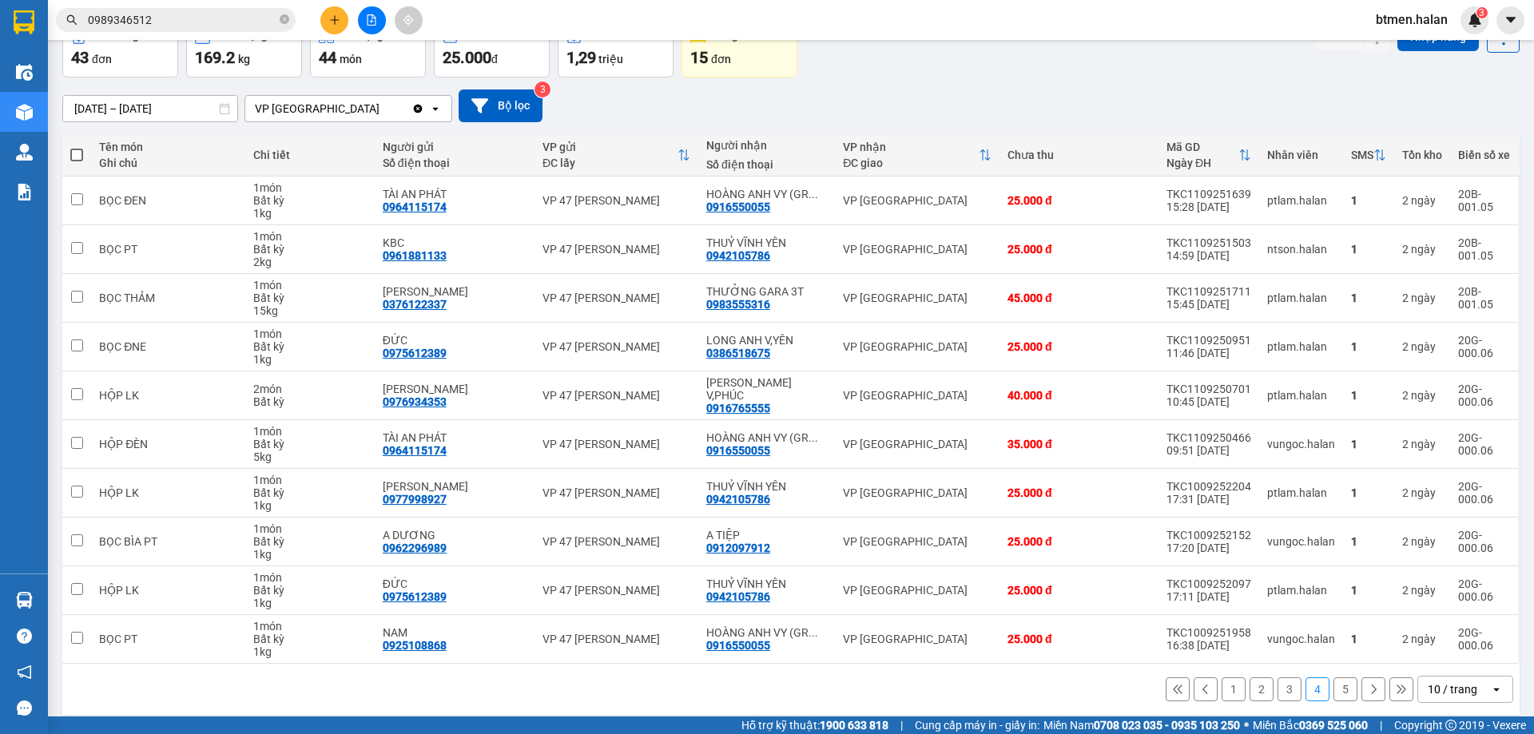
click at [1342, 685] on button "5" at bounding box center [1345, 689] width 24 height 24
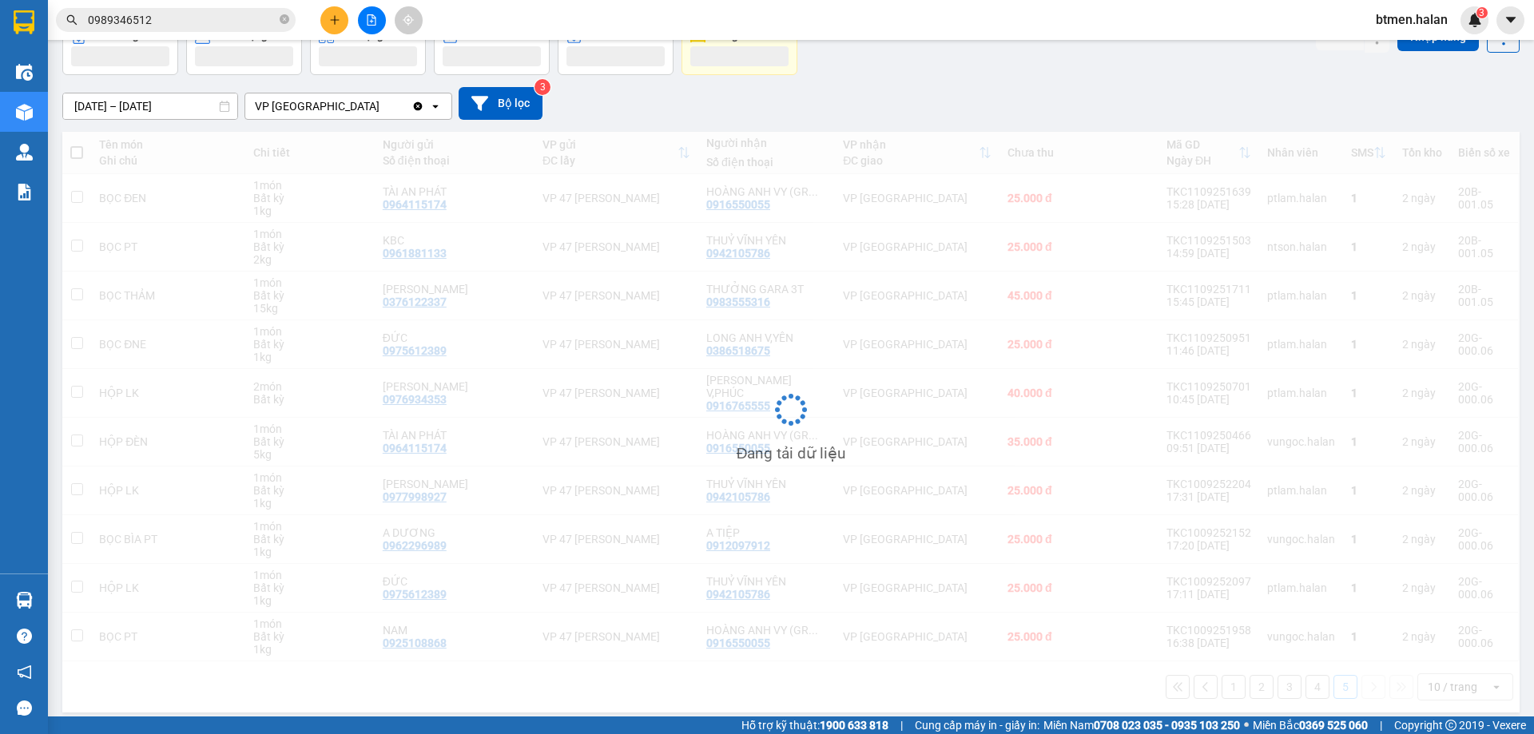
scroll to position [73, 0]
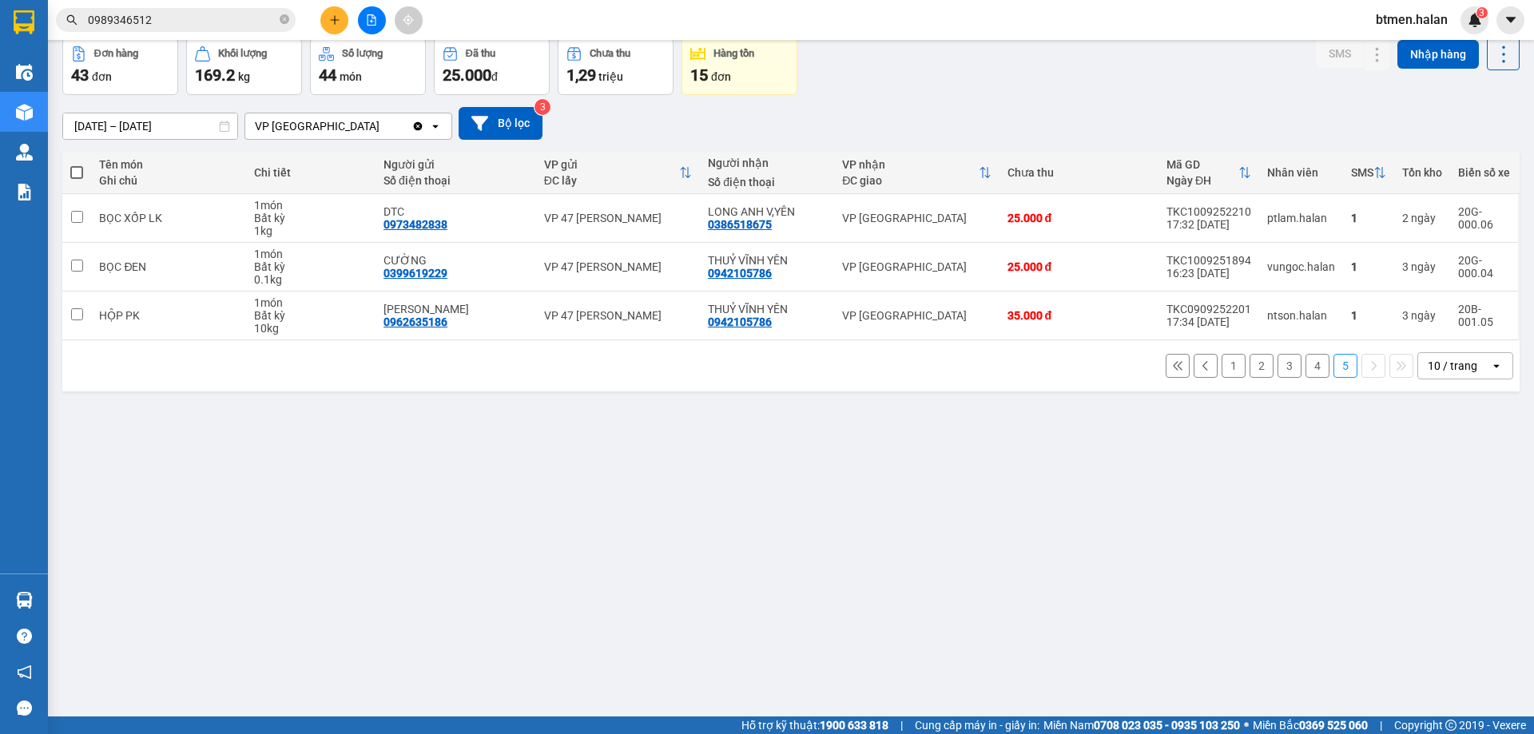
click at [1312, 366] on button "4" at bounding box center [1317, 366] width 24 height 24
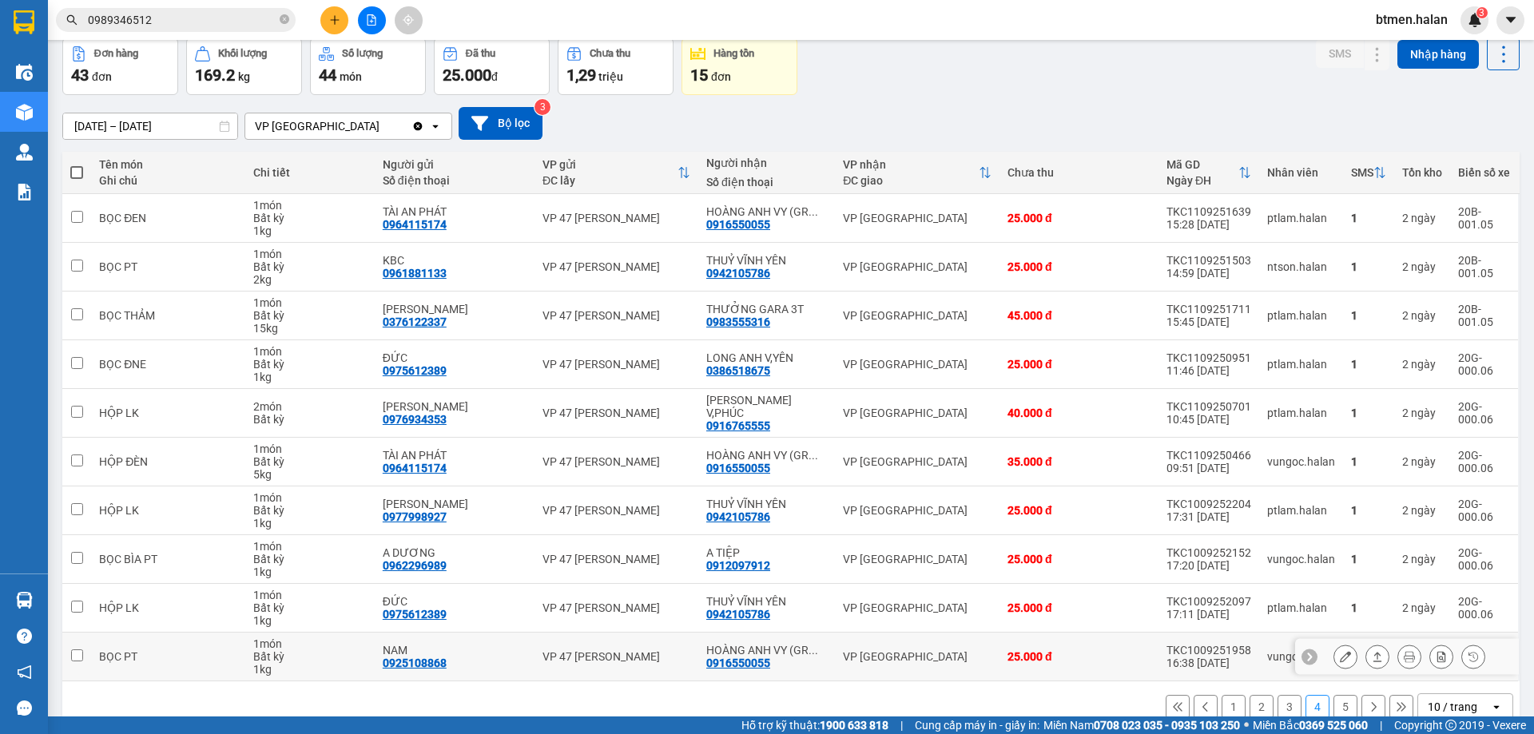
click at [909, 665] on td "VP [GEOGRAPHIC_DATA]" at bounding box center [917, 657] width 165 height 49
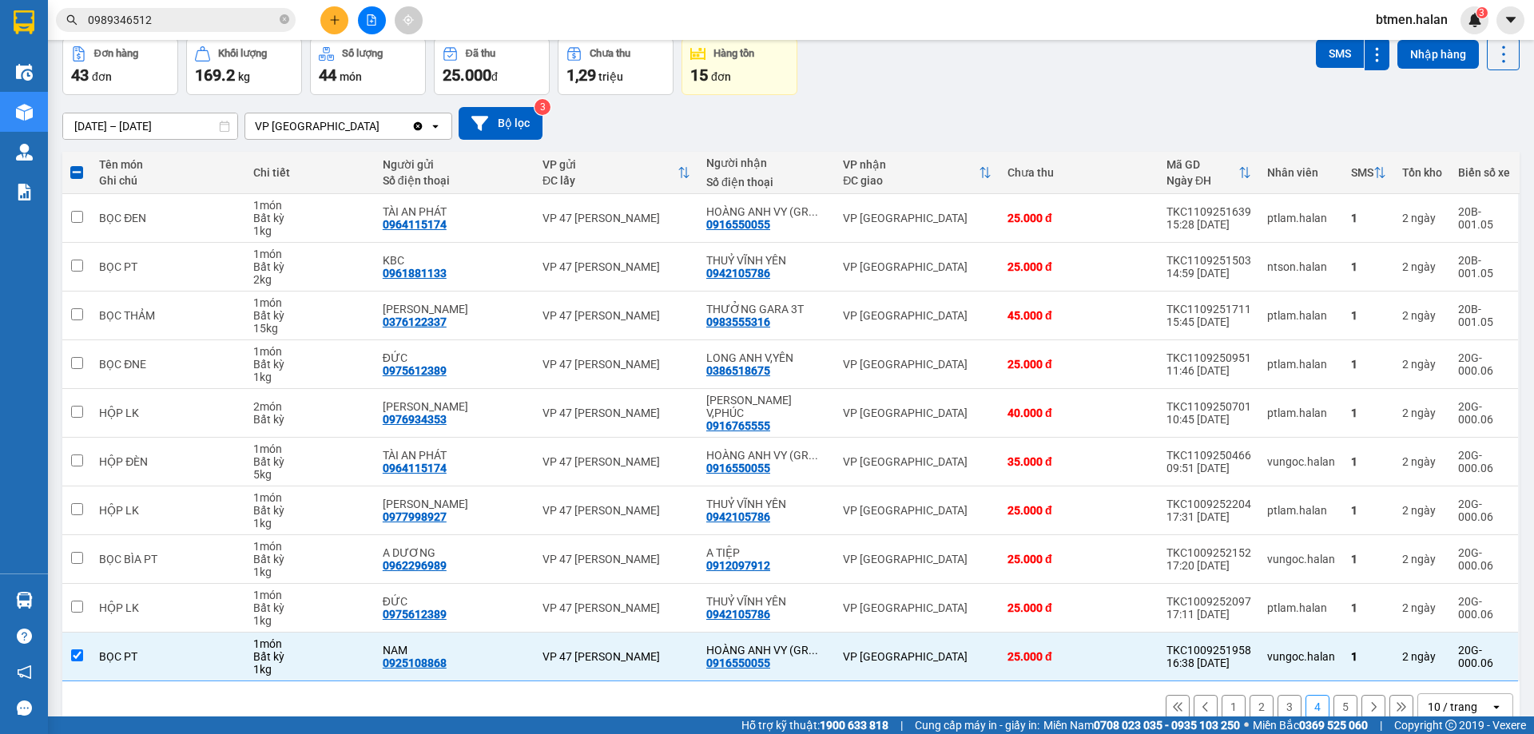
click at [1277, 697] on button "3" at bounding box center [1289, 707] width 24 height 24
checkbox input "false"
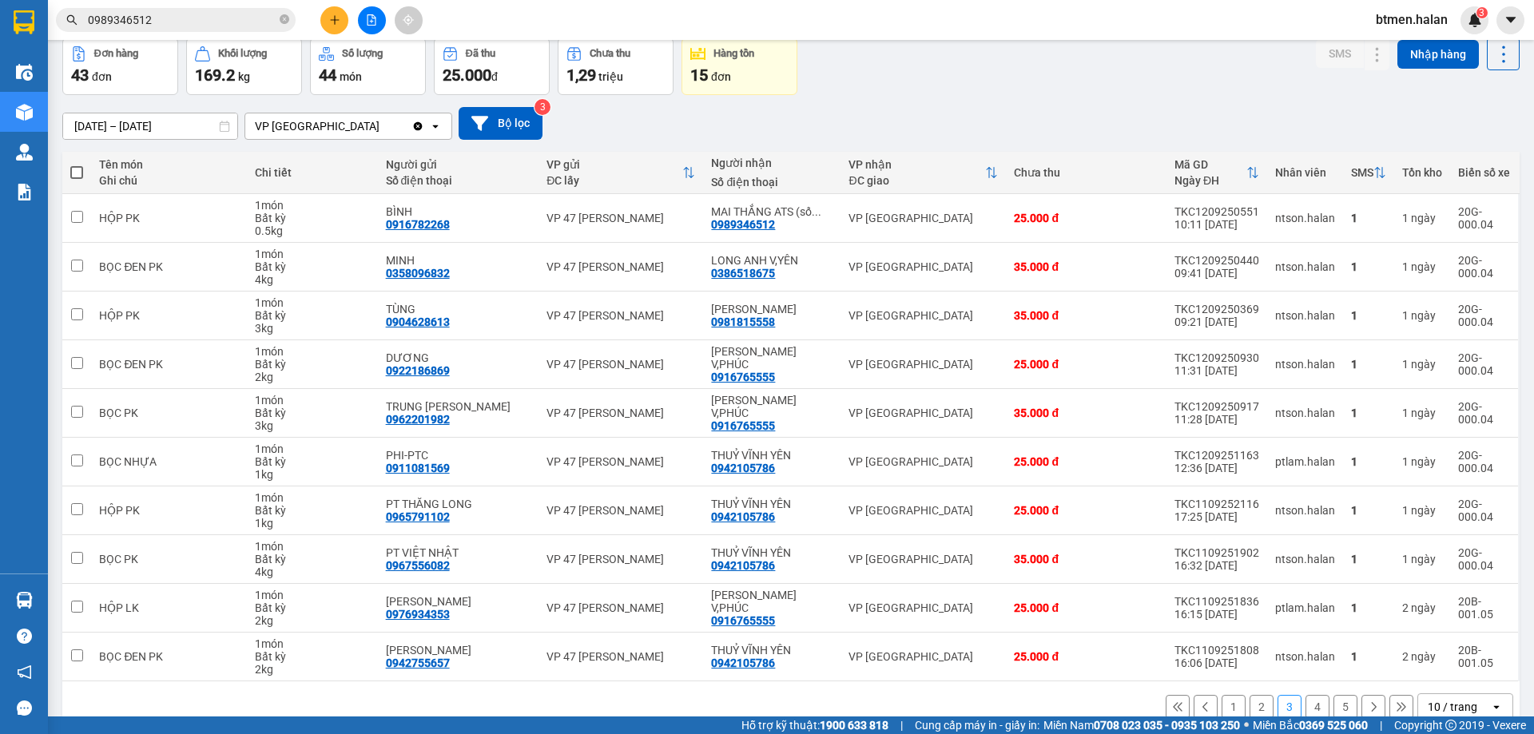
click at [1252, 705] on button "2" at bounding box center [1261, 707] width 24 height 24
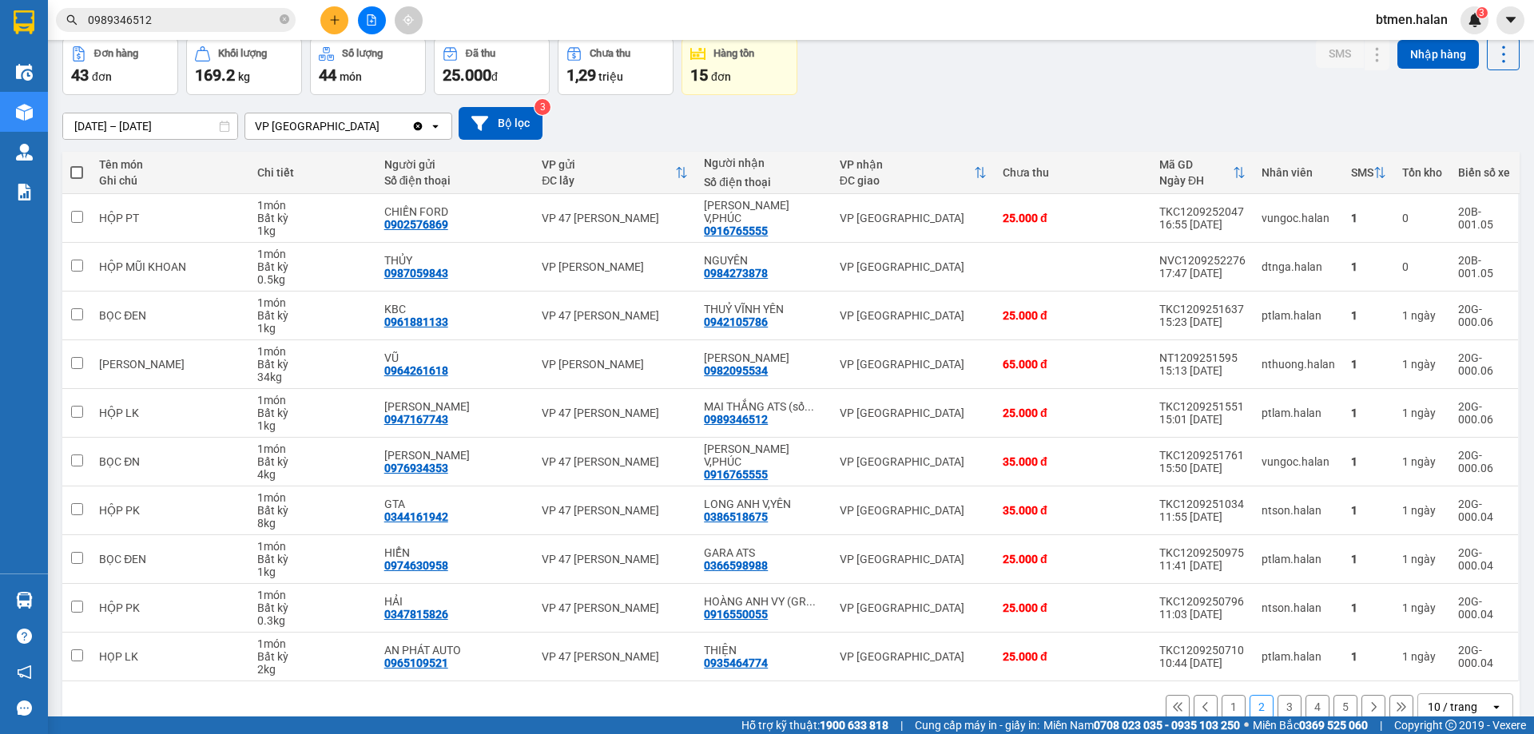
scroll to position [104, 0]
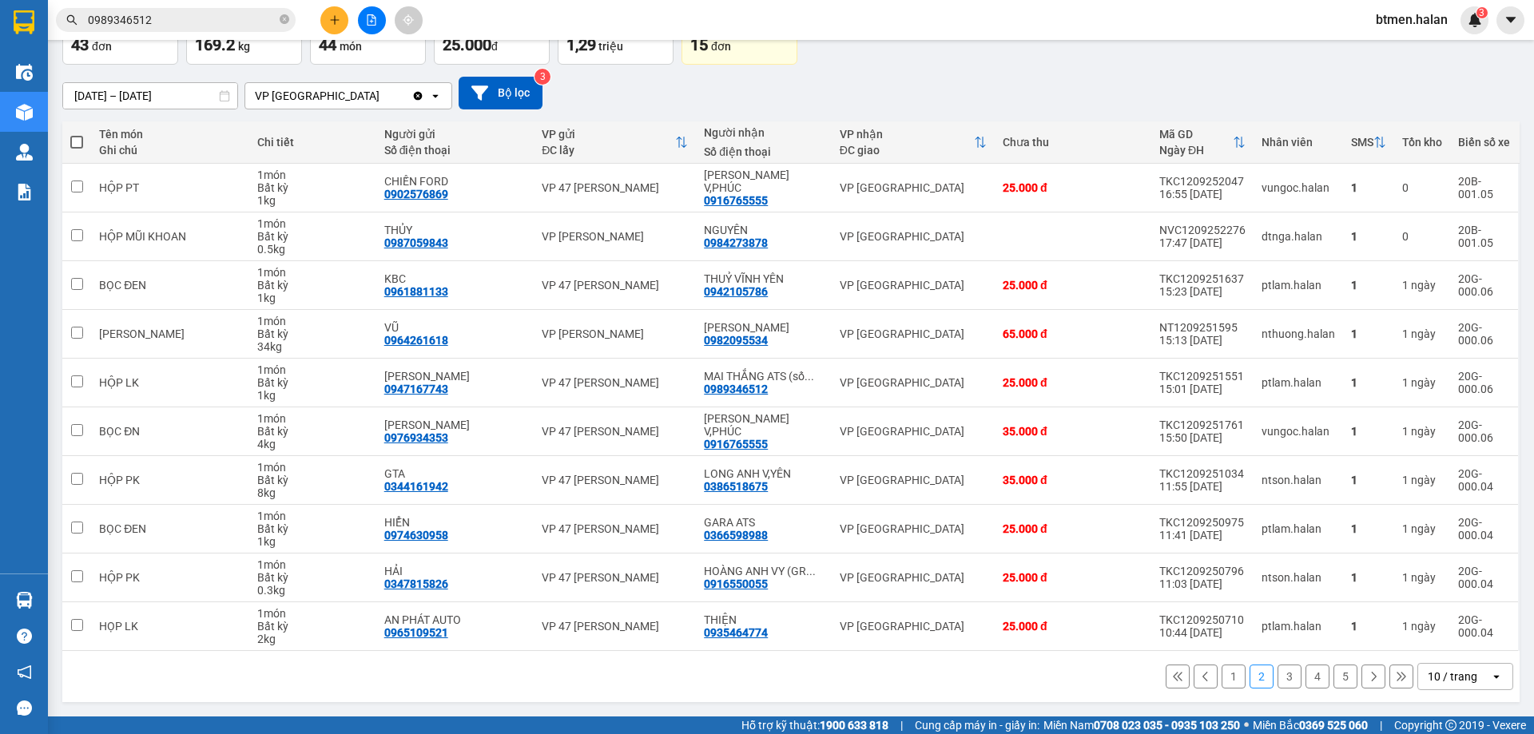
click at [1225, 682] on button "1" at bounding box center [1233, 677] width 24 height 24
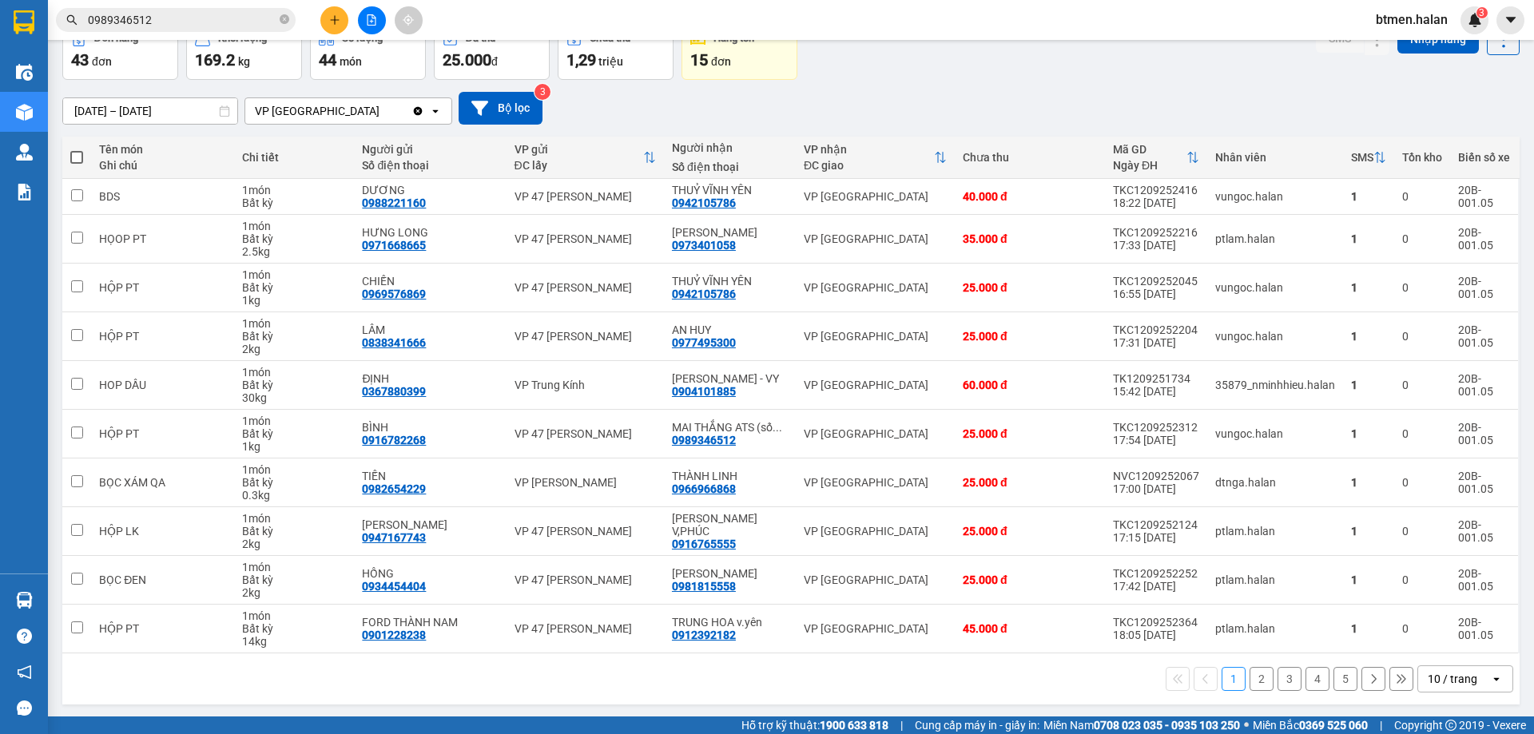
scroll to position [91, 0]
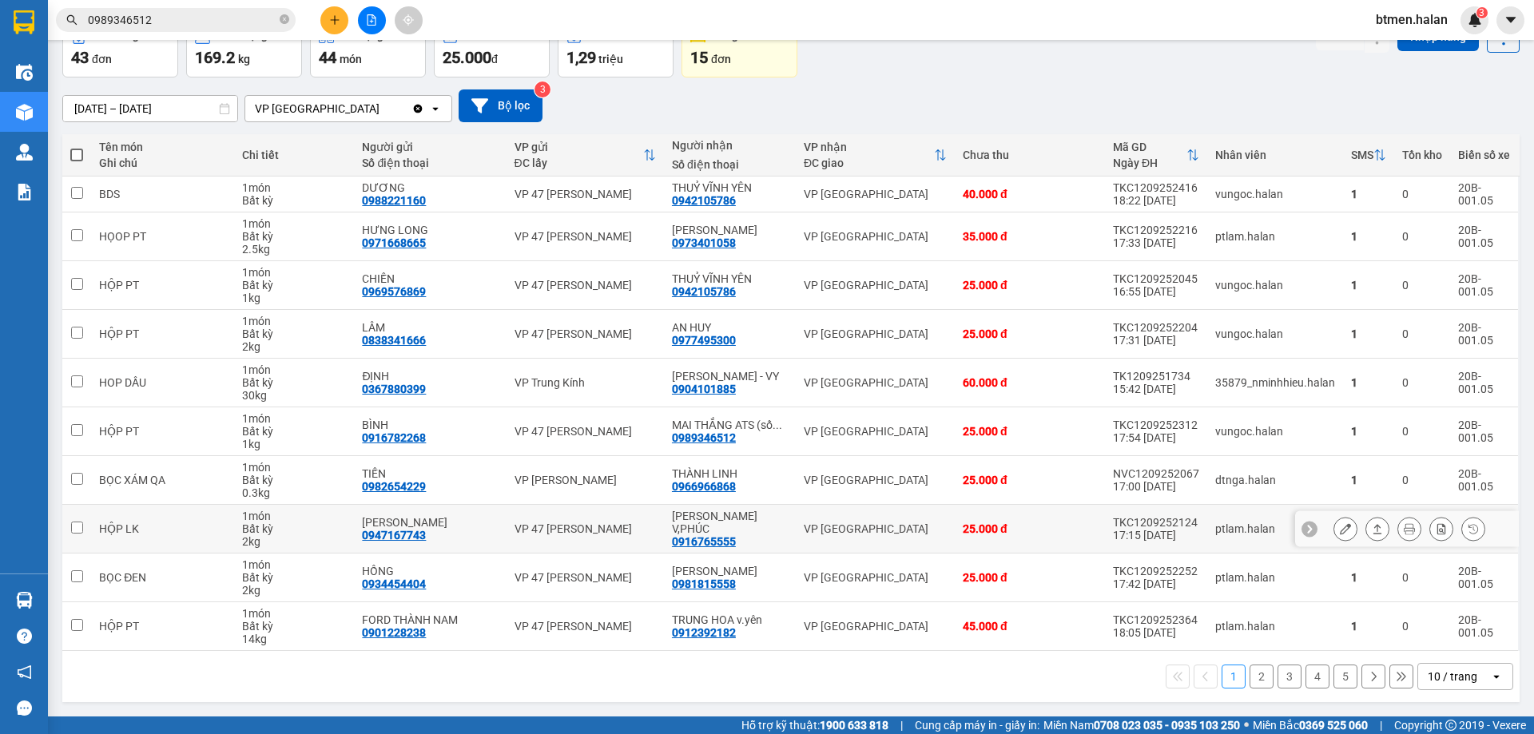
click at [723, 538] on div "0916765555" at bounding box center [704, 541] width 64 height 13
copy div "0916765555"
click at [249, 29] on span "0989346512" at bounding box center [176, 20] width 240 height 24
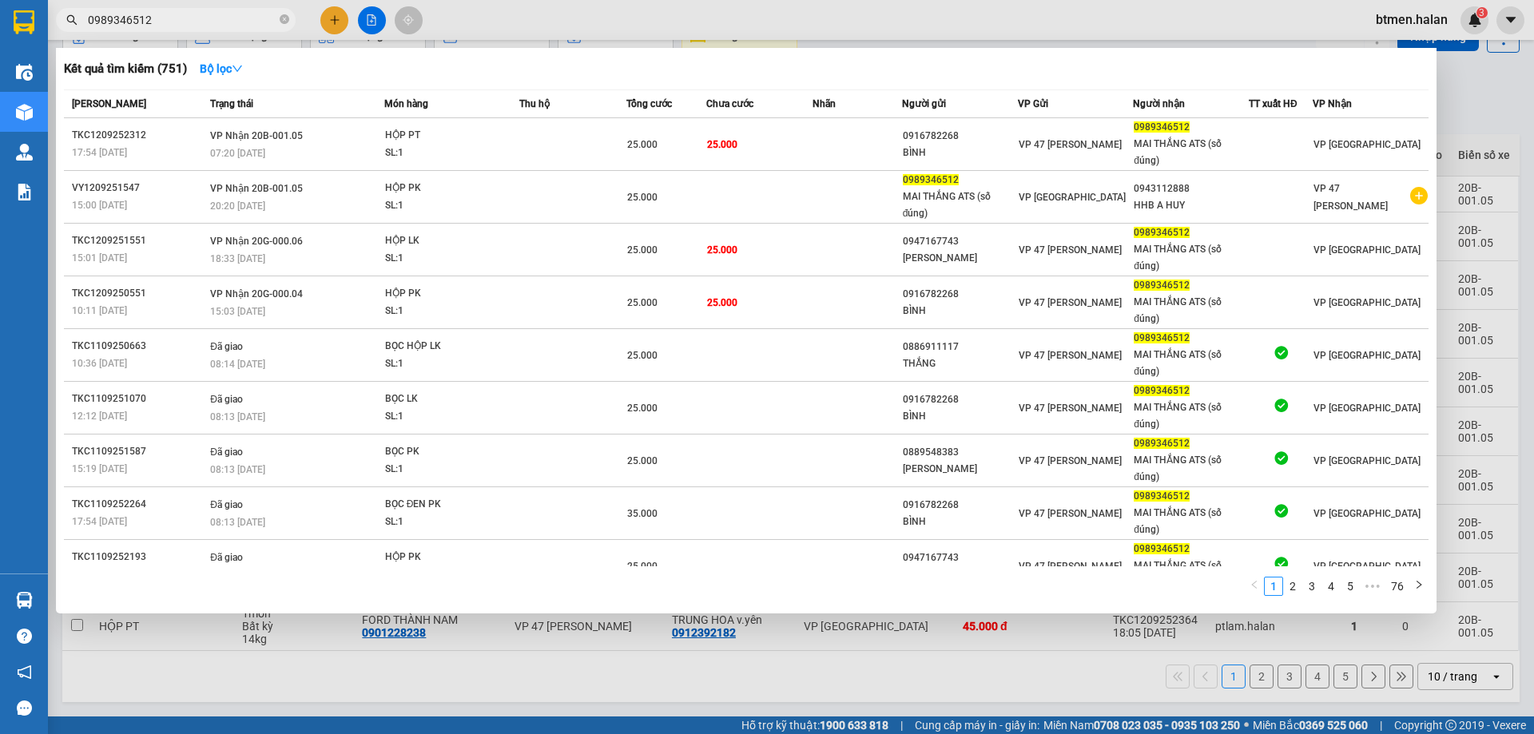
click at [259, 26] on input "0989346512" at bounding box center [182, 20] width 189 height 18
paste input "16765555"
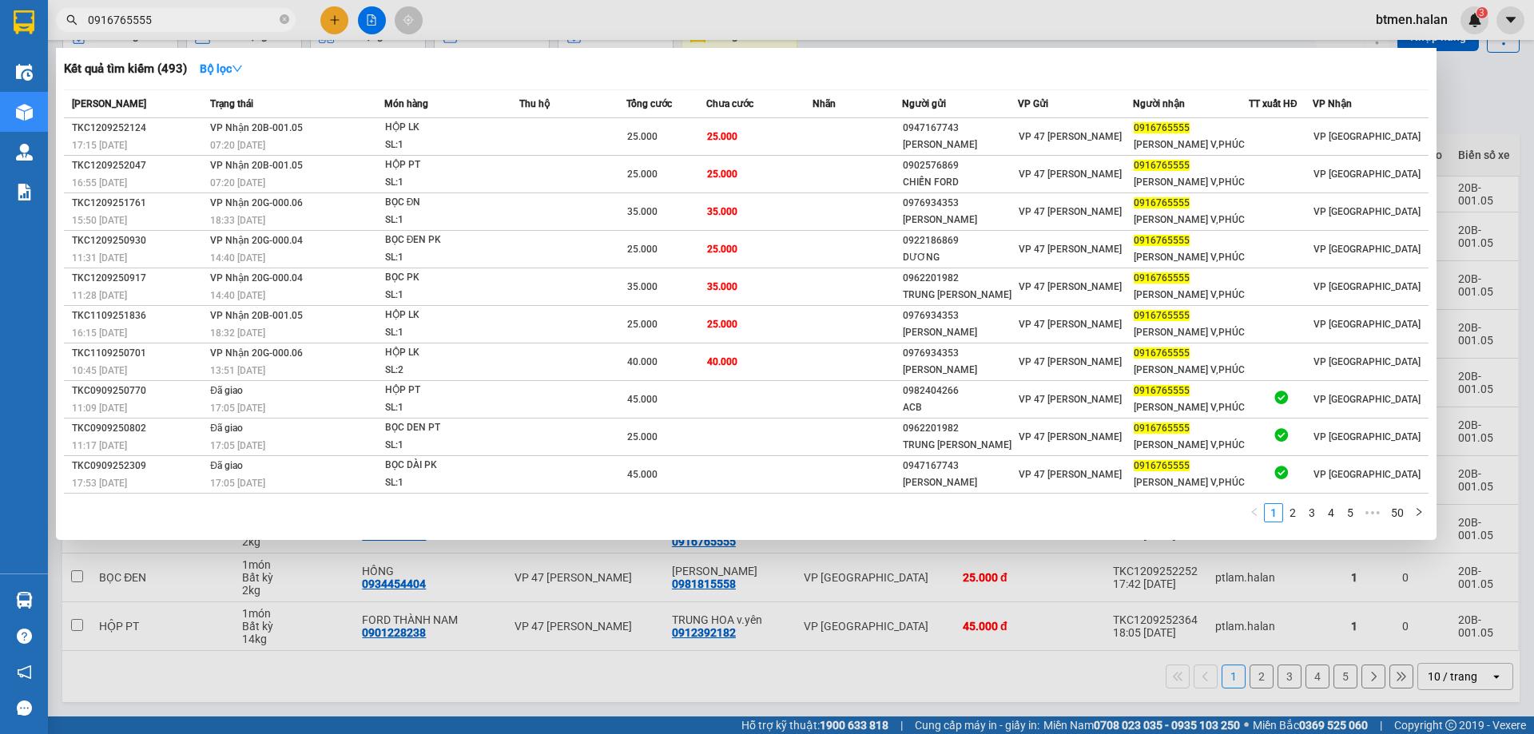
click at [1475, 124] on div at bounding box center [767, 367] width 1534 height 734
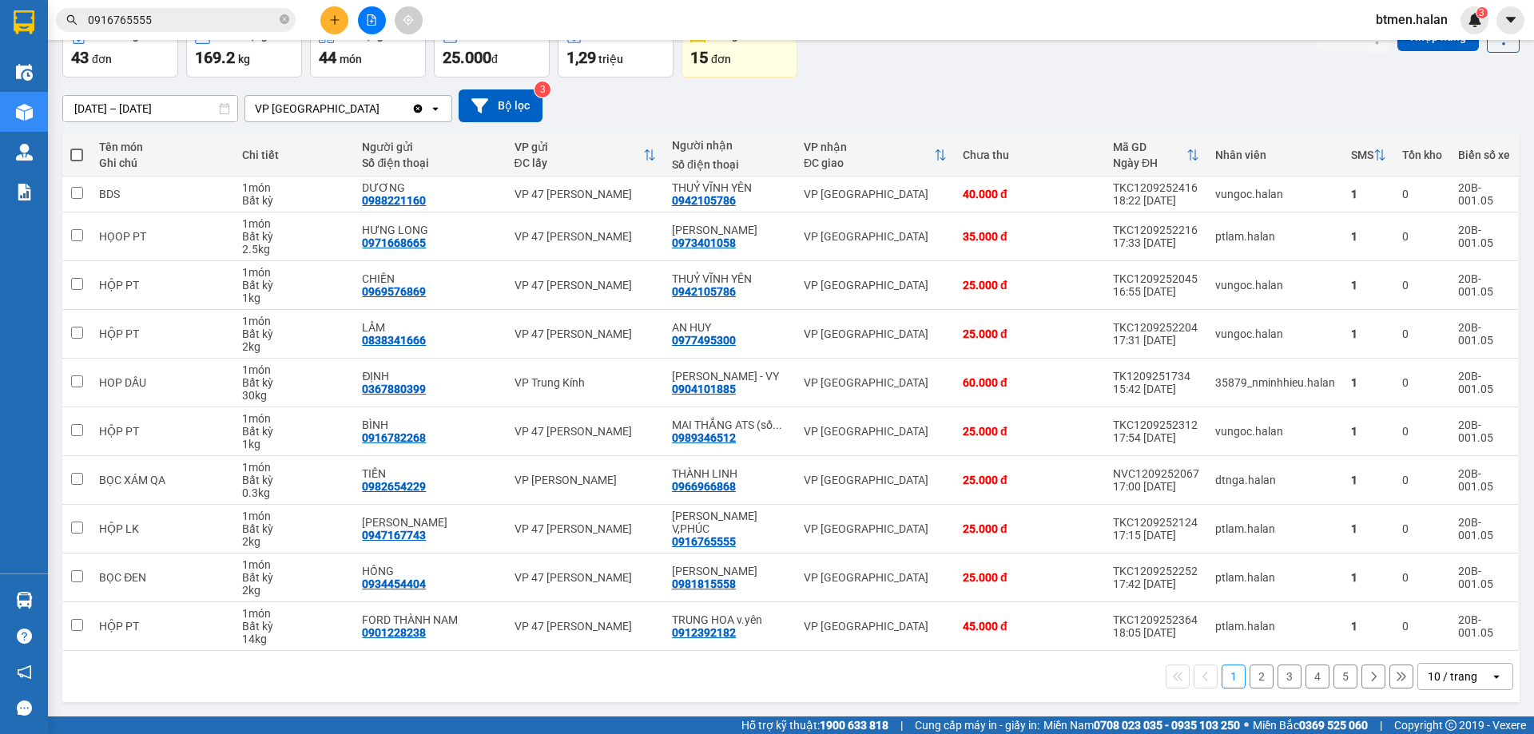
click at [1481, 105] on div "16/07/2025 – 13/09/2025 Press the down arrow key to interact with the calendar …" at bounding box center [790, 105] width 1457 height 33
click at [724, 538] on div "0916765555" at bounding box center [704, 541] width 64 height 13
click at [715, 585] on div "0981815558" at bounding box center [704, 584] width 64 height 13
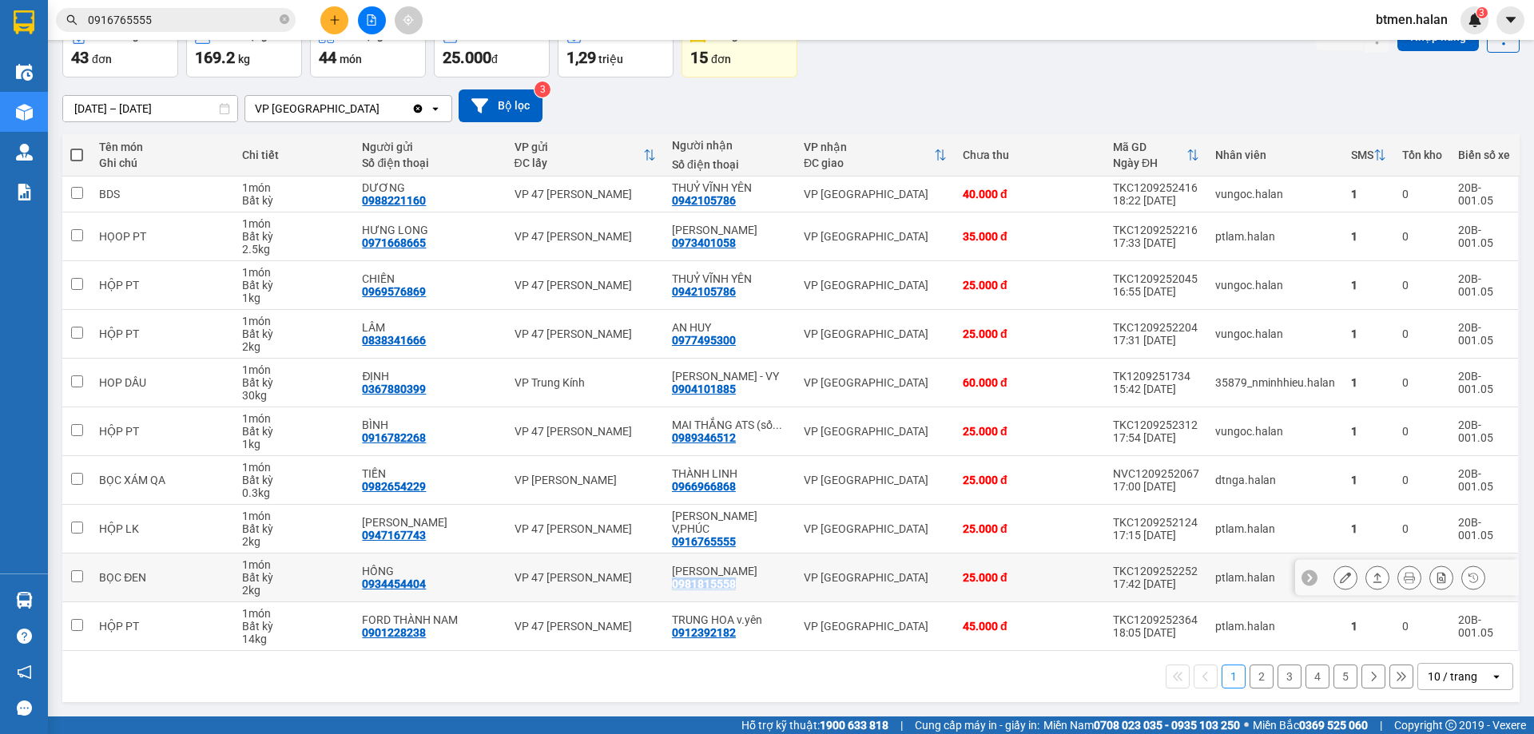
copy div "0981815558"
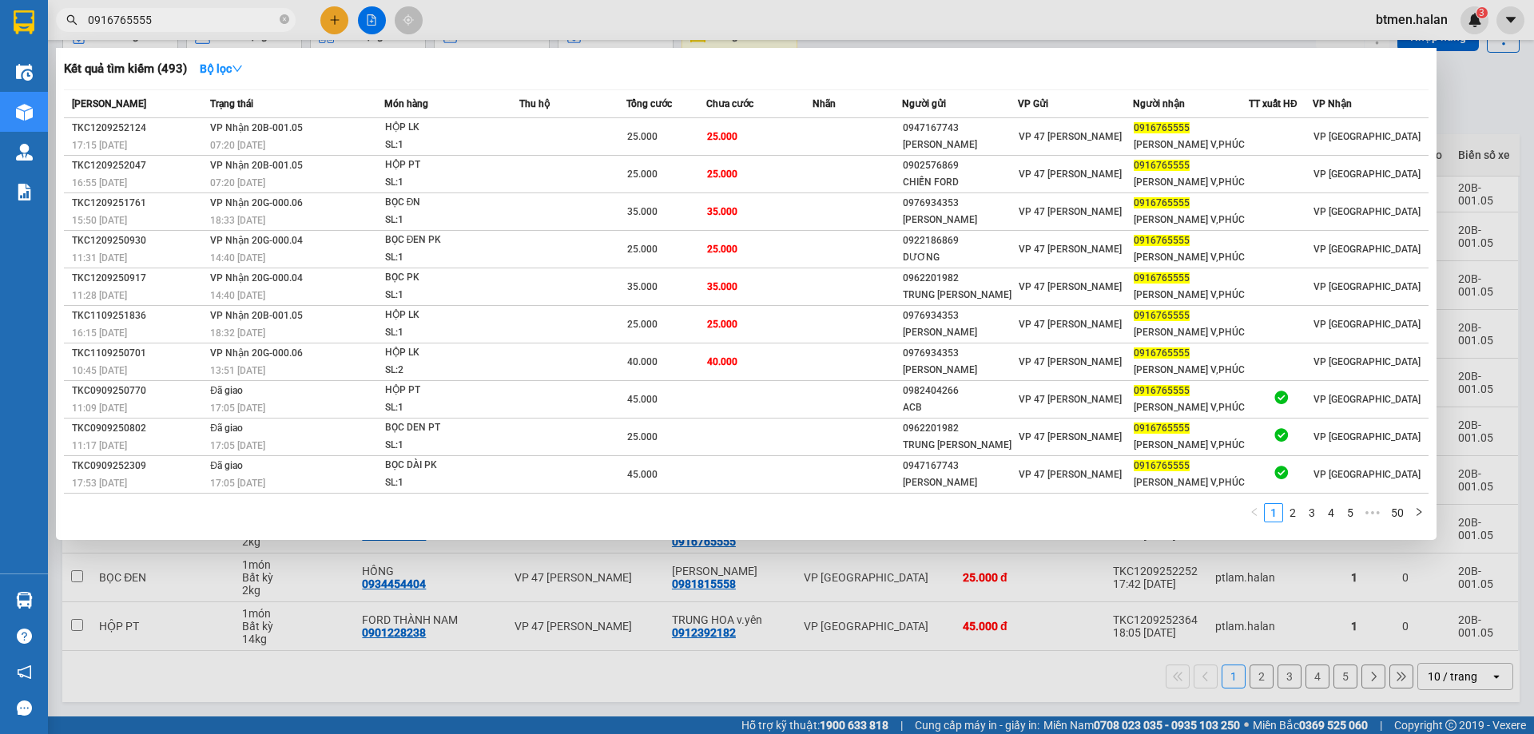
click at [210, 22] on input "0916765555" at bounding box center [182, 20] width 189 height 18
paste input "81815558"
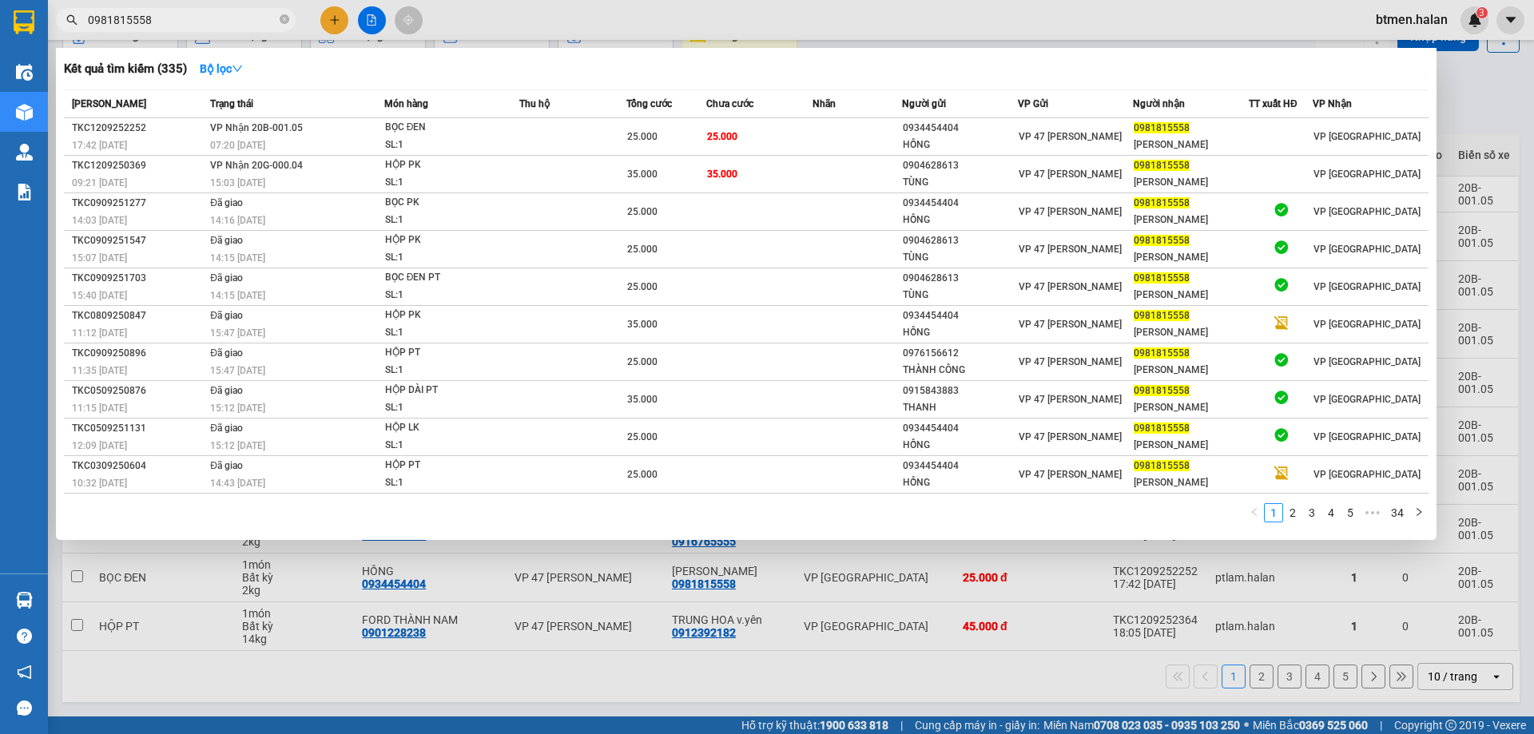
click at [1443, 125] on div at bounding box center [767, 367] width 1534 height 734
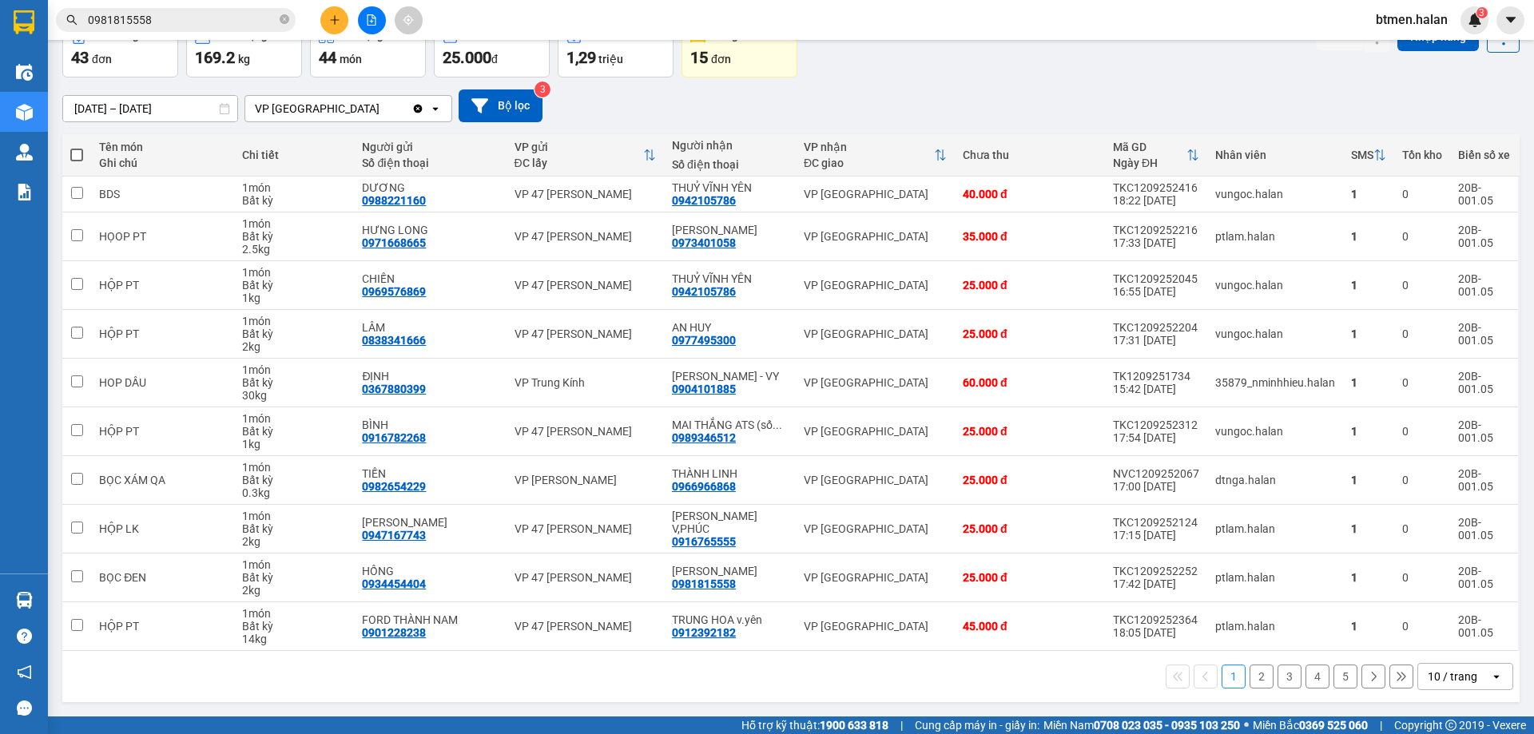
click at [1249, 673] on button "2" at bounding box center [1261, 677] width 24 height 24
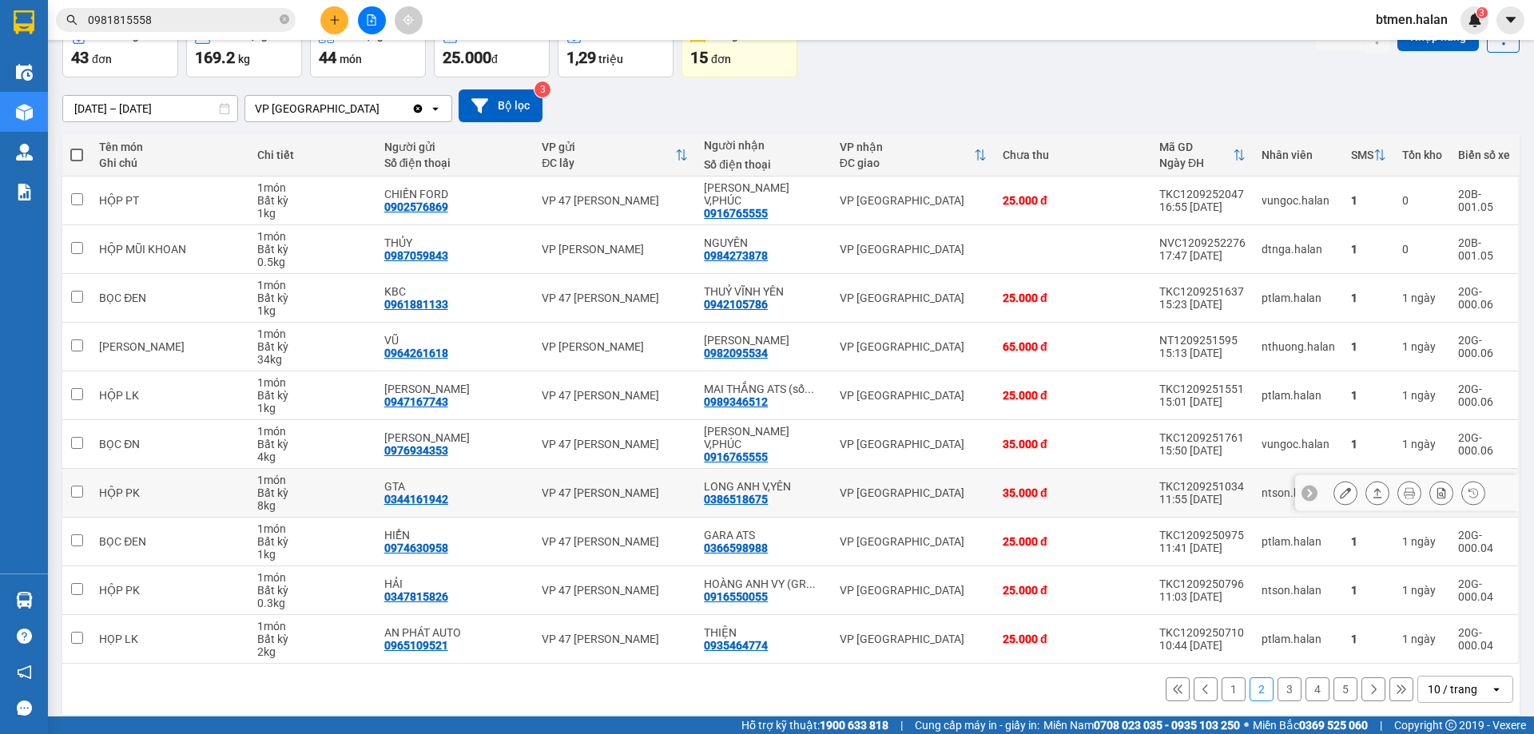
click at [744, 504] on div "0386518675" at bounding box center [736, 499] width 64 height 13
copy div "0386518675"
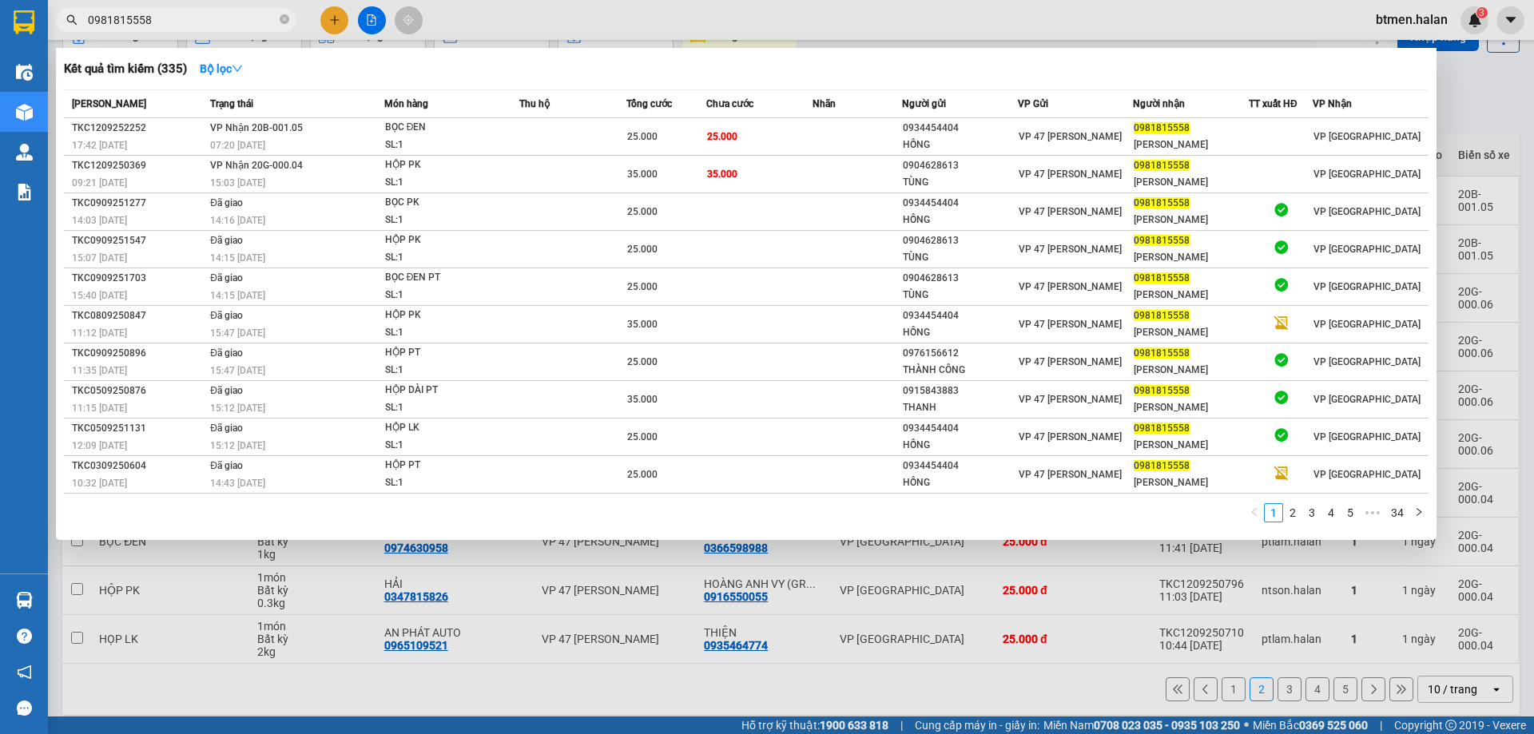
click at [193, 22] on input "0981815558" at bounding box center [182, 20] width 189 height 18
paste input "386518675"
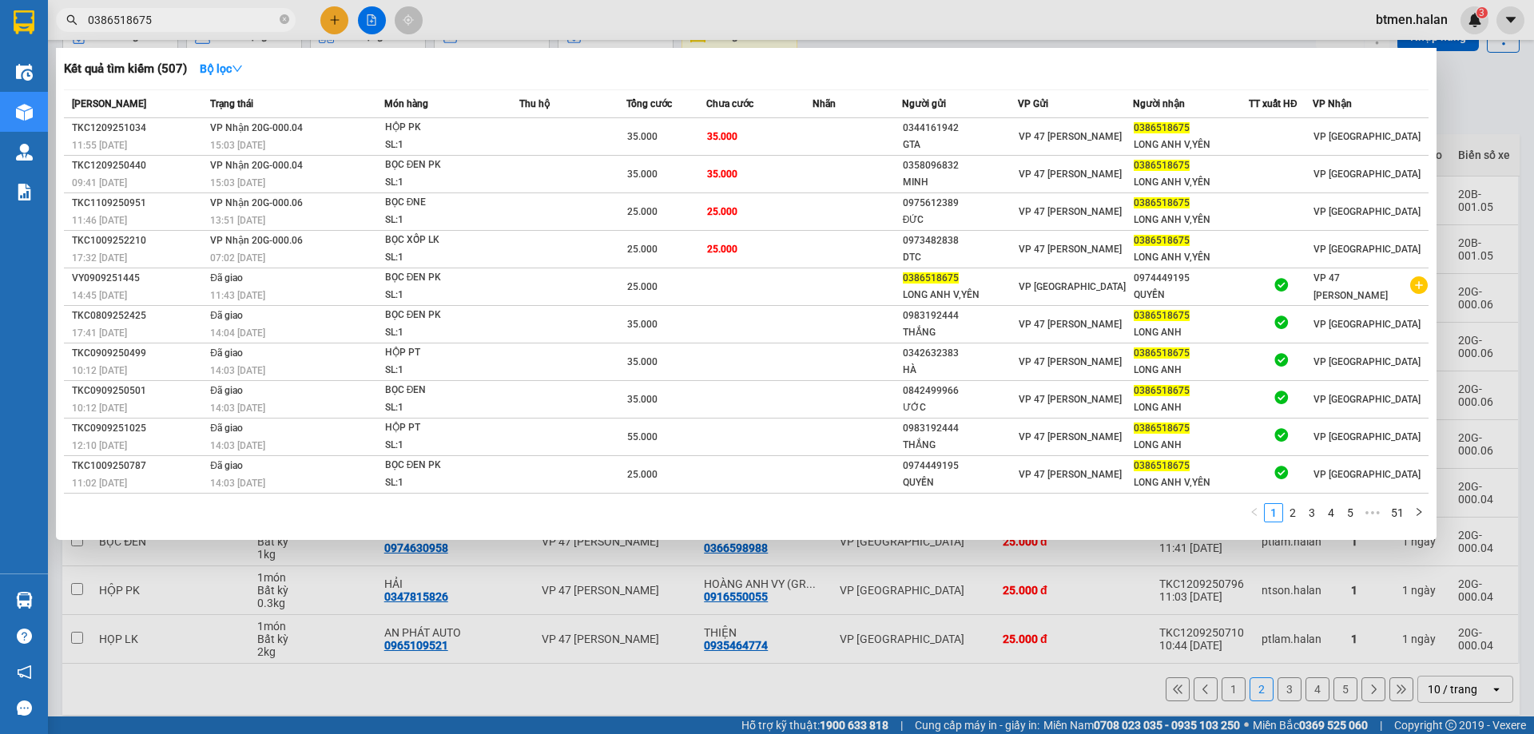
click at [1479, 124] on div at bounding box center [767, 367] width 1534 height 734
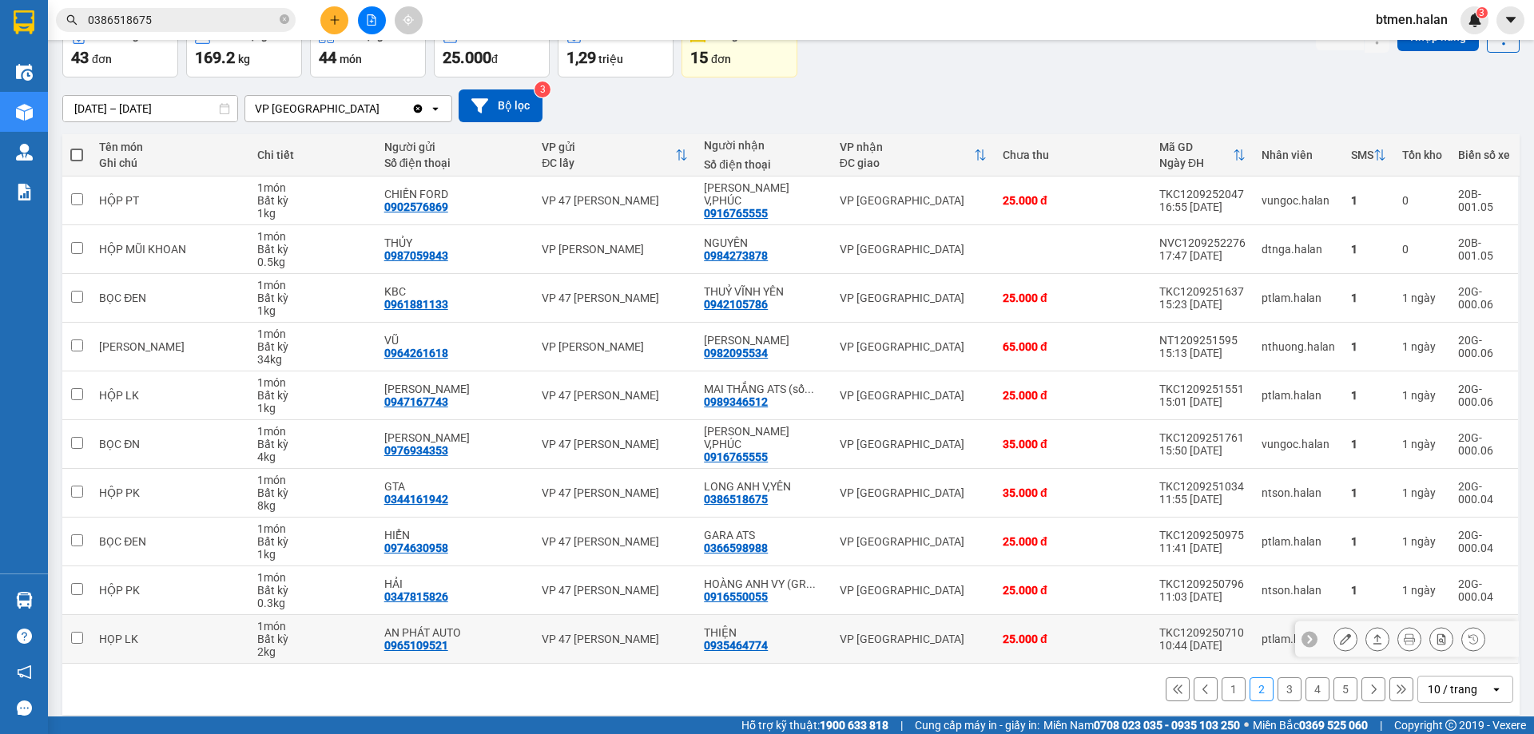
click at [727, 645] on div "0935464774" at bounding box center [736, 645] width 64 height 13
copy div "0935464774"
click at [216, 16] on input "0386518675" at bounding box center [182, 20] width 189 height 18
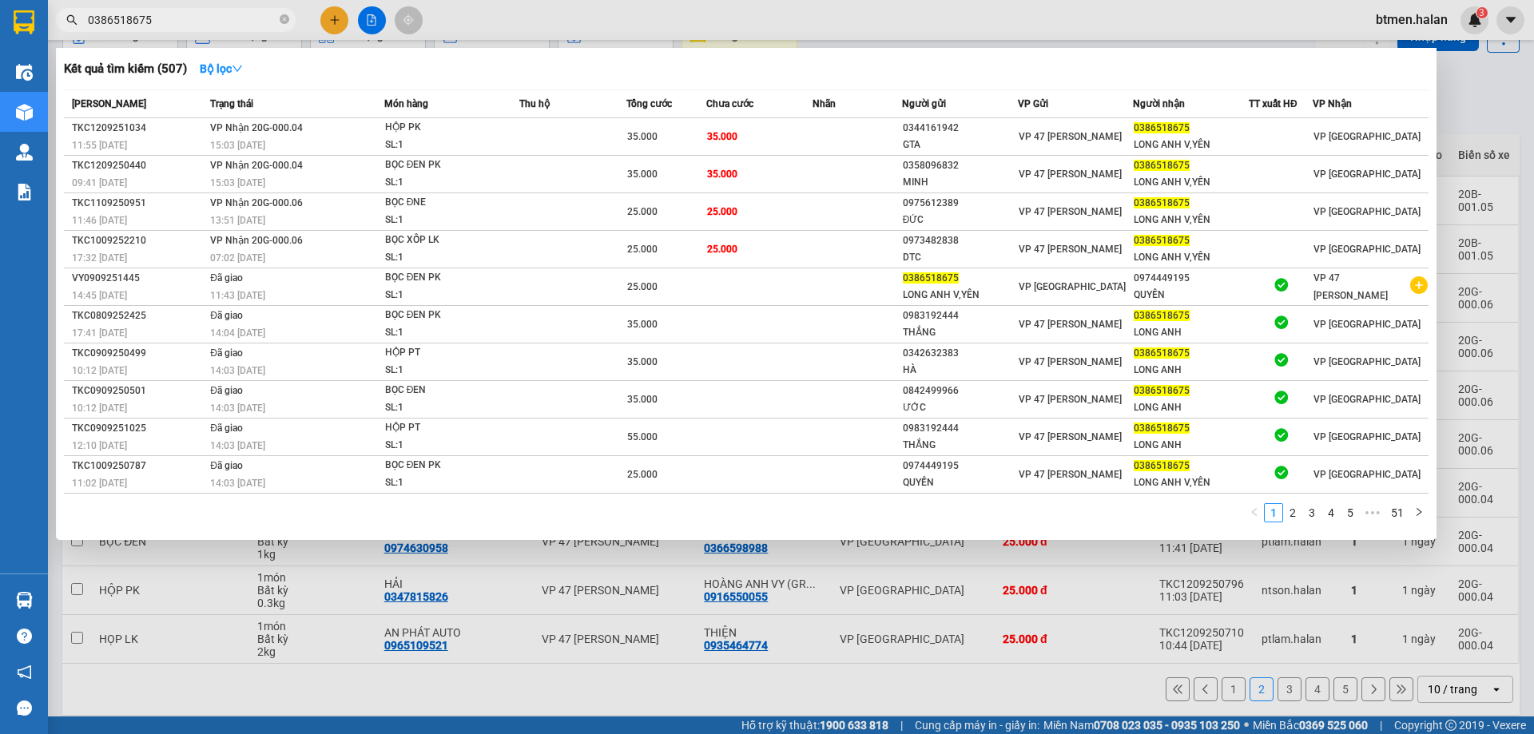
click at [216, 16] on input "0386518675" at bounding box center [182, 20] width 189 height 18
paste input "935464774"
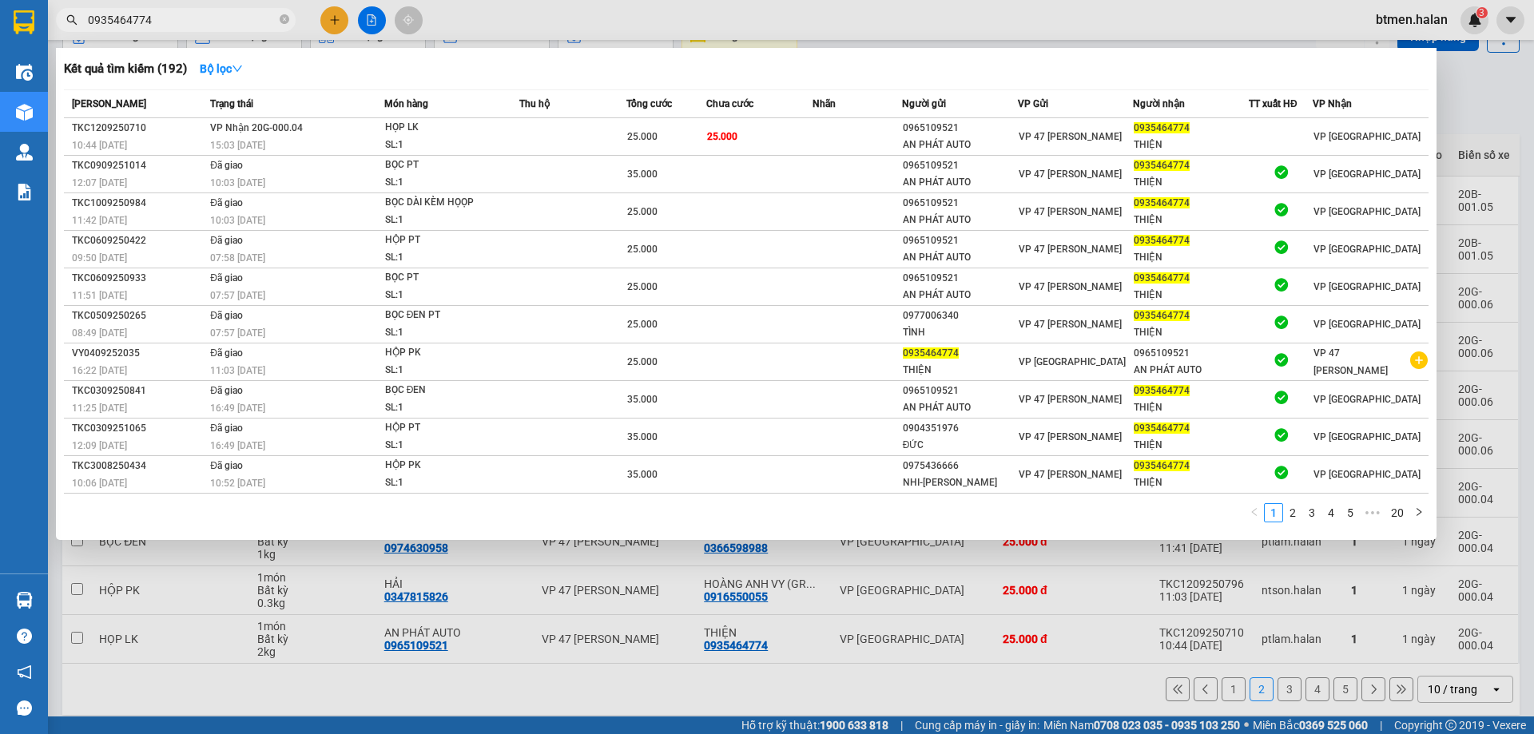
click at [1475, 100] on div at bounding box center [767, 367] width 1534 height 734
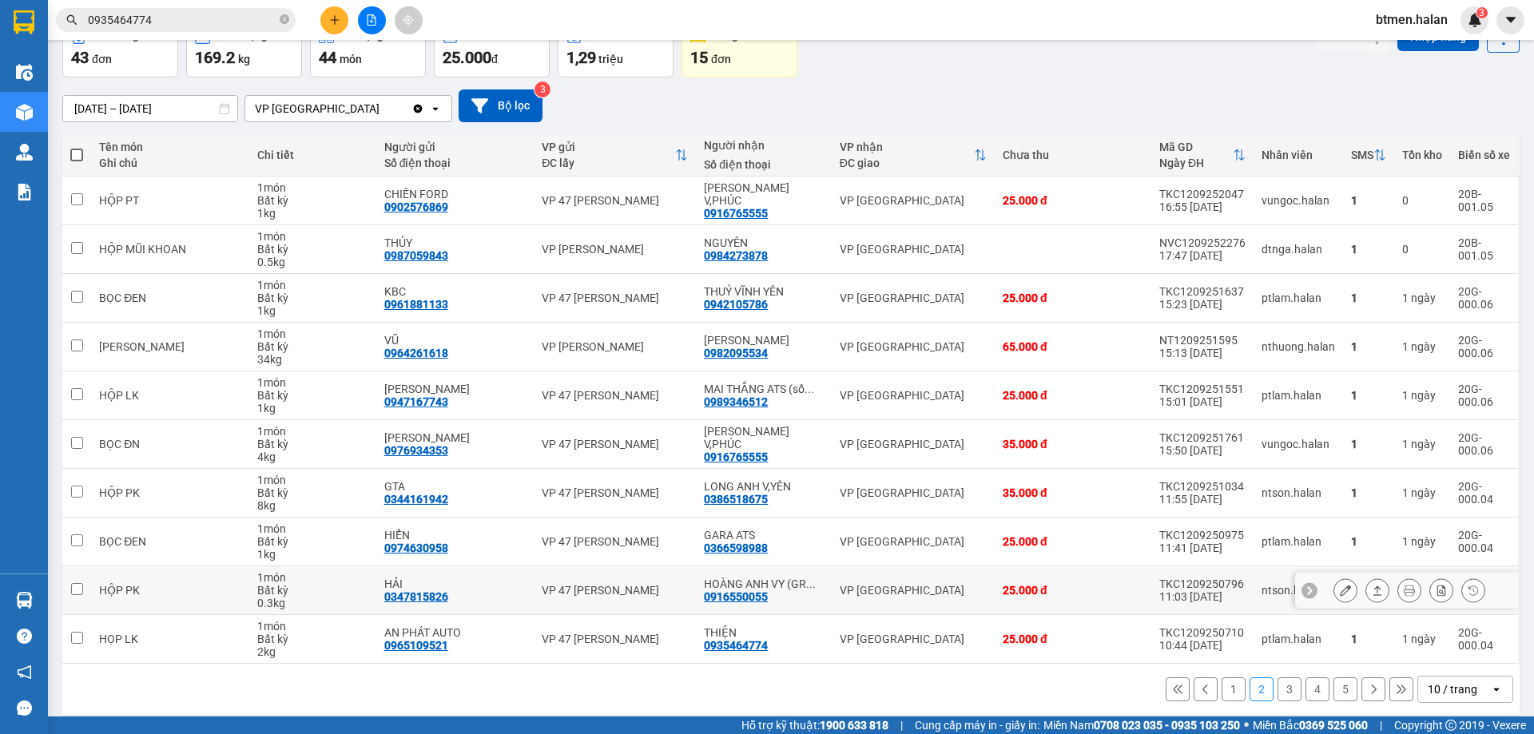
click at [731, 594] on div "0916550055" at bounding box center [736, 596] width 64 height 13
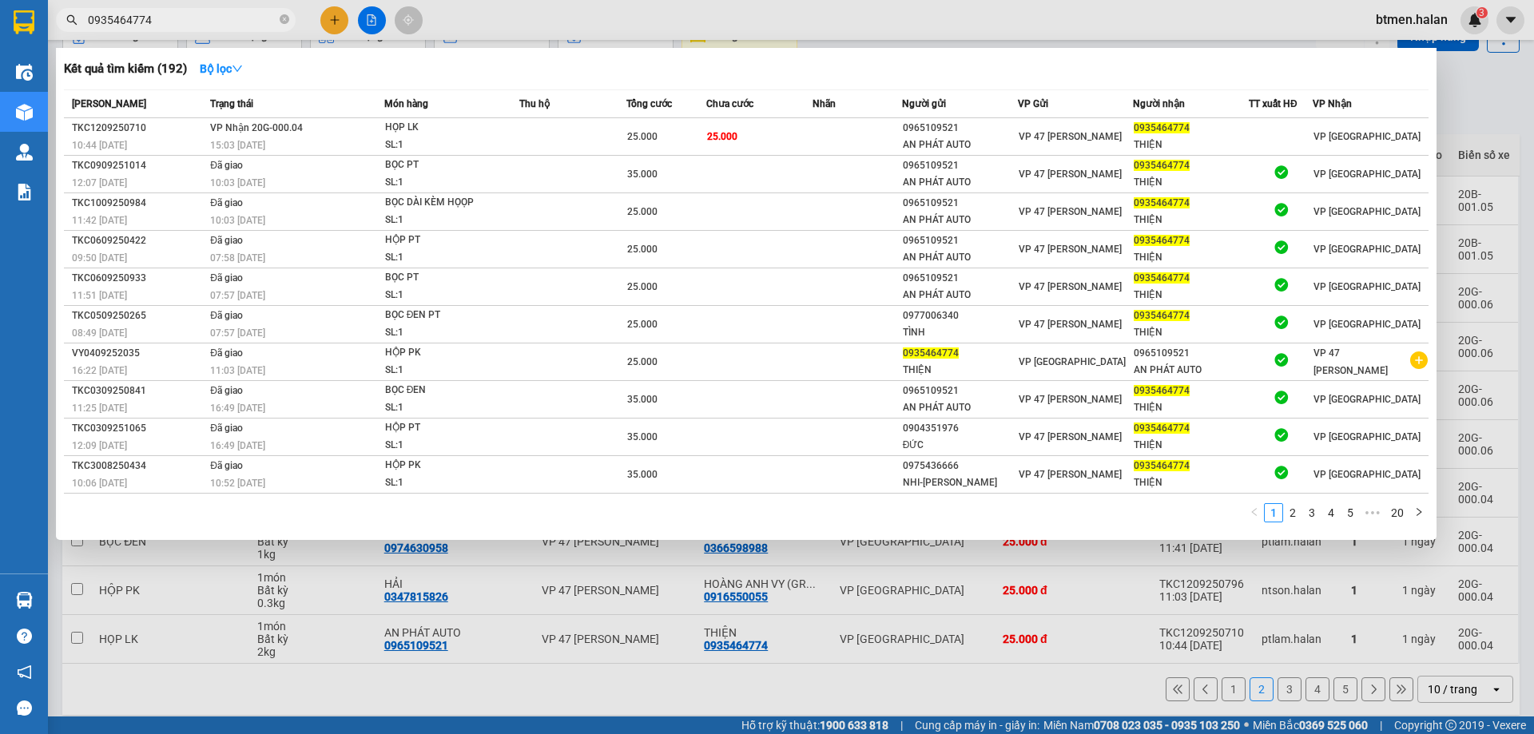
click at [256, 22] on input "0935464774" at bounding box center [182, 20] width 189 height 18
paste input "16550055"
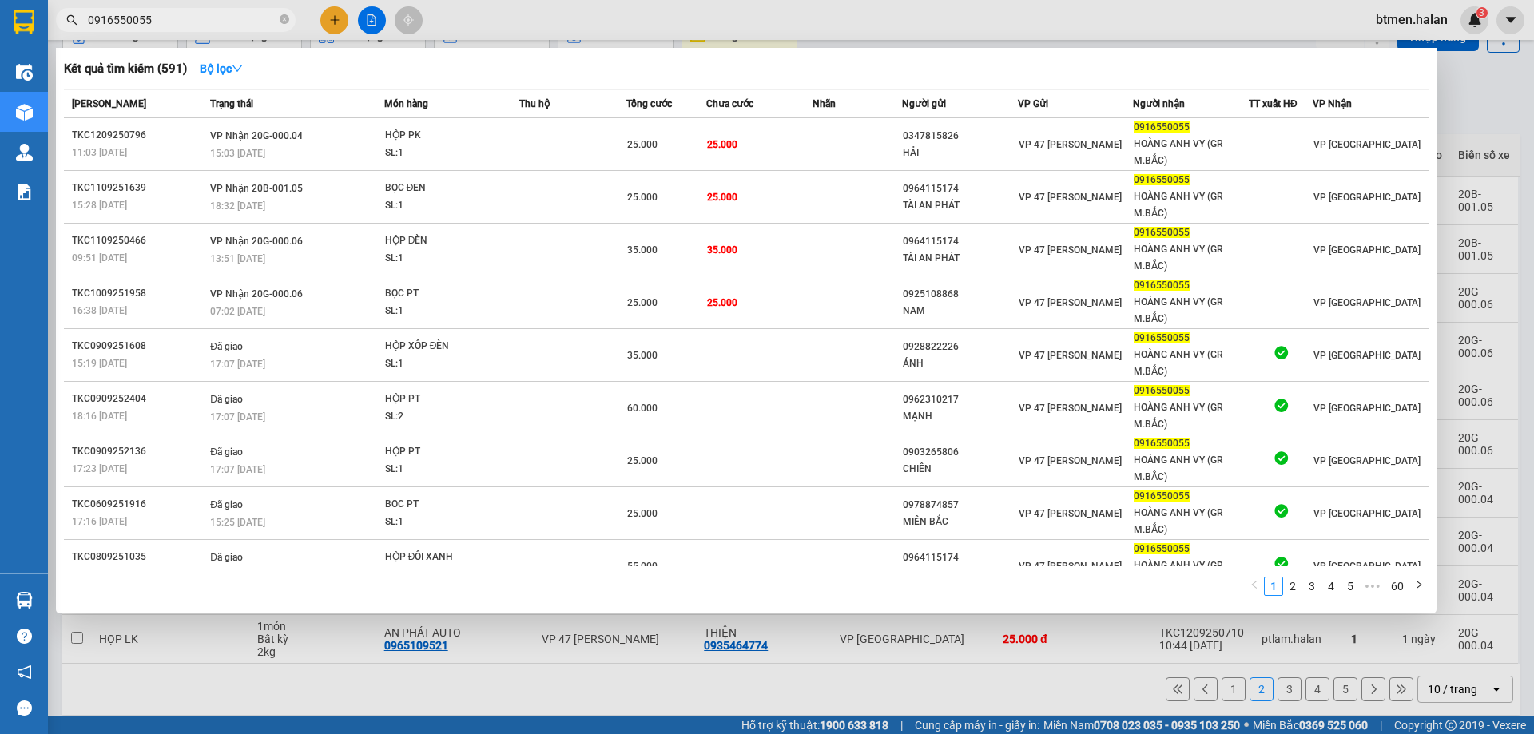
type input "0916550055"
click at [1451, 102] on div at bounding box center [767, 367] width 1534 height 734
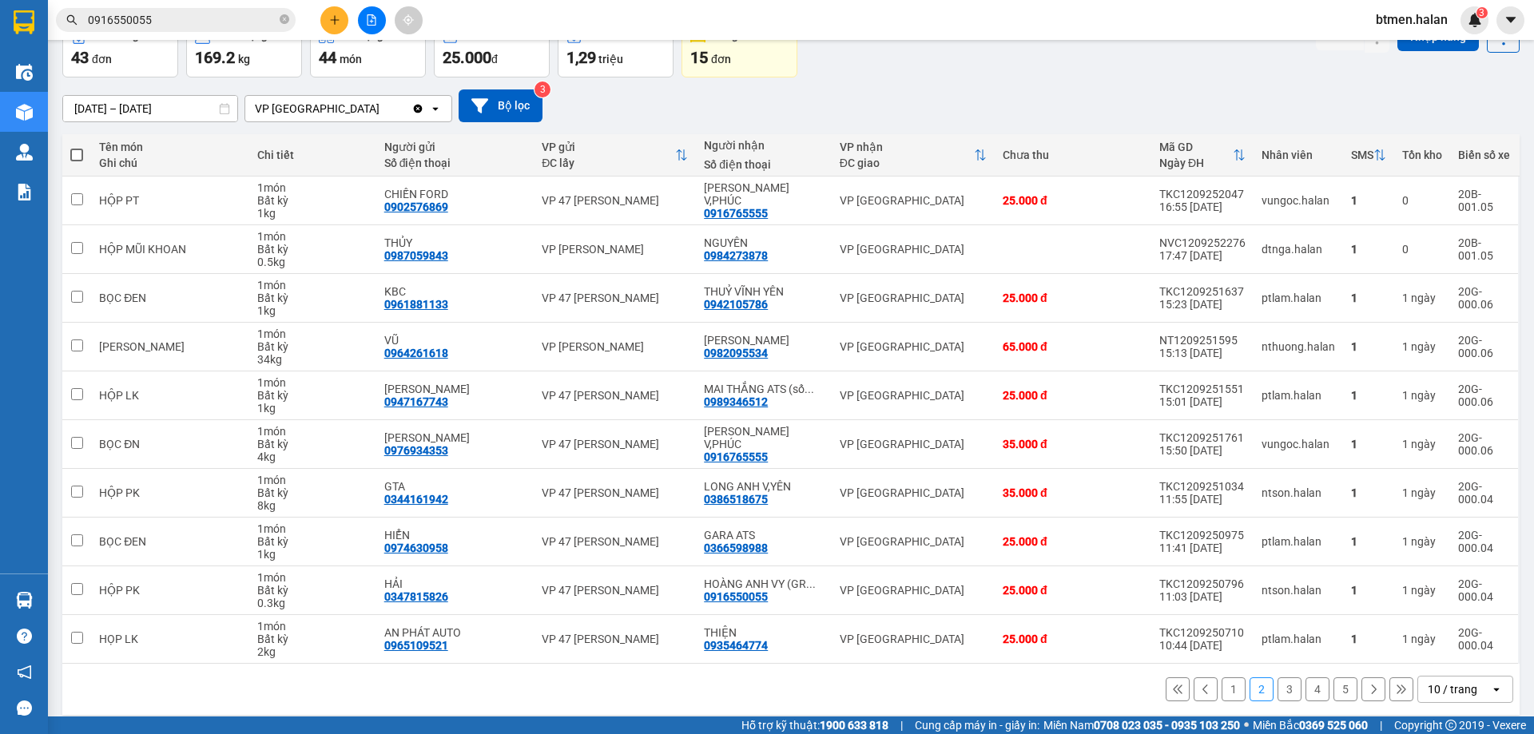
click at [1285, 694] on button "3" at bounding box center [1289, 689] width 24 height 24
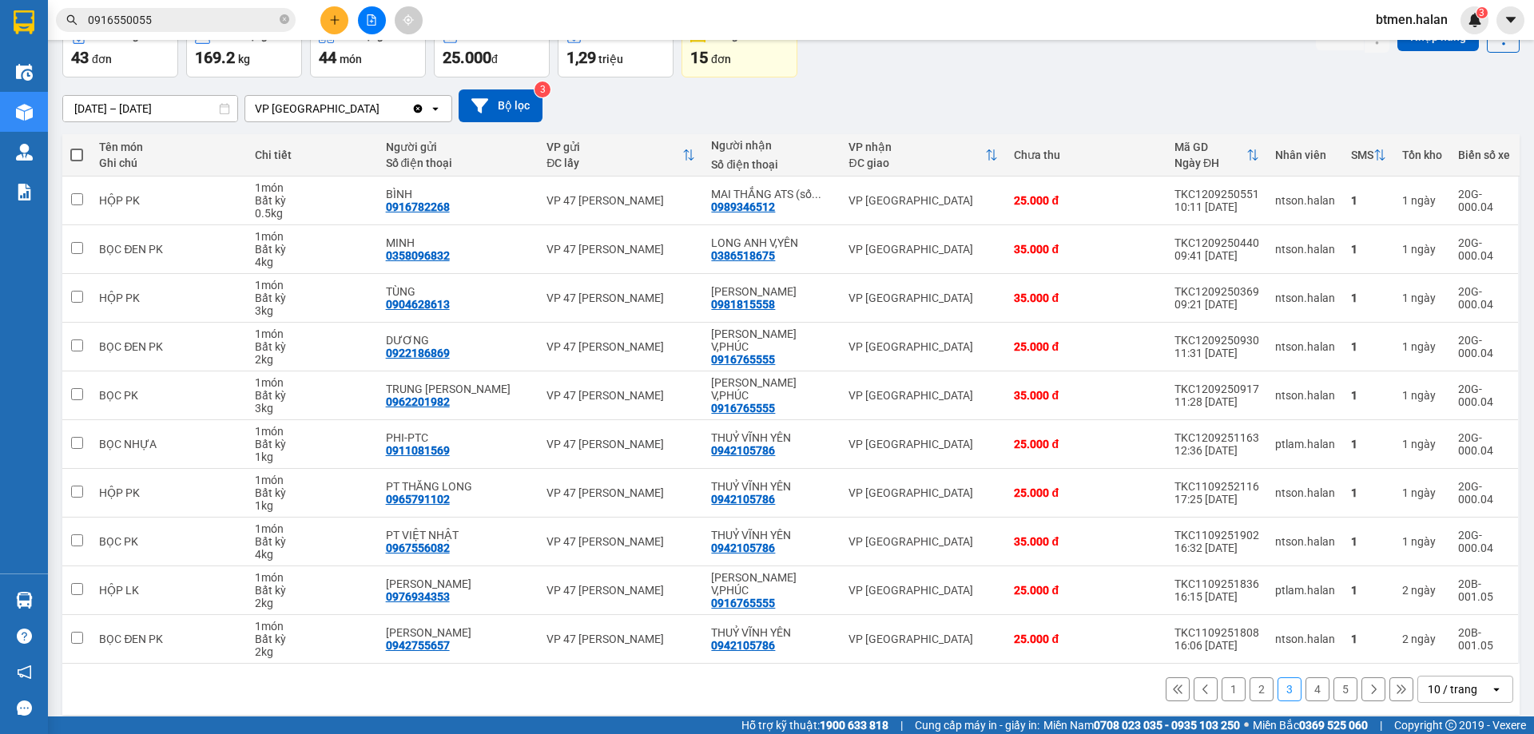
click at [1305, 685] on button "4" at bounding box center [1317, 689] width 24 height 24
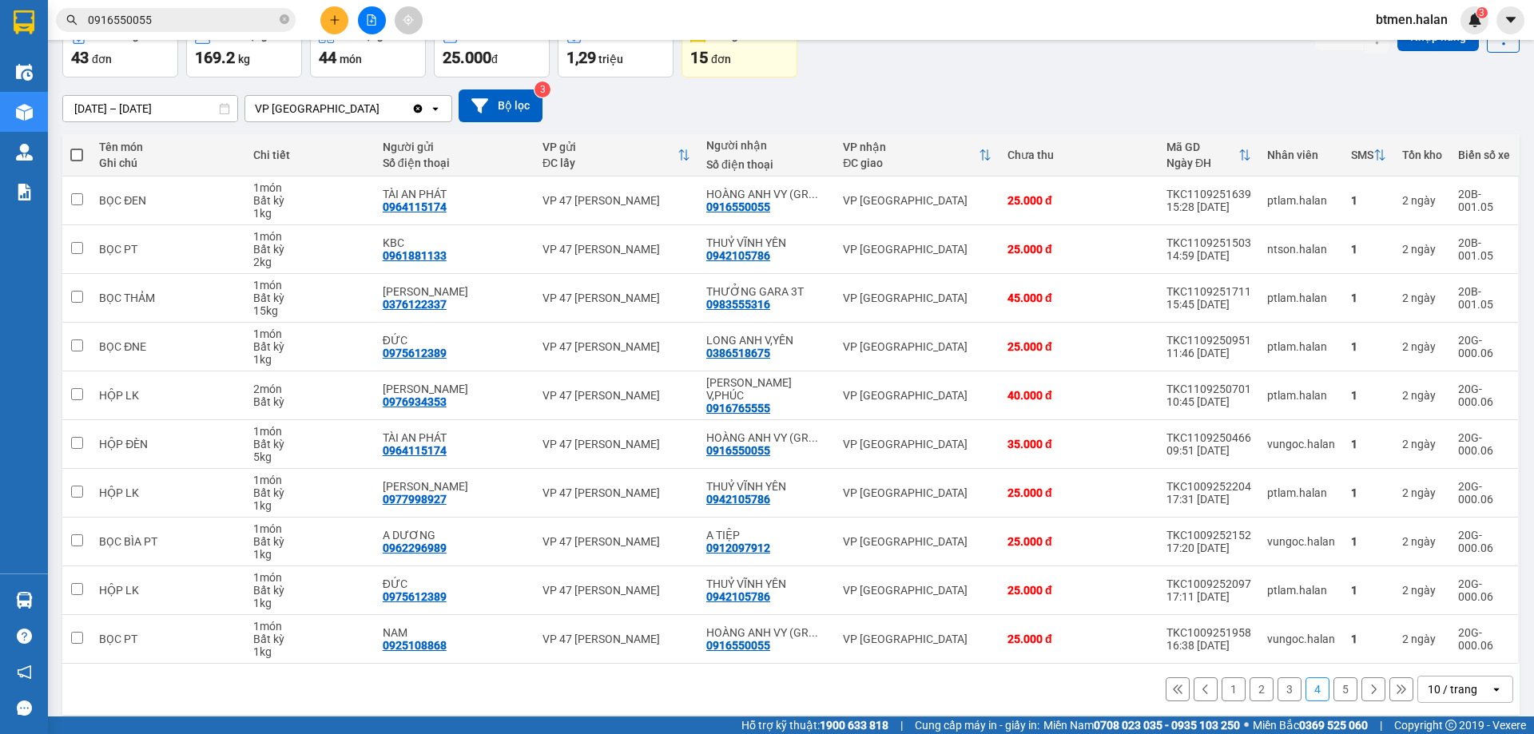
click at [1333, 680] on button "5" at bounding box center [1345, 689] width 24 height 24
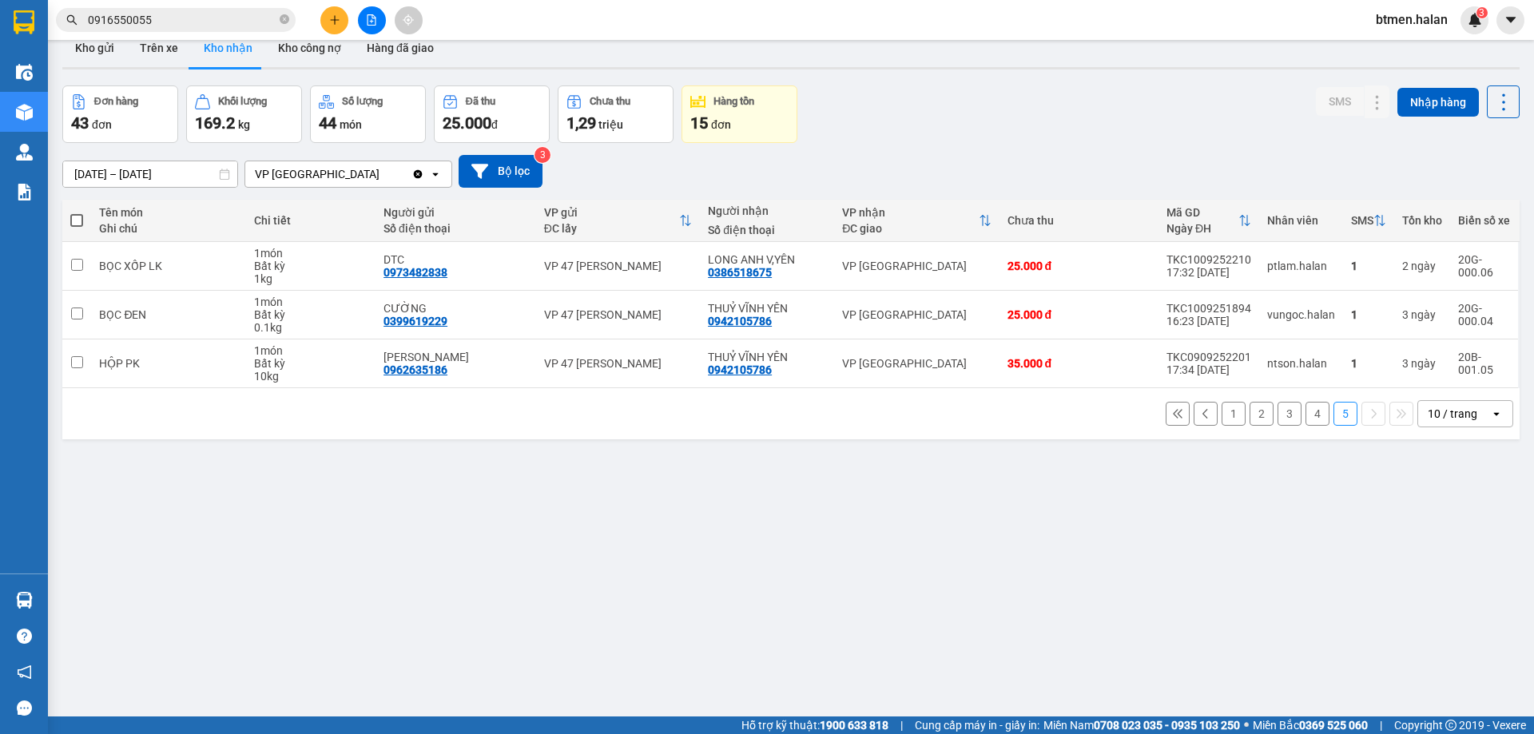
scroll to position [0, 0]
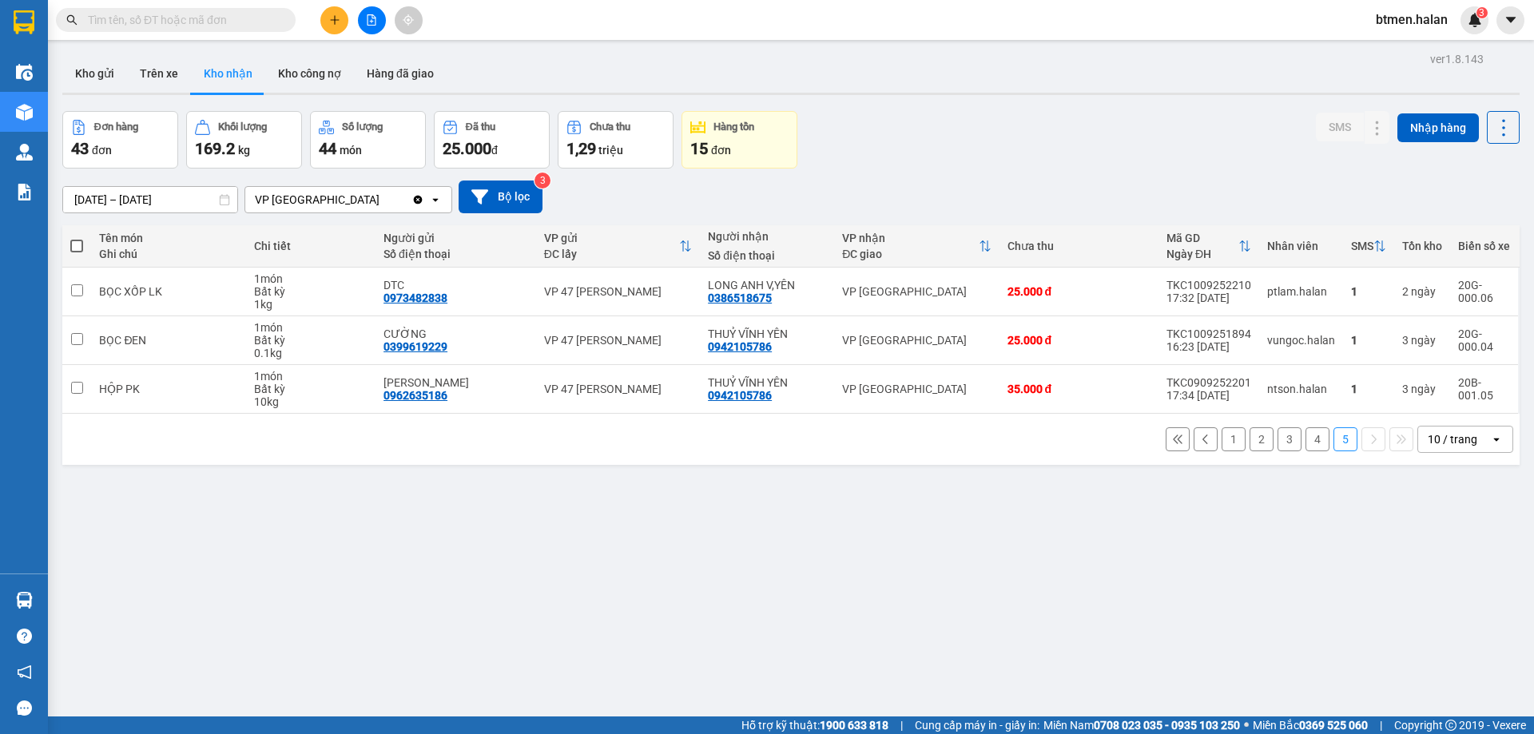
click at [1220, 452] on div "1 2 3 4 5 10 / trang open" at bounding box center [791, 439] width 1444 height 27
click at [1226, 433] on button "1" at bounding box center [1233, 439] width 24 height 24
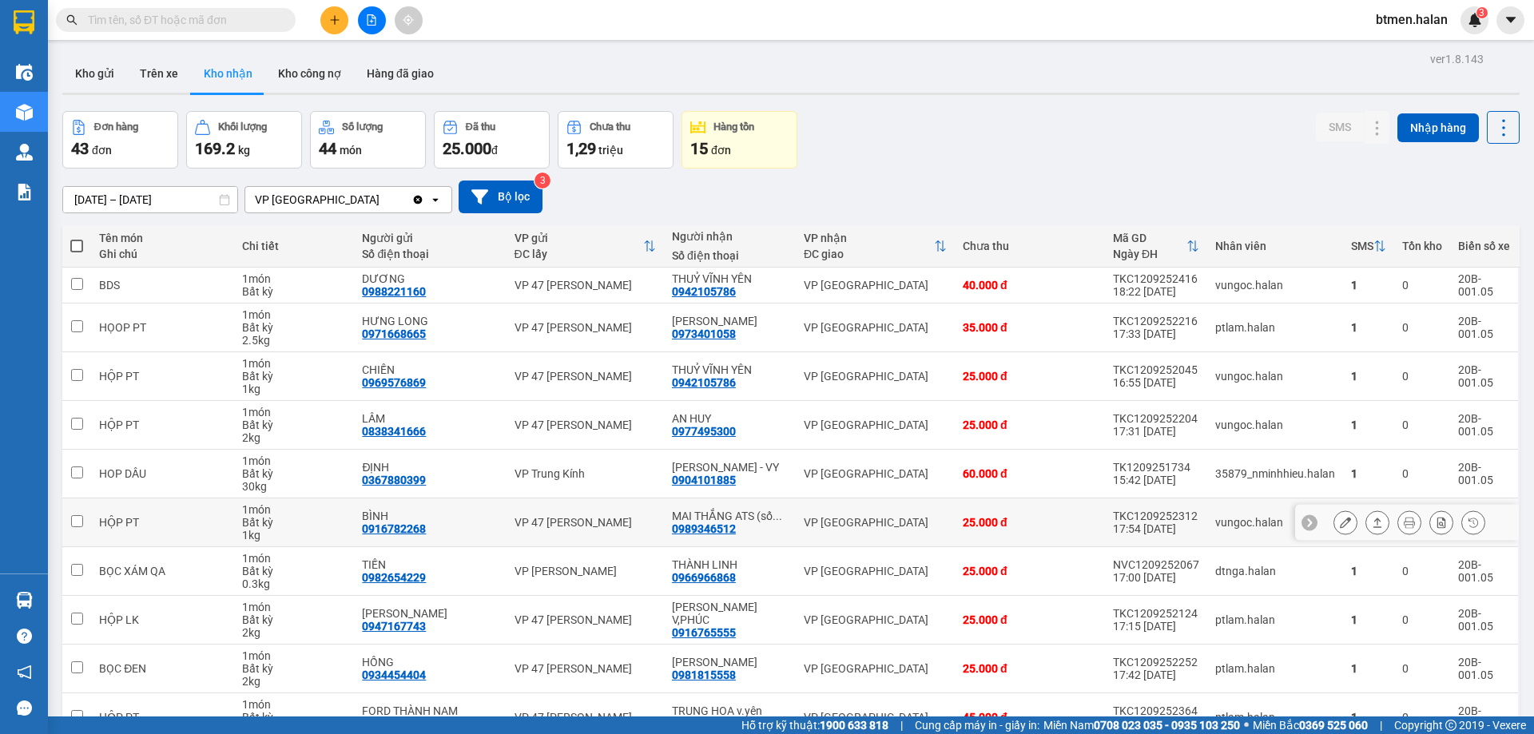
click at [706, 520] on div "MAI THẮNG ATS (số ..." at bounding box center [730, 516] width 116 height 13
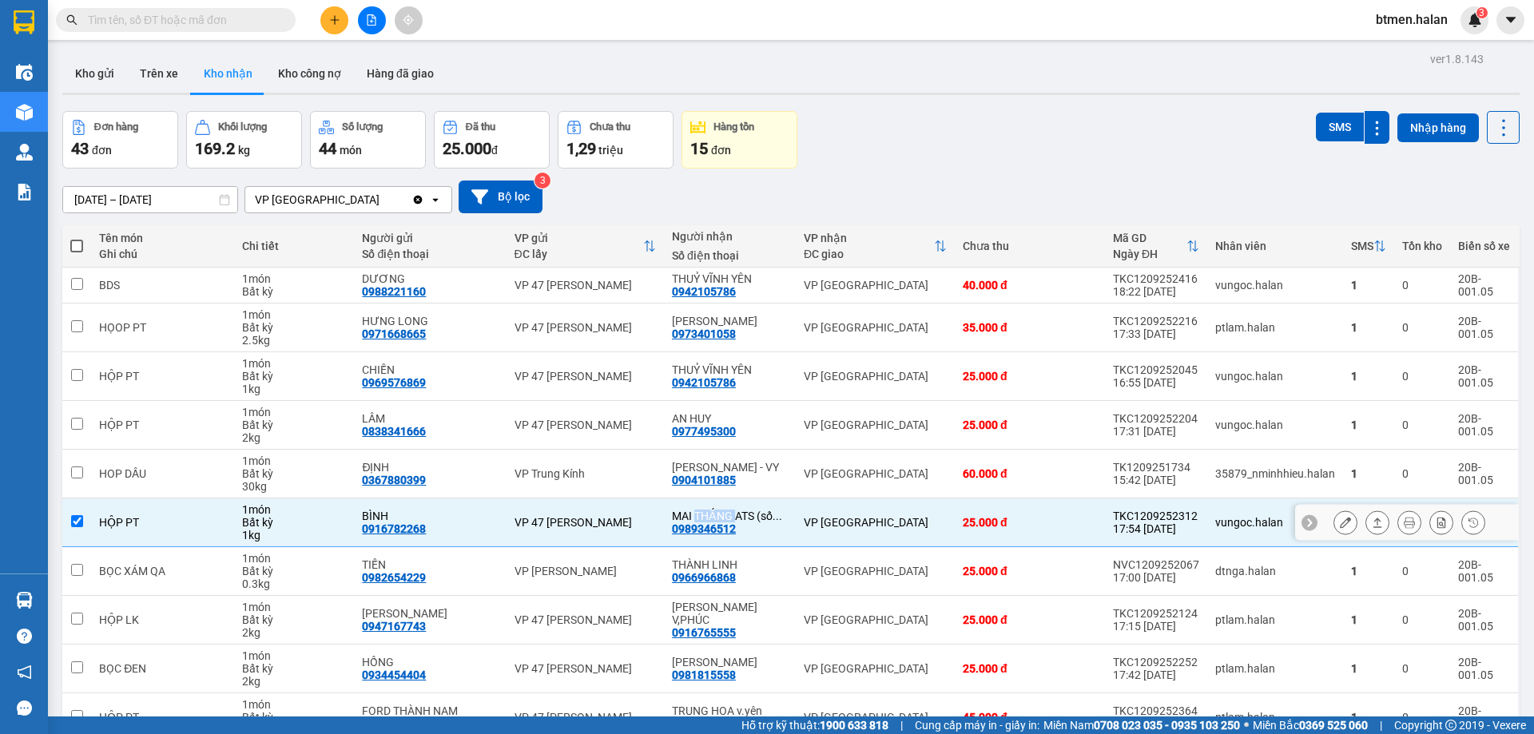
click at [706, 520] on div "MAI THẮNG ATS (số ..." at bounding box center [730, 516] width 116 height 13
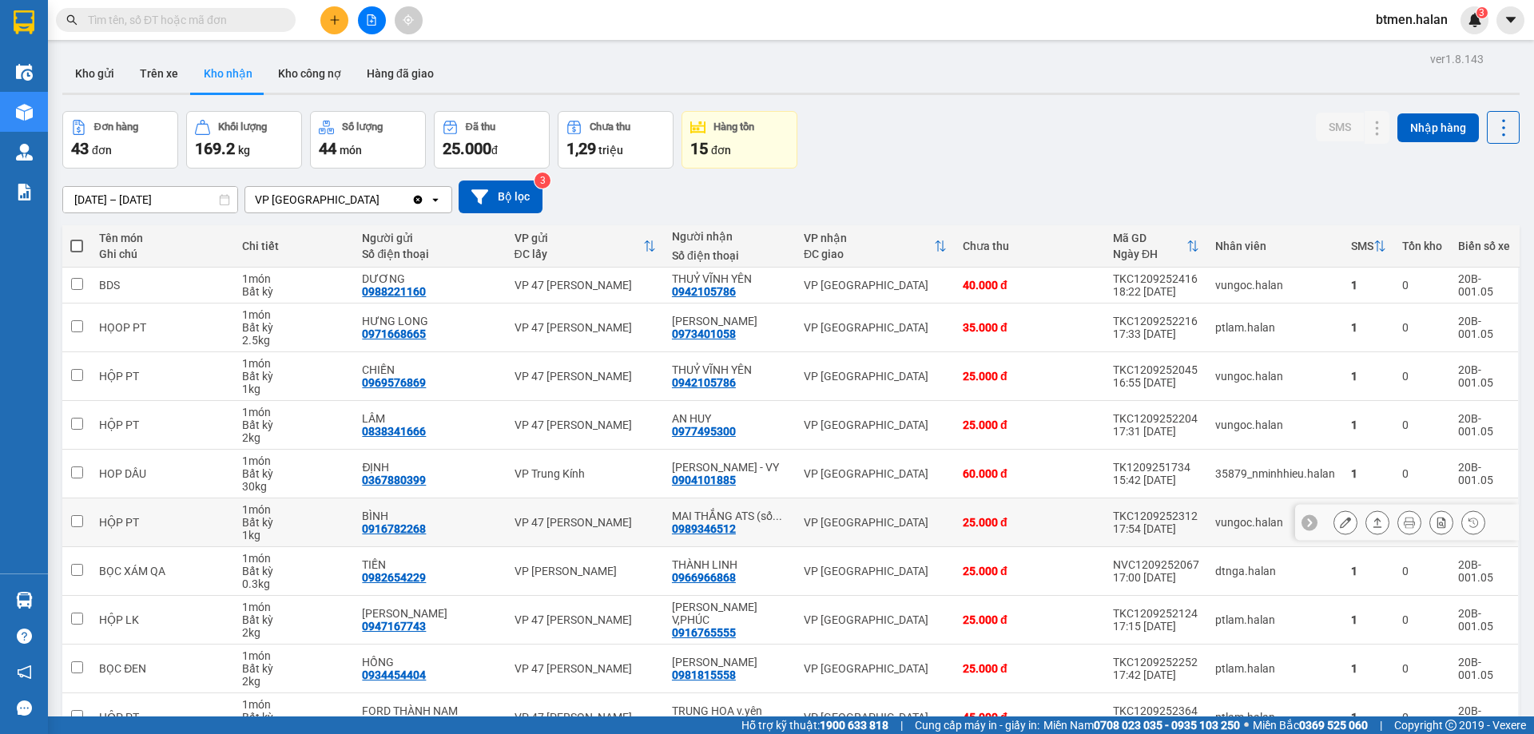
click at [717, 527] on div "0989346512" at bounding box center [704, 528] width 64 height 13
copy div "0989346512"
click at [422, 523] on div "0916782268" at bounding box center [394, 528] width 64 height 13
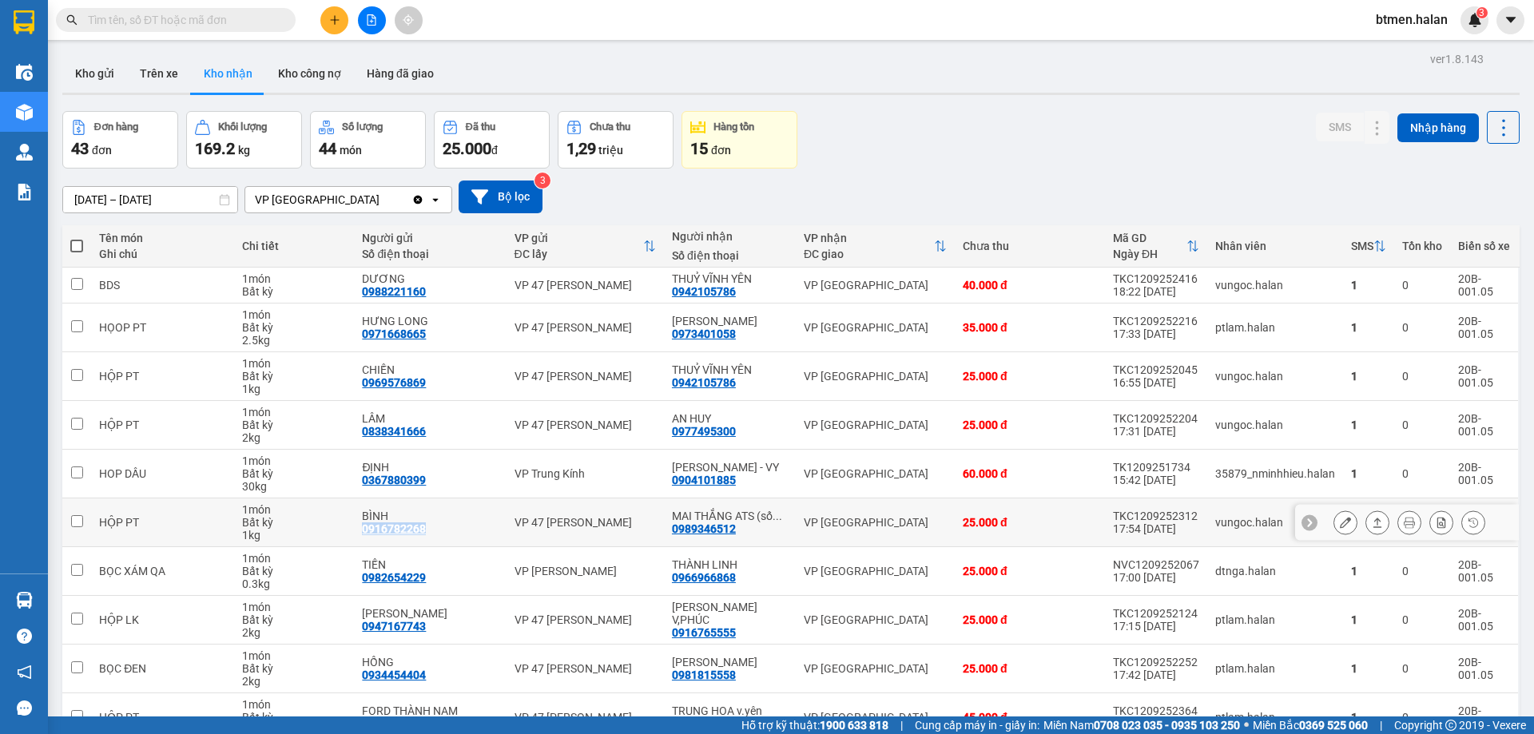
copy div "0916782268"
click at [216, 17] on input "text" at bounding box center [182, 20] width 189 height 18
click at [389, 510] on div "BÌNH" at bounding box center [430, 516] width 136 height 13
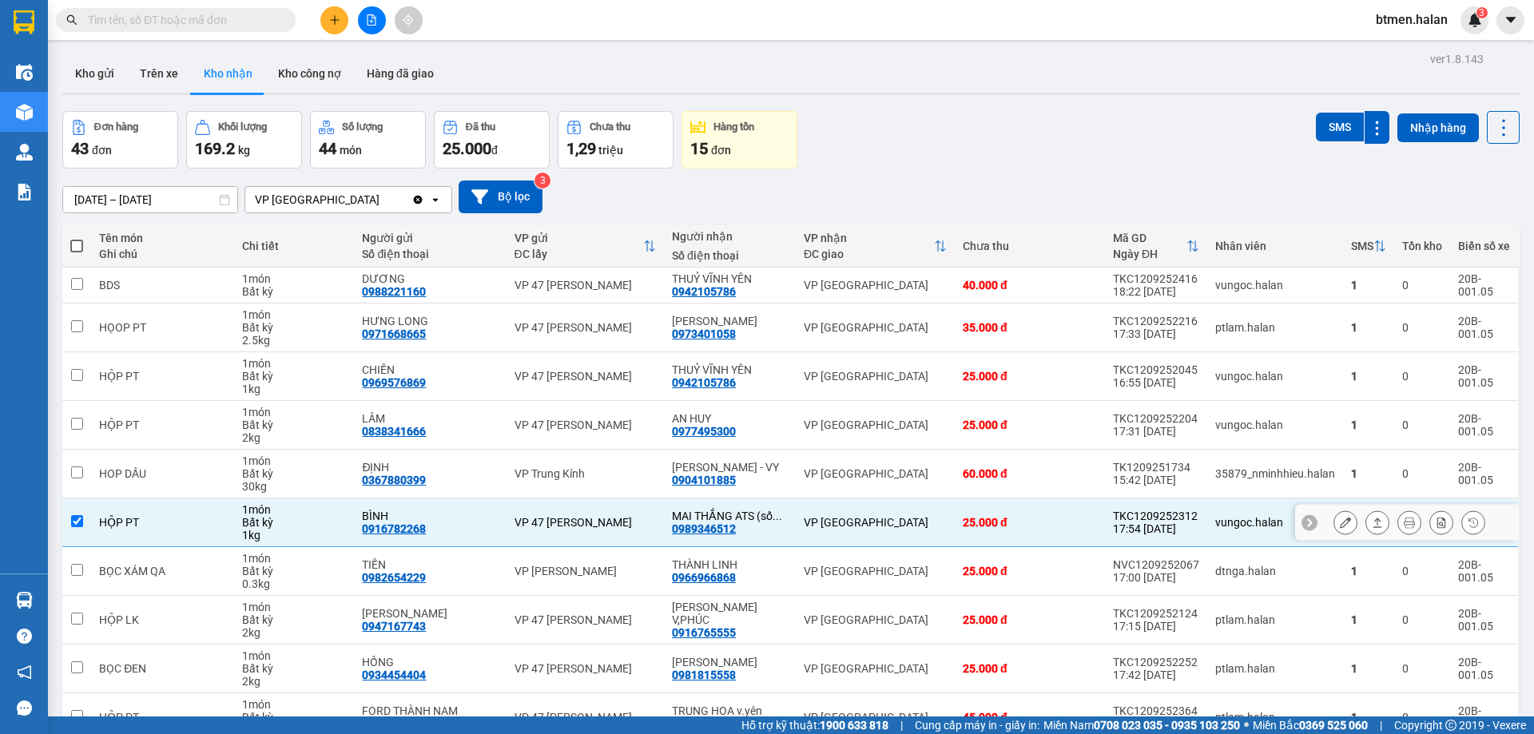
click at [389, 510] on div "BÌNH" at bounding box center [430, 516] width 136 height 13
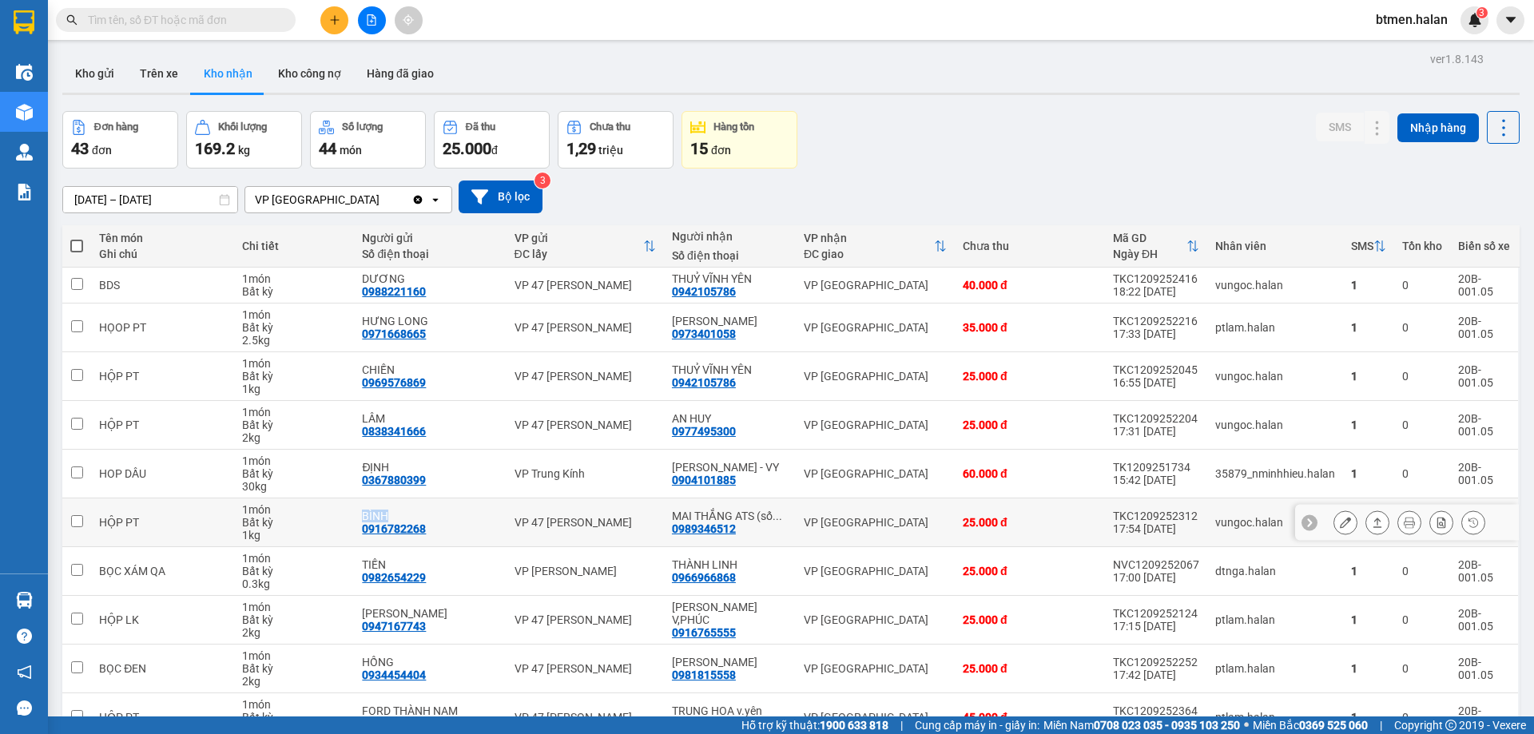
click at [389, 510] on div "BÌNH" at bounding box center [430, 516] width 136 height 13
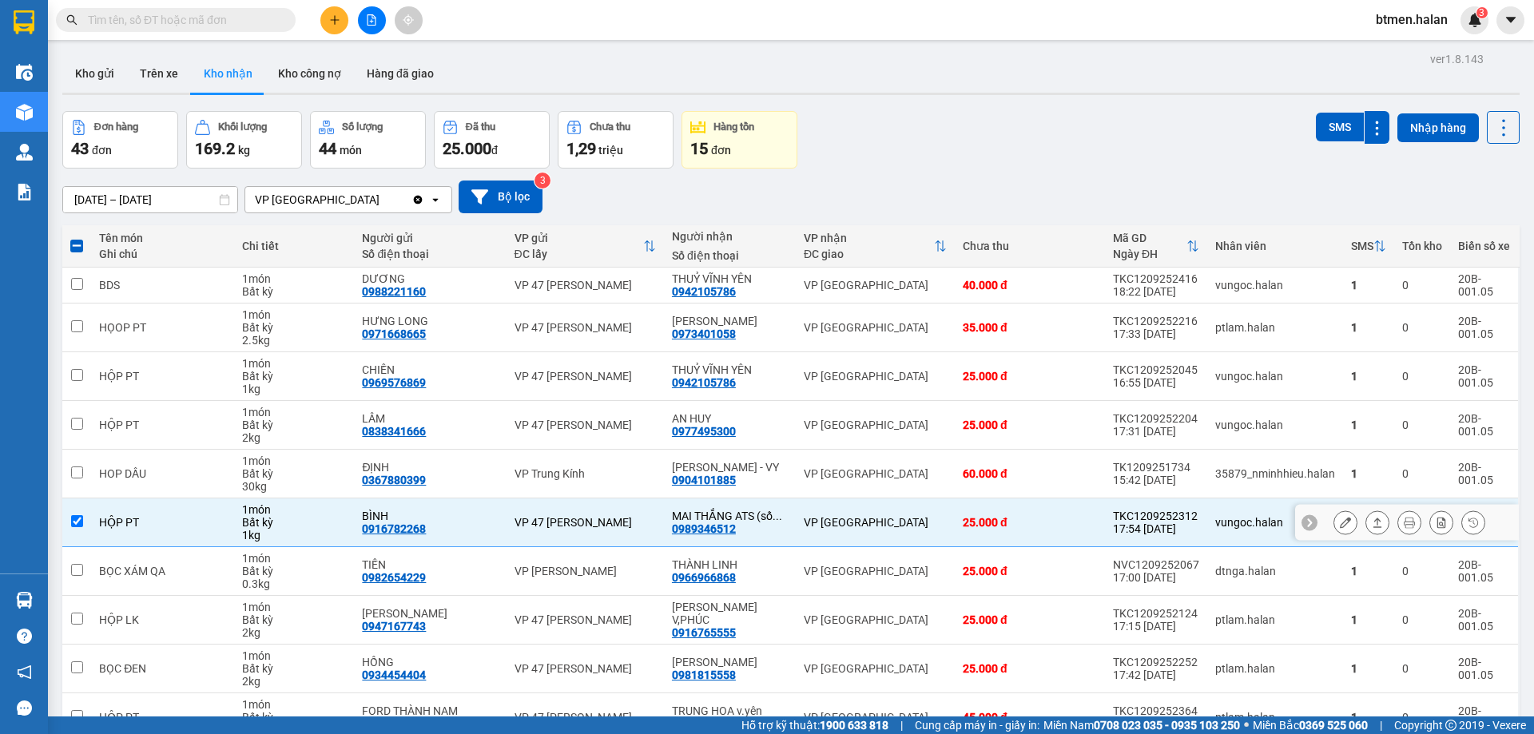
drag, startPoint x: 384, startPoint y: 522, endPoint x: 371, endPoint y: 514, distance: 15.8
click at [371, 514] on div "BÌNH" at bounding box center [430, 516] width 136 height 13
copy div "BÌNH"
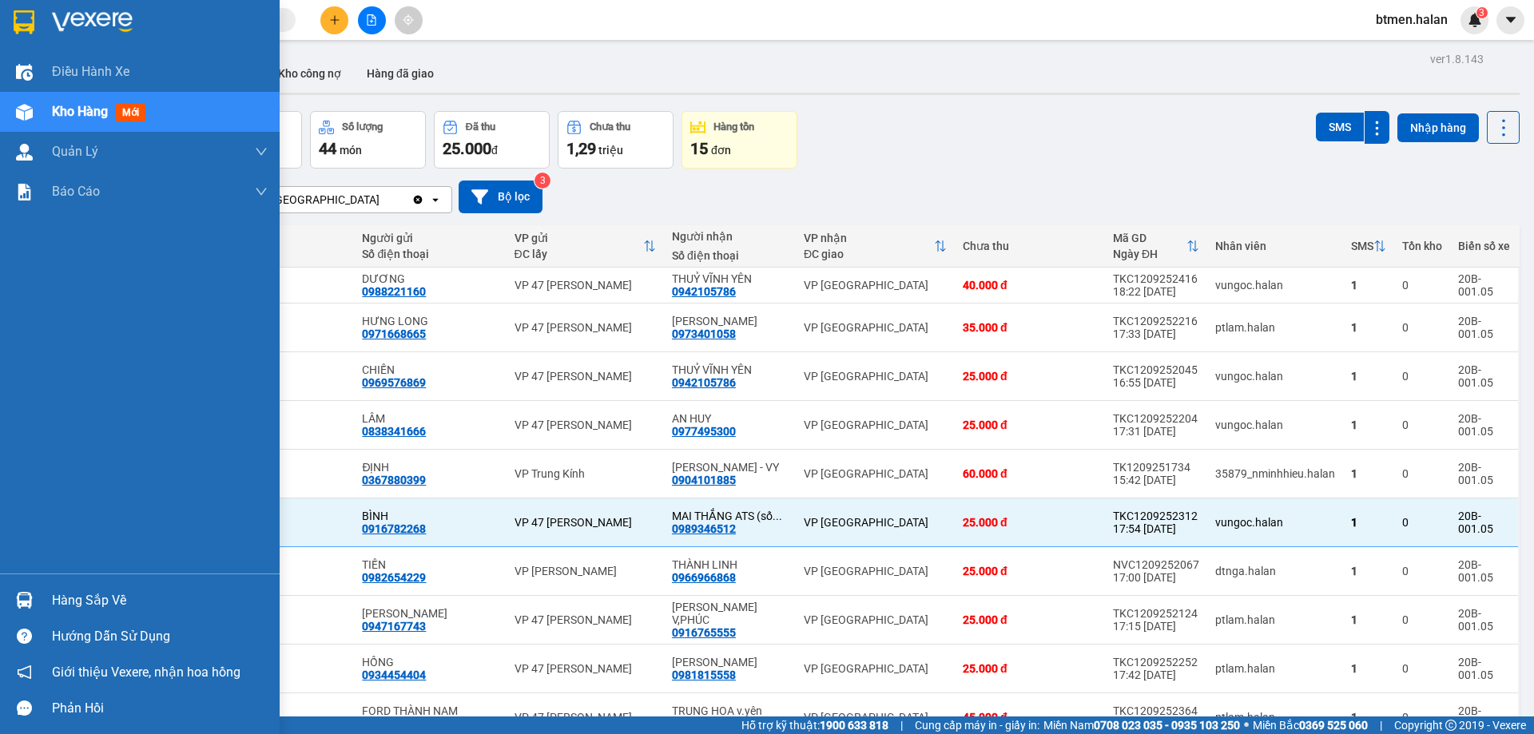
click at [107, 579] on div "Hàng sắp về Hướng dẫn sử dụng Giới thiệu Vexere, nhận hoa hồng Phản hồi" at bounding box center [140, 650] width 280 height 153
click at [107, 582] on div "Hàng sắp về Hướng dẫn sử dụng Giới thiệu Vexere, nhận hoa hồng Phản hồi" at bounding box center [140, 650] width 280 height 153
click at [103, 586] on div "Hàng sắp về" at bounding box center [140, 600] width 280 height 36
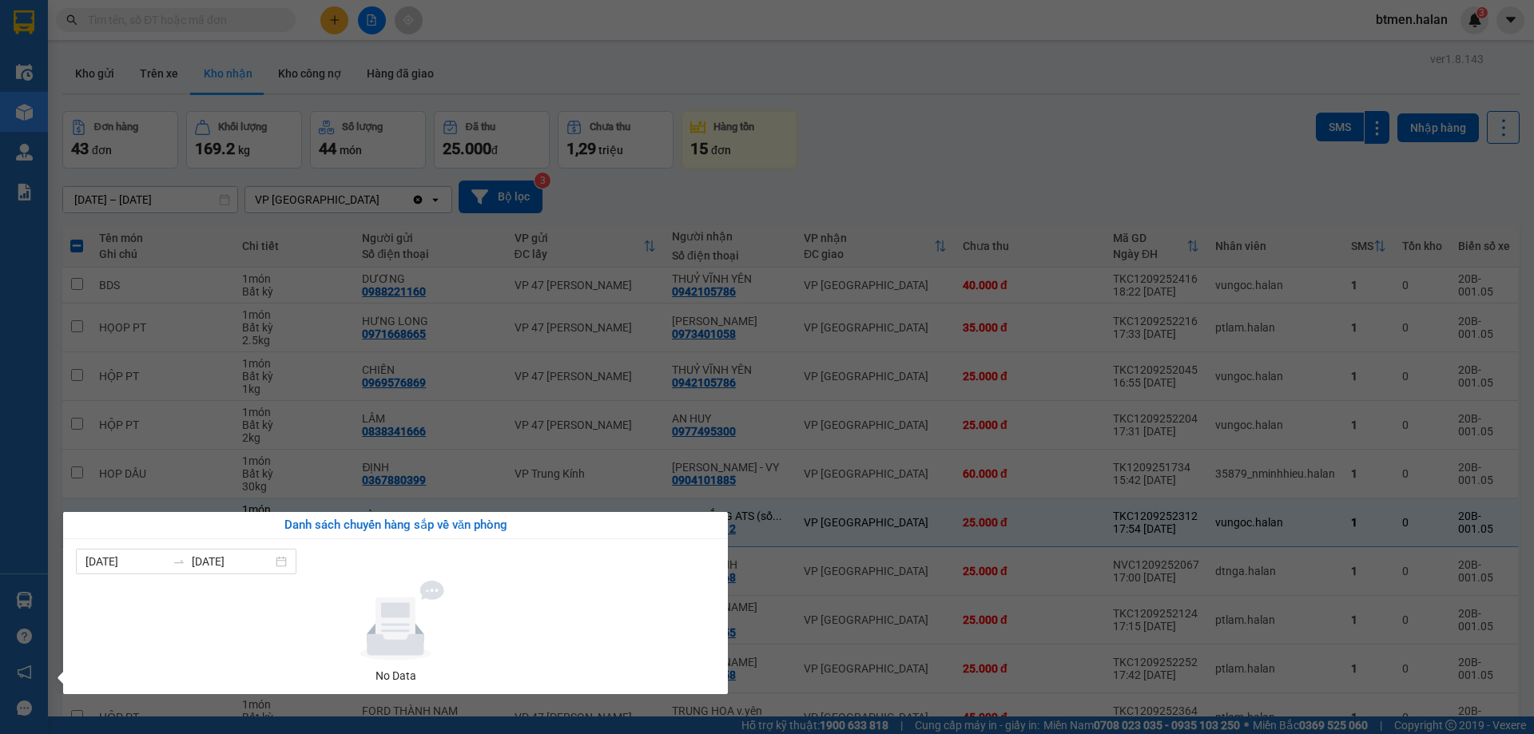
click at [698, 145] on section "Kết quả tìm kiếm ( 0 ) Bộ lọc No Data btmen.halan 3 Điều hành xe Kho hàng mới Q…" at bounding box center [767, 367] width 1534 height 734
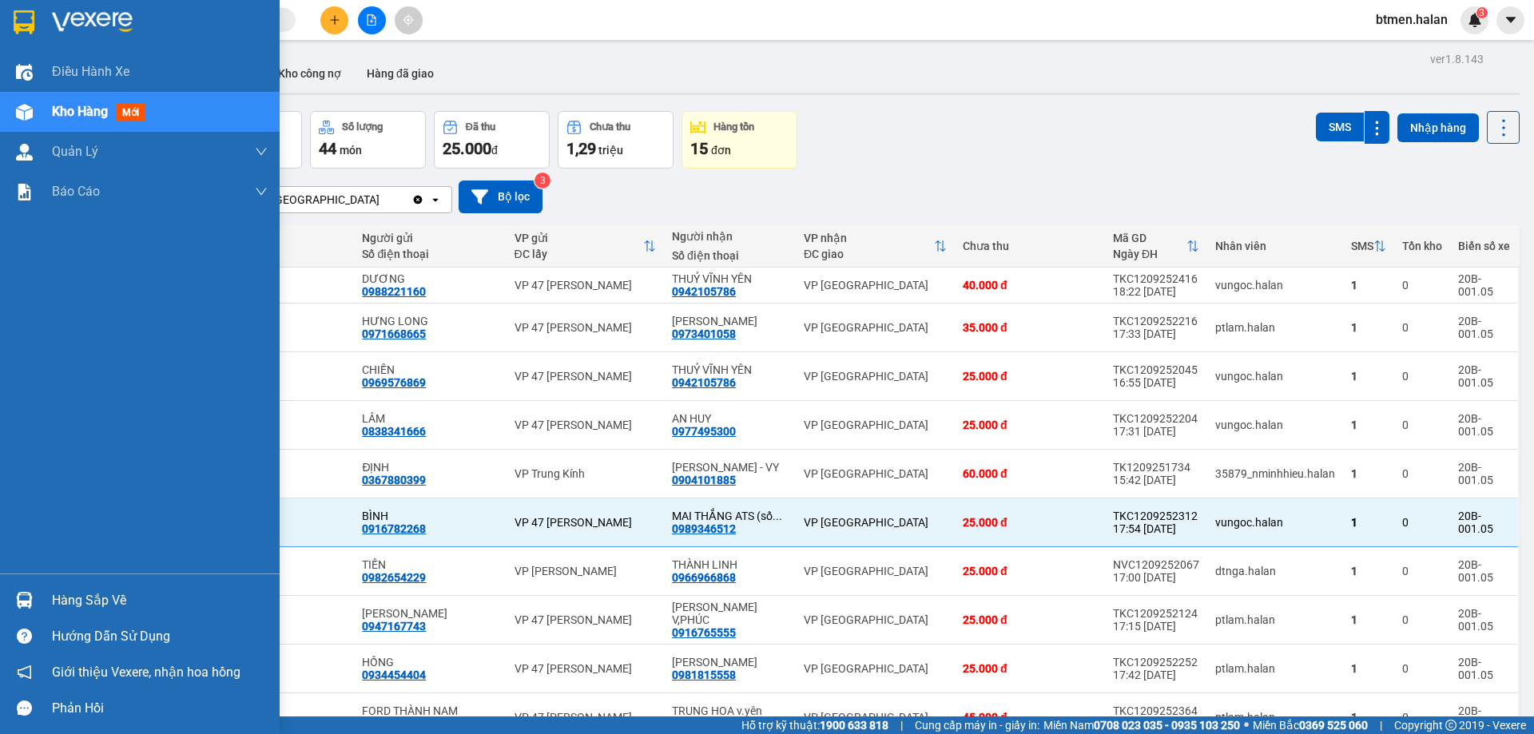
click at [66, 604] on div "Hàng sắp về" at bounding box center [160, 601] width 216 height 24
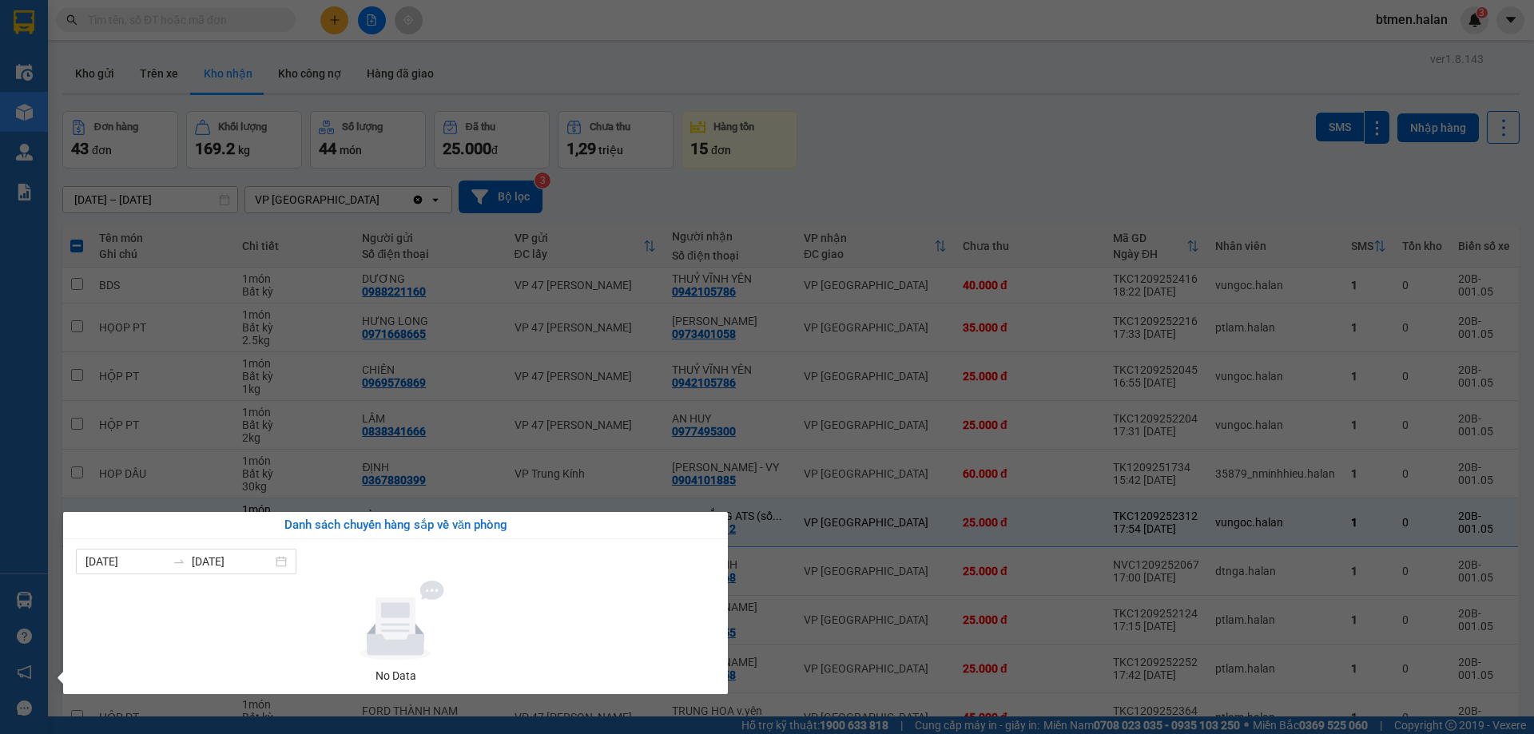
click at [957, 145] on section "Kết quả tìm kiếm ( 0 ) Bộ lọc No Data btmen.halan 3 Điều hành xe Kho hàng mới Q…" at bounding box center [767, 367] width 1534 height 734
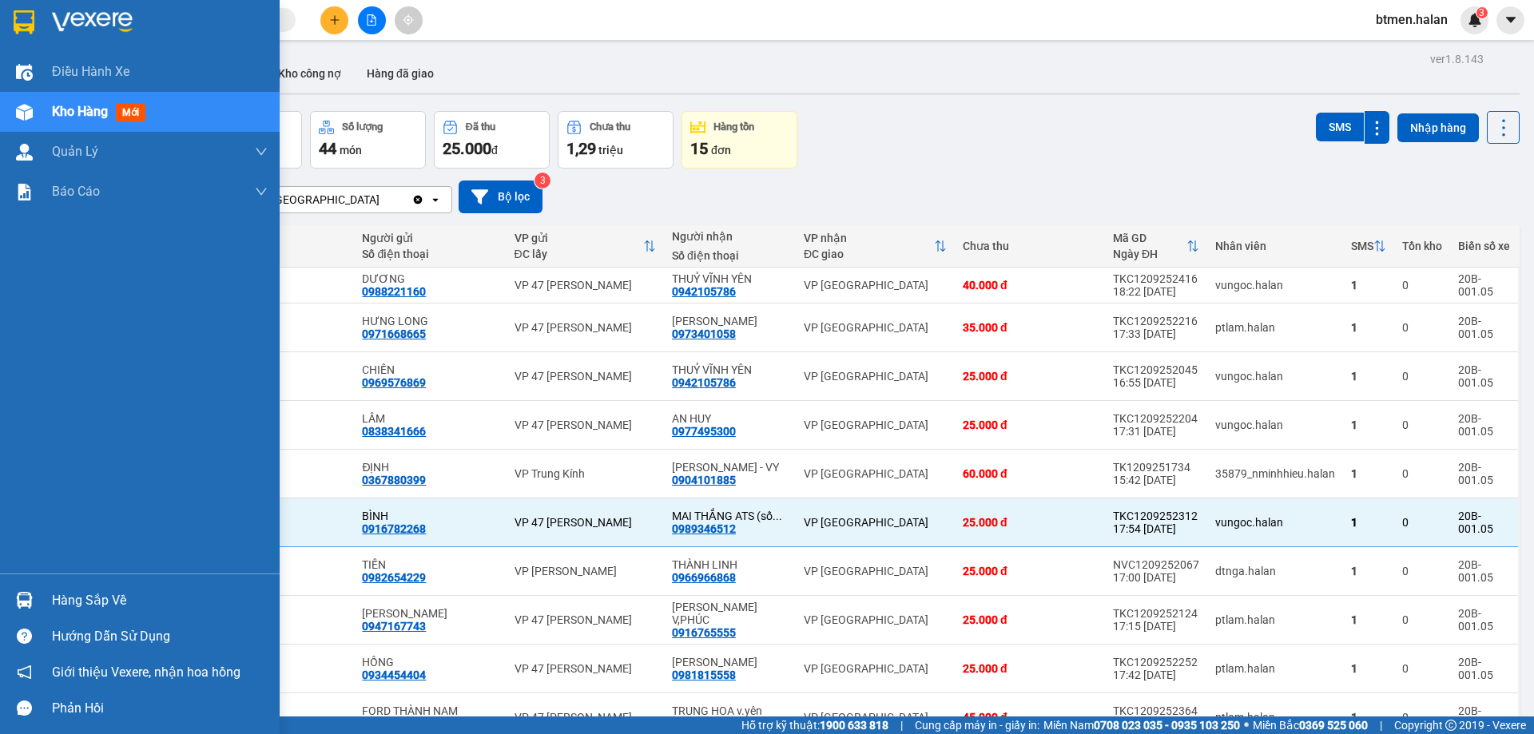
click at [98, 584] on div "Hàng sắp về" at bounding box center [140, 600] width 280 height 36
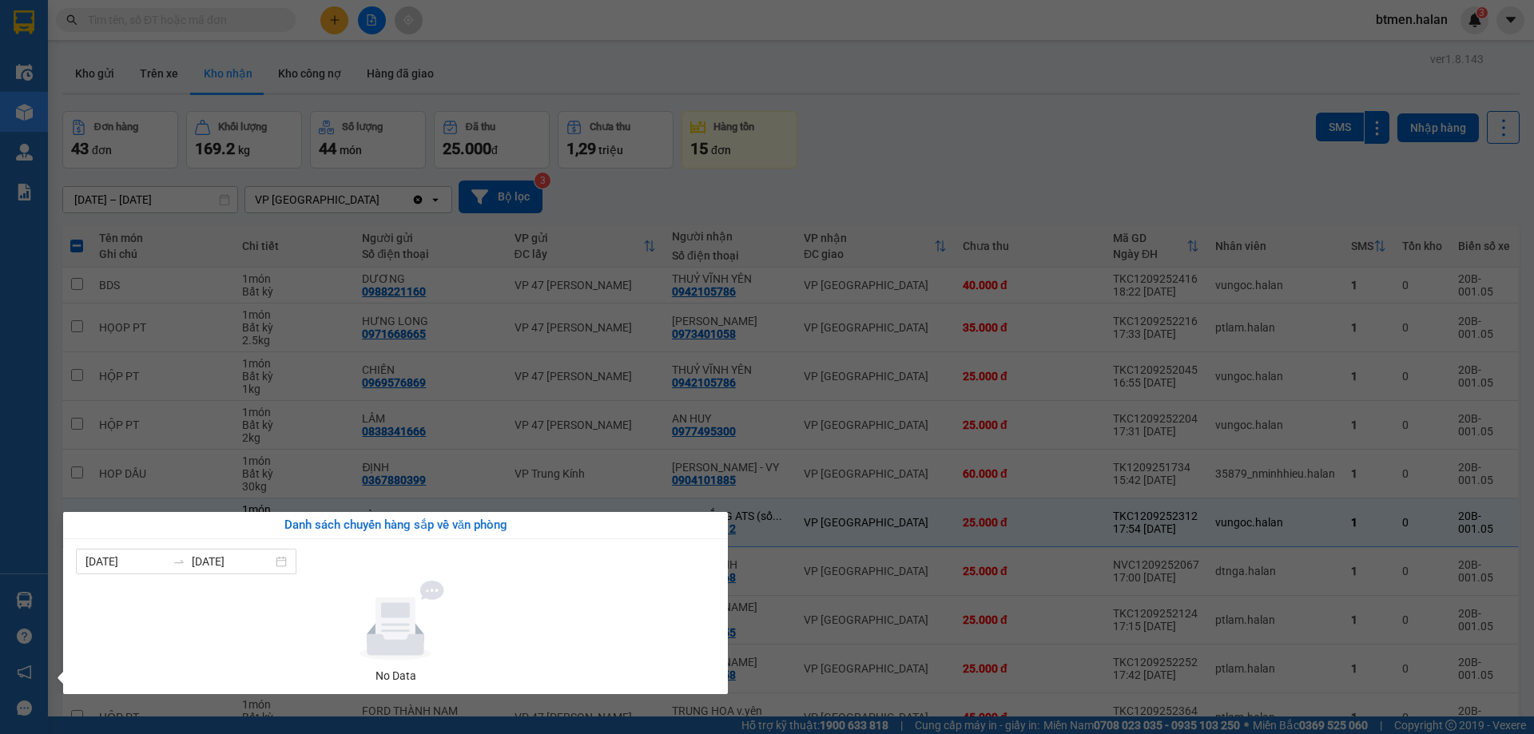
click at [984, 109] on section "Kết quả tìm kiếm ( 0 ) Bộ lọc No Data btmen.halan 3 Điều hành xe Kho hàng mới Q…" at bounding box center [767, 367] width 1534 height 734
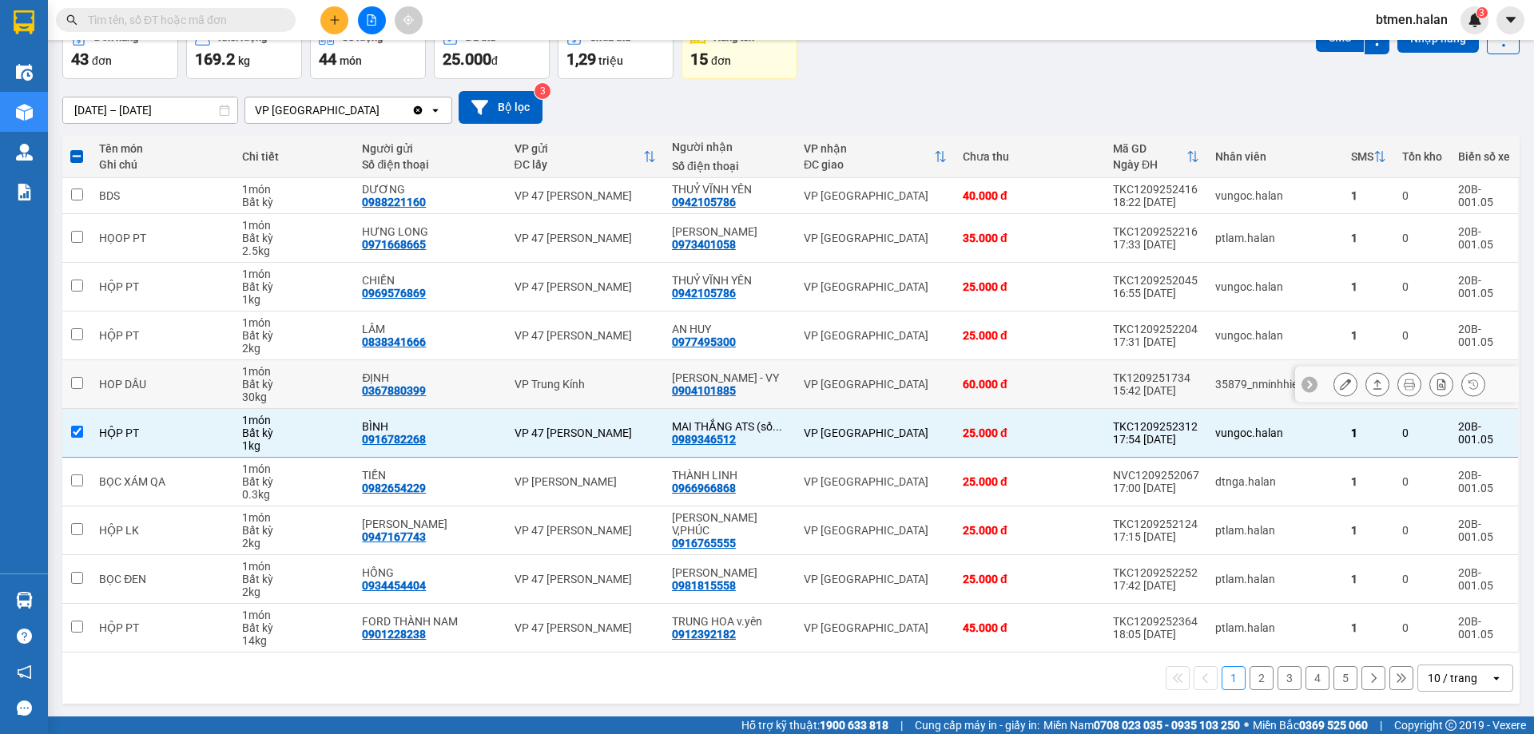
scroll to position [91, 0]
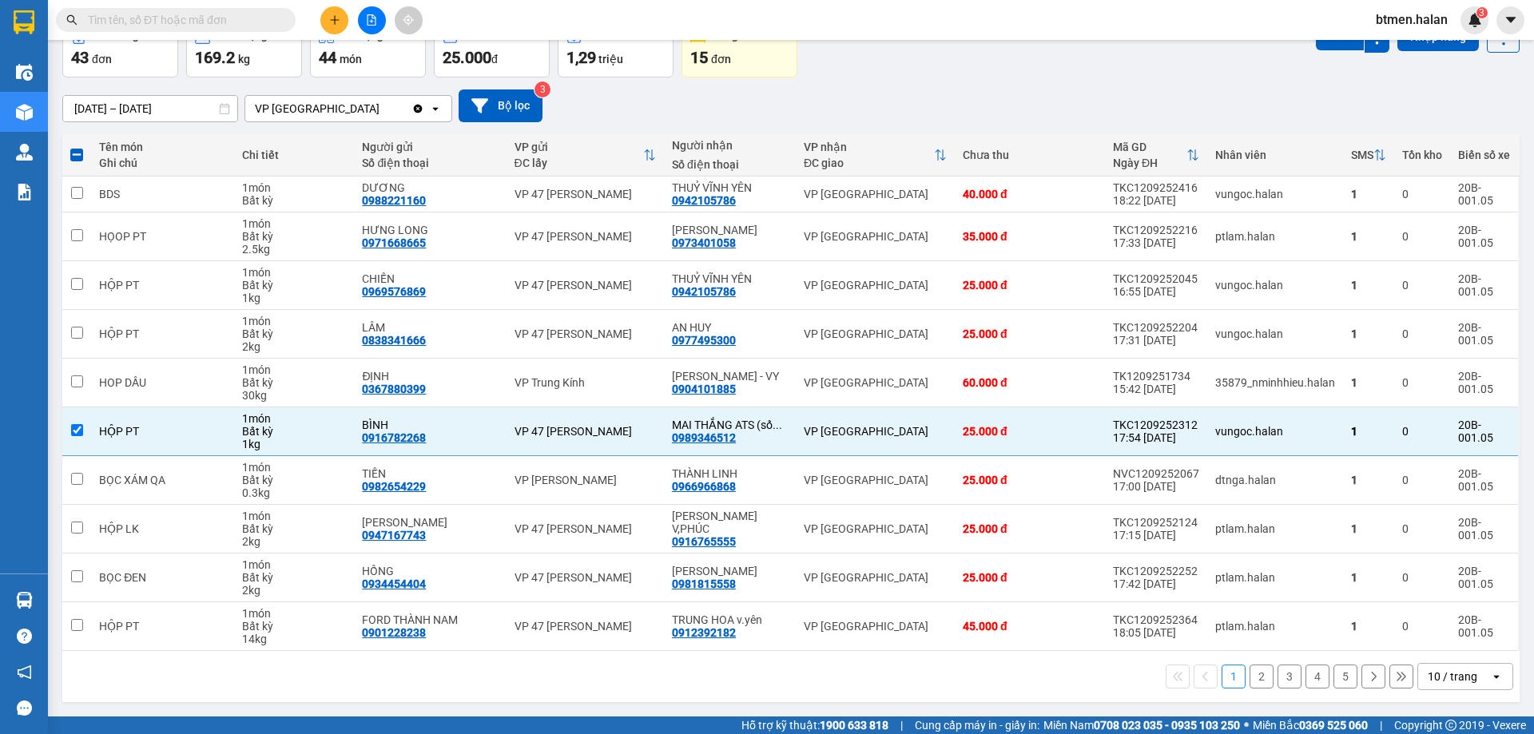
click at [1249, 672] on button "2" at bounding box center [1261, 677] width 24 height 24
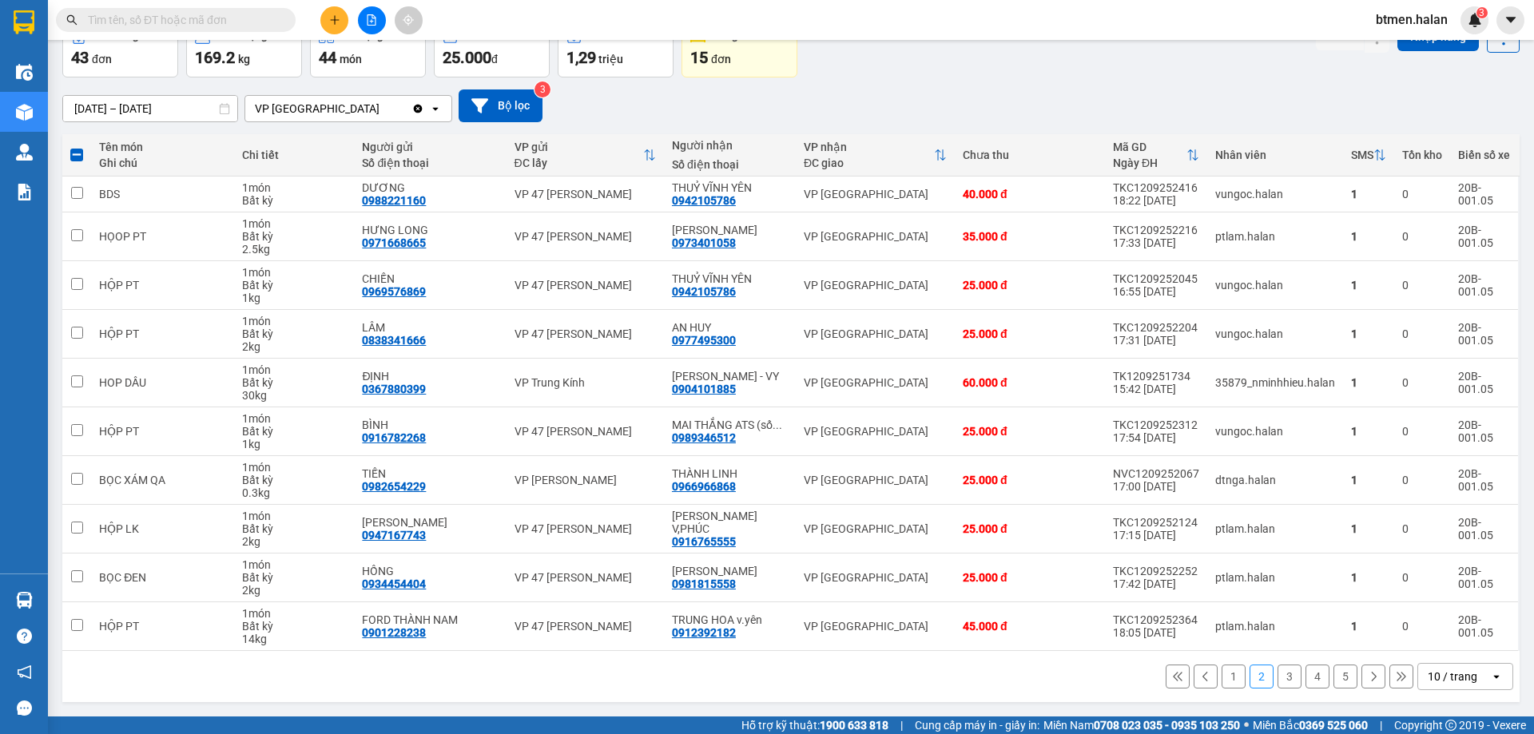
checkbox input "false"
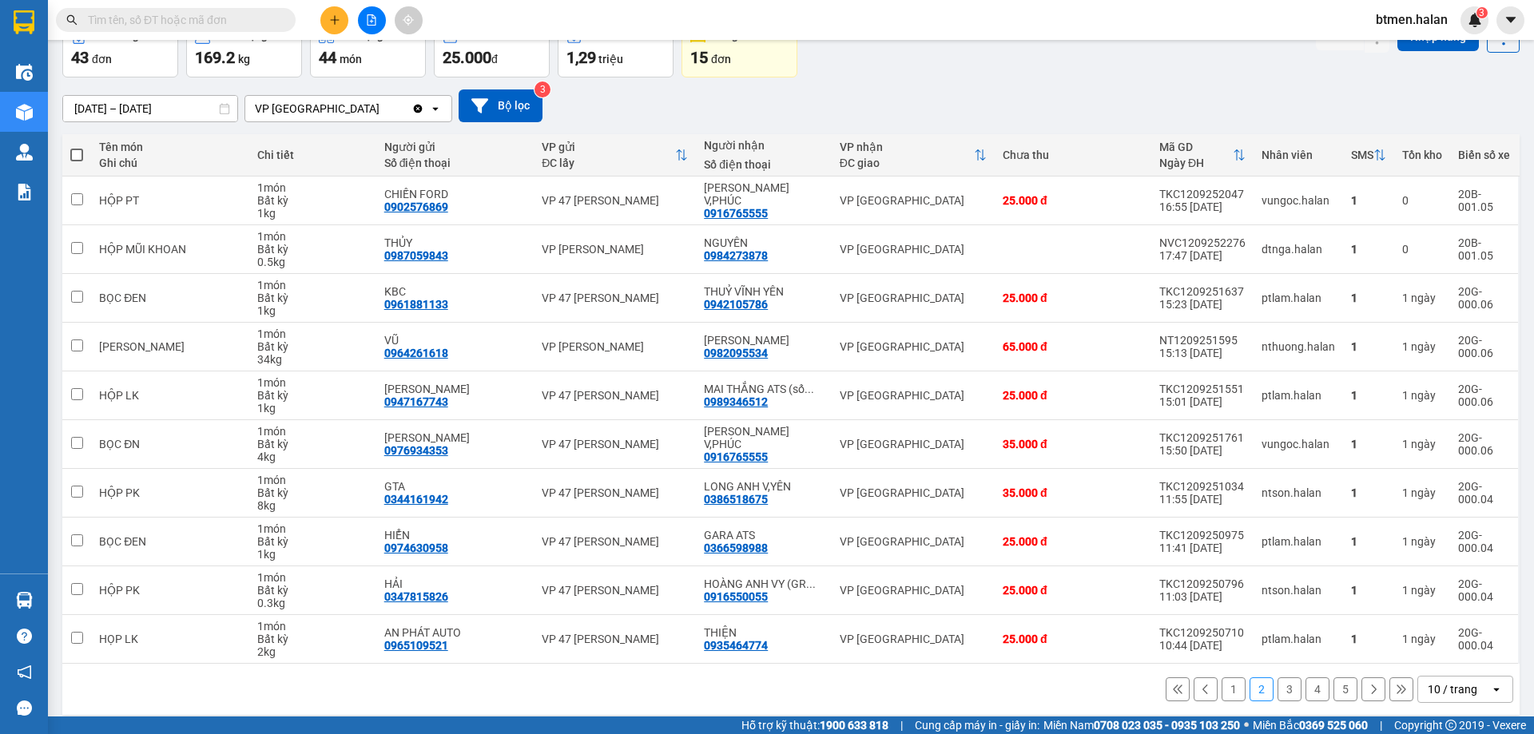
click at [1230, 693] on button "1" at bounding box center [1233, 689] width 24 height 24
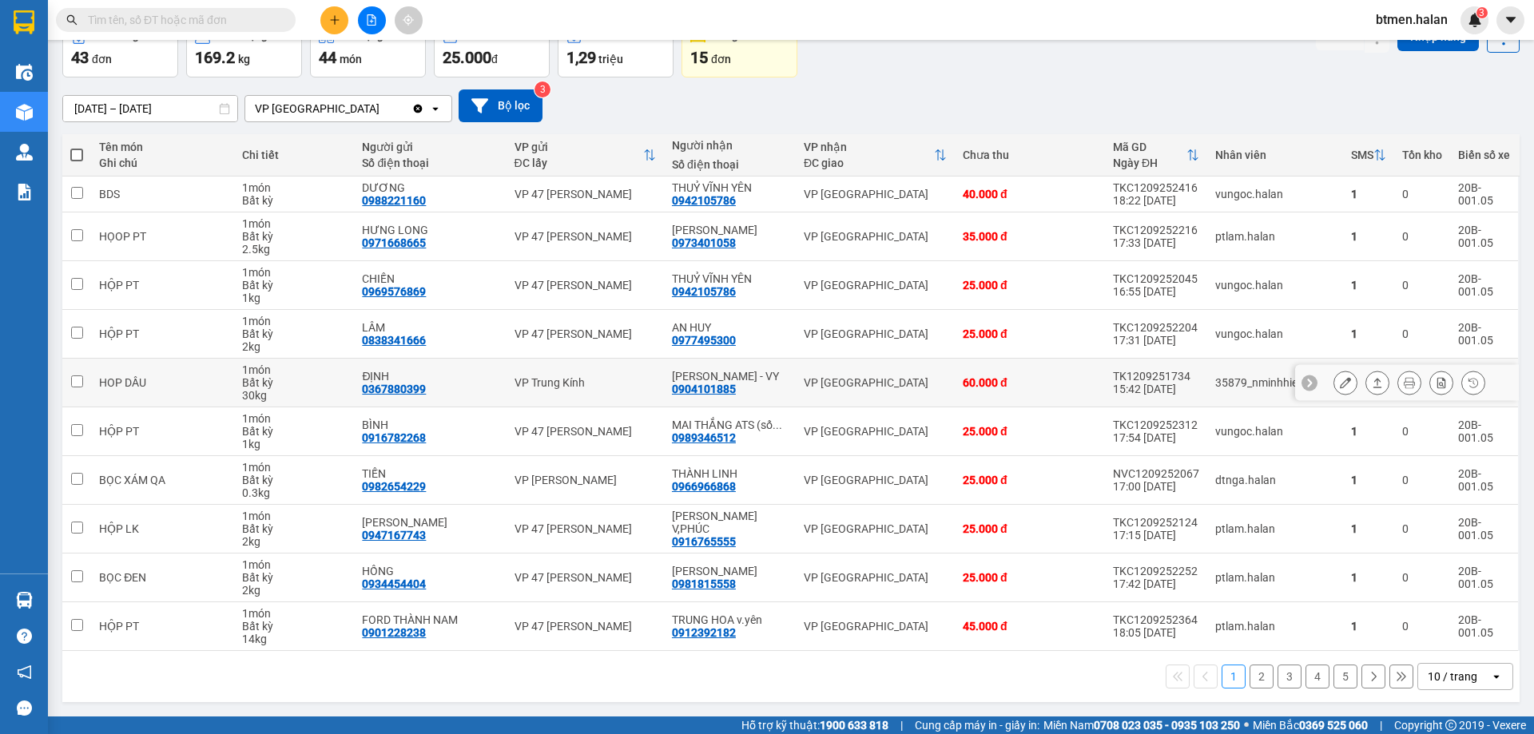
click at [1340, 381] on icon at bounding box center [1345, 382] width 11 height 11
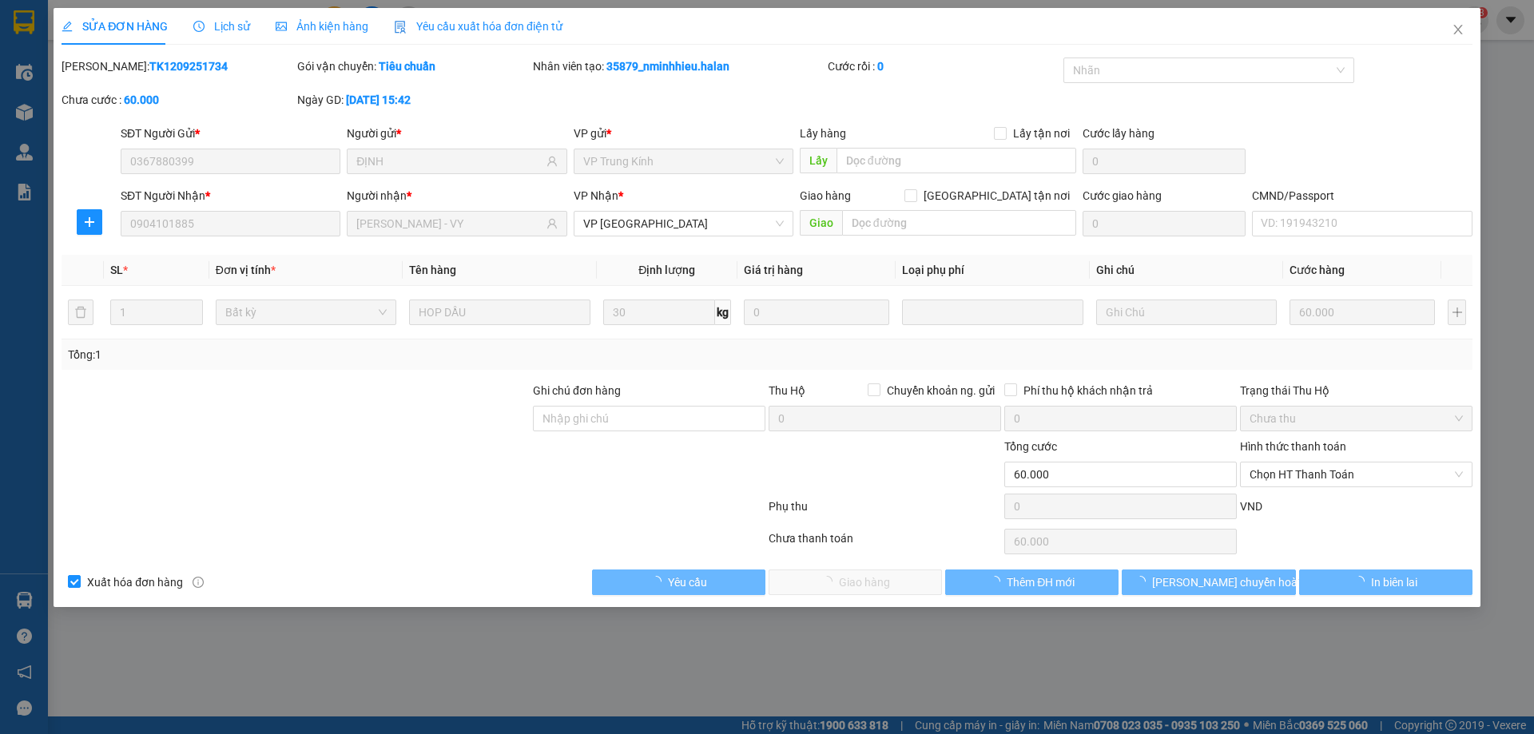
type input "0367880399"
type input "ĐỊNH"
type input "0904101885"
type input "[PERSON_NAME] - VY"
type input "60.000"
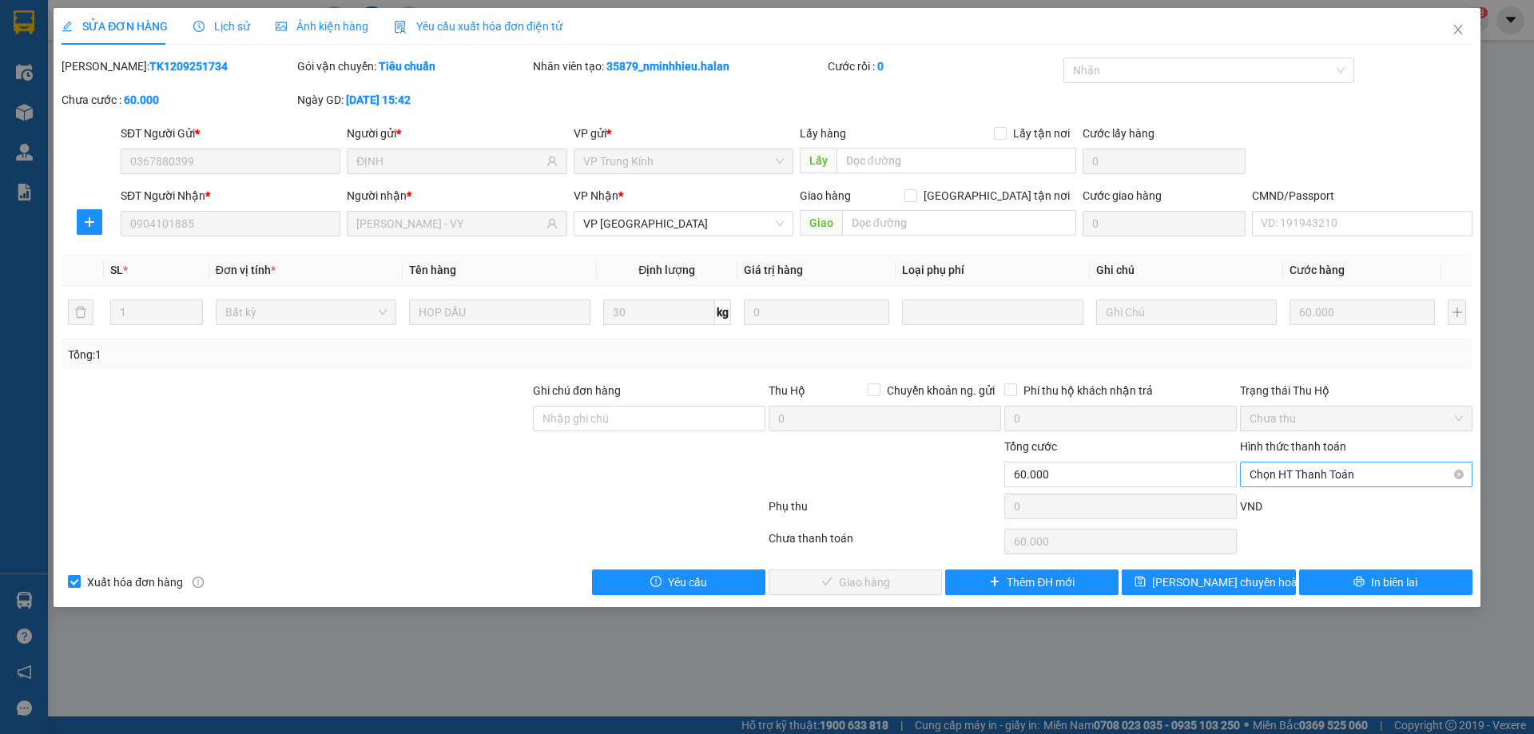
drag, startPoint x: 1304, startPoint y: 471, endPoint x: 1301, endPoint y: 487, distance: 16.2
click at [1301, 472] on span "Chọn HT Thanh Toán" at bounding box center [1355, 474] width 213 height 24
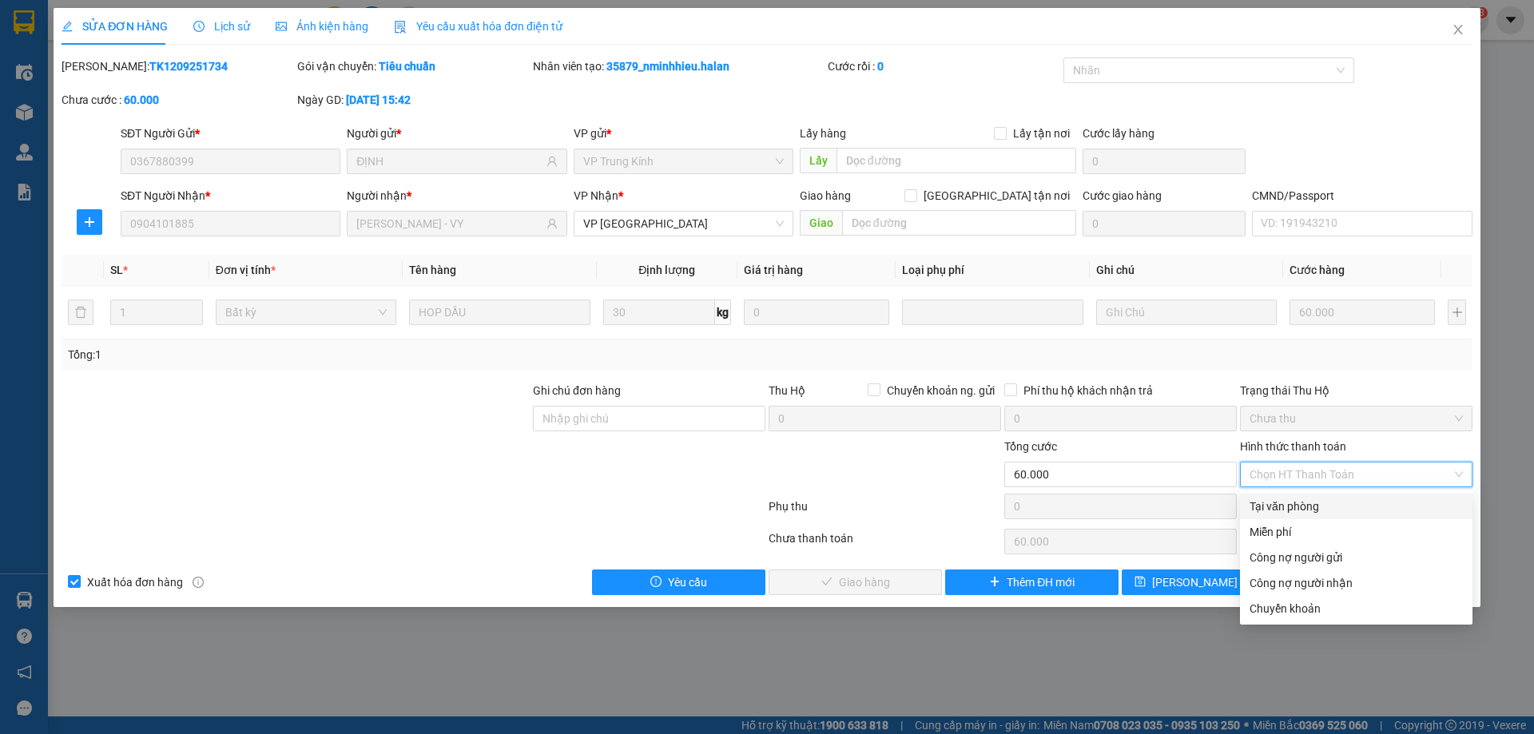
drag, startPoint x: 1301, startPoint y: 487, endPoint x: 1047, endPoint y: 562, distance: 264.7
click at [1296, 506] on div "Tại văn phòng" at bounding box center [1355, 507] width 213 height 18
type input "0"
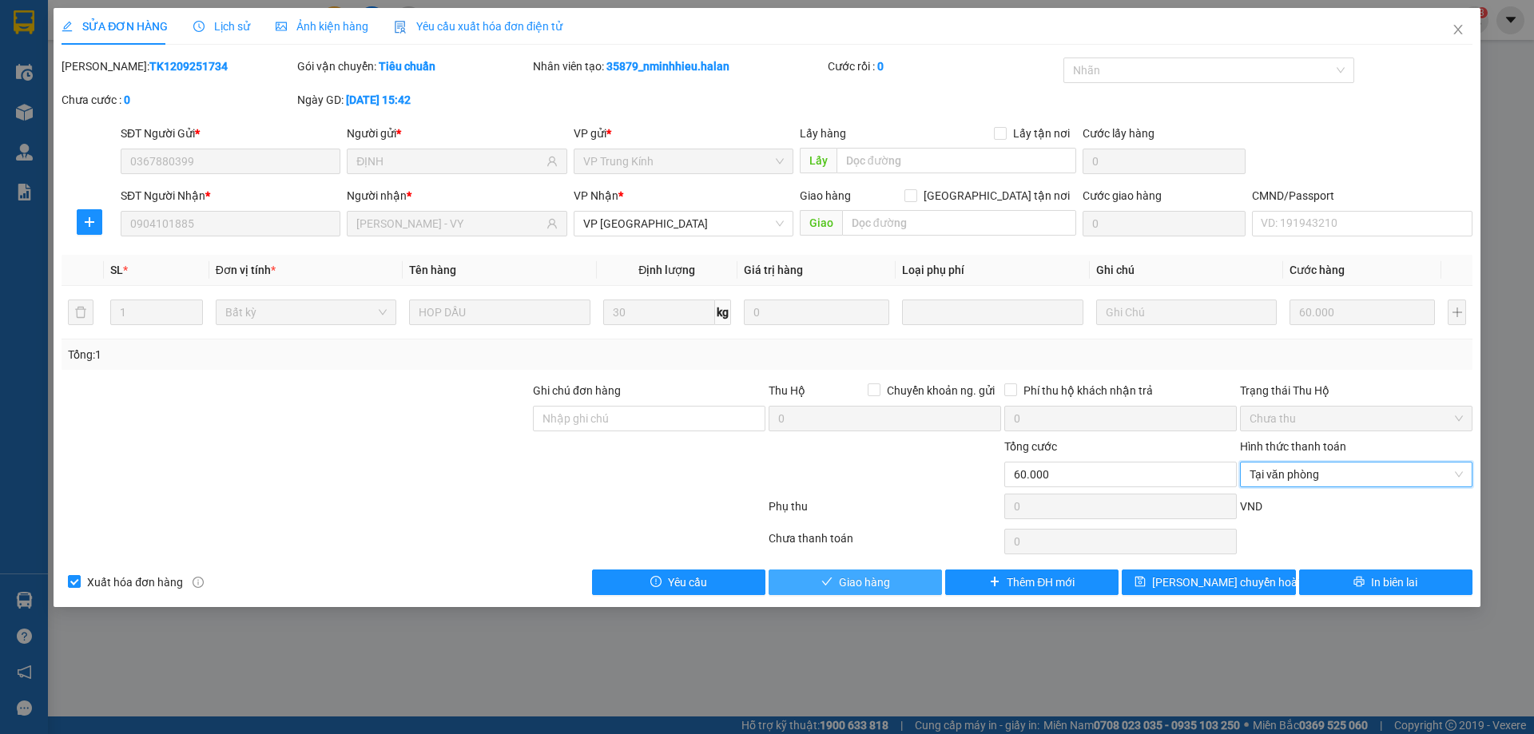
click at [895, 570] on button "Giao hàng" at bounding box center [854, 583] width 173 height 26
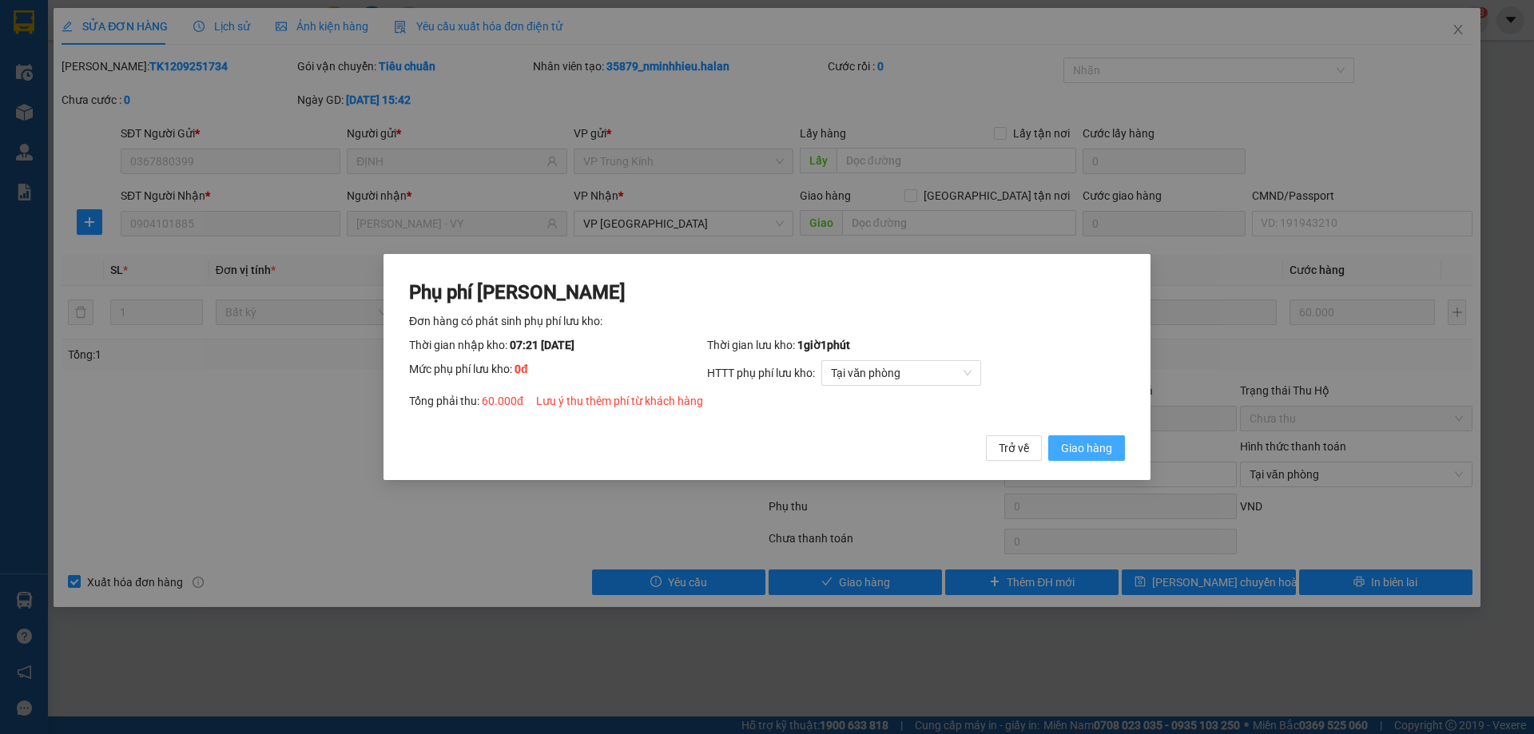
click at [1061, 446] on span "Giao hàng" at bounding box center [1086, 448] width 51 height 18
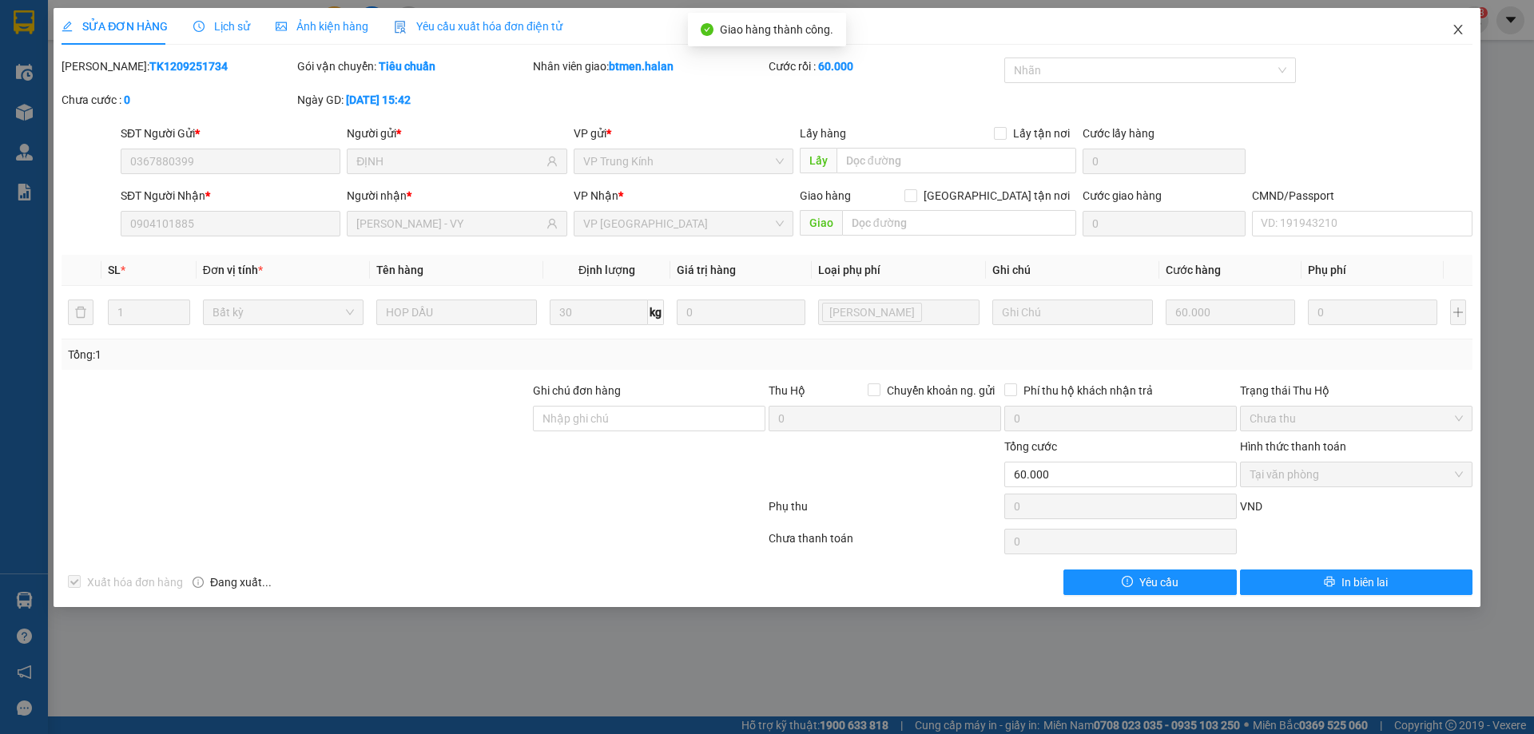
click at [1455, 26] on icon "close" at bounding box center [1457, 29] width 13 height 13
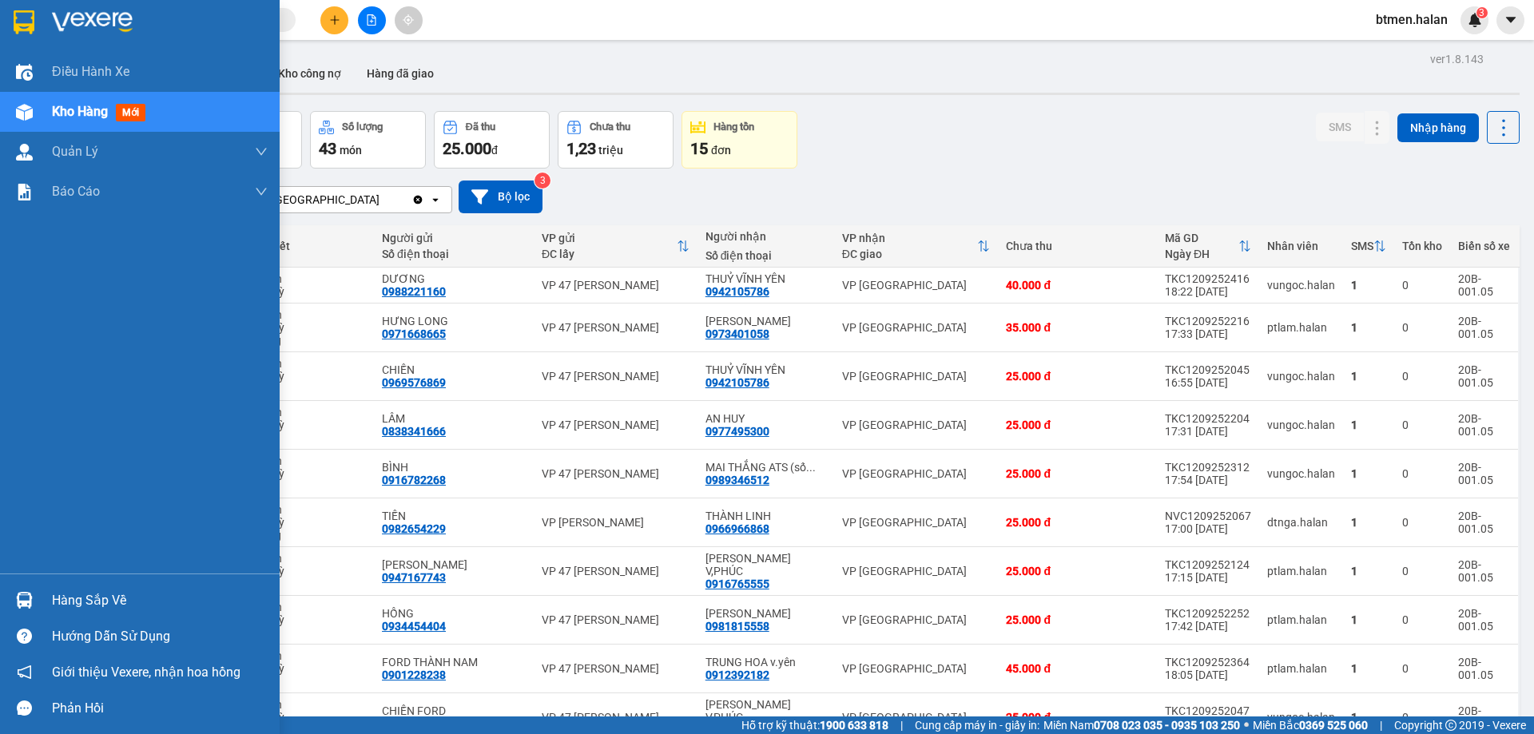
click at [87, 599] on div "Hàng sắp về" at bounding box center [160, 601] width 216 height 24
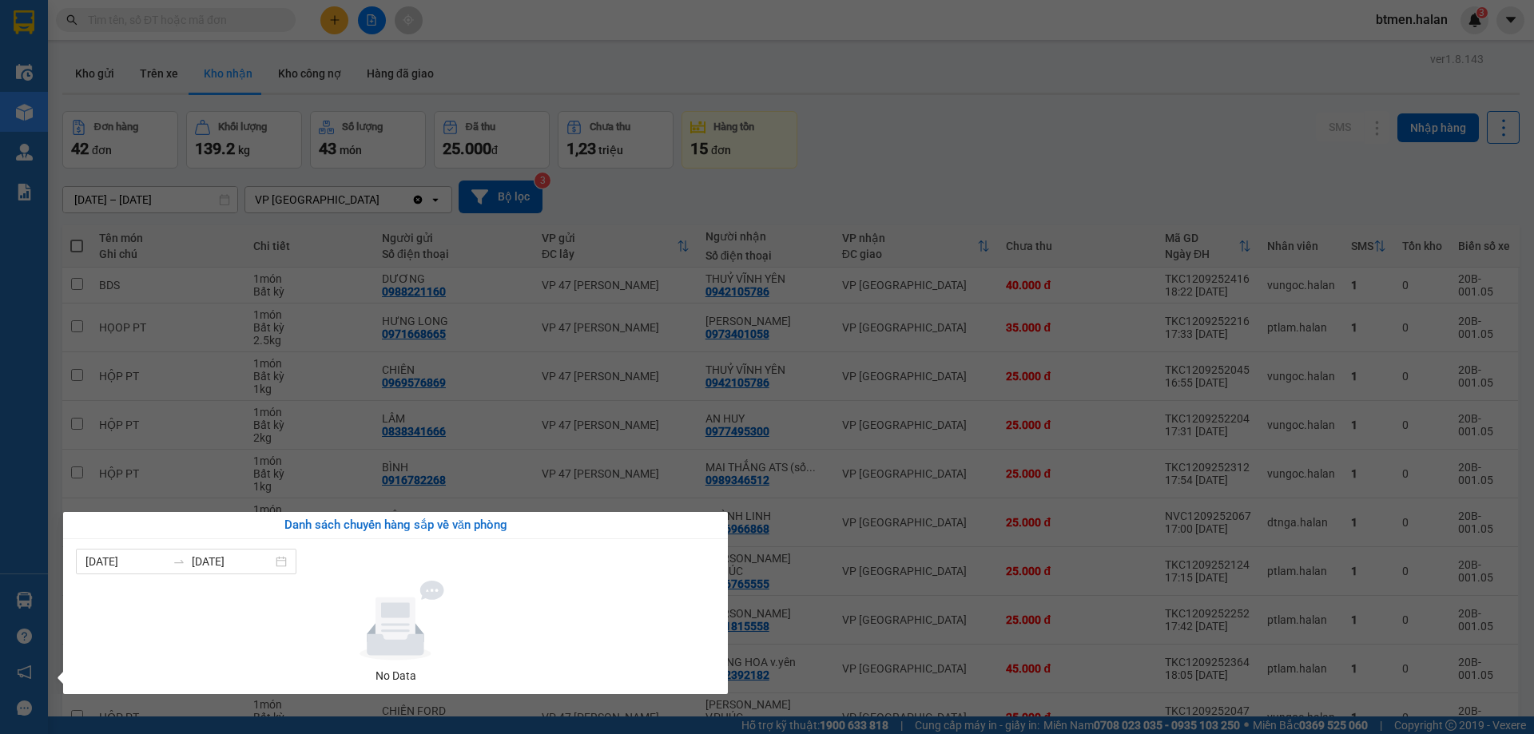
click at [1000, 177] on section "Kết quả tìm kiếm ( 0 ) Bộ lọc No Data btmen.halan 3 Điều hành xe Kho hàng mới Q…" at bounding box center [767, 367] width 1534 height 734
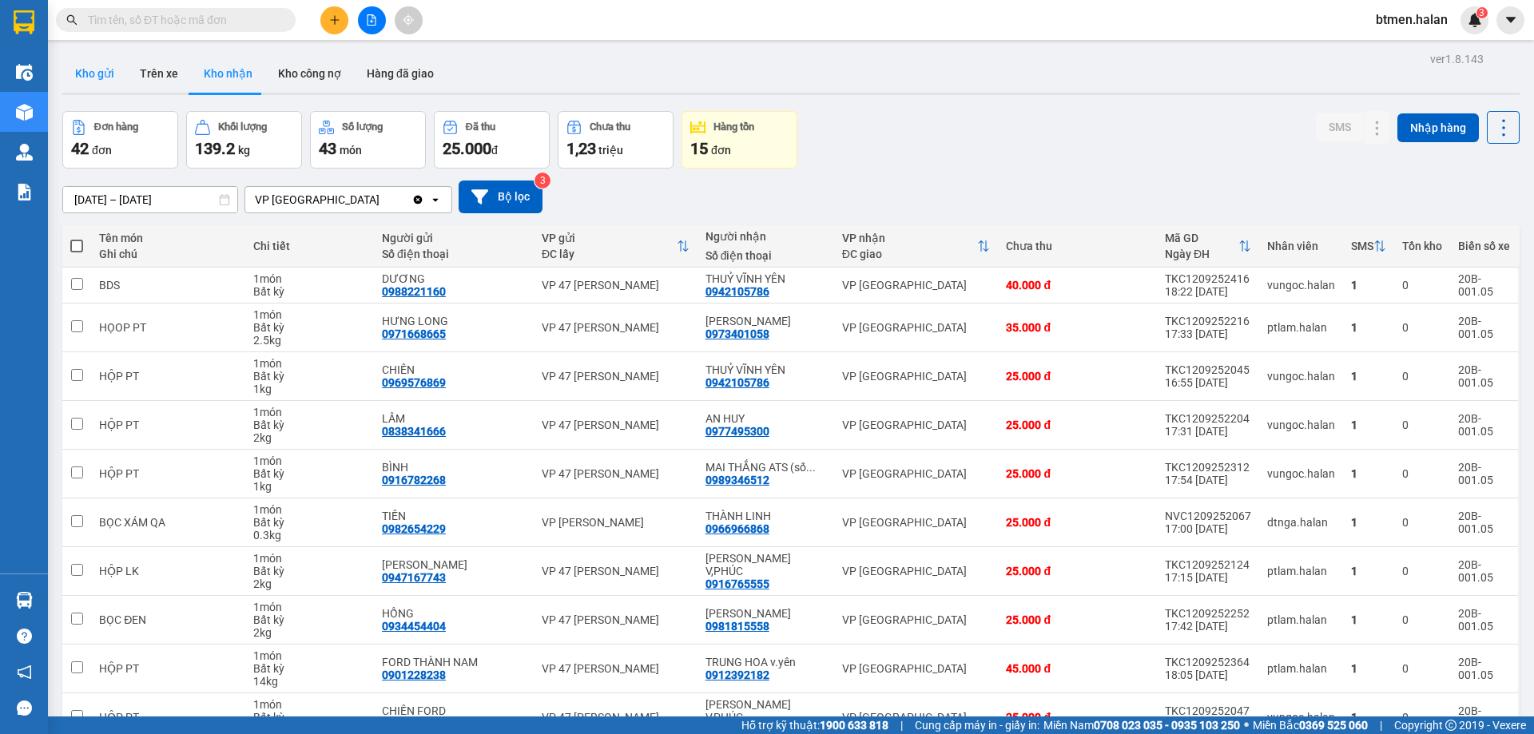
click at [90, 66] on button "Kho gửi" at bounding box center [94, 73] width 65 height 38
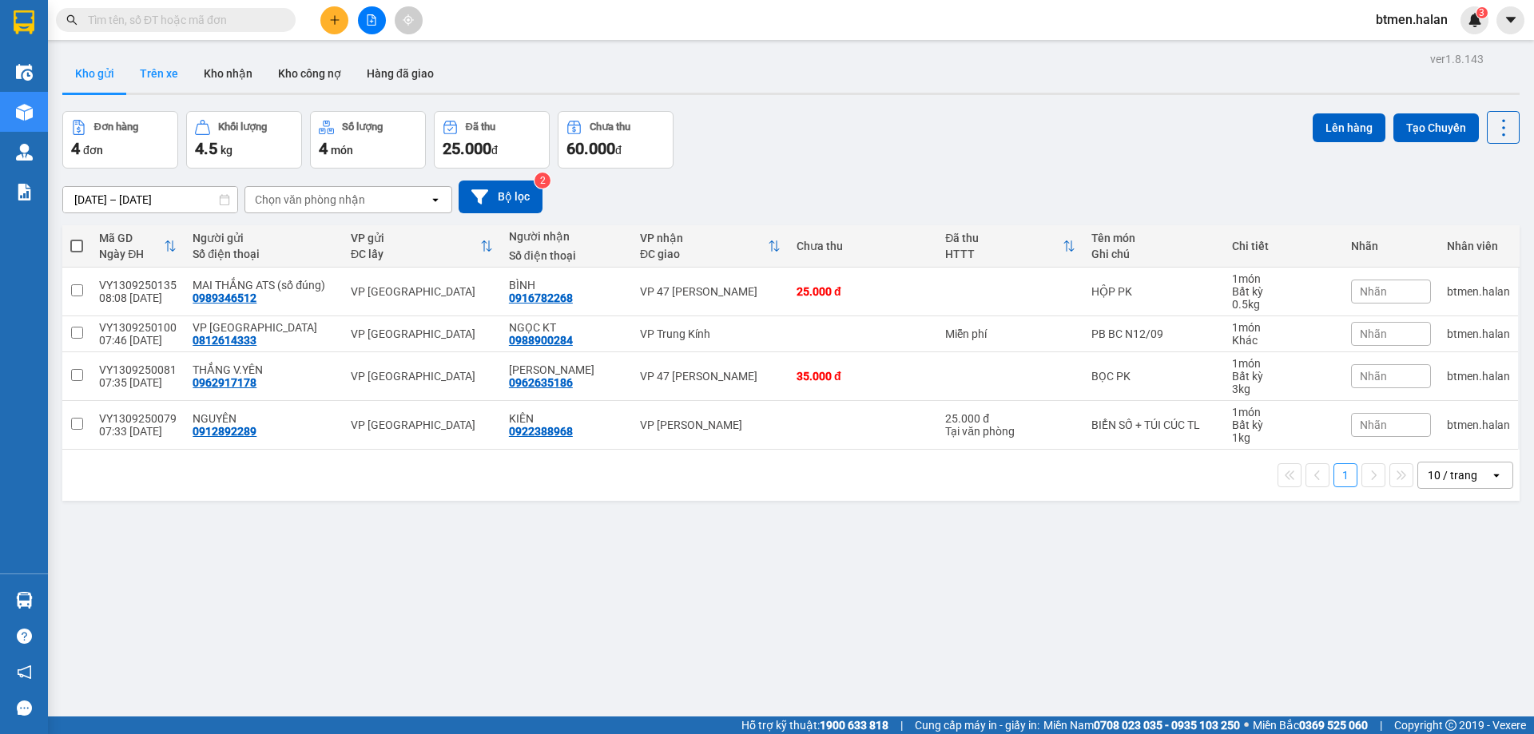
click at [172, 75] on button "Trên xe" at bounding box center [159, 73] width 64 height 38
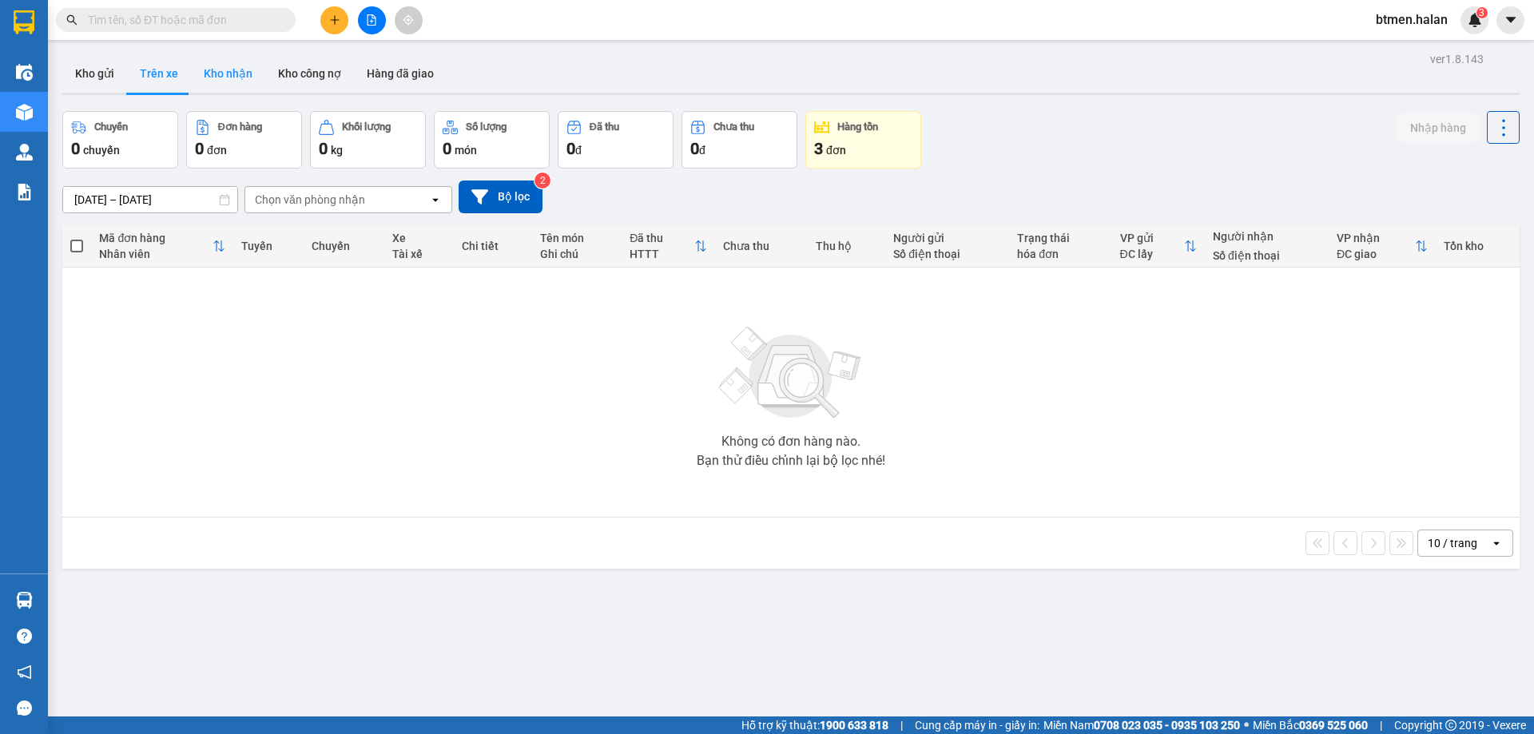
click at [232, 66] on button "Kho nhận" at bounding box center [228, 73] width 74 height 38
type input "[DATE] – [DATE]"
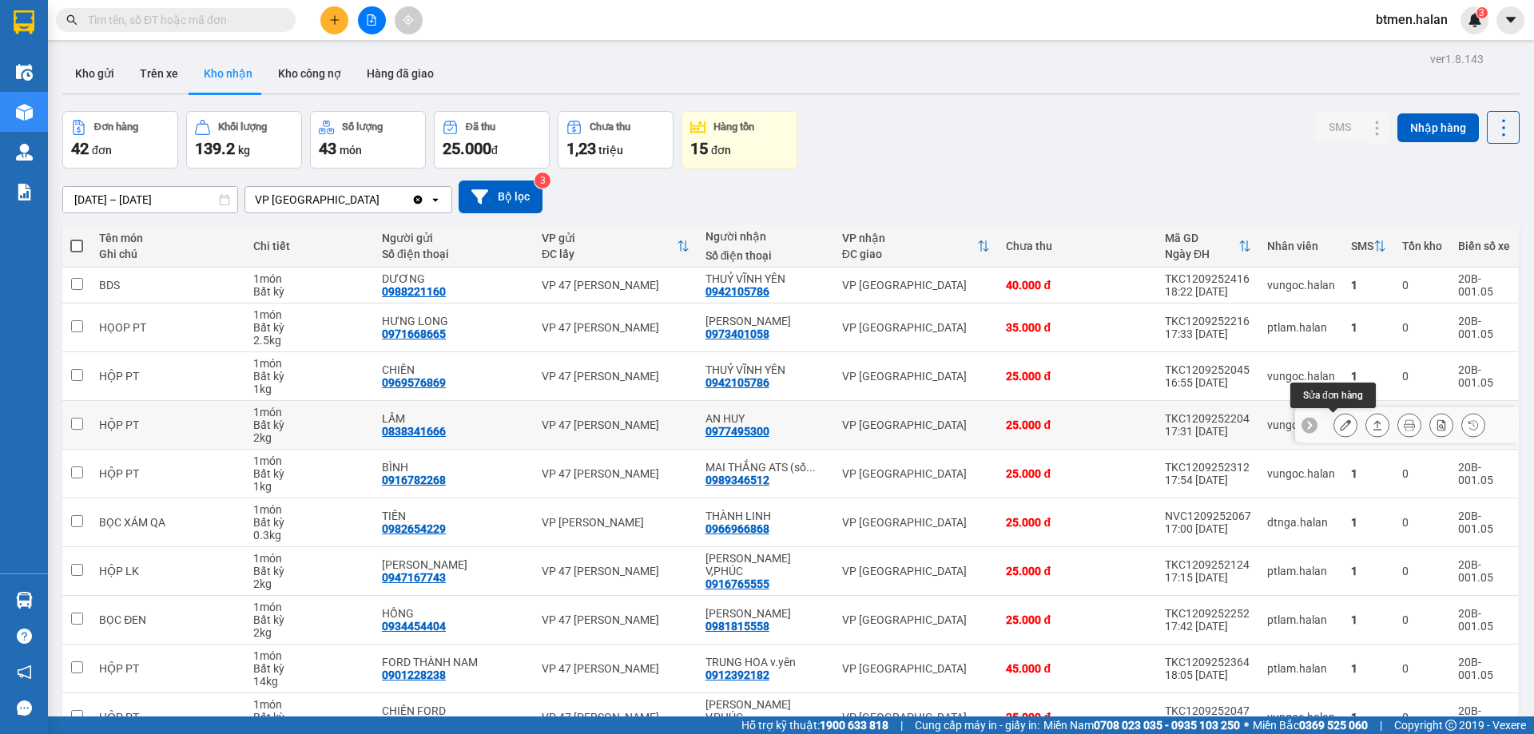
click at [1340, 427] on icon at bounding box center [1345, 424] width 11 height 11
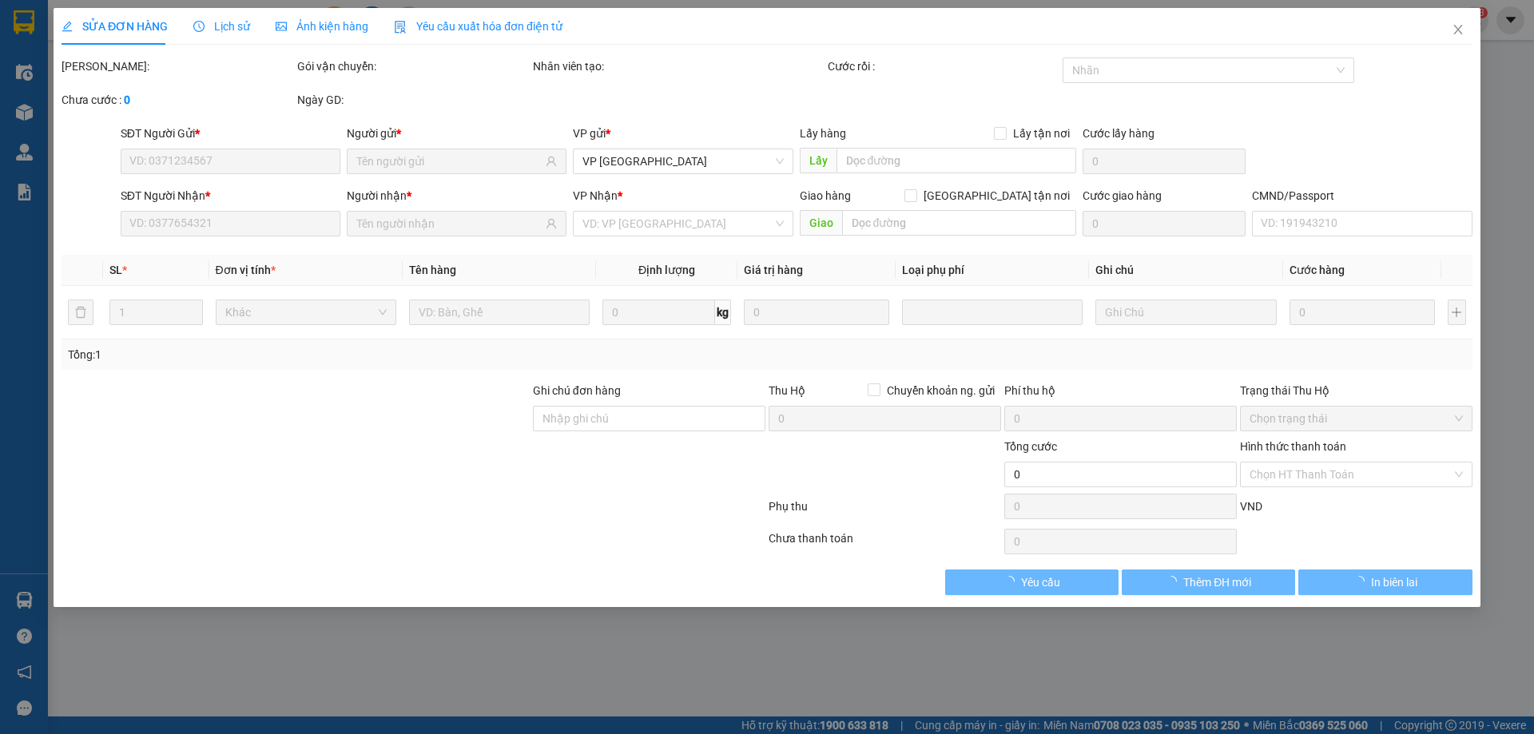
type input "0838341666"
type input "LÂM"
type input "0977495300"
type input "AN HUY"
type input "25.000"
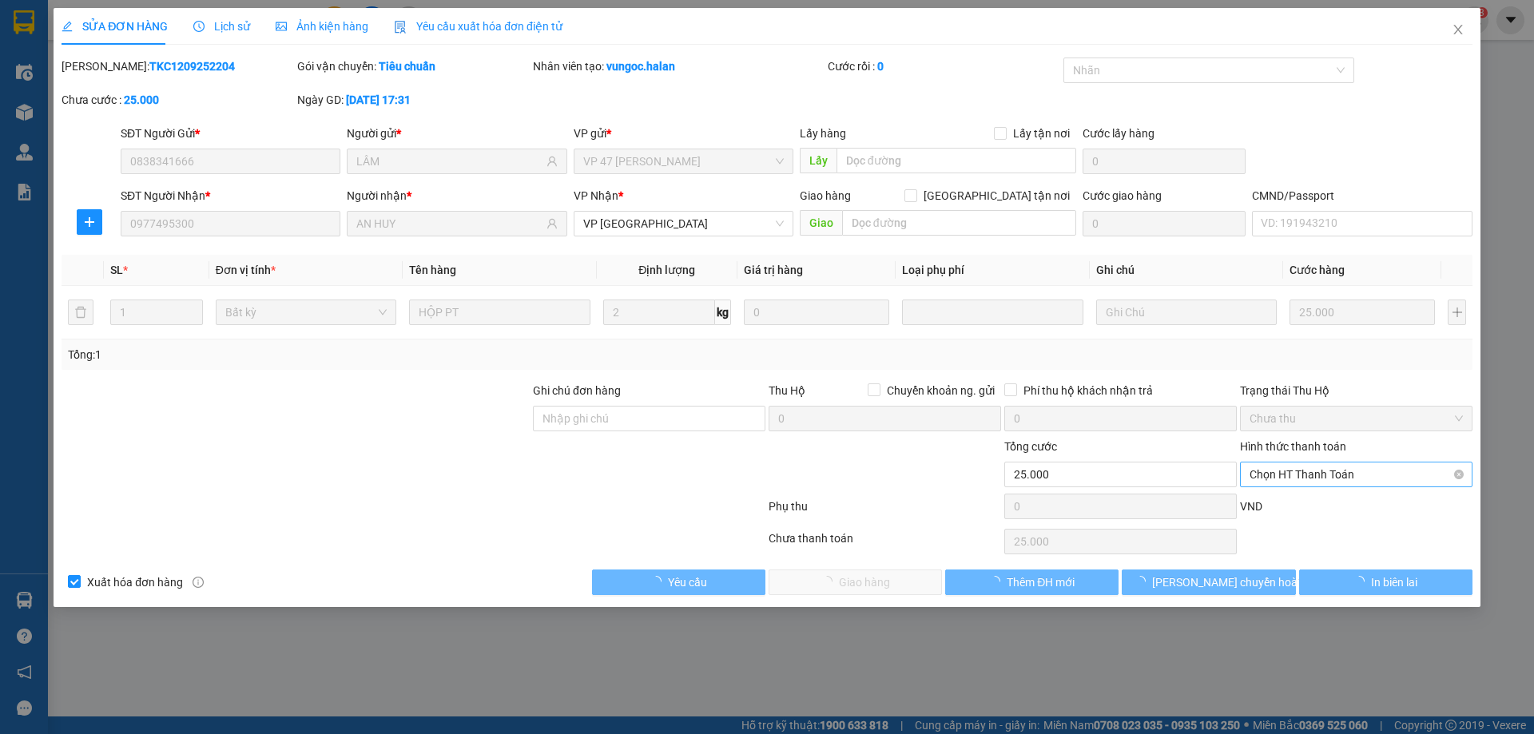
click at [1283, 470] on span "Chọn HT Thanh Toán" at bounding box center [1355, 474] width 213 height 24
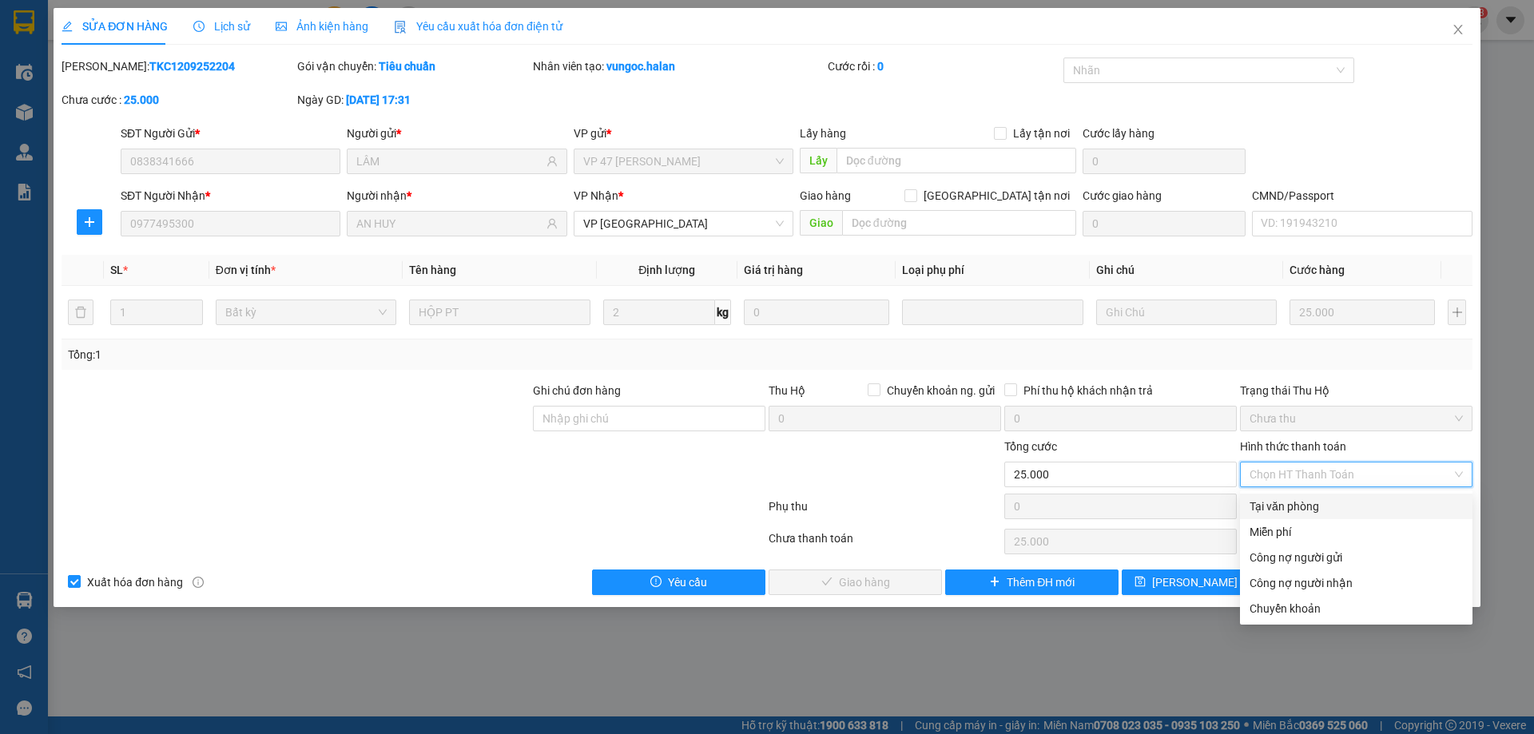
click at [1257, 495] on div "Tại văn phòng" at bounding box center [1356, 507] width 232 height 26
type input "0"
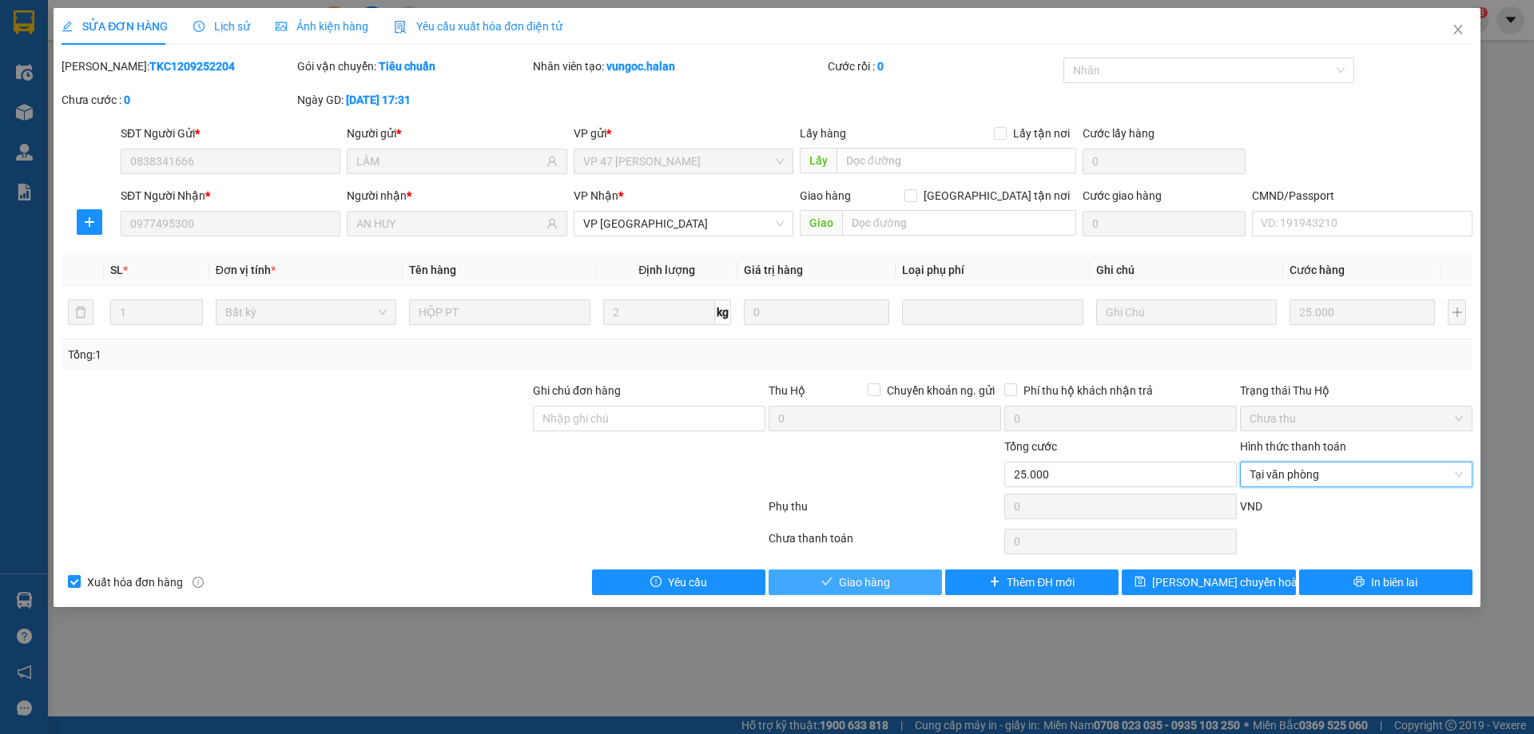
click at [909, 571] on button "Giao hàng" at bounding box center [854, 583] width 173 height 26
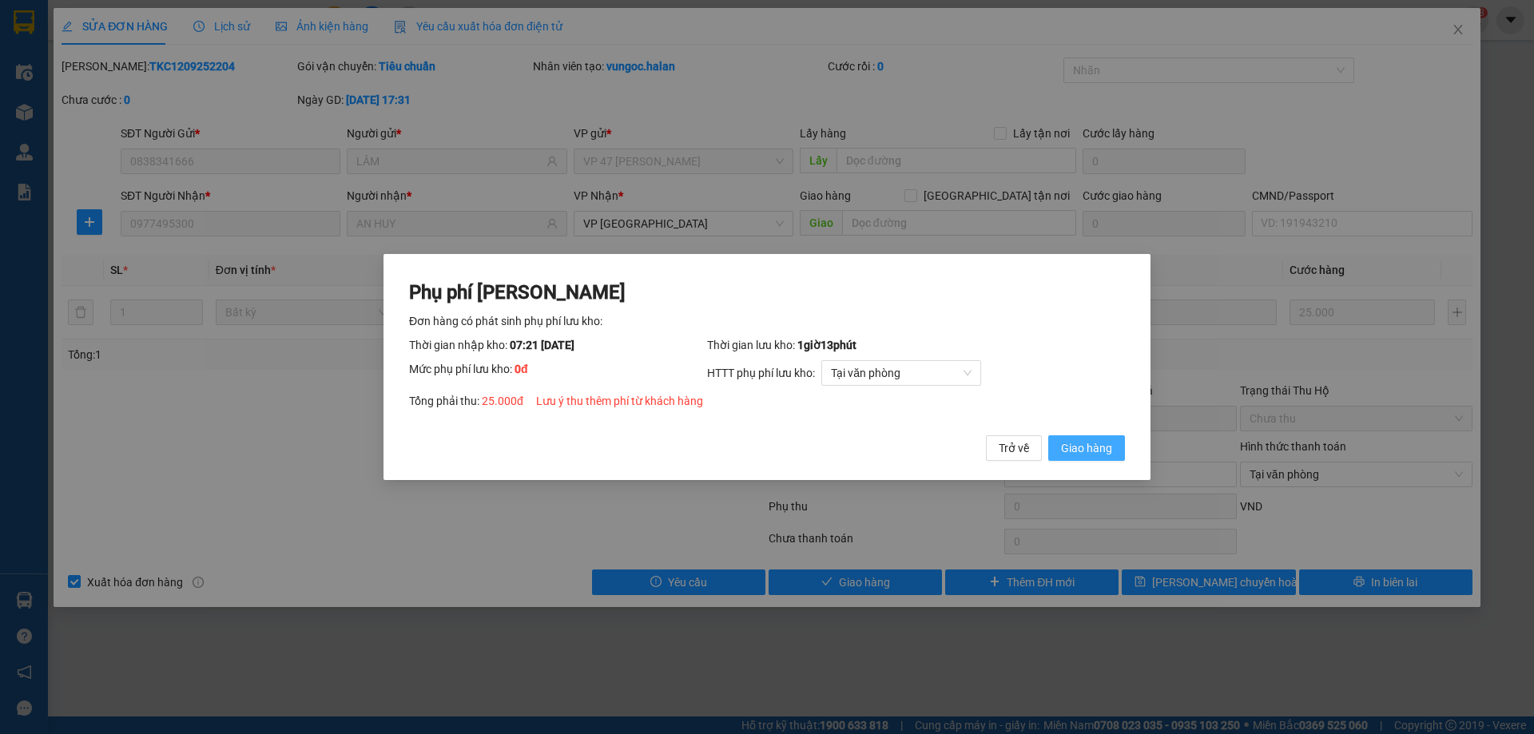
click at [1098, 443] on span "Giao hàng" at bounding box center [1086, 448] width 51 height 18
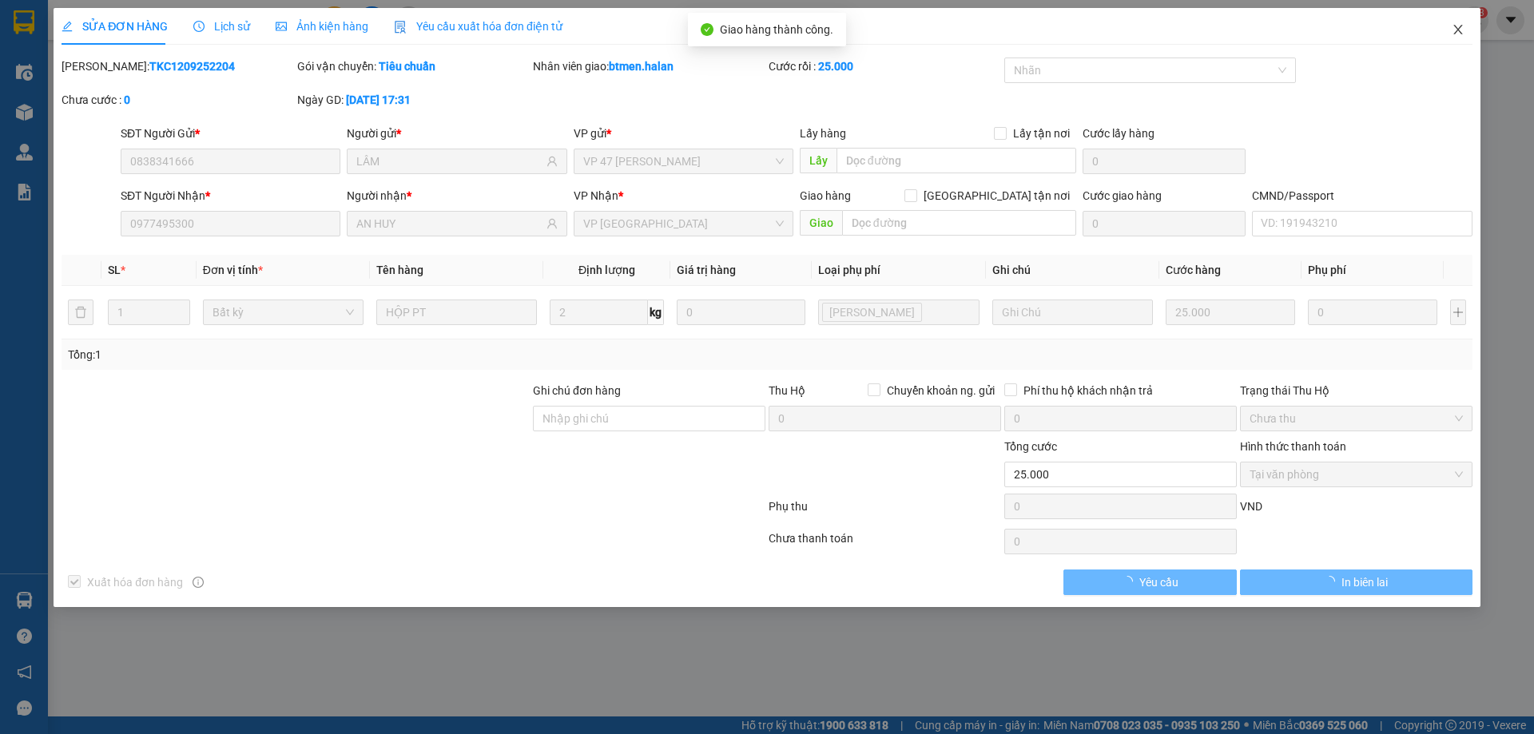
click at [1459, 36] on icon "close" at bounding box center [1457, 29] width 13 height 13
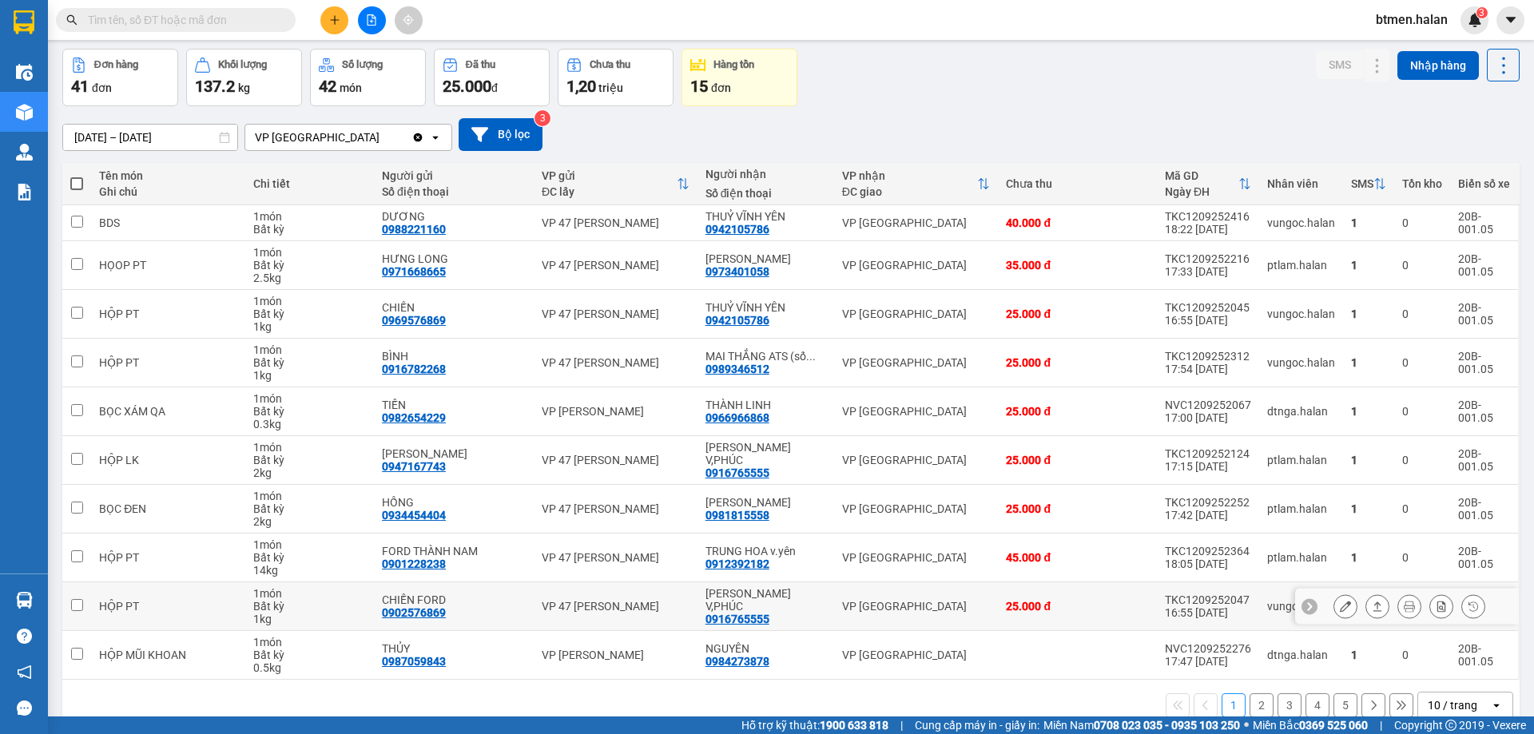
scroll to position [91, 0]
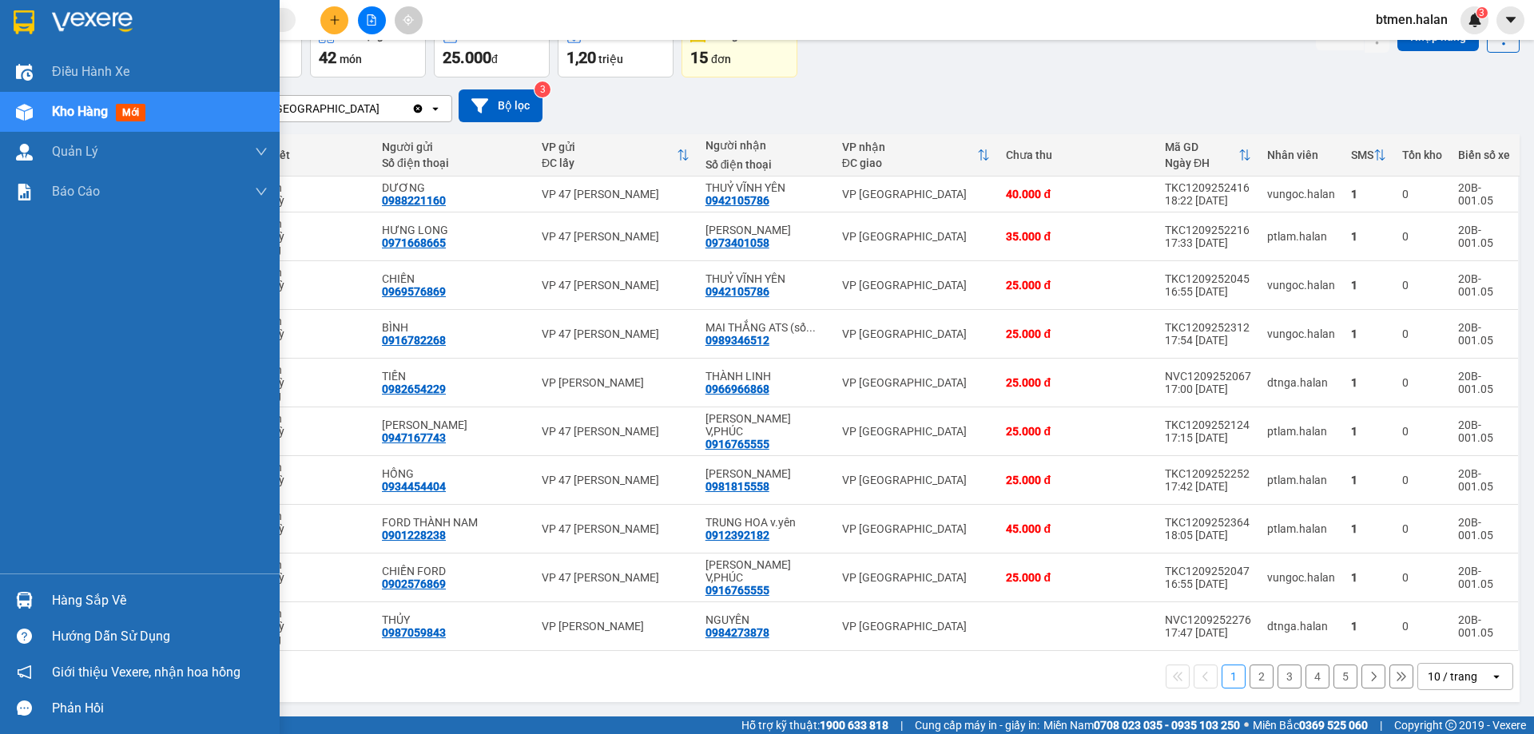
click at [66, 585] on div "Hàng sắp về" at bounding box center [140, 600] width 280 height 36
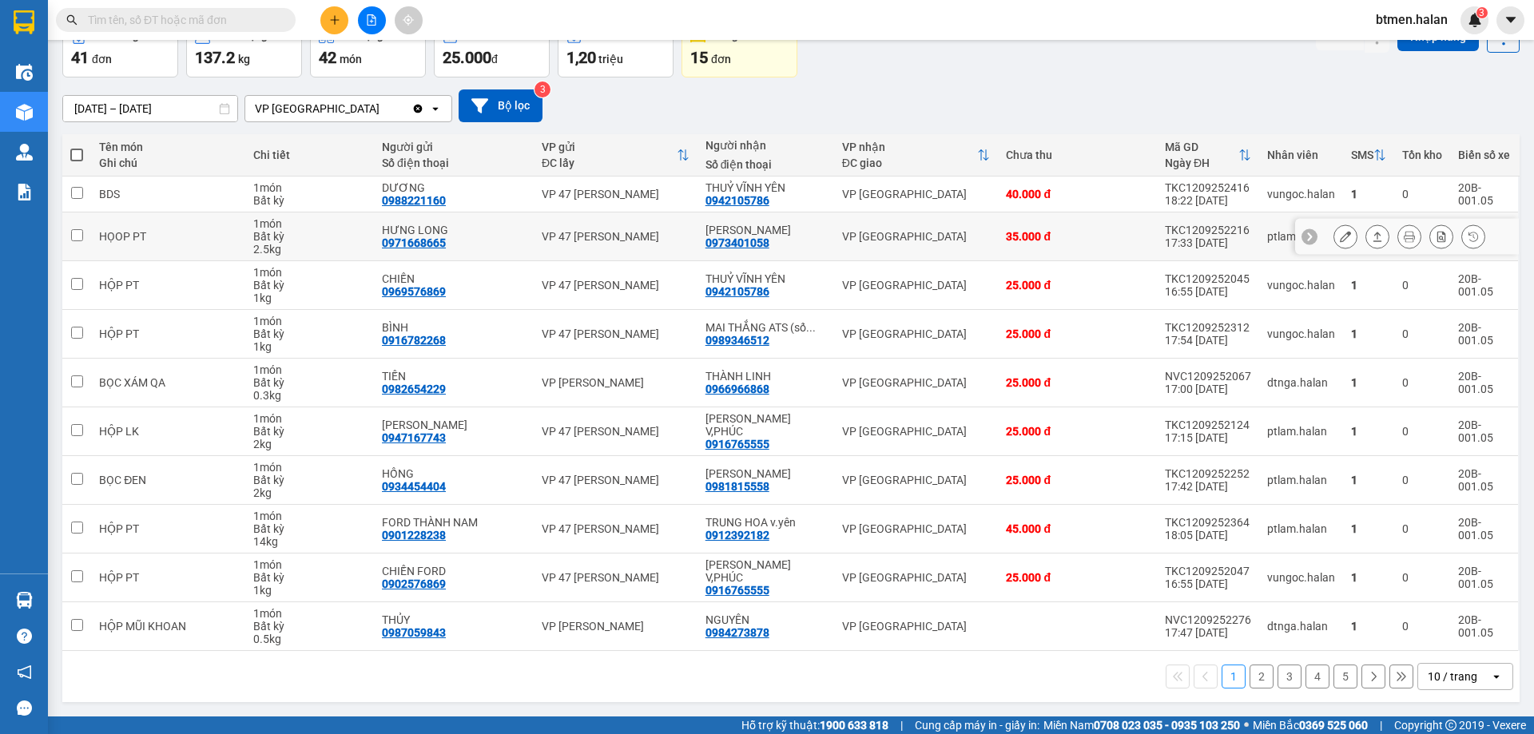
drag, startPoint x: 116, startPoint y: 224, endPoint x: 65, endPoint y: 12, distance: 217.8
click at [119, 212] on section "Kết quả tìm kiếm ( 0 ) Bộ lọc No Data btmen.halan 3 Điều hành xe Kho hàng mới Q…" at bounding box center [767, 367] width 1534 height 734
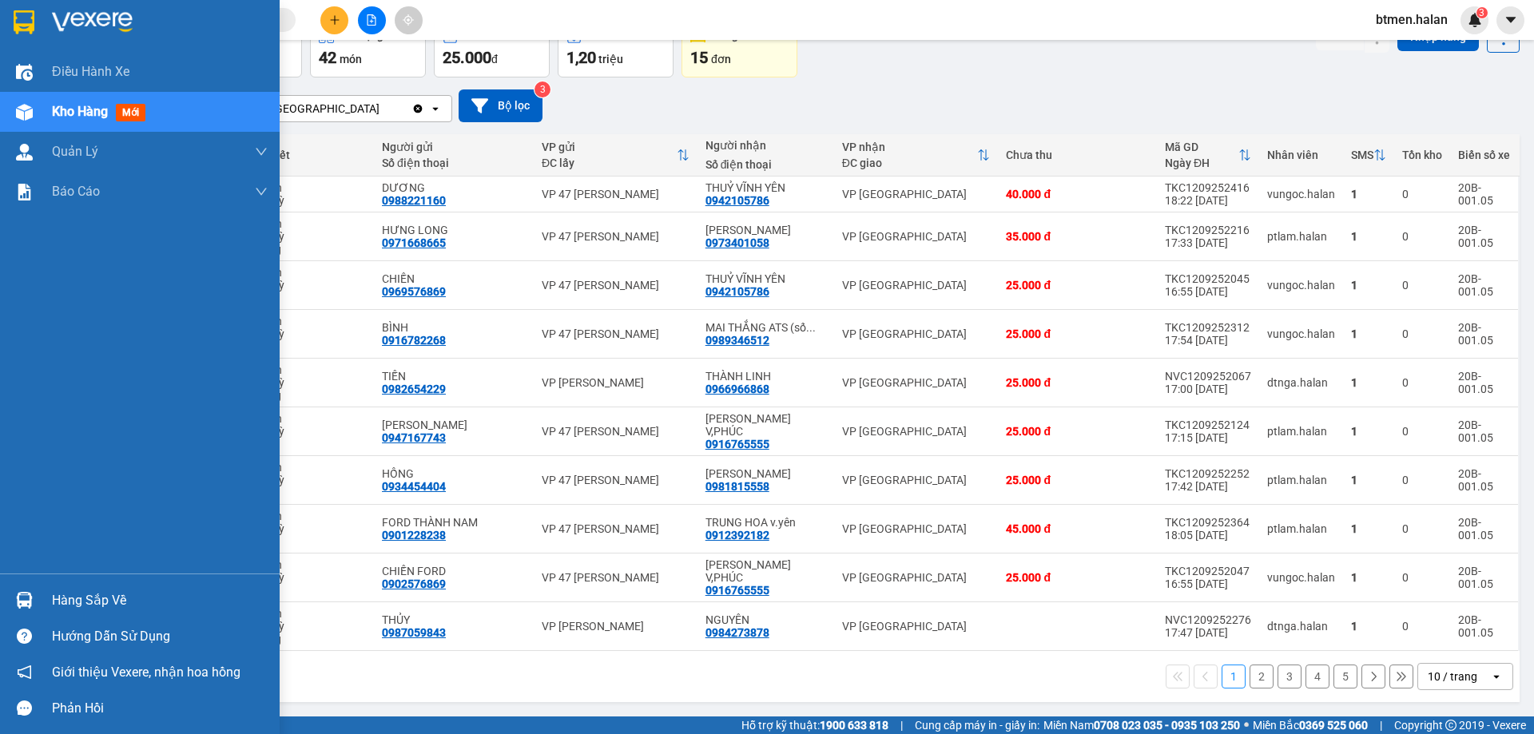
click at [43, 598] on div "Hàng sắp về" at bounding box center [140, 600] width 280 height 36
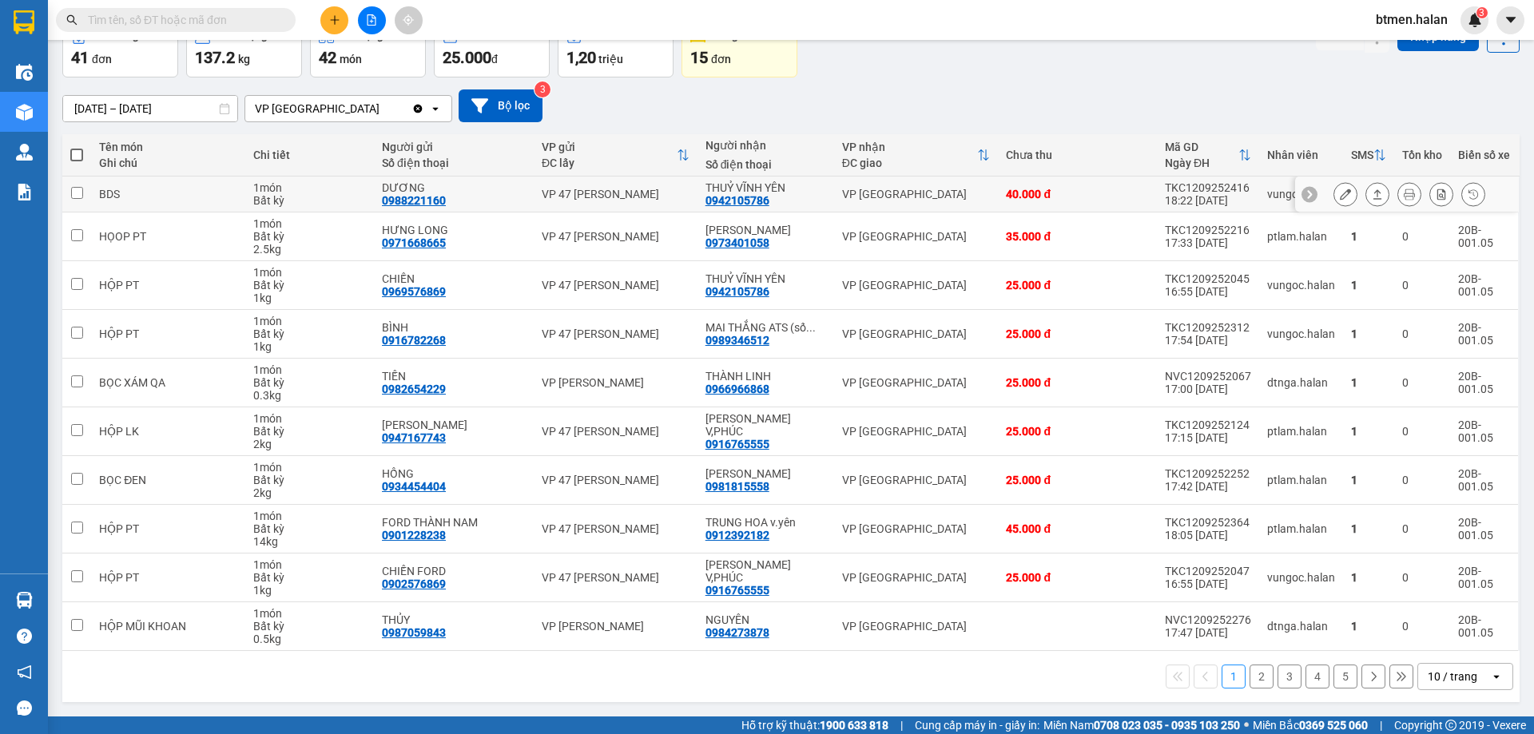
click at [210, 186] on section "Kết quả tìm kiếm ( 0 ) Bộ lọc No Data btmen.halan 3 Điều hành xe Kho hàng mới Q…" at bounding box center [767, 367] width 1534 height 734
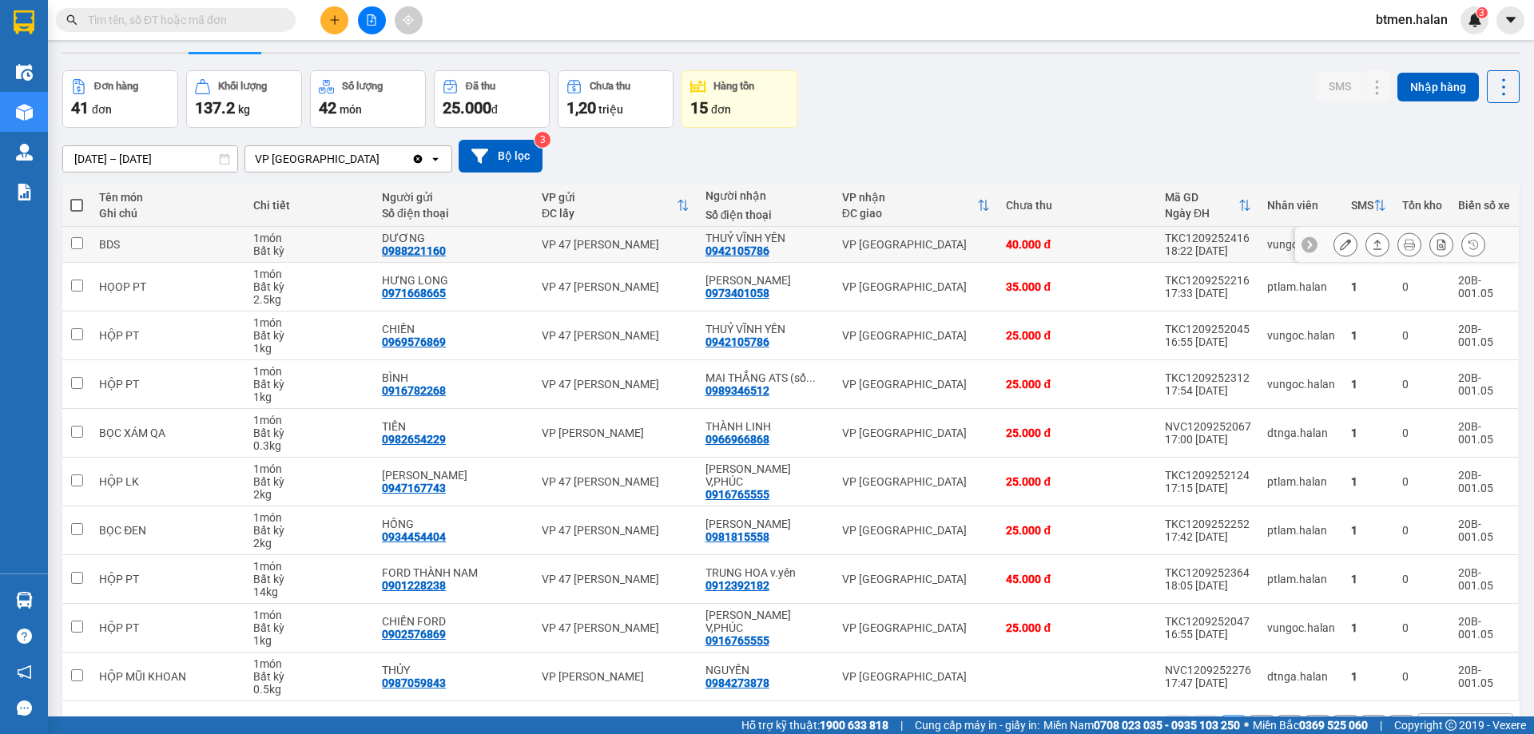
scroll to position [0, 0]
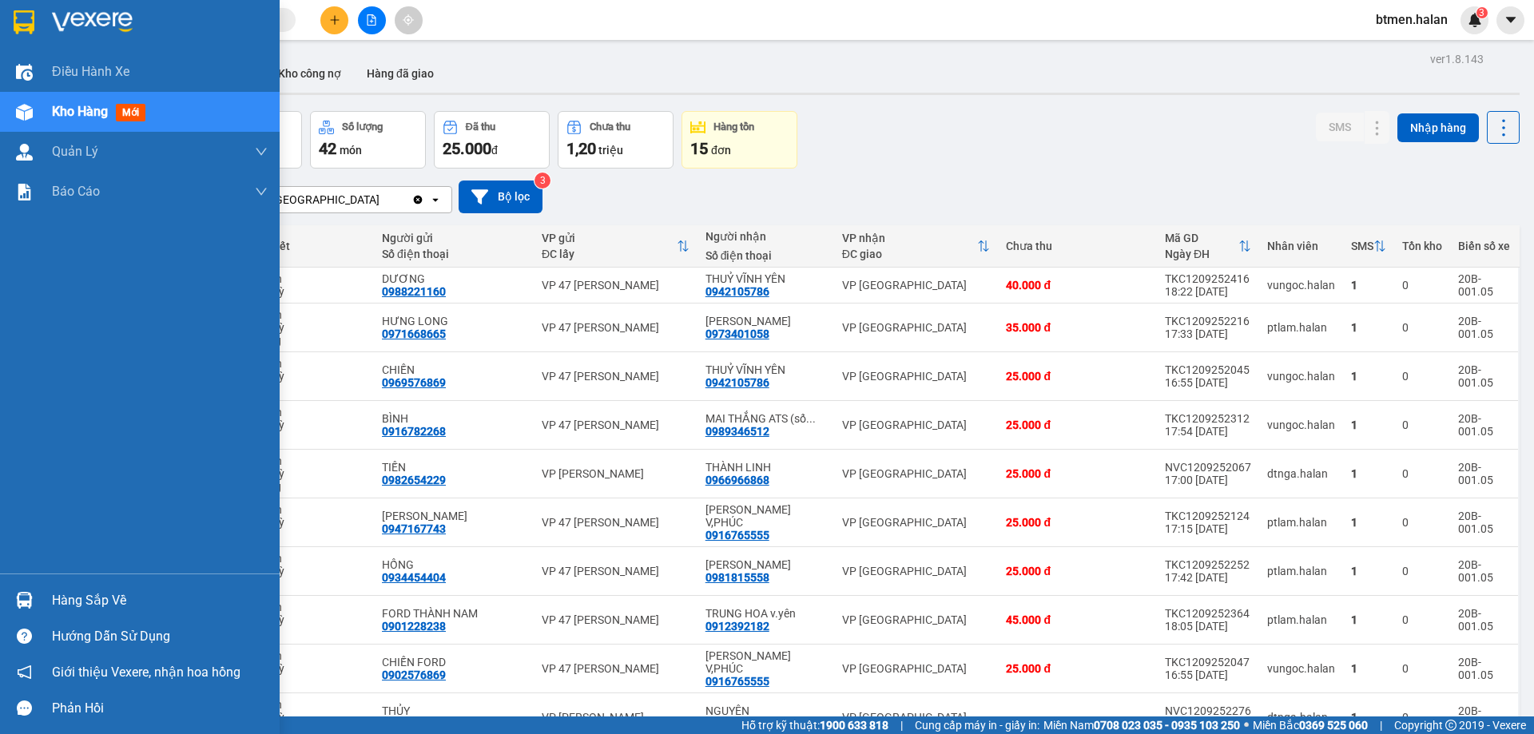
click at [125, 593] on div "Hàng sắp về" at bounding box center [160, 601] width 216 height 24
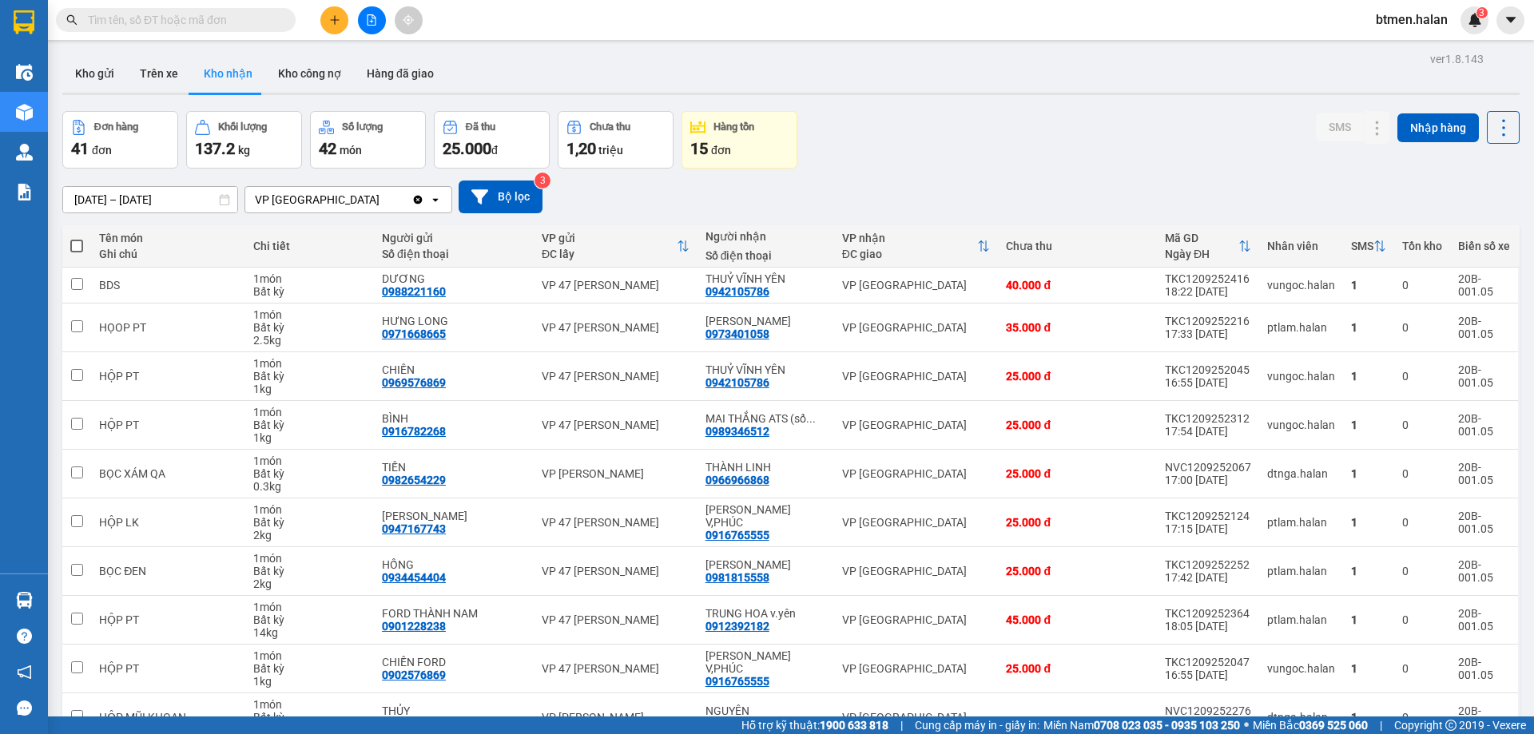
click at [1008, 100] on section "Kết quả tìm kiếm ( 0 ) Bộ lọc No Data btmen.halan 3 Điều hành xe Kho hàng mới Q…" at bounding box center [767, 367] width 1534 height 734
click at [383, 68] on button "Hàng đã giao" at bounding box center [400, 73] width 93 height 38
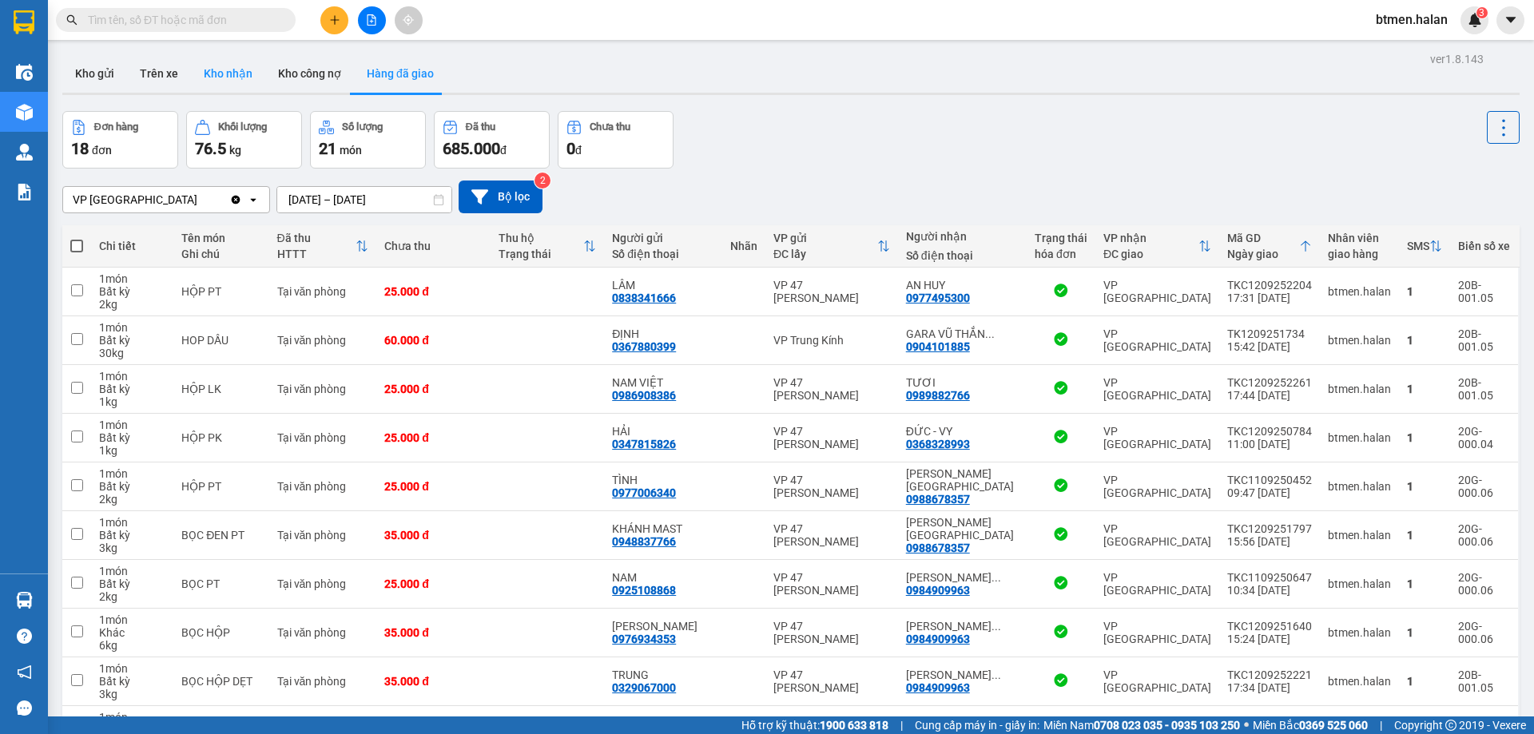
click at [220, 75] on button "Kho nhận" at bounding box center [228, 73] width 74 height 38
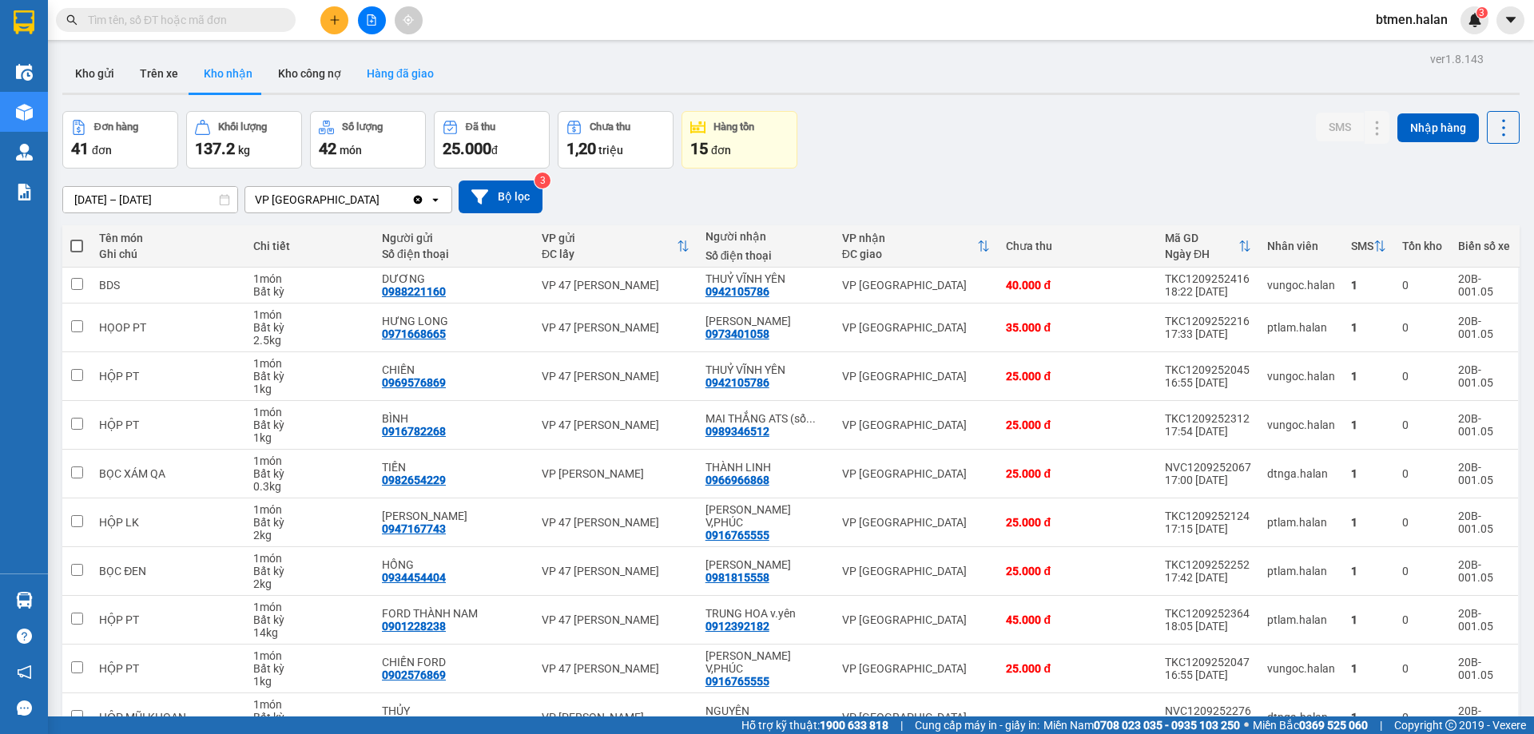
click at [381, 66] on button "Hàng đã giao" at bounding box center [400, 73] width 93 height 38
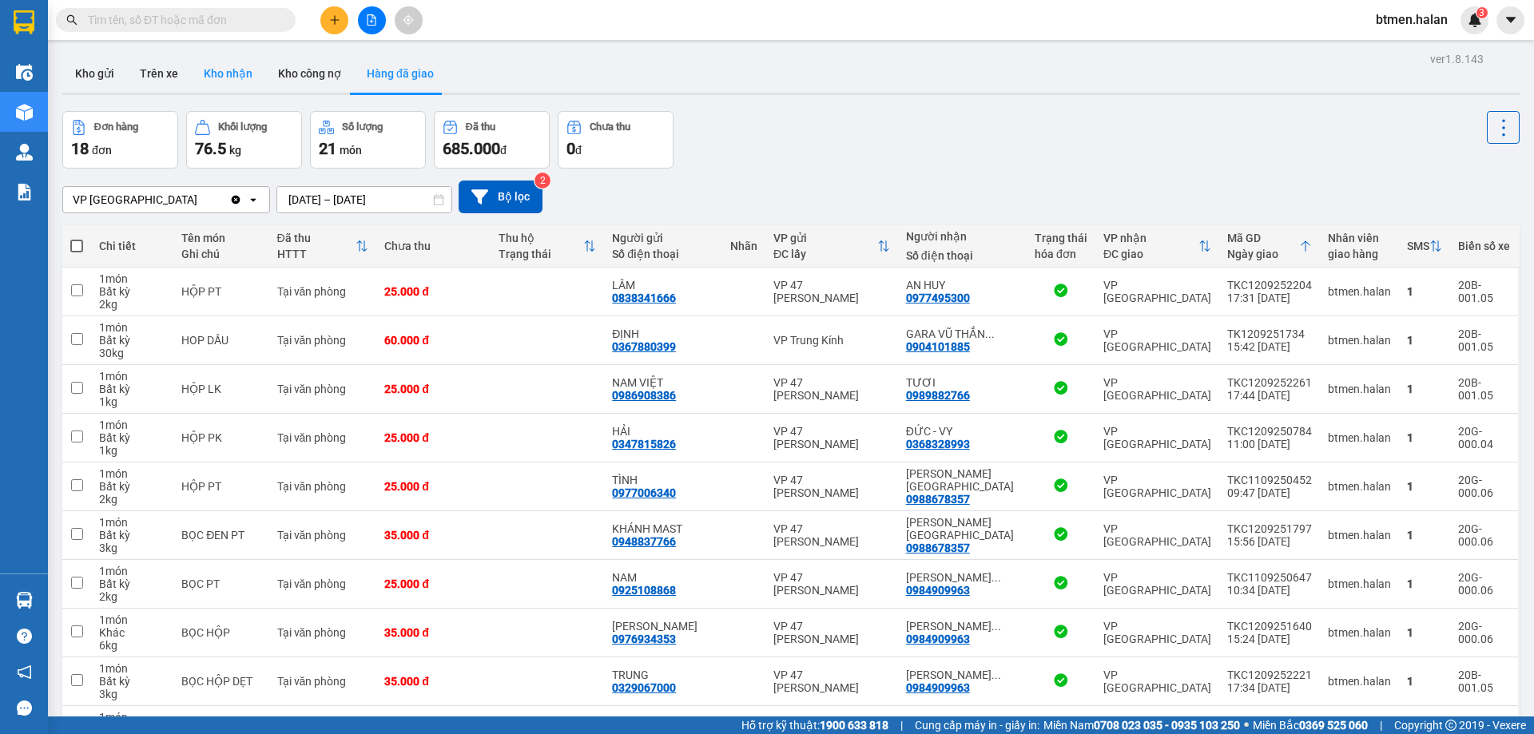
click at [245, 77] on button "Kho nhận" at bounding box center [228, 73] width 74 height 38
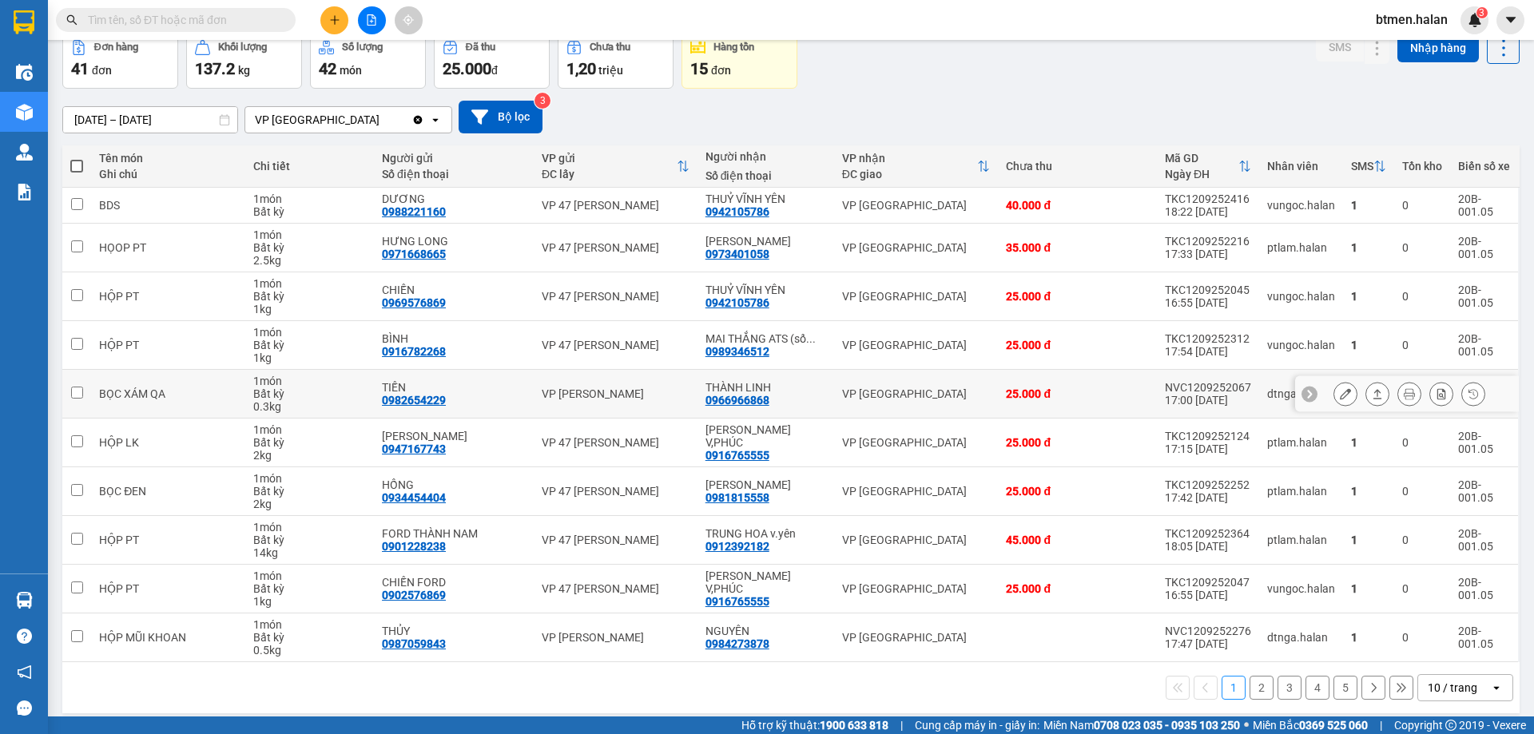
scroll to position [91, 0]
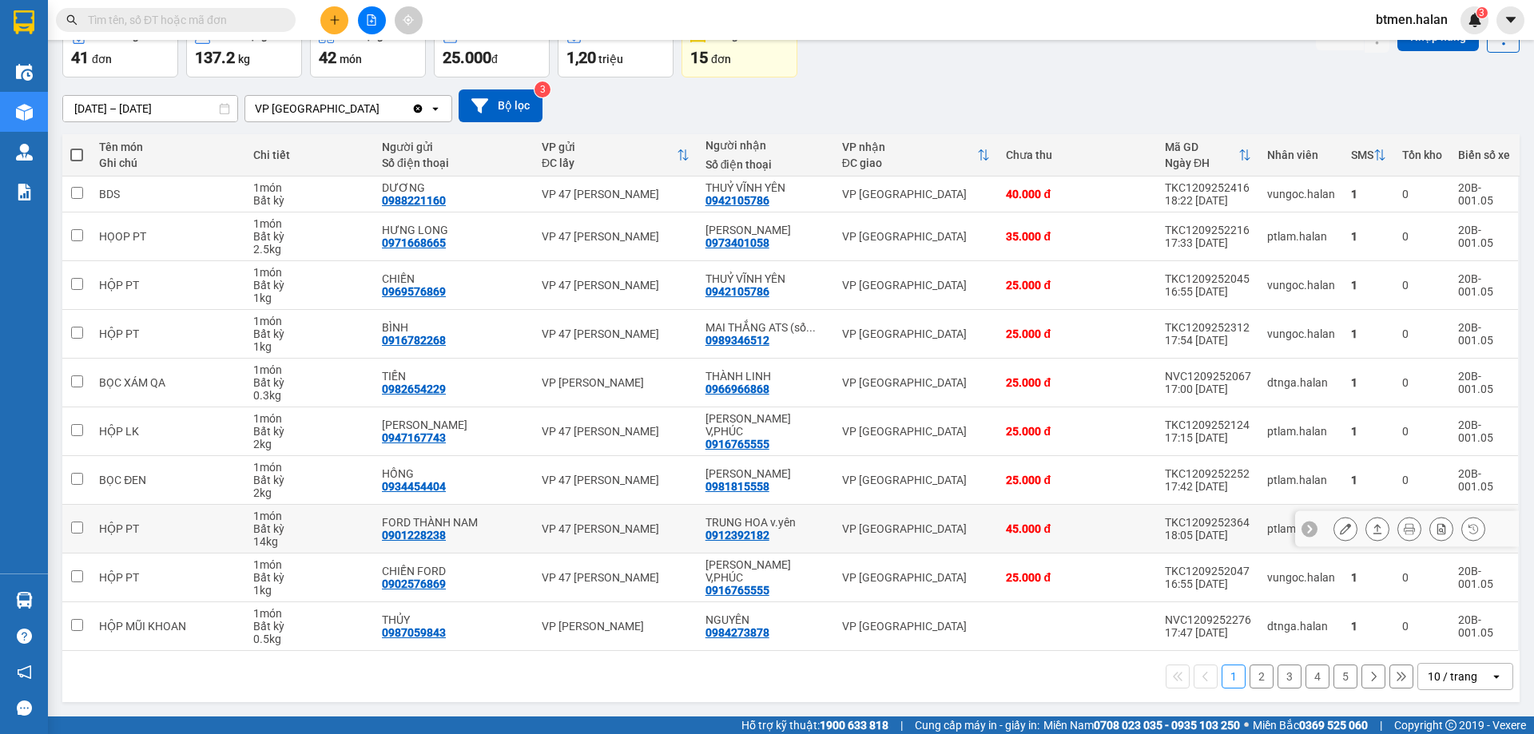
click at [740, 534] on div "0912392182" at bounding box center [737, 535] width 64 height 13
copy div "0912392182"
click at [518, 262] on td "CHIẾN 0969576869" at bounding box center [454, 285] width 160 height 49
checkbox input "true"
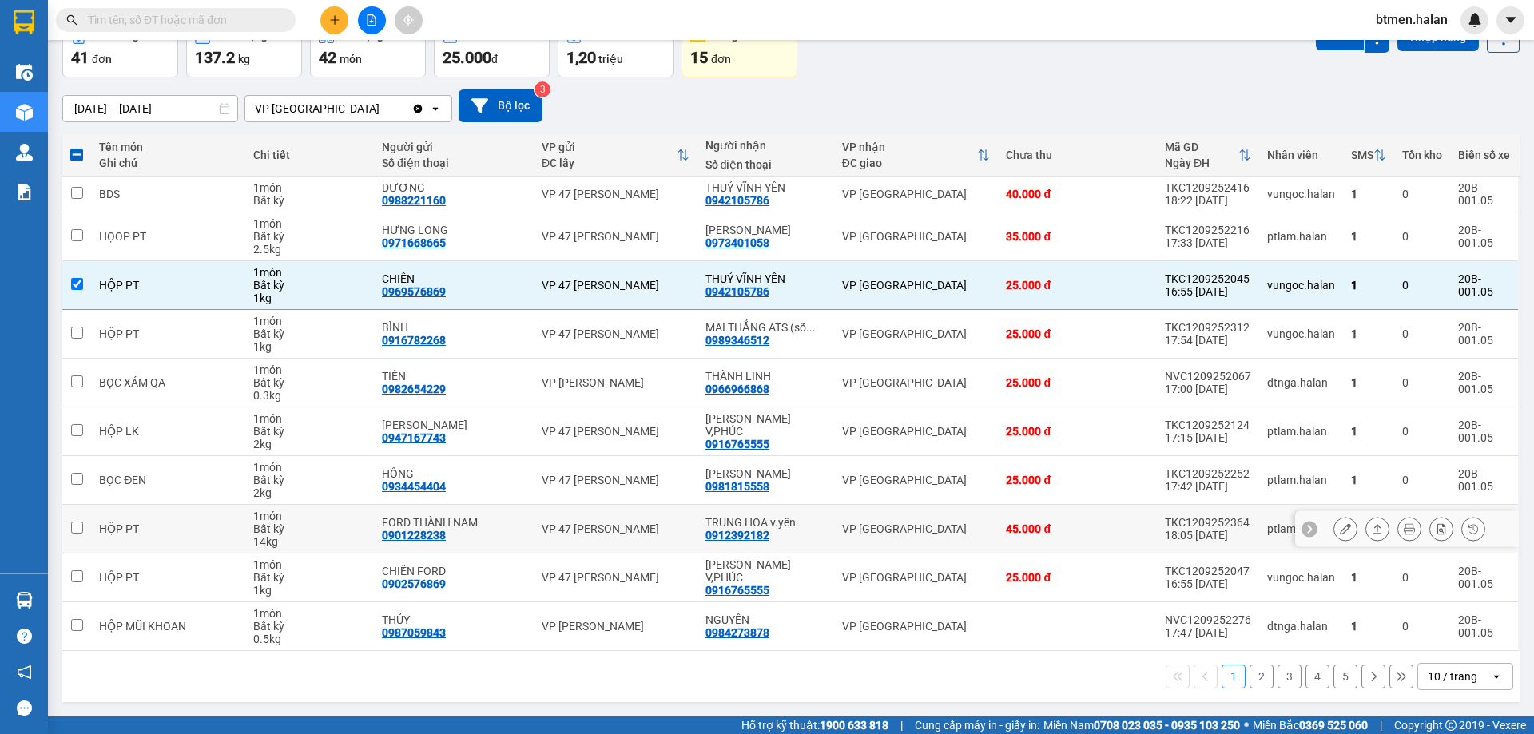
click at [750, 529] on div "0912392182" at bounding box center [737, 535] width 64 height 13
copy div "0912392182"
click at [200, 25] on input "text" at bounding box center [182, 20] width 189 height 18
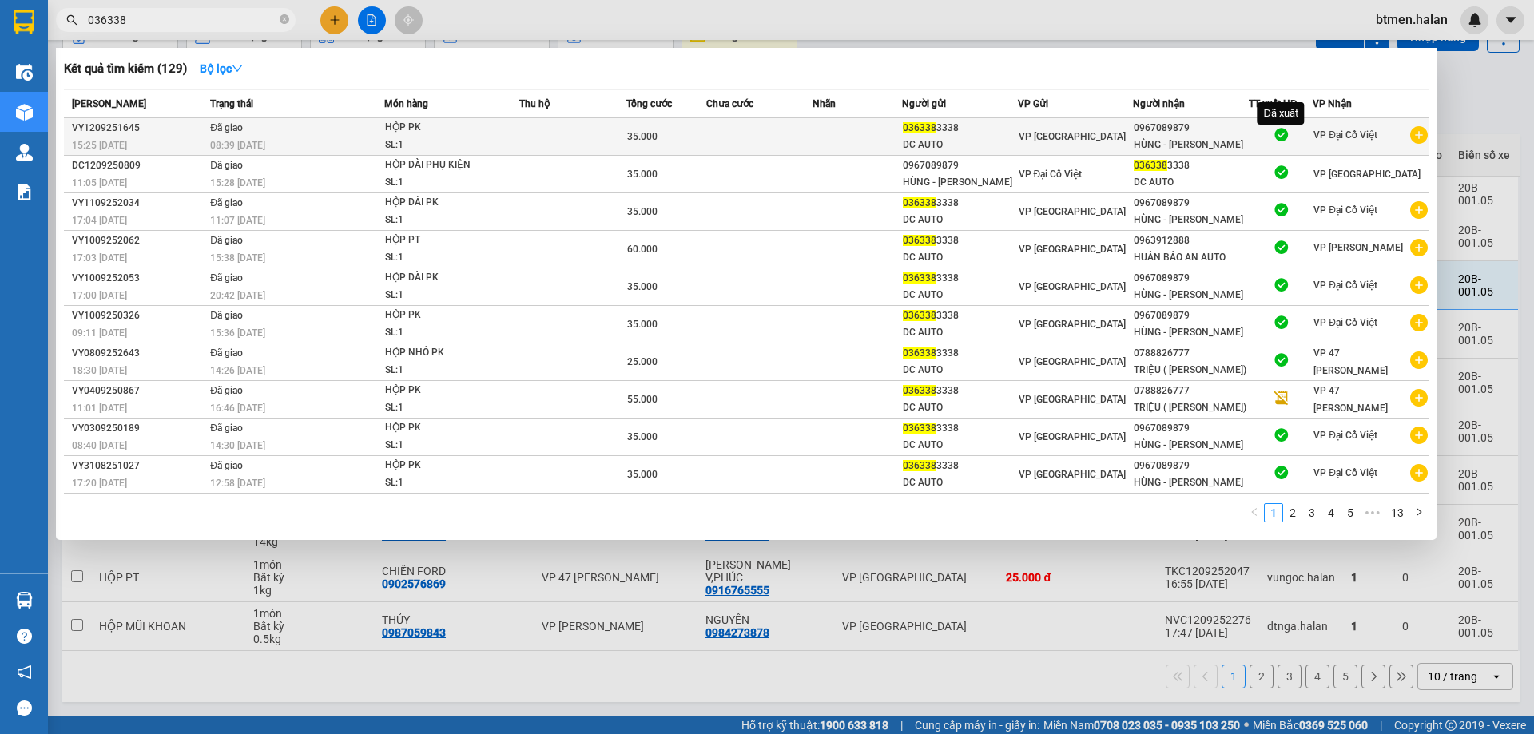
type input "036338"
click at [1275, 130] on icon at bounding box center [1280, 134] width 17 height 17
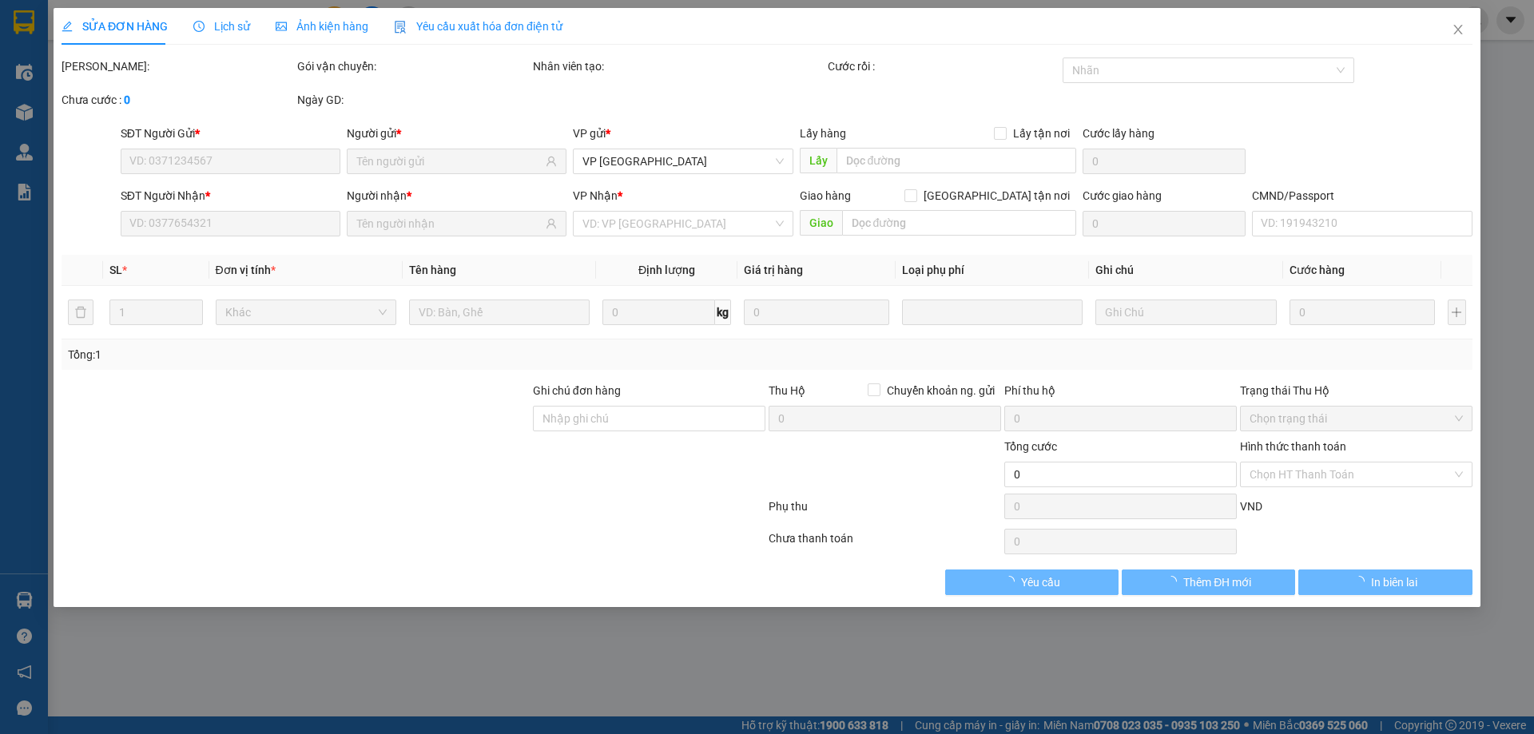
type input "0363383338"
type input "0967089879"
type input "35.000"
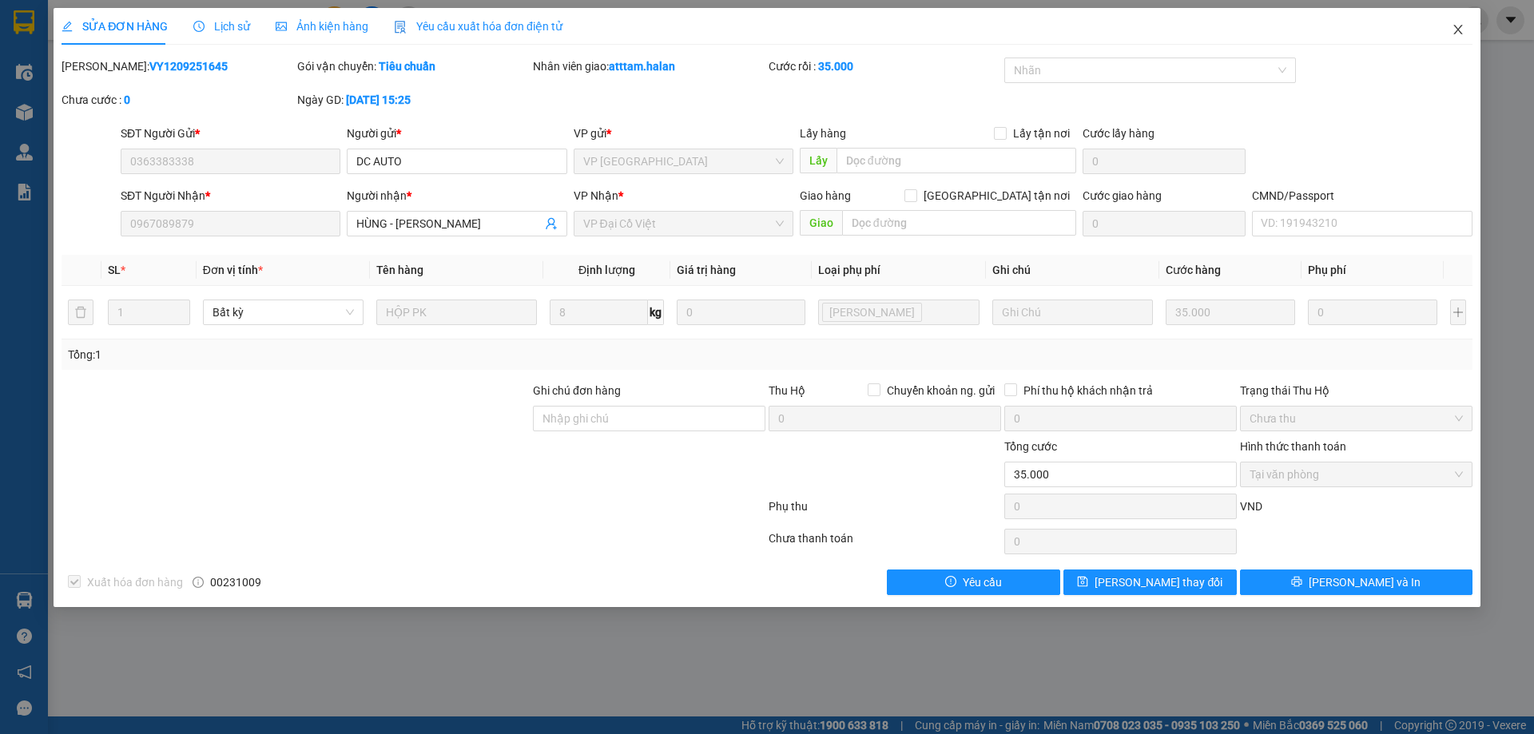
click at [1457, 26] on icon "close" at bounding box center [1457, 29] width 13 height 13
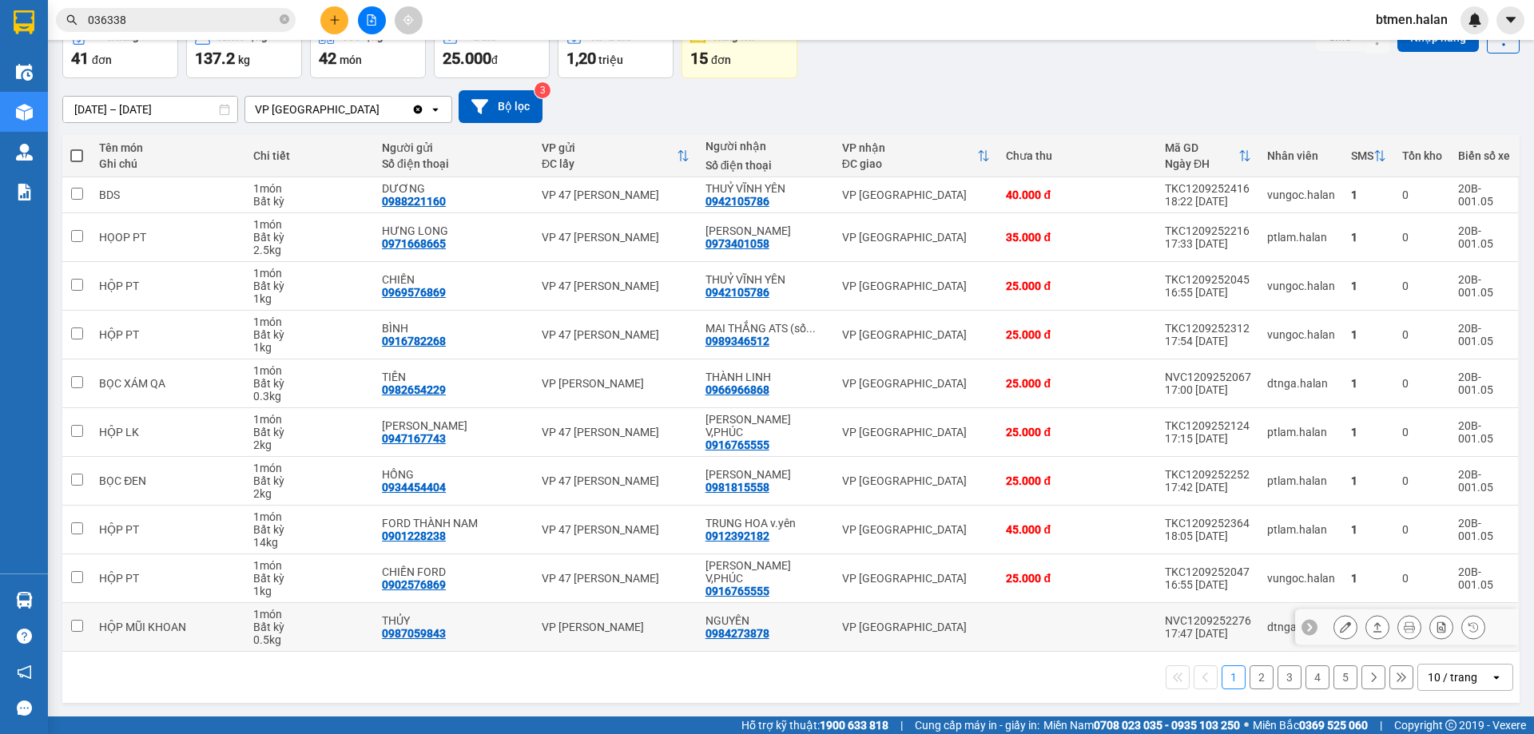
scroll to position [91, 0]
click at [1340, 623] on button at bounding box center [1345, 627] width 22 height 28
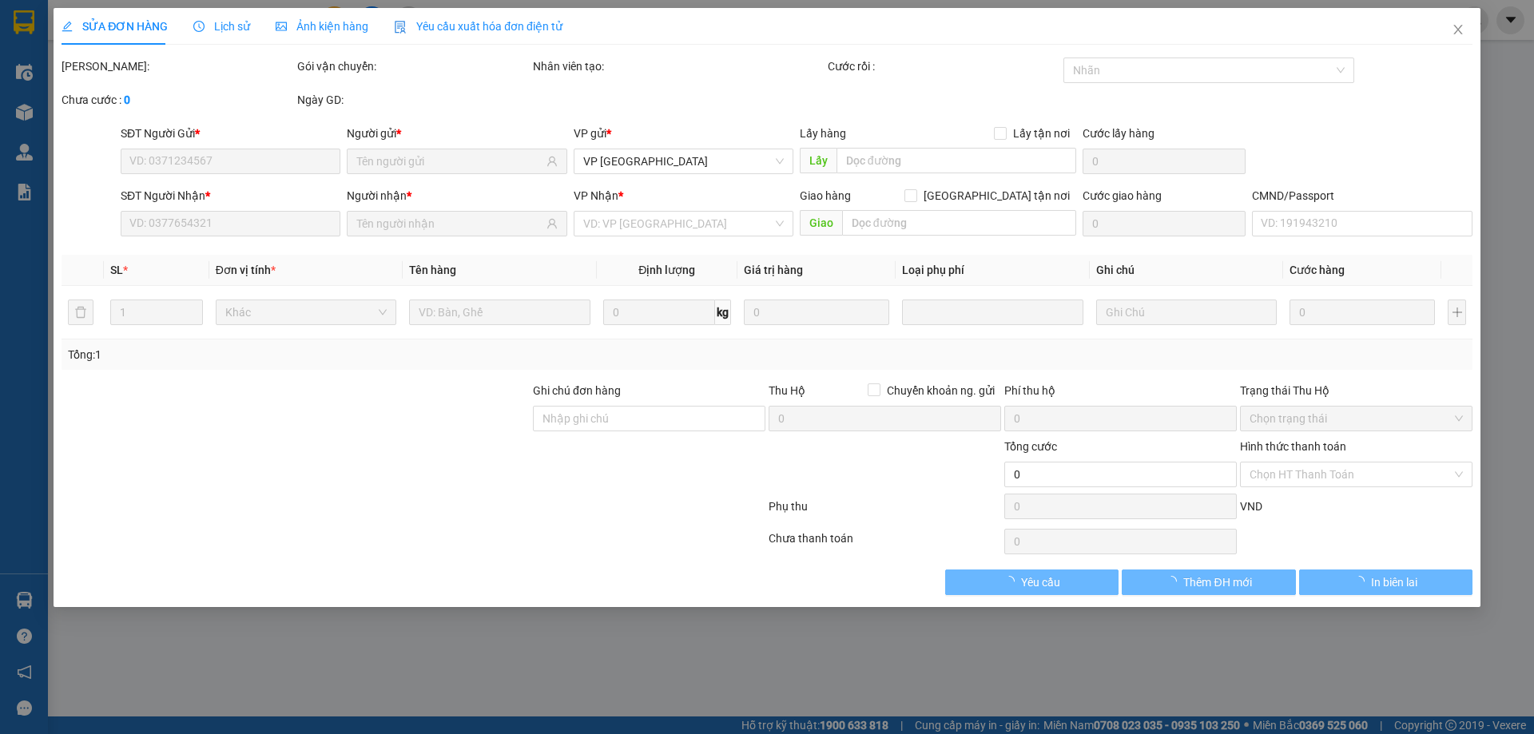
type input "0987059843"
type input "THỦY"
type input "0984273878"
type input "NGUYÊN"
type input "25.000"
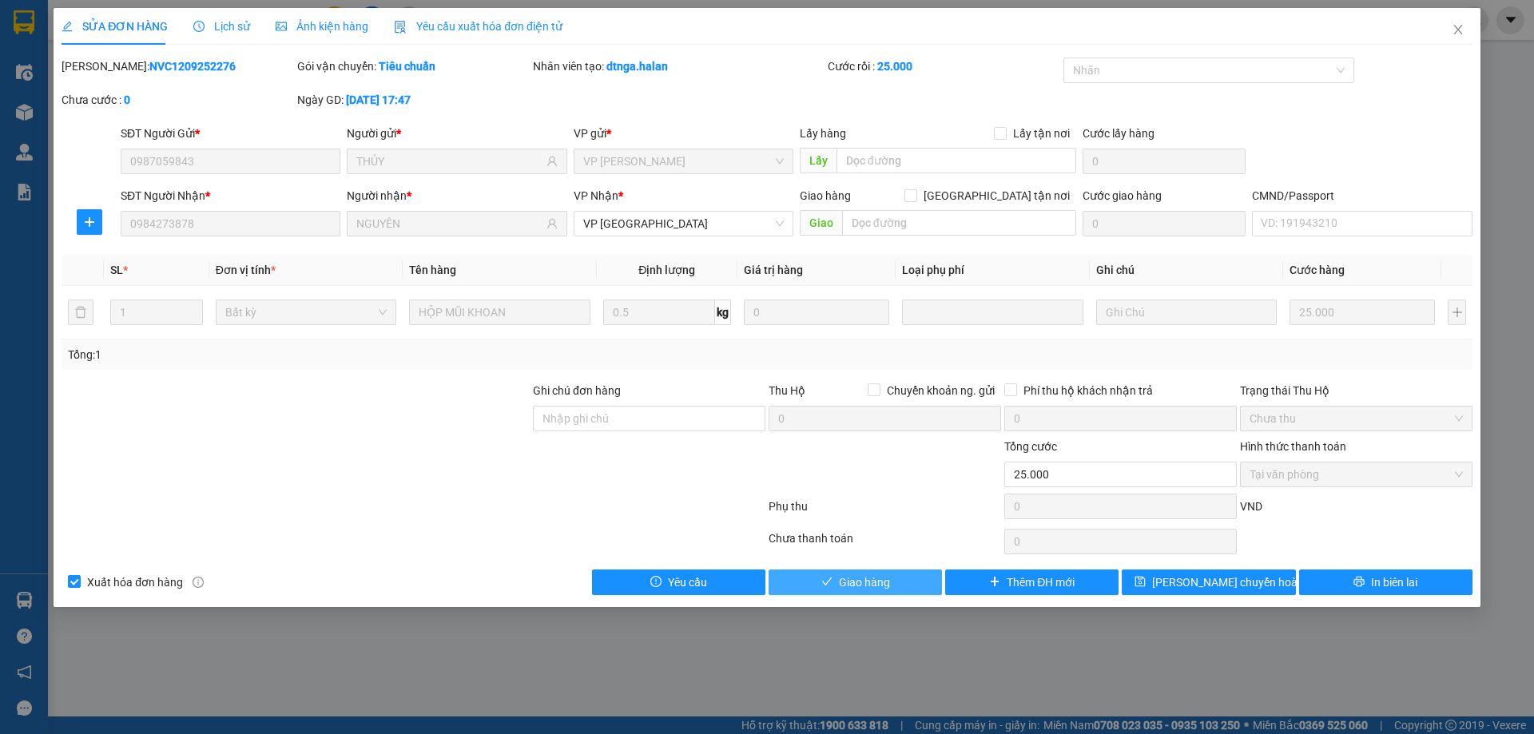
click at [874, 589] on span "Giao hàng" at bounding box center [864, 583] width 51 height 18
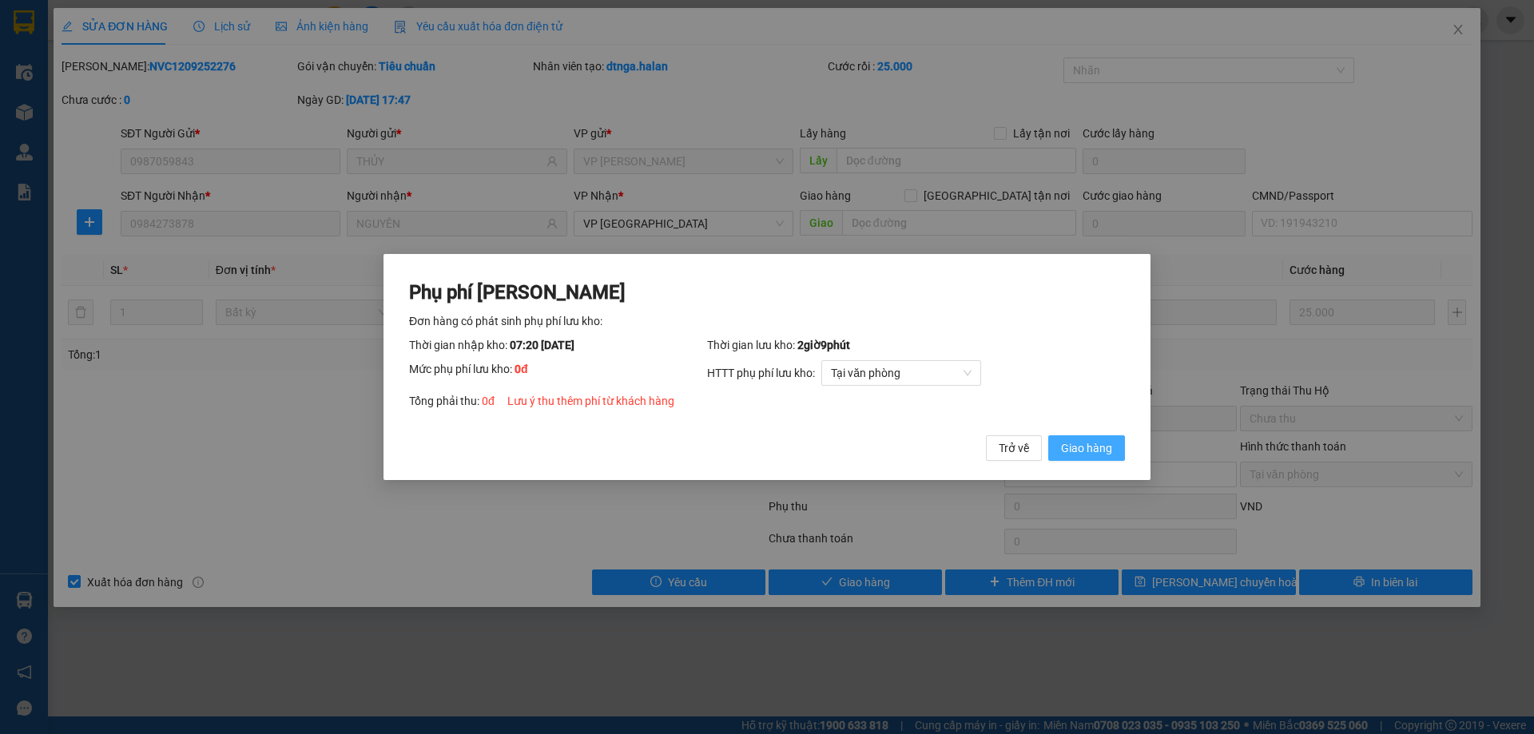
click at [1110, 451] on span "Giao hàng" at bounding box center [1086, 448] width 51 height 18
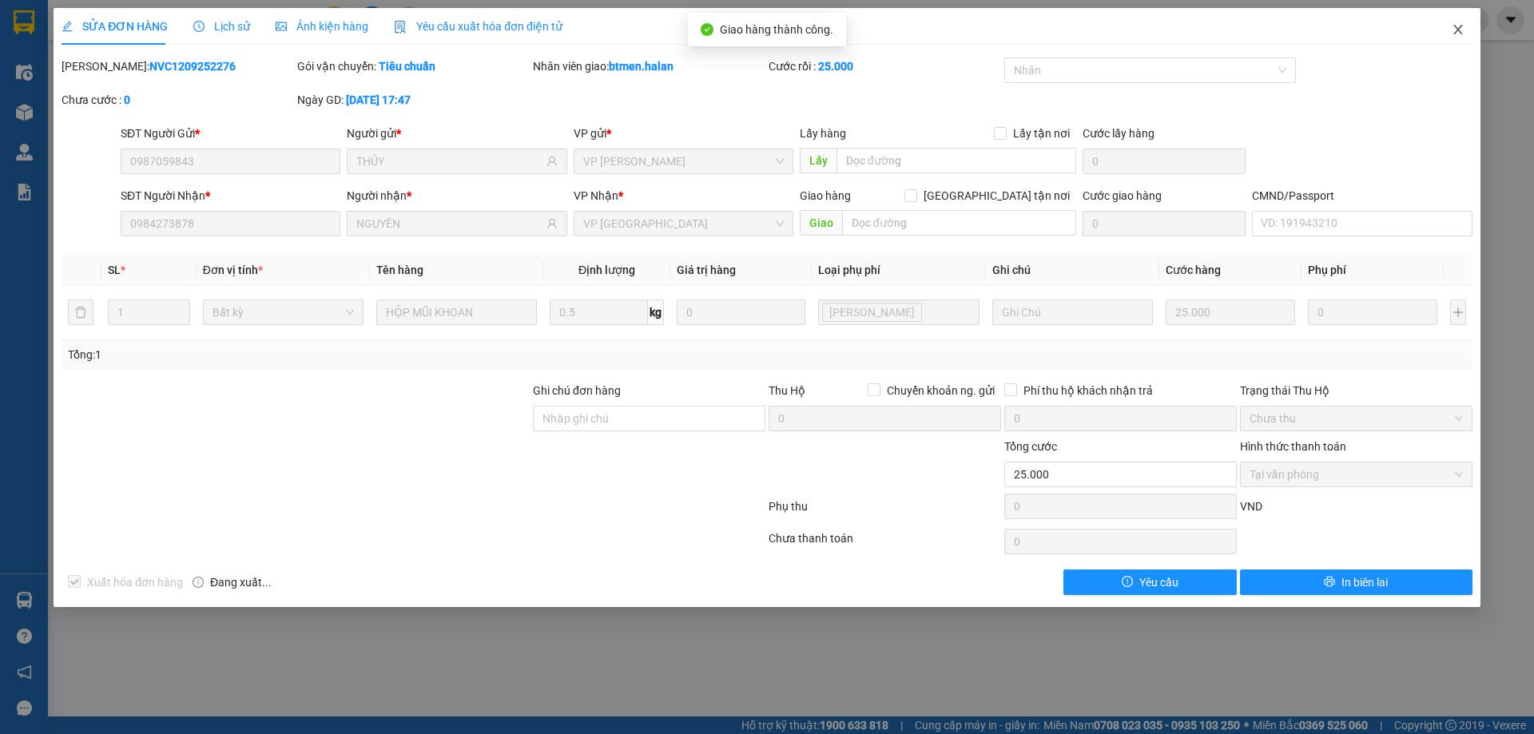
click at [1451, 34] on icon "close" at bounding box center [1457, 29] width 13 height 13
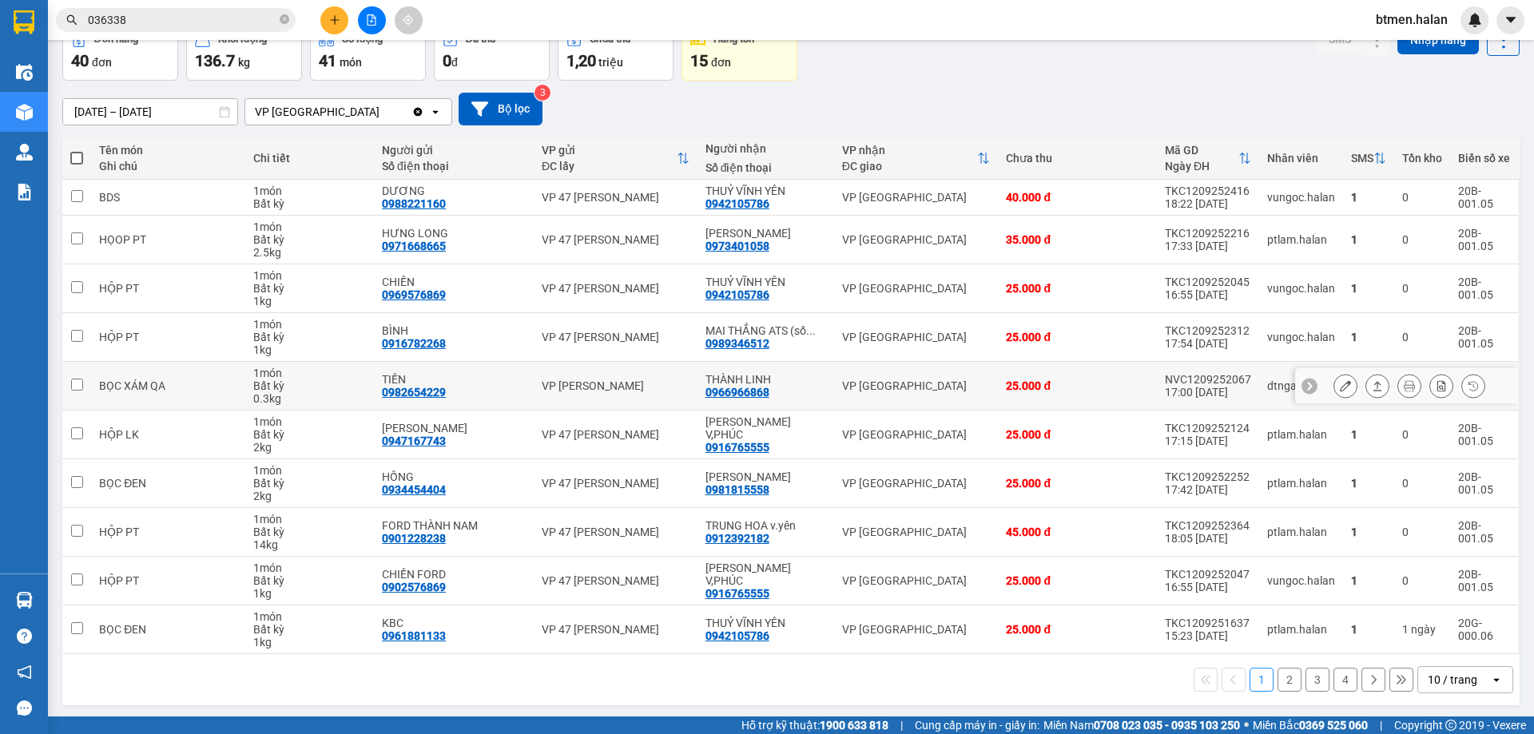
scroll to position [91, 0]
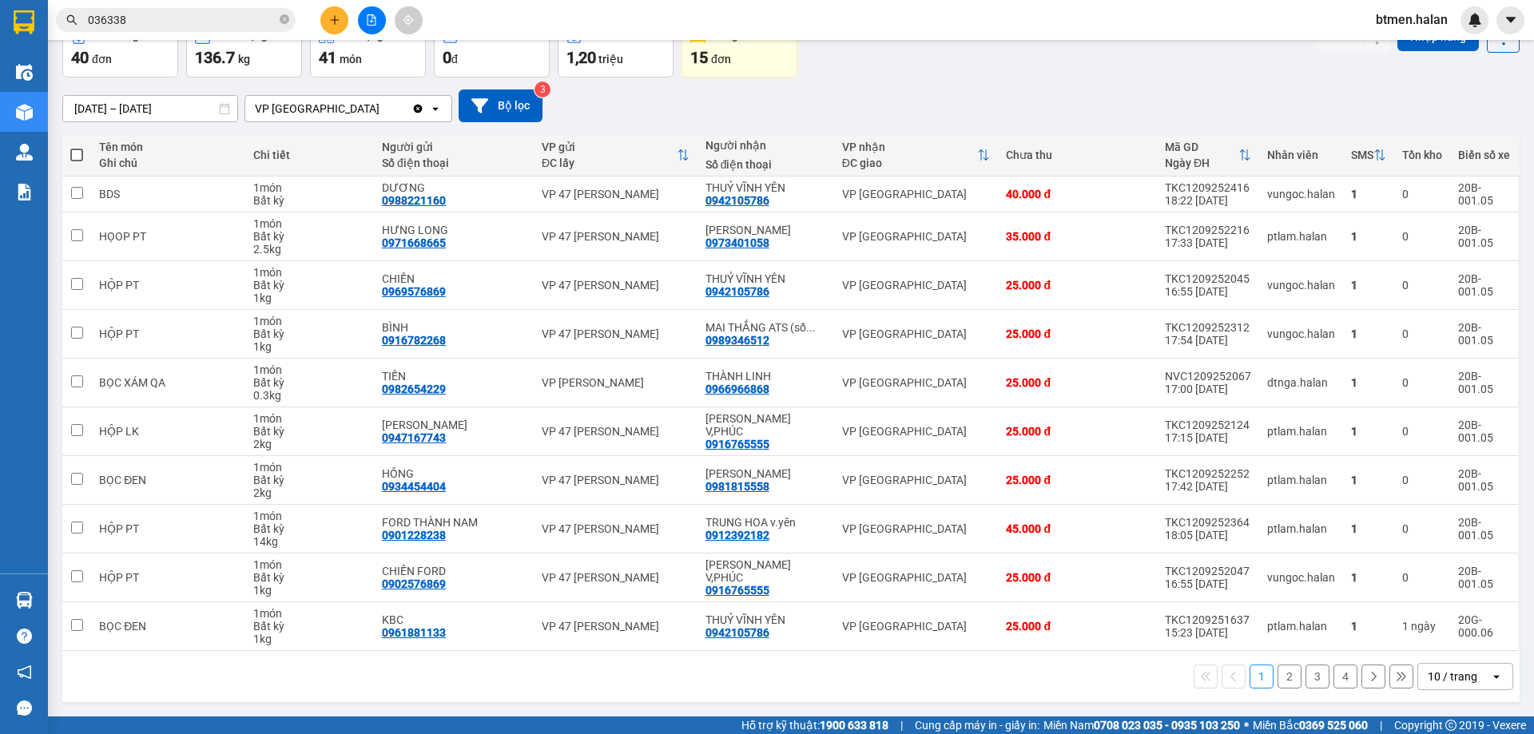
click at [1277, 681] on button "2" at bounding box center [1289, 677] width 24 height 24
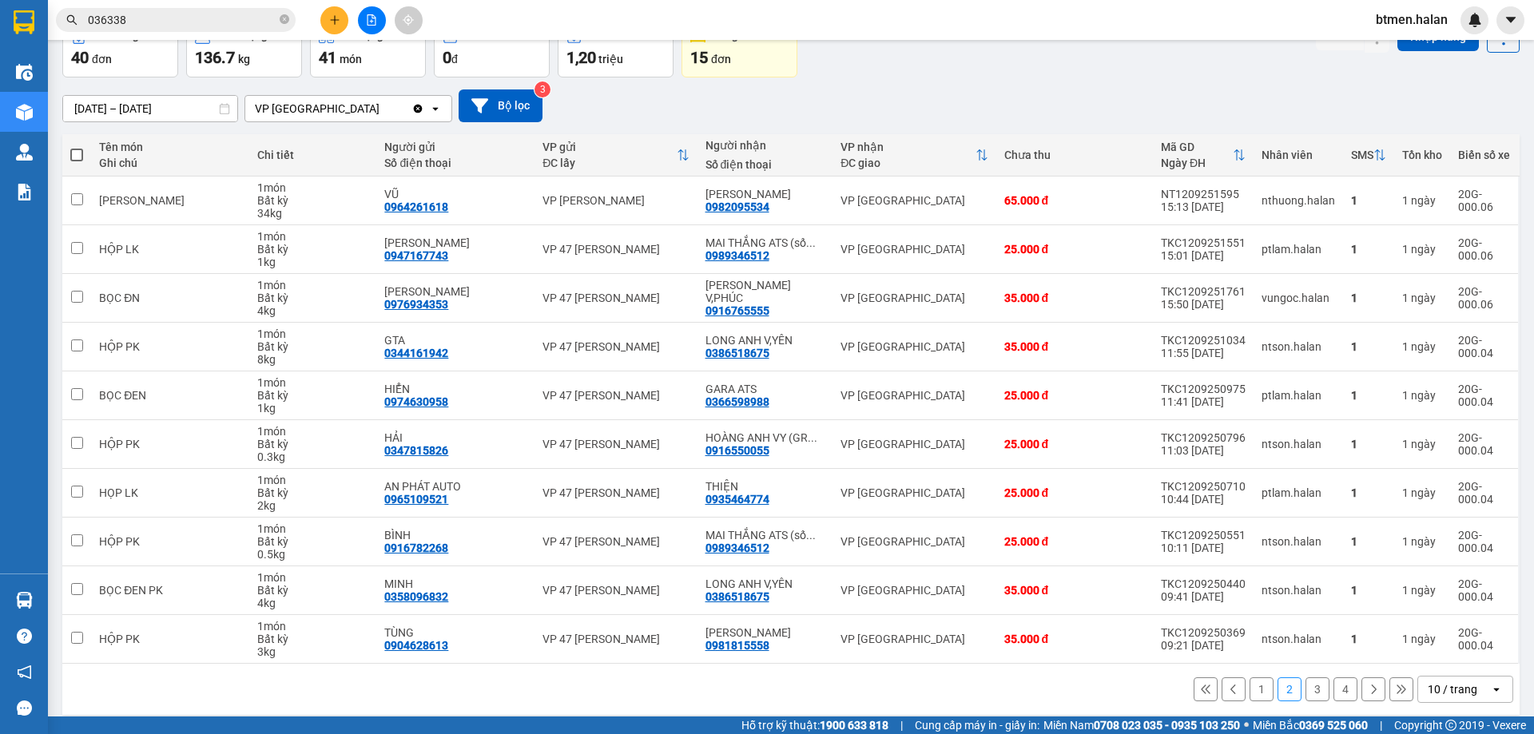
click at [335, 15] on icon "plus" at bounding box center [334, 19] width 11 height 11
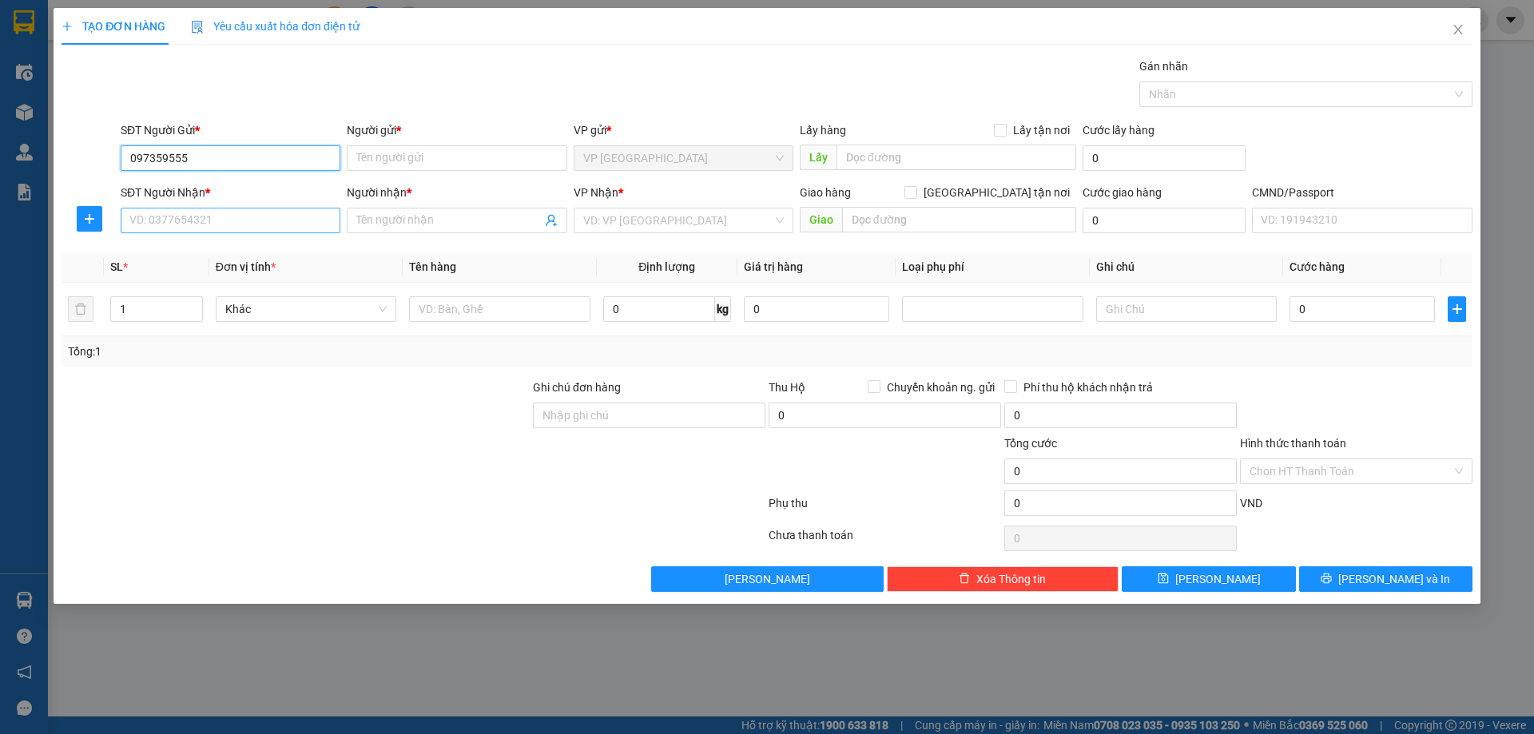
type input "0973595558"
drag, startPoint x: 272, startPoint y: 183, endPoint x: 307, endPoint y: 204, distance: 40.8
click at [272, 185] on div "0973595558 - [PERSON_NAME]" at bounding box center [230, 190] width 200 height 18
type input "[PERSON_NAME]"
type input "0973595558"
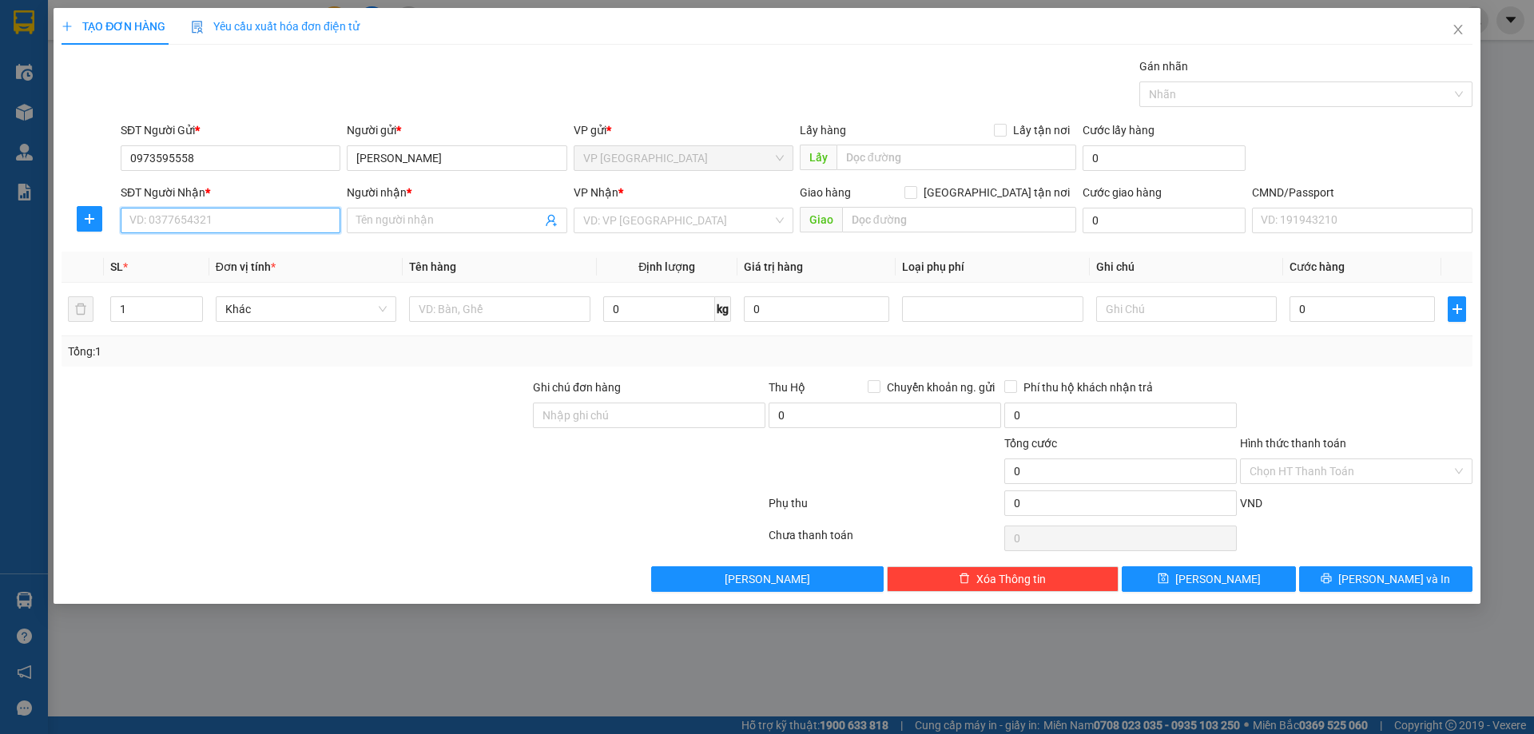
click at [297, 222] on input "SĐT Người Nhận *" at bounding box center [231, 221] width 220 height 26
click at [212, 254] on div "0385298518 - AN ĐỨC" at bounding box center [230, 253] width 200 height 18
type input "0385298518"
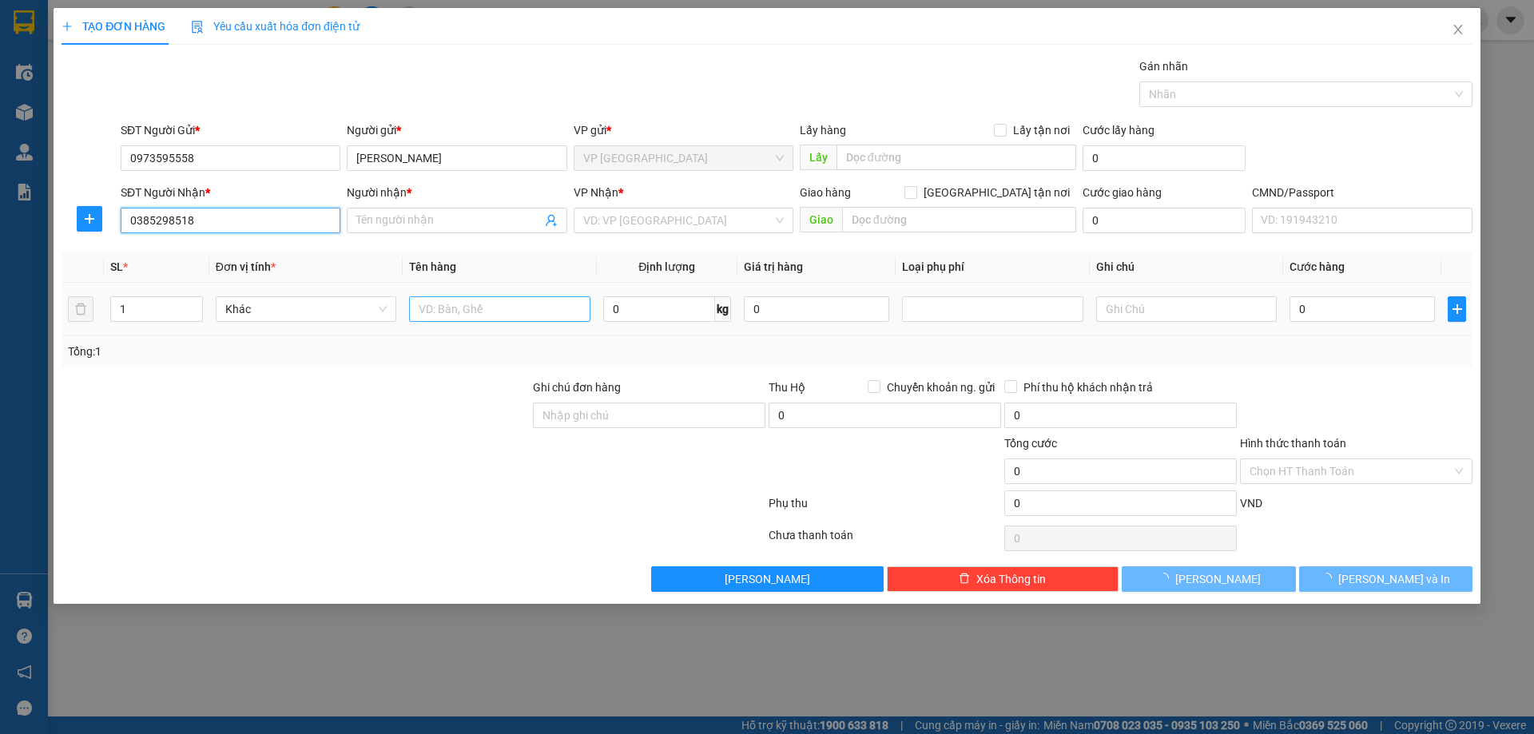
type input "AN ĐỨC"
checkbox input "true"
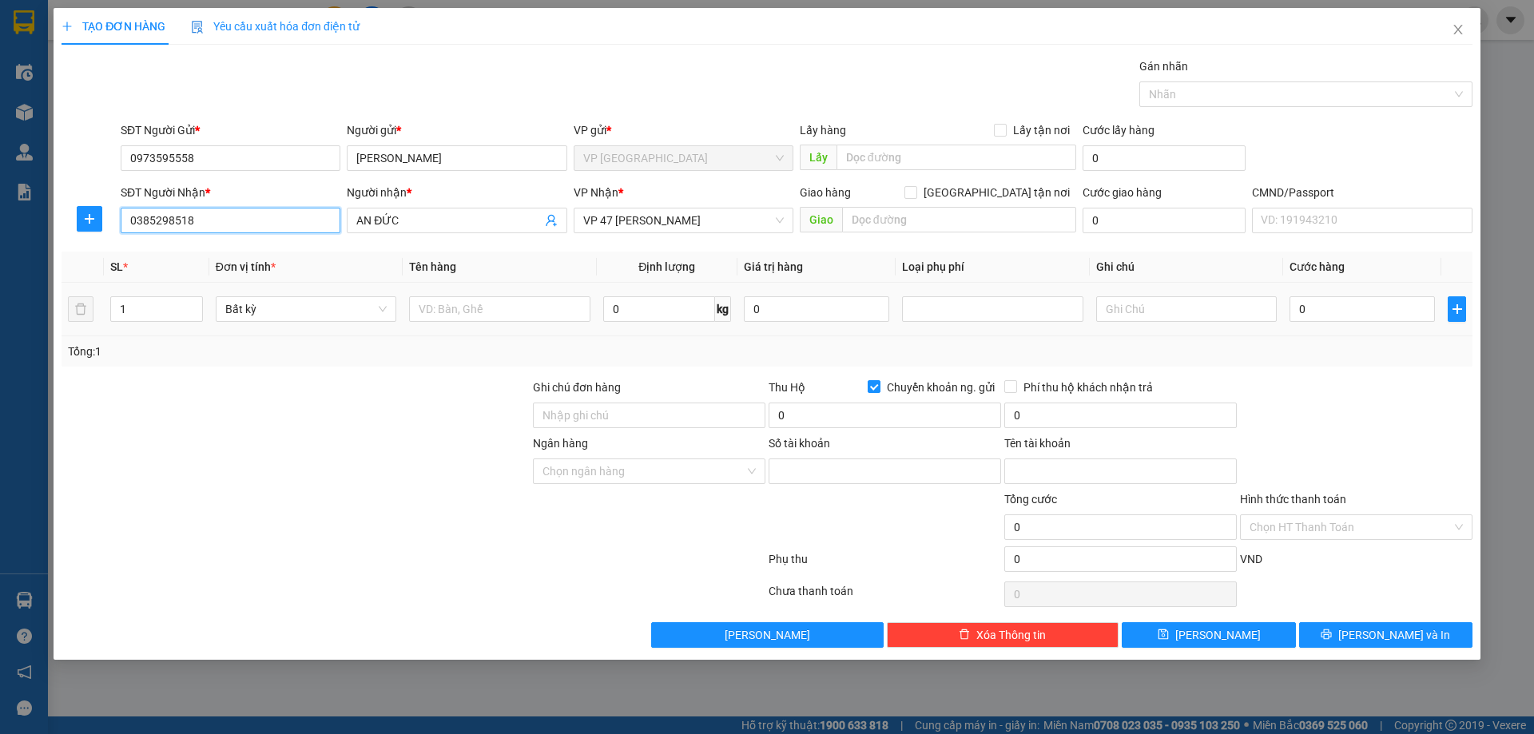
type input "0779211862"
type input "Nguyễn Công Trung"
type input "0385298518"
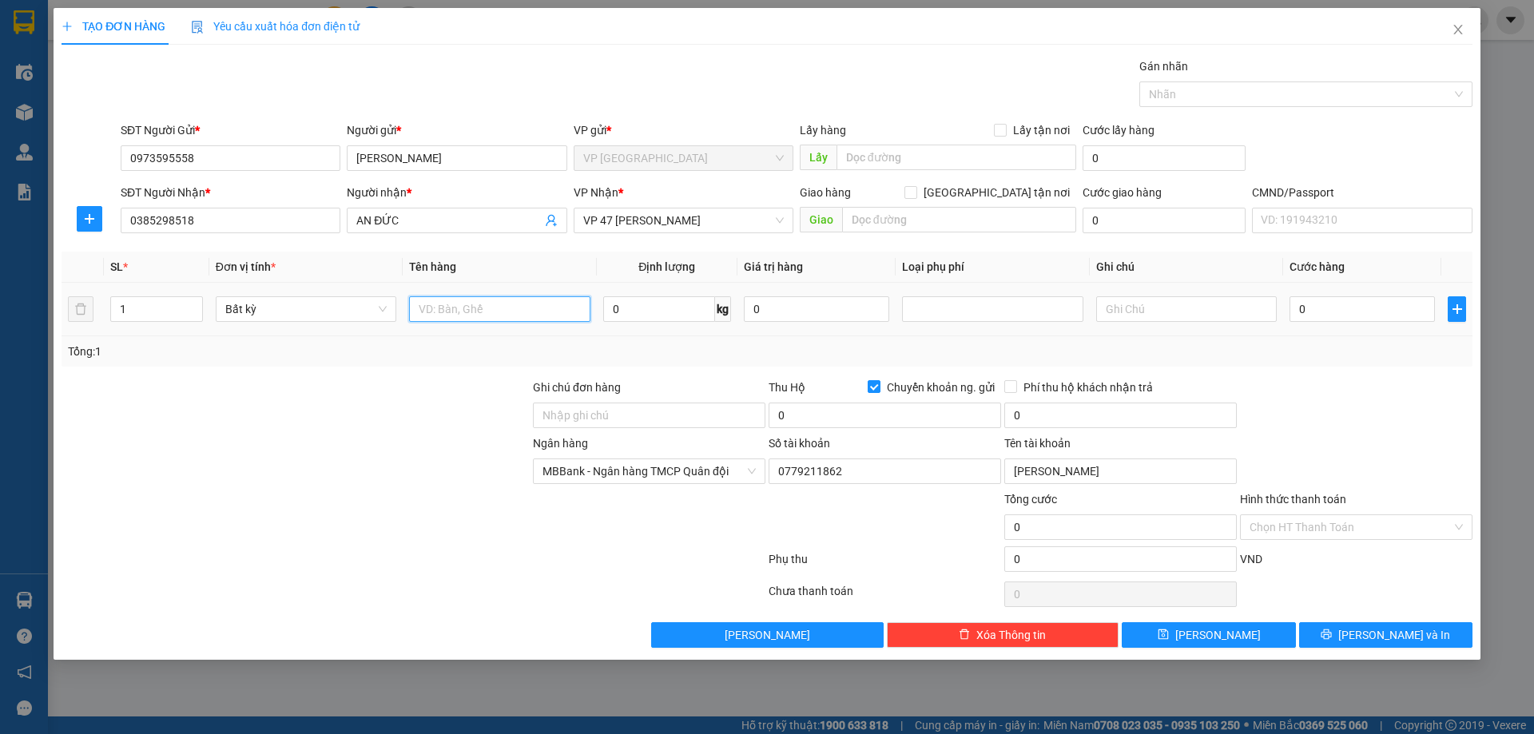
click at [449, 308] on input "text" at bounding box center [499, 309] width 181 height 26
type input "BỌC XÁM PK"
click at [632, 312] on input "0" at bounding box center [659, 309] width 112 height 26
type input "1"
click at [1390, 431] on div at bounding box center [1356, 407] width 236 height 56
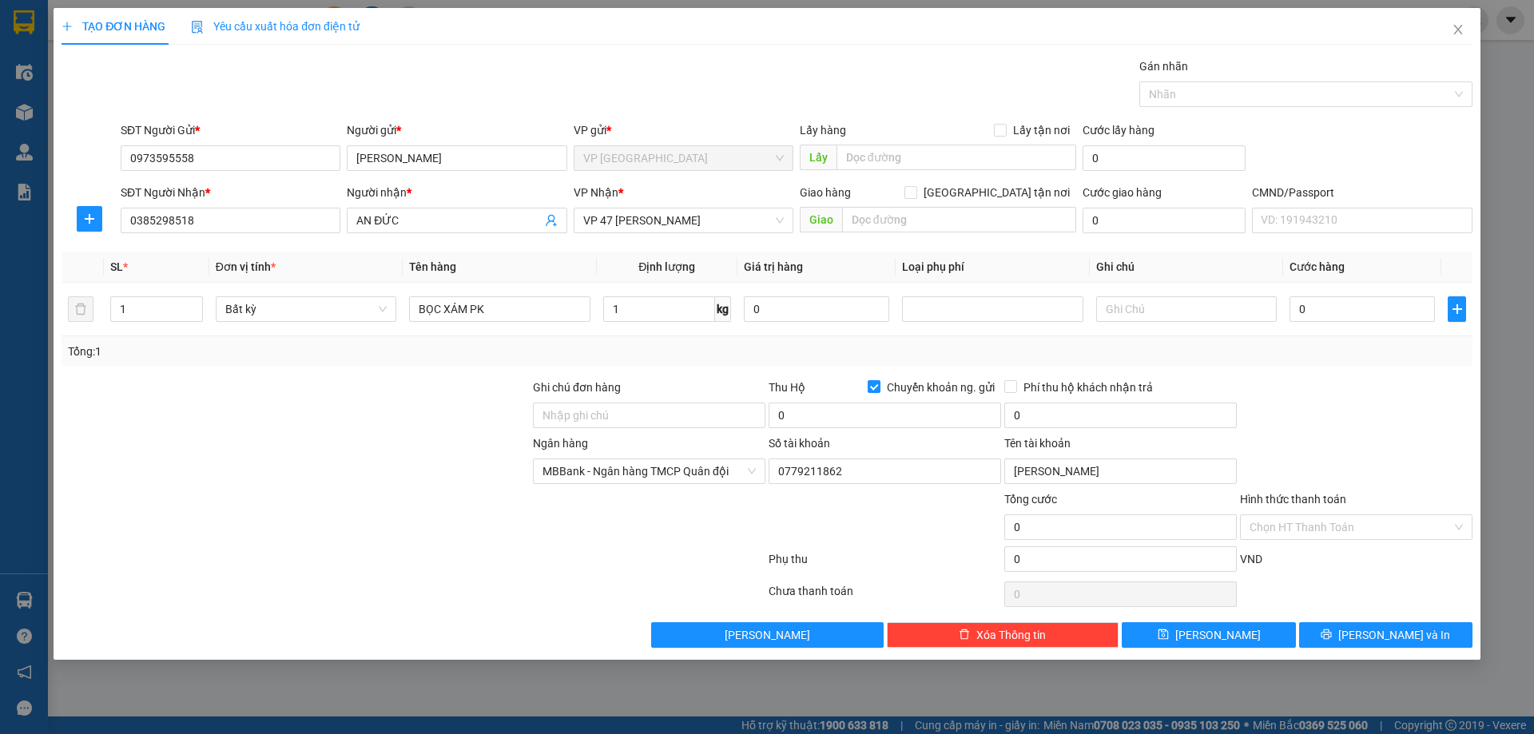
type input "25.000"
click at [1370, 637] on button "[PERSON_NAME] và In" at bounding box center [1385, 635] width 173 height 26
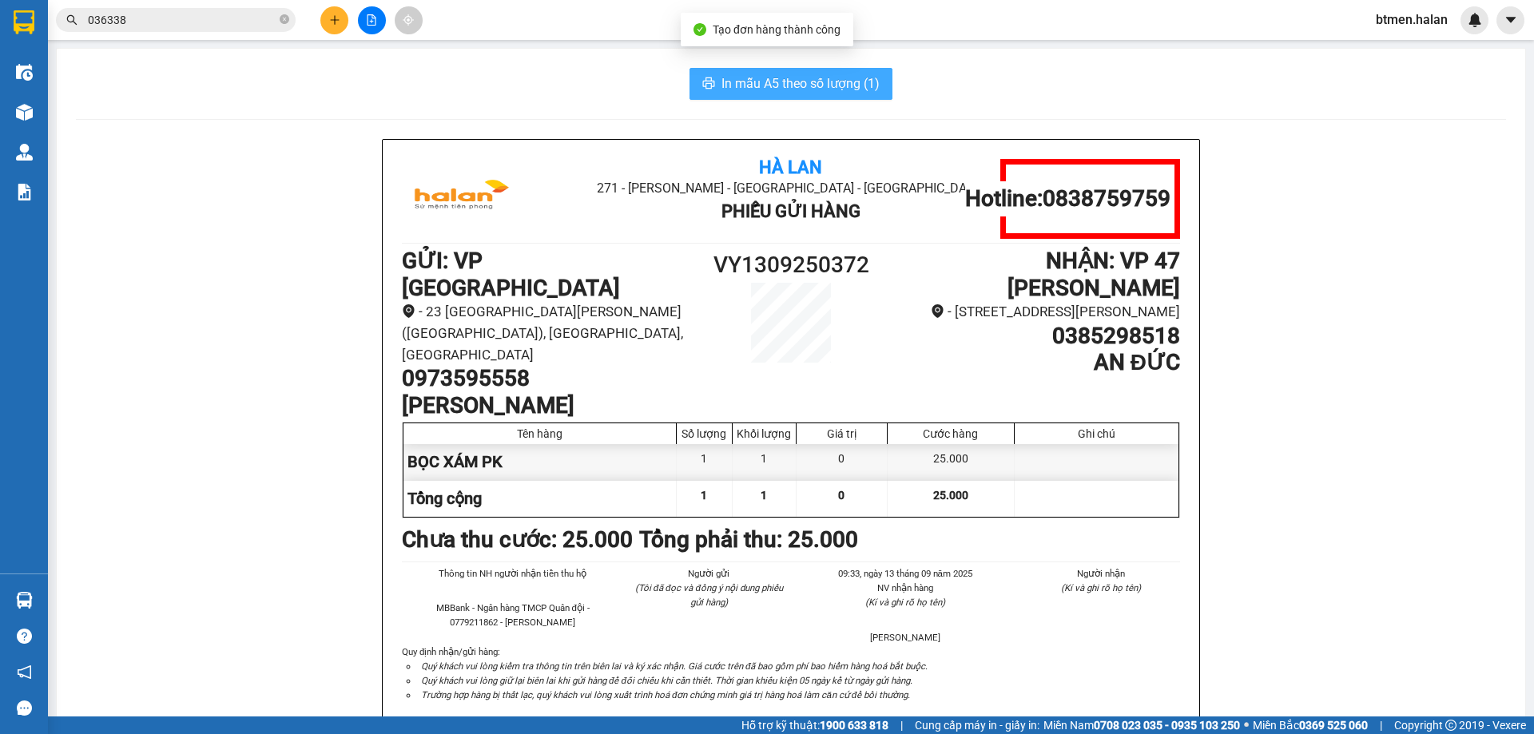
click at [771, 70] on button "In mẫu A5 theo số lượng (1)" at bounding box center [790, 84] width 203 height 32
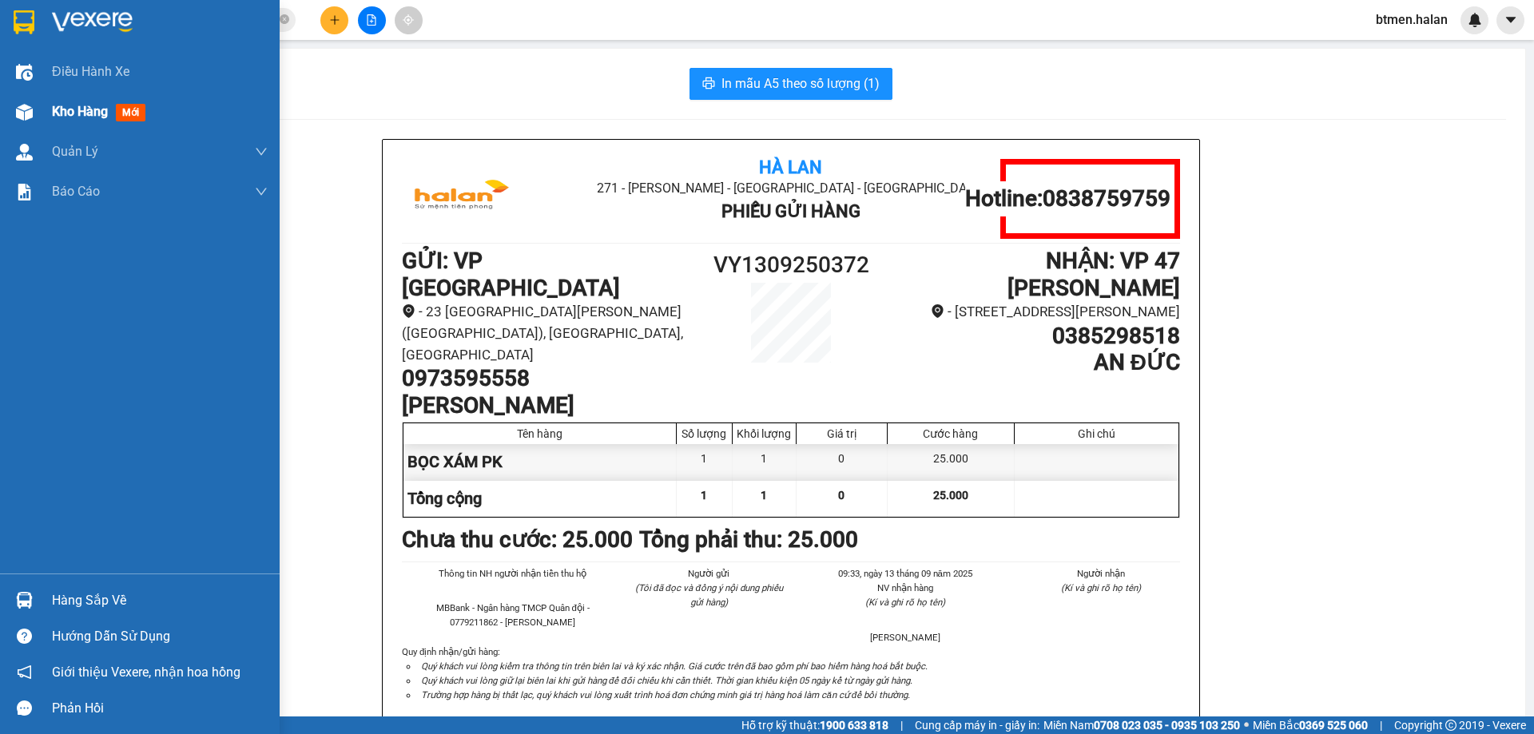
click at [46, 107] on div "Kho hàng mới" at bounding box center [140, 112] width 280 height 40
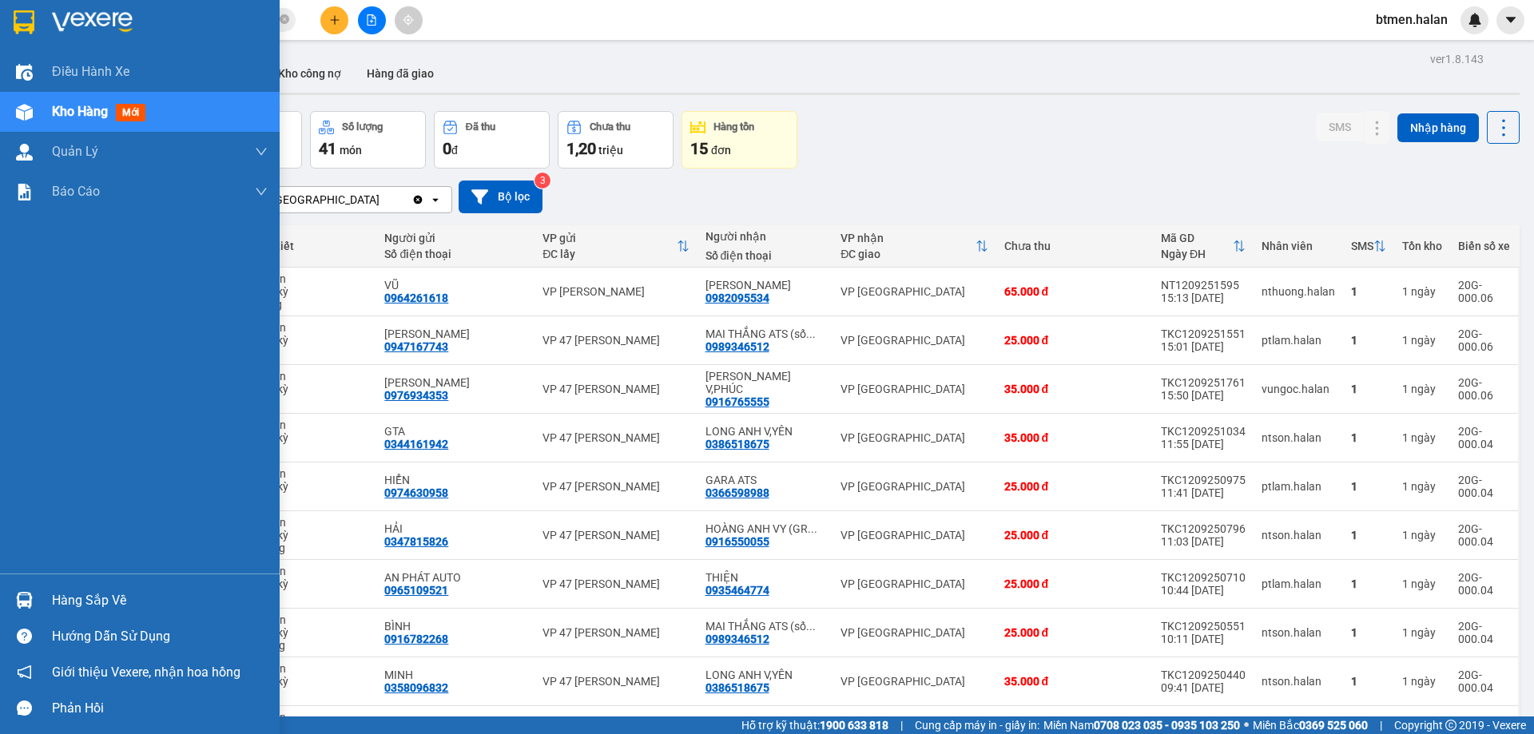
drag, startPoint x: 58, startPoint y: 587, endPoint x: 96, endPoint y: 597, distance: 39.5
click at [58, 588] on div "Hàng sắp về" at bounding box center [140, 600] width 280 height 36
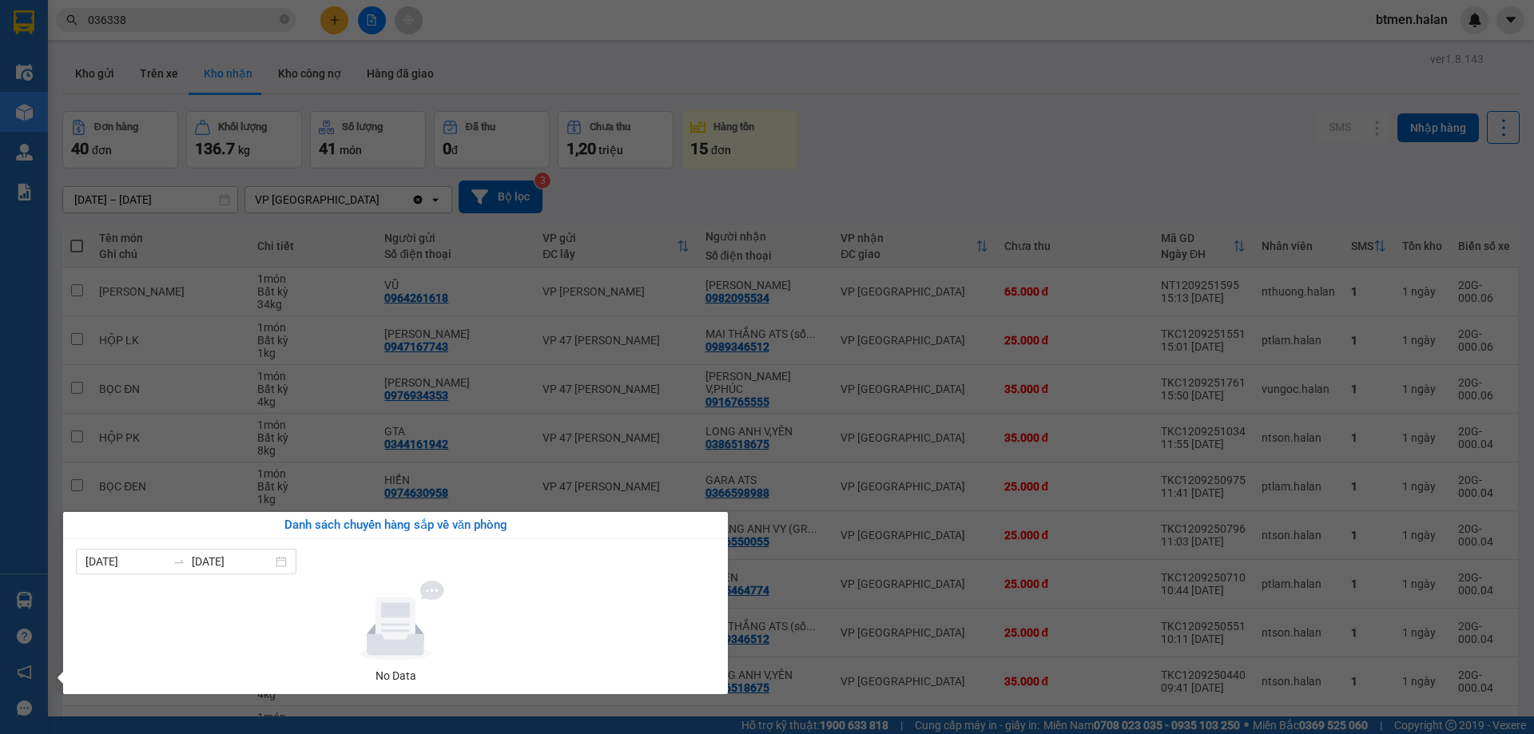
click at [979, 130] on section "Kết quả tìm kiếm ( 129 ) Bộ lọc Mã ĐH Trạng thái Món hàng Thu hộ Tổng cước Chưa…" at bounding box center [767, 367] width 1534 height 734
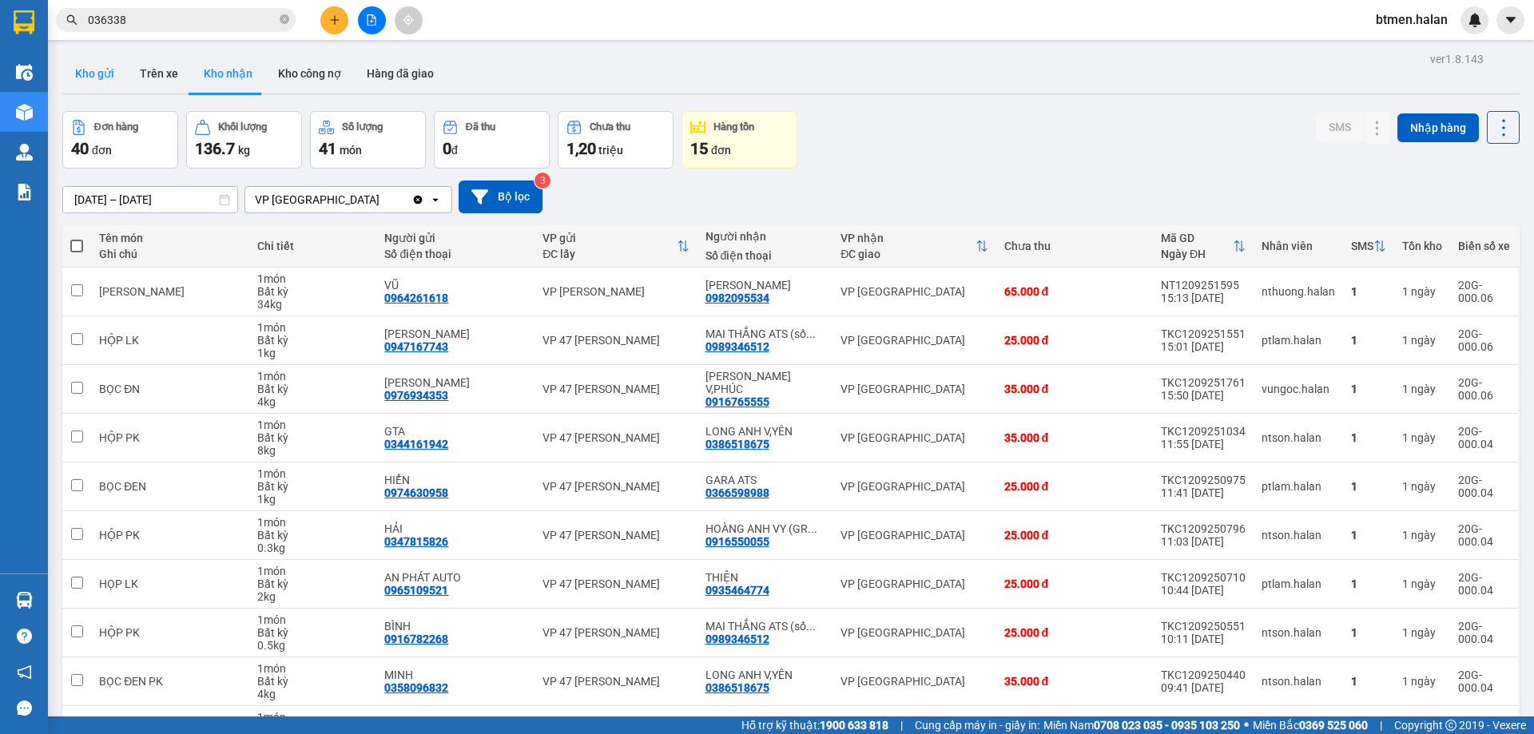
click at [113, 75] on button "Kho gửi" at bounding box center [94, 73] width 65 height 38
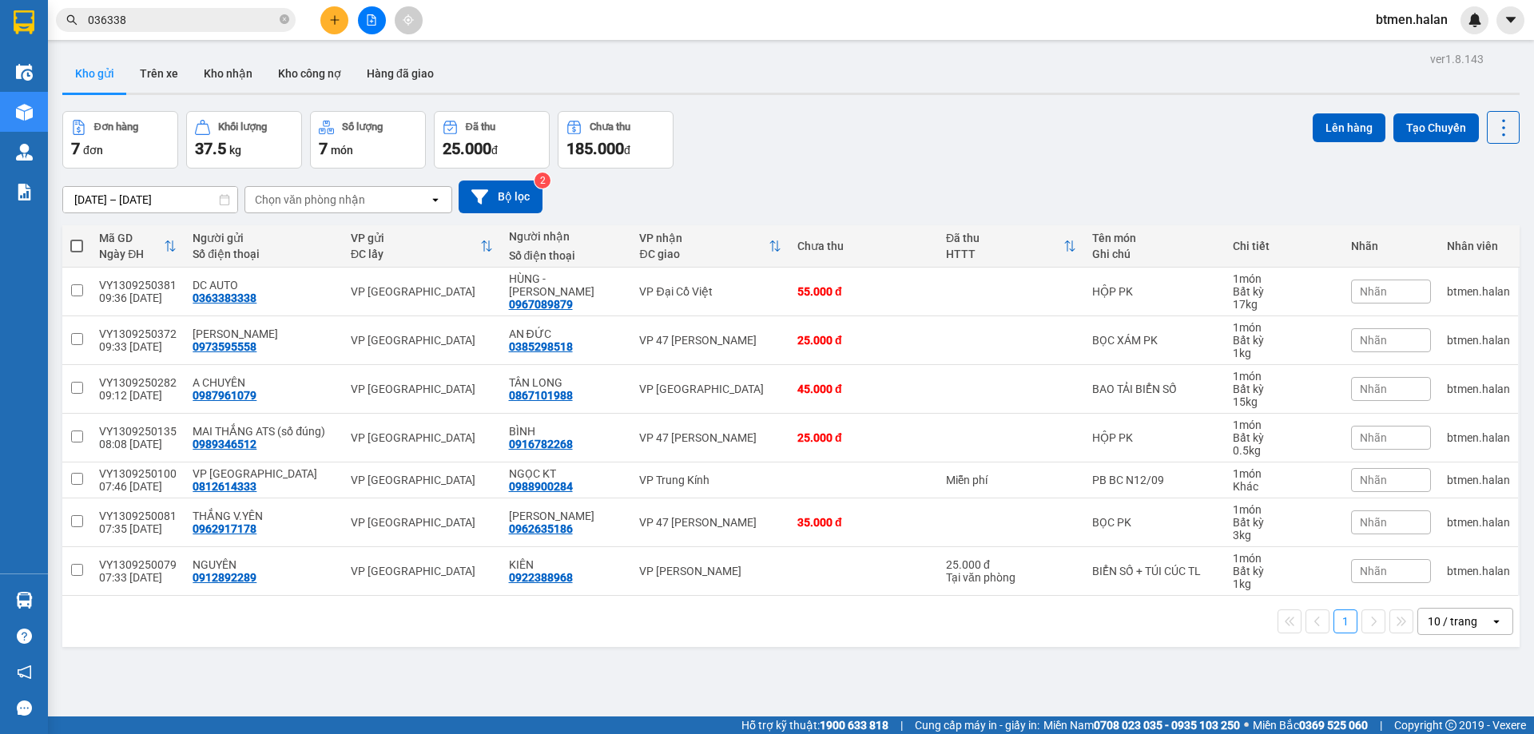
click at [78, 245] on span at bounding box center [76, 246] width 13 height 13
click at [77, 238] on input "checkbox" at bounding box center [77, 238] width 0 height 0
checkbox input "true"
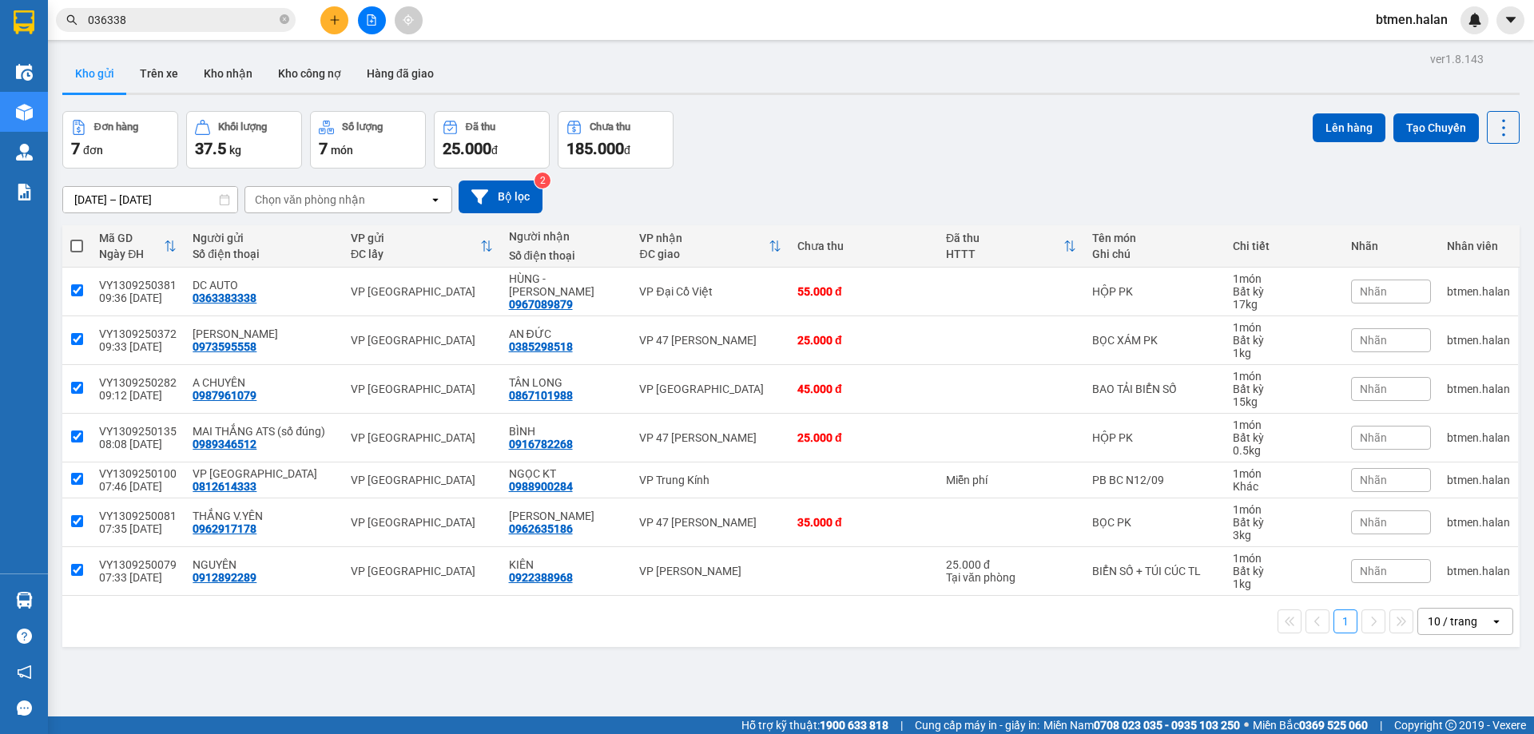
checkbox input "true"
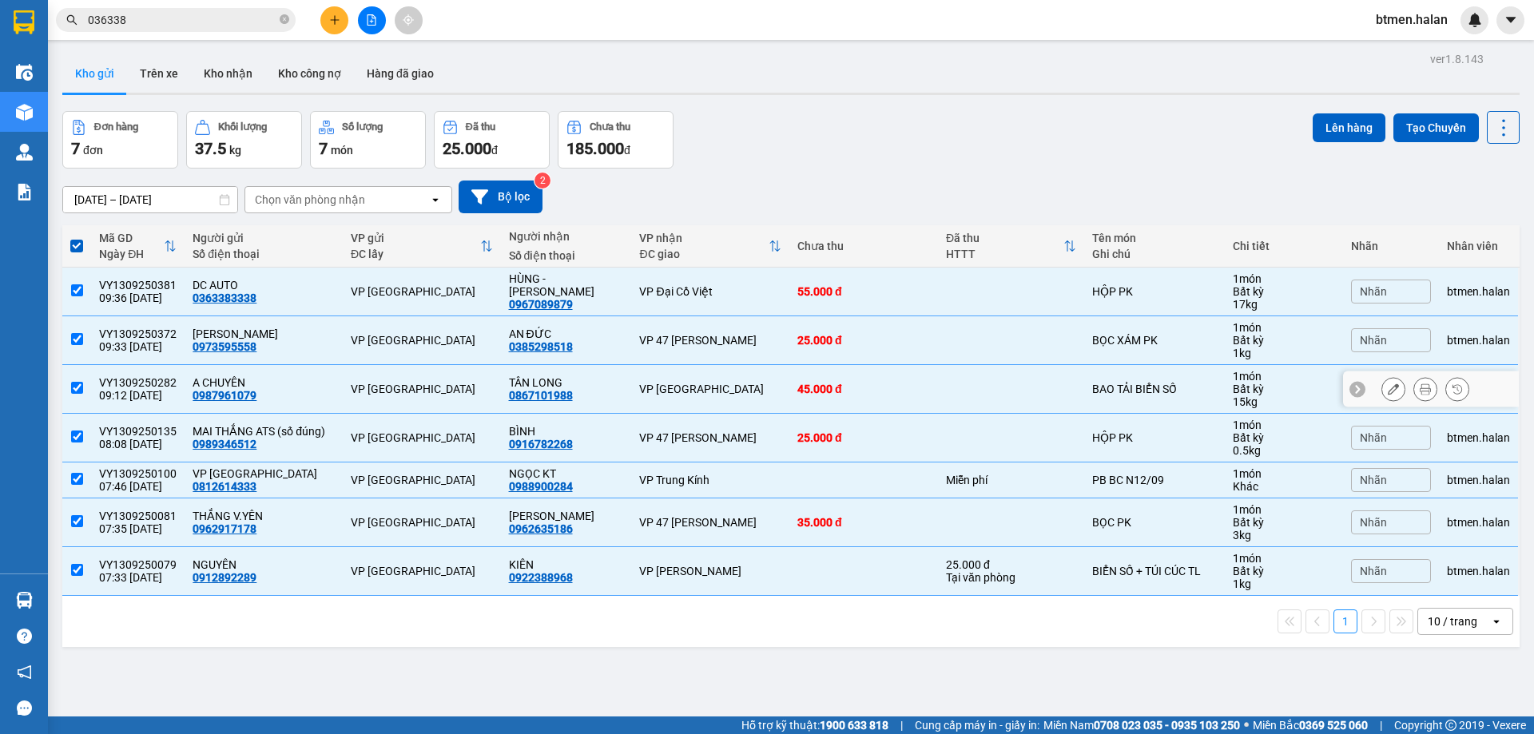
click at [72, 390] on input "checkbox" at bounding box center [77, 388] width 12 height 12
checkbox input "false"
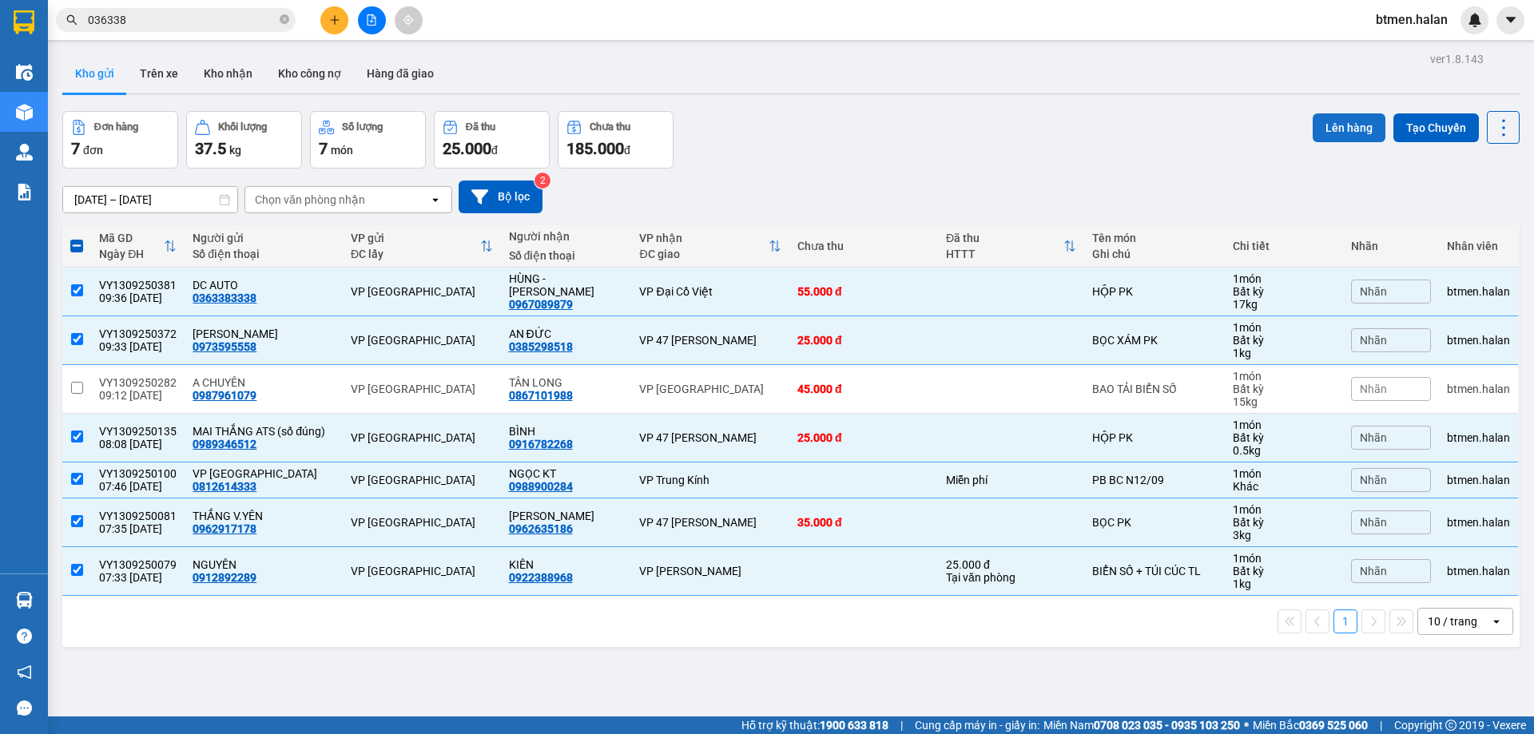
click at [1325, 130] on button "Lên hàng" at bounding box center [1348, 127] width 73 height 29
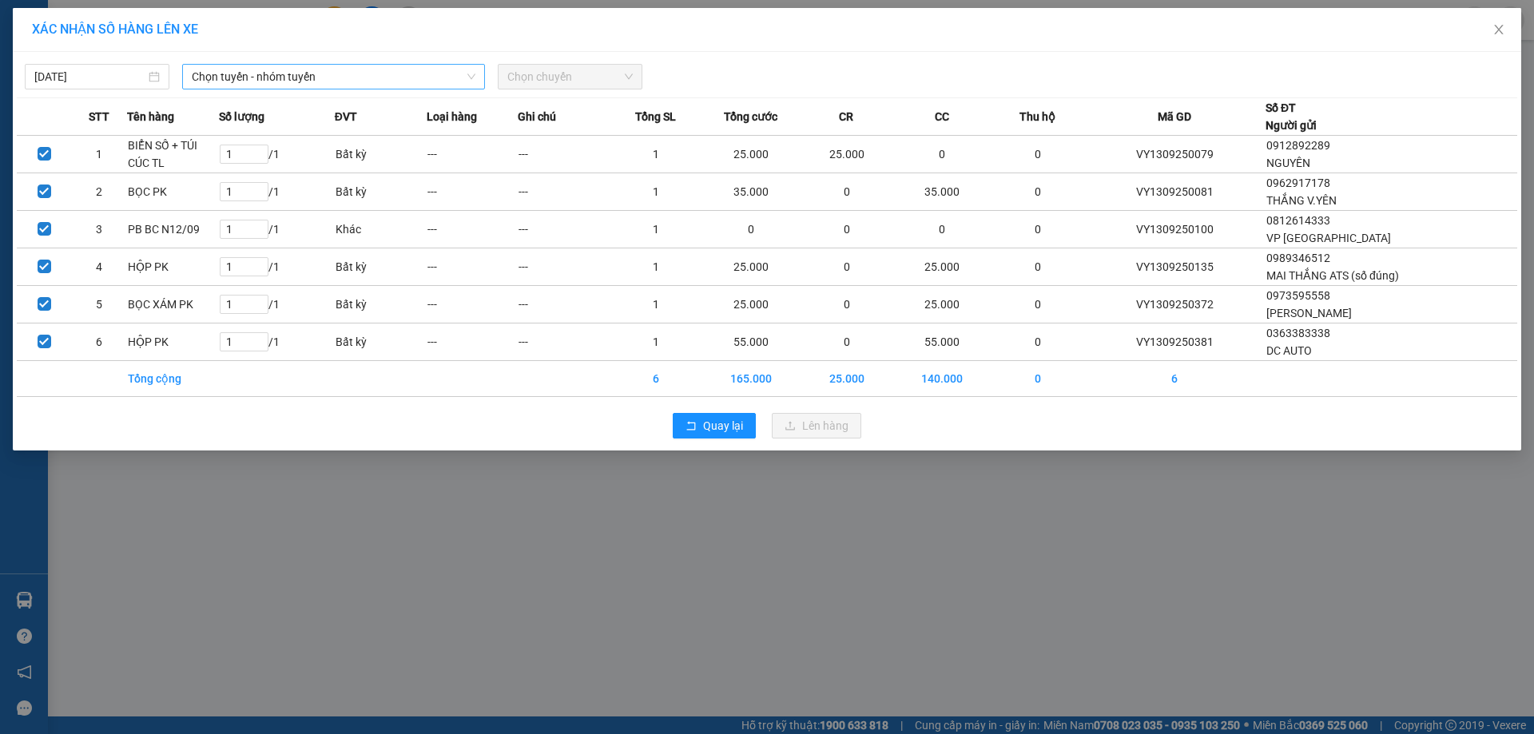
click at [226, 77] on span "Chọn tuyến - nhóm tuyến" at bounding box center [334, 77] width 284 height 24
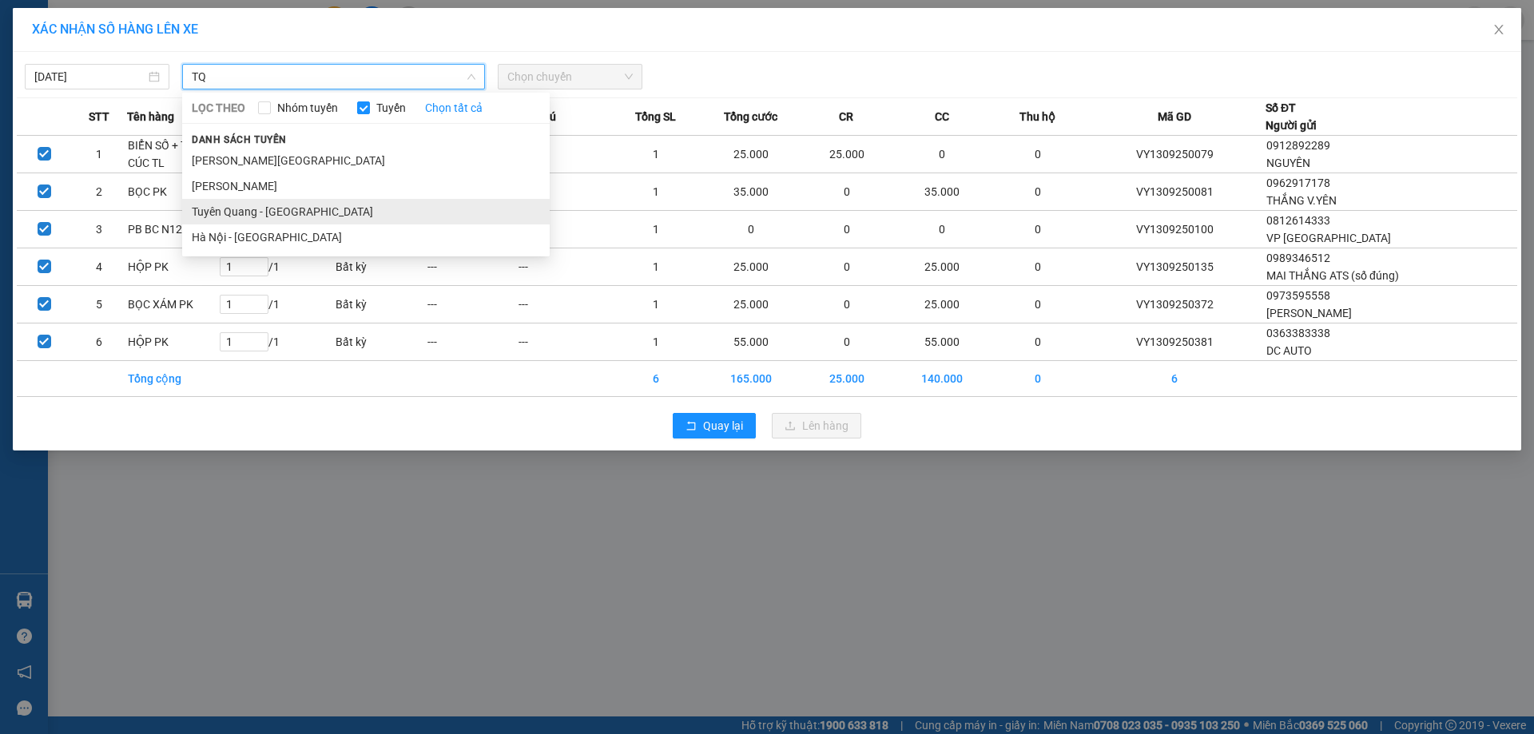
type input "TQ"
click at [286, 218] on li "Tuyên Quang - [GEOGRAPHIC_DATA]" at bounding box center [365, 212] width 367 height 26
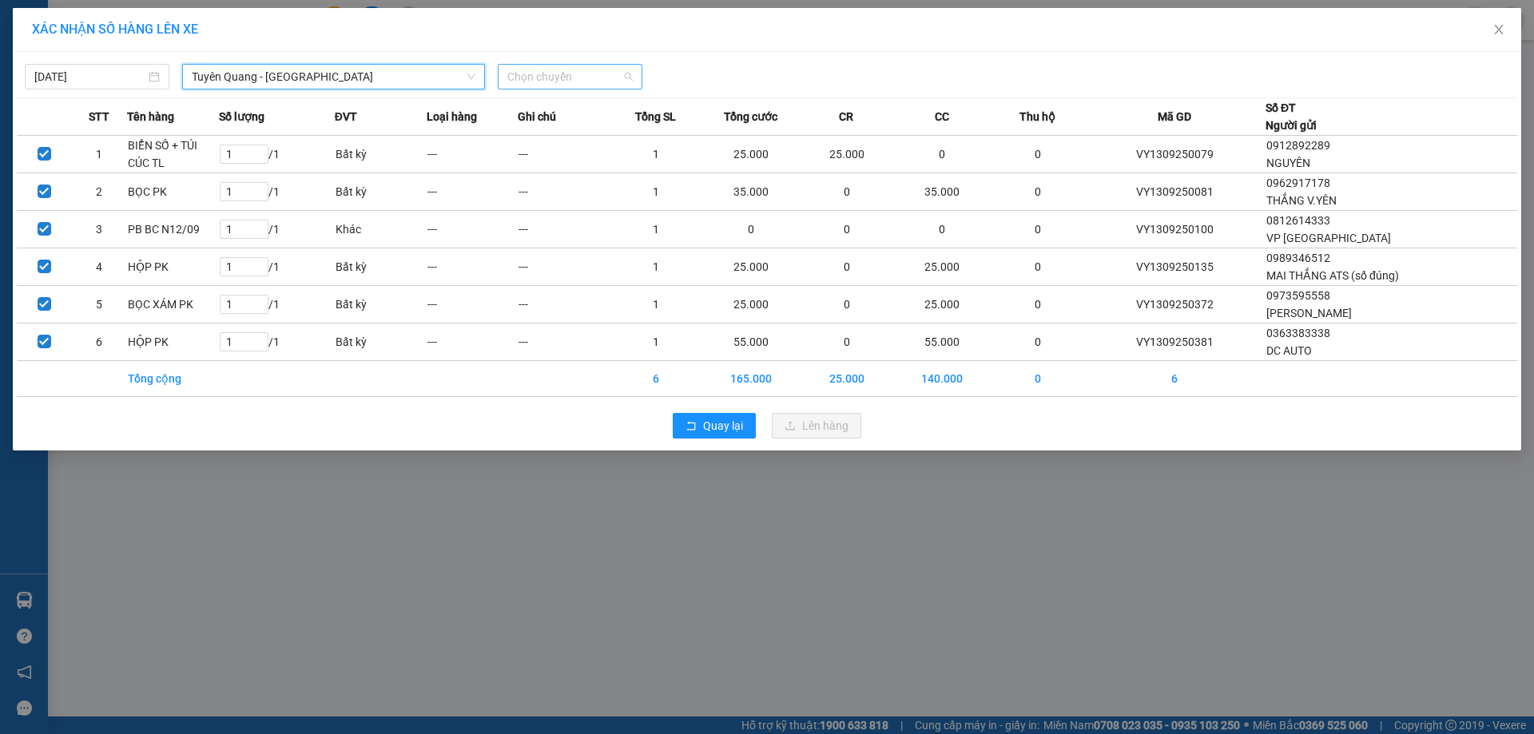
click at [575, 73] on span "Chọn chuyến" at bounding box center [569, 77] width 125 height 24
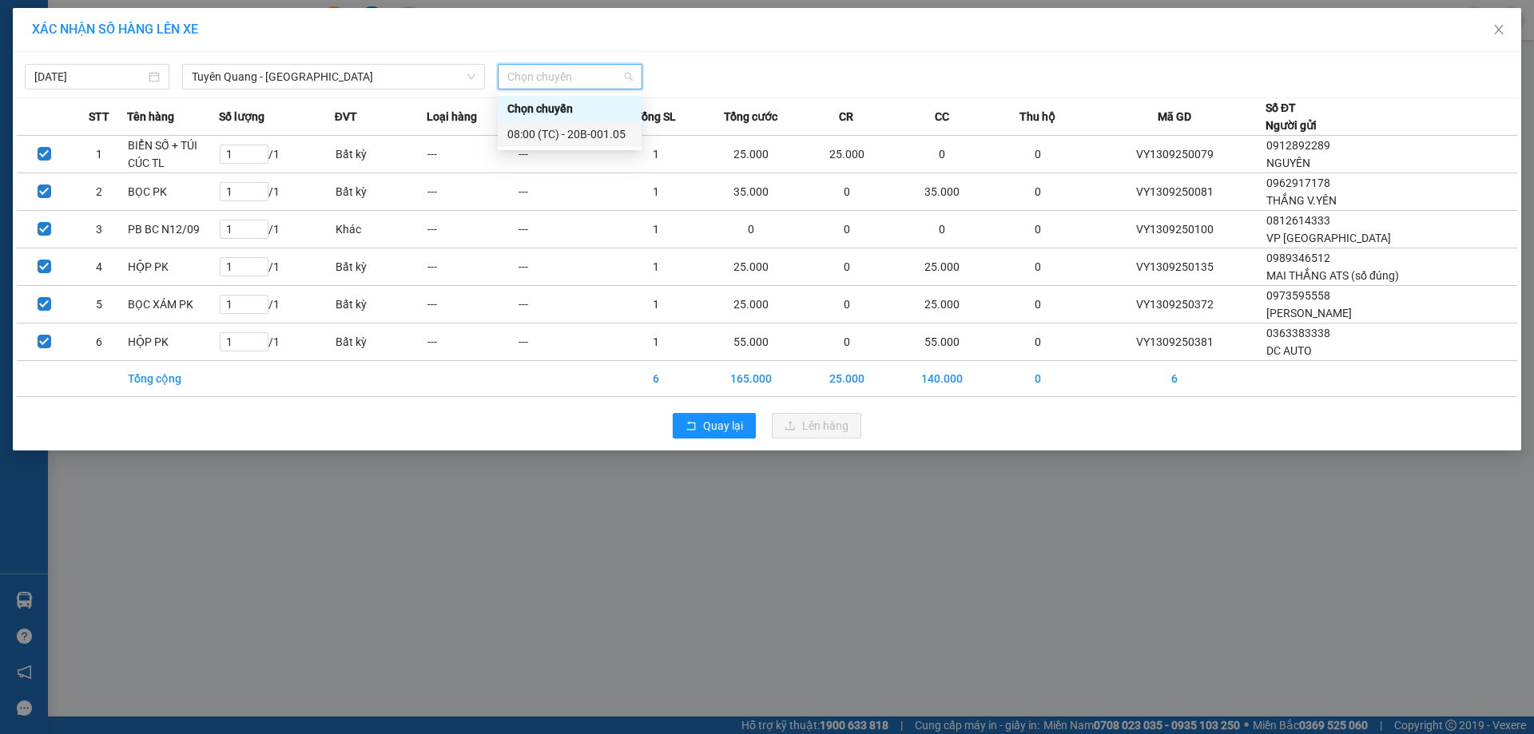
drag, startPoint x: 583, startPoint y: 130, endPoint x: 605, endPoint y: 189, distance: 63.2
click at [584, 131] on div "08:00 (TC) - 20B-001.05" at bounding box center [569, 134] width 125 height 18
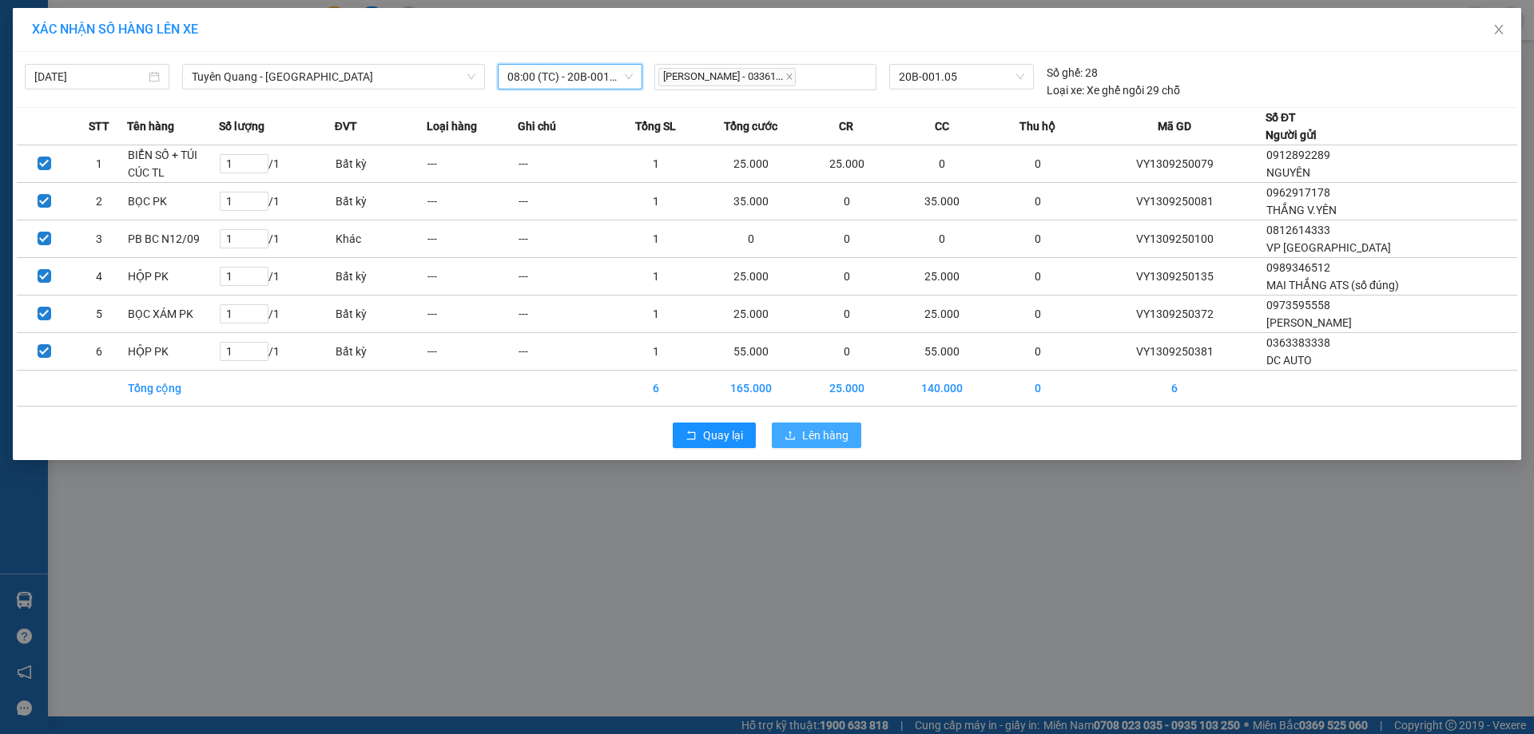
click at [816, 435] on span "Lên hàng" at bounding box center [825, 436] width 46 height 18
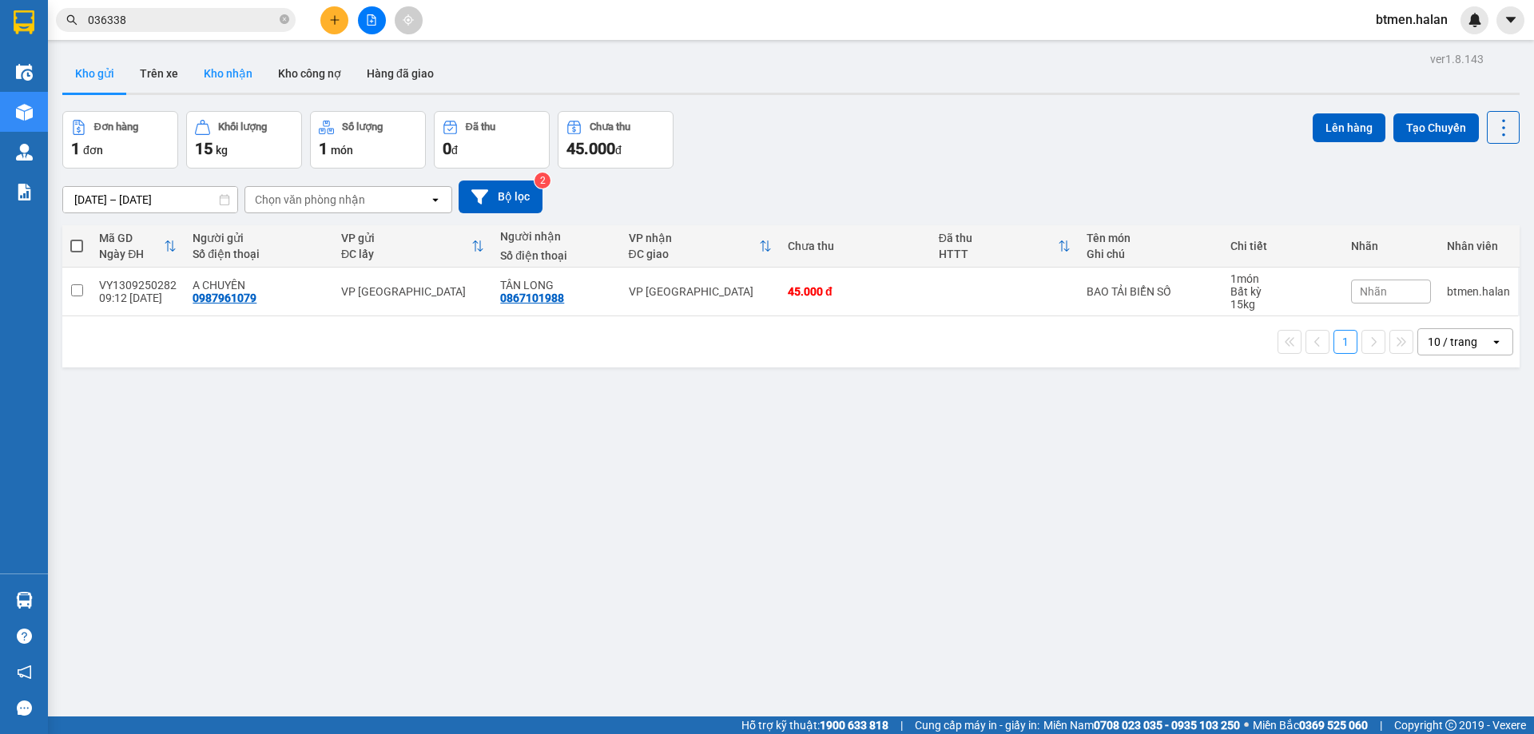
click at [223, 69] on button "Kho nhận" at bounding box center [228, 73] width 74 height 38
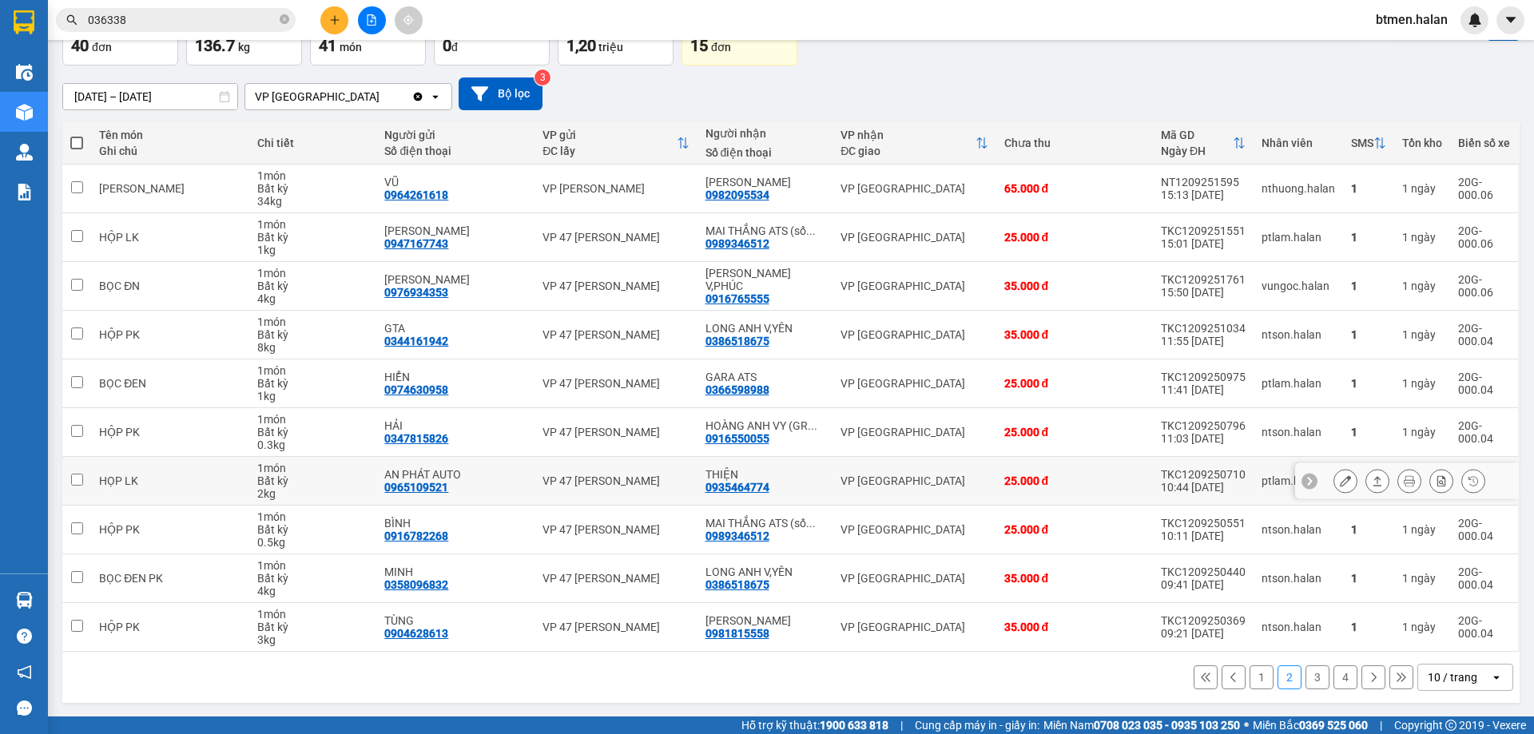
scroll to position [104, 0]
click at [1249, 673] on button "1" at bounding box center [1261, 677] width 24 height 24
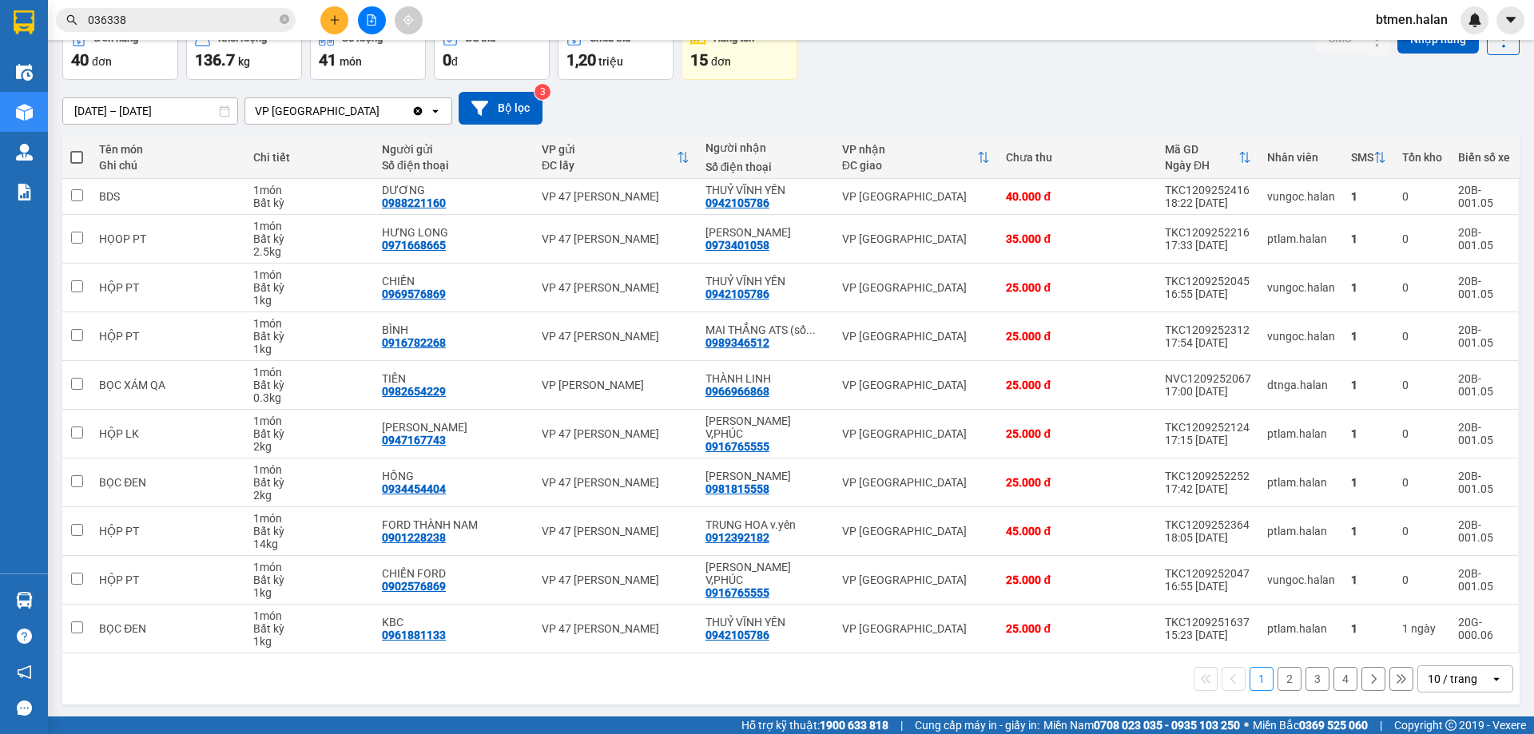
scroll to position [91, 0]
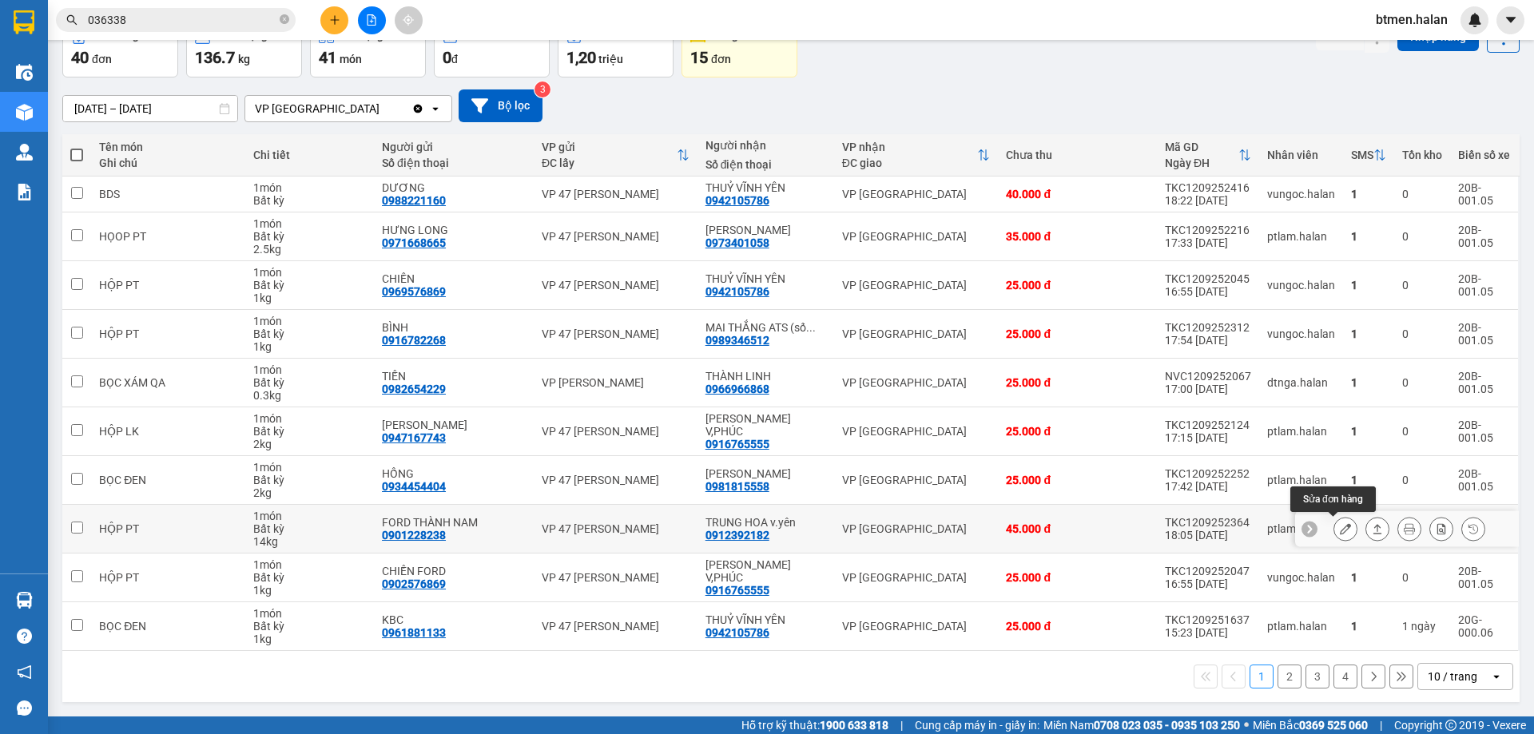
click at [1340, 529] on icon at bounding box center [1345, 528] width 11 height 11
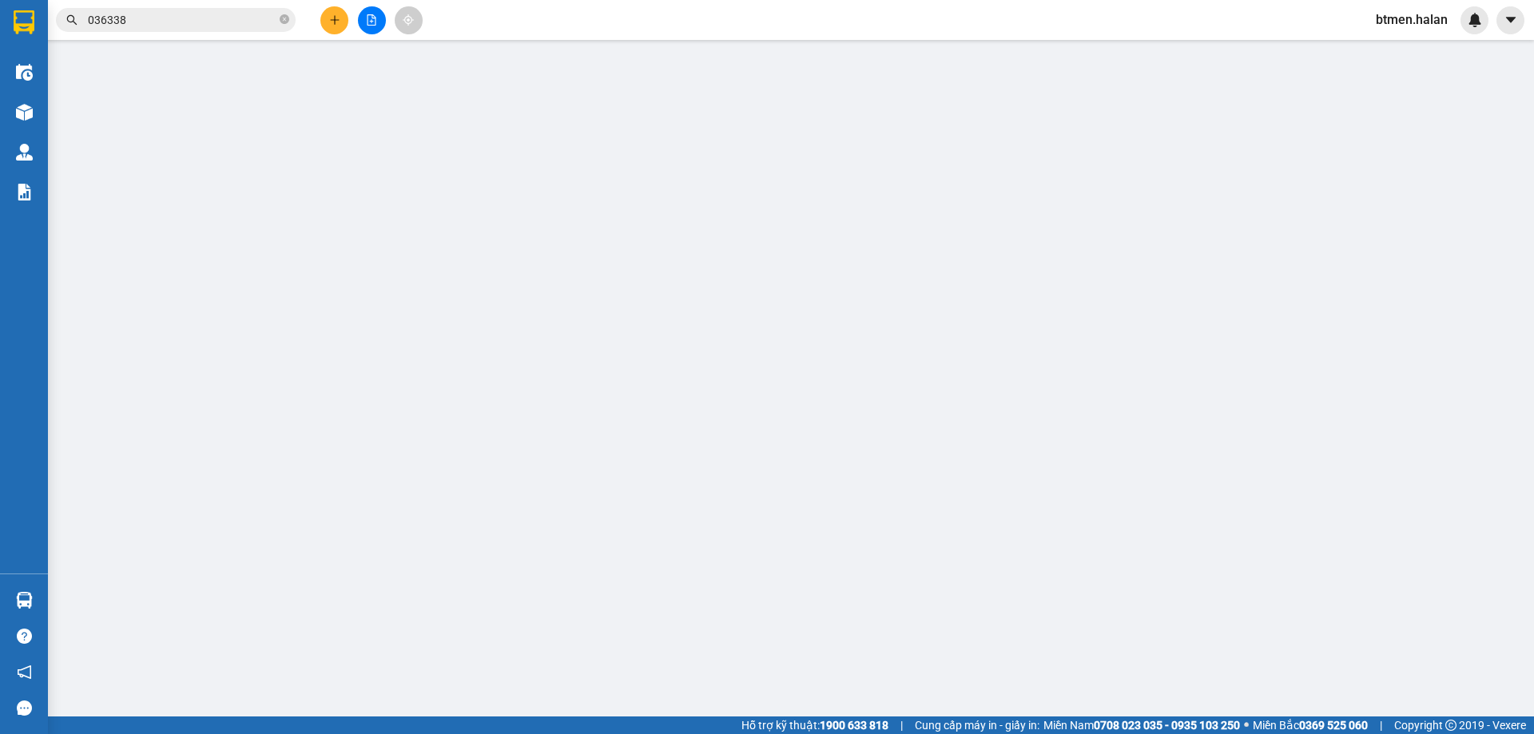
type input "0901228238"
type input "FORD THÀNH NAM"
type input "0912392182"
type input "TRUNG HOA v.yên"
type input "45.000"
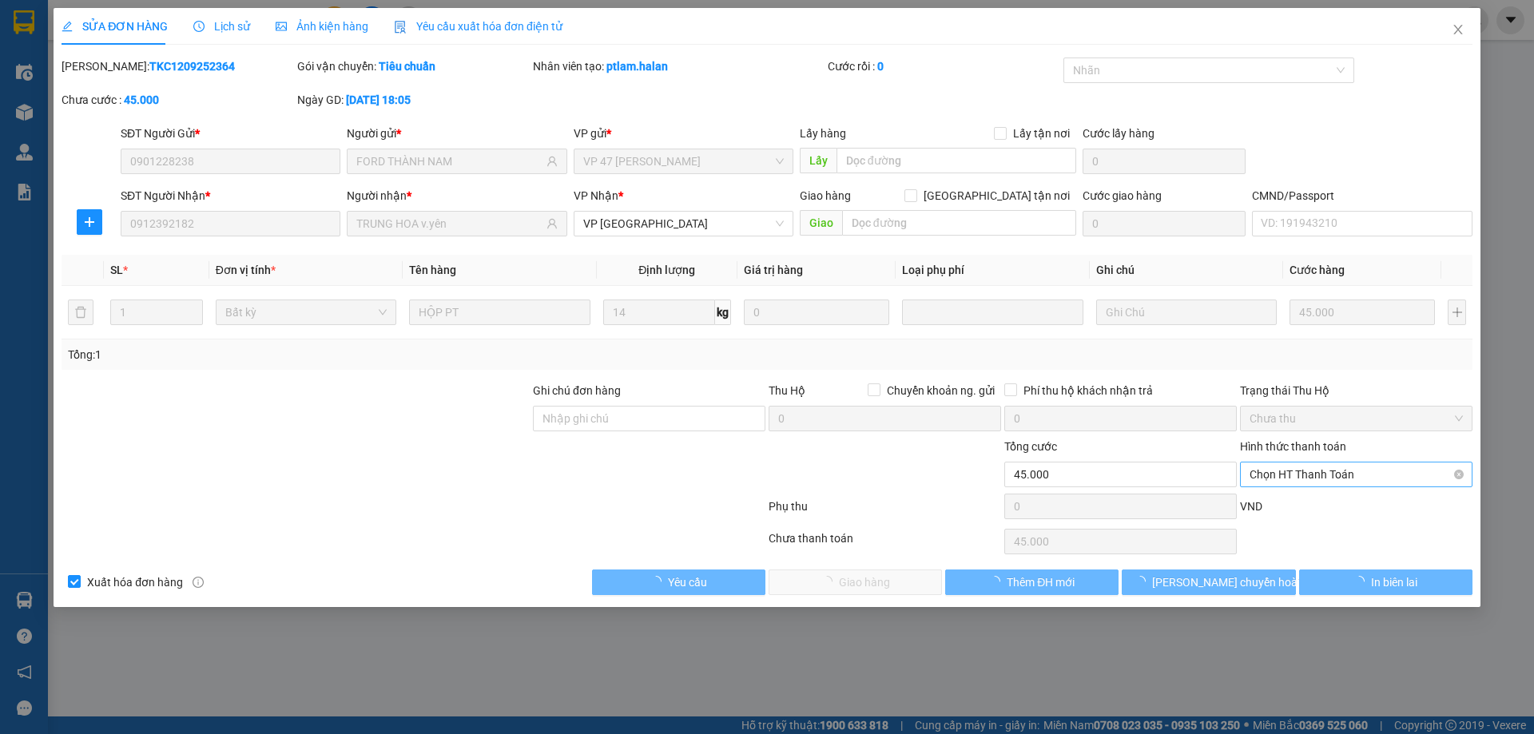
click at [1305, 478] on span "Chọn HT Thanh Toán" at bounding box center [1355, 474] width 213 height 24
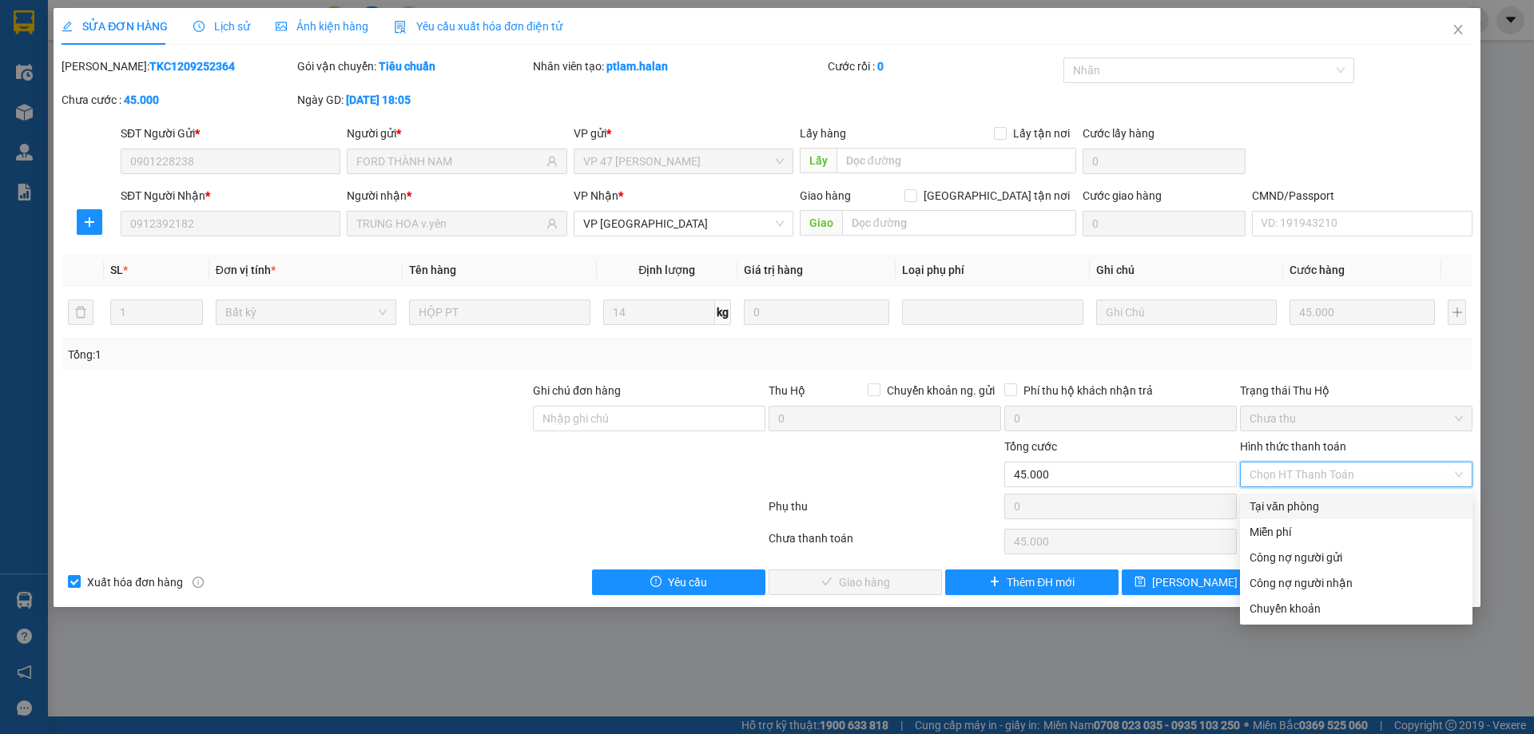
drag, startPoint x: 1288, startPoint y: 502, endPoint x: 1015, endPoint y: 558, distance: 278.2
click at [1288, 502] on div "Tại văn phòng" at bounding box center [1355, 507] width 213 height 18
type input "0"
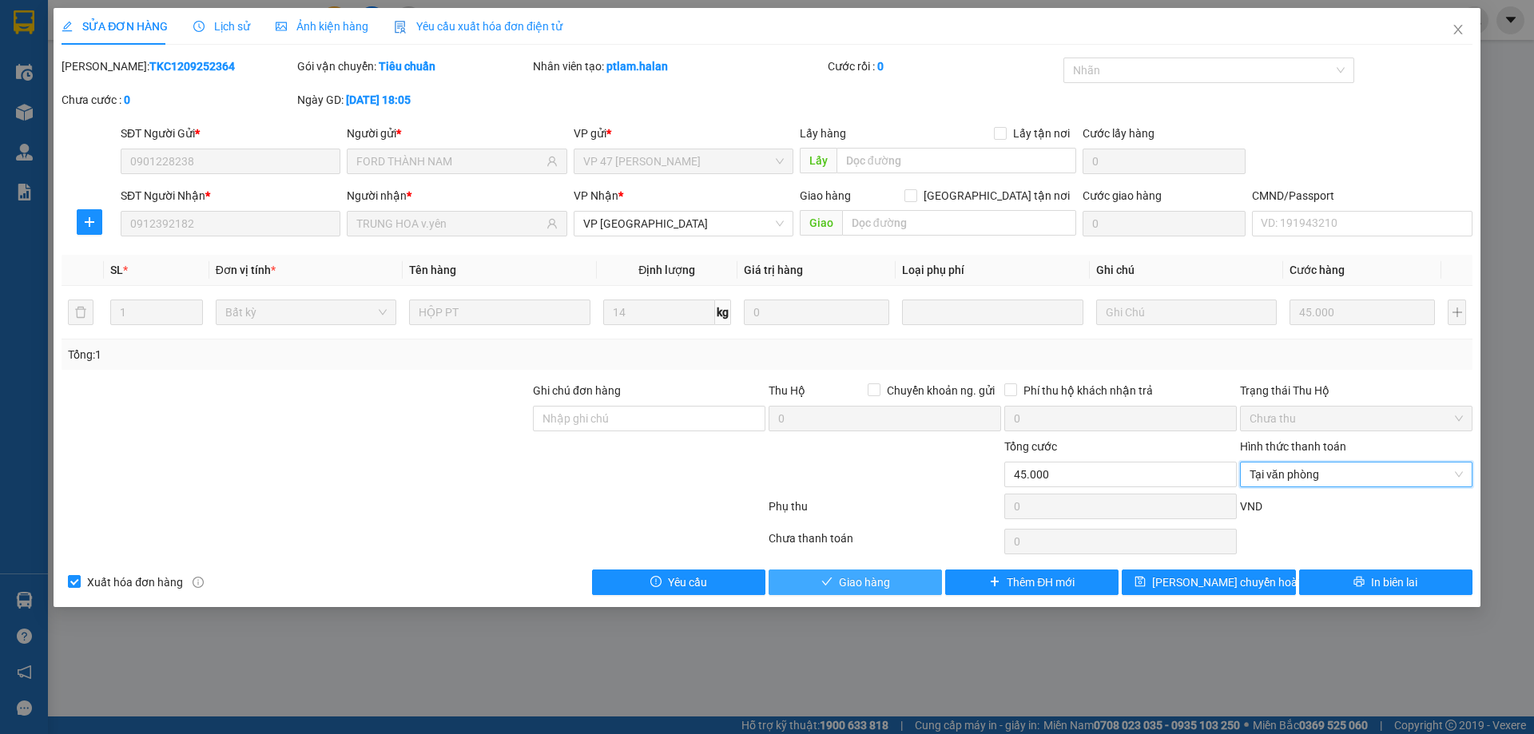
click at [909, 582] on button "Giao hàng" at bounding box center [854, 583] width 173 height 26
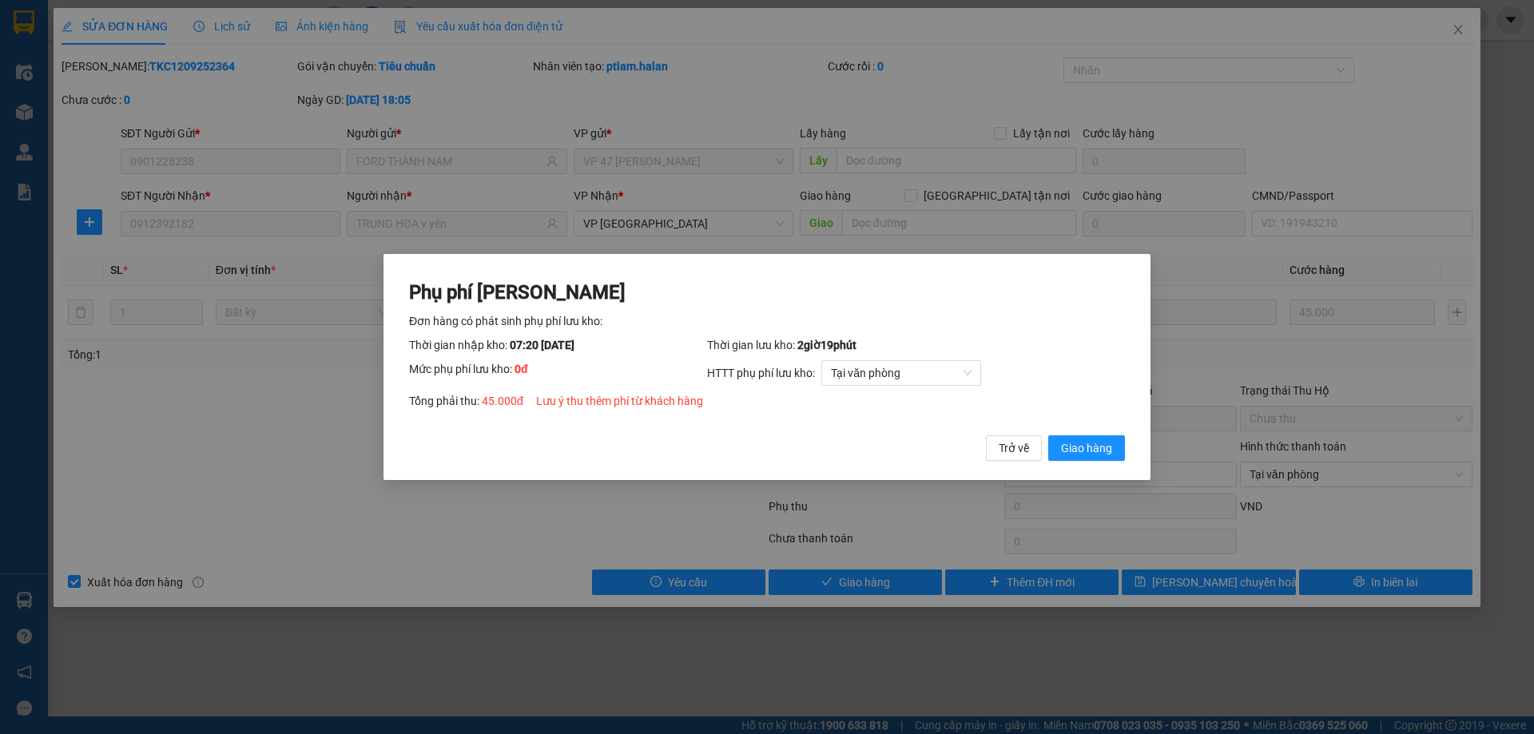
drag, startPoint x: 1098, startPoint y: 445, endPoint x: 1312, endPoint y: 217, distance: 311.9
click at [1102, 449] on span "Giao hàng" at bounding box center [1086, 448] width 51 height 18
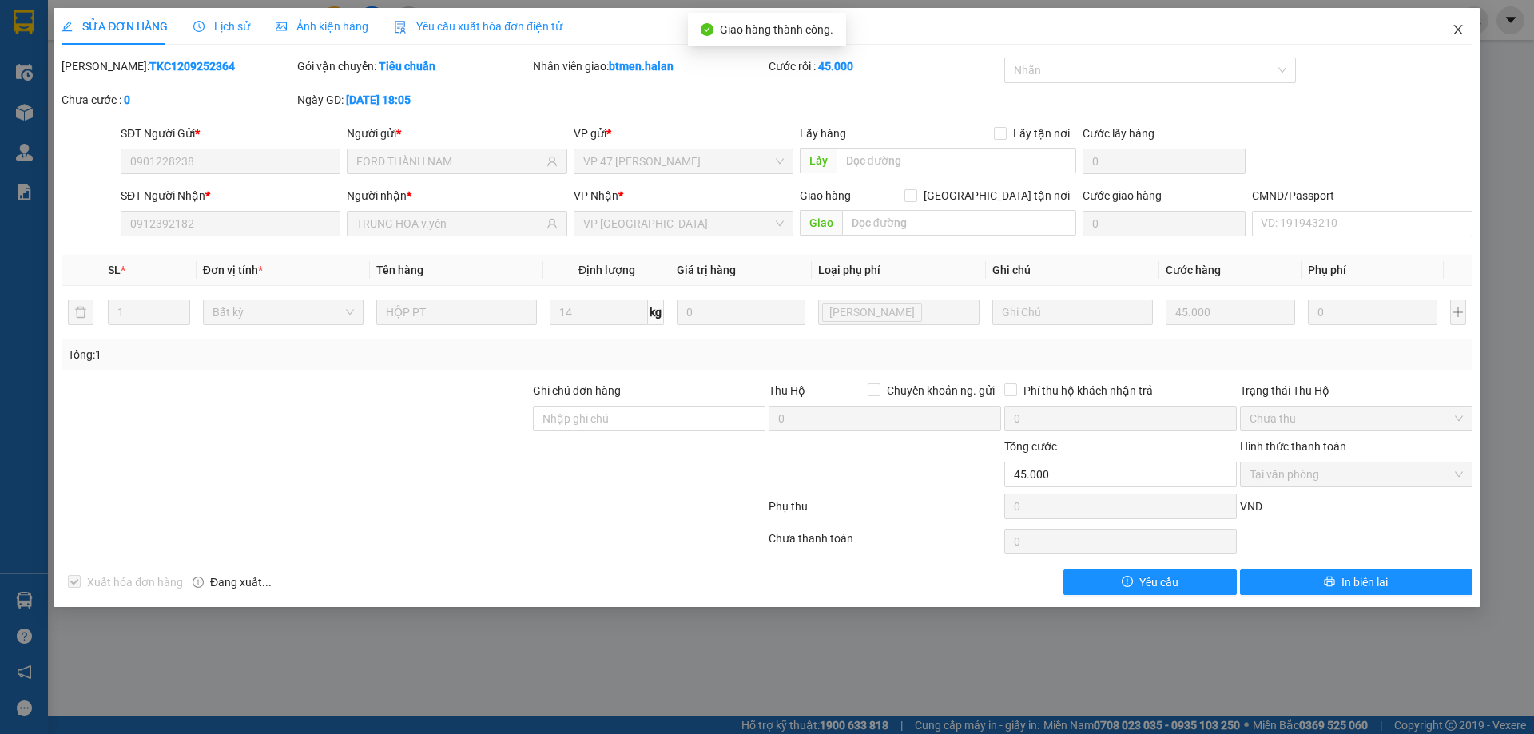
click at [1452, 38] on span "Close" at bounding box center [1457, 30] width 45 height 45
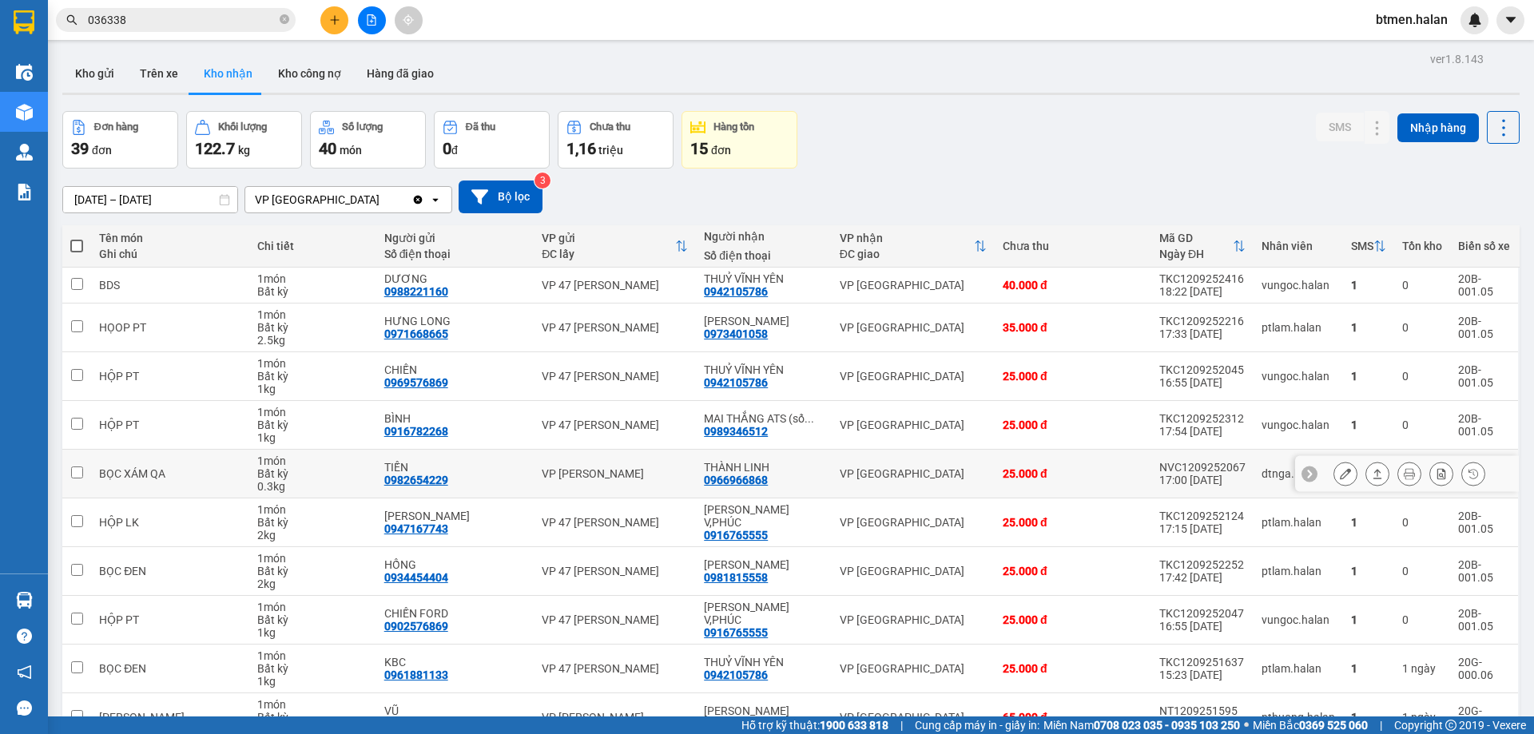
click at [740, 481] on div "0966966868" at bounding box center [736, 480] width 64 height 13
copy div "0966966868"
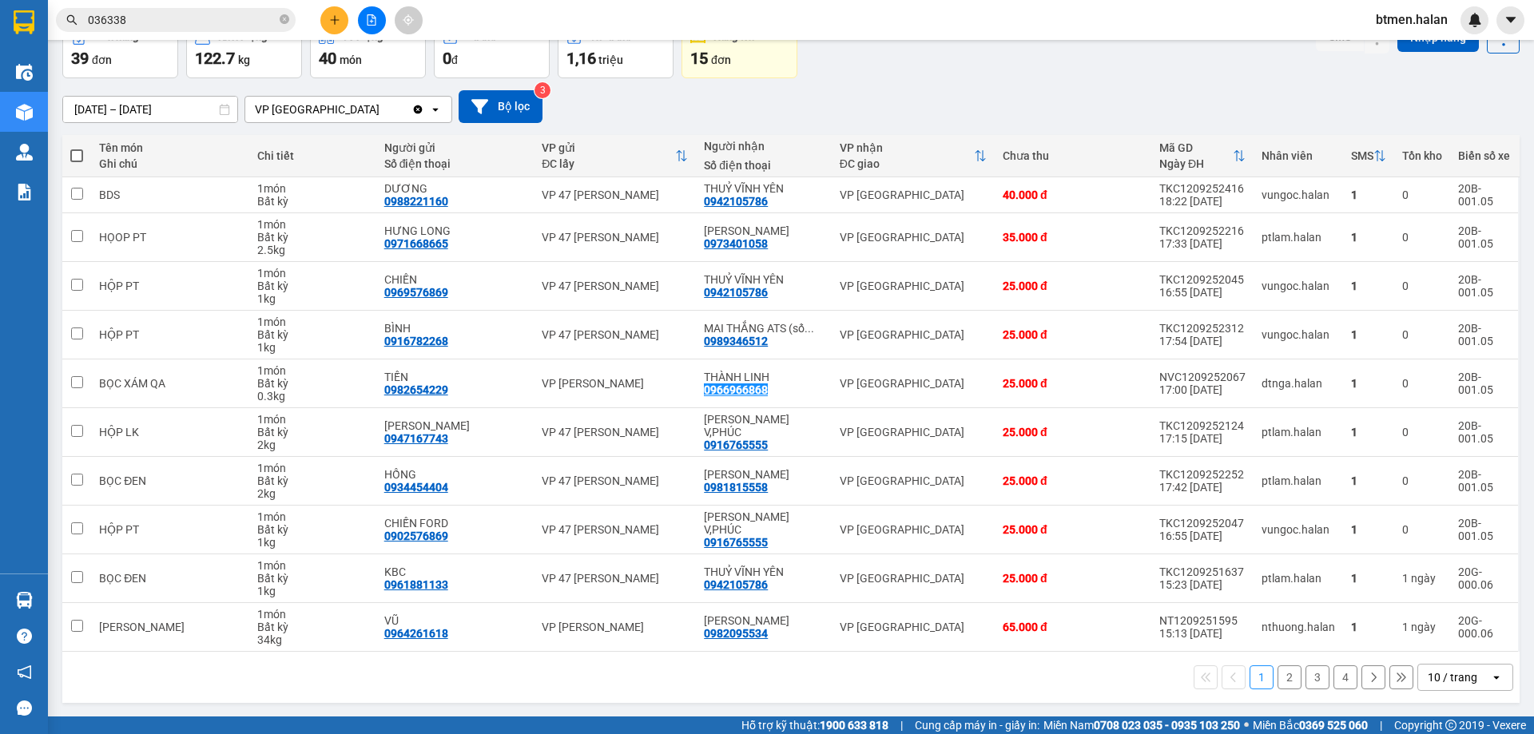
scroll to position [91, 0]
click at [1280, 675] on button "2" at bounding box center [1289, 677] width 24 height 24
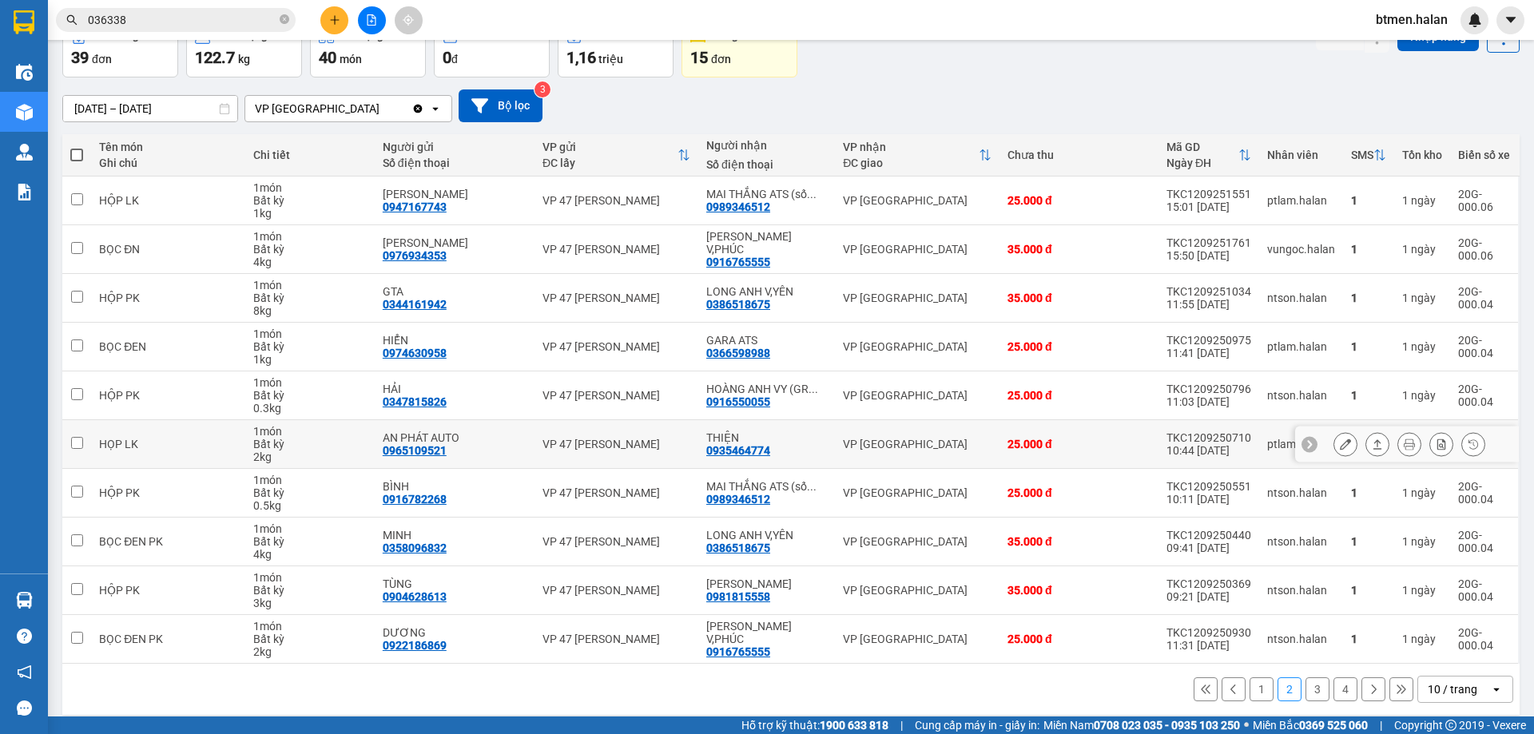
click at [749, 459] on td "THIỆN 0935464774" at bounding box center [766, 444] width 137 height 49
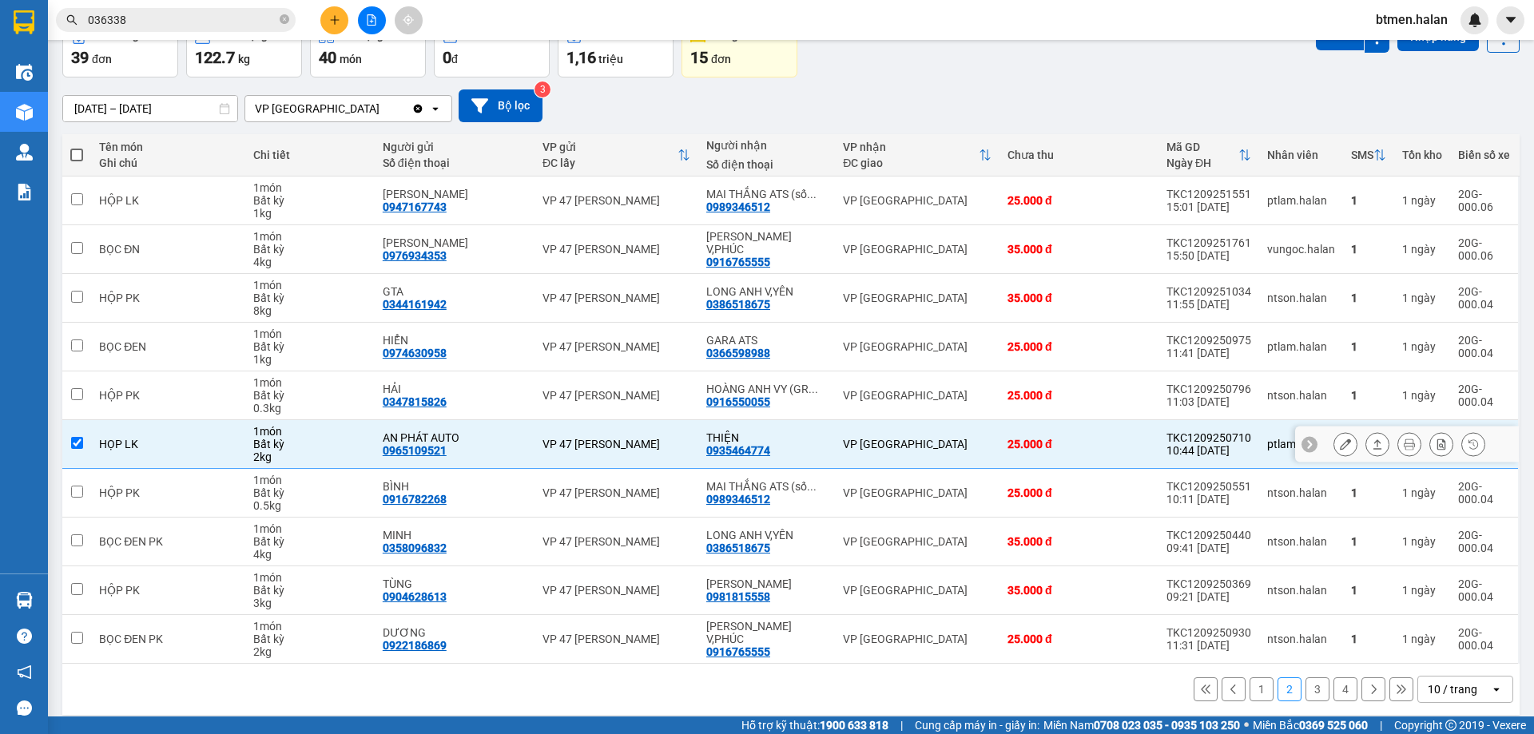
click at [749, 459] on td "THIỆN 0935464774" at bounding box center [766, 444] width 137 height 49
checkbox input "false"
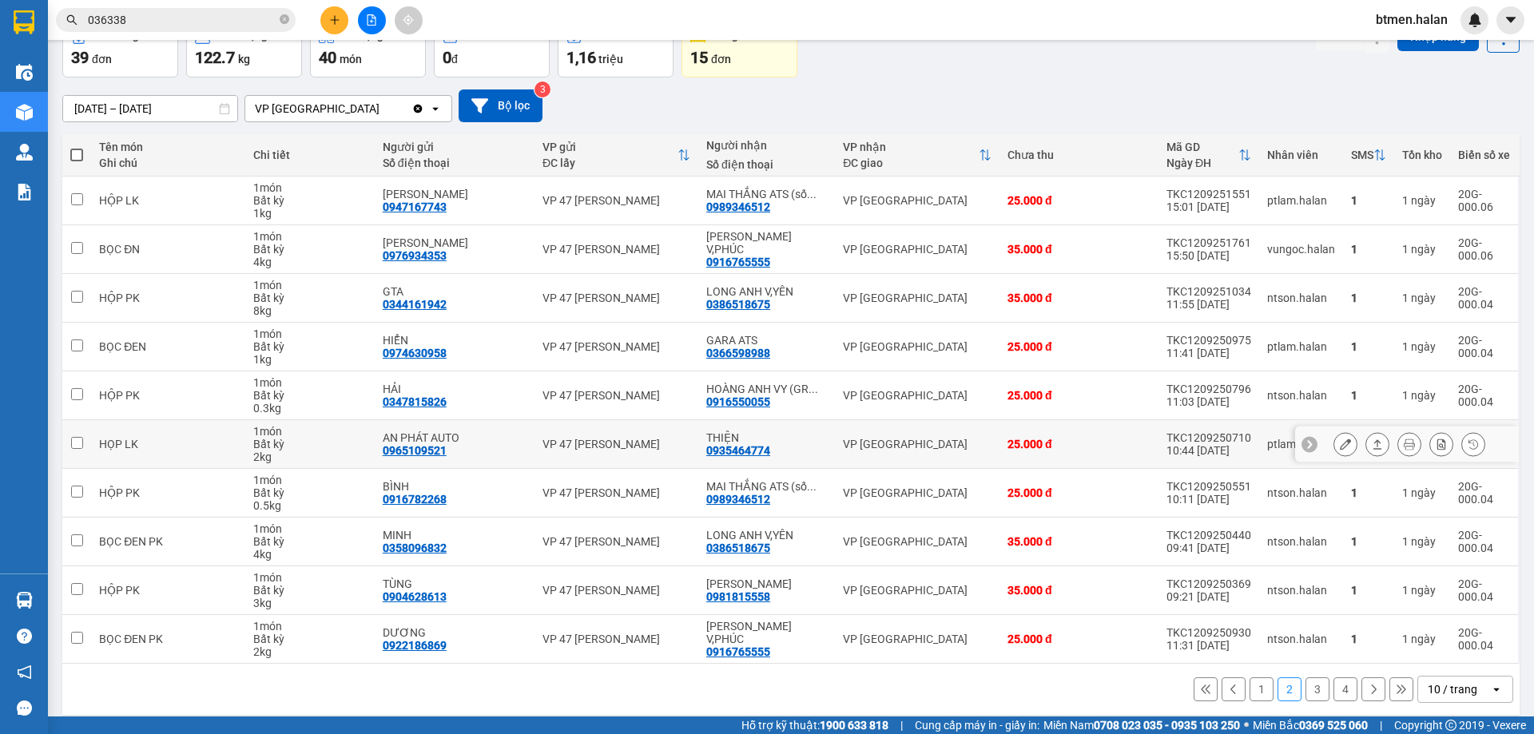
click at [744, 448] on div "0935464774" at bounding box center [738, 450] width 64 height 13
copy div "0935464774"
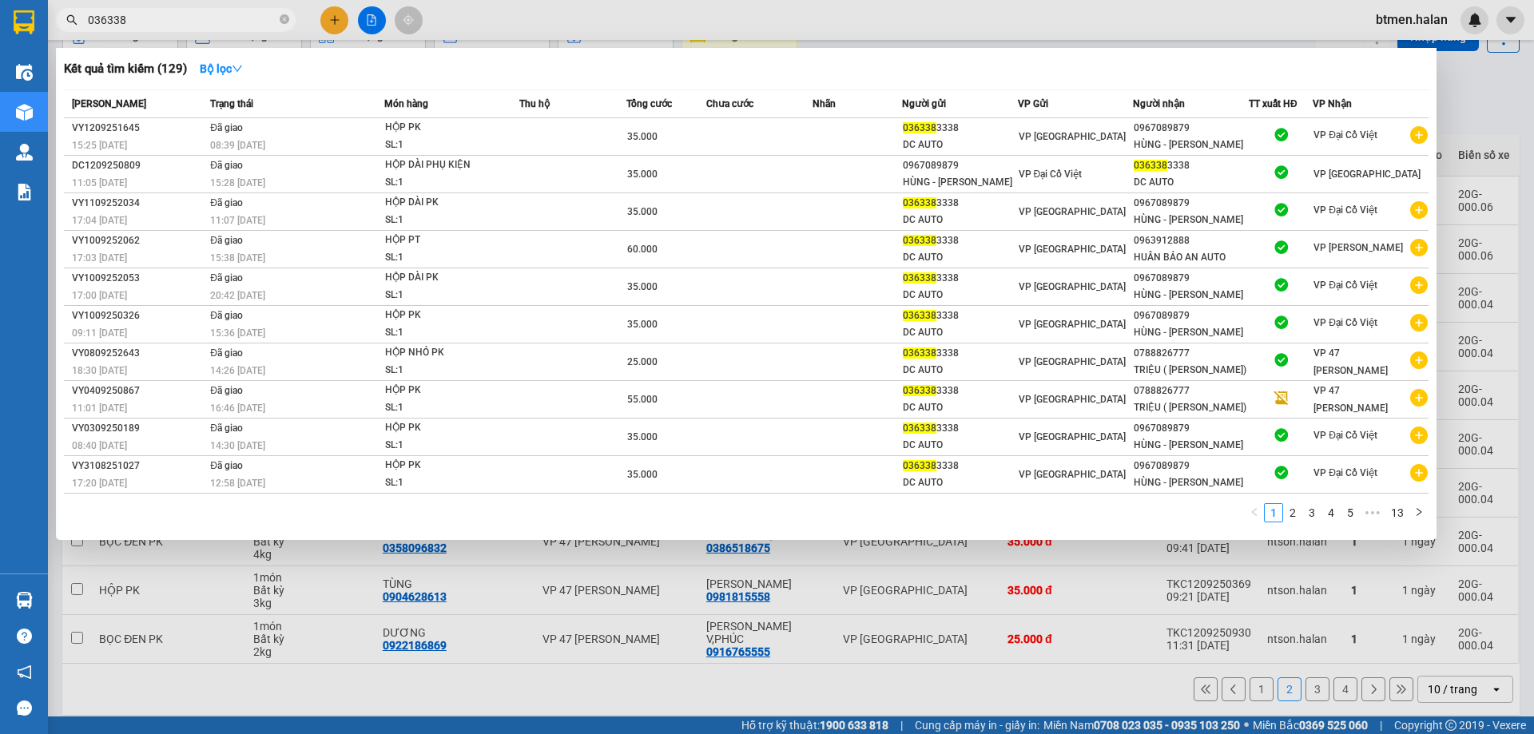
click at [167, 28] on input "036338" at bounding box center [182, 20] width 189 height 18
paste input "935464774"
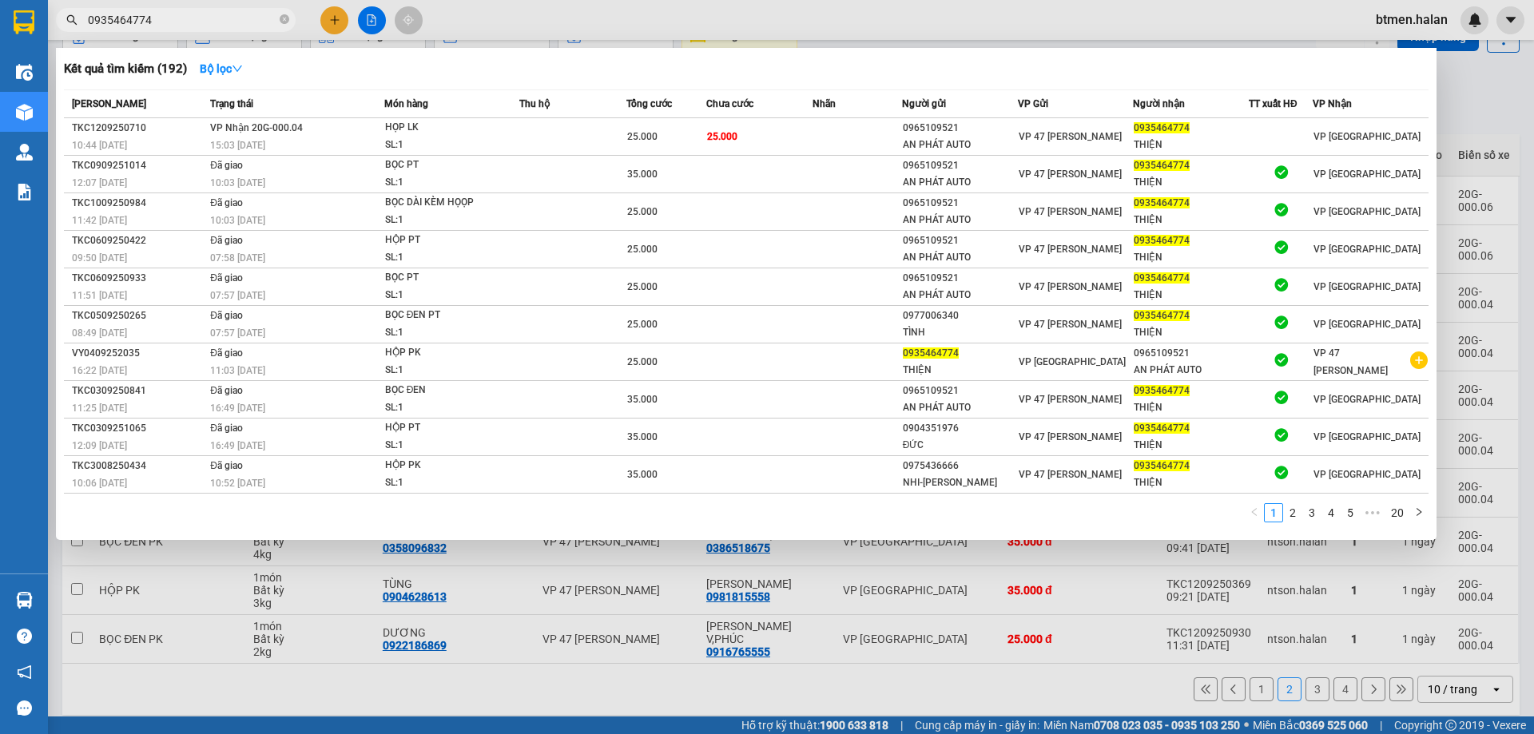
type input "0935464774"
drag, startPoint x: 1461, startPoint y: 90, endPoint x: 684, endPoint y: 65, distance: 777.6
click at [1461, 91] on div at bounding box center [767, 367] width 1534 height 734
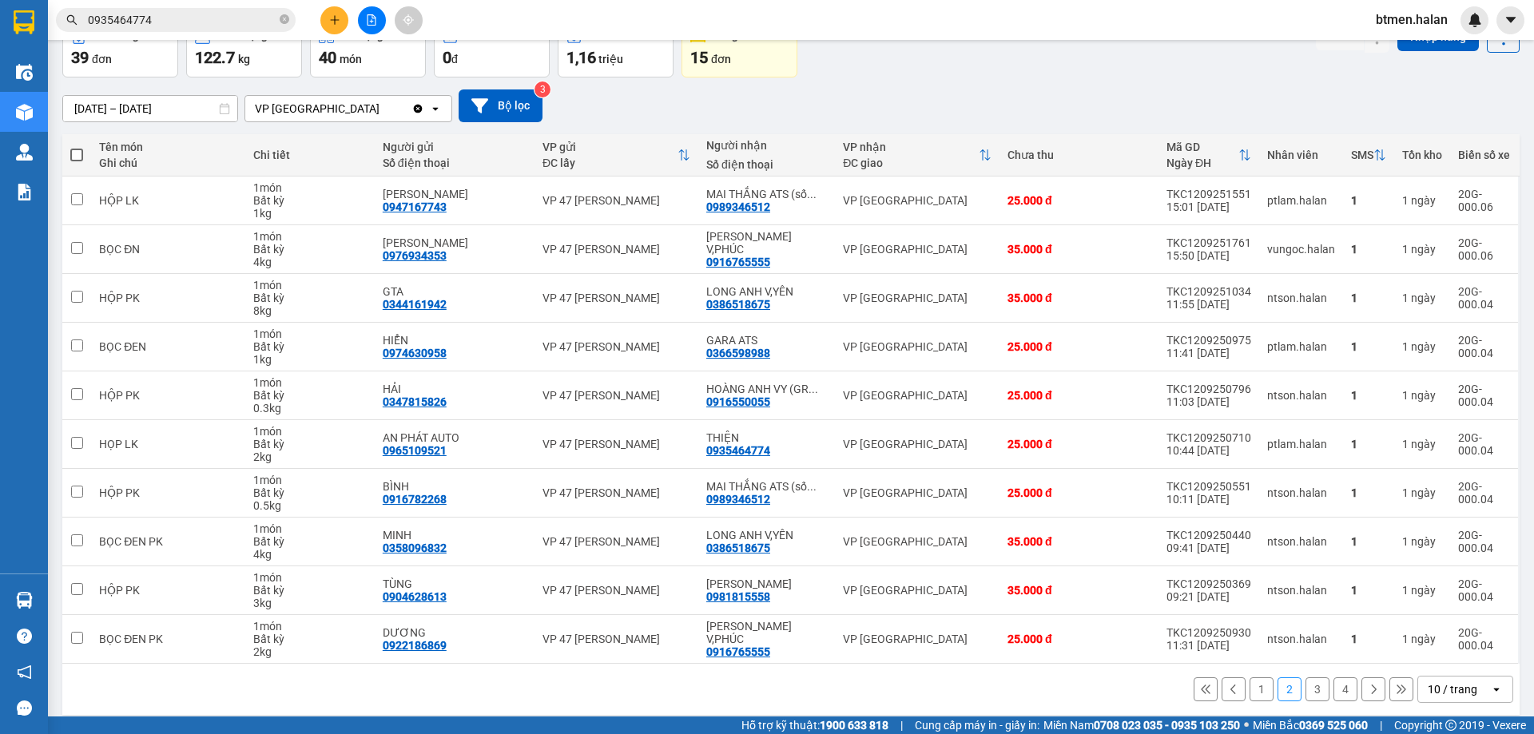
click at [1308, 689] on button "3" at bounding box center [1317, 689] width 24 height 24
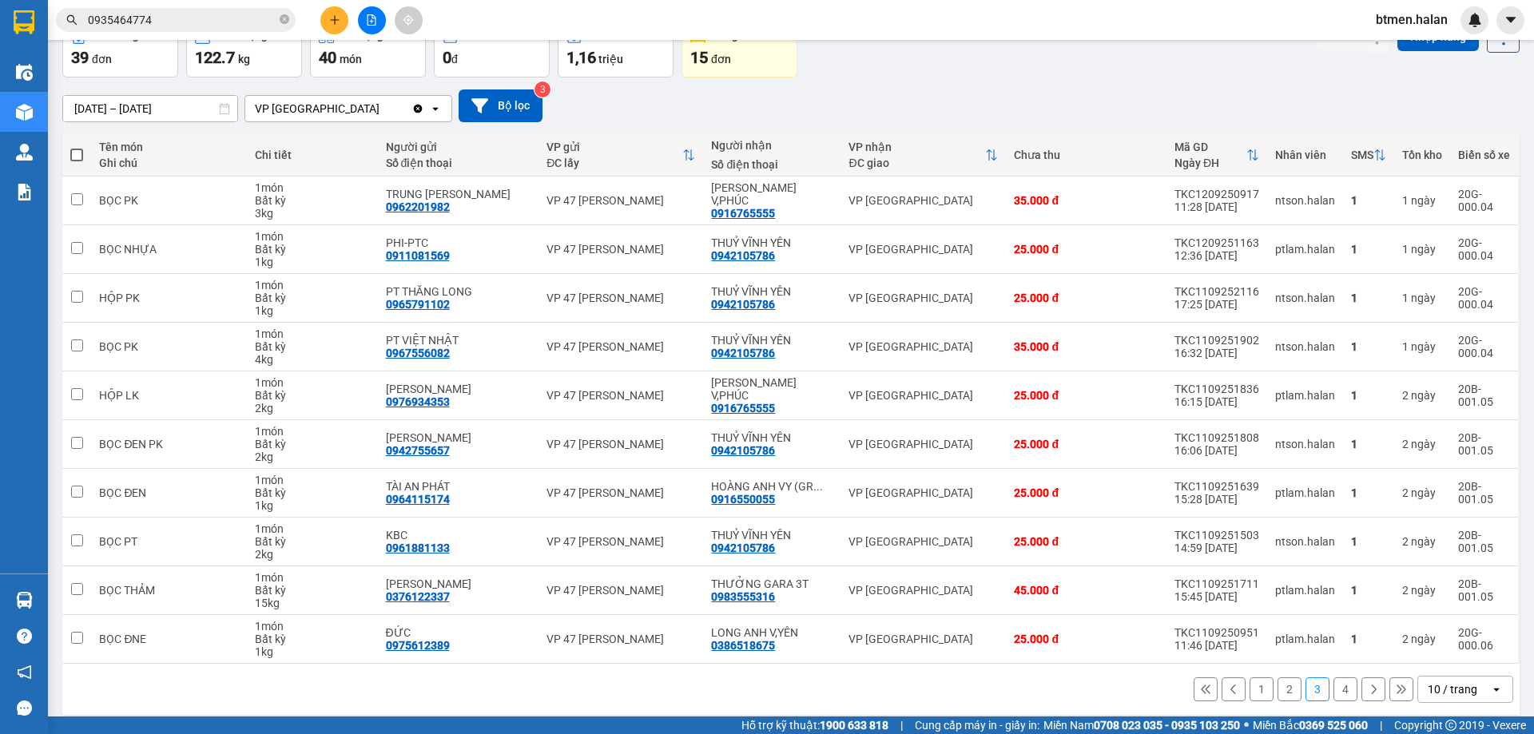
click at [1336, 692] on button "4" at bounding box center [1345, 689] width 24 height 24
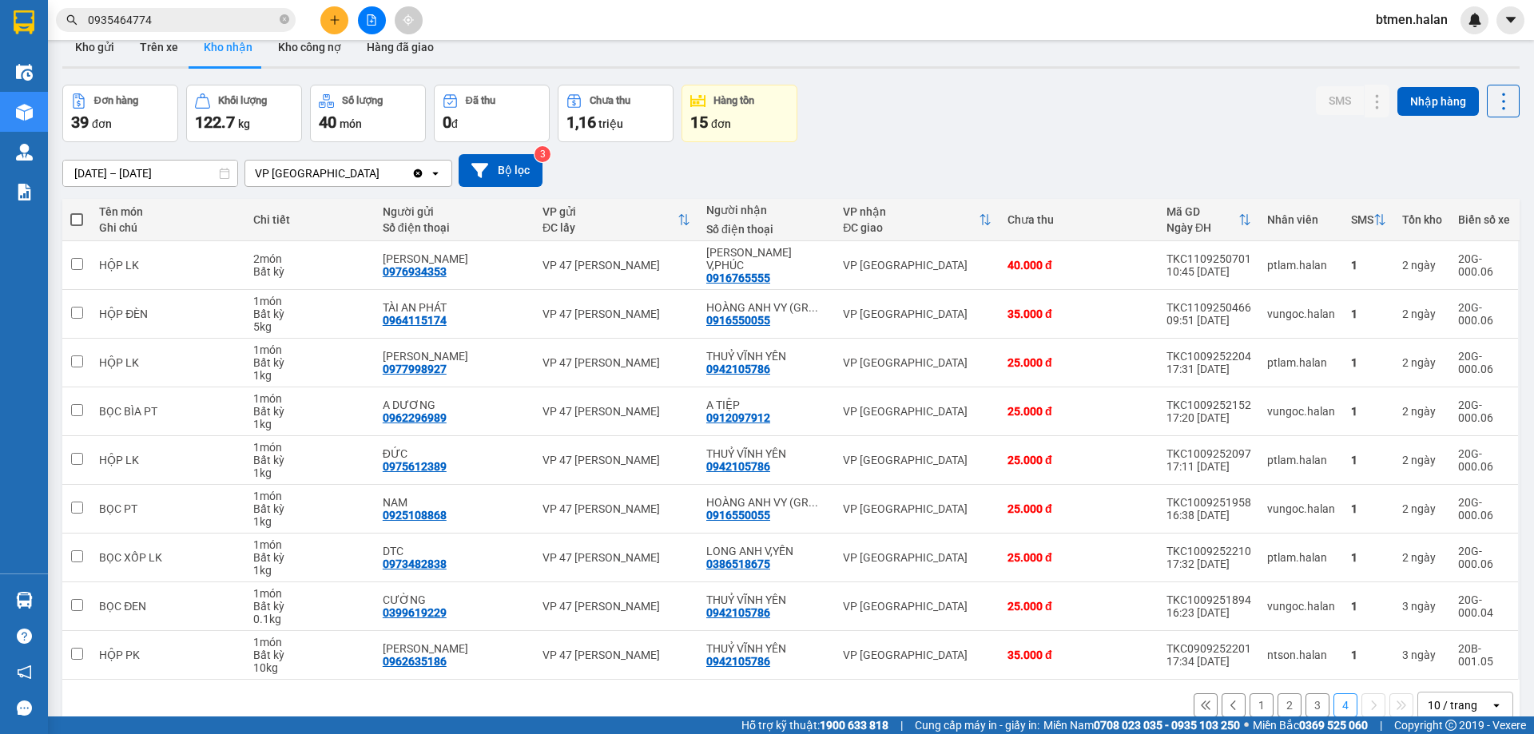
scroll to position [0, 0]
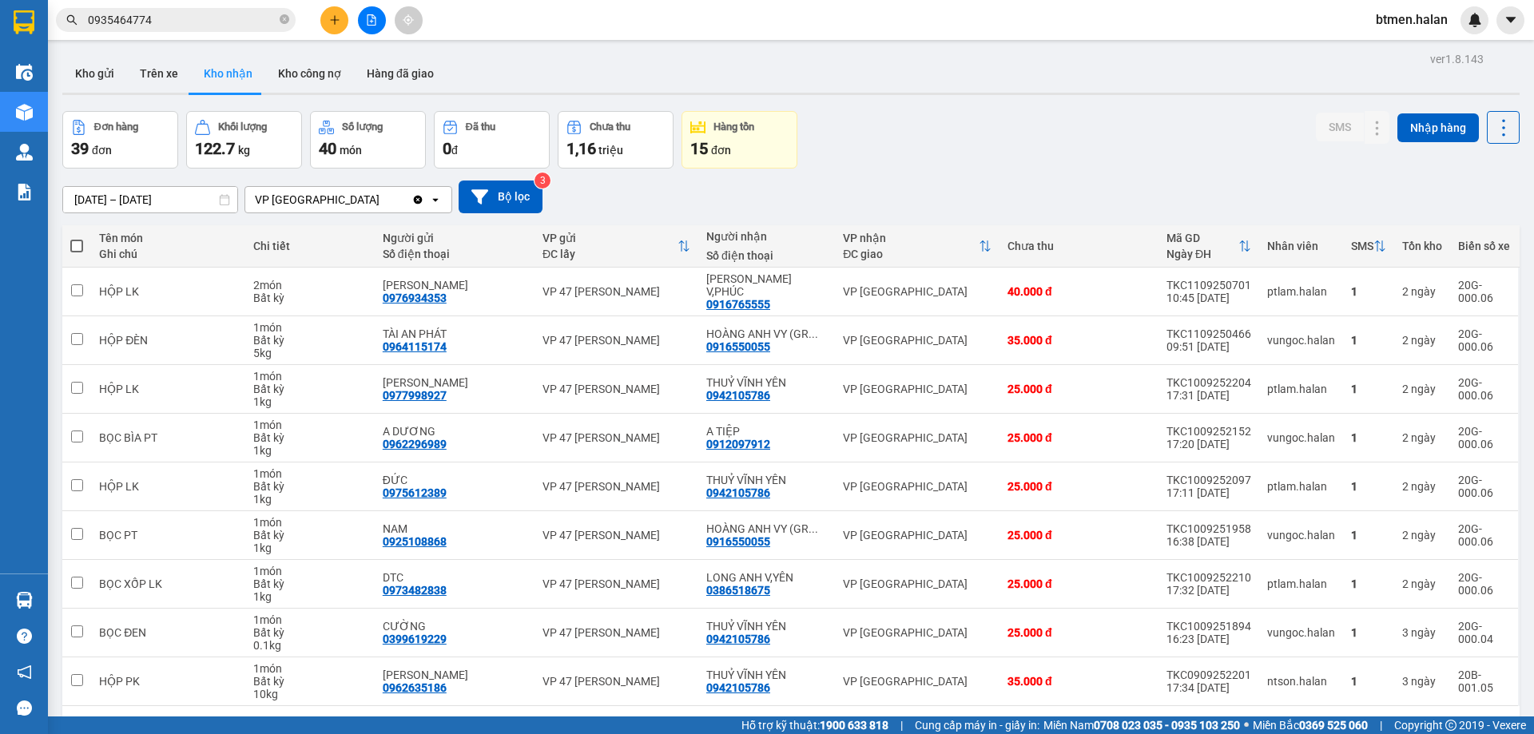
drag, startPoint x: 402, startPoint y: 76, endPoint x: 729, endPoint y: 189, distance: 346.6
click at [406, 77] on button "Hàng đã giao" at bounding box center [400, 73] width 93 height 38
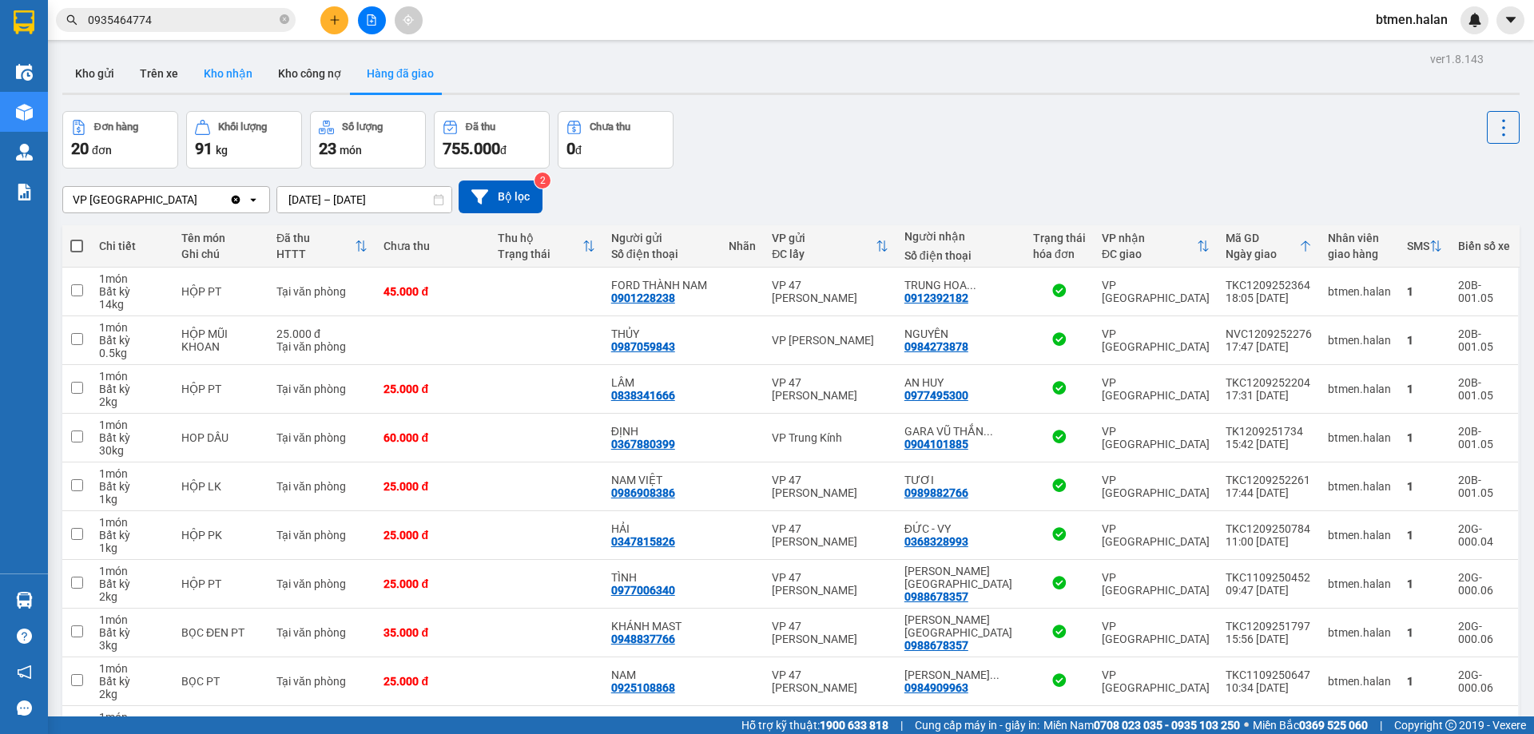
click at [243, 80] on button "Kho nhận" at bounding box center [228, 73] width 74 height 38
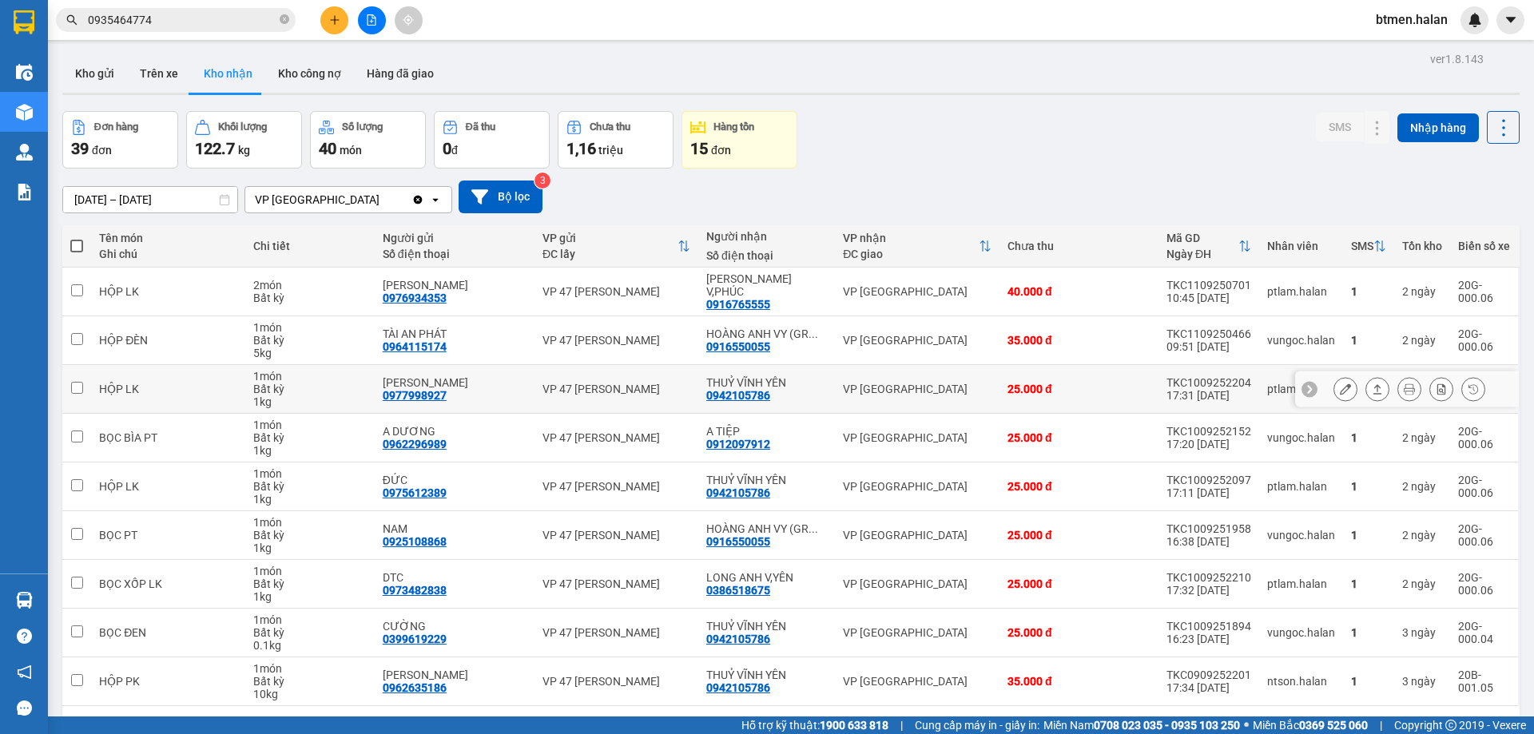
scroll to position [73, 0]
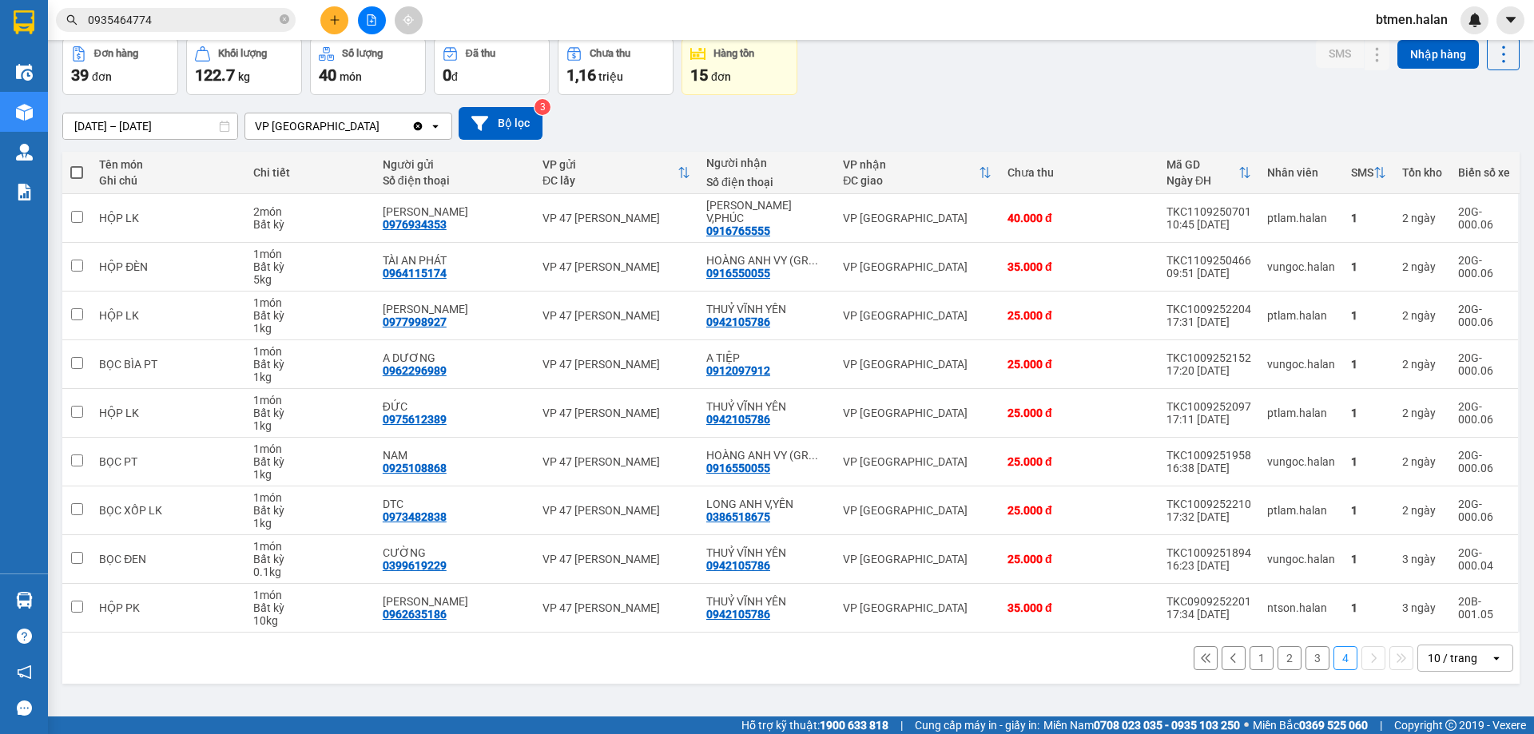
click at [1249, 646] on button "1" at bounding box center [1261, 658] width 24 height 24
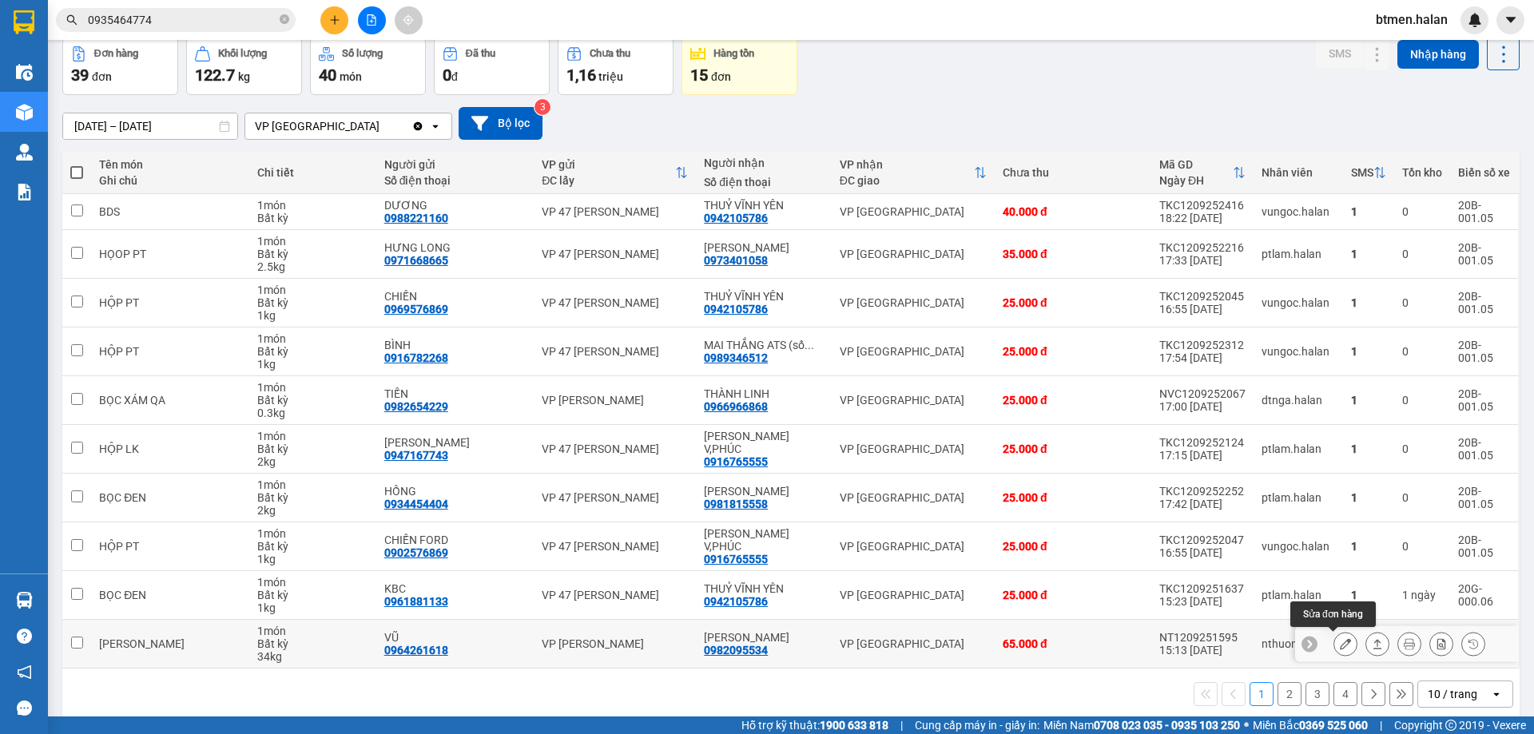
click at [1340, 646] on icon at bounding box center [1345, 643] width 11 height 11
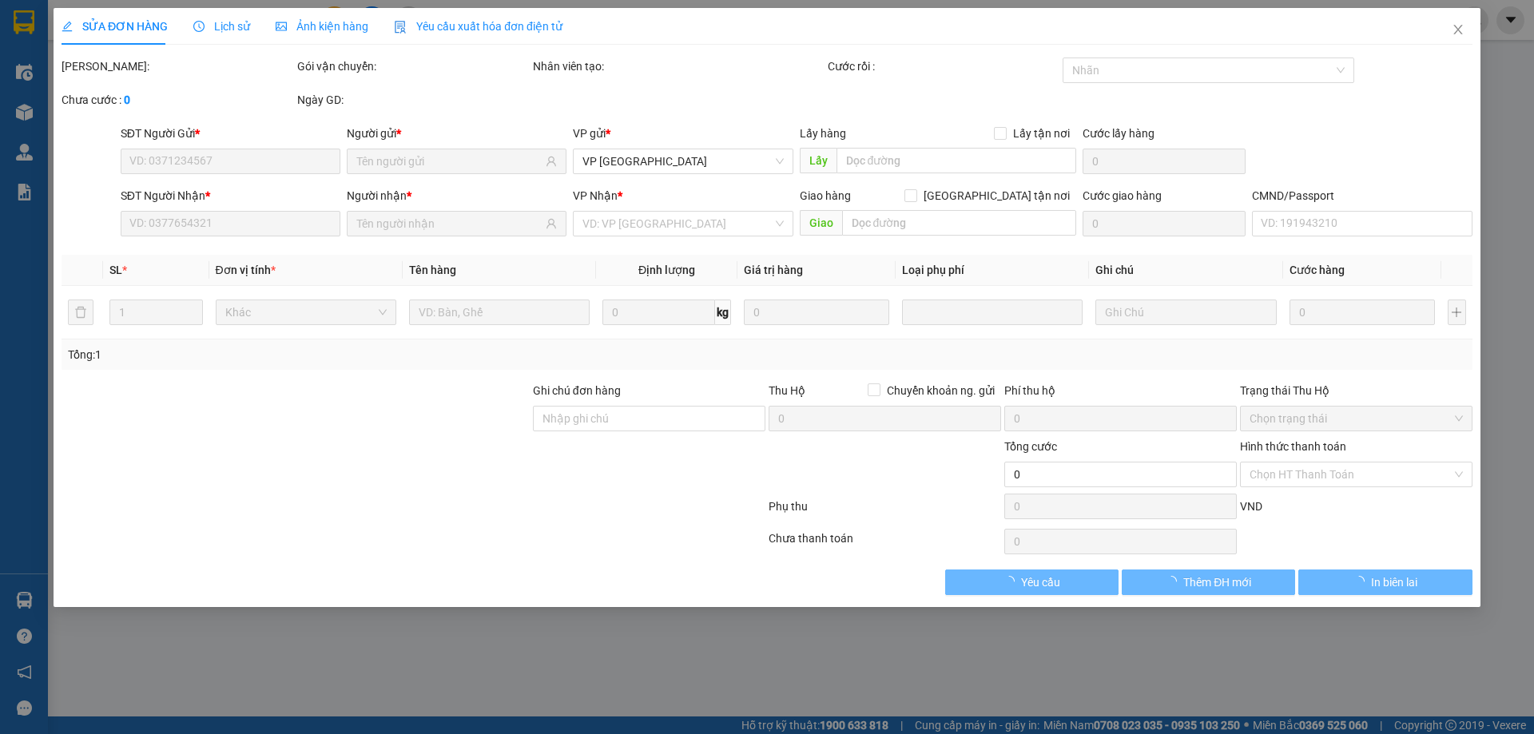
type input "0964261618"
type input "VŨ"
type input "0982095534"
type input "[PERSON_NAME]"
type input "65.000"
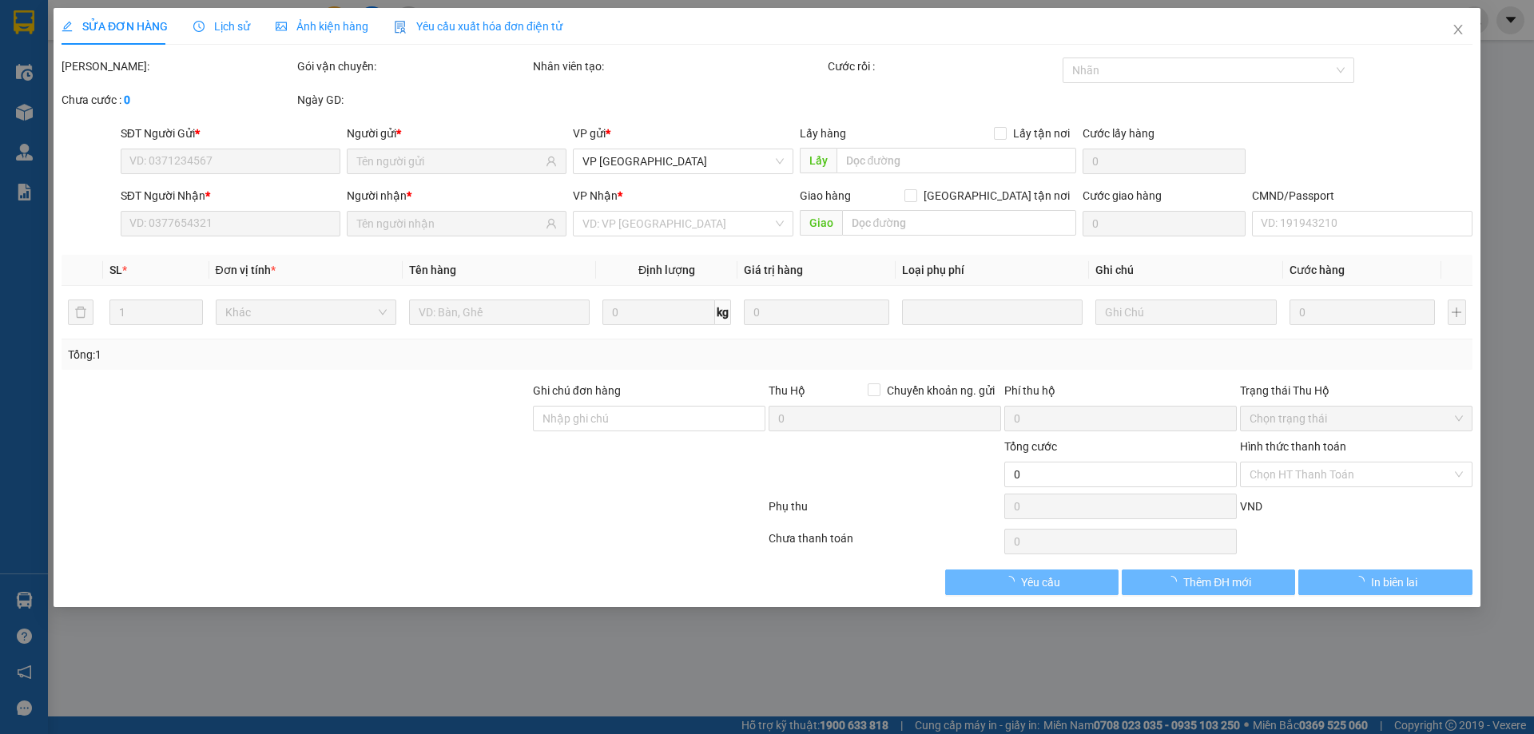
type input "65.000"
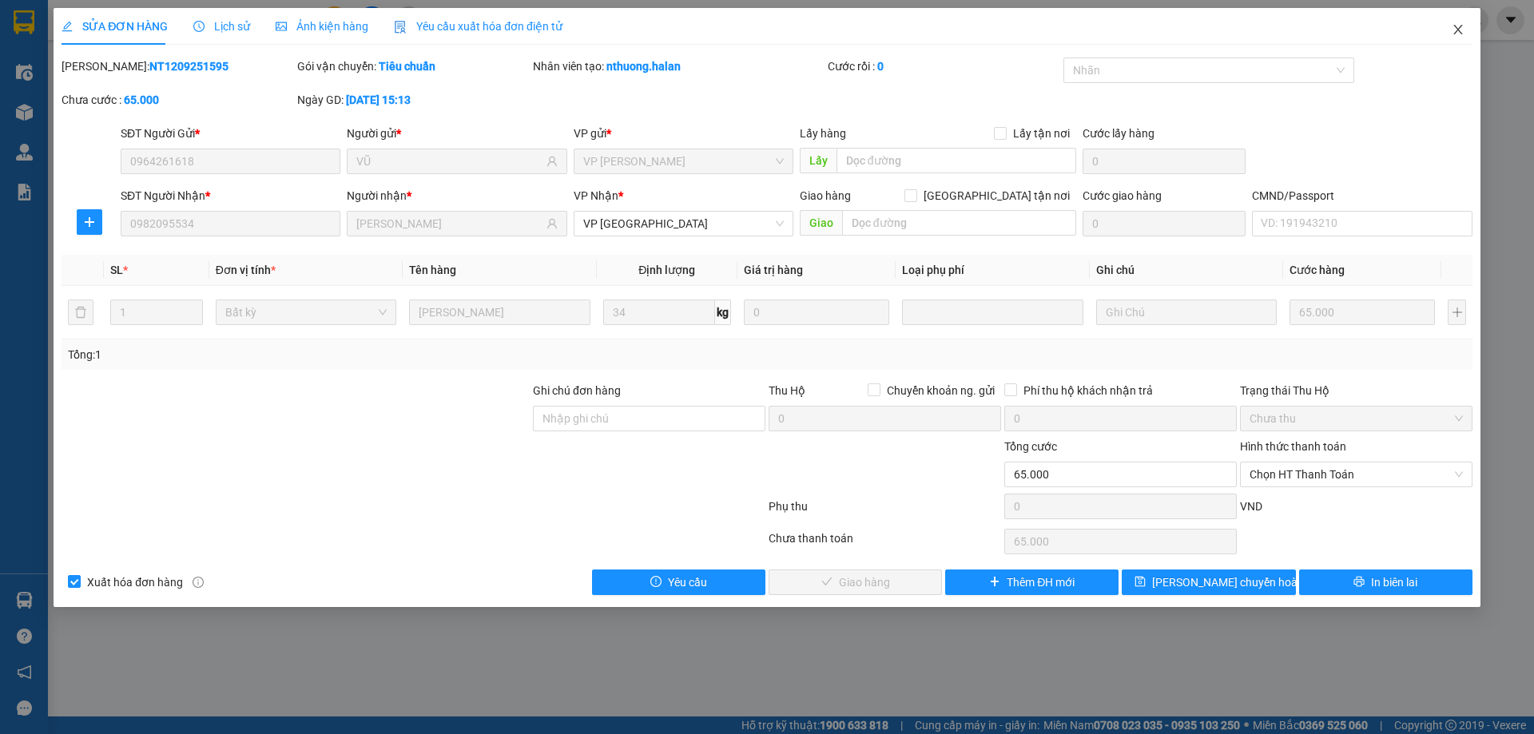
click at [1460, 36] on icon "close" at bounding box center [1457, 29] width 13 height 13
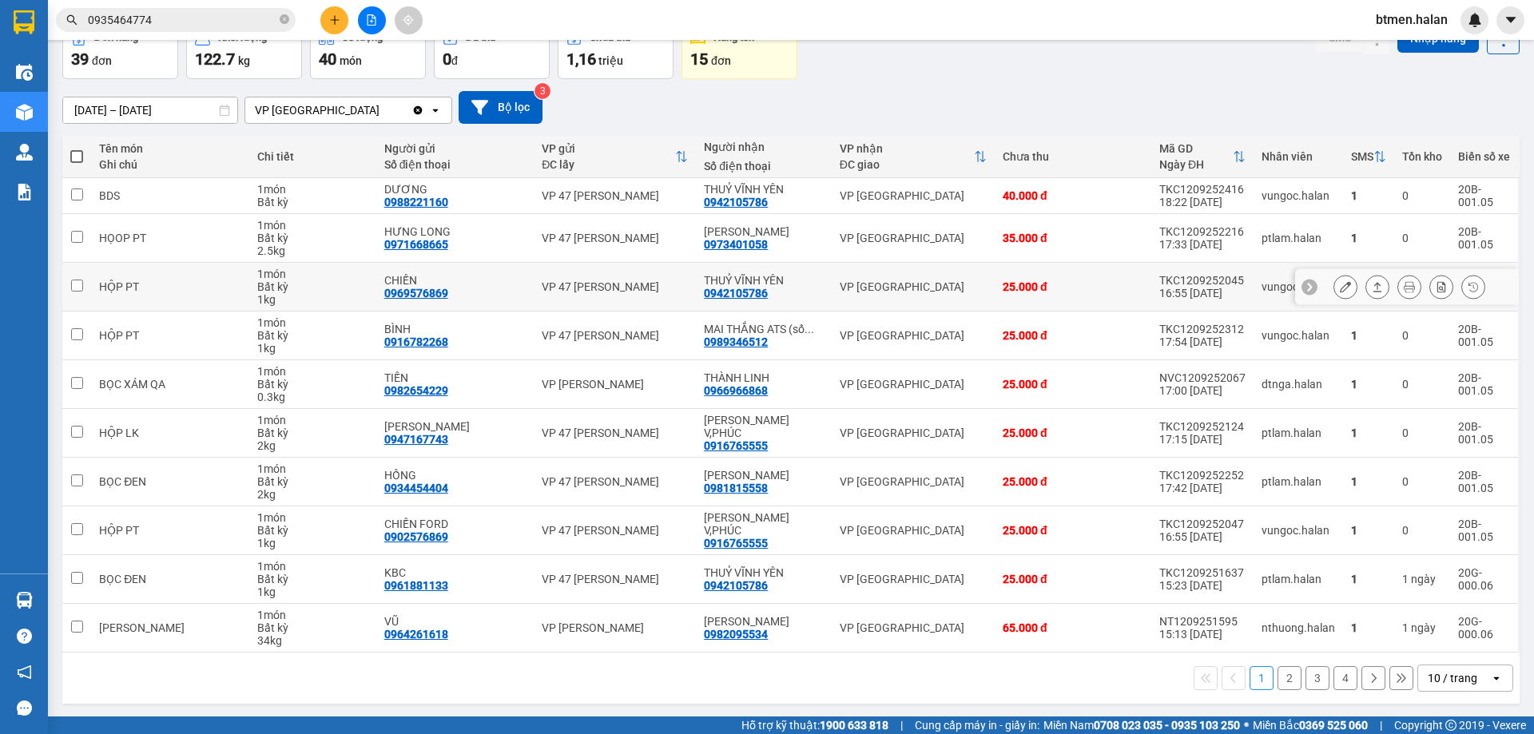
scroll to position [91, 0]
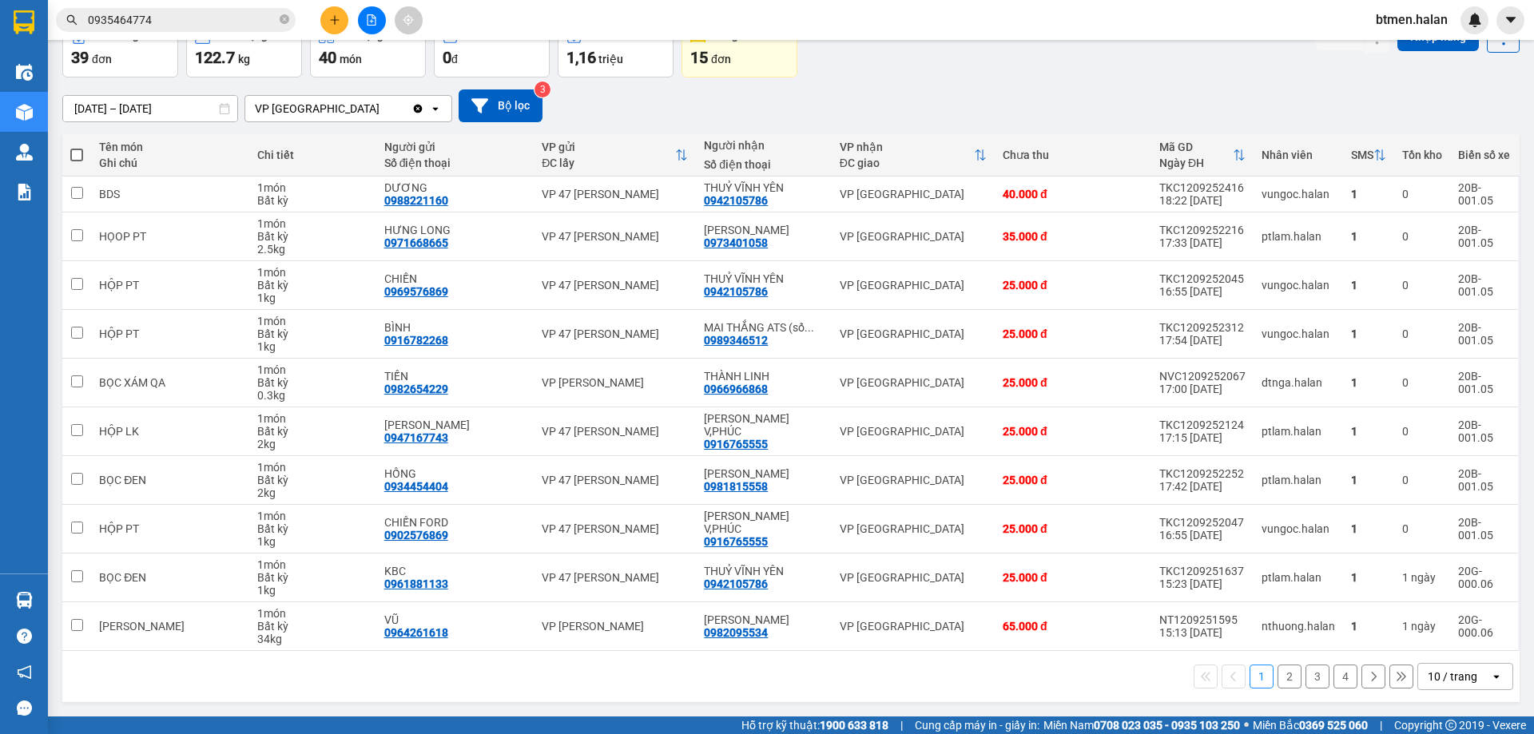
click at [1277, 677] on button "2" at bounding box center [1289, 677] width 24 height 24
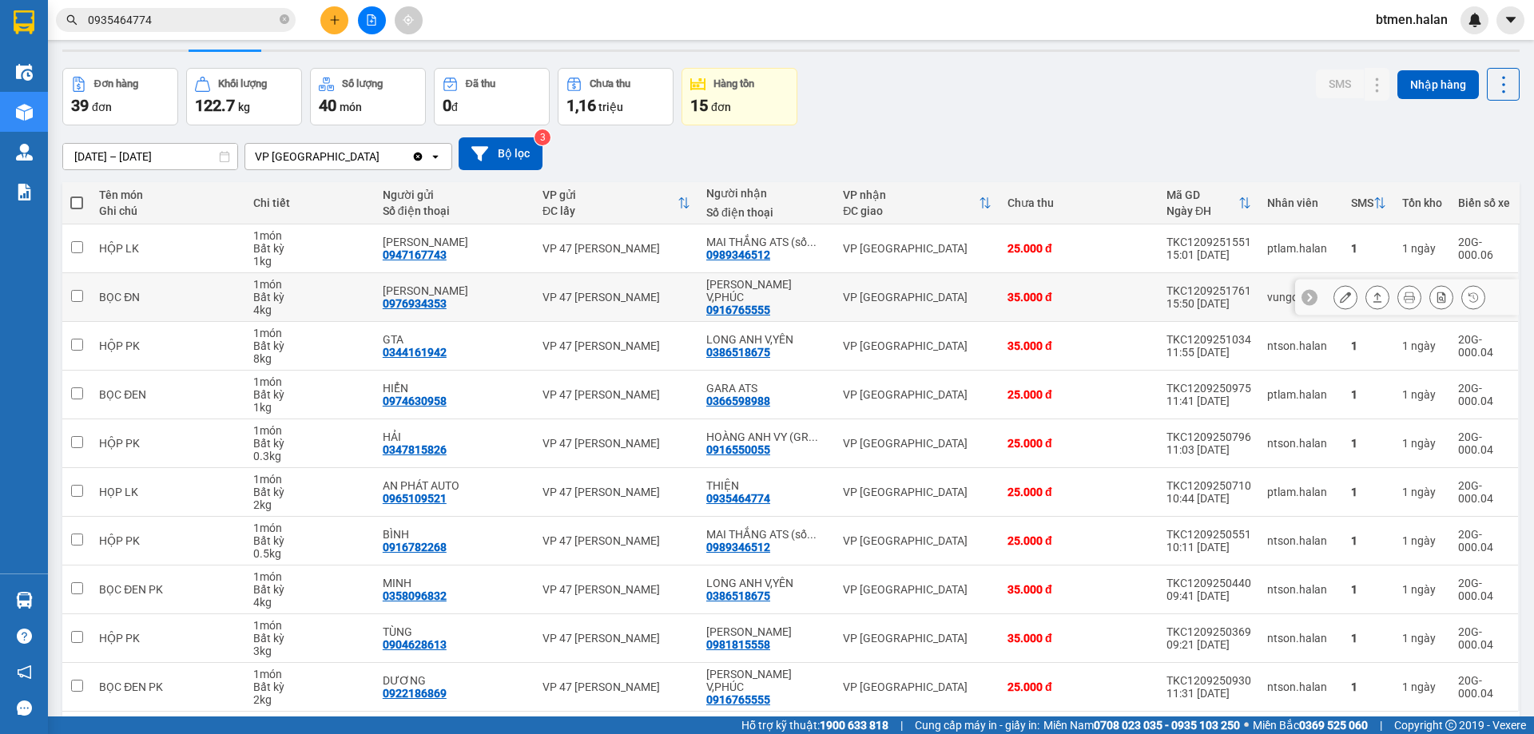
scroll to position [0, 0]
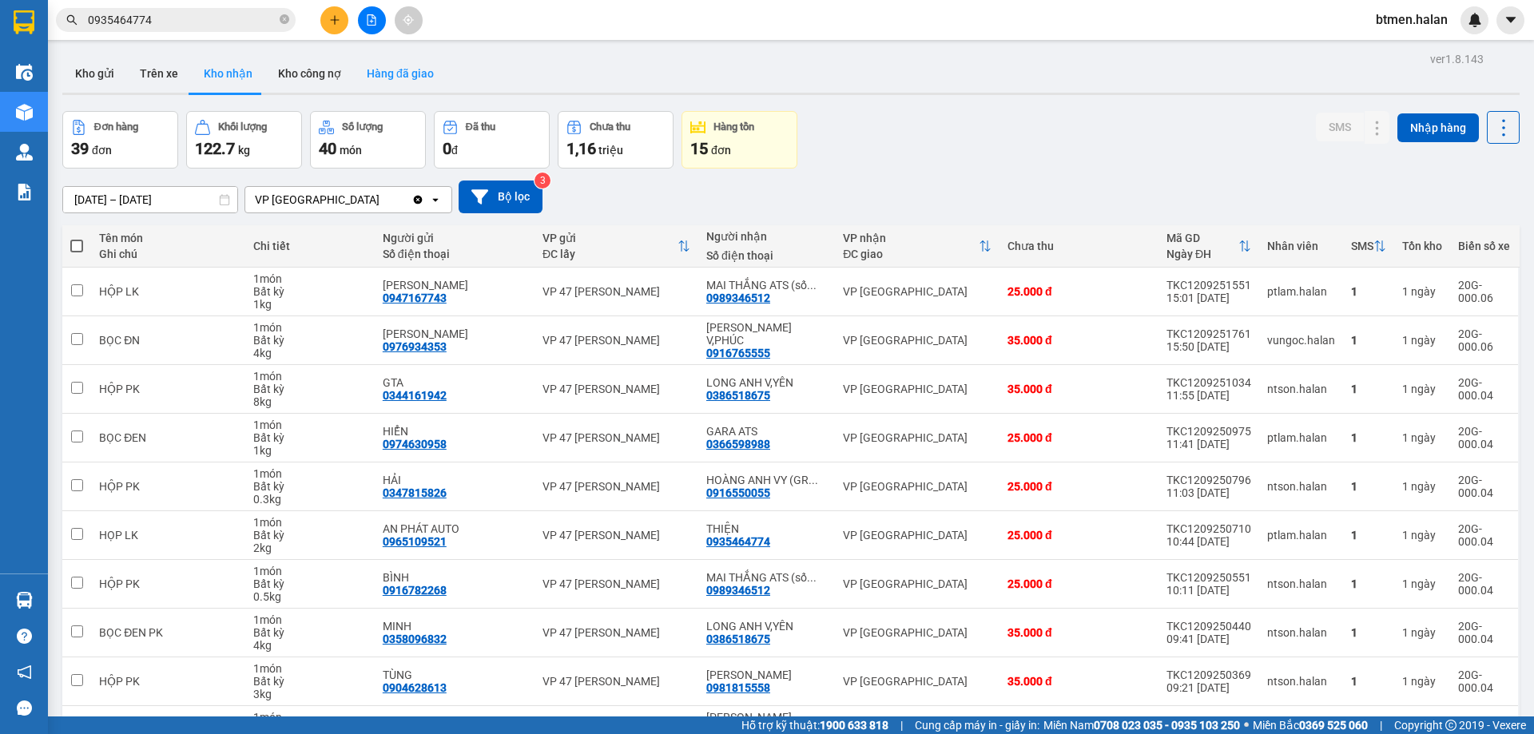
click at [377, 71] on button "Hàng đã giao" at bounding box center [400, 73] width 93 height 38
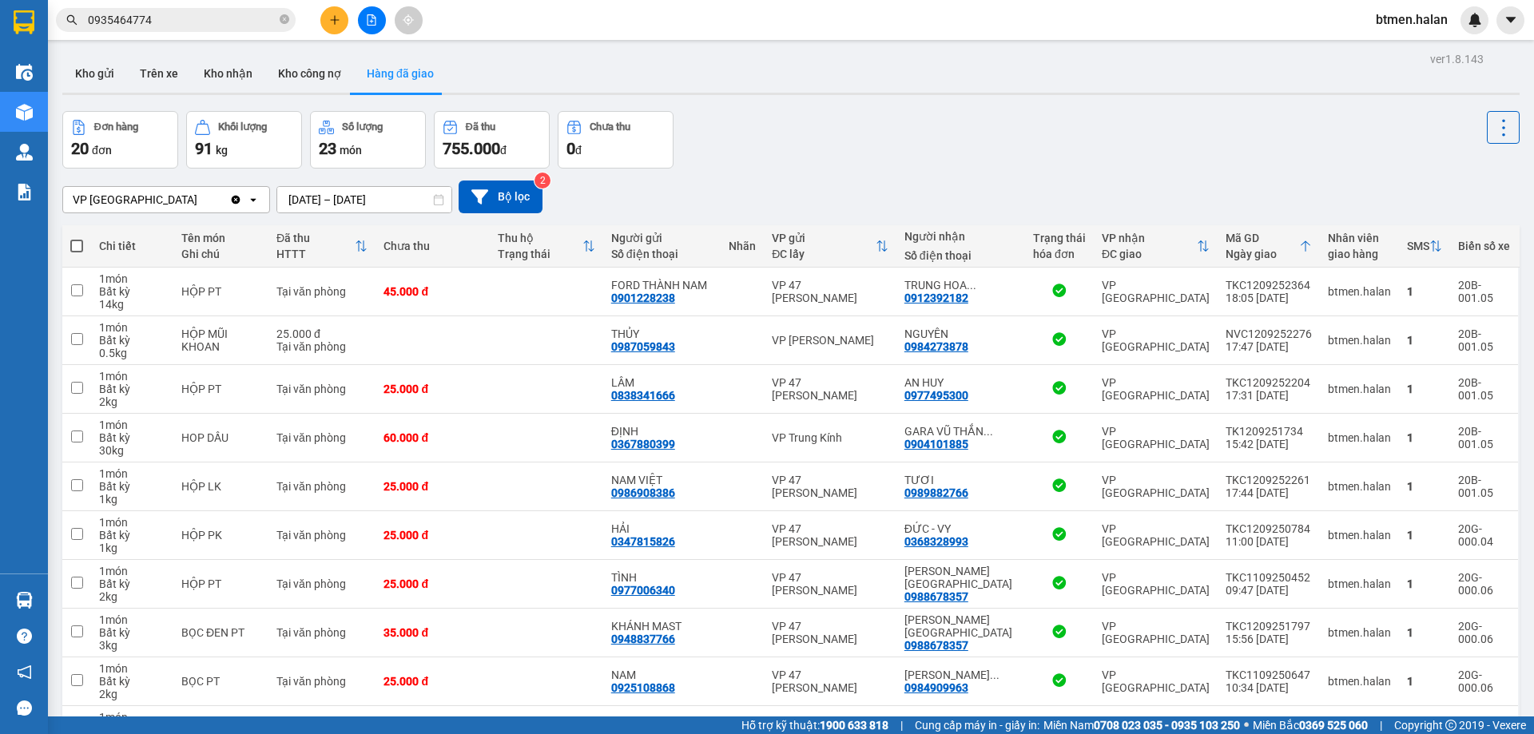
drag, startPoint x: 74, startPoint y: 63, endPoint x: 129, endPoint y: 97, distance: 63.8
click at [75, 62] on button "Kho gửi" at bounding box center [94, 73] width 65 height 38
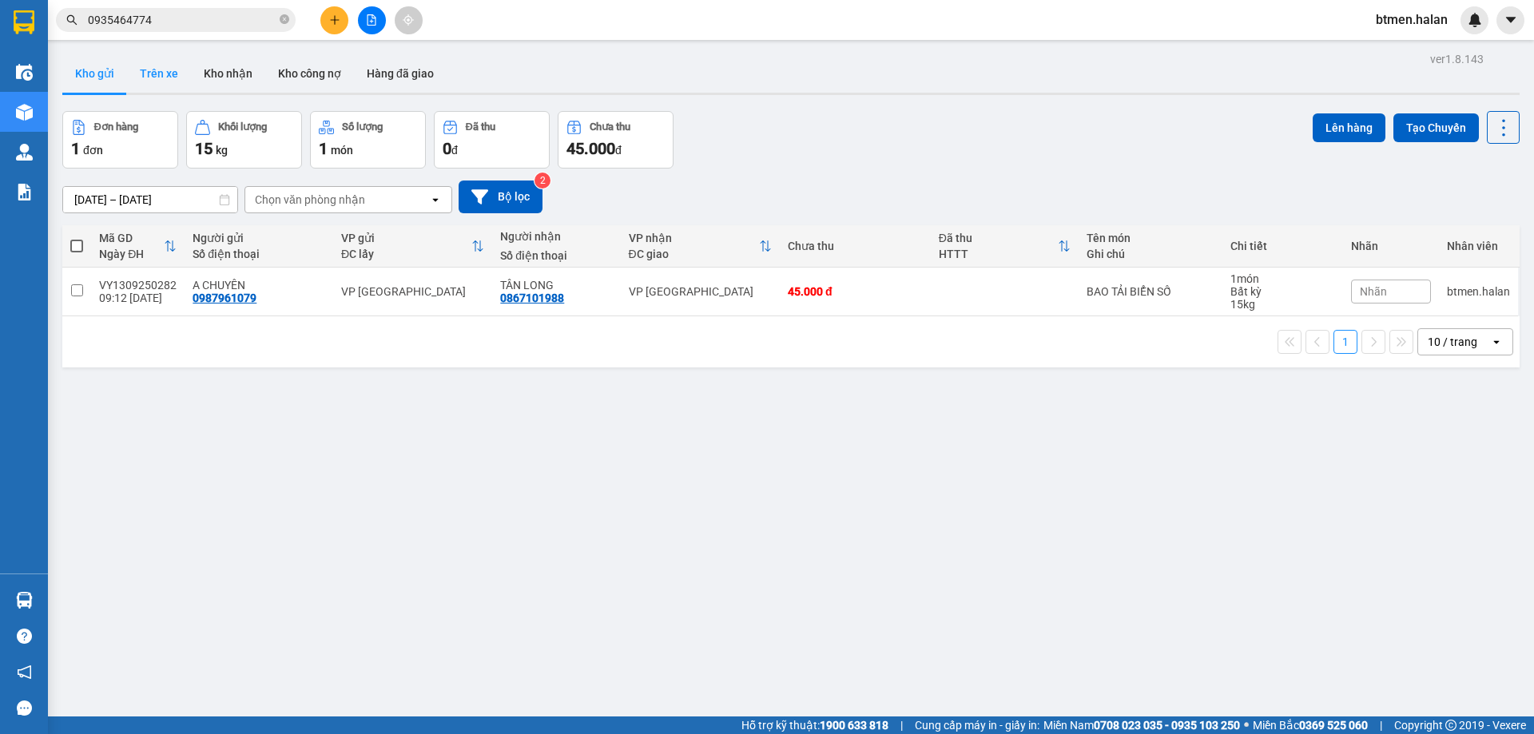
click at [159, 69] on button "Trên xe" at bounding box center [159, 73] width 64 height 38
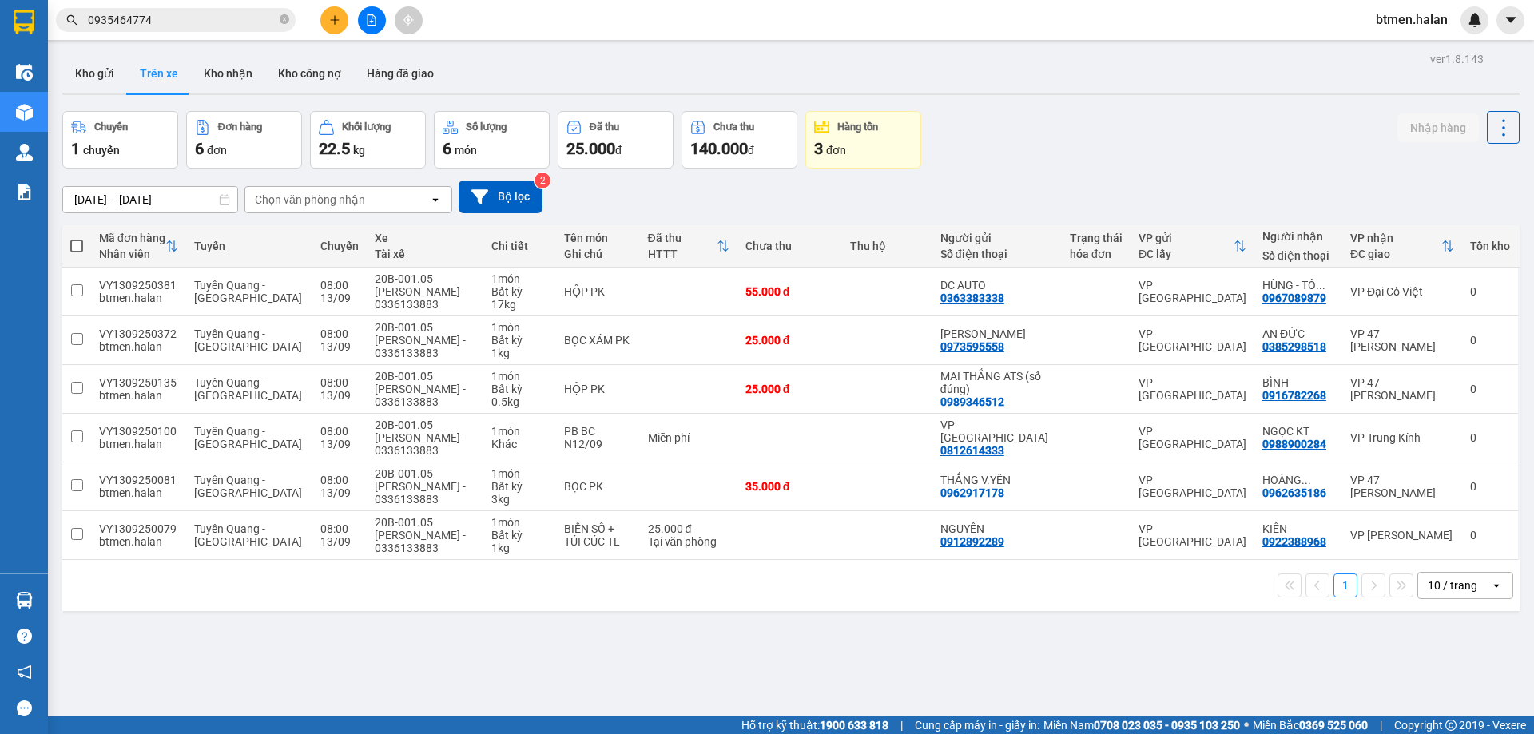
click at [1106, 91] on div "Kho gửi Trên xe Kho nhận Kho công nợ Hàng đã giao" at bounding box center [790, 75] width 1457 height 42
click at [218, 77] on button "Kho nhận" at bounding box center [228, 73] width 74 height 38
type input "[DATE] – [DATE]"
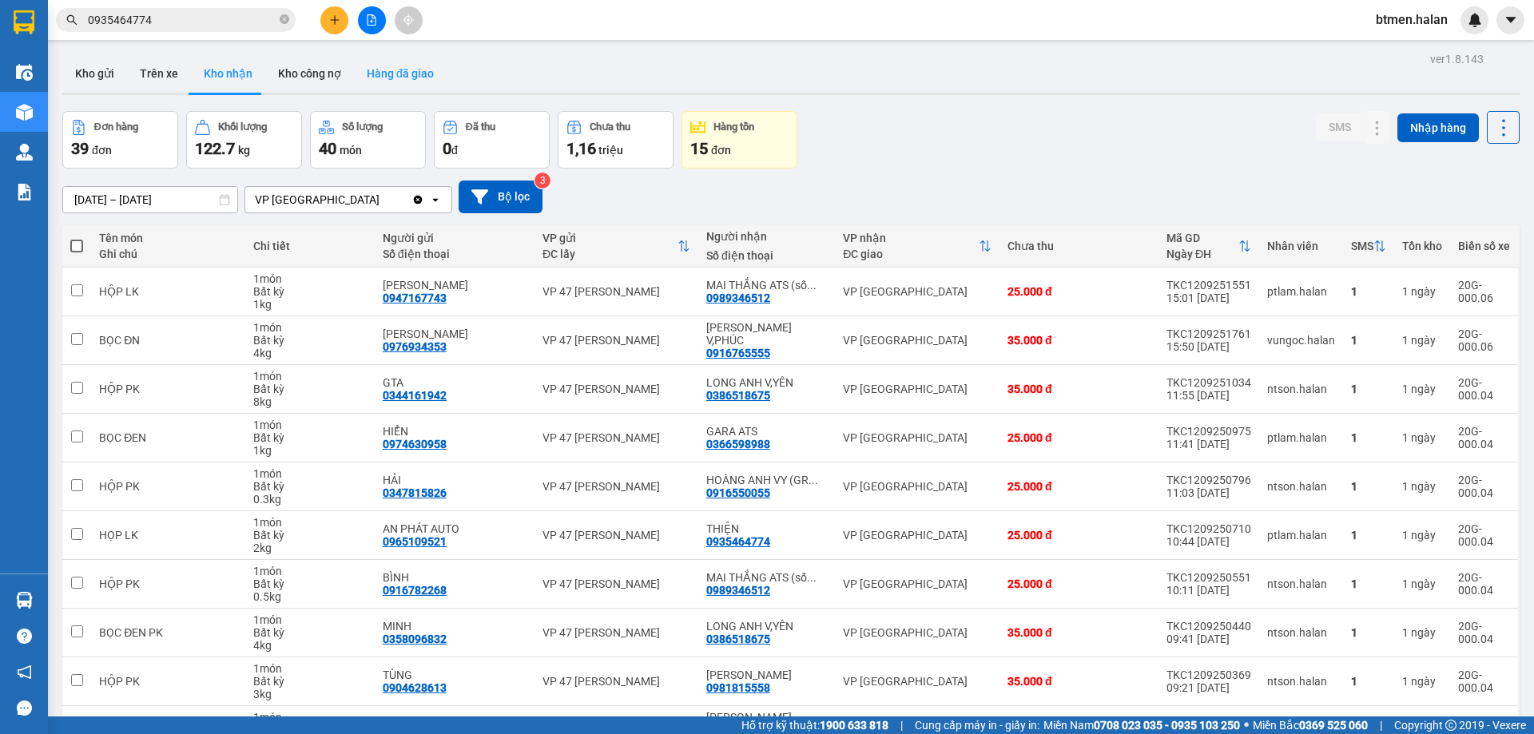
click at [428, 71] on button "Hàng đã giao" at bounding box center [400, 73] width 93 height 38
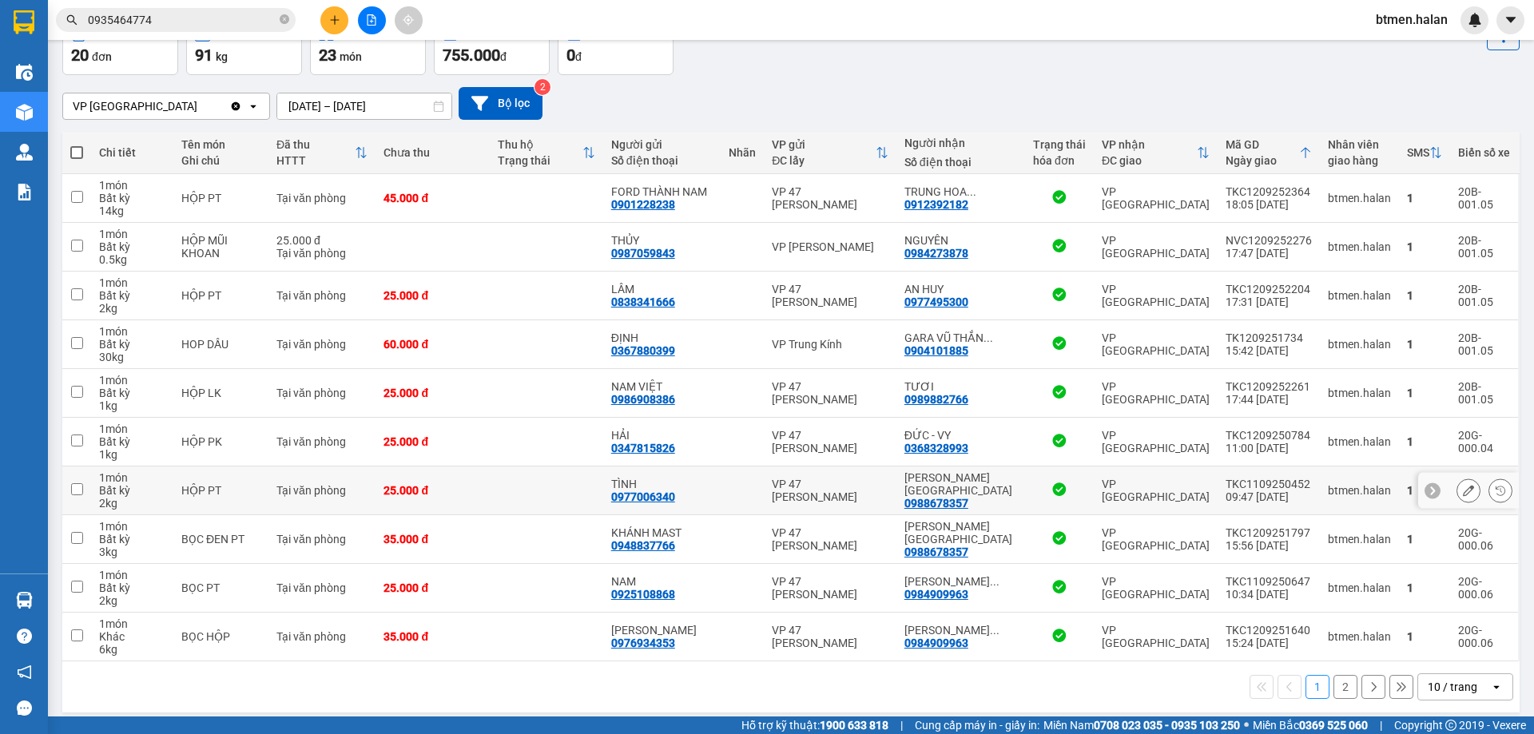
scroll to position [104, 0]
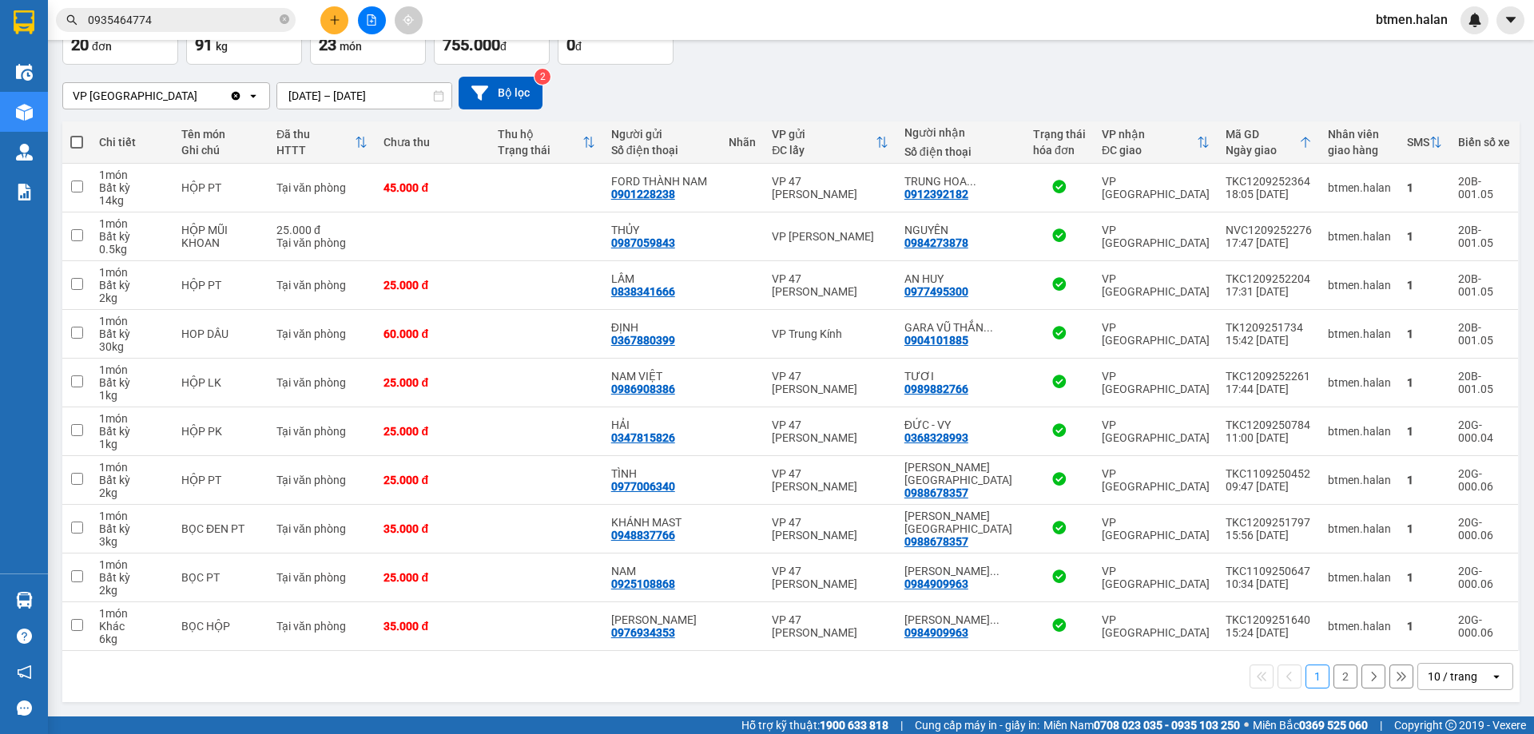
click at [1335, 675] on button "2" at bounding box center [1345, 677] width 24 height 24
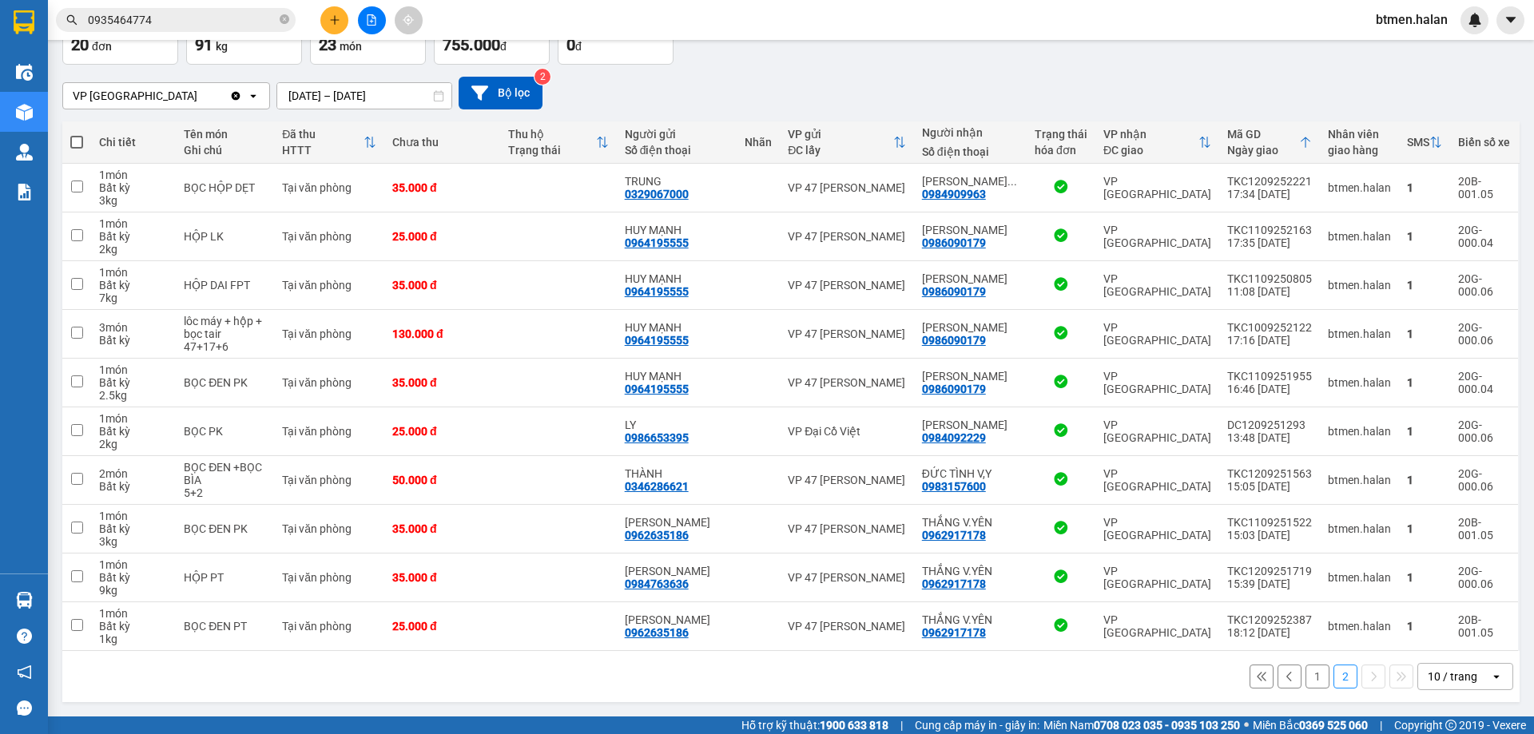
click at [1305, 681] on button "1" at bounding box center [1317, 677] width 24 height 24
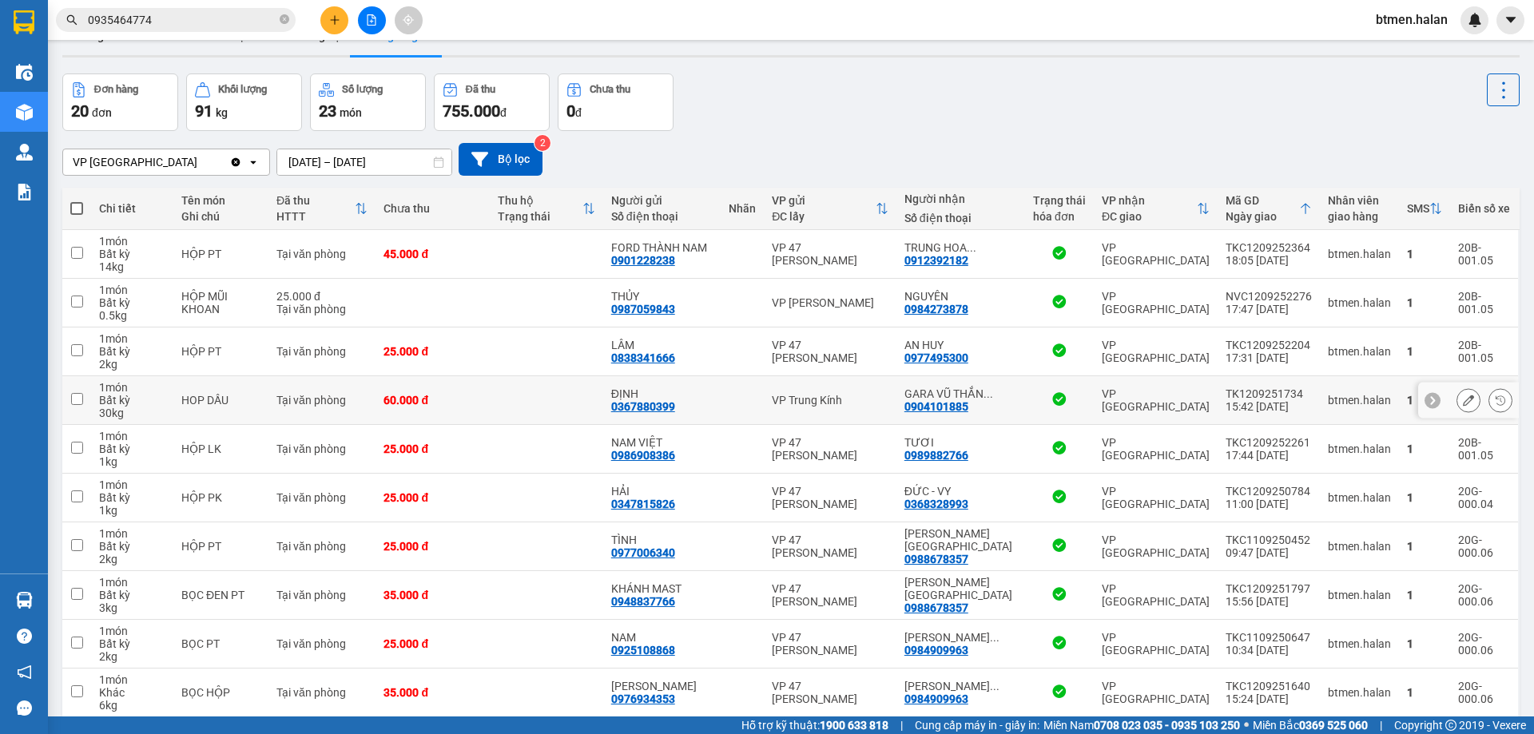
scroll to position [0, 0]
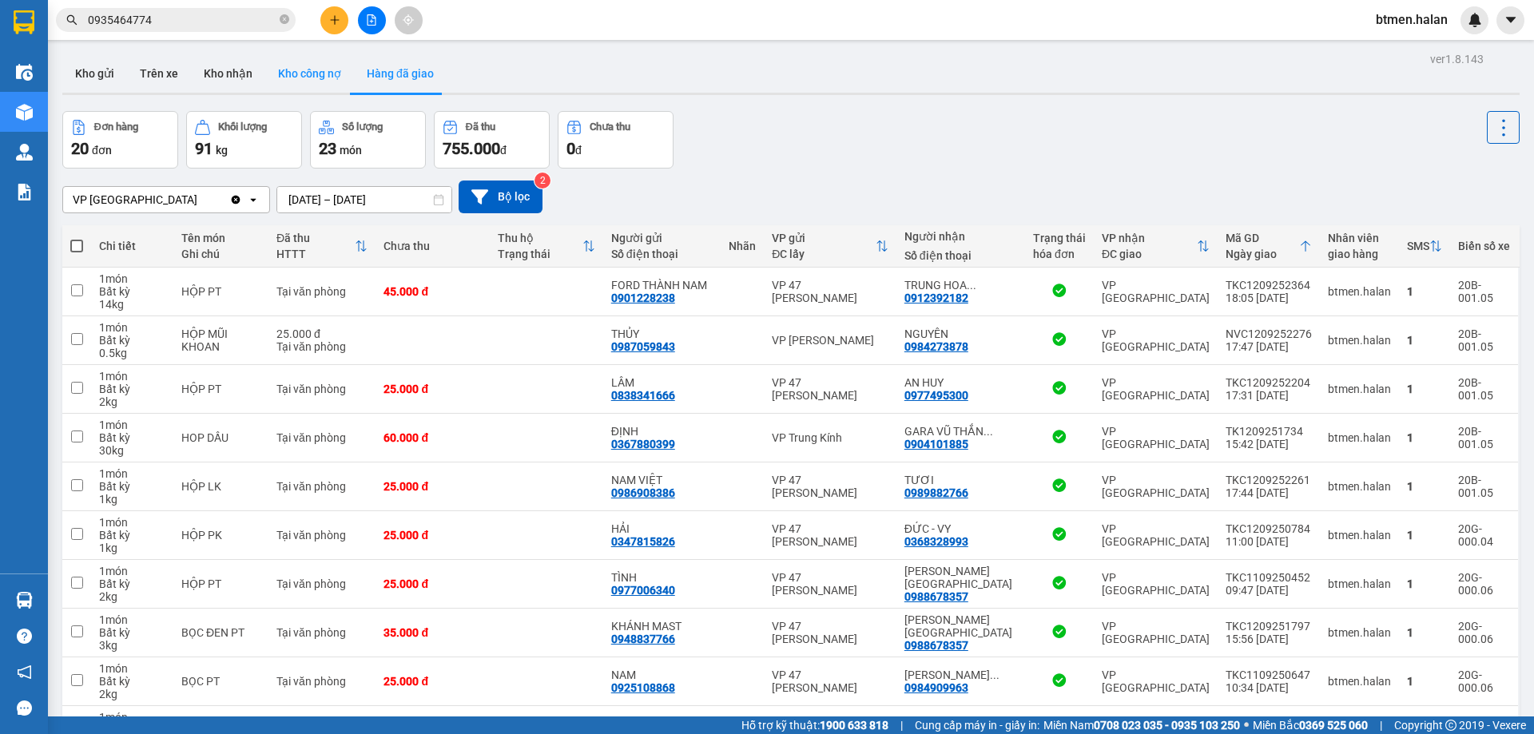
click at [295, 73] on button "Kho công nợ" at bounding box center [309, 73] width 89 height 38
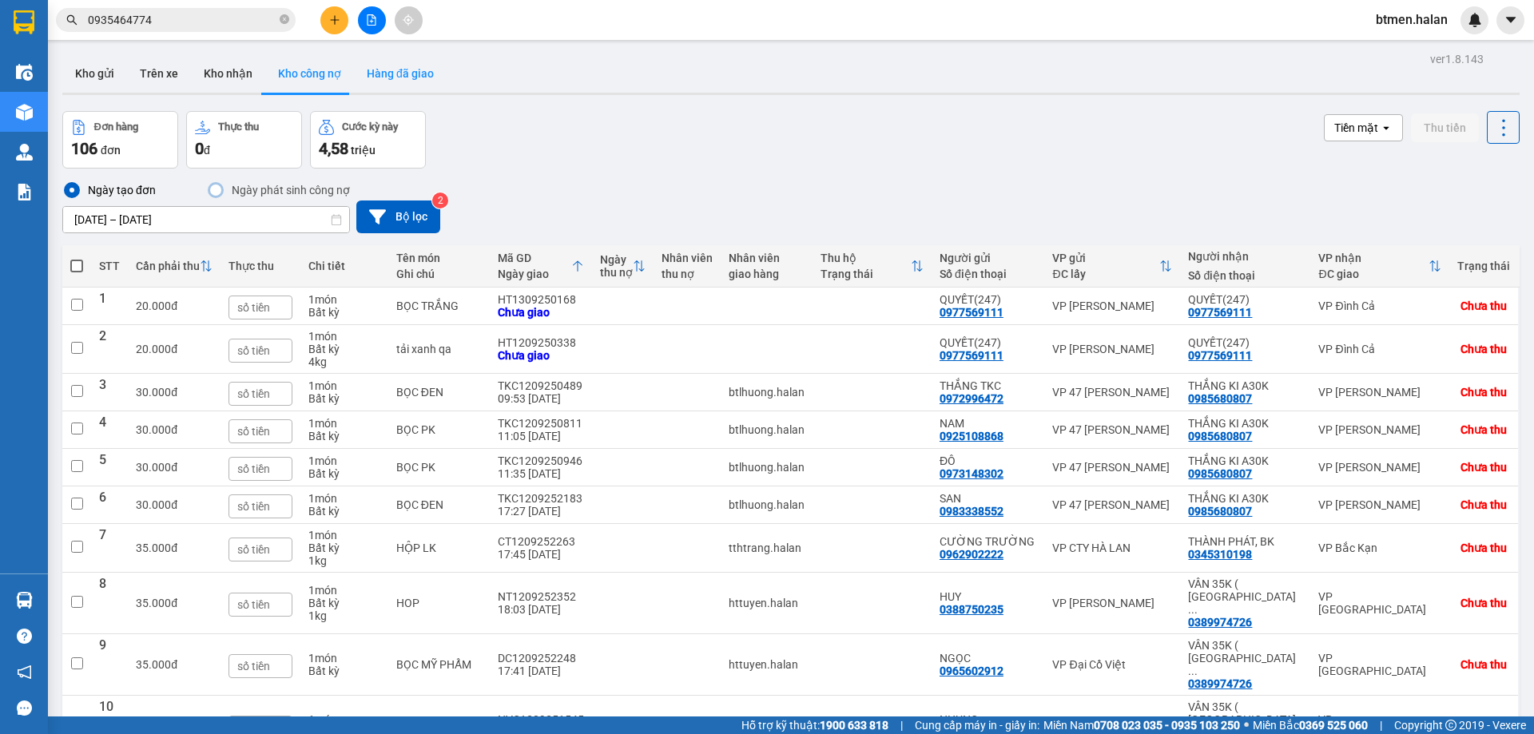
click at [391, 64] on button "Hàng đã giao" at bounding box center [400, 73] width 93 height 38
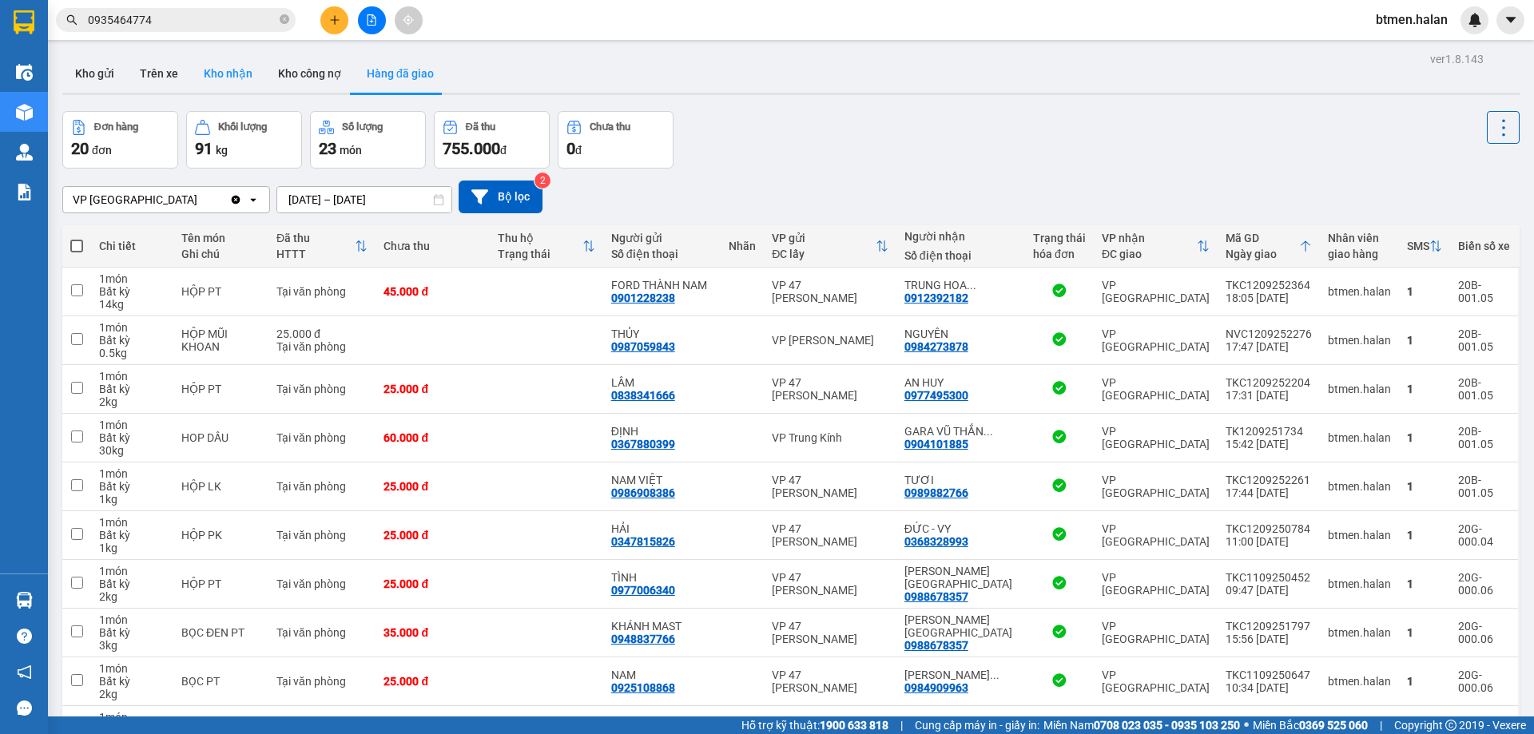
click at [215, 68] on button "Kho nhận" at bounding box center [228, 73] width 74 height 38
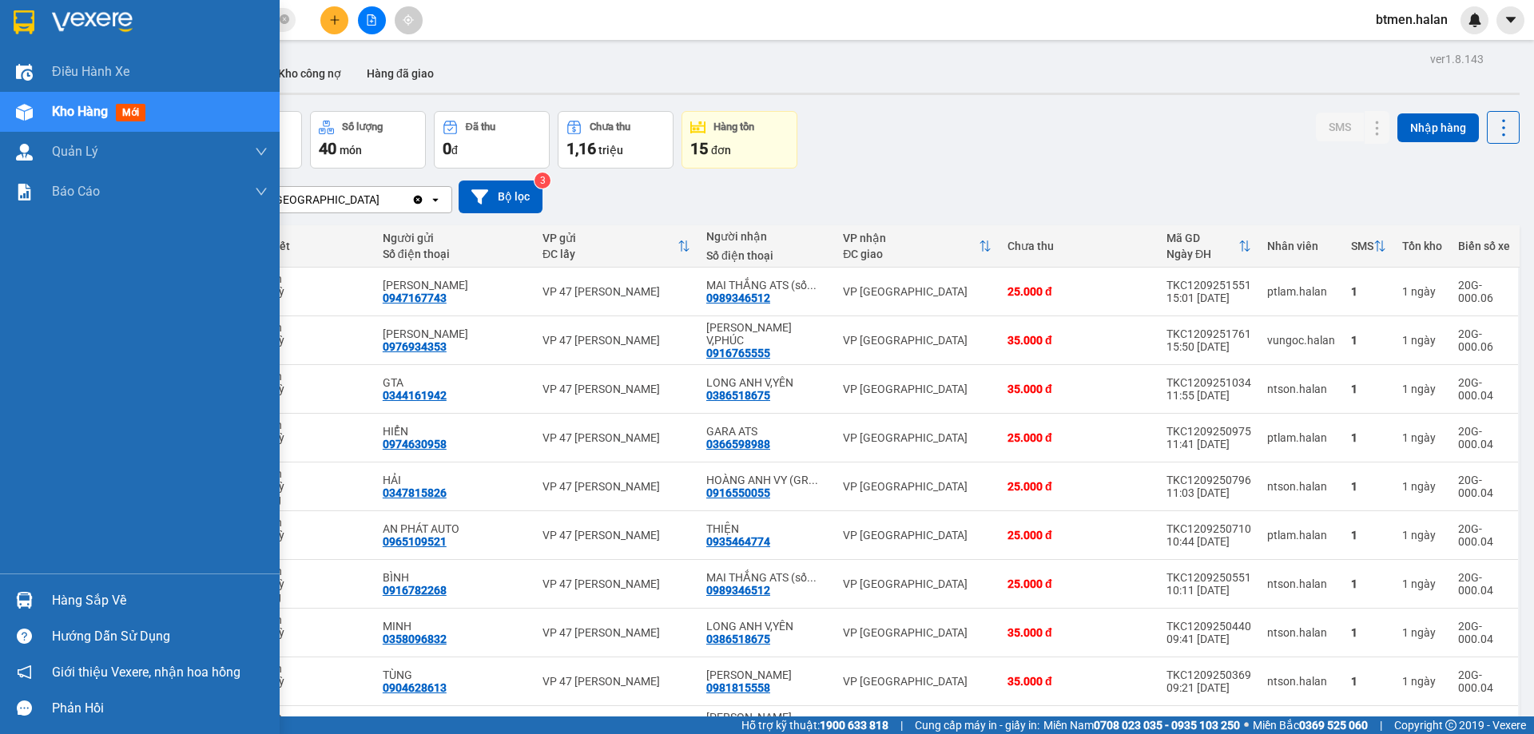
click at [61, 586] on div "Hàng sắp về" at bounding box center [140, 600] width 280 height 36
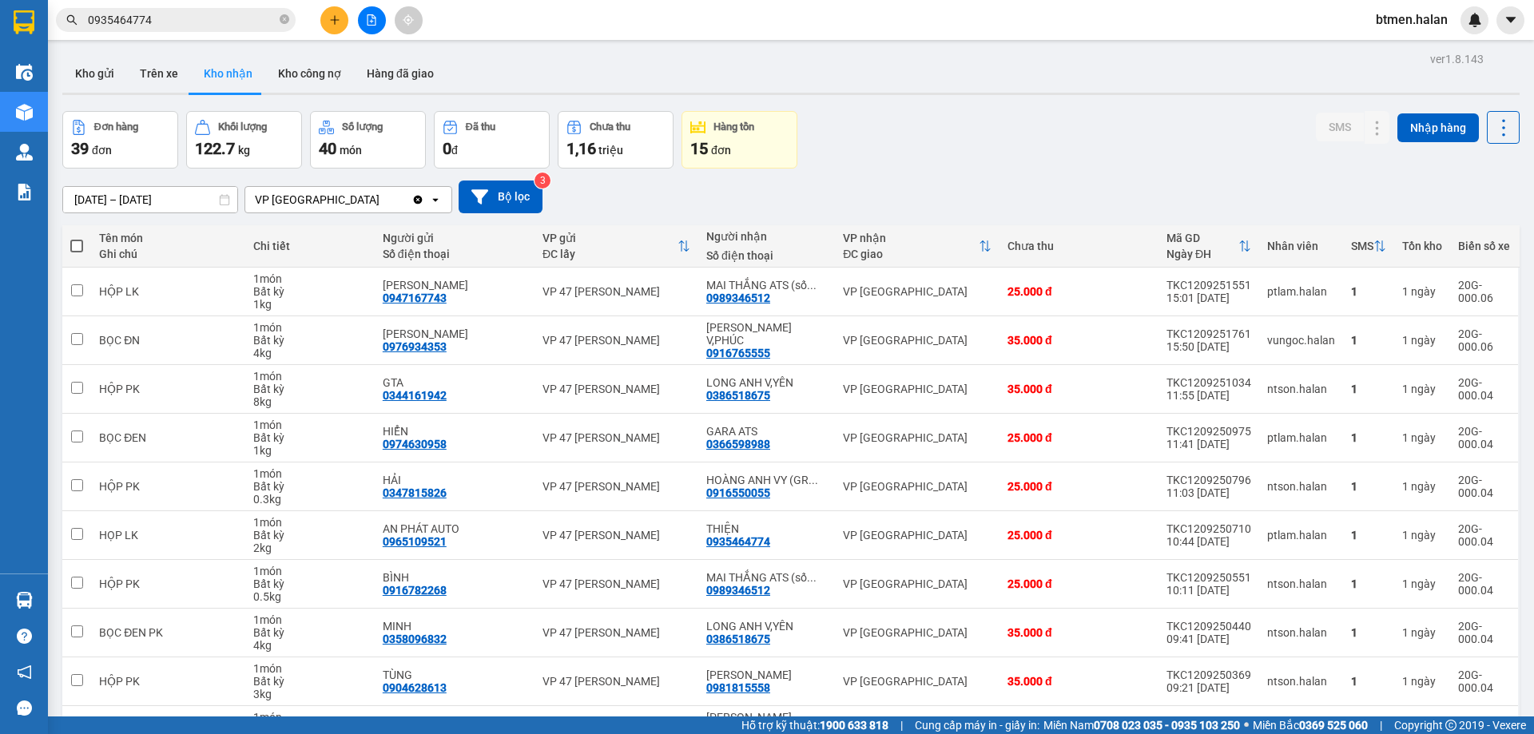
click at [120, 80] on section "Kết quả tìm kiếm ( 192 ) Bộ lọc Mã ĐH Trạng thái Món hàng Thu hộ Tổng cước Chưa…" at bounding box center [767, 367] width 1534 height 734
click at [105, 73] on button "Kho gửi" at bounding box center [94, 73] width 65 height 38
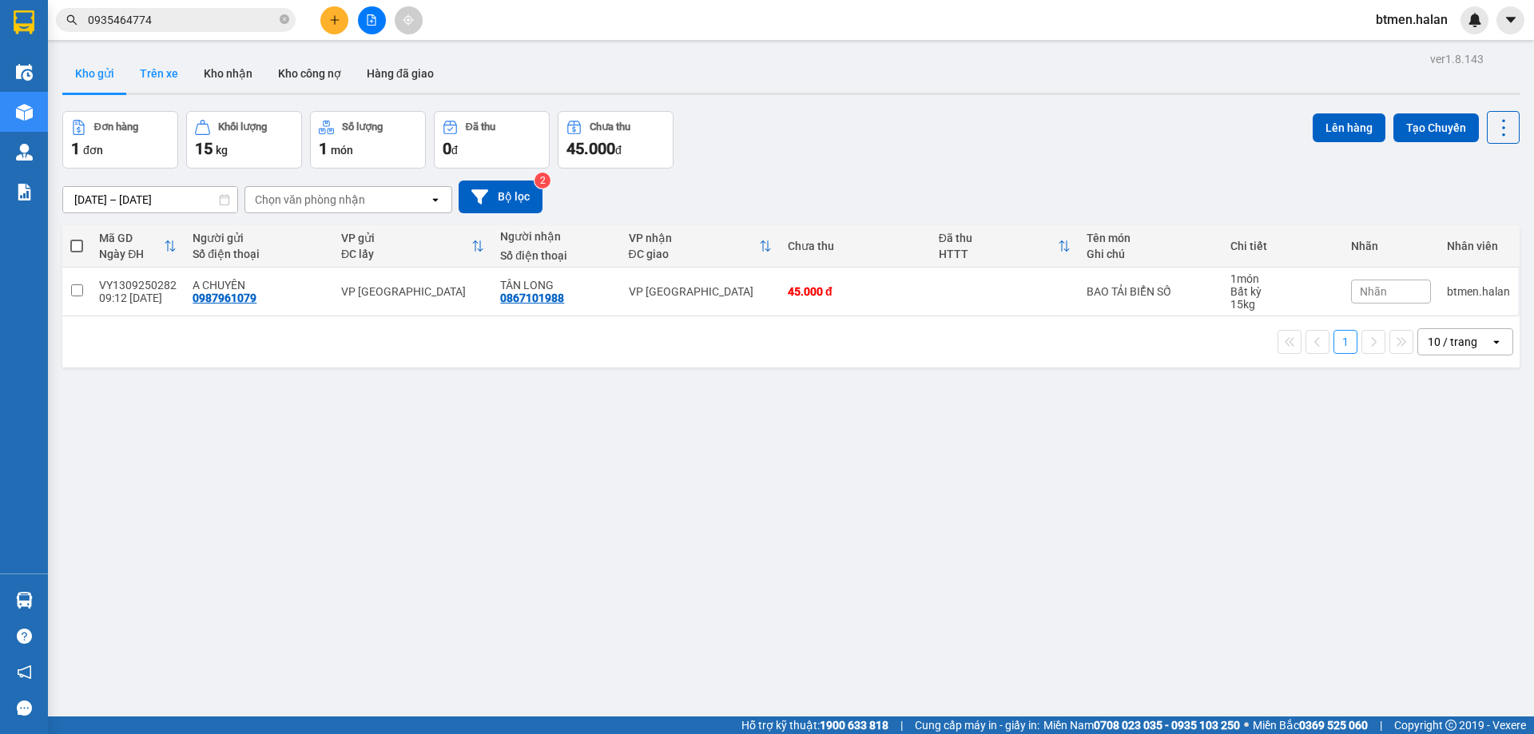
click at [165, 73] on button "Trên xe" at bounding box center [159, 73] width 64 height 38
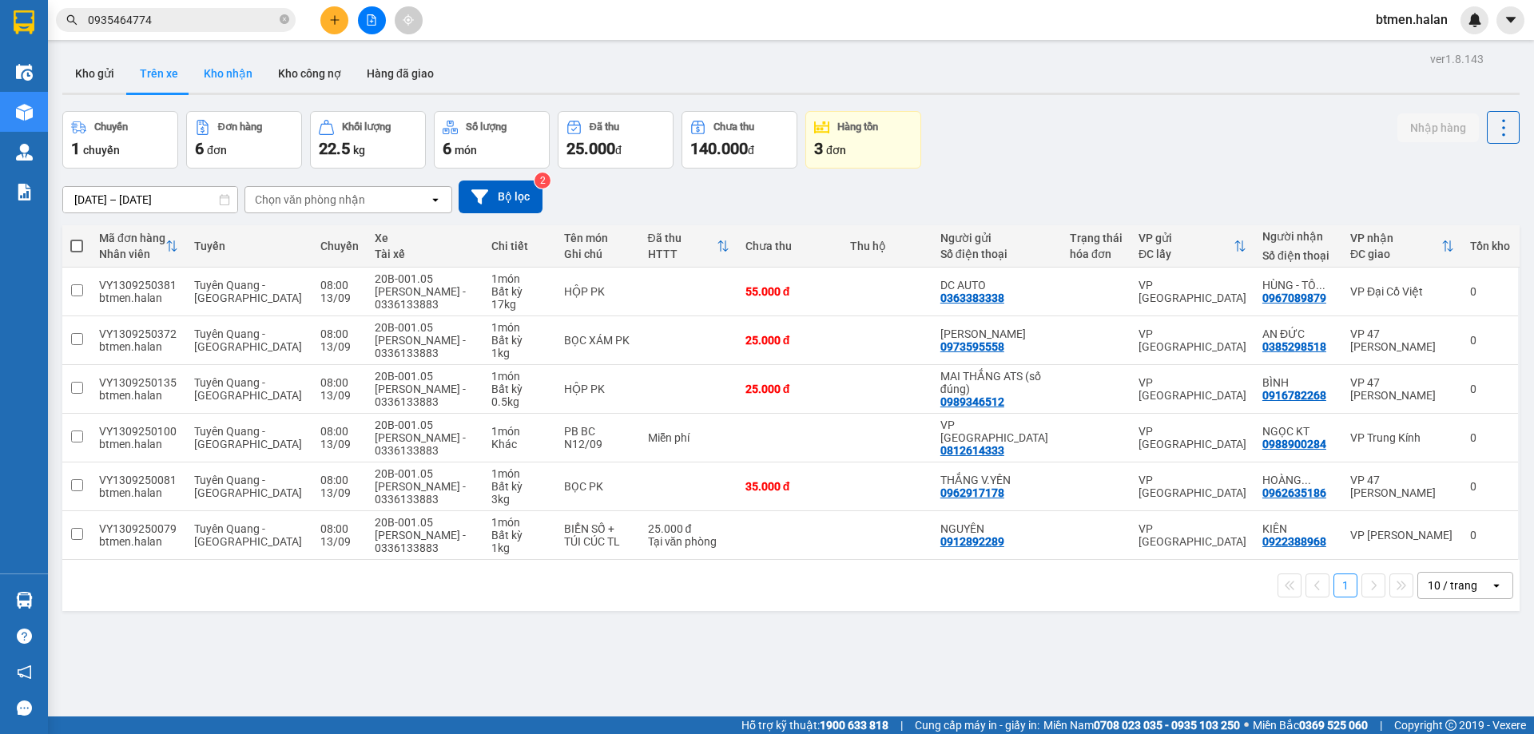
click at [206, 74] on button "Kho nhận" at bounding box center [228, 73] width 74 height 38
type input "[DATE] – [DATE]"
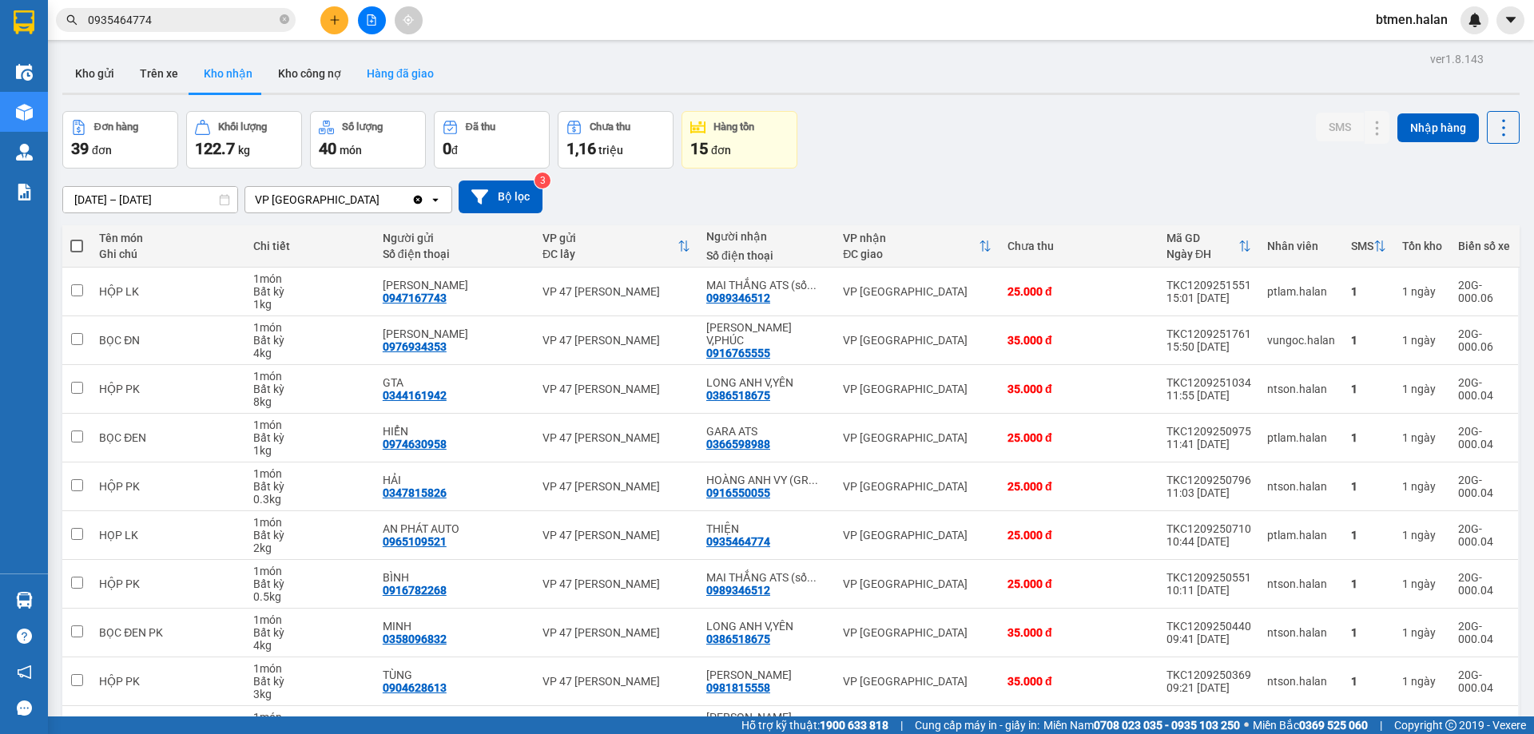
click at [391, 75] on button "Hàng đã giao" at bounding box center [400, 73] width 93 height 38
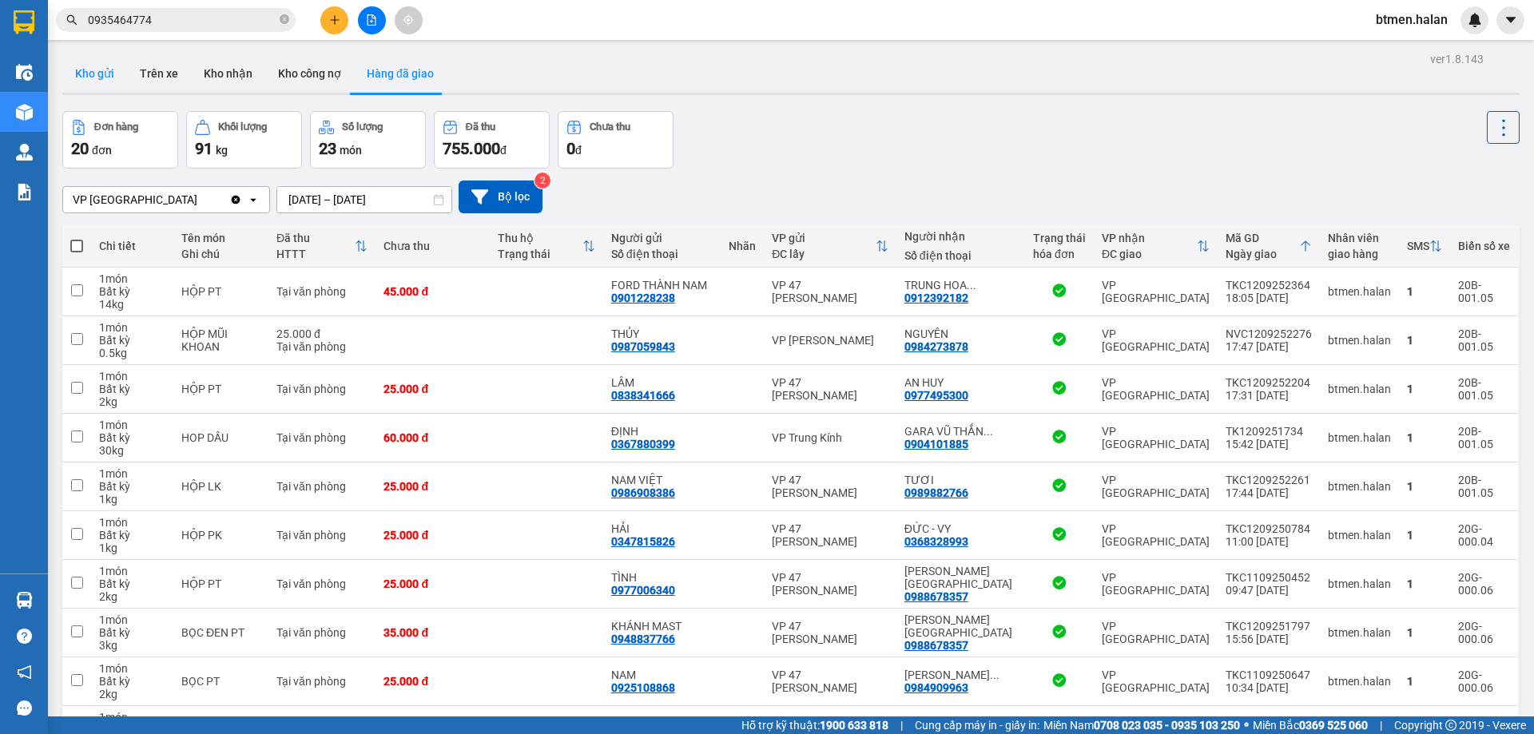
click at [104, 66] on button "Kho gửi" at bounding box center [94, 73] width 65 height 38
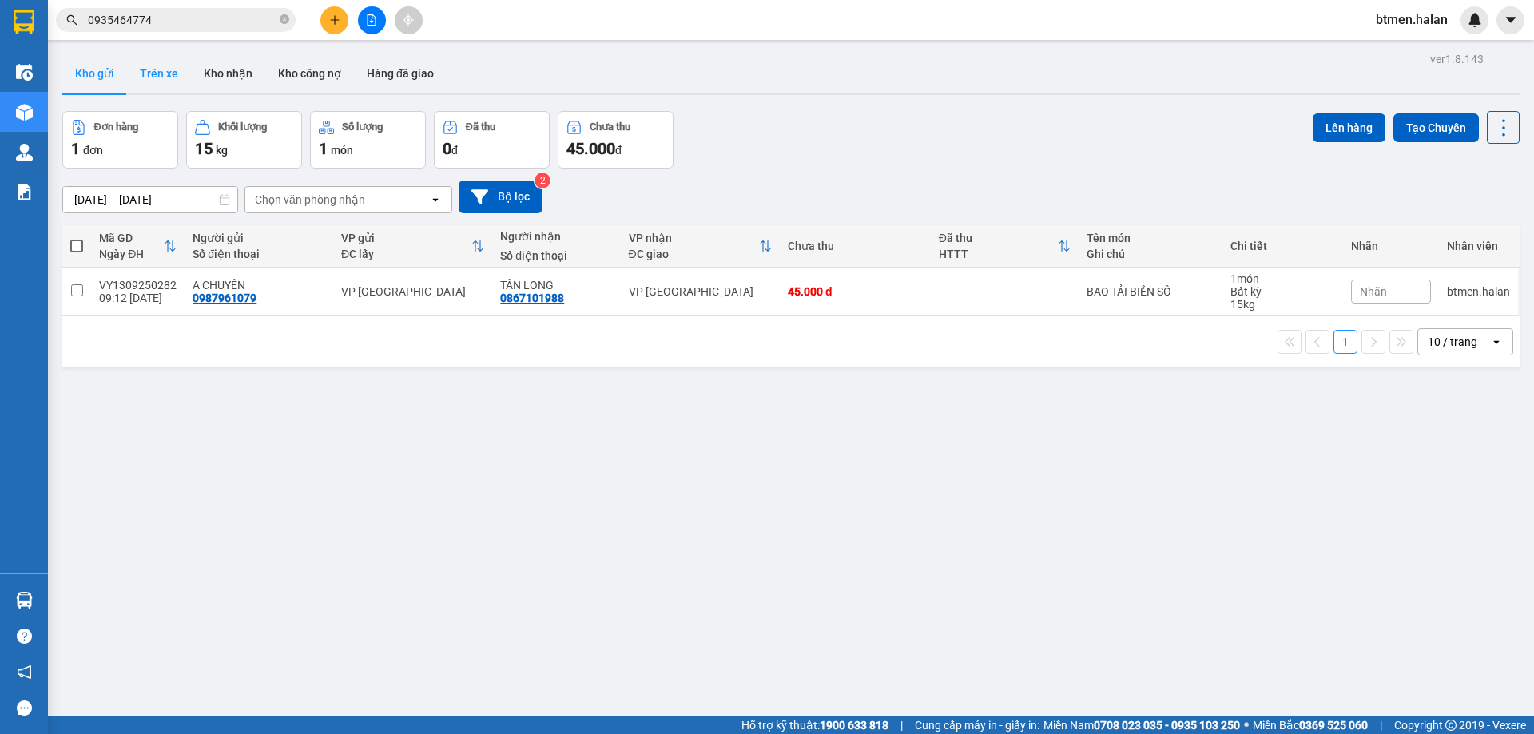
click at [155, 79] on button "Trên xe" at bounding box center [159, 73] width 64 height 38
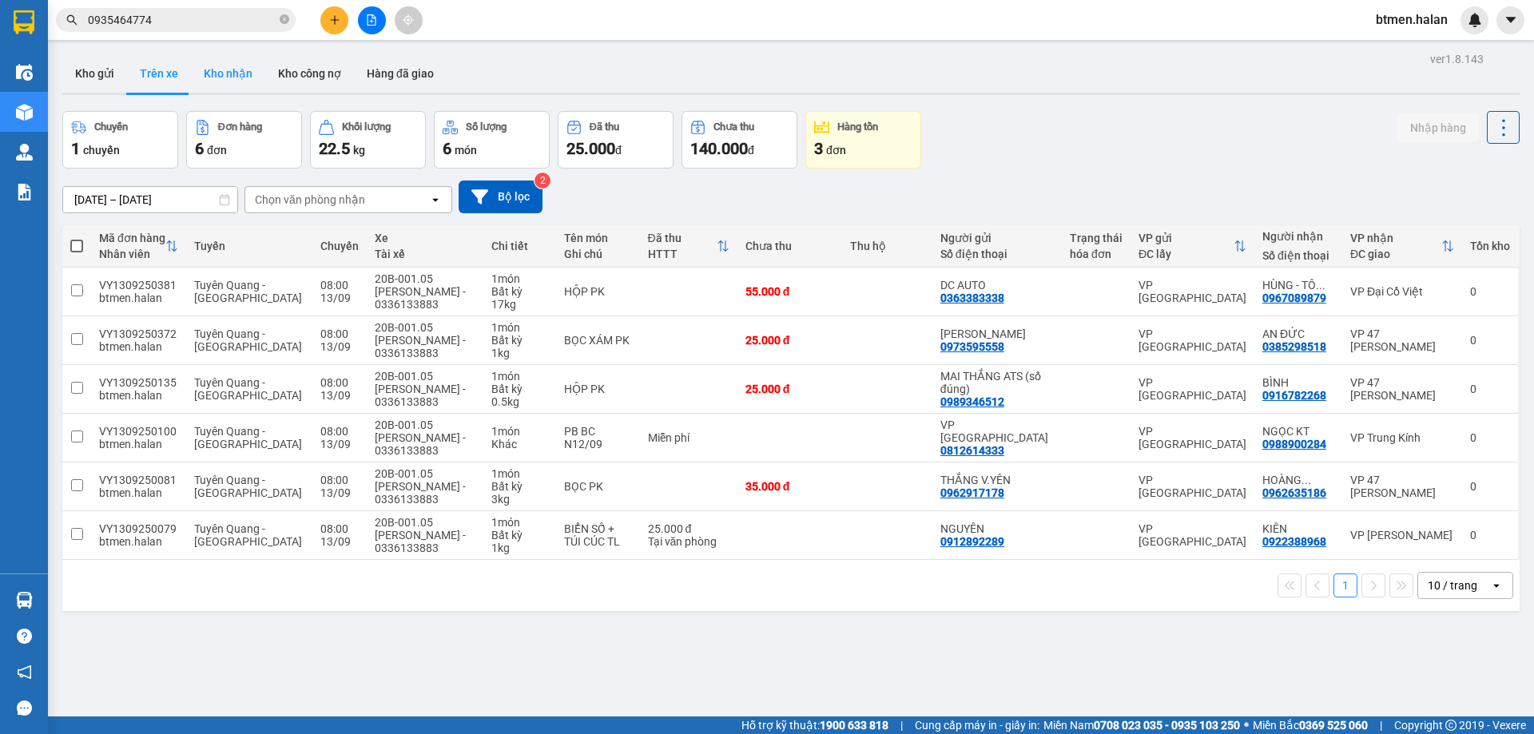
click at [220, 72] on button "Kho nhận" at bounding box center [228, 73] width 74 height 38
type input "[DATE] – [DATE]"
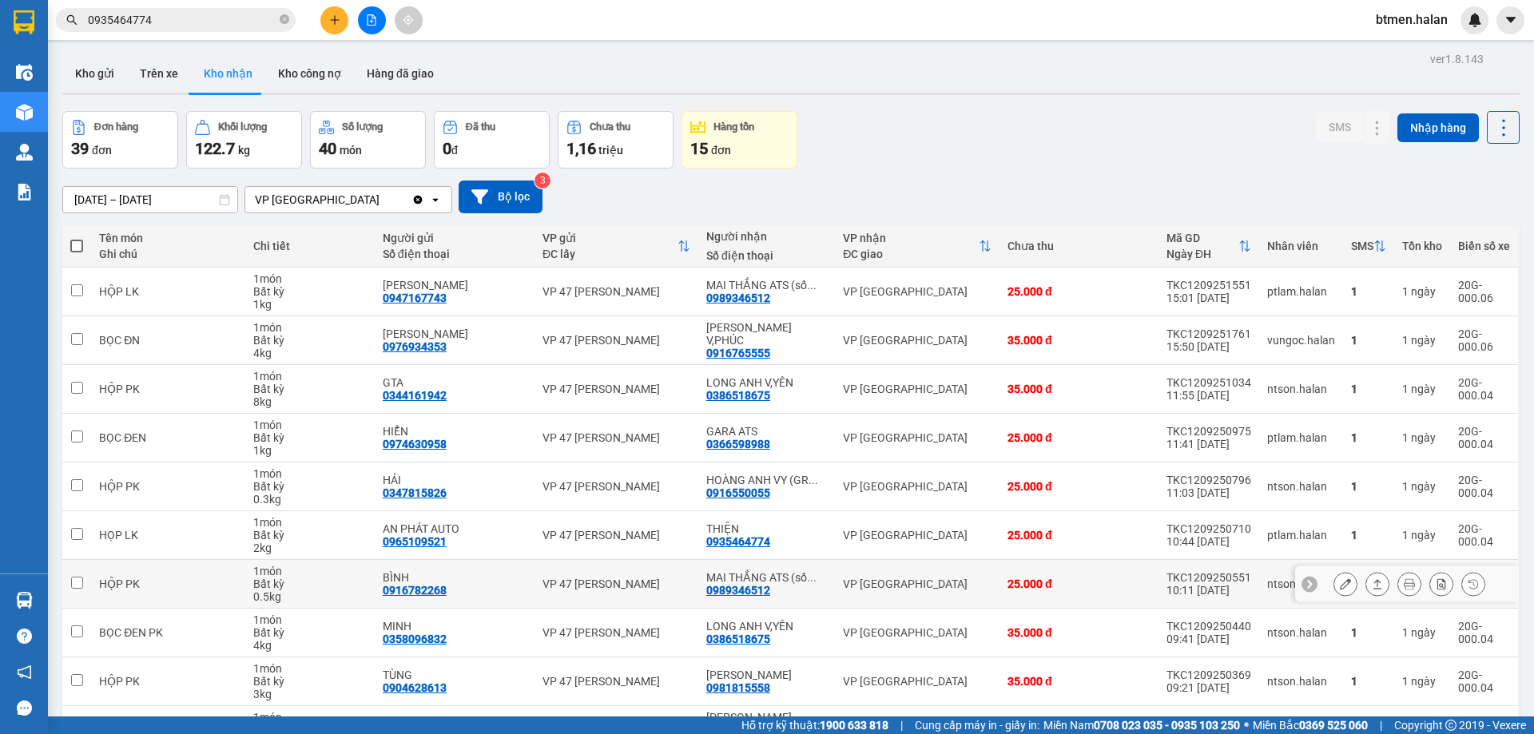
scroll to position [80, 0]
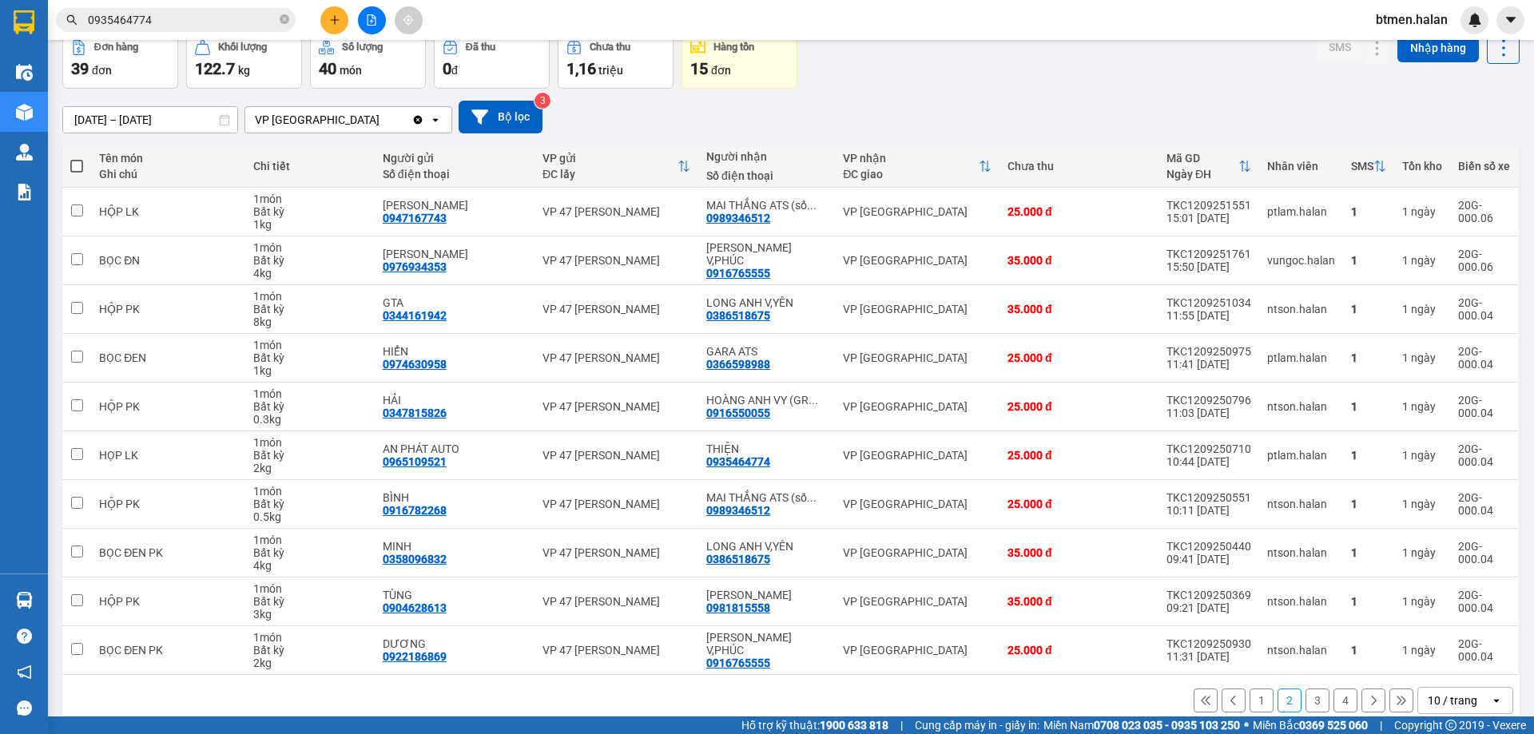
click at [542, 157] on th "VP gửi ĐC lấy" at bounding box center [616, 166] width 164 height 42
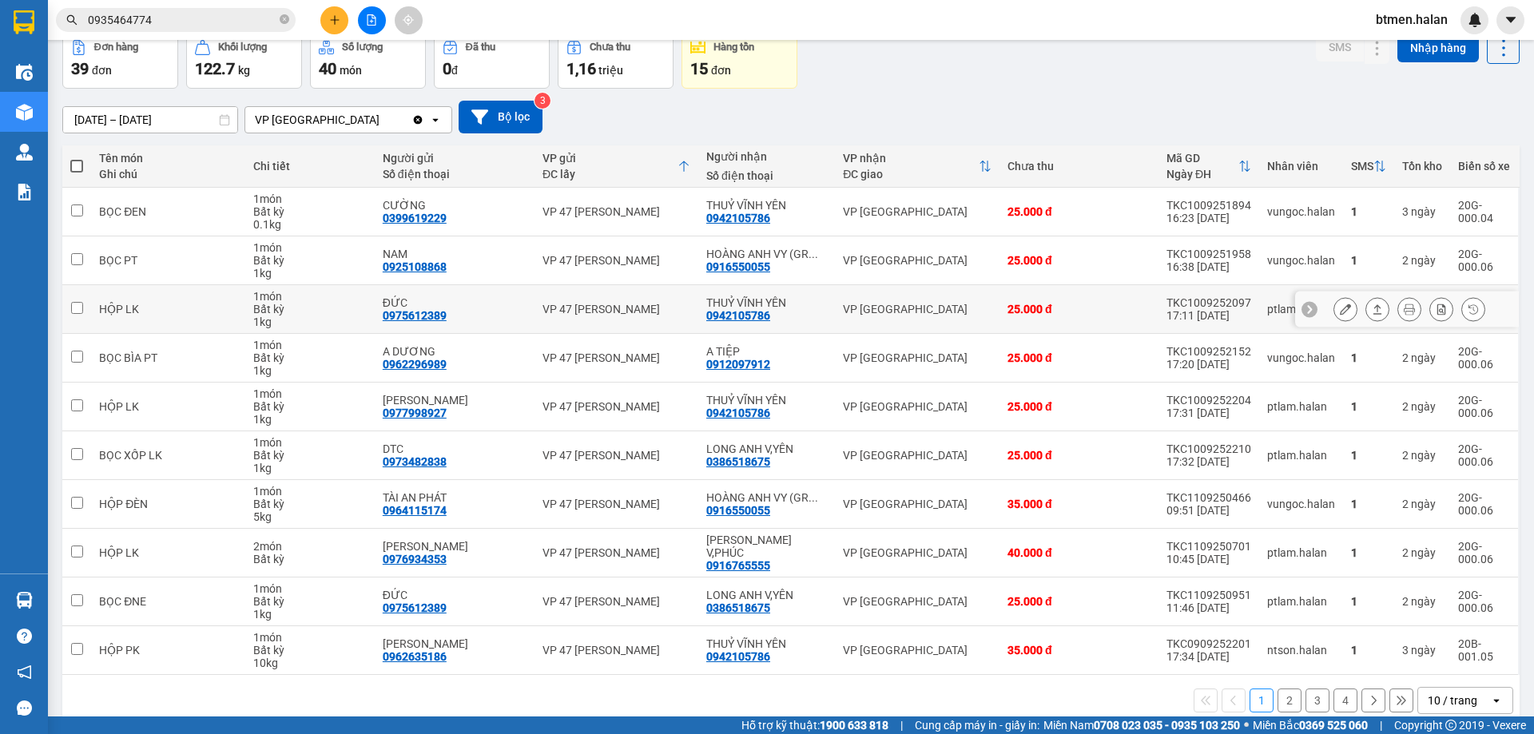
click at [747, 311] on div "0942105786" at bounding box center [738, 315] width 64 height 13
copy div "0942105786"
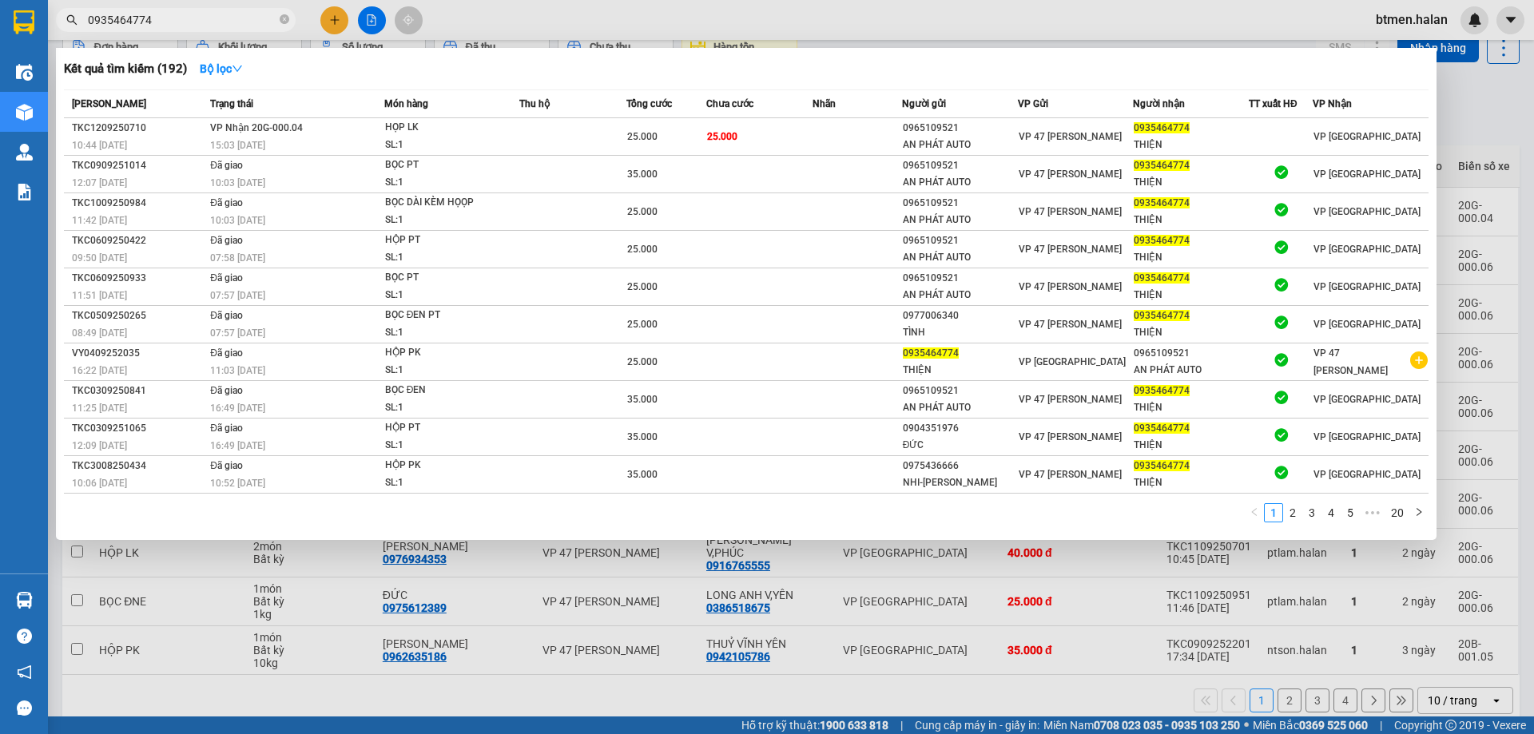
click at [211, 22] on input "0935464774" at bounding box center [182, 20] width 189 height 18
paste input "42105786"
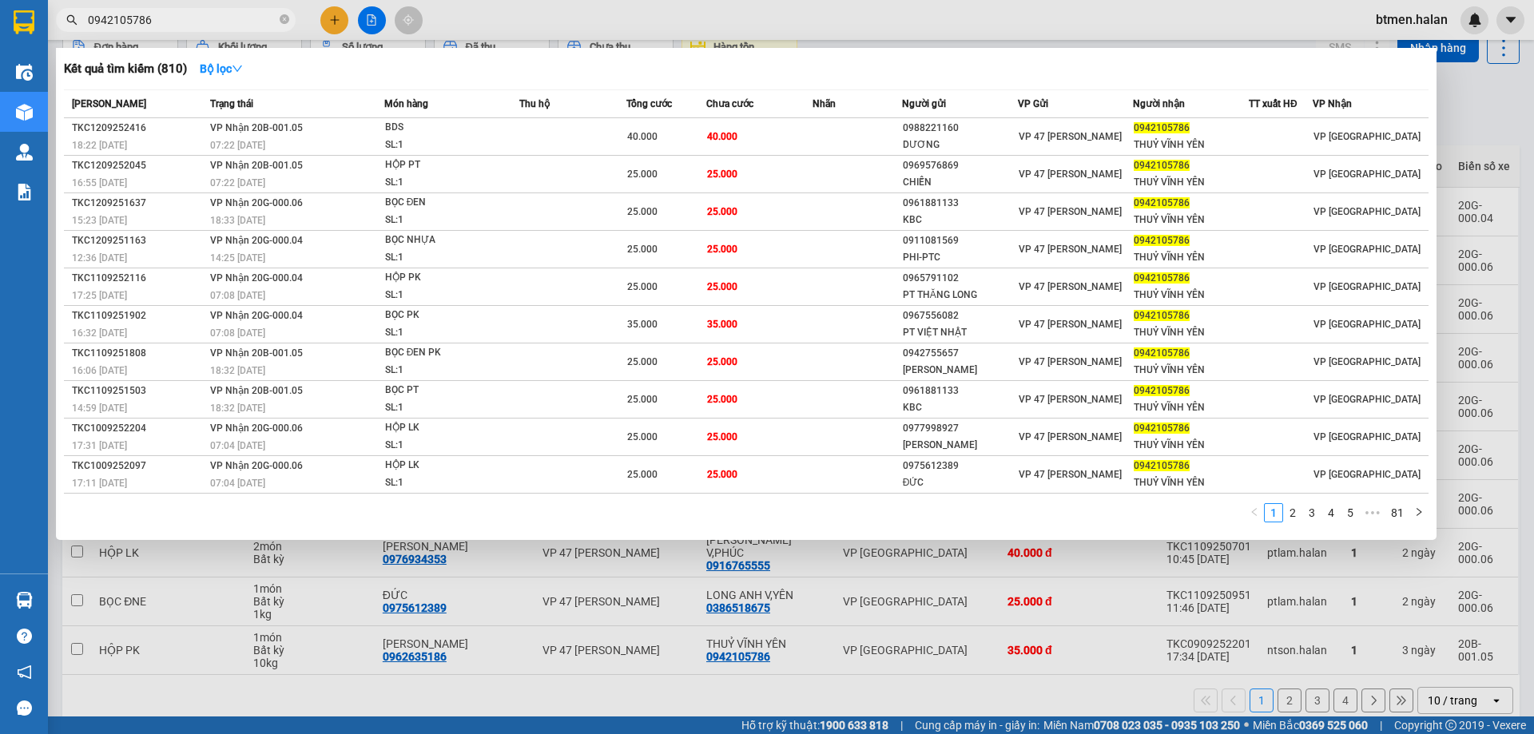
type input "0942105786"
click at [555, 71] on div "Kết quả tìm kiếm ( 810 ) Bộ lọc" at bounding box center [746, 69] width 1364 height 26
click at [1451, 117] on div at bounding box center [767, 367] width 1534 height 734
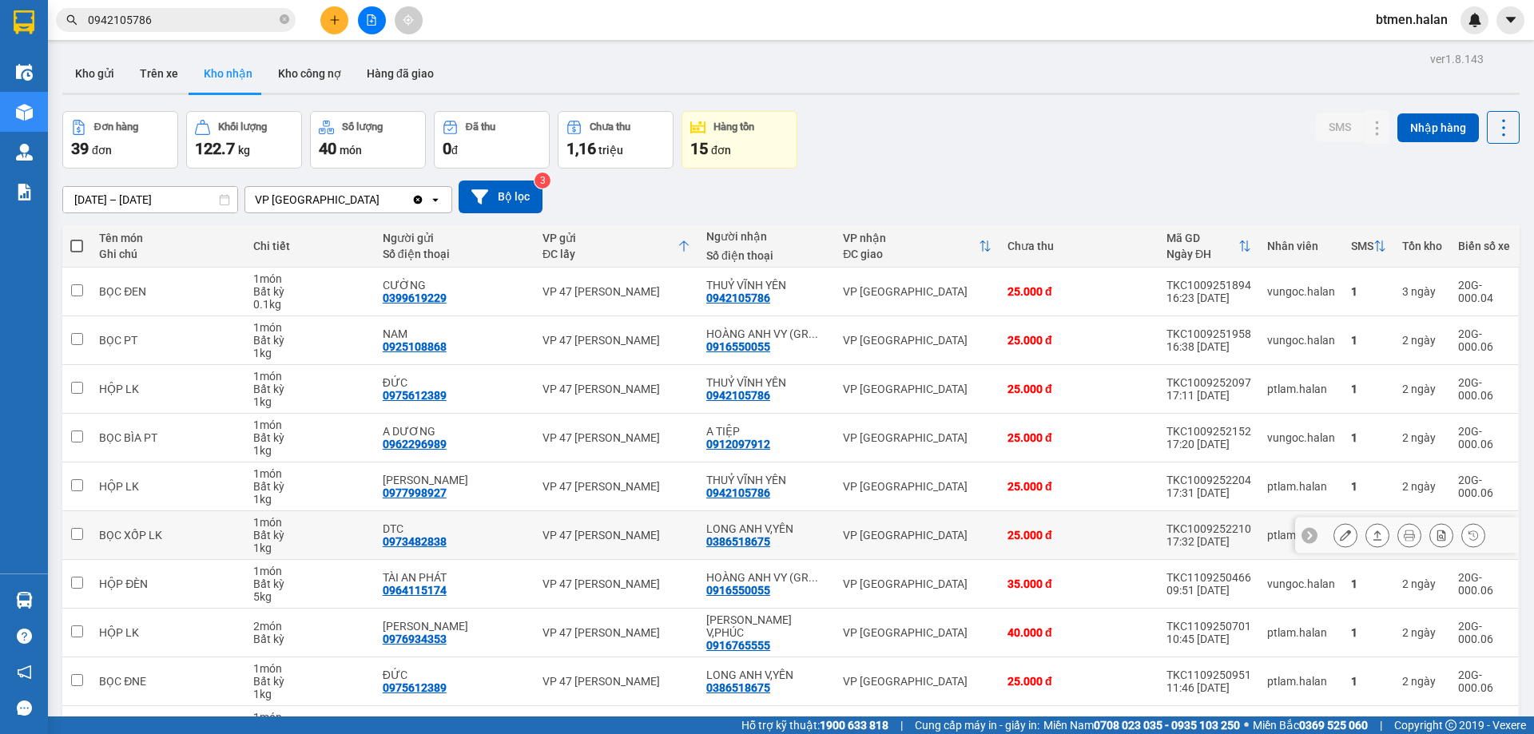
scroll to position [91, 0]
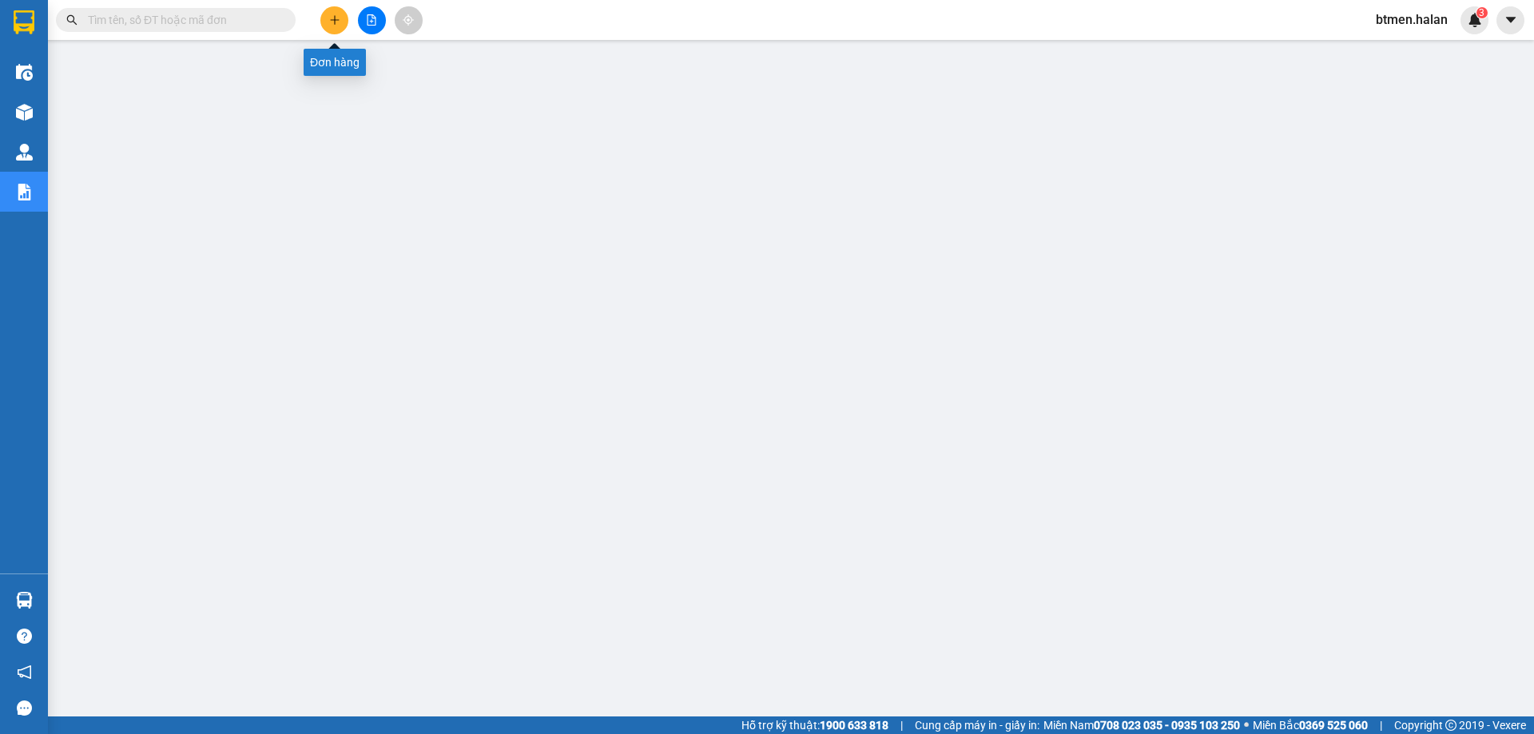
click at [339, 10] on button at bounding box center [334, 20] width 28 height 28
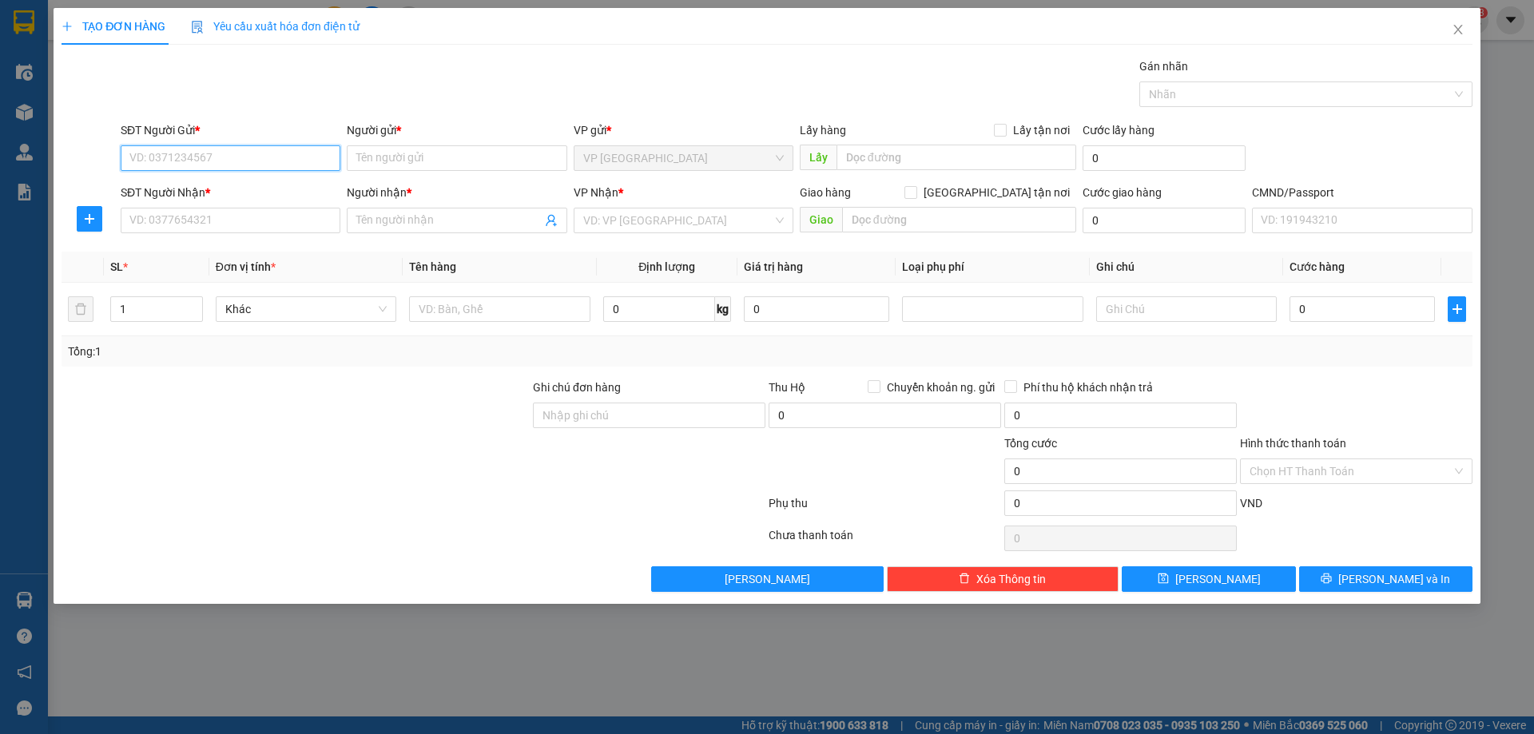
click at [231, 151] on input "SĐT Người Gửi *" at bounding box center [231, 158] width 220 height 26
paste input "0989346512"
type input "0989346512"
click at [288, 193] on div "0989346512 - MAI THẮNG ATS (số đúng)" at bounding box center [232, 190] width 204 height 18
type input "MAI THẮNG ATS (số đúng)"
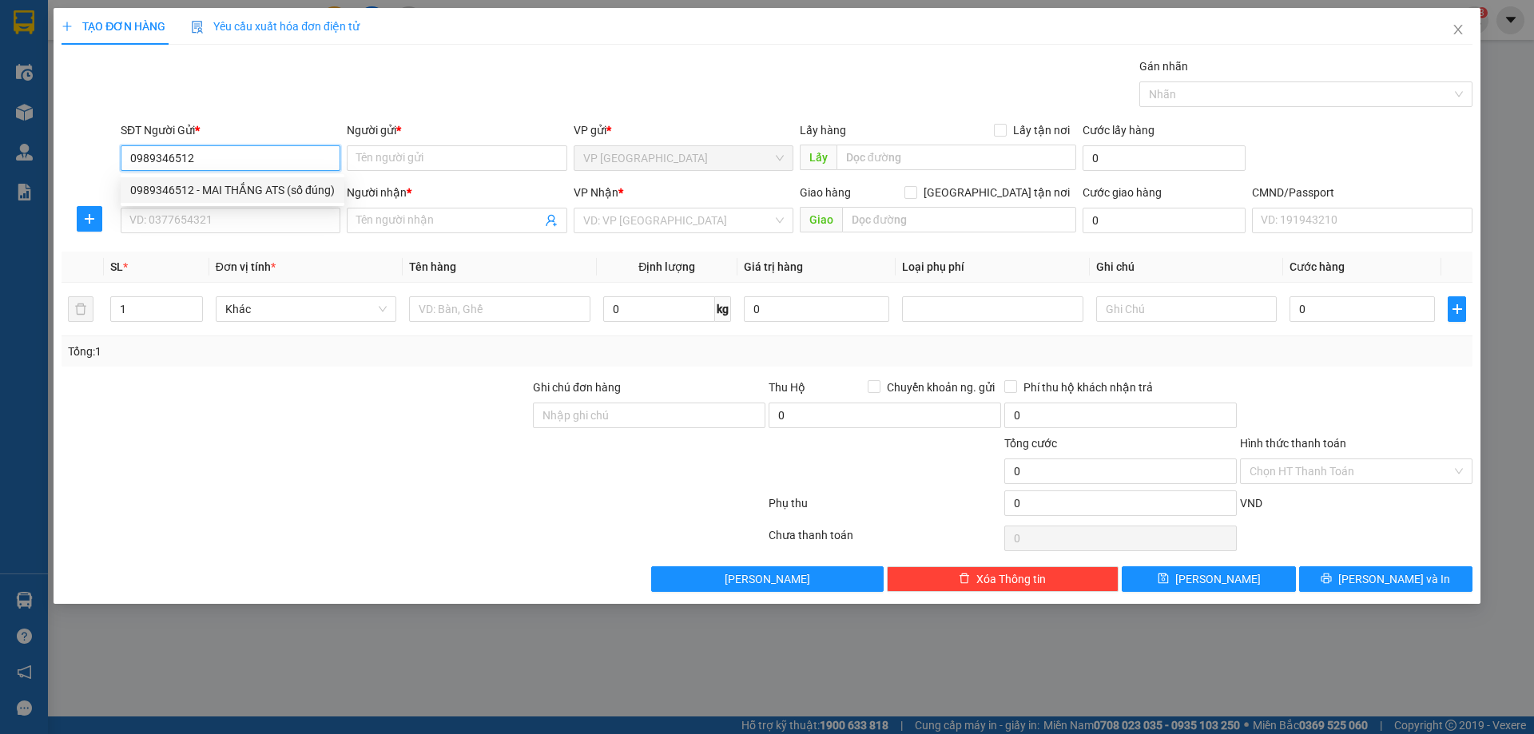
type input "030204004085"
type input "0989346512"
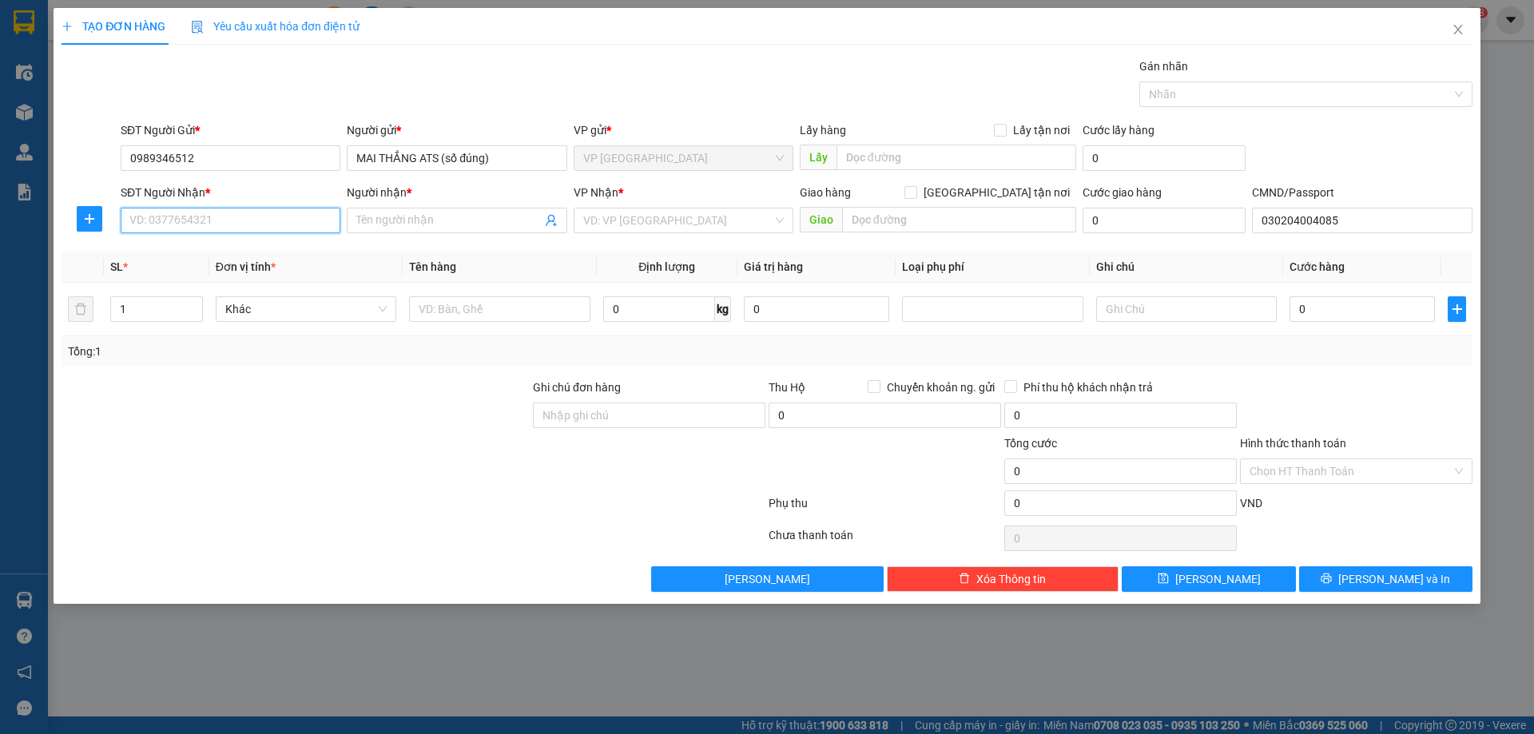
click at [273, 214] on input "SĐT Người Nhận *" at bounding box center [231, 221] width 220 height 26
paste input "0916782268"
type input "0916782268"
click at [411, 225] on input "Người nhận *" at bounding box center [448, 221] width 185 height 18
paste input "BÌNH"
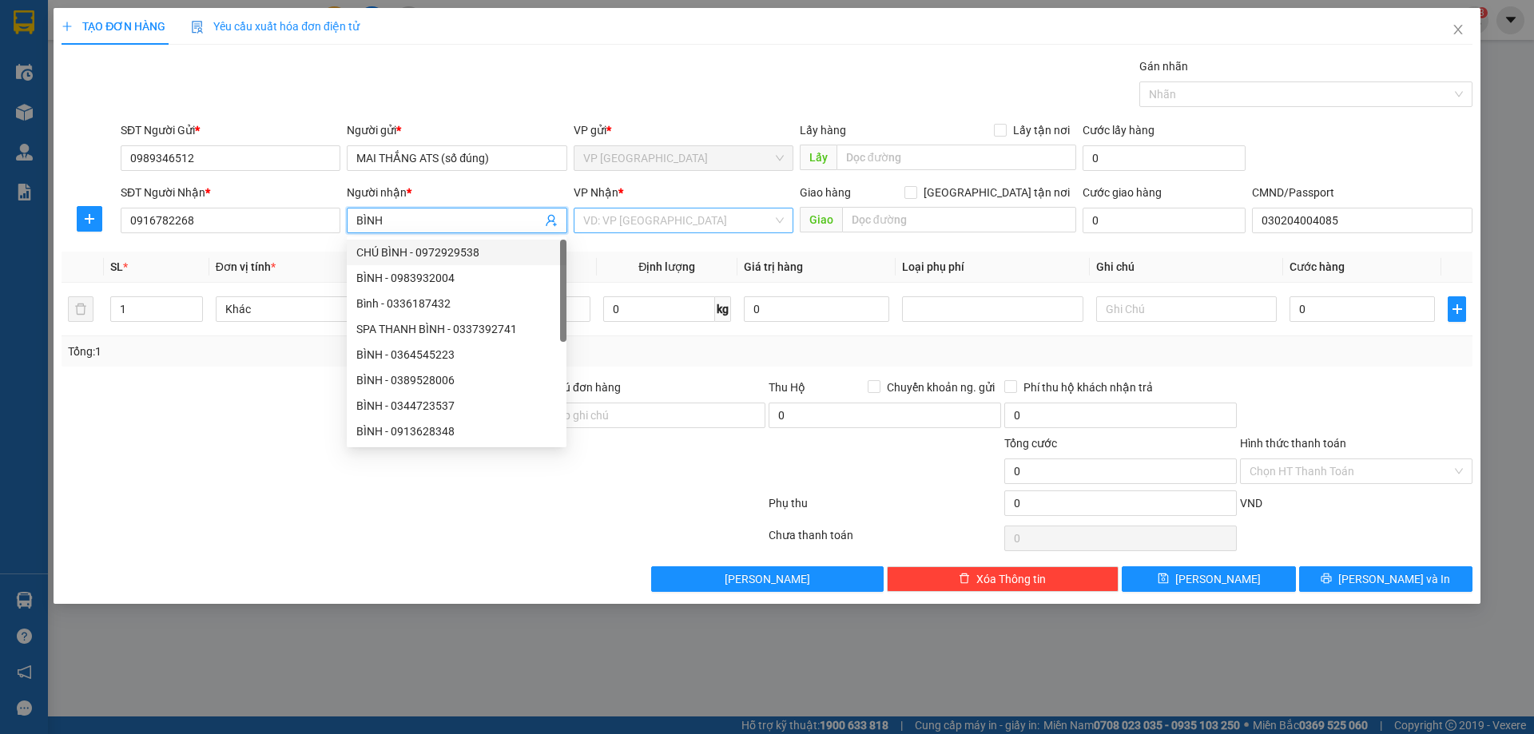
type input "BÌNH"
click at [700, 226] on input "search" at bounding box center [677, 220] width 189 height 24
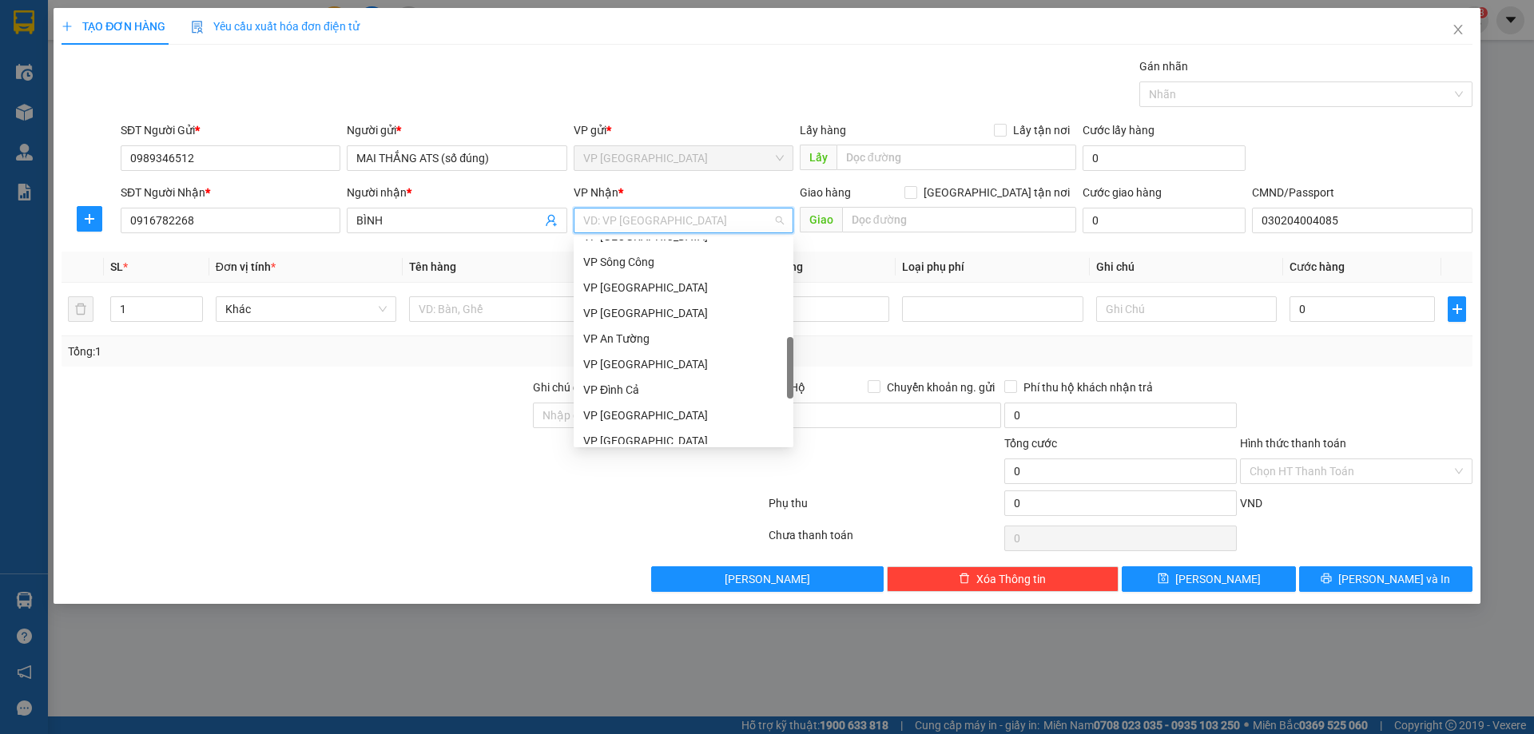
scroll to position [559, 0]
click at [666, 377] on div "VP 47 [PERSON_NAME]" at bounding box center [683, 384] width 200 height 18
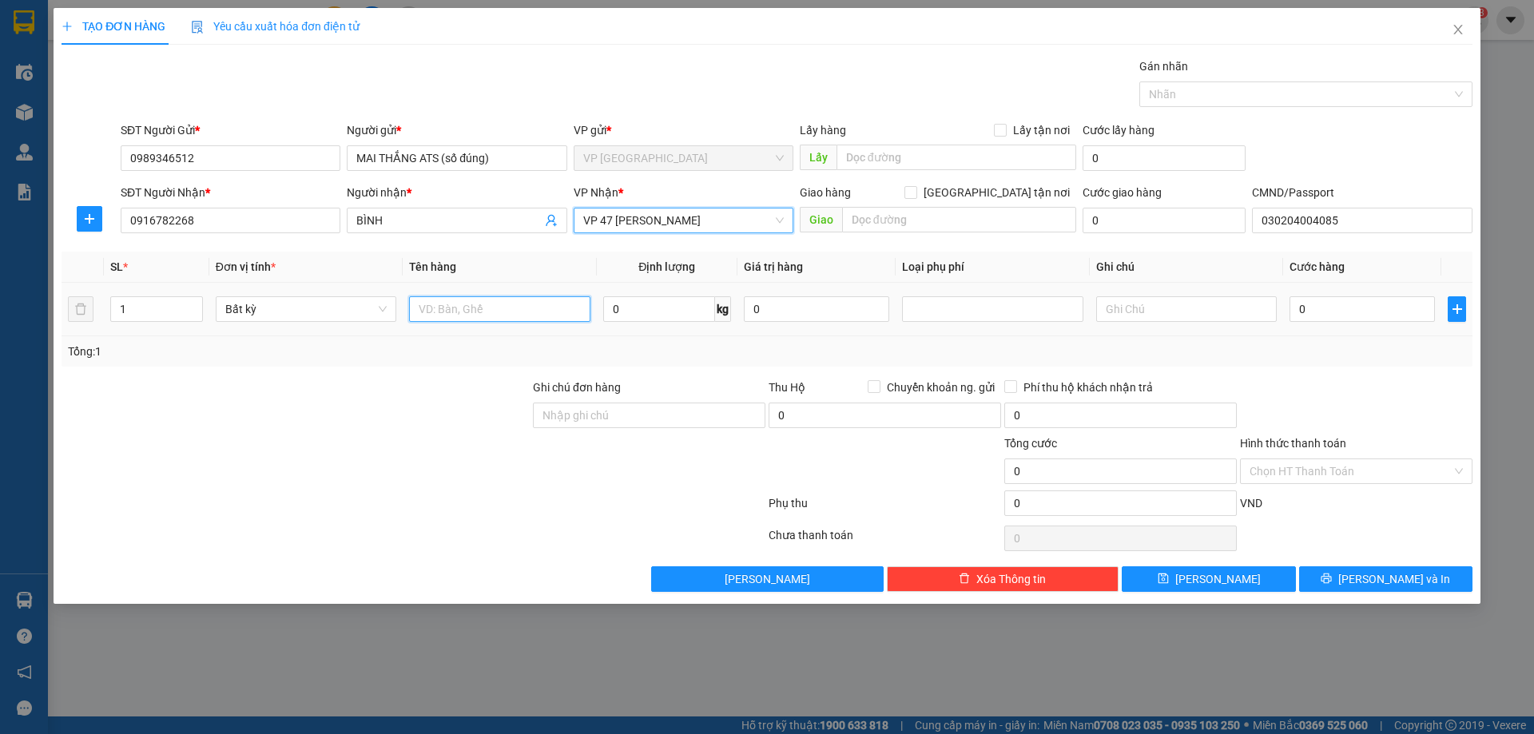
click at [460, 306] on input "text" at bounding box center [499, 309] width 181 height 26
type input "h"
type input "HỘP PK"
click at [682, 320] on input "0" at bounding box center [659, 309] width 112 height 26
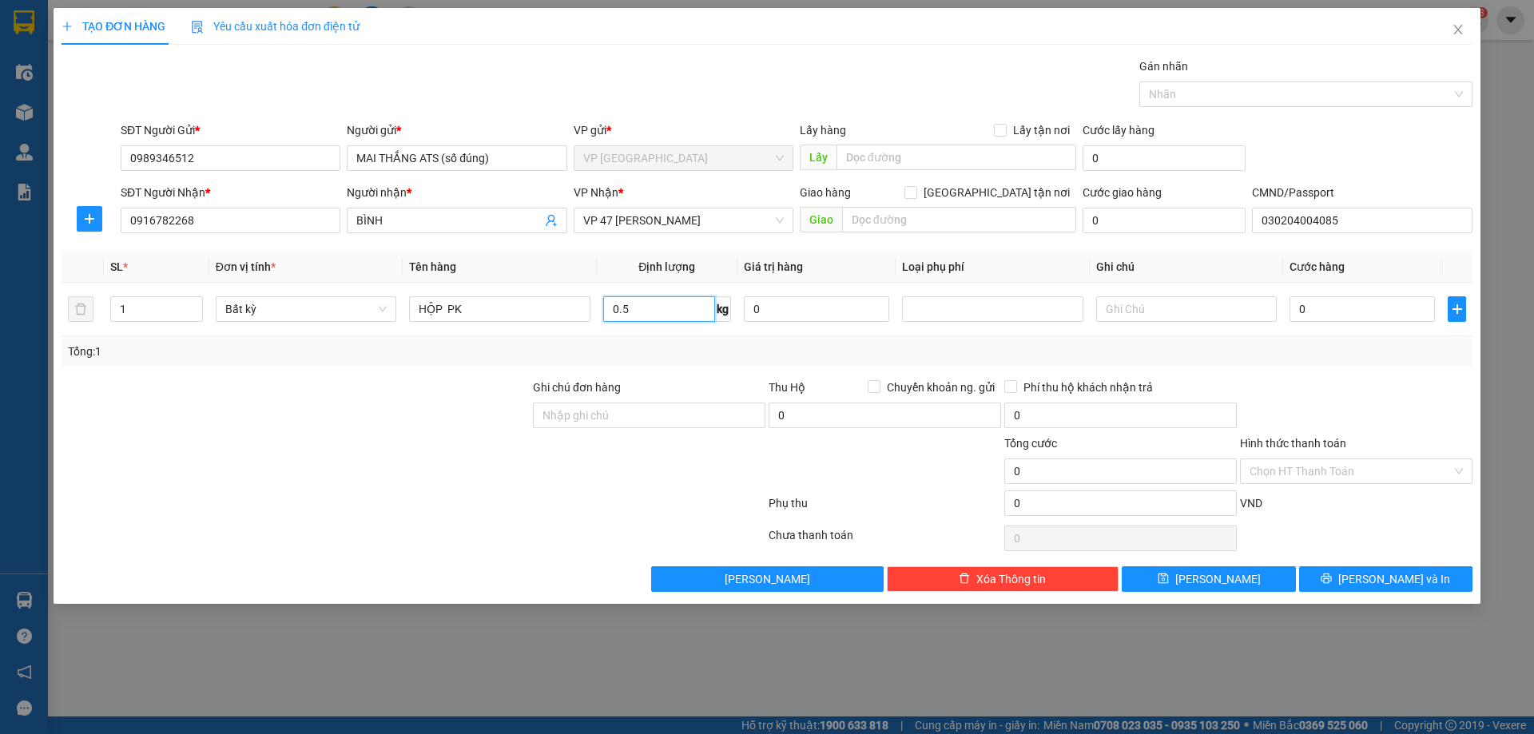
type input "0.5"
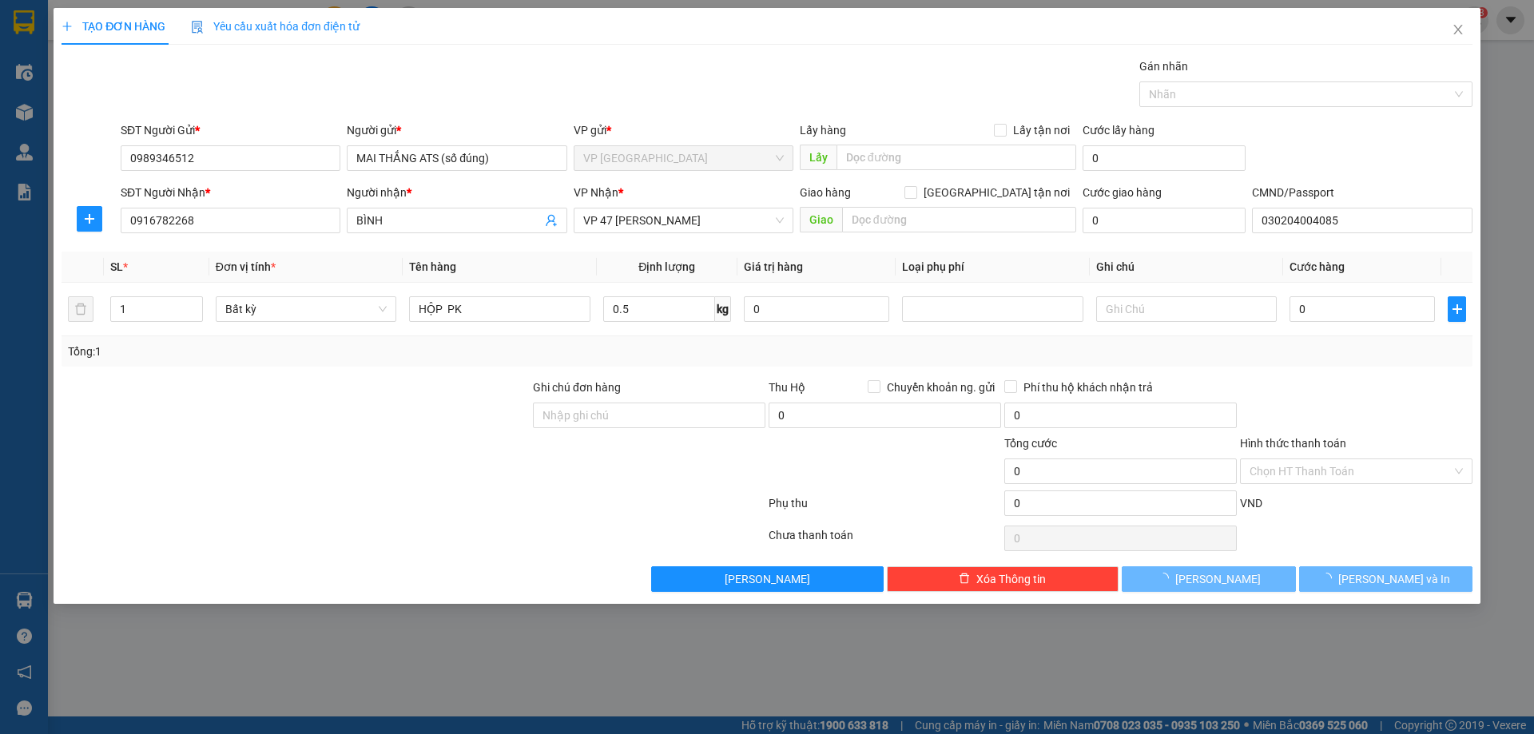
click at [1432, 384] on div at bounding box center [1356, 407] width 236 height 56
type input "25.000"
click at [1389, 586] on span "[PERSON_NAME] và In" at bounding box center [1394, 579] width 112 height 18
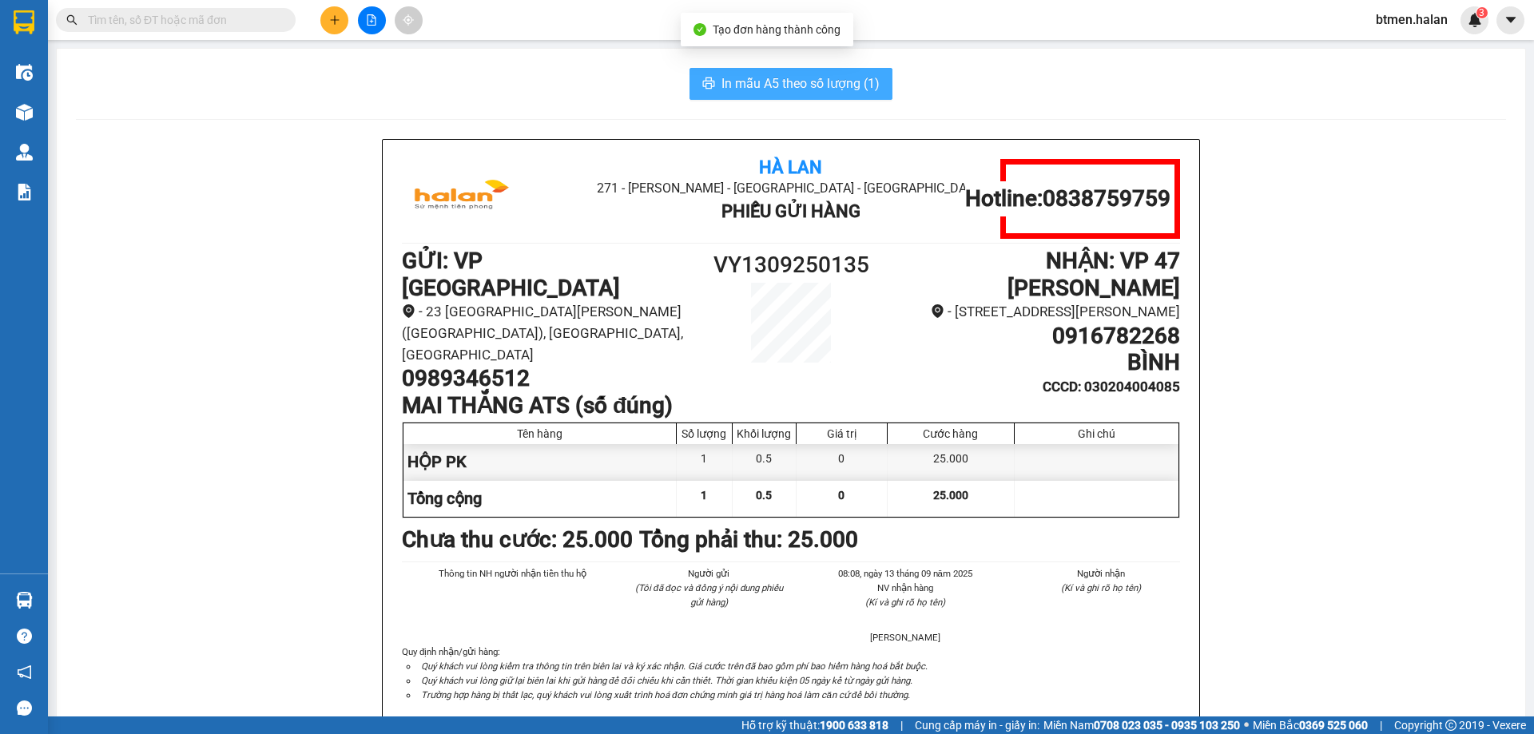
click at [785, 85] on span "In mẫu A5 theo số lượng (1)" at bounding box center [800, 83] width 158 height 20
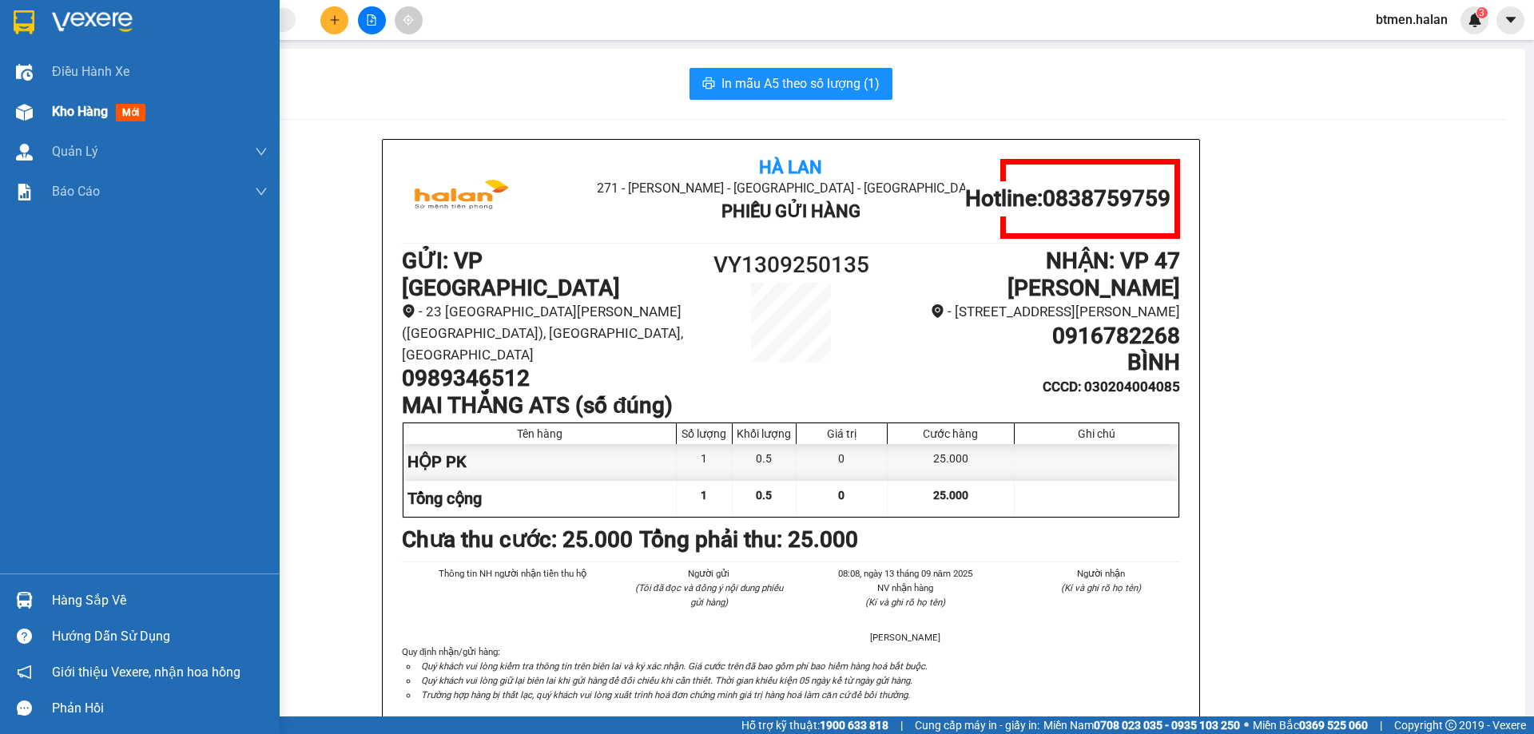
click at [45, 115] on div "Kho hàng mới" at bounding box center [140, 112] width 280 height 40
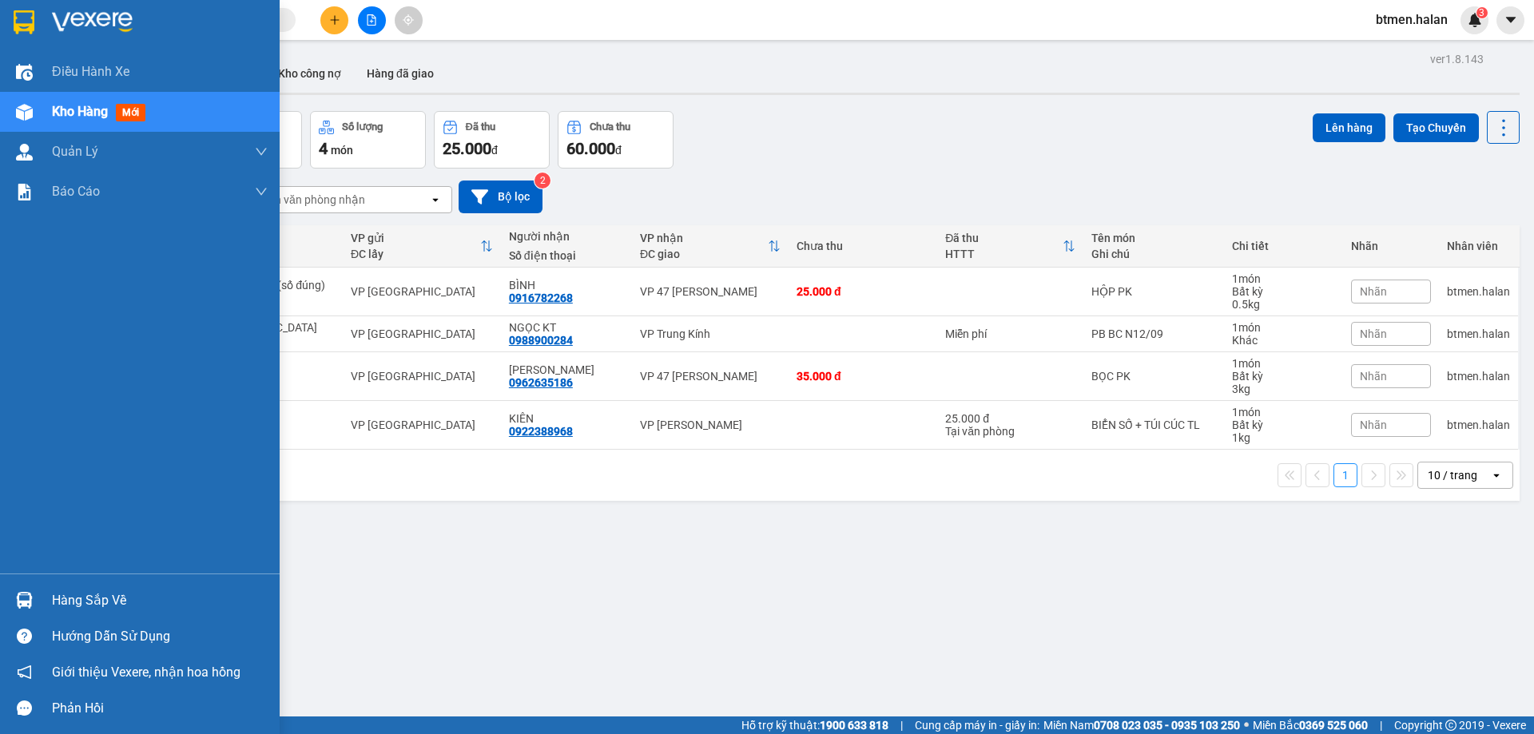
click at [58, 598] on div "Hàng sắp về" at bounding box center [160, 601] width 216 height 24
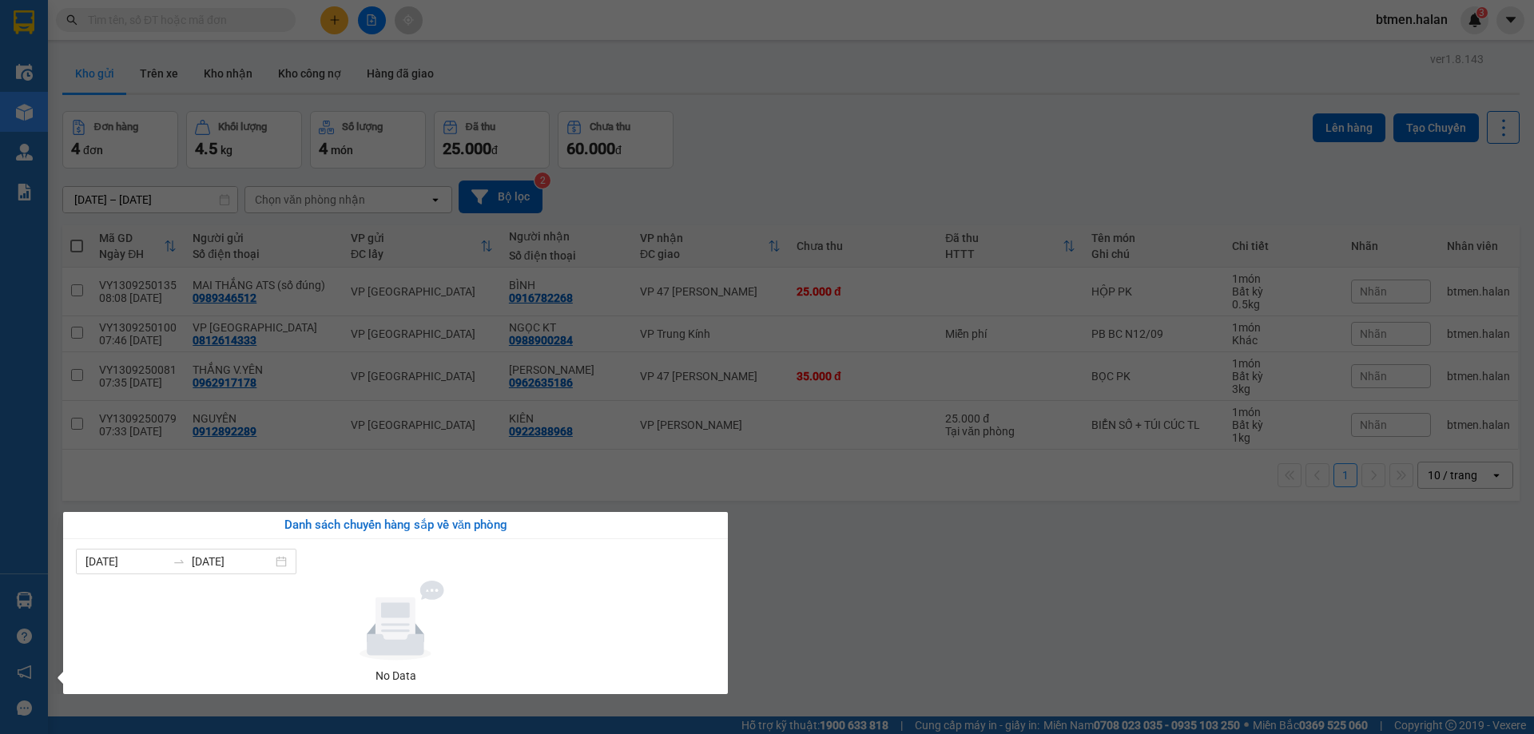
click at [913, 604] on section "Kết quả tìm kiếm ( 0 ) Bộ lọc No Data btmen.halan 3 Điều hành xe Kho hàng mới Q…" at bounding box center [767, 367] width 1534 height 734
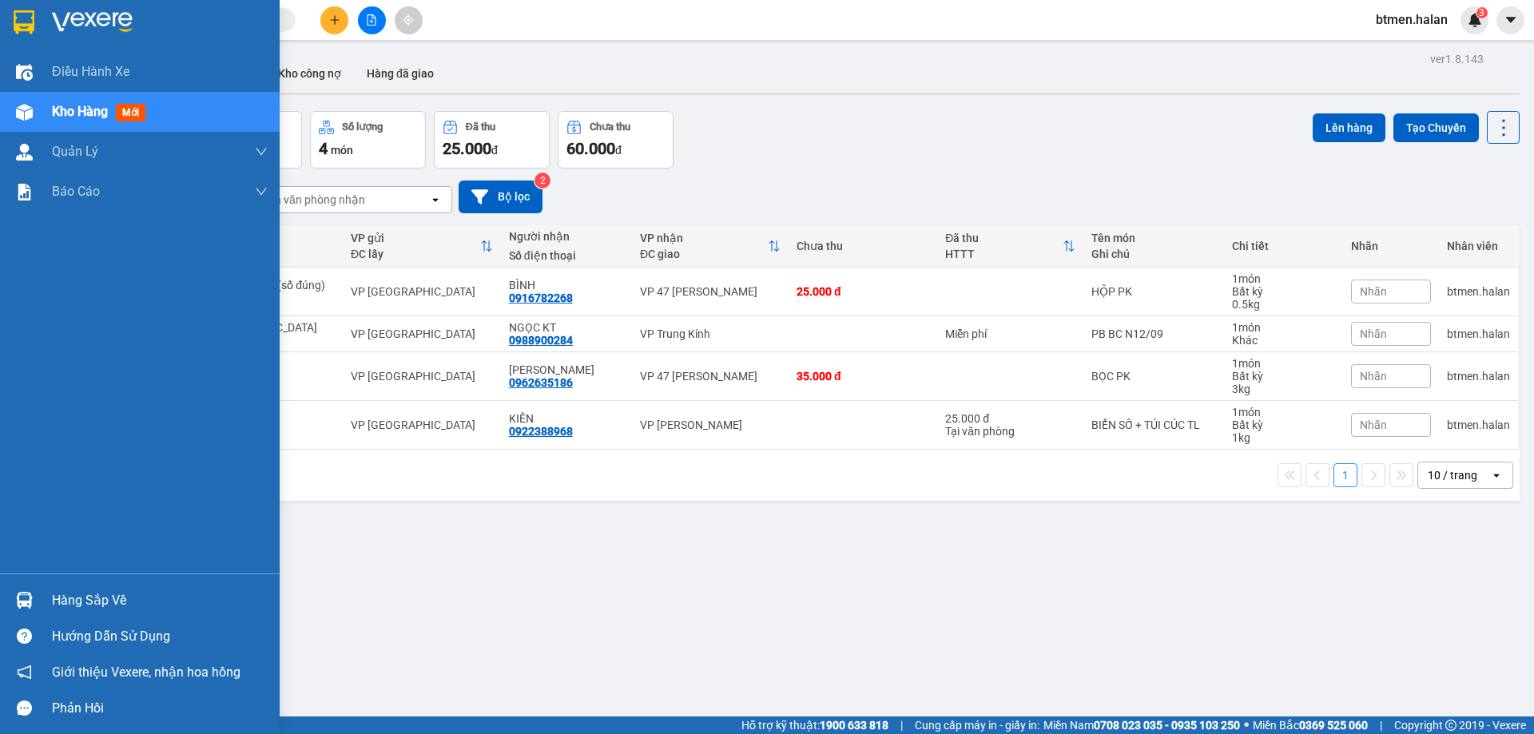
click at [54, 601] on div "Hàng sắp về" at bounding box center [160, 601] width 216 height 24
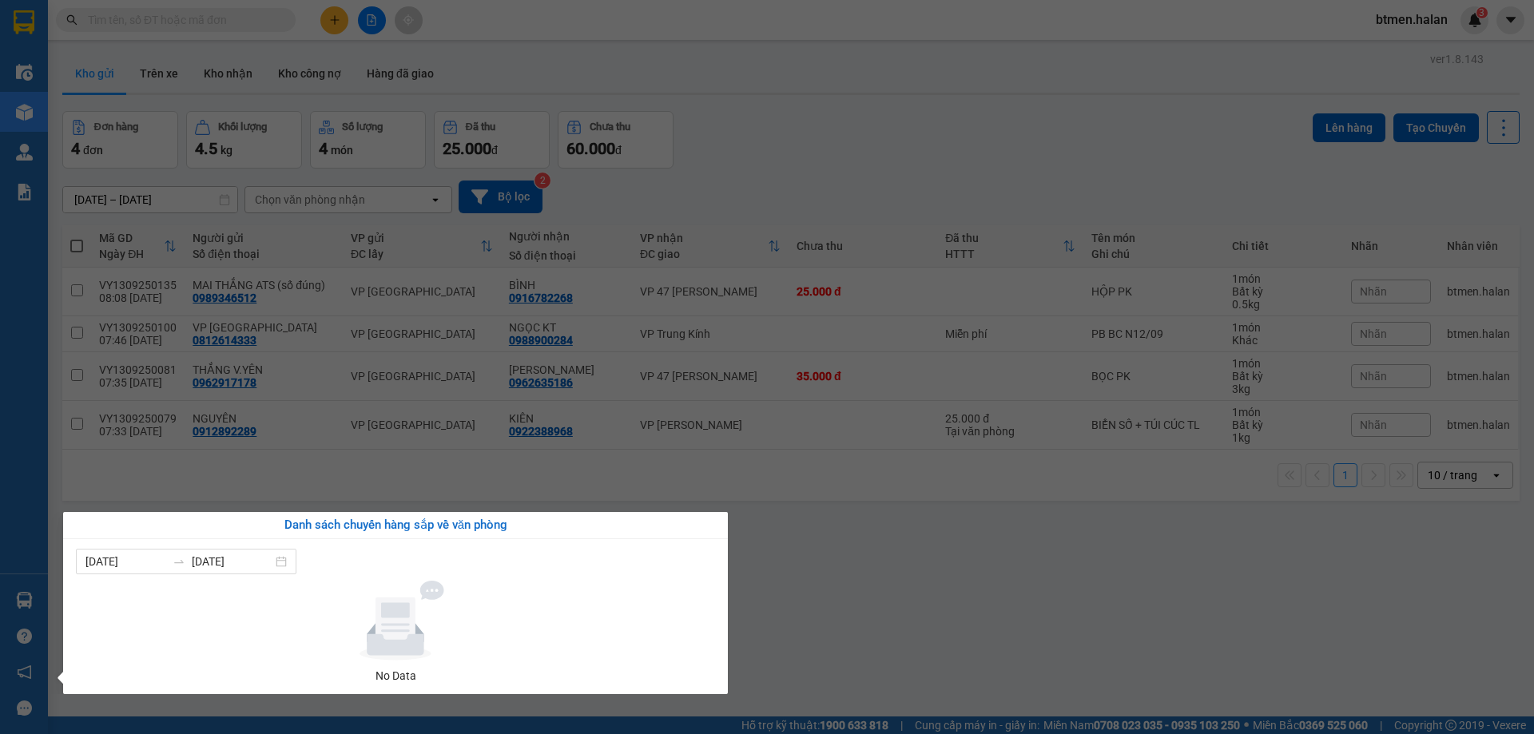
click at [839, 611] on section "Kết quả tìm kiếm ( 0 ) Bộ lọc No Data btmen.halan 3 Điều hành xe Kho hàng mới Q…" at bounding box center [767, 367] width 1534 height 734
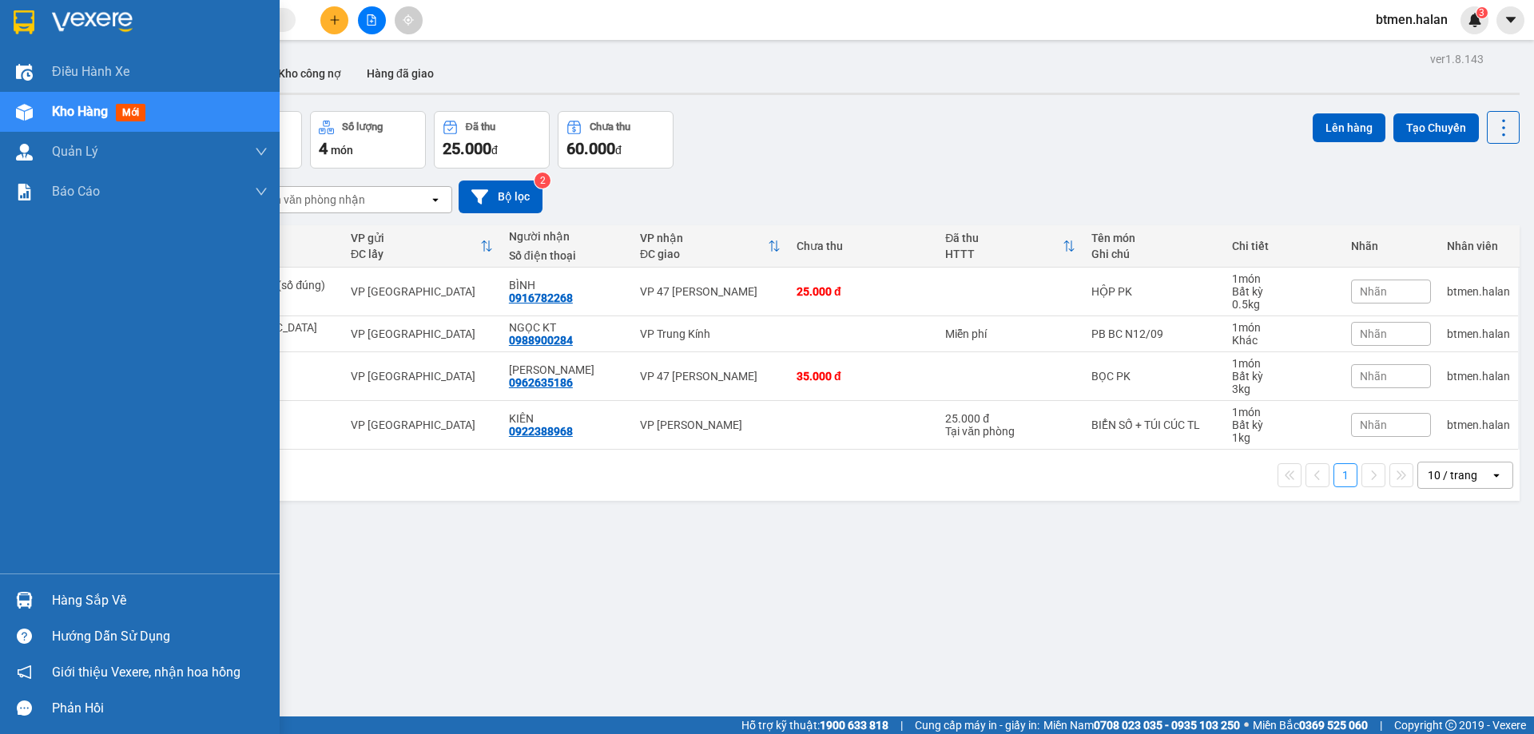
click at [105, 592] on div "Hàng sắp về" at bounding box center [160, 601] width 216 height 24
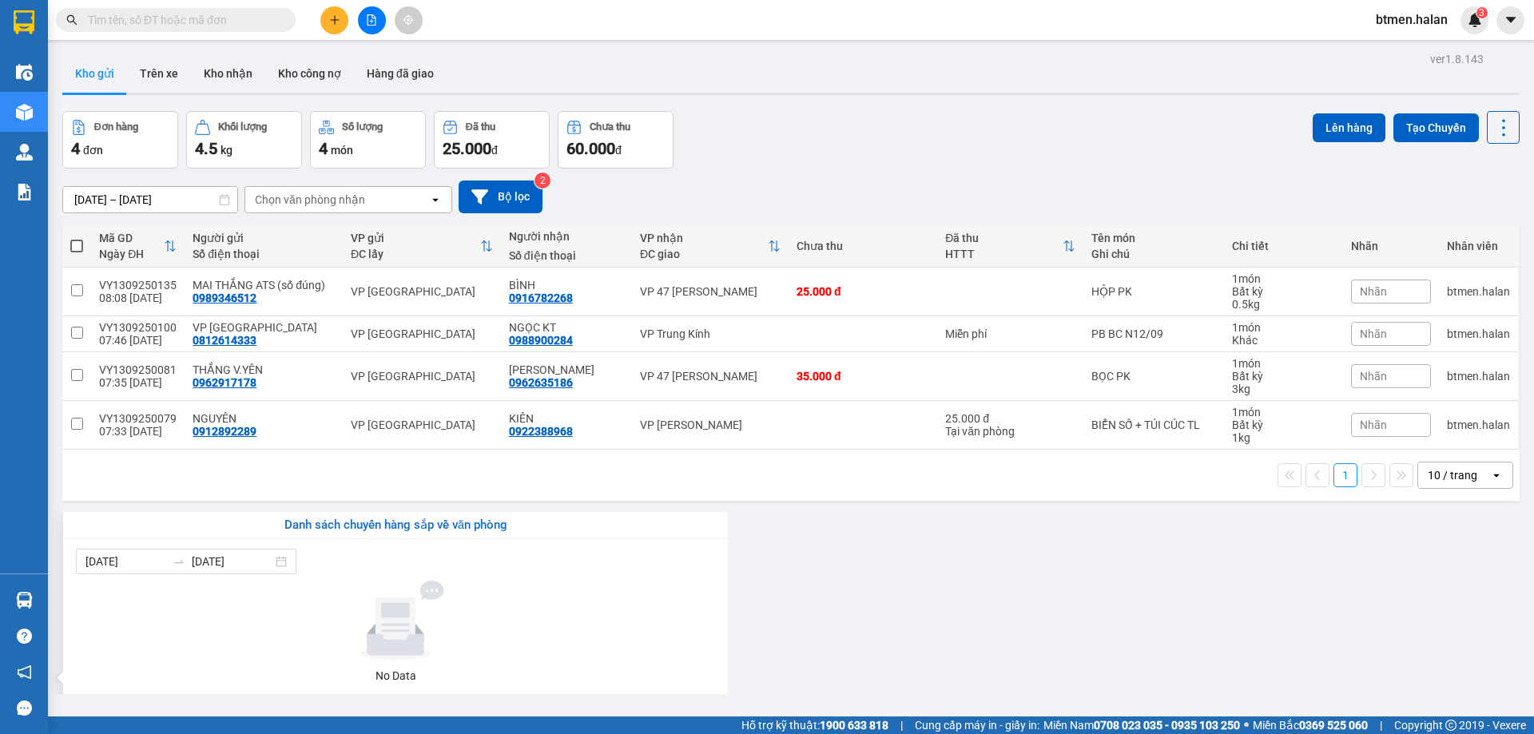
drag, startPoint x: 935, startPoint y: 507, endPoint x: 502, endPoint y: 330, distance: 467.1
click at [935, 507] on section "Kết quả tìm kiếm ( 0 ) Bộ lọc No Data btmen.halan 3 Điều hành xe Kho hàng mới Q…" at bounding box center [767, 367] width 1534 height 734
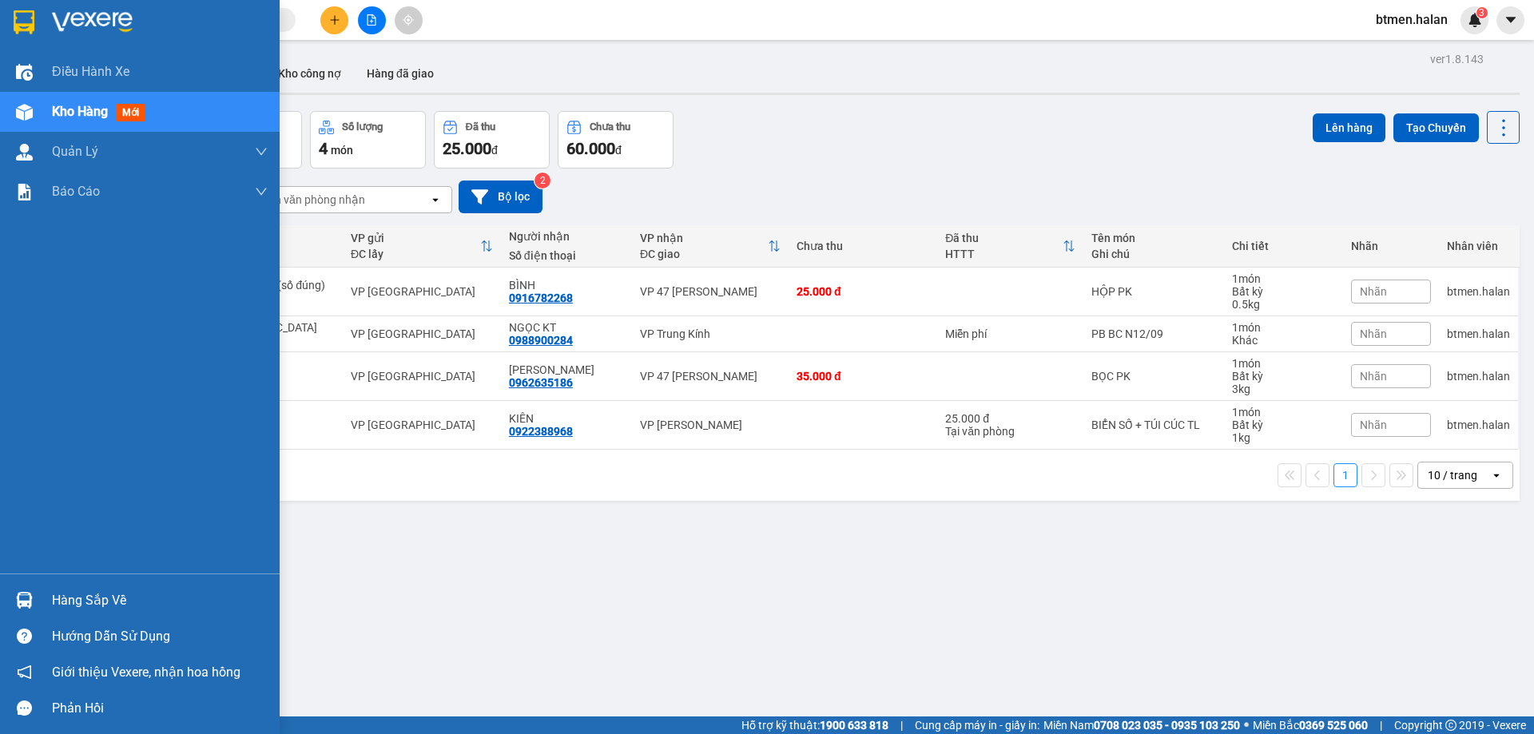
click at [69, 611] on div "Hàng sắp về" at bounding box center [160, 601] width 216 height 24
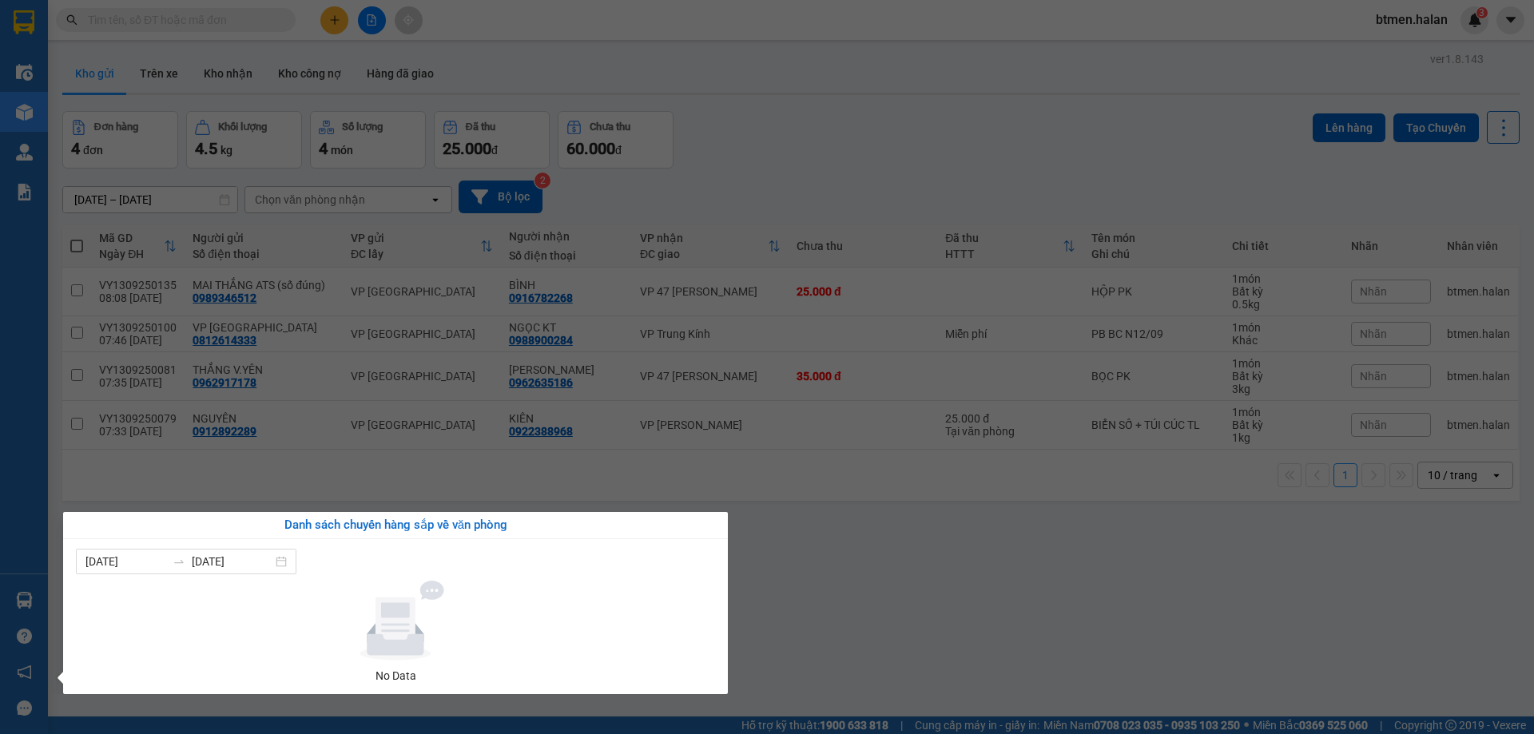
click at [487, 281] on section "Kết quả tìm kiếm ( 0 ) Bộ lọc No Data btmen.halan 3 Điều hành xe Kho hàng mới Q…" at bounding box center [767, 367] width 1534 height 734
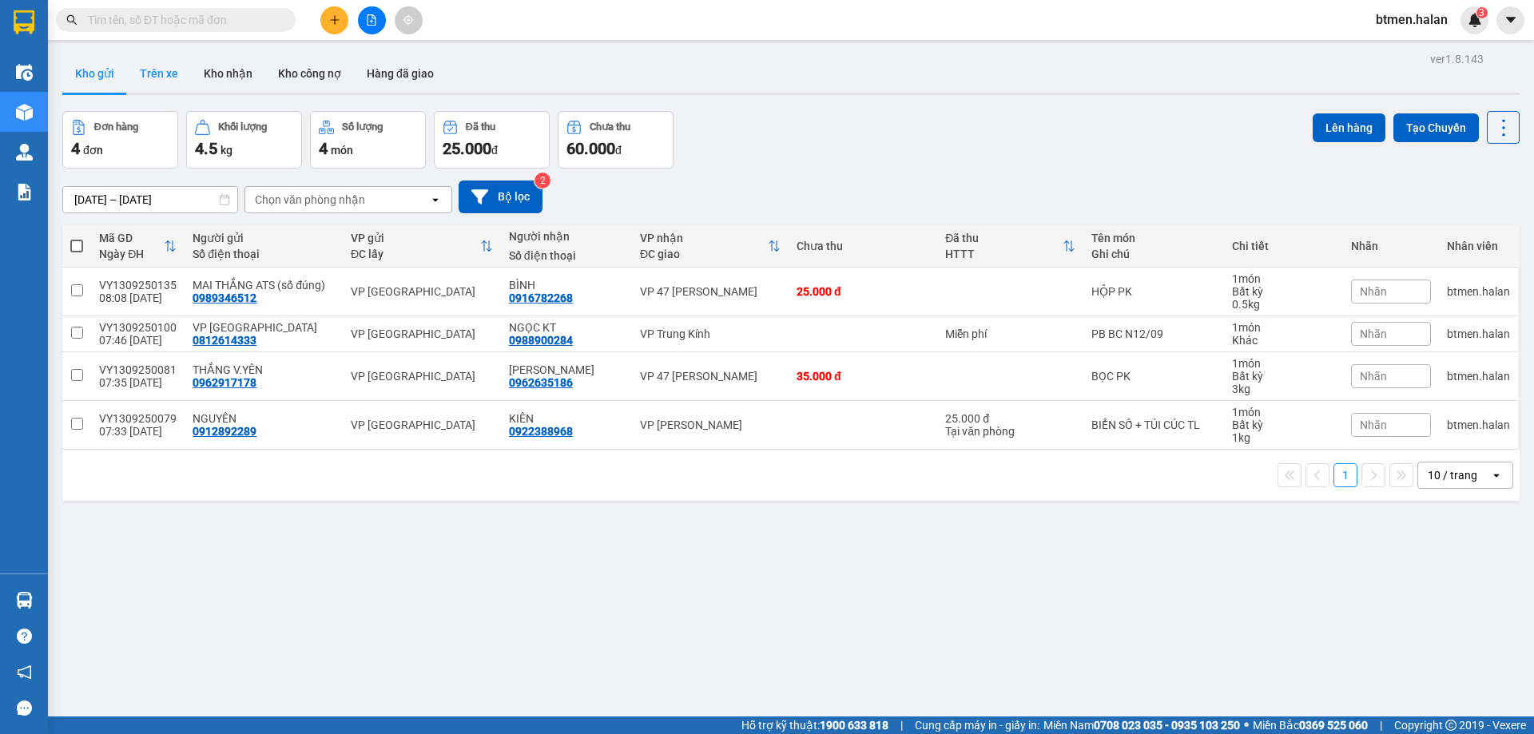
click at [175, 78] on button "Trên xe" at bounding box center [159, 73] width 64 height 38
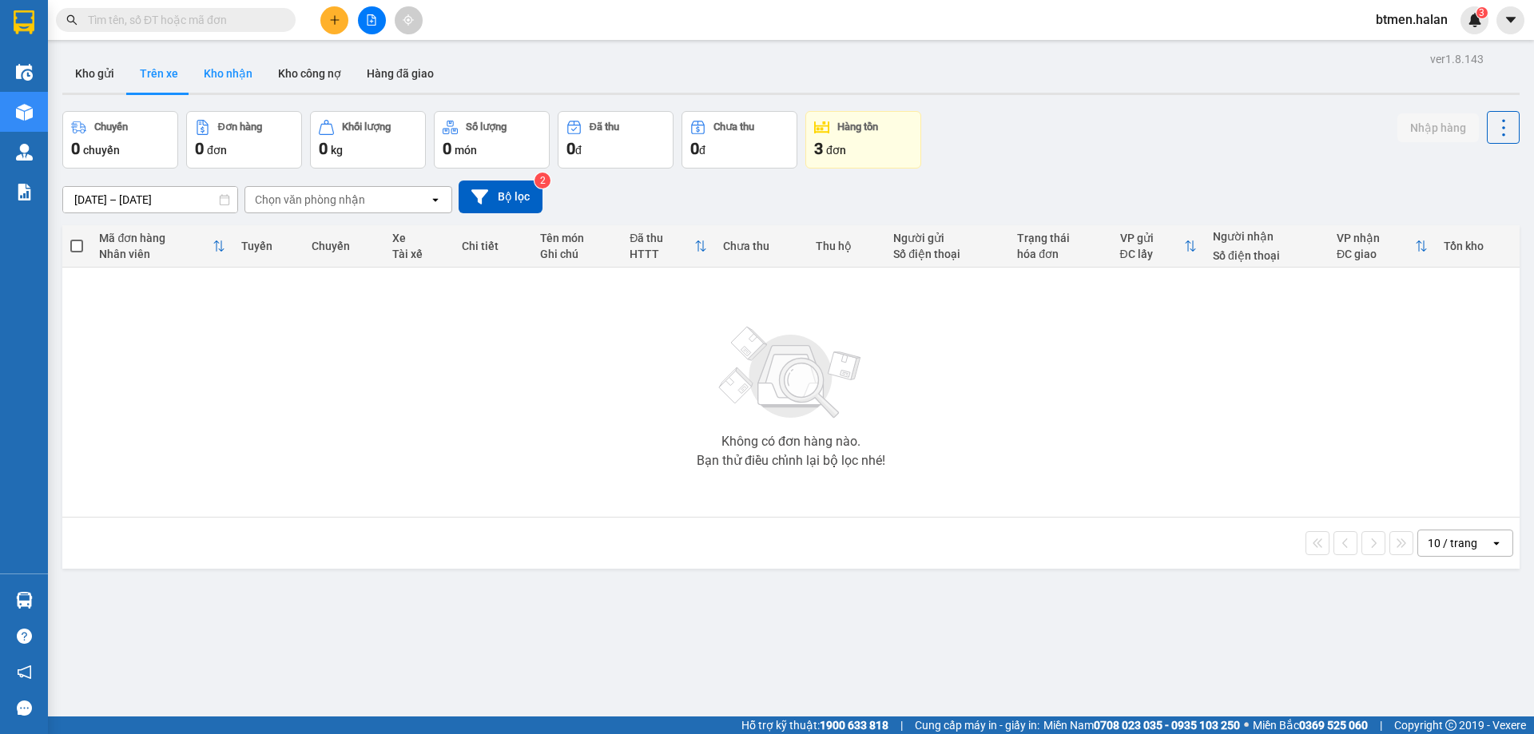
click at [242, 63] on button "Kho nhận" at bounding box center [228, 73] width 74 height 38
type input "[DATE] – [DATE]"
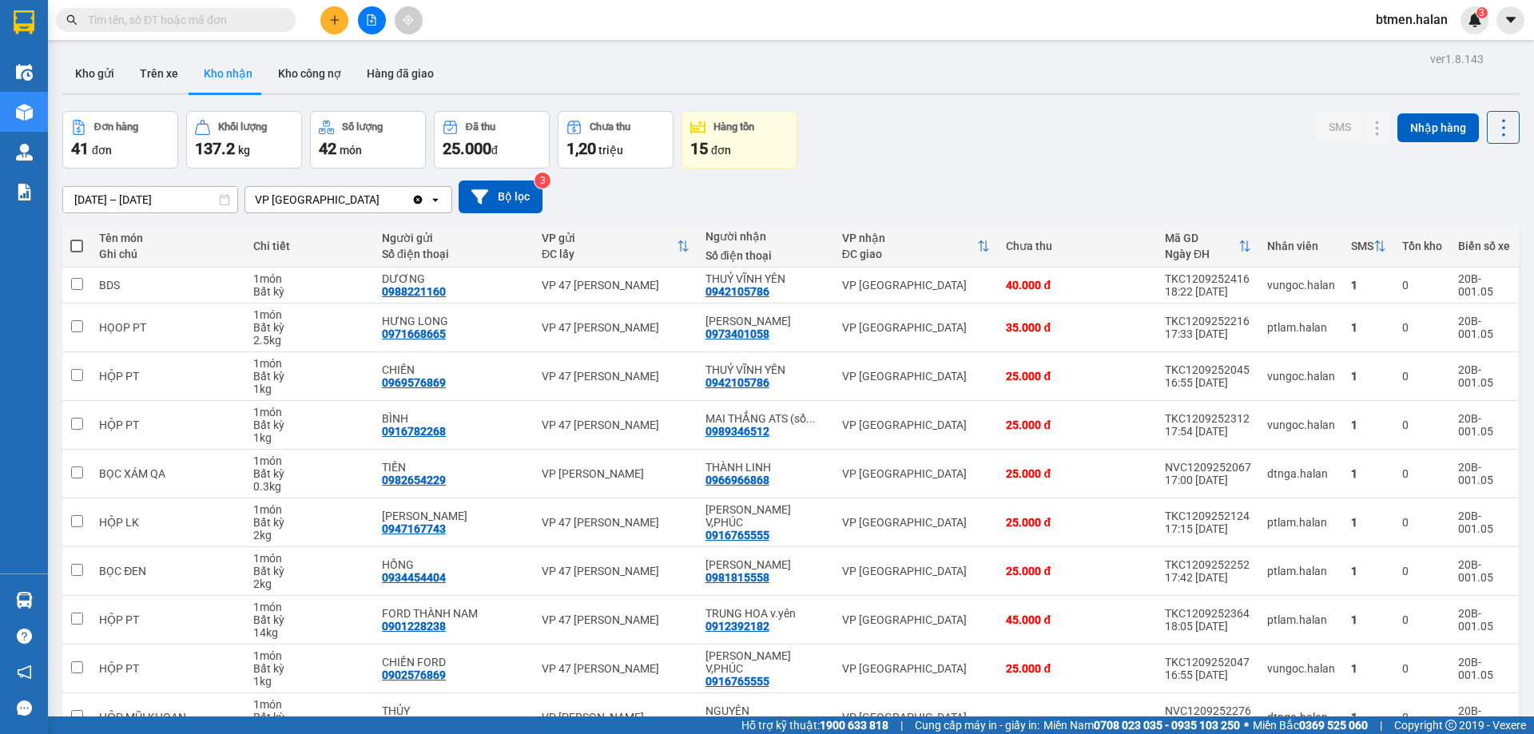
click at [335, 30] on button at bounding box center [334, 20] width 28 height 28
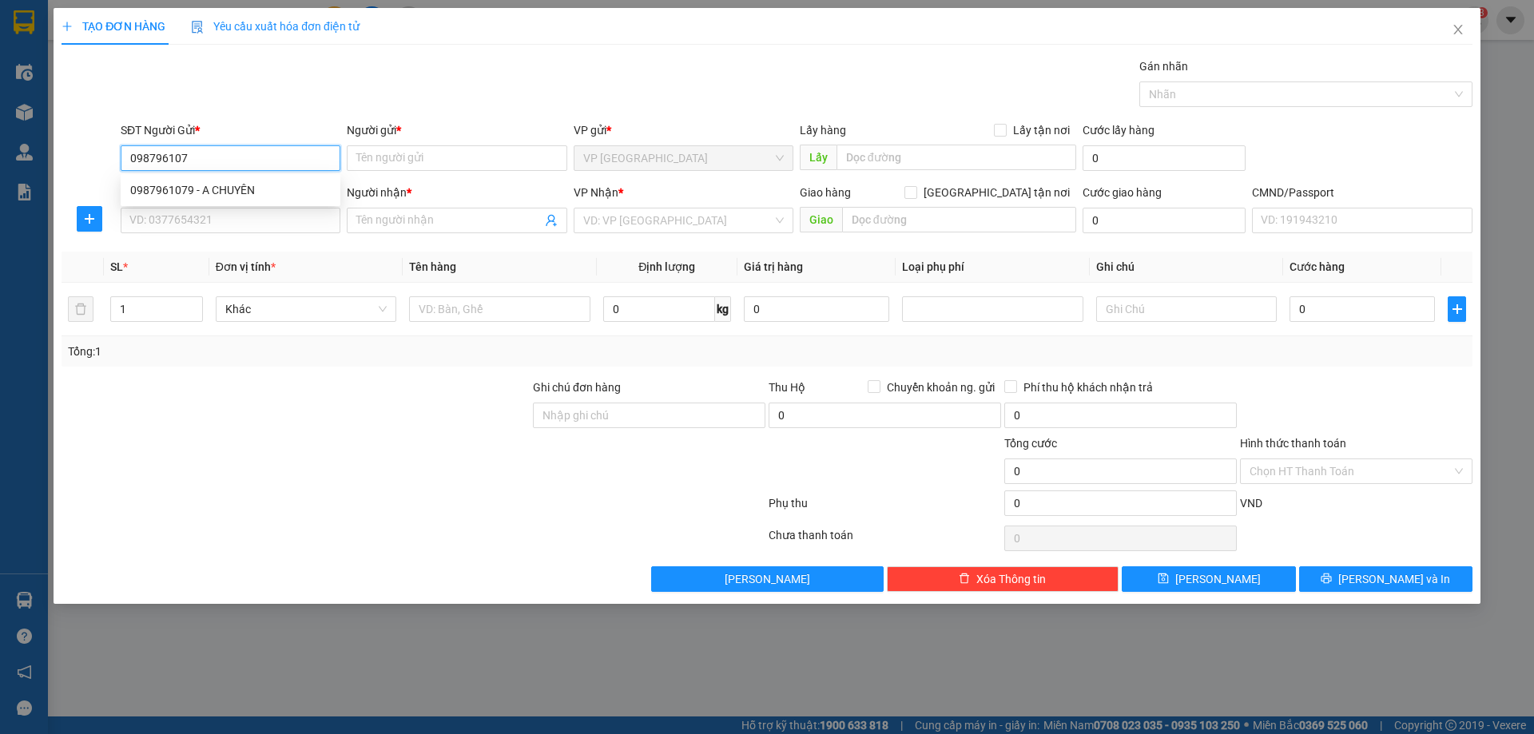
type input "0987961079"
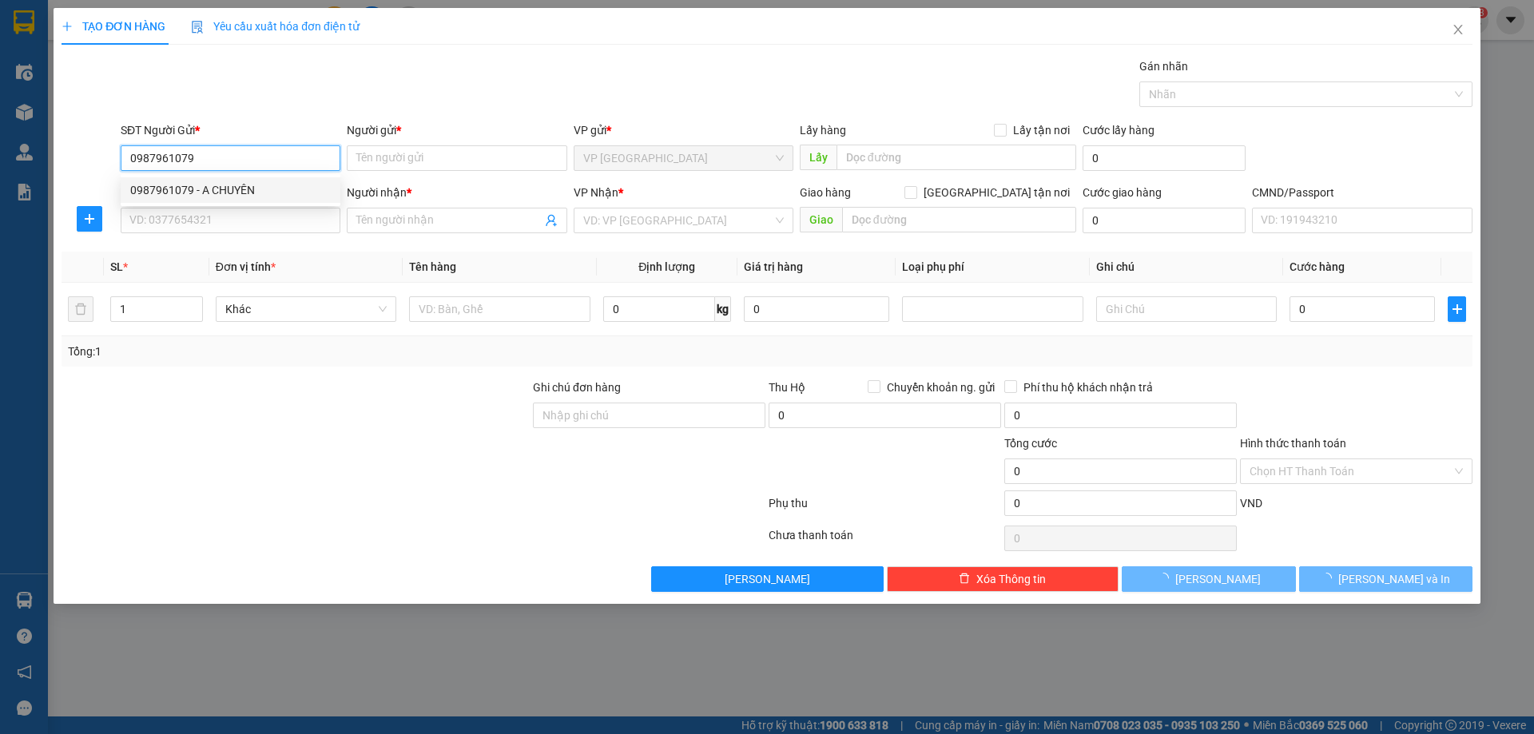
click at [280, 188] on div "0987961079 - A CHUYÊN" at bounding box center [230, 190] width 200 height 18
type input "A CHUYÊN"
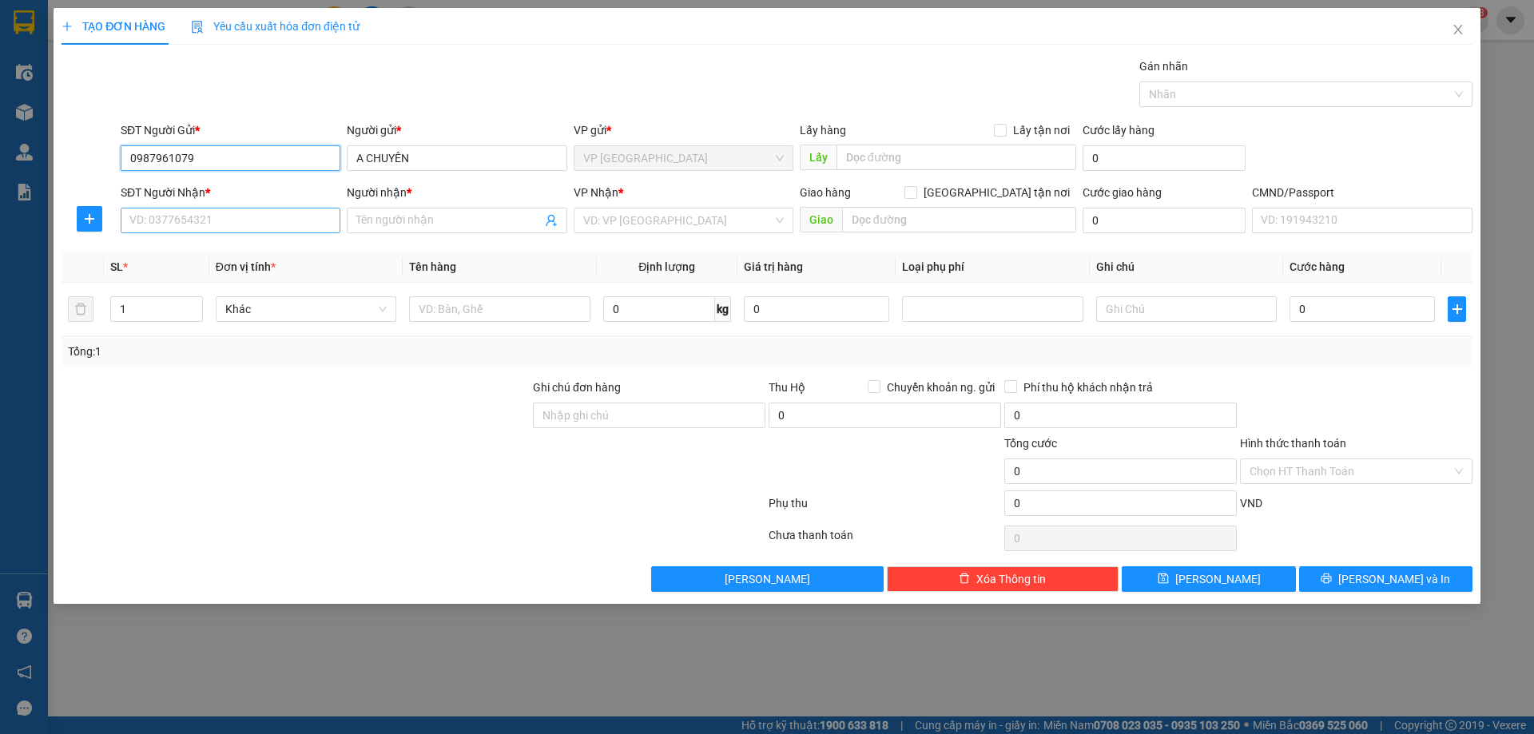
type input "0987961079"
click at [232, 230] on input "SĐT Người Nhận *" at bounding box center [231, 221] width 220 height 26
click at [245, 256] on div "0867101988 - [GEOGRAPHIC_DATA]" at bounding box center [230, 253] width 200 height 18
type input "0867101988"
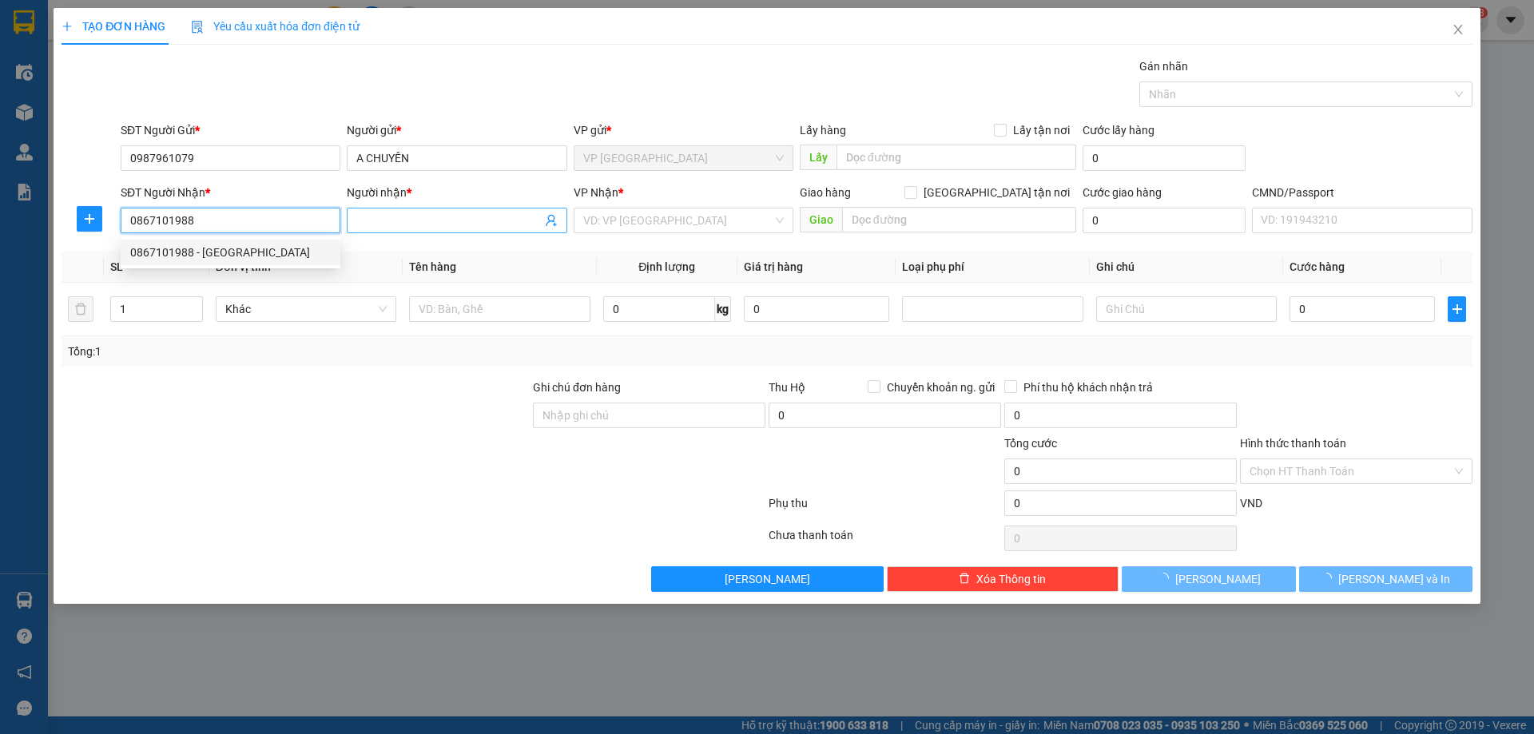
type input "TÂN LONG"
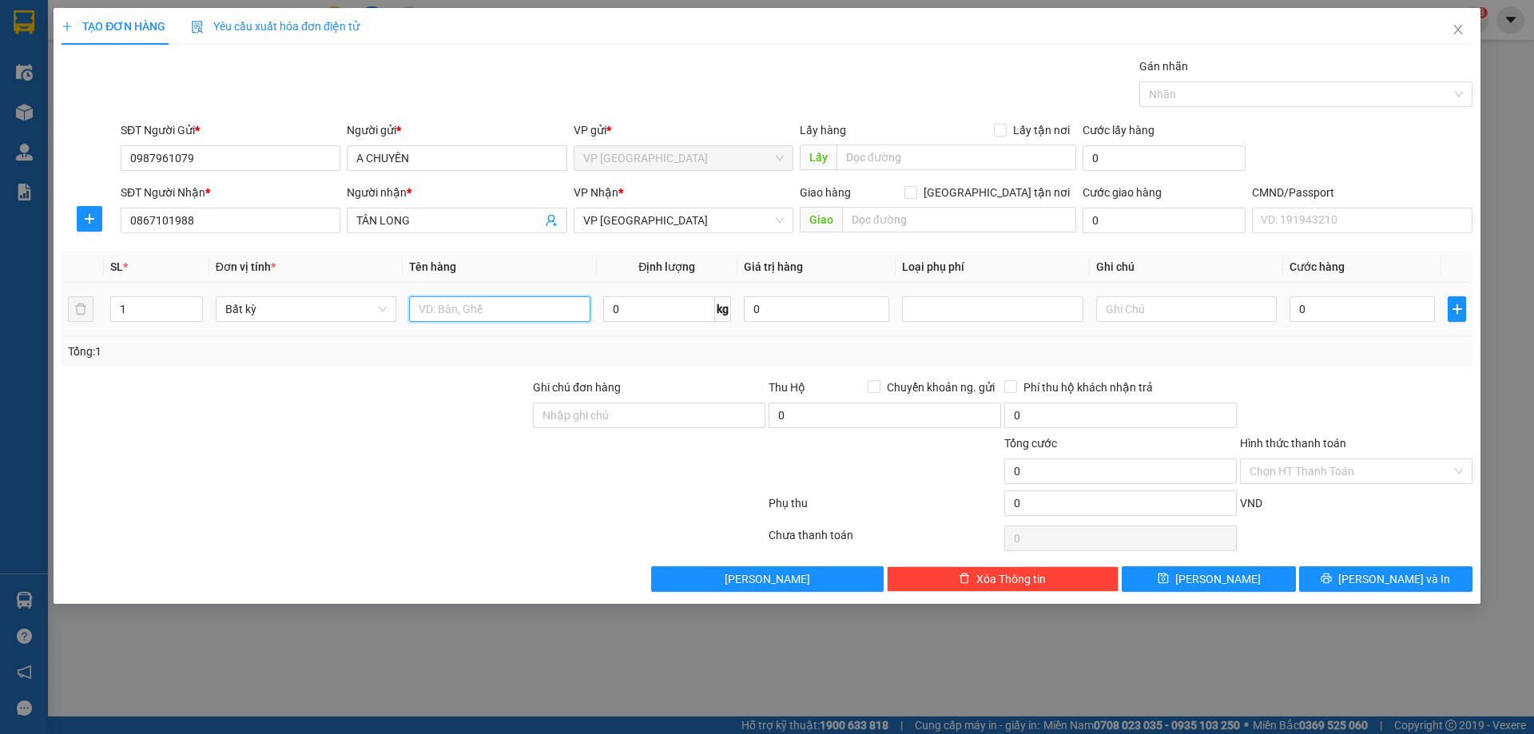
click at [526, 308] on input "text" at bounding box center [499, 309] width 181 height 26
type input "BAO TẢI BIỂN SỐ"
click at [680, 309] on input "0" at bounding box center [659, 309] width 112 height 26
type input "15"
click at [1300, 382] on div at bounding box center [1356, 407] width 236 height 56
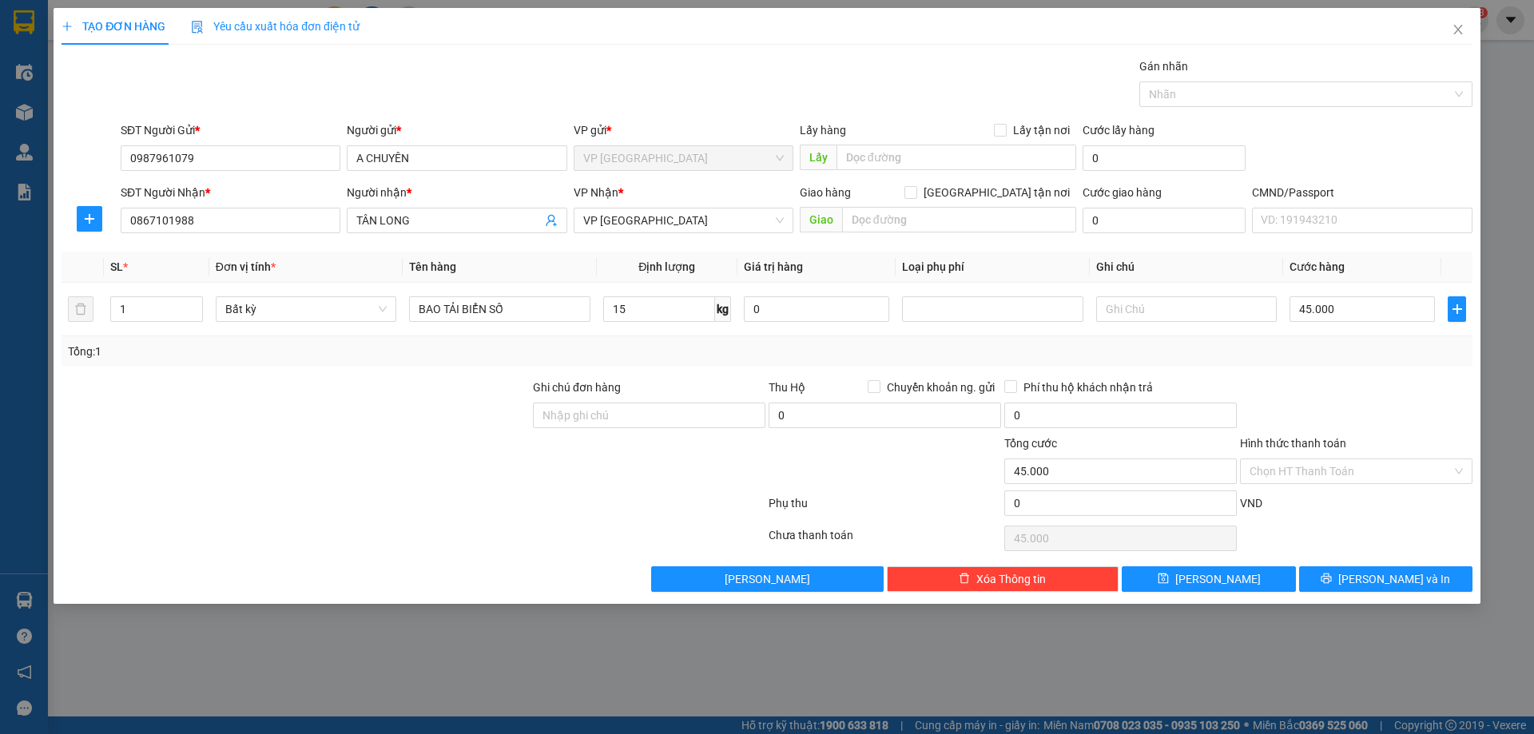
type input "45.000"
click at [1378, 578] on span "[PERSON_NAME] và In" at bounding box center [1394, 579] width 112 height 18
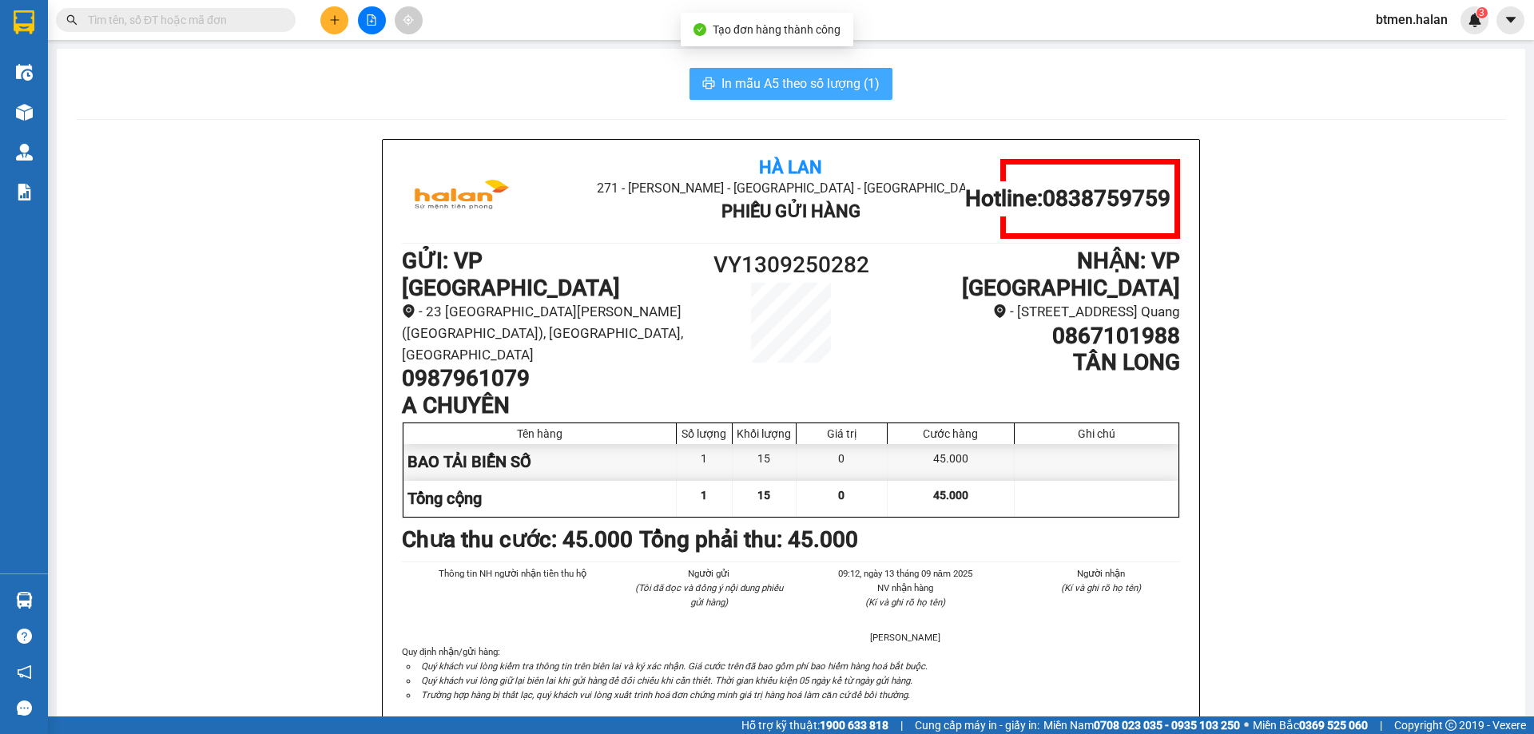
click at [776, 83] on span "In mẫu A5 theo số lượng (1)" at bounding box center [800, 83] width 158 height 20
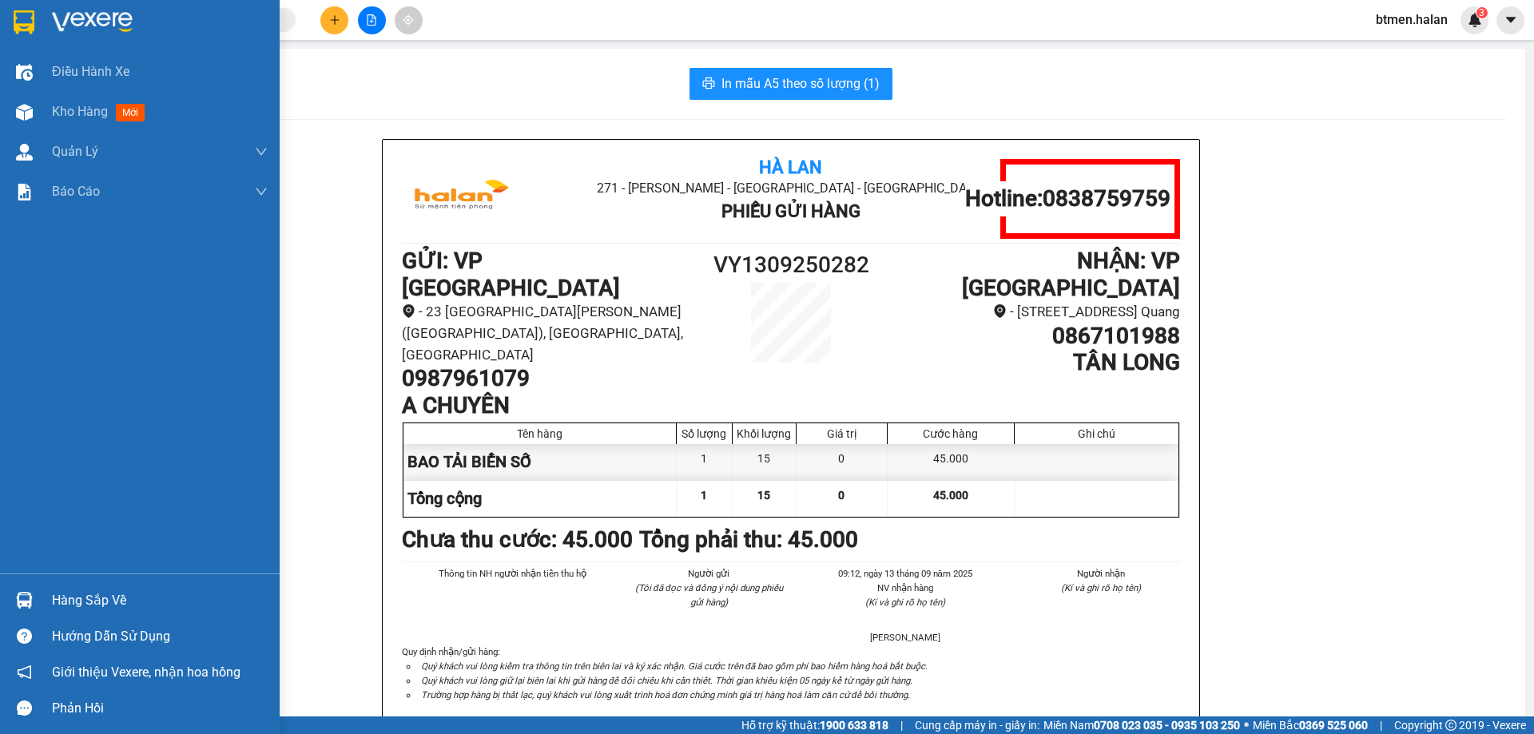
click at [82, 597] on div "Hàng sắp về" at bounding box center [160, 601] width 216 height 24
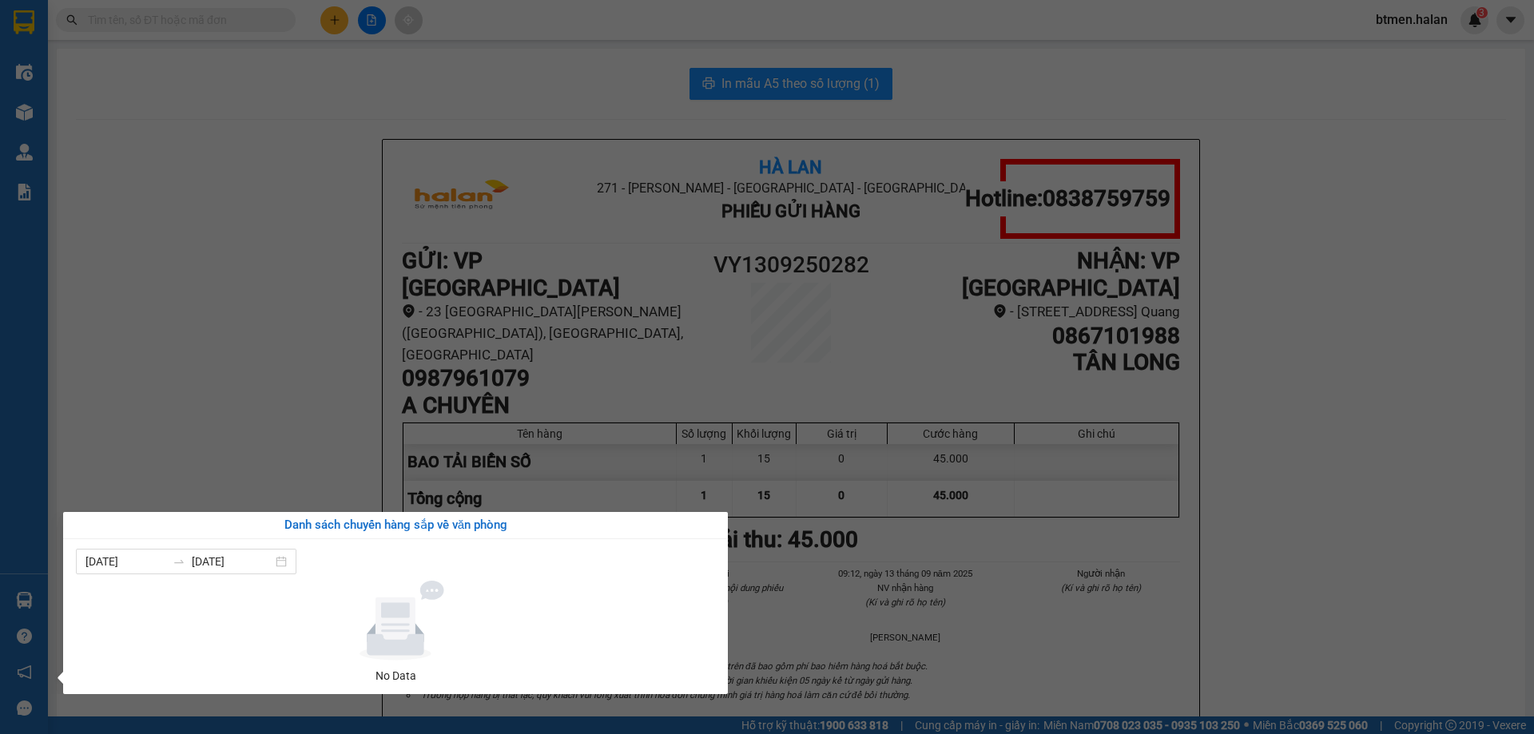
drag, startPoint x: 1054, startPoint y: 310, endPoint x: 869, endPoint y: 218, distance: 206.8
click at [1054, 309] on section "Kết quả tìm kiếm ( 0 ) Bộ lọc No Data btmen.halan 3 Điều hành xe Kho hàng mới Q…" at bounding box center [767, 367] width 1534 height 734
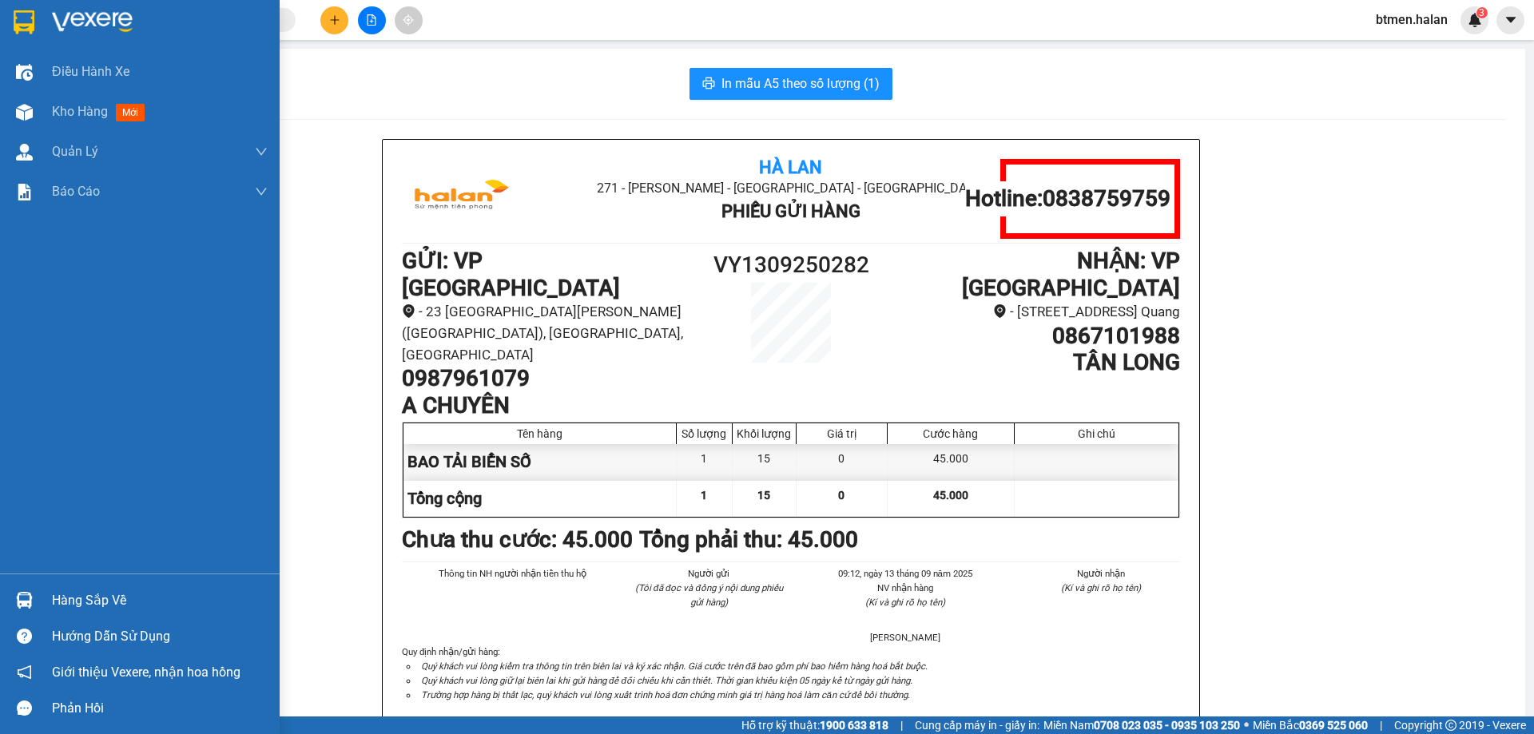
click at [123, 593] on div "Hàng sắp về" at bounding box center [160, 601] width 216 height 24
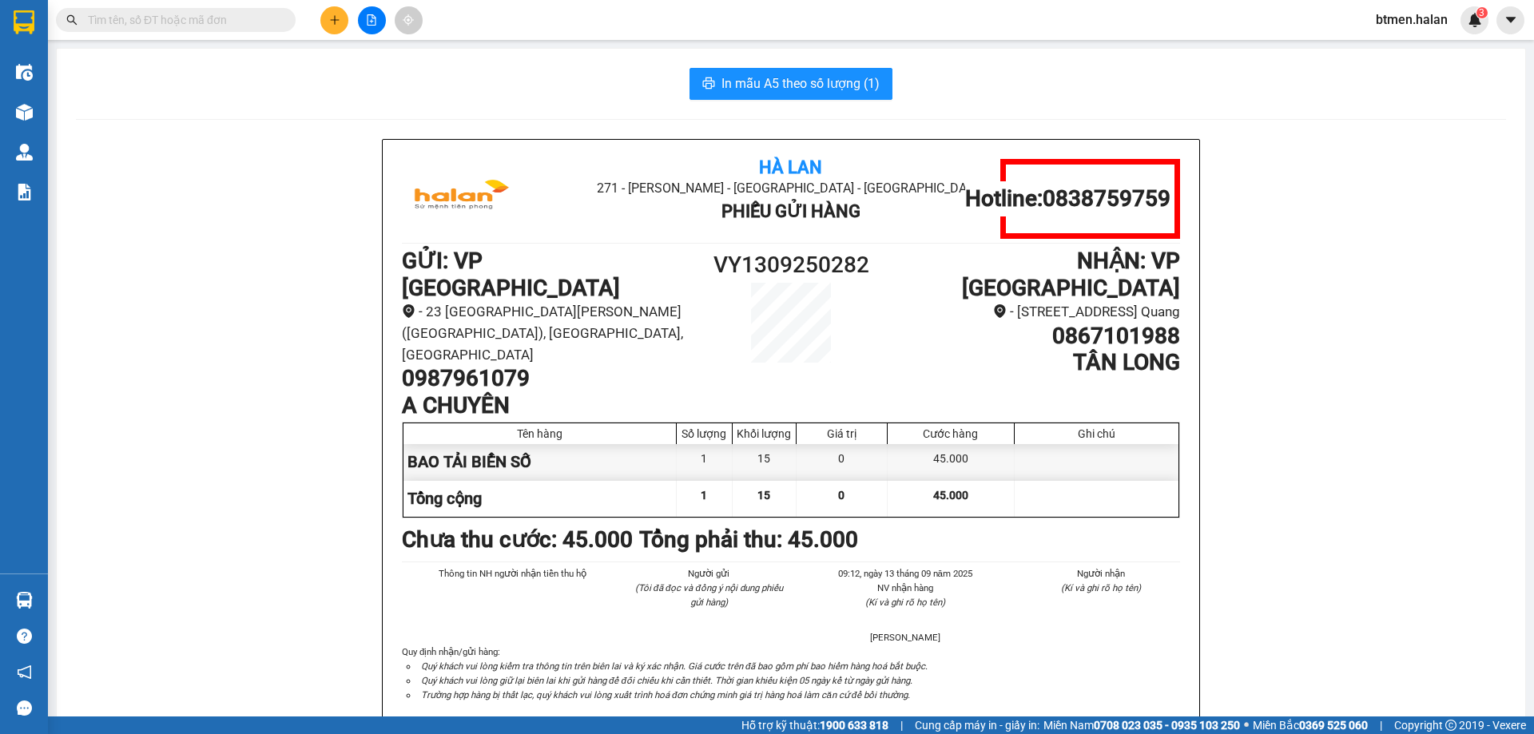
drag, startPoint x: 1352, startPoint y: 497, endPoint x: 783, endPoint y: 134, distance: 674.5
click at [1351, 495] on section "Kết quả tìm kiếm ( 0 ) Bộ lọc No Data btmen.halan 3 Điều hành xe Kho hàng mới Q…" at bounding box center [767, 367] width 1534 height 734
click at [497, 365] on h1 "0987961079" at bounding box center [548, 378] width 292 height 27
copy h1 "0987961079"
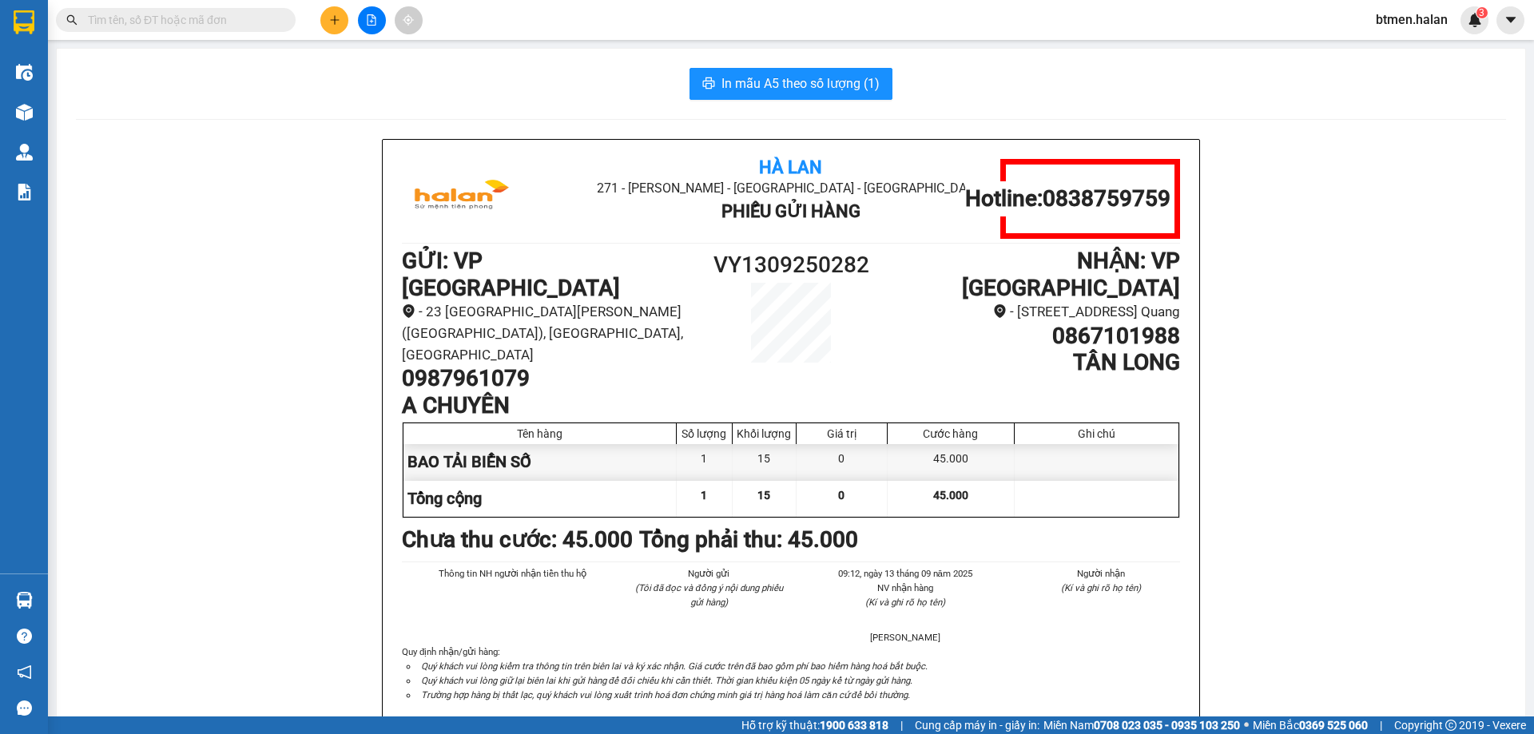
drag, startPoint x: 212, startPoint y: 353, endPoint x: 225, endPoint y: 351, distance: 13.8
click at [1473, 18] on img at bounding box center [1474, 20] width 14 height 14
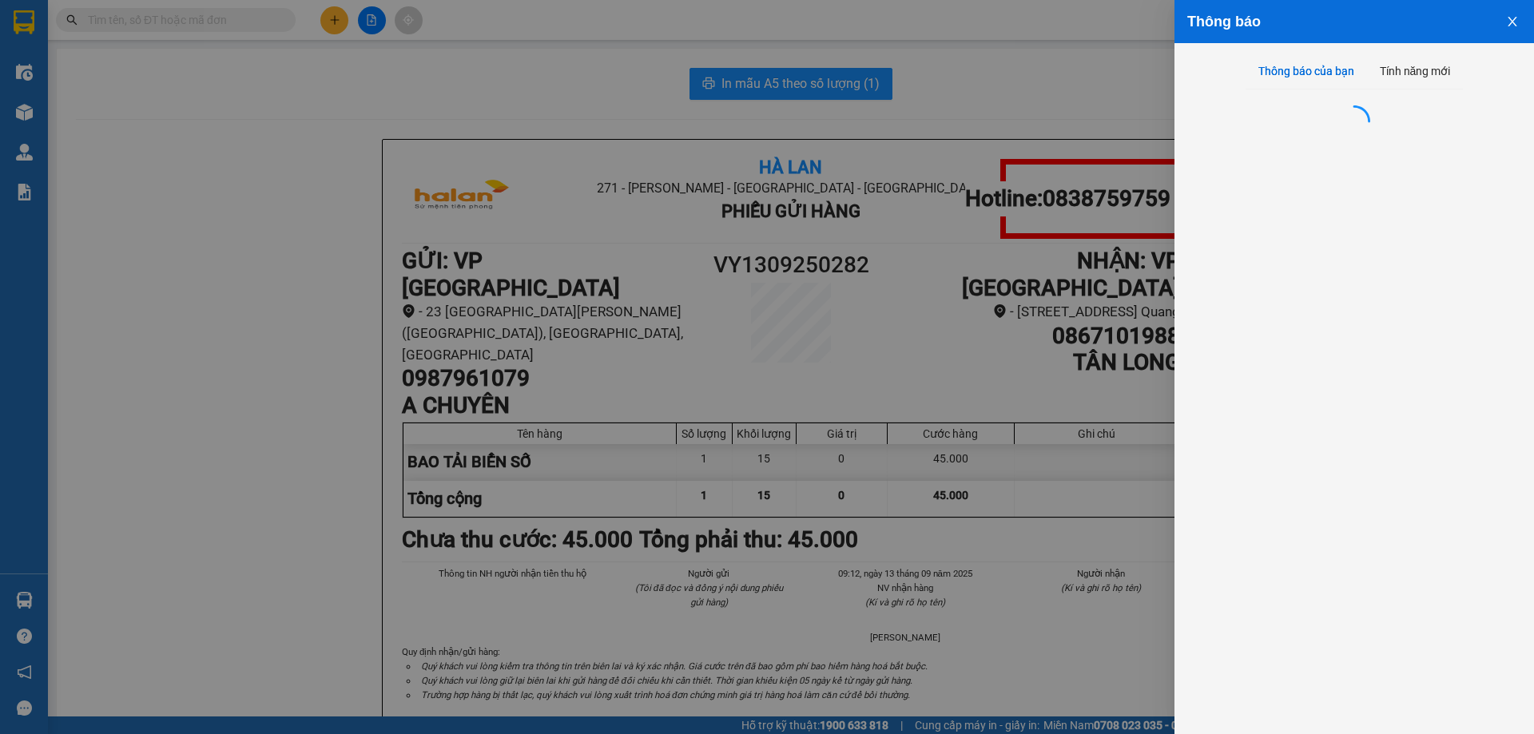
click at [1473, 18] on div "Thông báo" at bounding box center [1354, 22] width 334 height 18
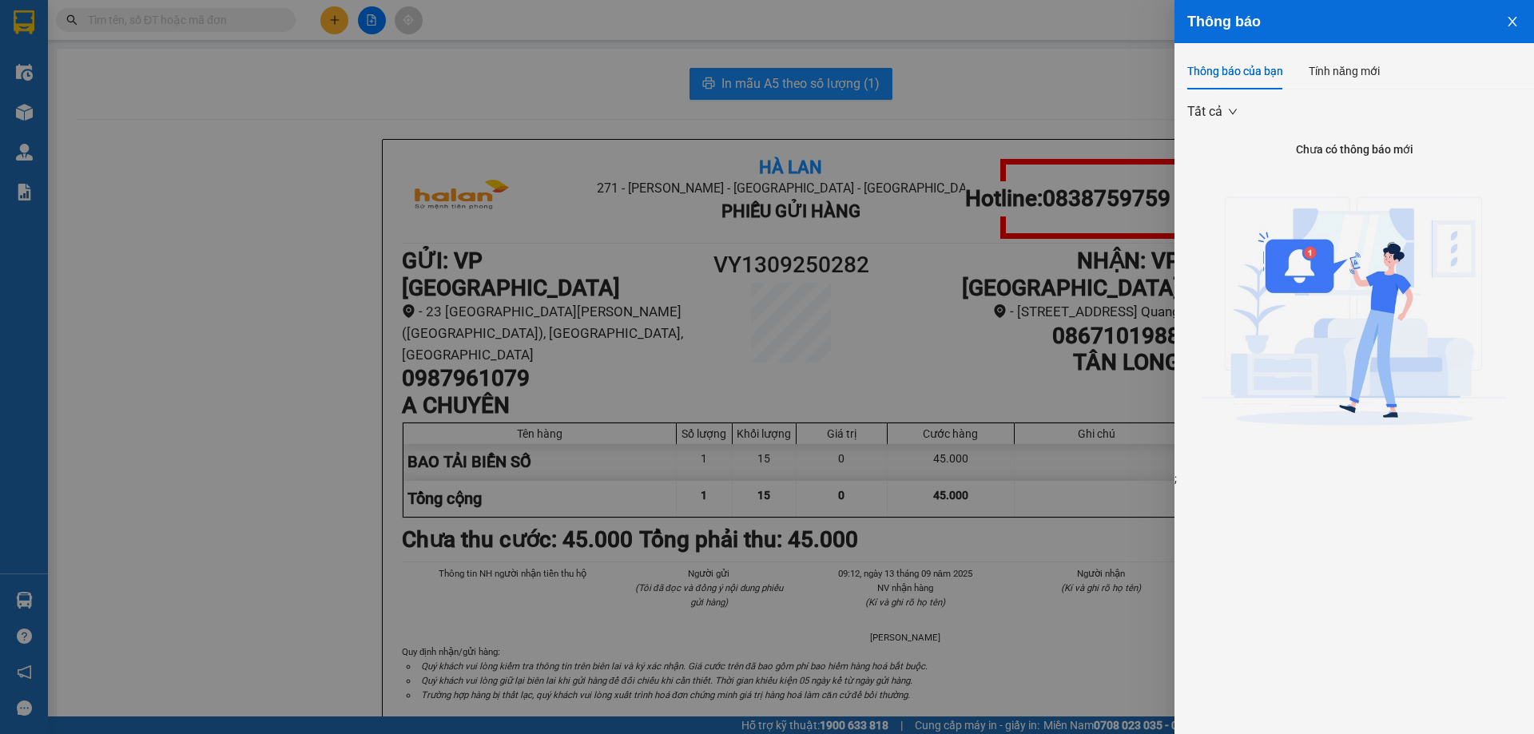
drag, startPoint x: 735, startPoint y: 39, endPoint x: 701, endPoint y: 42, distance: 33.6
click at [736, 39] on div at bounding box center [767, 367] width 1534 height 734
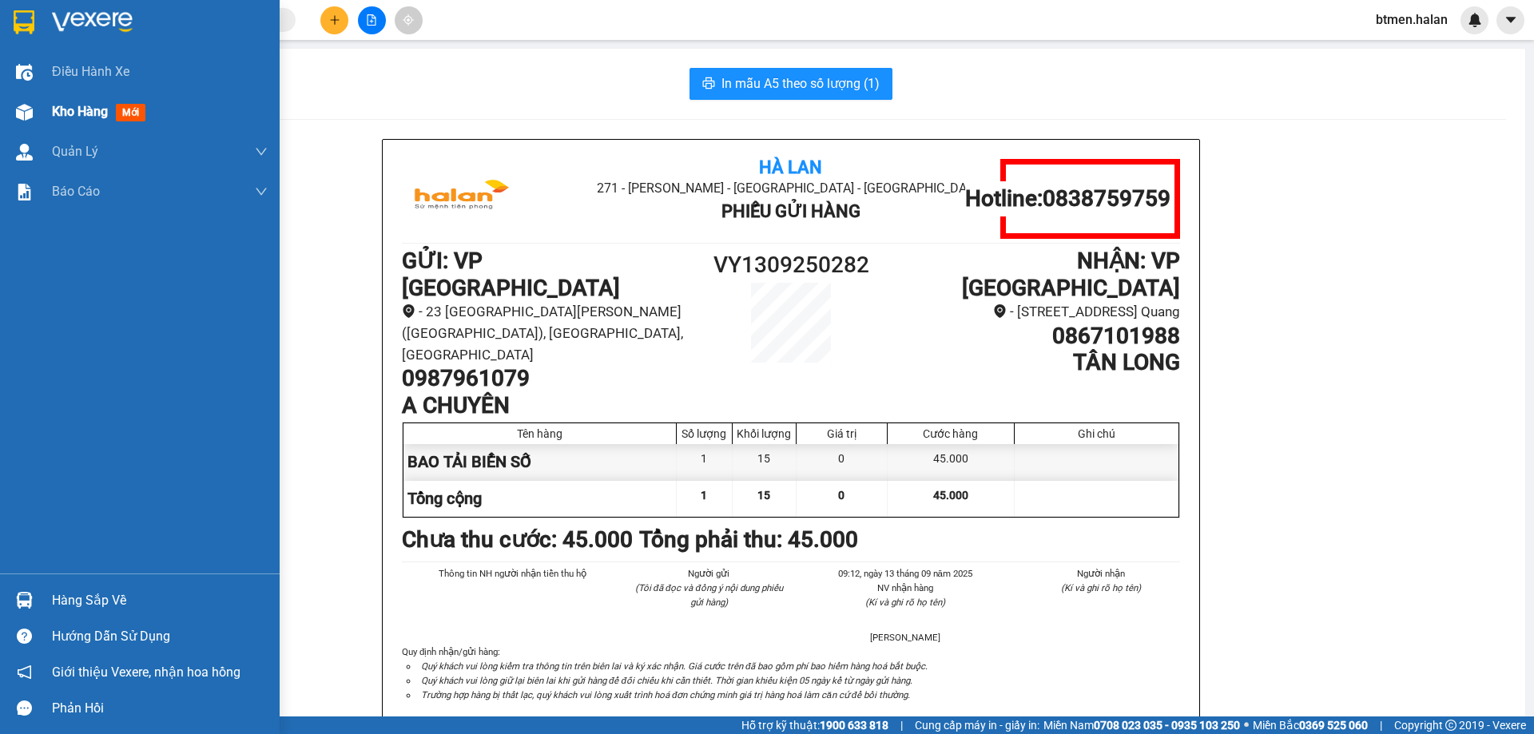
click at [62, 114] on span "Kho hàng" at bounding box center [80, 111] width 56 height 15
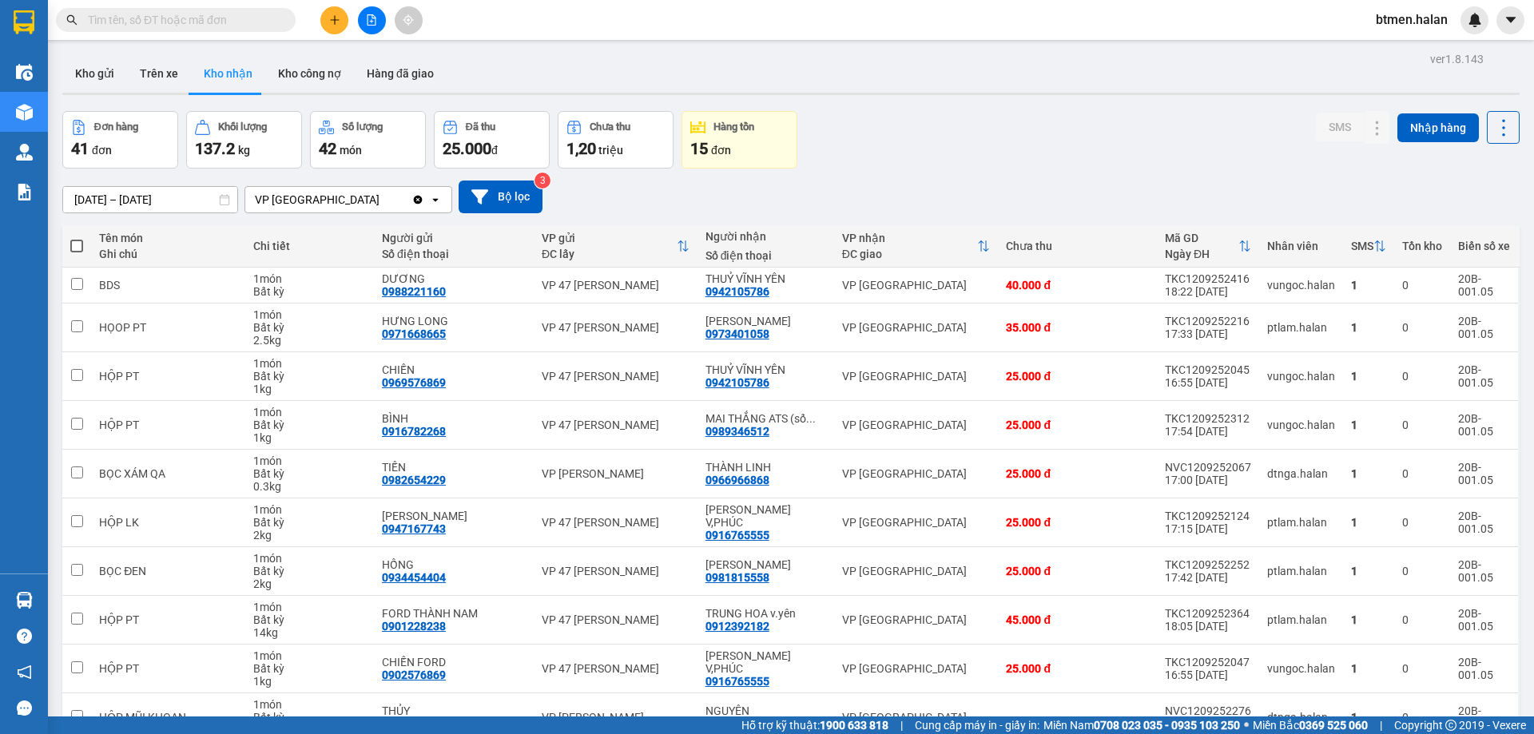
click at [328, 21] on button at bounding box center [334, 20] width 28 height 28
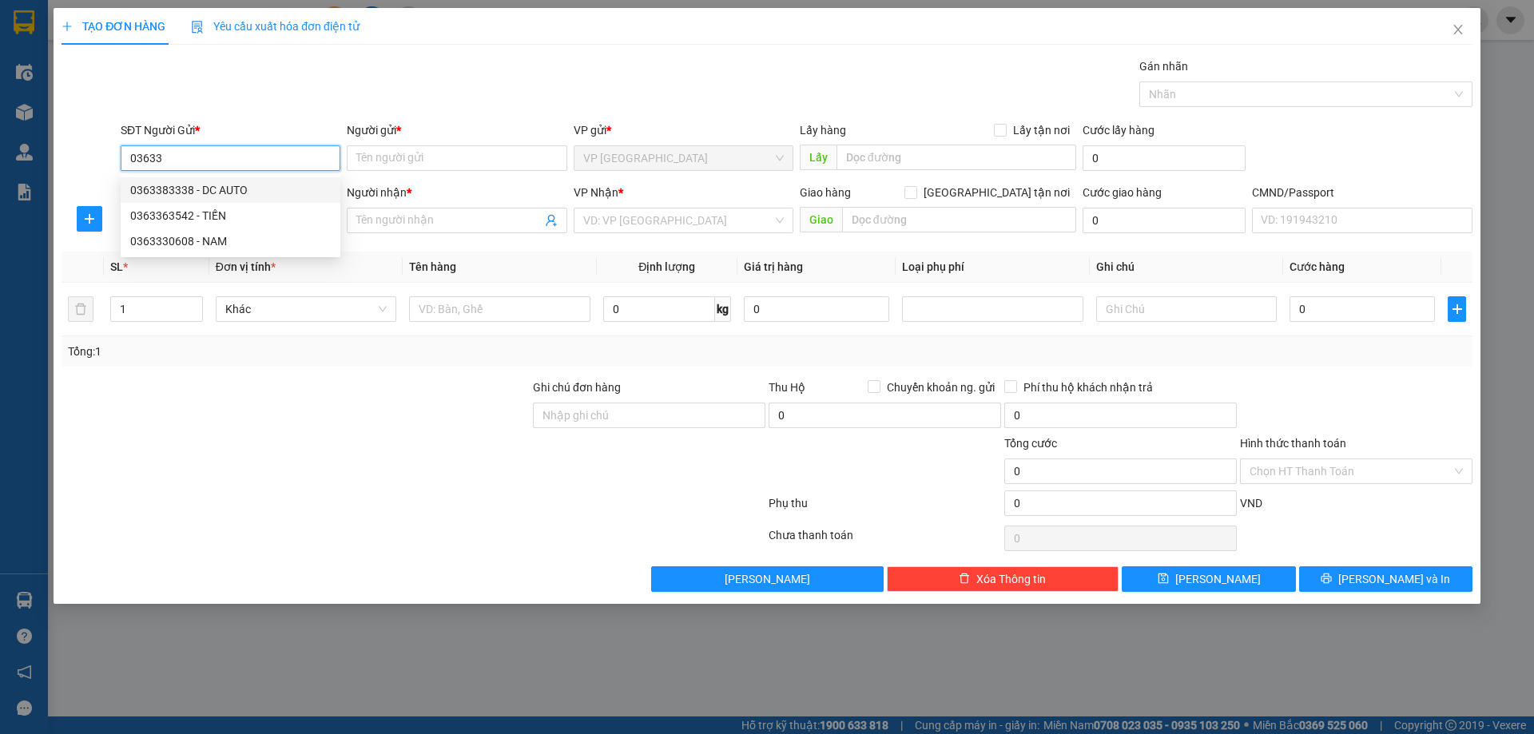
click at [252, 196] on div "0363383338 - DC AUTO" at bounding box center [230, 190] width 200 height 18
type input "0363383338"
type input "DC AUTO"
type input "0363383338"
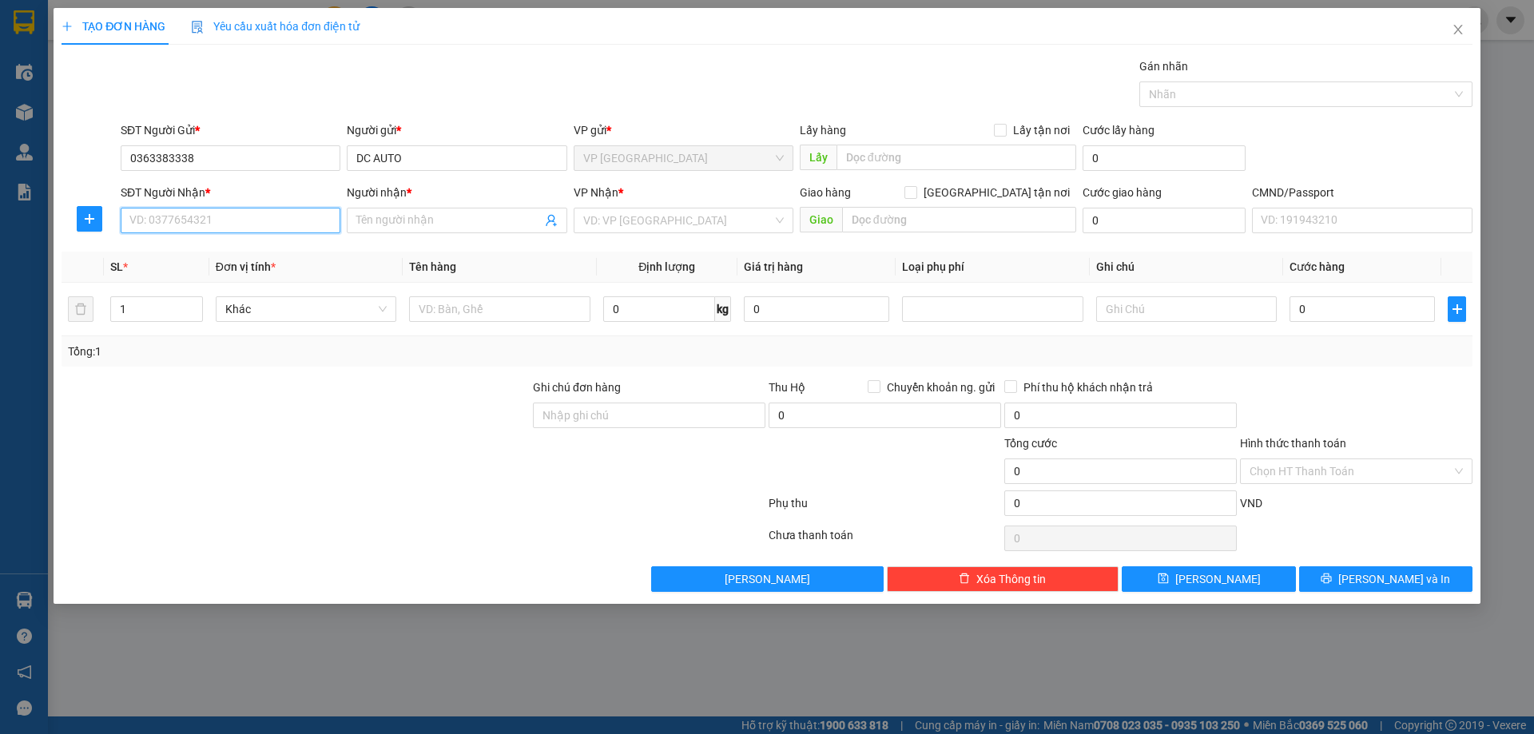
click at [313, 225] on input "SĐT Người Nhận *" at bounding box center [231, 221] width 220 height 26
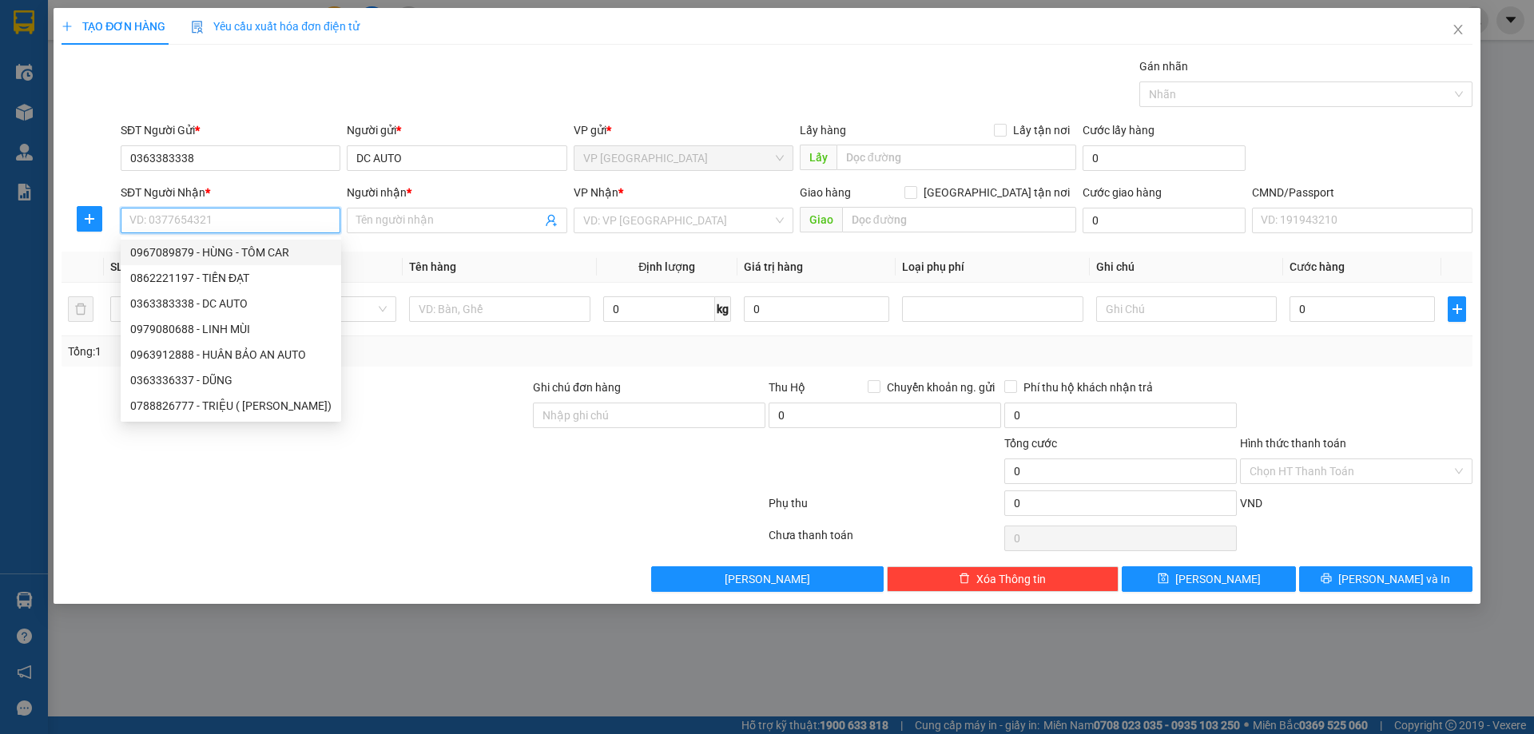
click at [273, 252] on div "0967089879 - HÙNG - TÔM CAR" at bounding box center [230, 253] width 201 height 18
type input "0967089879"
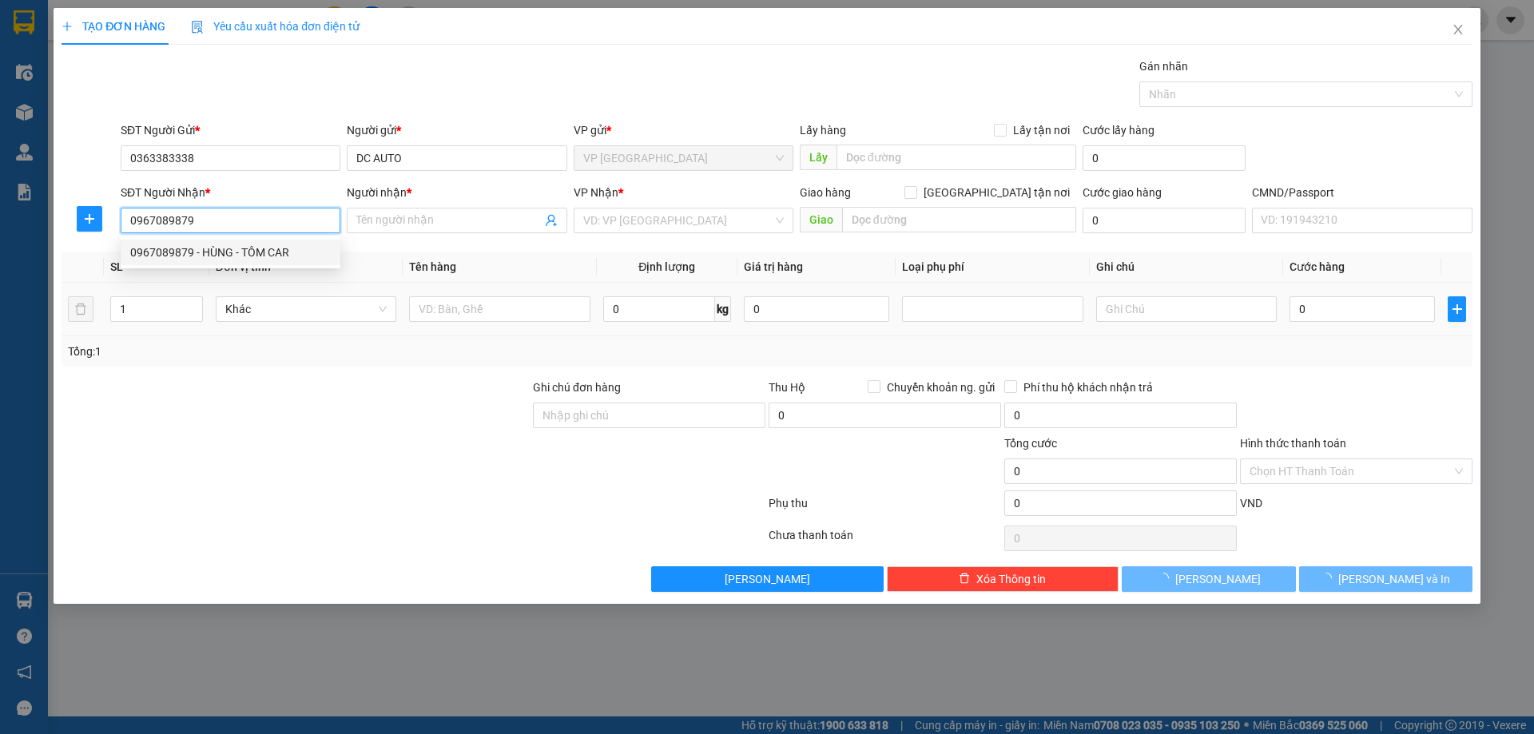
type input "HÙNG - [PERSON_NAME]"
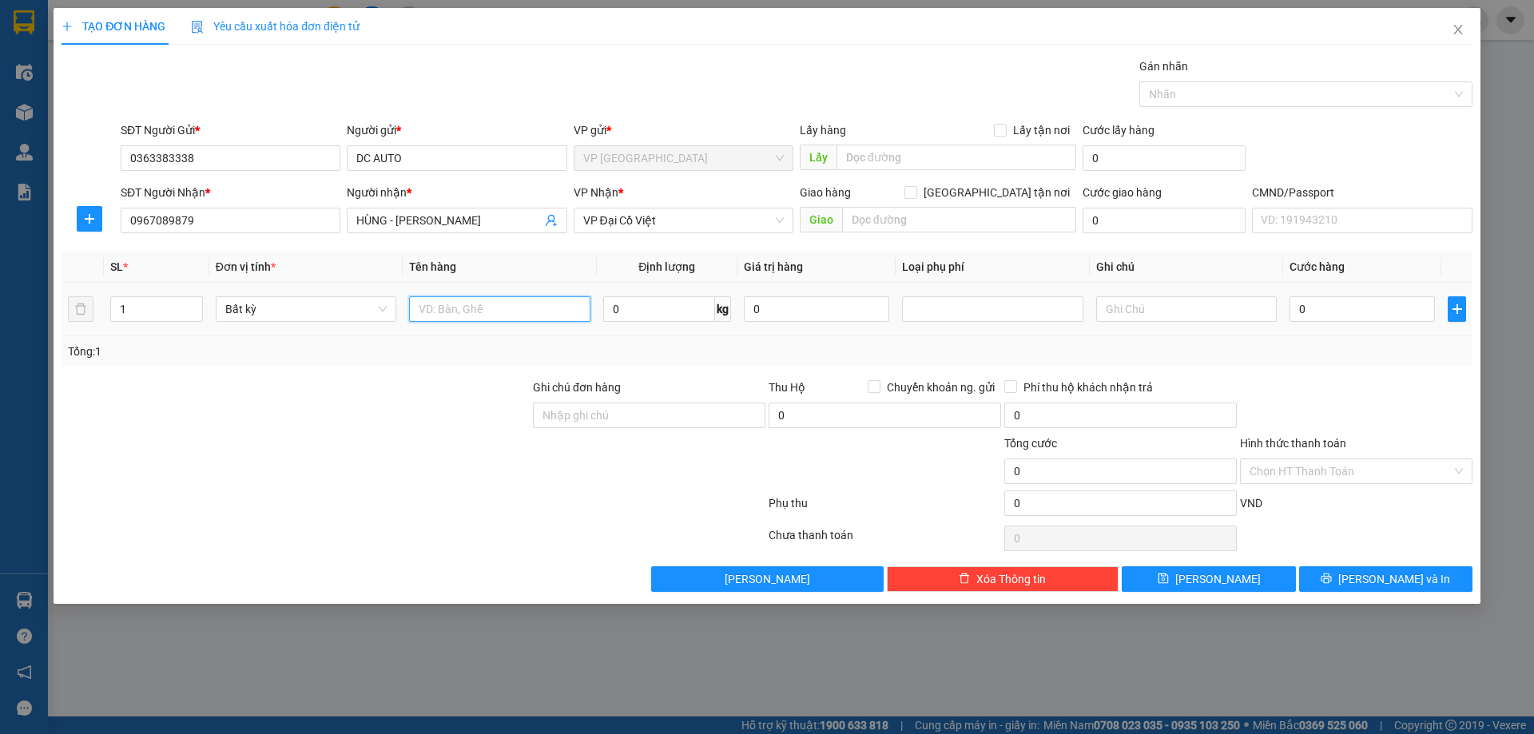
click at [528, 304] on input "text" at bounding box center [499, 309] width 181 height 26
type input "HỘP PK"
click at [703, 304] on input "0" at bounding box center [659, 309] width 112 height 26
type input "17"
click at [1336, 318] on input "0" at bounding box center [1361, 309] width 145 height 26
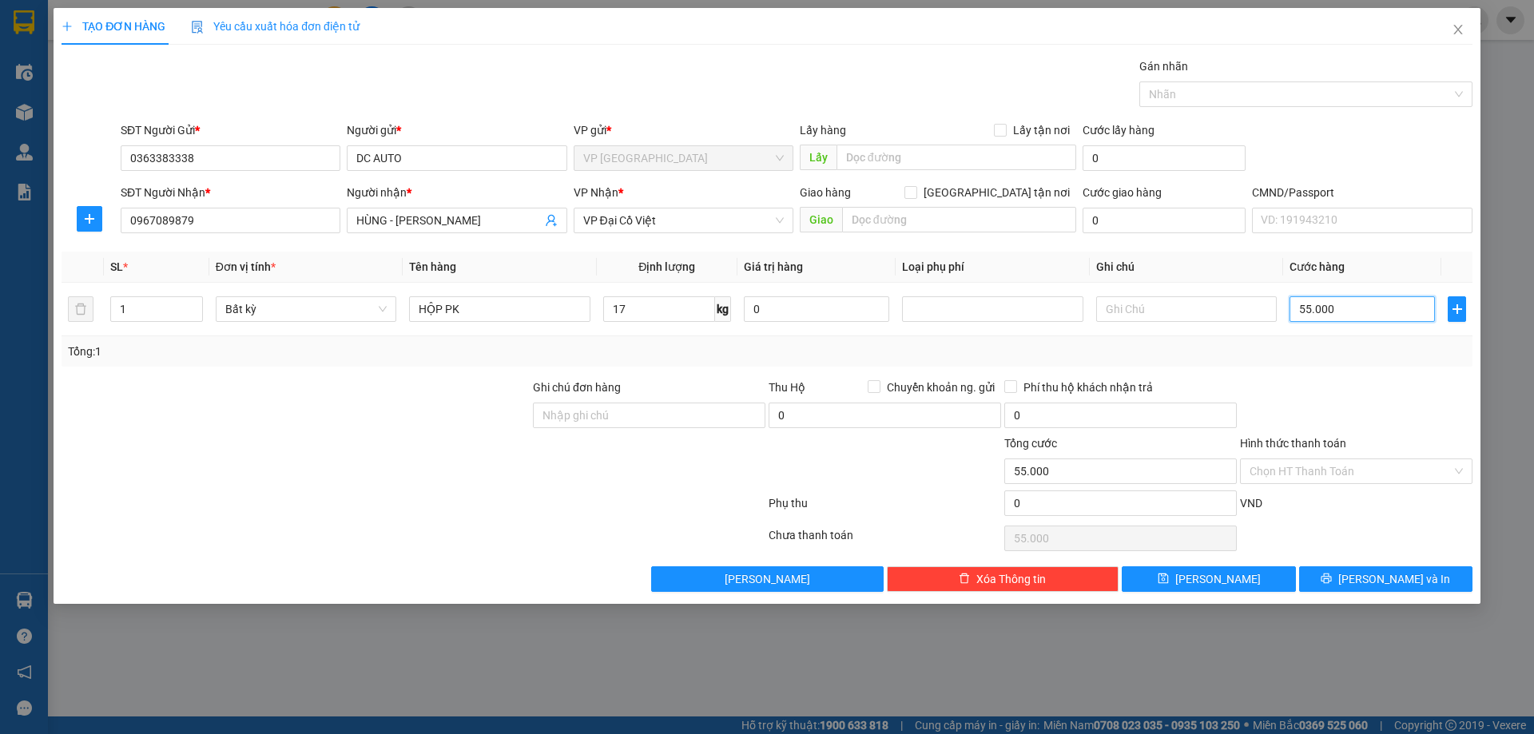
type input "55.000"
drag, startPoint x: 1351, startPoint y: 580, endPoint x: 1114, endPoint y: 313, distance: 356.5
click at [1351, 576] on button "[PERSON_NAME] và In" at bounding box center [1385, 579] width 173 height 26
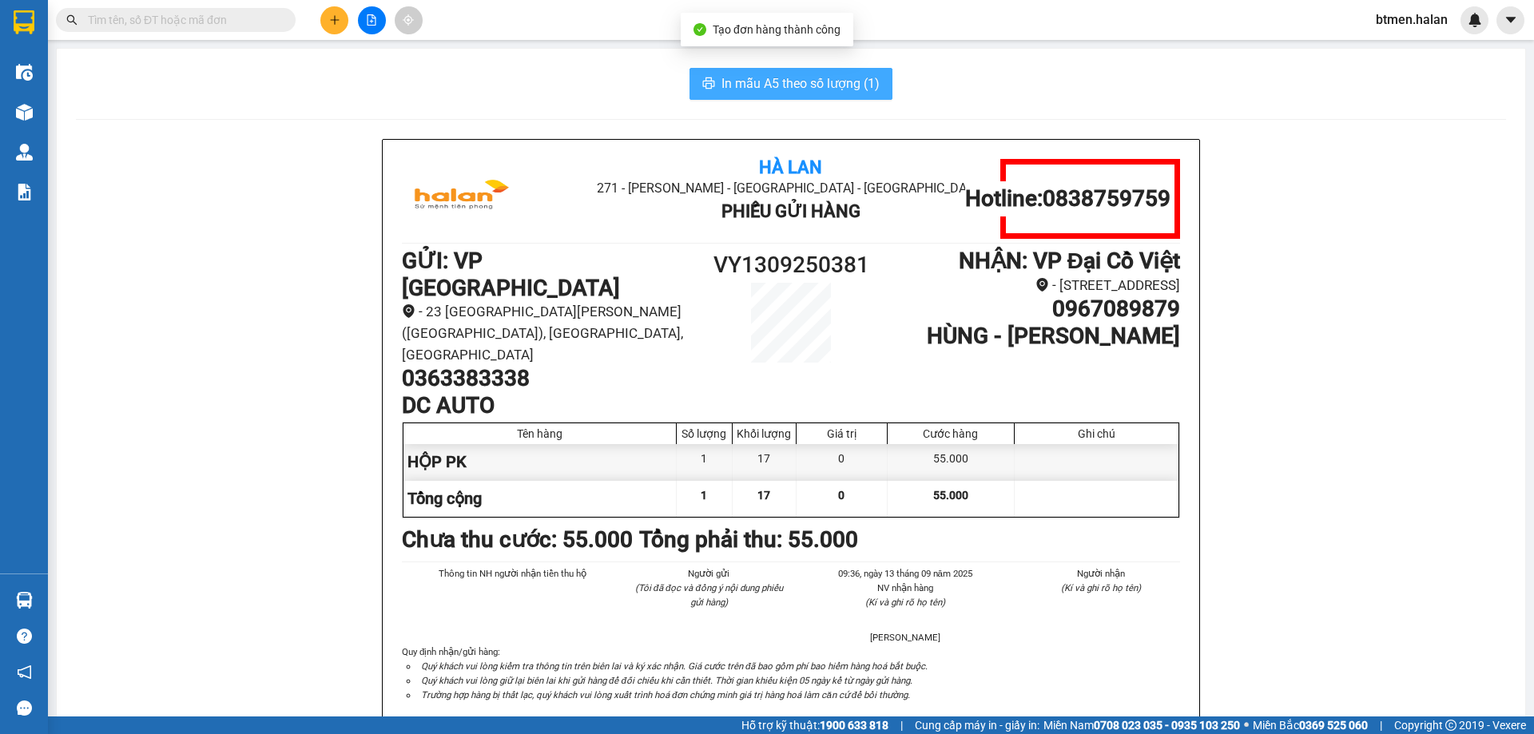
click at [779, 78] on span "In mẫu A5 theo số lượng (1)" at bounding box center [800, 83] width 158 height 20
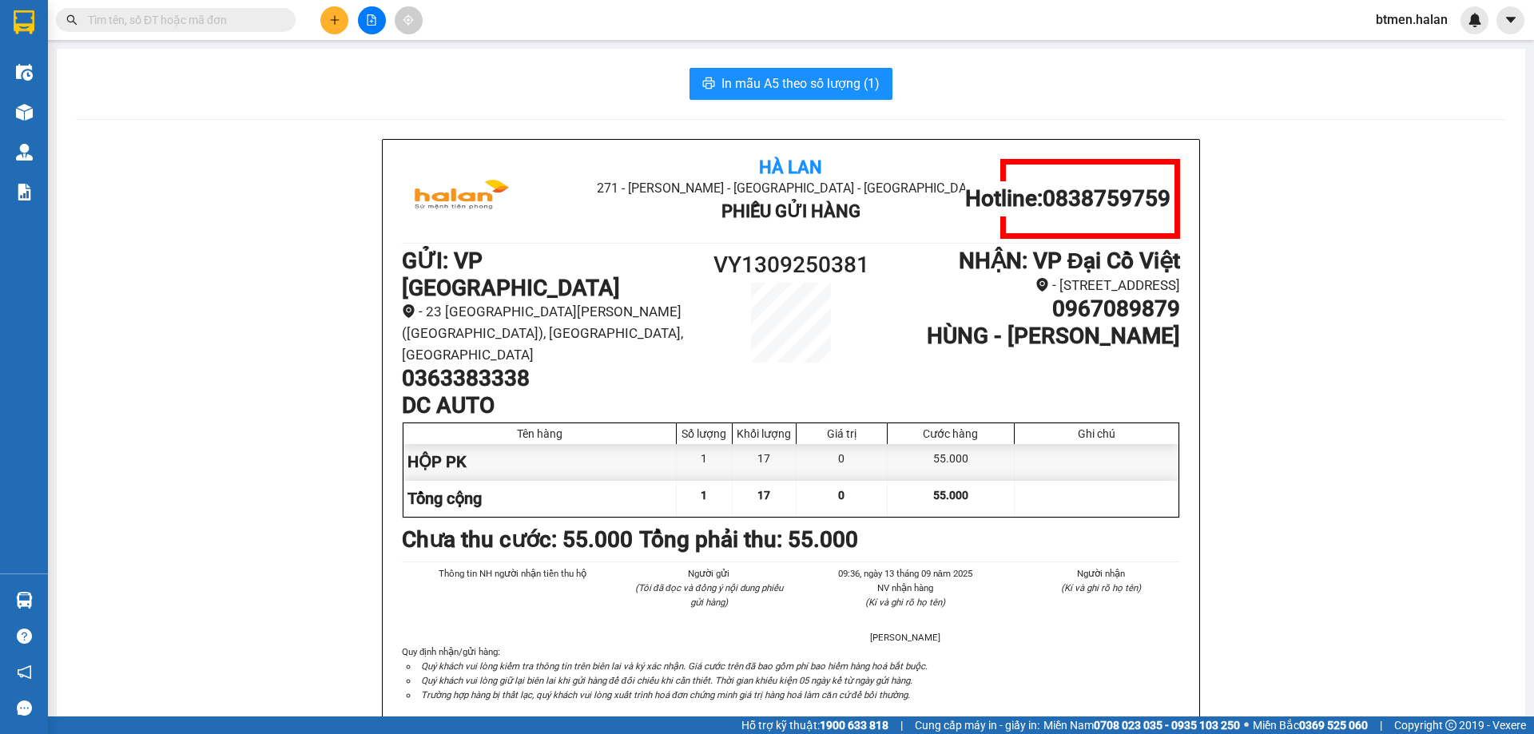
drag, startPoint x: 236, startPoint y: 225, endPoint x: 316, endPoint y: 2, distance: 237.5
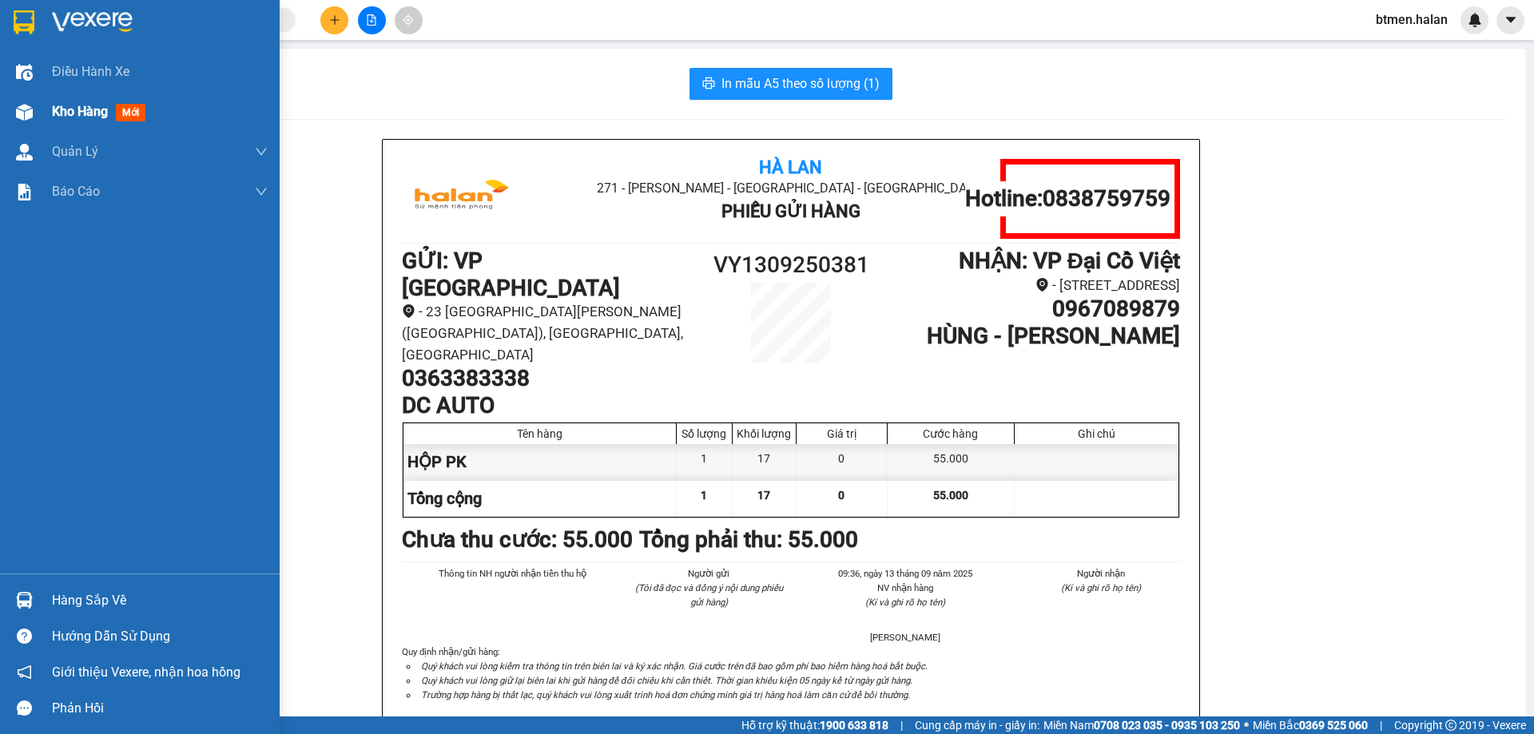
click at [67, 113] on span "Kho hàng" at bounding box center [80, 111] width 56 height 15
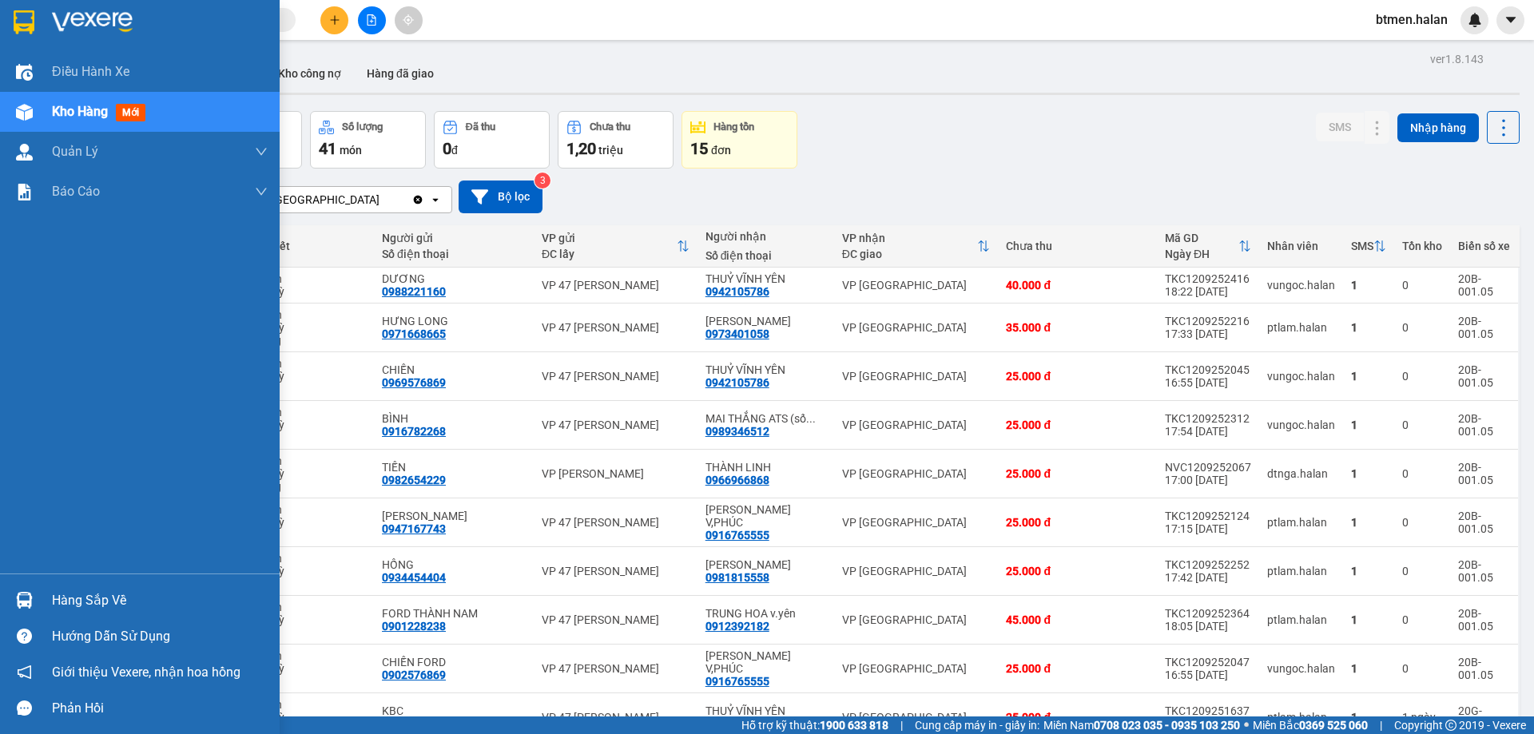
click at [57, 595] on div "Hàng sắp về" at bounding box center [160, 601] width 216 height 24
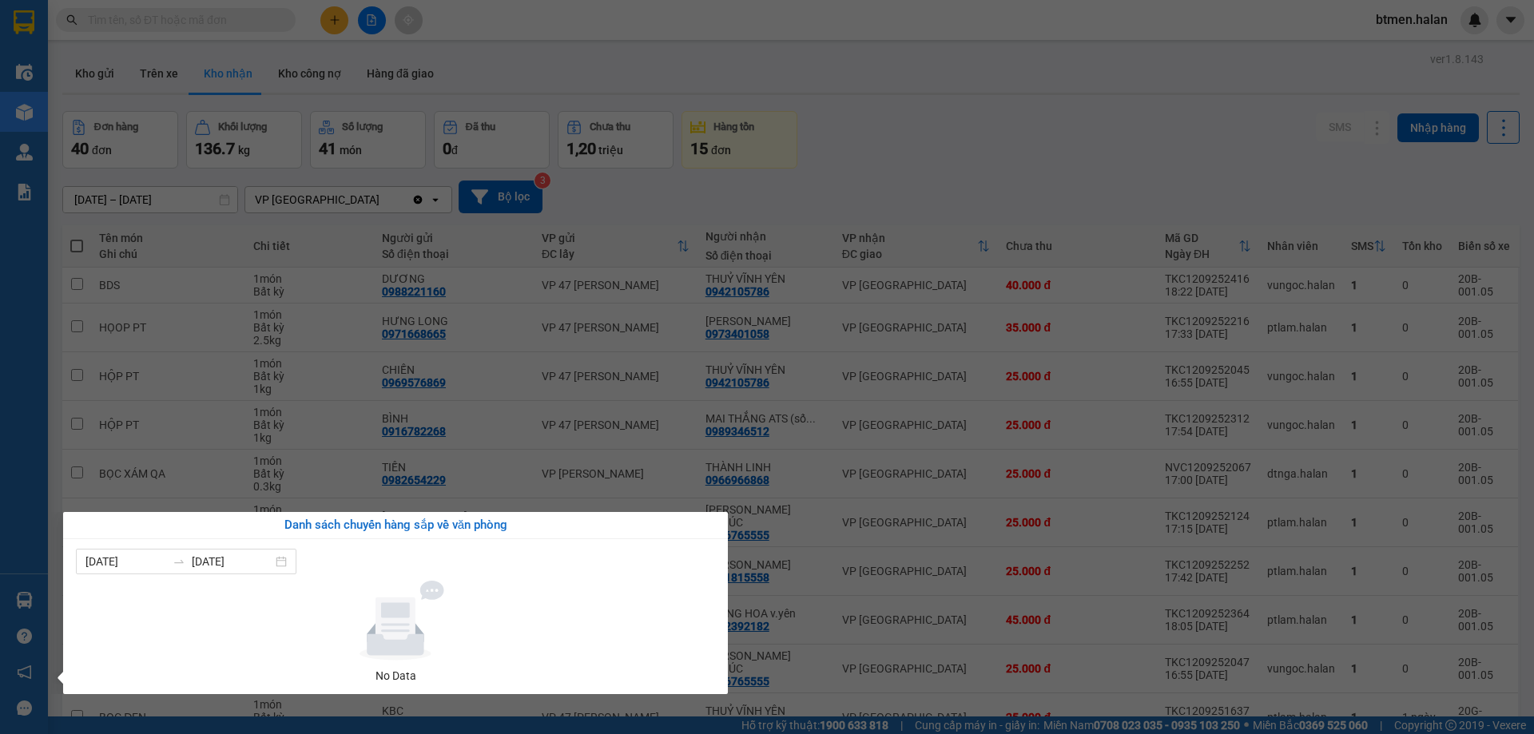
click at [884, 161] on section "Kết quả tìm kiếm ( 0 ) Bộ lọc No Data btmen.halan Điều hành xe Kho hàng mới Quả…" at bounding box center [767, 367] width 1534 height 734
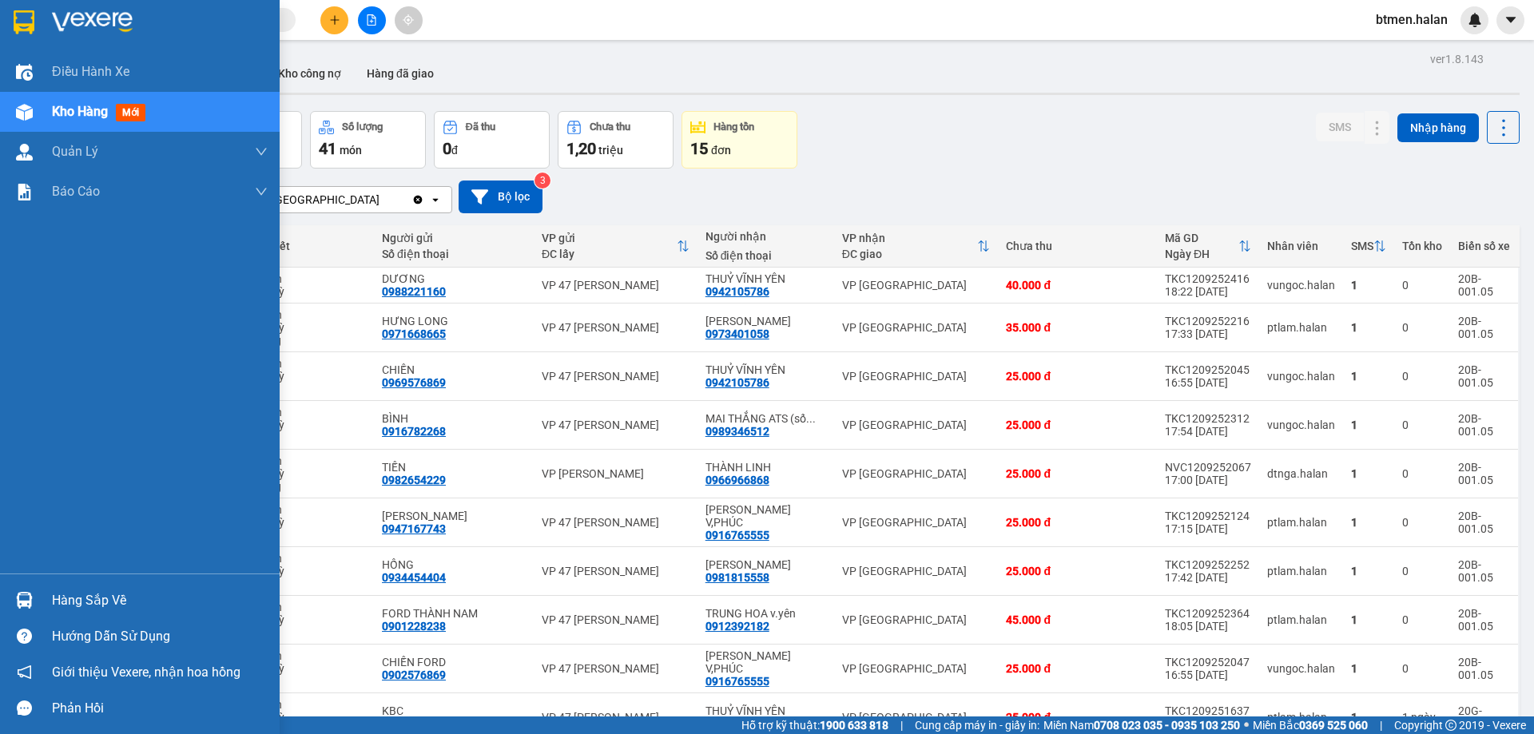
drag, startPoint x: 66, startPoint y: 596, endPoint x: 123, endPoint y: 608, distance: 58.7
click at [61, 598] on div "Hàng sắp về" at bounding box center [160, 601] width 216 height 24
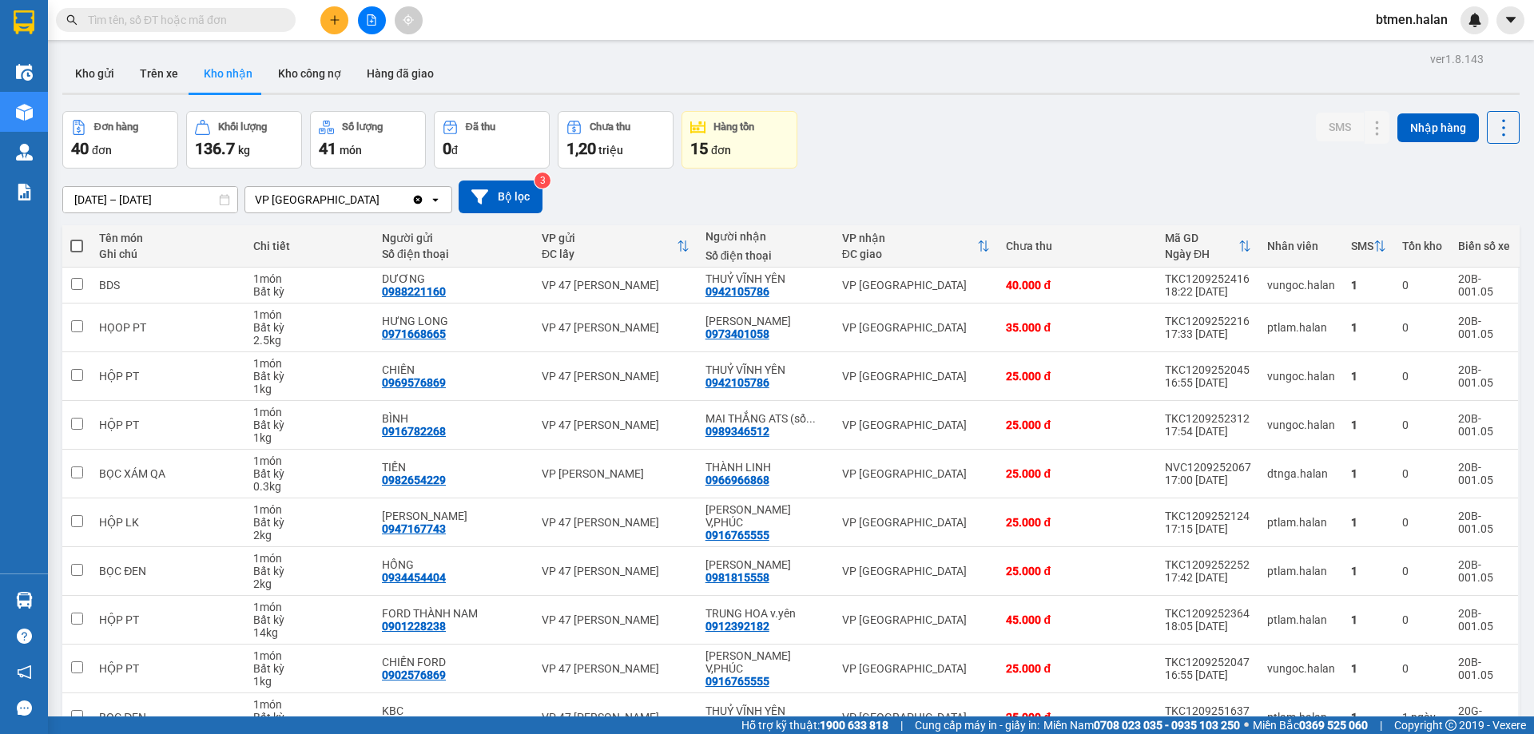
click at [987, 98] on section "Kết quả tìm kiếm ( 0 ) Bộ lọc No Data btmen.halan Điều hành xe Kho hàng mới Quả…" at bounding box center [767, 367] width 1534 height 734
click at [99, 77] on button "Kho gửi" at bounding box center [94, 73] width 65 height 38
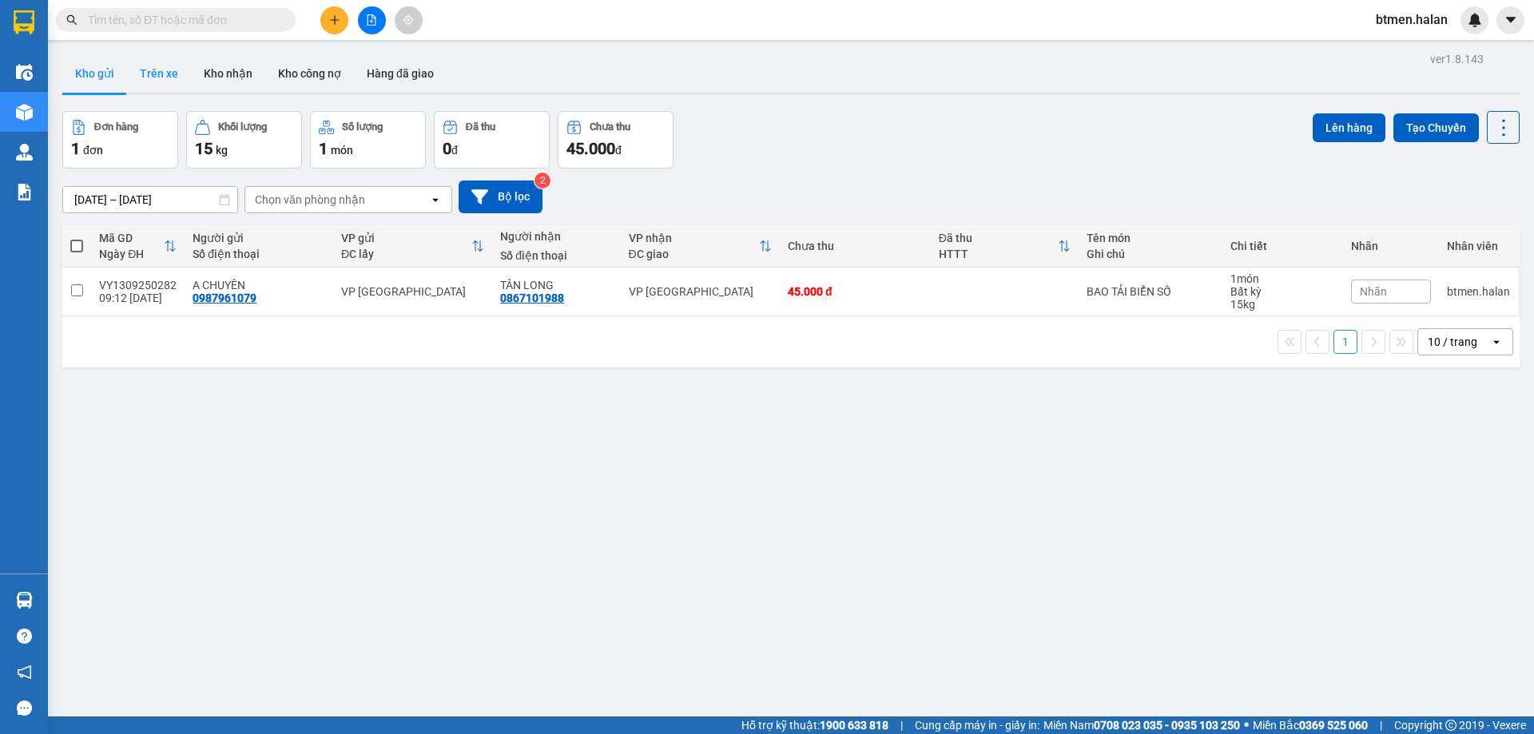
click at [166, 81] on button "Trên xe" at bounding box center [159, 73] width 64 height 38
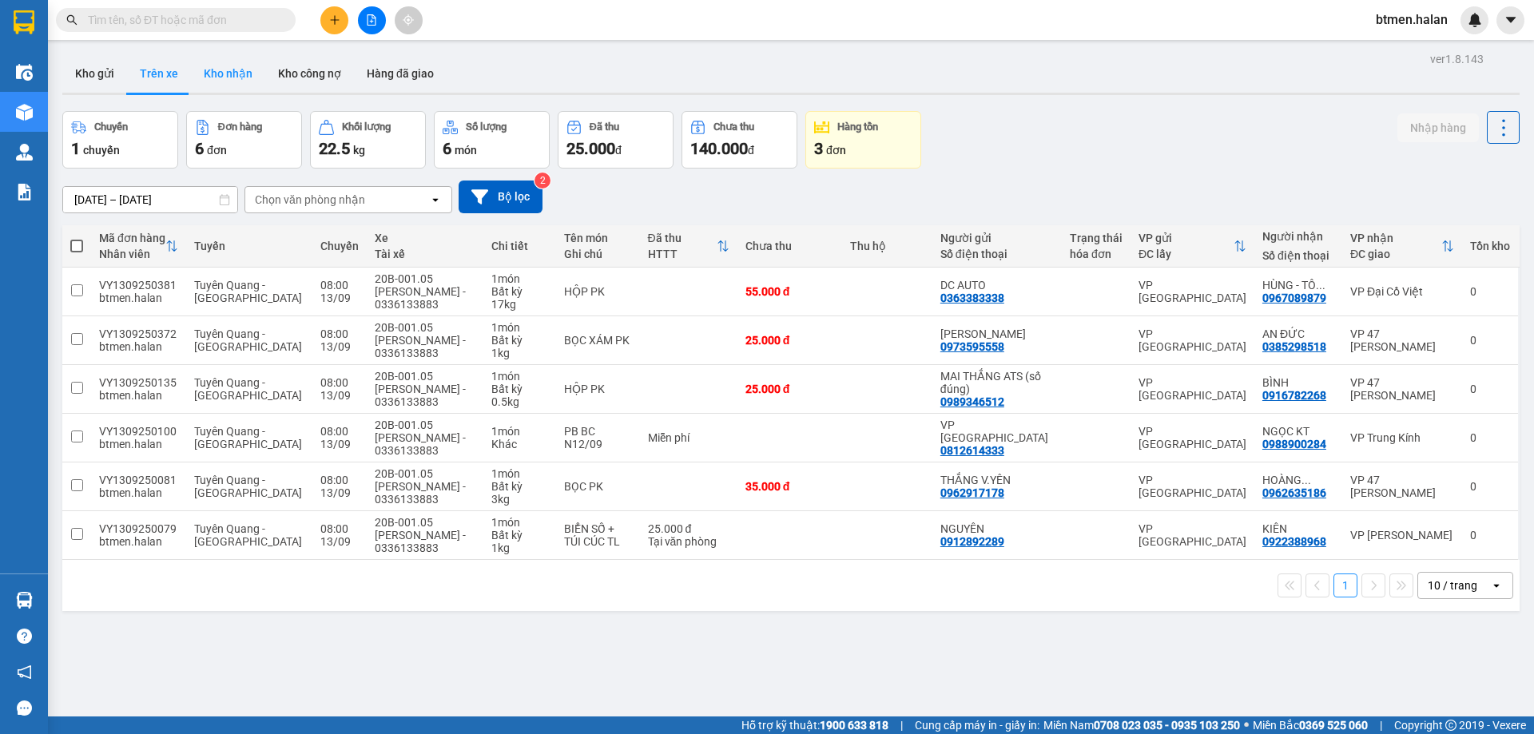
click at [248, 76] on button "Kho nhận" at bounding box center [228, 73] width 74 height 38
type input "[DATE] – [DATE]"
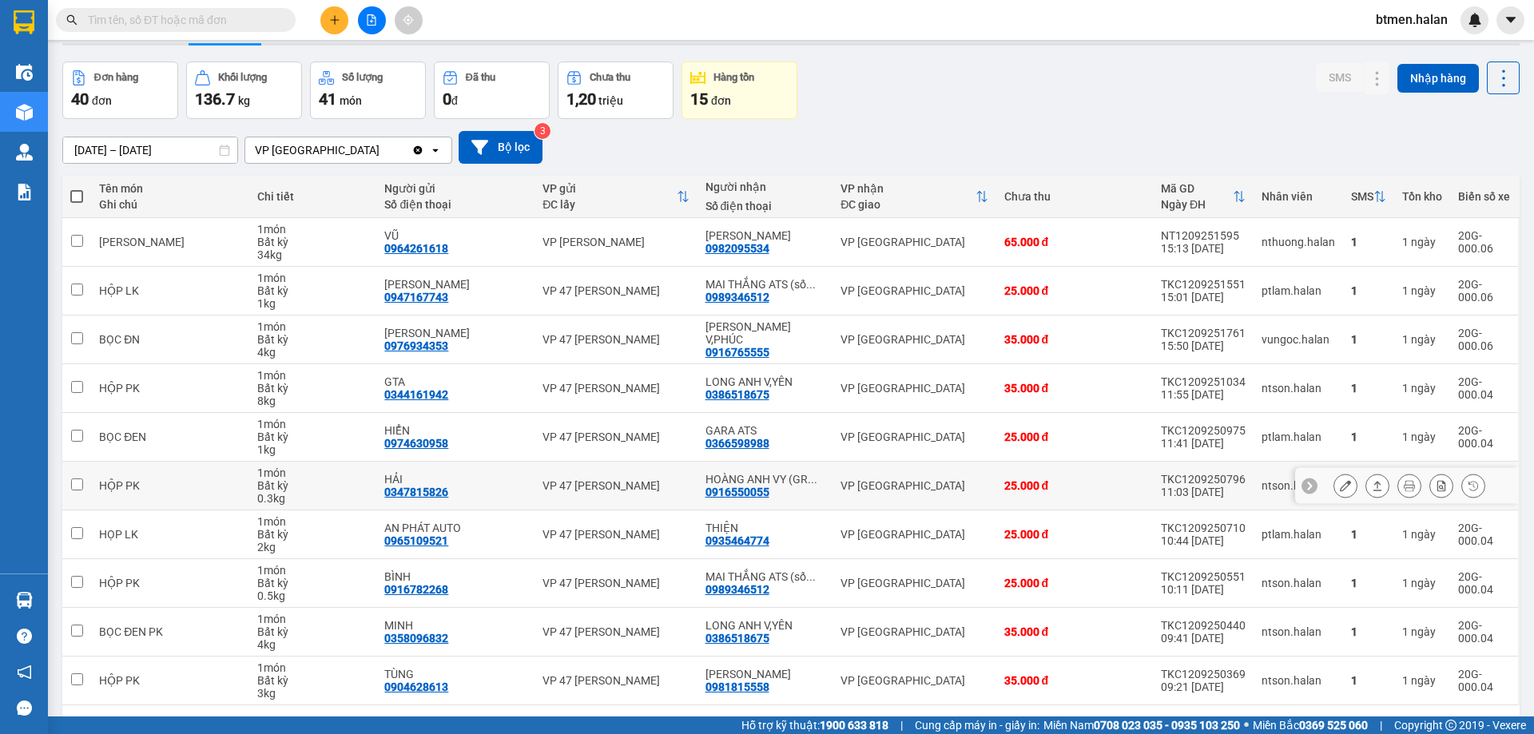
scroll to position [104, 0]
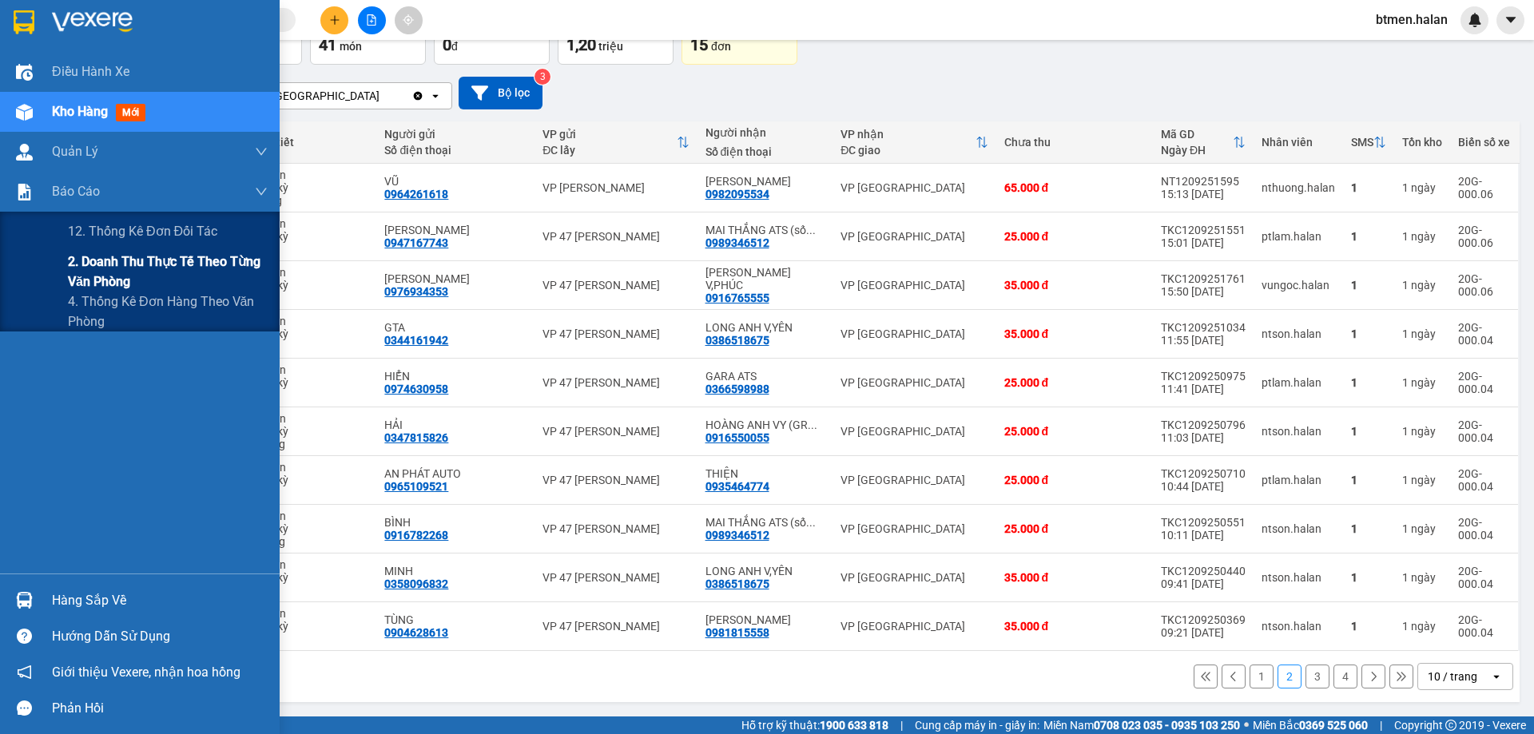
click at [117, 267] on span "2. Doanh thu thực tế theo từng văn phòng" at bounding box center [168, 272] width 200 height 40
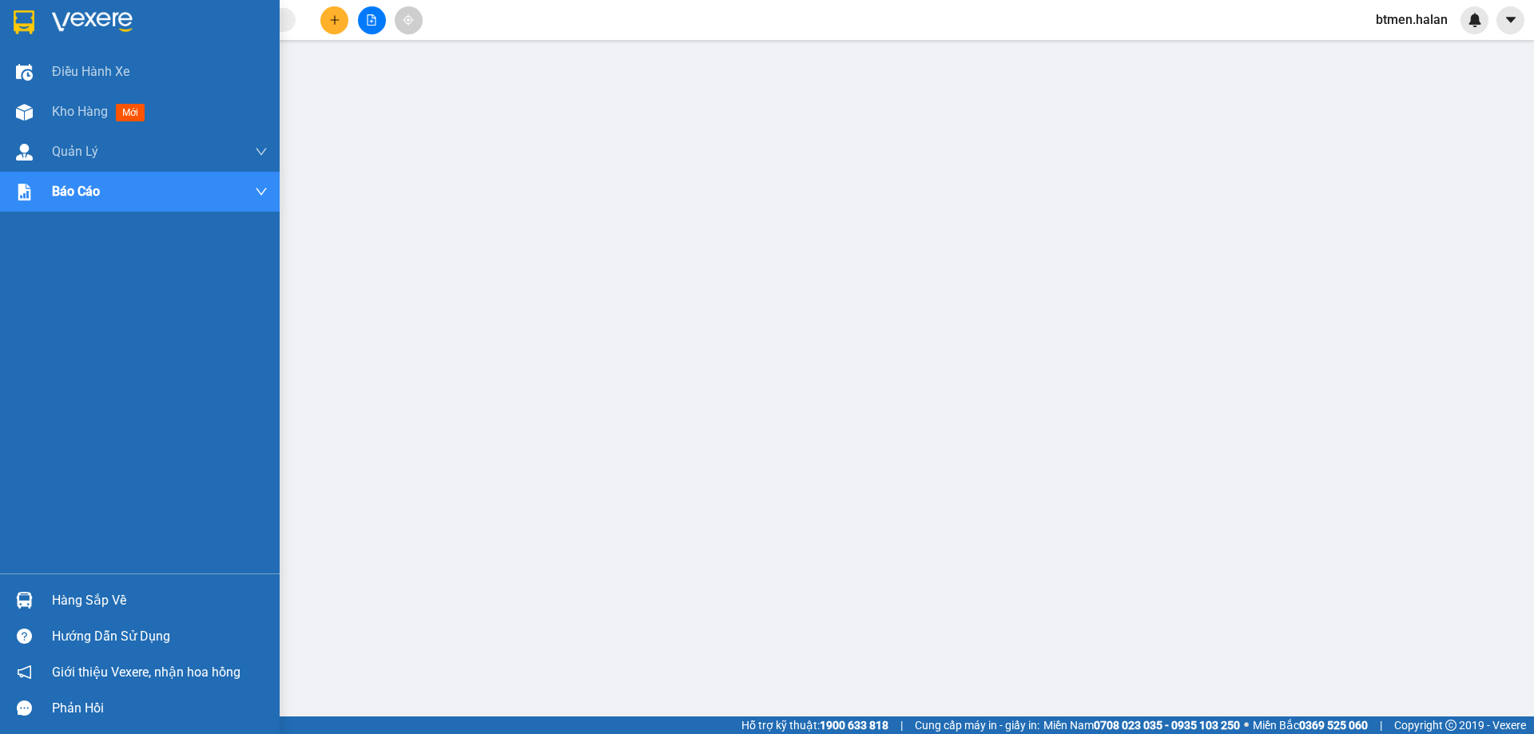
click at [72, 596] on div "Hàng sắp về" at bounding box center [160, 601] width 216 height 24
